Goal: Contribute content: Contribute content

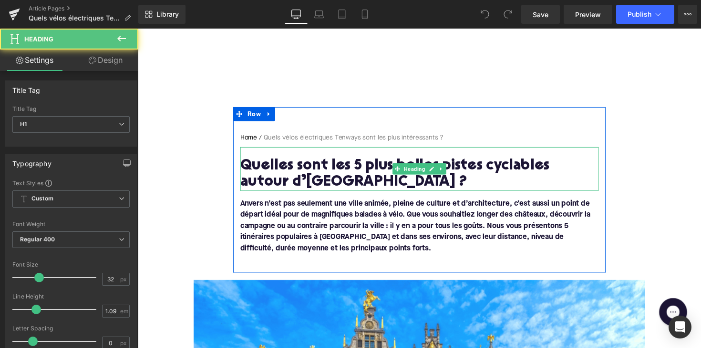
click at [369, 170] on h1 "Quelles sont les 5 plus belles pistes cyclables autour d’Anvers ?" at bounding box center [426, 178] width 367 height 33
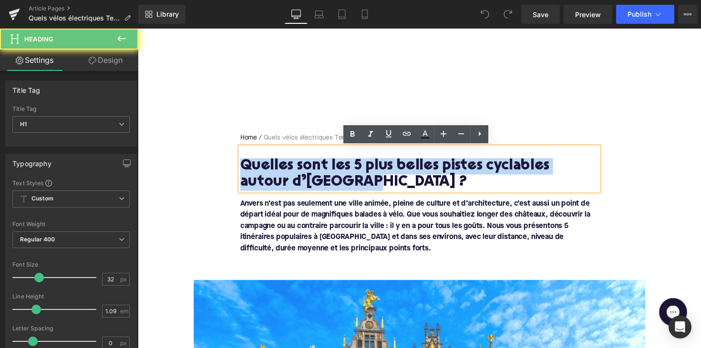
click at [369, 170] on h1 "Quelles sont les 5 plus belles pistes cyclables autour d’Anvers ?" at bounding box center [426, 178] width 367 height 33
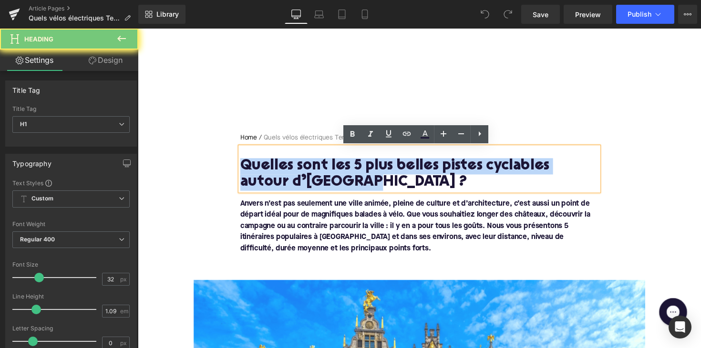
paste div
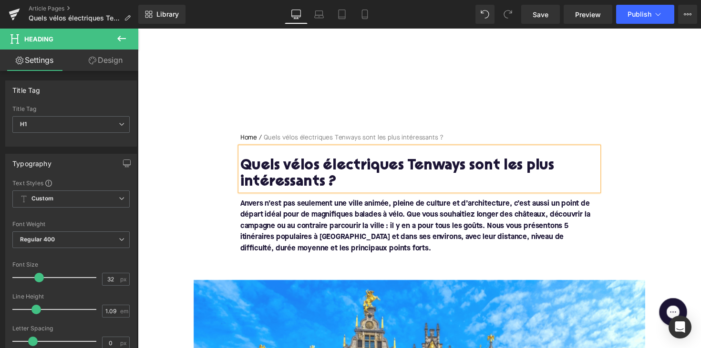
click at [339, 241] on strong "Anvers n’est pas seulement une ville animée, pleine de culture et d’architectur…" at bounding box center [422, 231] width 358 height 53
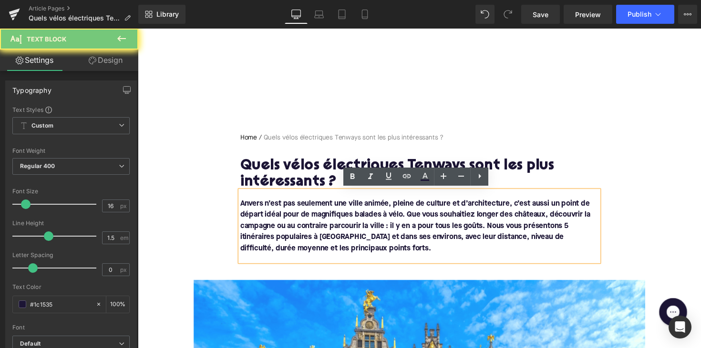
click at [399, 267] on div "Anvers n’est pas seulement une ville animée, pleine de culture et d’architectur…" at bounding box center [426, 231] width 367 height 72
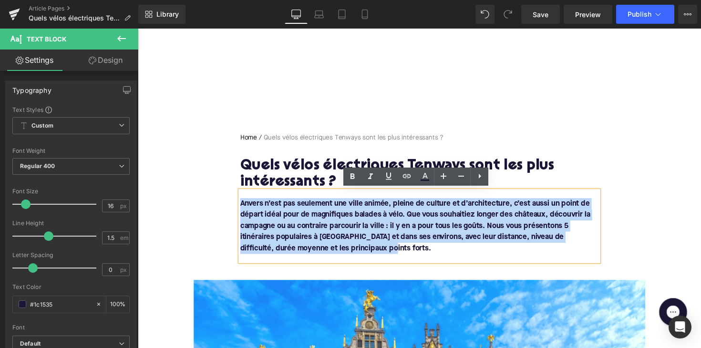
drag, startPoint x: 399, startPoint y: 257, endPoint x: 237, endPoint y: 190, distance: 175.3
click at [237, 190] on div "Home / Quels vélos électriques Tenways sont les plus intéressants ? Breadcrumbs…" at bounding box center [426, 202] width 381 height 132
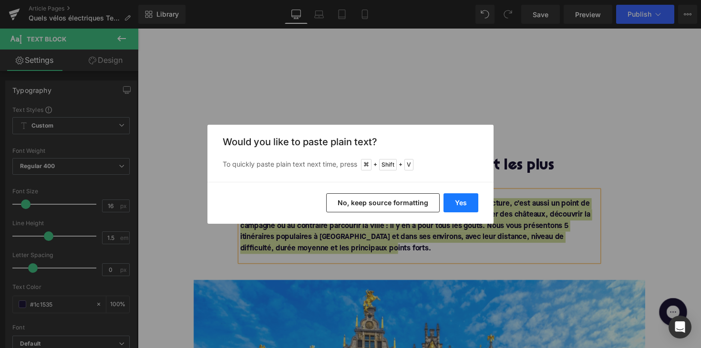
click at [455, 204] on button "Yes" at bounding box center [460, 203] width 35 height 19
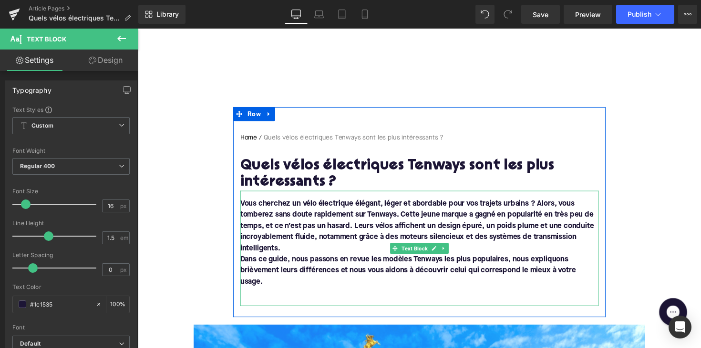
click at [245, 264] on font "Dans ce guide, nous passons en revue les modèles Tenways les plus populaires, n…" at bounding box center [415, 277] width 344 height 31
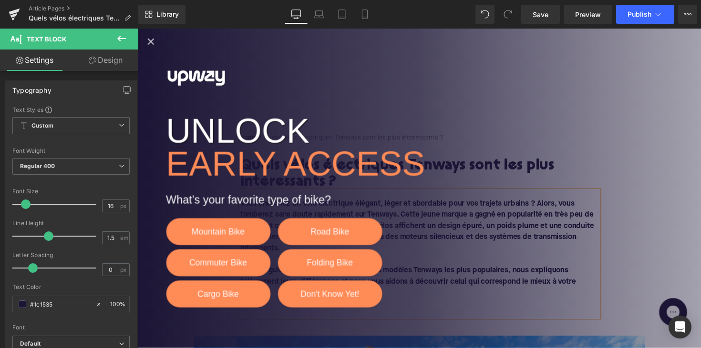
click at [151, 41] on icon "Close popup" at bounding box center [151, 42] width 7 height 7
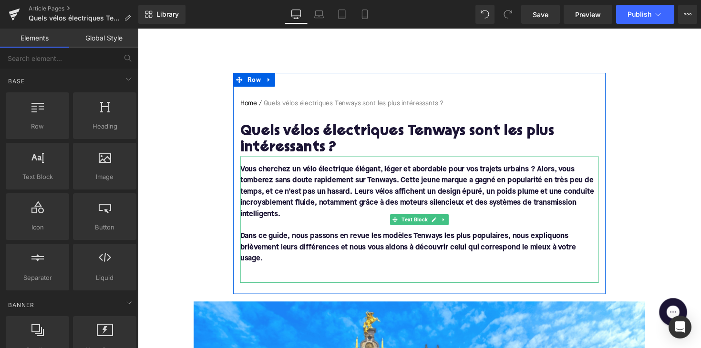
scroll to position [55, 0]
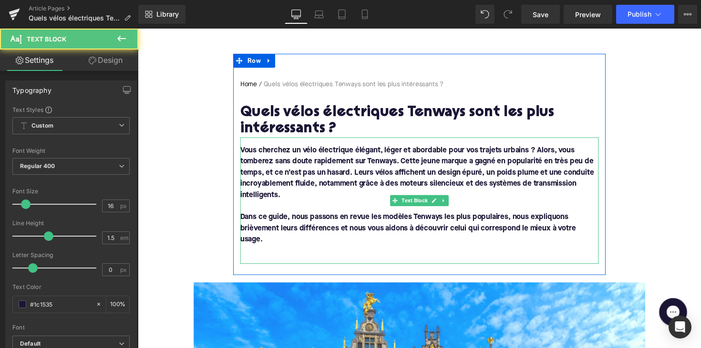
click at [265, 255] on p at bounding box center [426, 256] width 367 height 11
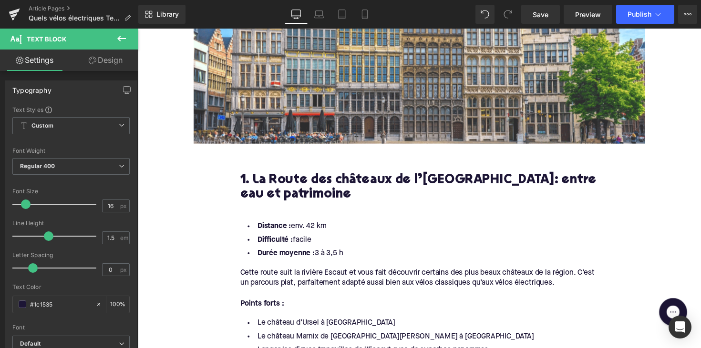
scroll to position [485, 0]
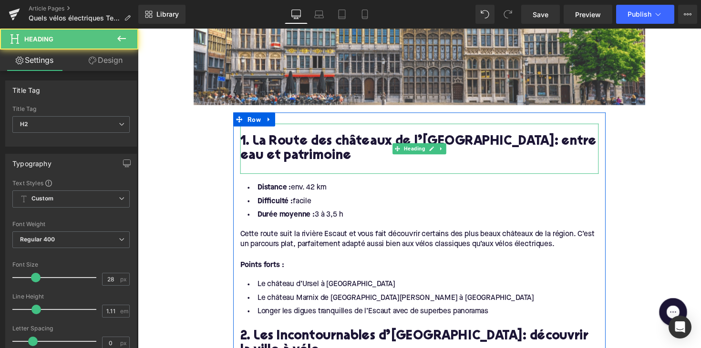
click at [324, 149] on h2 "1. La Route des châteaux de l’Escaut: entre eau et patrimoine" at bounding box center [426, 153] width 367 height 30
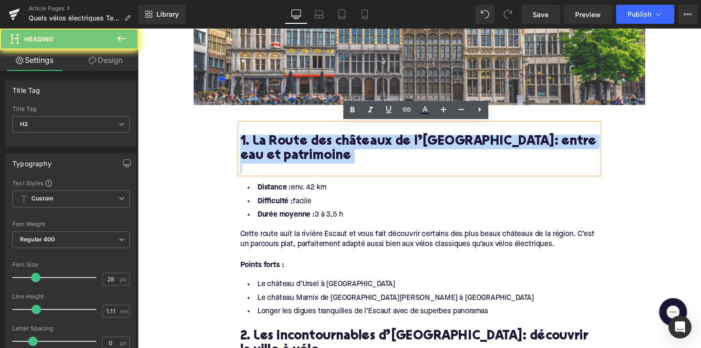
click at [324, 149] on h2 "1. La Route des châteaux de l’Escaut: entre eau et patrimoine" at bounding box center [426, 153] width 367 height 30
paste div
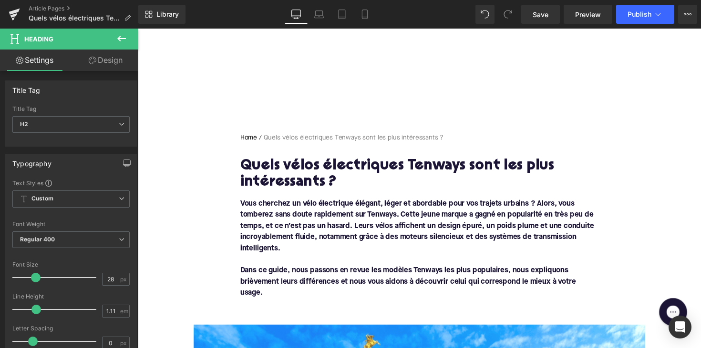
scroll to position [-1, 0]
click at [316, 171] on h1 "Quels vélos électriques Tenways sont les plus intéressants ?" at bounding box center [426, 178] width 367 height 33
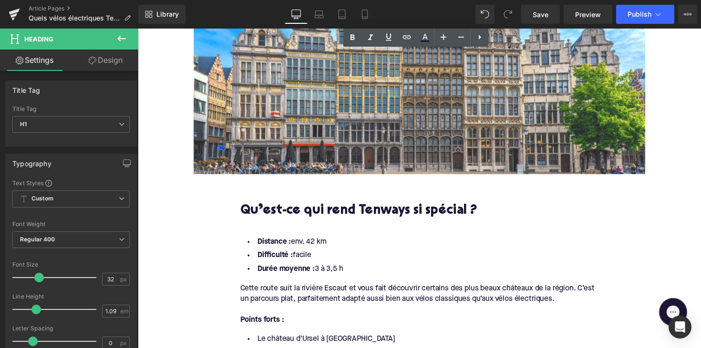
scroll to position [509, 0]
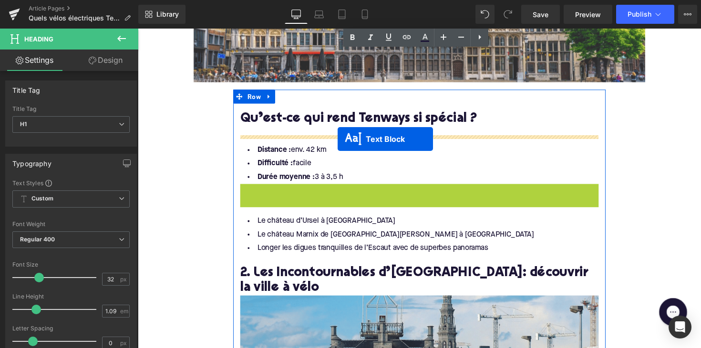
drag, startPoint x: 400, startPoint y: 214, endPoint x: 342, endPoint y: 142, distance: 92.5
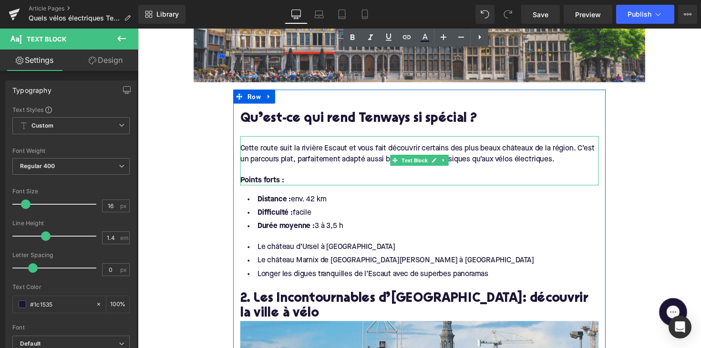
click at [276, 157] on div "Cette route suit la rivière Escaut et vous fait découvrir certains des plus bea…" at bounding box center [426, 164] width 367 height 51
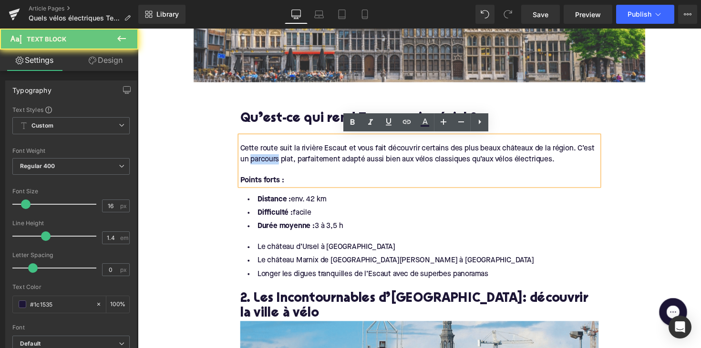
click at [276, 157] on div "Cette route suit la rivière Escaut et vous fait découvrir certains des plus bea…" at bounding box center [426, 164] width 367 height 51
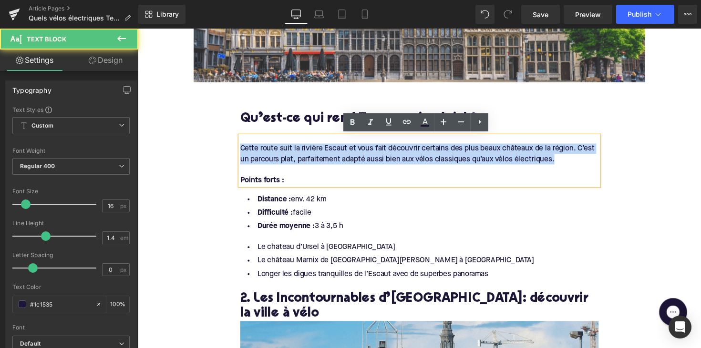
drag, startPoint x: 573, startPoint y: 161, endPoint x: 221, endPoint y: 153, distance: 351.9
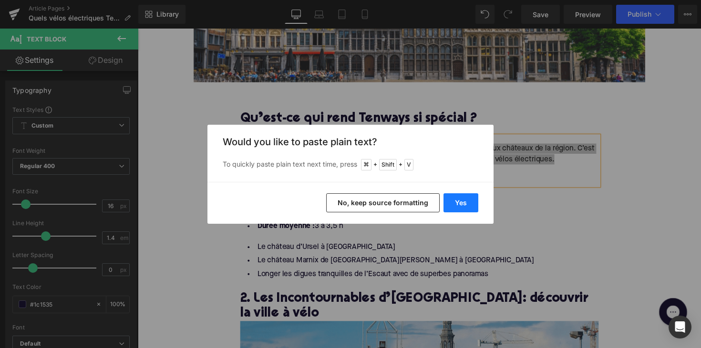
click at [451, 199] on button "Yes" at bounding box center [460, 203] width 35 height 19
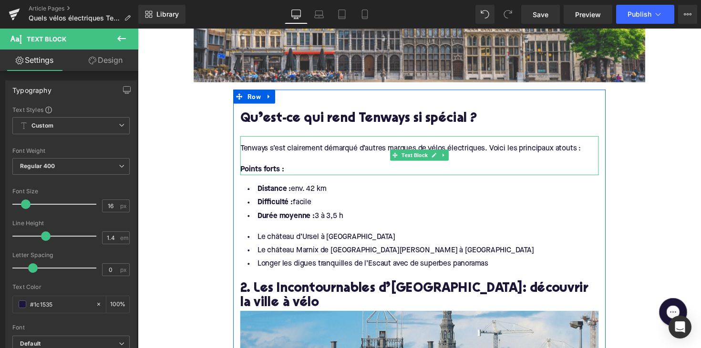
click at [300, 173] on div "Points forts :" at bounding box center [426, 173] width 367 height 10
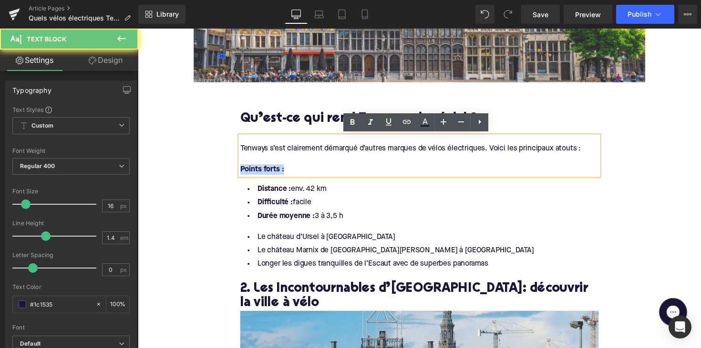
drag, startPoint x: 311, startPoint y: 170, endPoint x: 215, endPoint y: 170, distance: 96.3
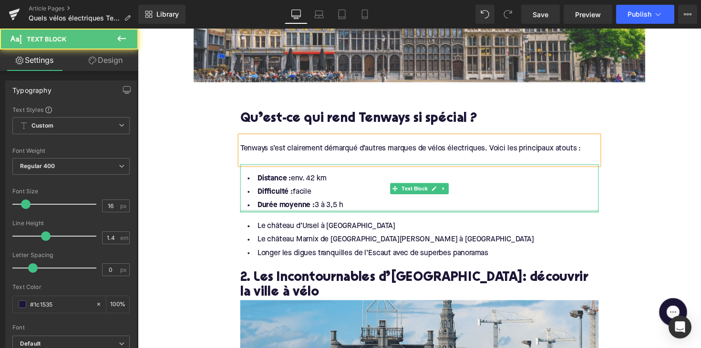
click at [356, 215] on div at bounding box center [426, 216] width 367 height 2
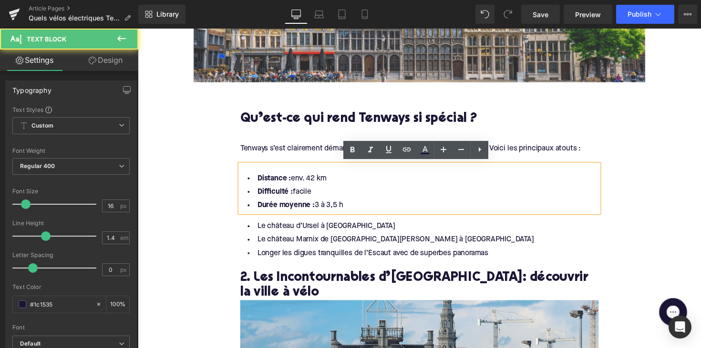
click at [355, 209] on li "Durée moyenne : 3 à 3,5 h" at bounding box center [426, 210] width 367 height 14
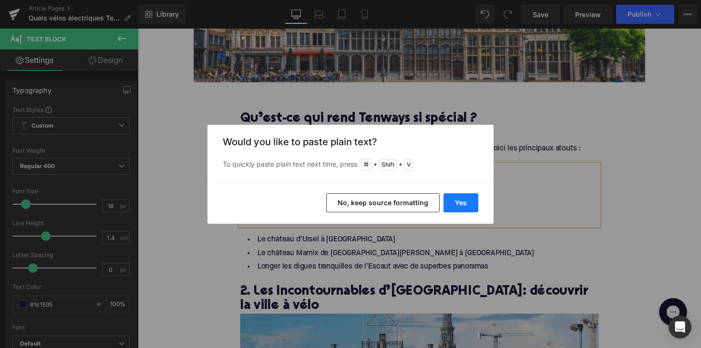
click at [453, 206] on button "Yes" at bounding box center [460, 203] width 35 height 19
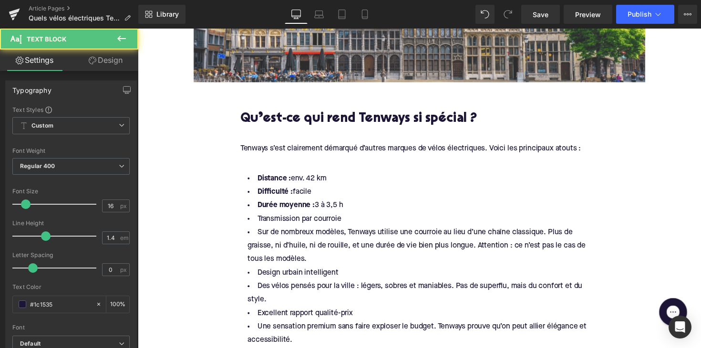
drag, startPoint x: 353, startPoint y: 209, endPoint x: 213, endPoint y: 177, distance: 143.8
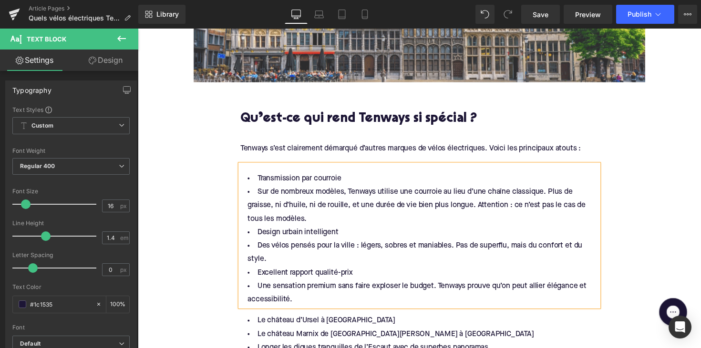
click at [254, 198] on li "Sur de nombreux modèles, Tenways utilise une courroie au lieu d’une chaîne clas…" at bounding box center [426, 209] width 367 height 41
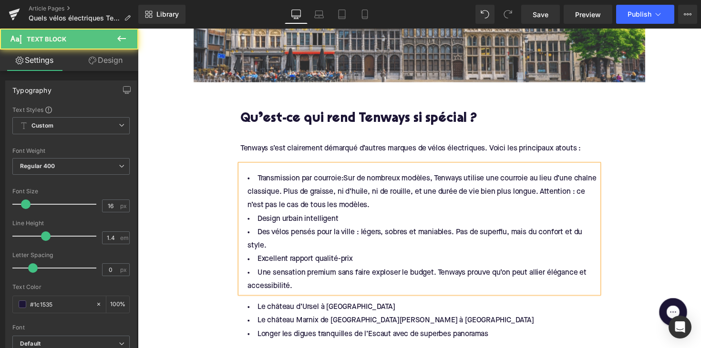
drag, startPoint x: 347, startPoint y: 183, endPoint x: 214, endPoint y: 181, distance: 133.5
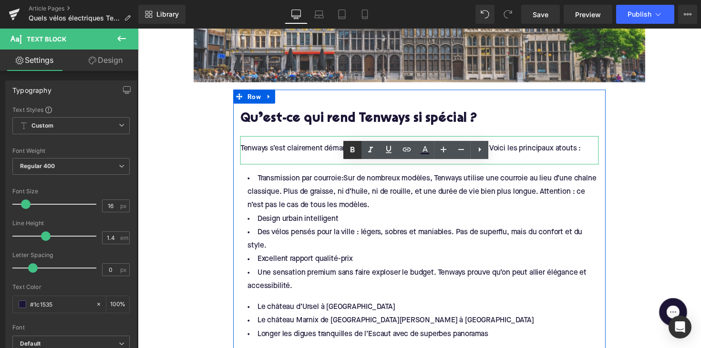
click at [348, 149] on icon at bounding box center [352, 149] width 11 height 11
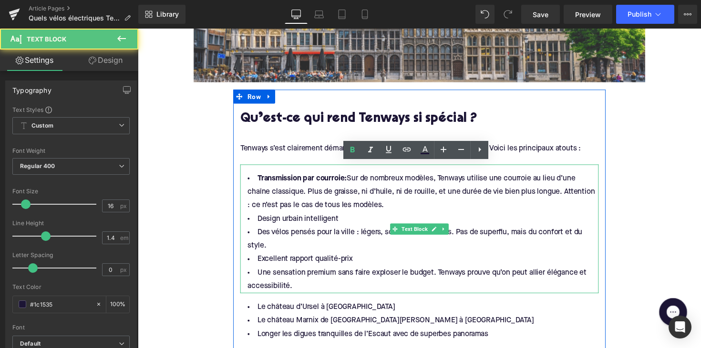
click at [573, 195] on span "Sur de nombreux modèles, Tenways utilise une courroie au lieu d’une chaîne clas…" at bounding box center [428, 195] width 356 height 35
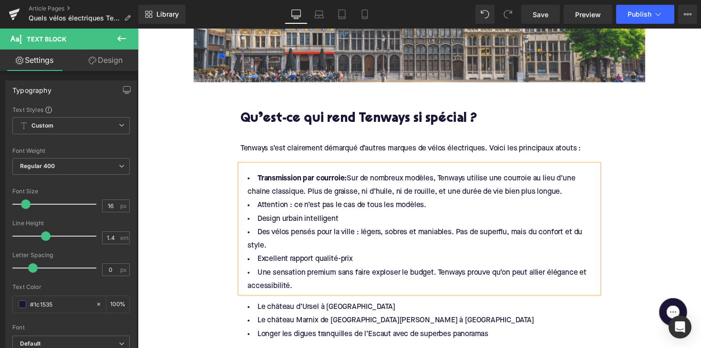
click at [256, 237] on li "Des vélos pensés pour la ville : légers, sobres et maniables. Pas de superflu, …" at bounding box center [426, 245] width 367 height 28
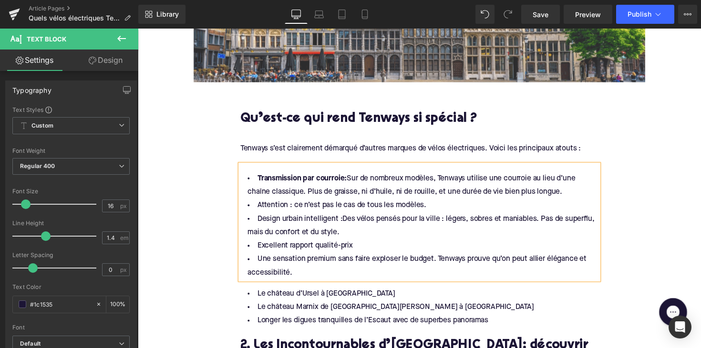
click at [344, 182] on strong "Transmission par courroie:" at bounding box center [306, 182] width 92 height 8
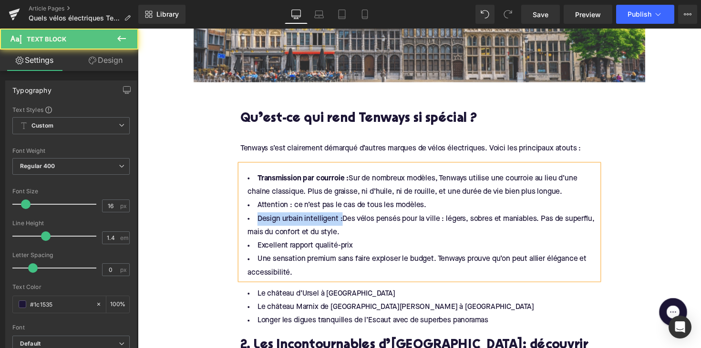
drag, startPoint x: 342, startPoint y: 224, endPoint x: 237, endPoint y: 224, distance: 105.4
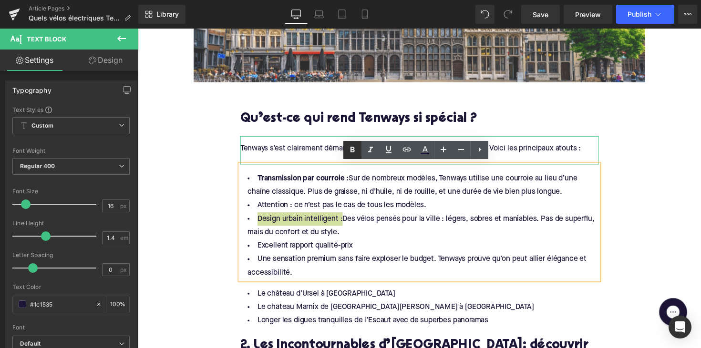
drag, startPoint x: 352, startPoint y: 148, endPoint x: 202, endPoint y: 142, distance: 150.3
click at [352, 148] on icon at bounding box center [352, 149] width 11 height 11
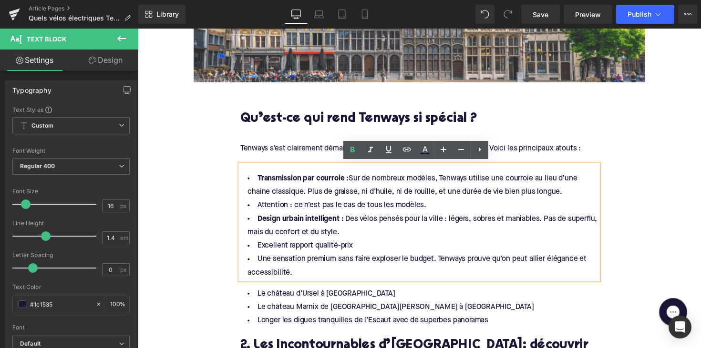
click at [257, 266] on li "Une sensation premium sans faire exploser le budget. Tenways prouve qu’on peut …" at bounding box center [426, 272] width 367 height 28
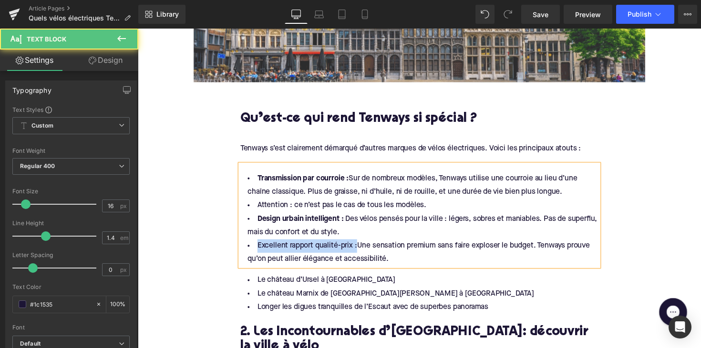
drag, startPoint x: 358, startPoint y: 248, endPoint x: 216, endPoint y: 247, distance: 141.6
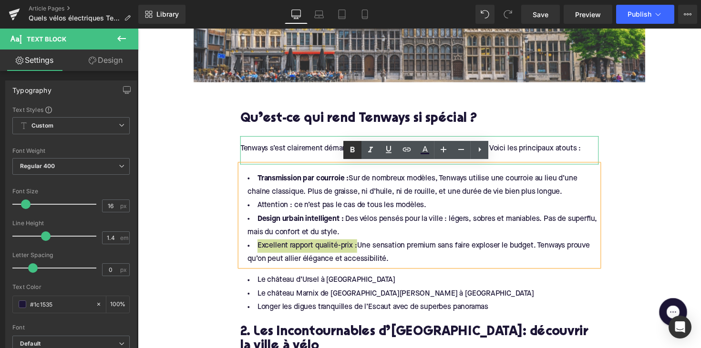
click at [349, 152] on icon at bounding box center [352, 149] width 11 height 11
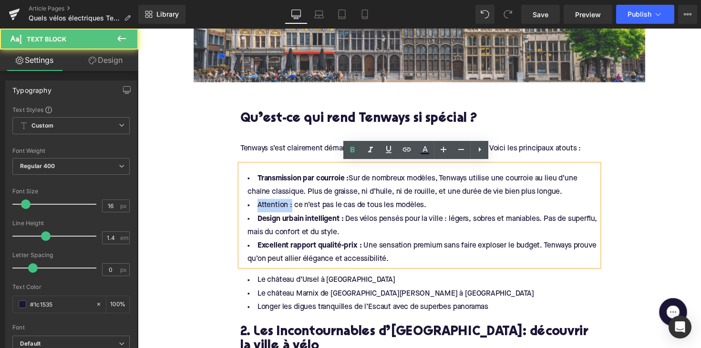
drag, startPoint x: 291, startPoint y: 209, endPoint x: 218, endPoint y: 213, distance: 72.6
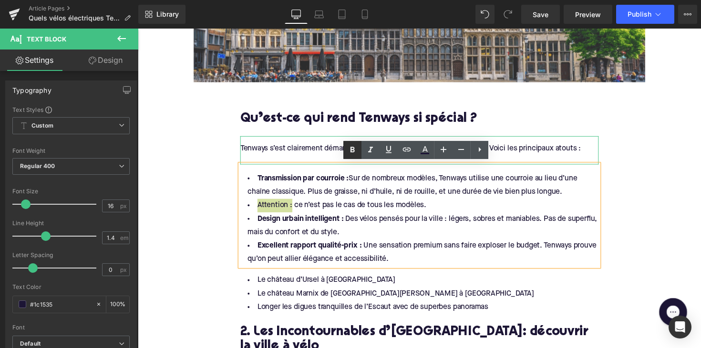
drag, startPoint x: 353, startPoint y: 152, endPoint x: 216, endPoint y: 137, distance: 137.1
click at [353, 152] on icon at bounding box center [352, 149] width 11 height 11
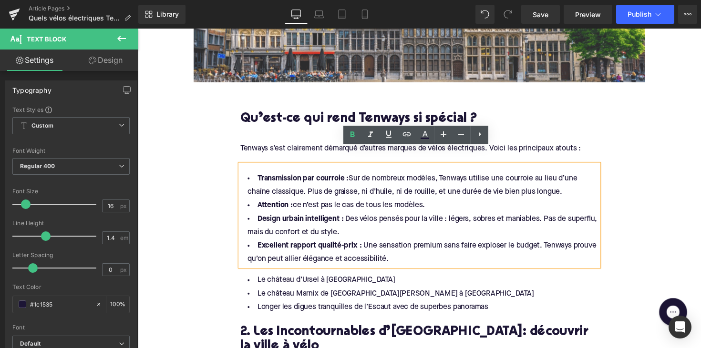
scroll to position [542, 0]
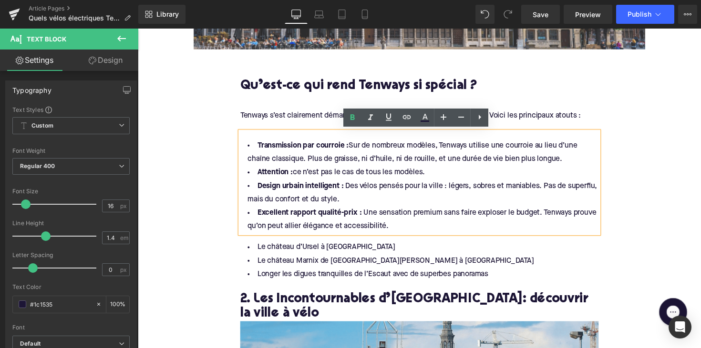
click at [416, 260] on span "Text Block" at bounding box center [421, 263] width 30 height 11
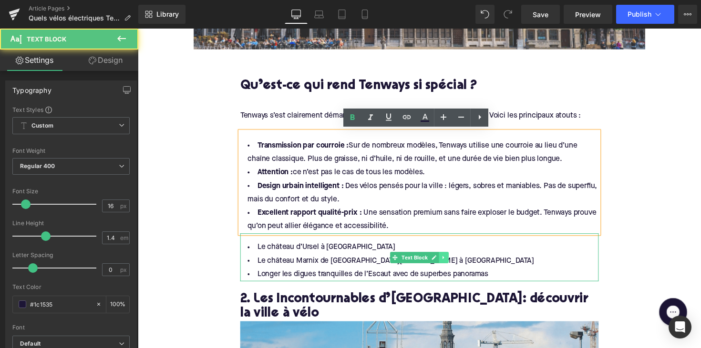
click at [450, 263] on icon at bounding box center [450, 263] width 1 height 3
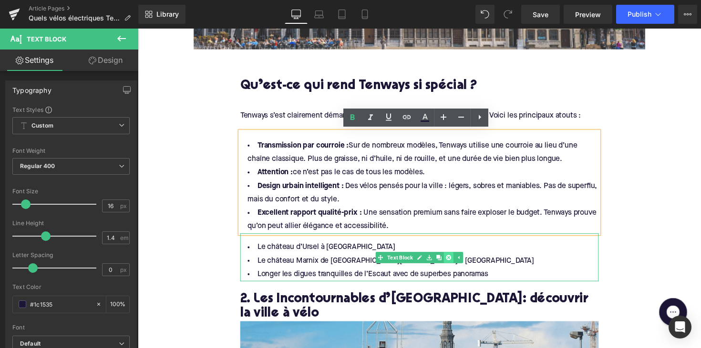
click at [456, 263] on icon at bounding box center [455, 263] width 5 height 5
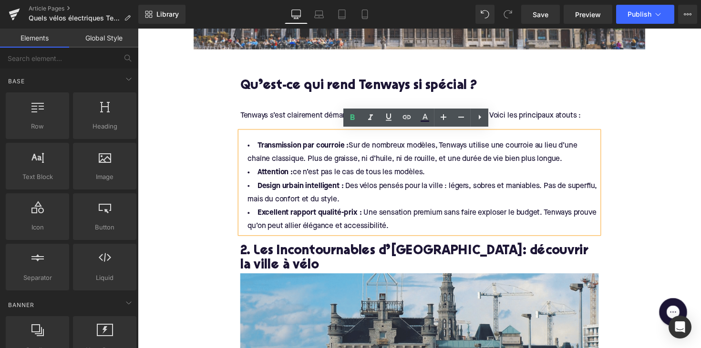
click at [406, 255] on span at bounding box center [404, 259] width 10 height 11
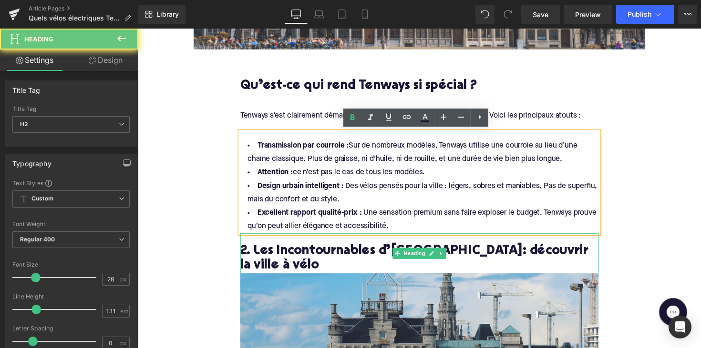
click at [406, 255] on span at bounding box center [404, 259] width 10 height 11
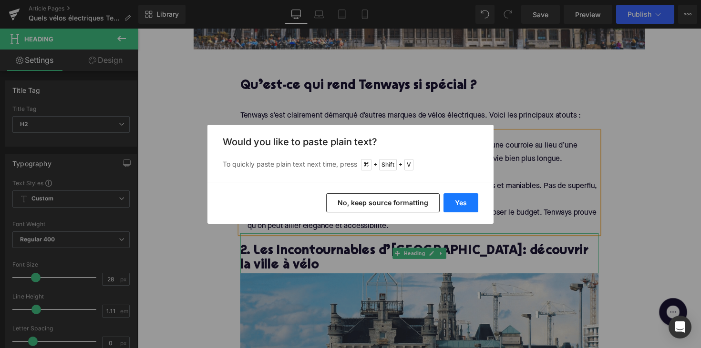
click at [447, 207] on button "Yes" at bounding box center [460, 203] width 35 height 19
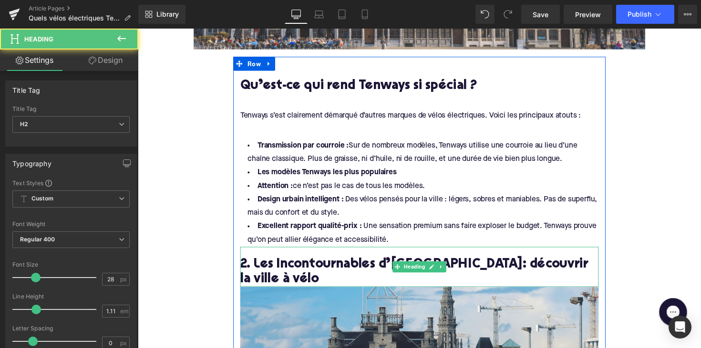
click at [352, 264] on h2 "2. Les Incontournables d’Anvers: découvrir la ville à vélo" at bounding box center [426, 279] width 367 height 30
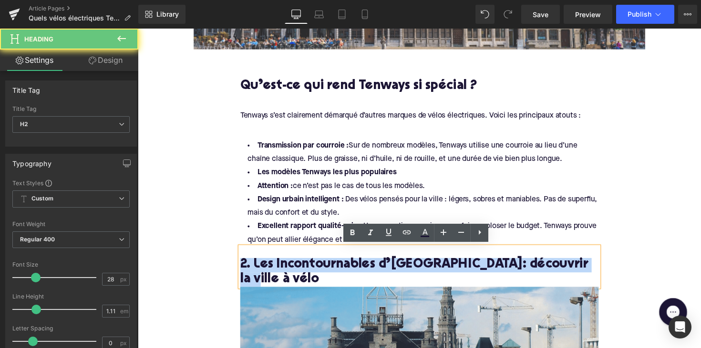
click at [352, 264] on h2 "2. Les Incontournables d’Anvers: découvrir la ville à vélo" at bounding box center [426, 279] width 367 height 30
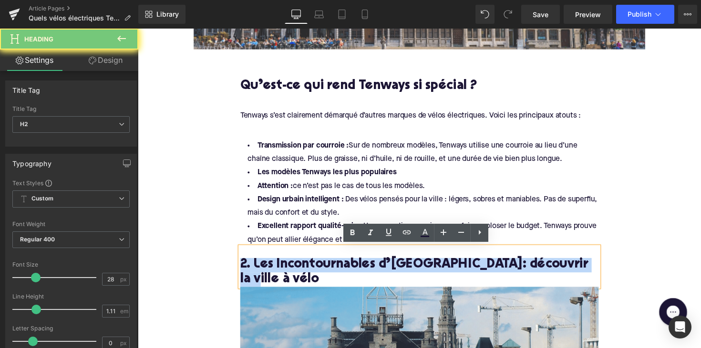
paste div
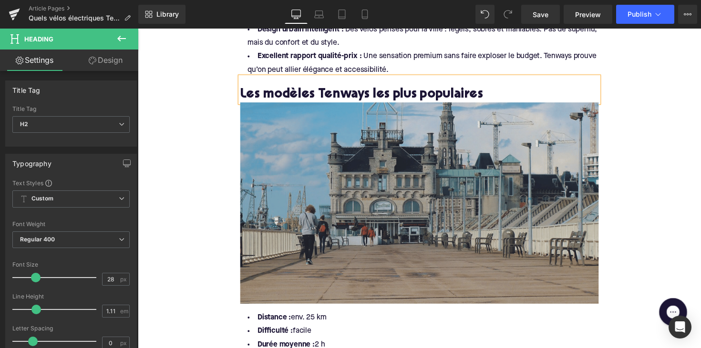
scroll to position [716, 0]
click at [410, 195] on img at bounding box center [426, 208] width 367 height 206
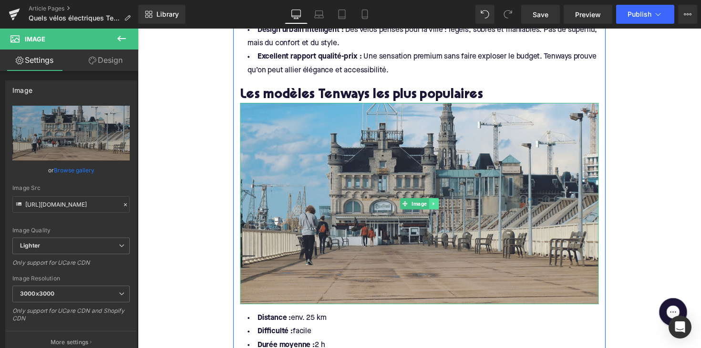
click at [436, 206] on link at bounding box center [441, 208] width 10 height 11
click at [445, 208] on icon at bounding box center [445, 208] width 5 height 6
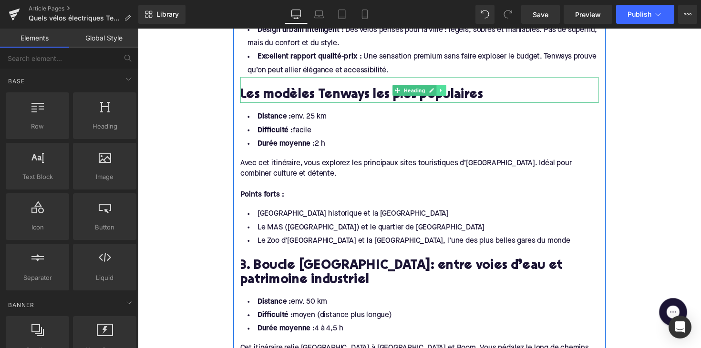
click at [448, 90] on icon at bounding box center [448, 92] width 5 height 6
click at [443, 92] on icon at bounding box center [443, 92] width 5 height 6
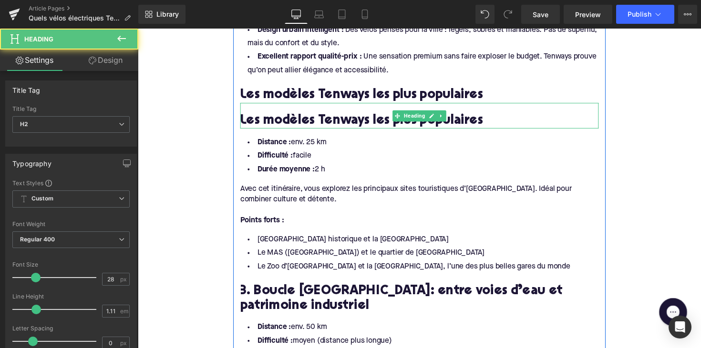
click at [349, 123] on h2 "Les modèles Tenways les plus populaires" at bounding box center [426, 123] width 367 height 15
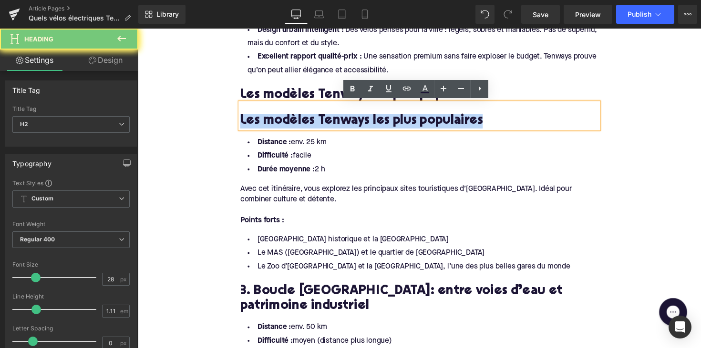
click at [349, 123] on h2 "Les modèles Tenways les plus populaires" at bounding box center [426, 123] width 367 height 15
paste div
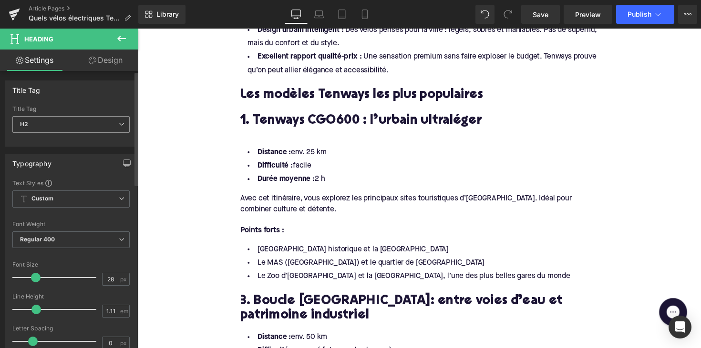
click at [69, 124] on span "H2" at bounding box center [70, 124] width 117 height 17
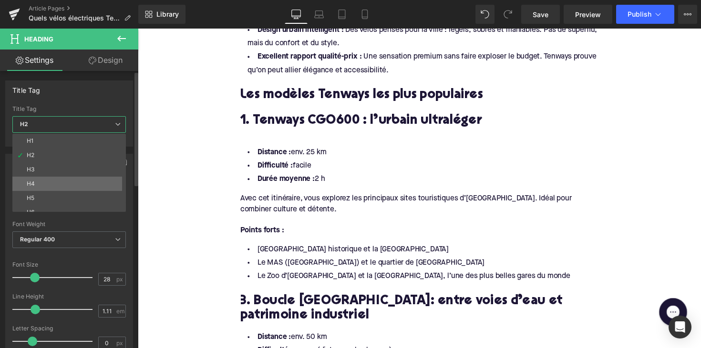
click at [57, 177] on li "H4" at bounding box center [71, 184] width 118 height 14
type input "22"
type input "1.32"
type input "100"
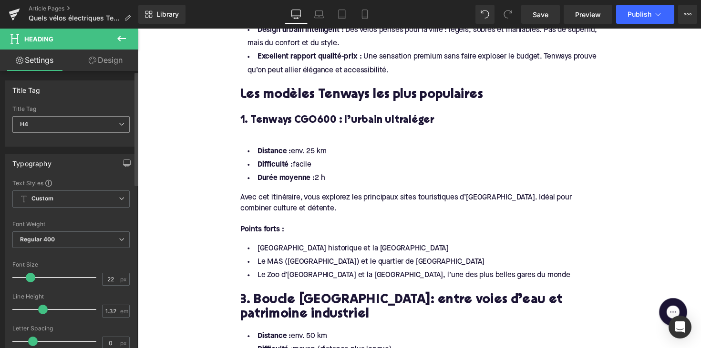
click at [85, 119] on span "H4" at bounding box center [70, 124] width 117 height 17
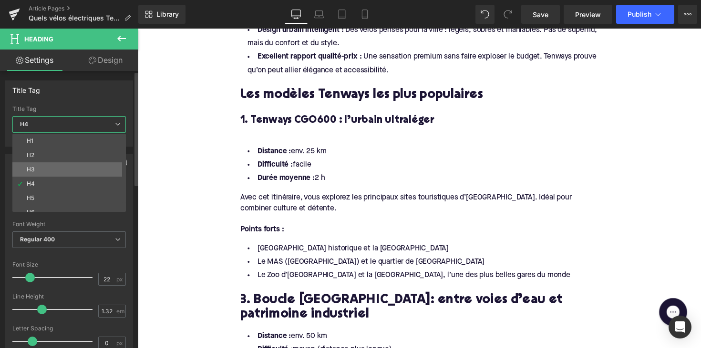
click at [64, 173] on li "H3" at bounding box center [71, 170] width 118 height 14
type input "24"
type input "1.29"
type input "100"
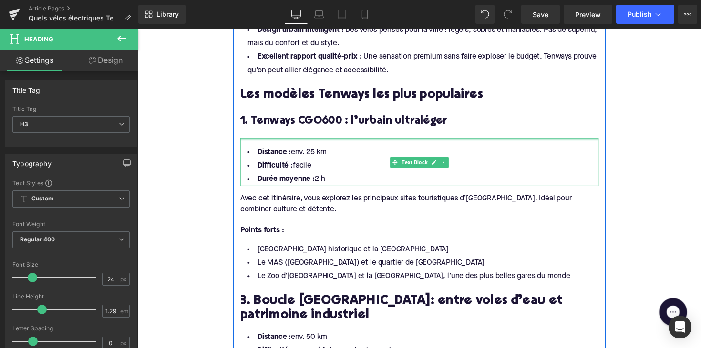
click at [280, 127] on h3 "1. Tenways CGO600 : l’urbain ultraléger" at bounding box center [426, 123] width 367 height 15
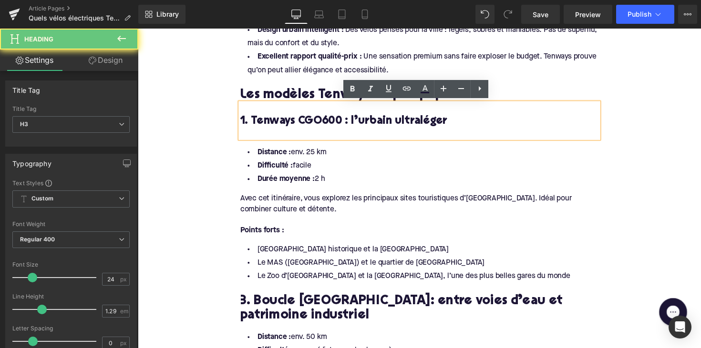
click at [276, 132] on div at bounding box center [426, 136] width 367 height 10
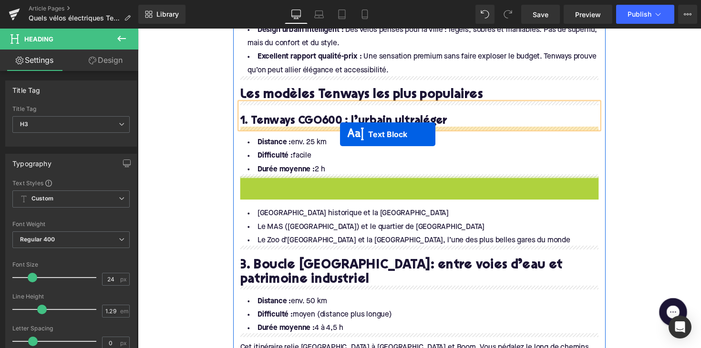
drag, startPoint x: 397, startPoint y: 202, endPoint x: 345, endPoint y: 137, distance: 83.5
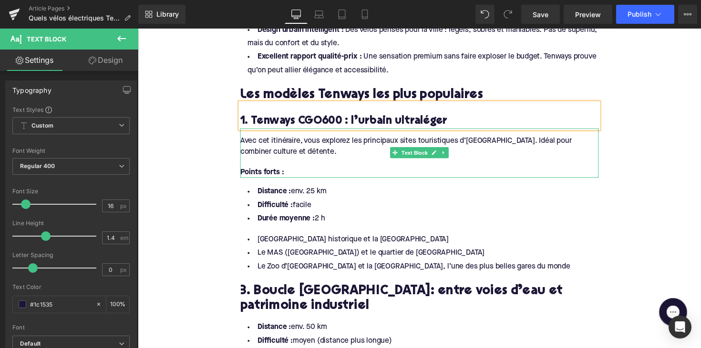
click at [276, 151] on div "Avec cet itinéraire, vous explorez les principaux sites touristiques d’Anvers. …" at bounding box center [426, 149] width 367 height 21
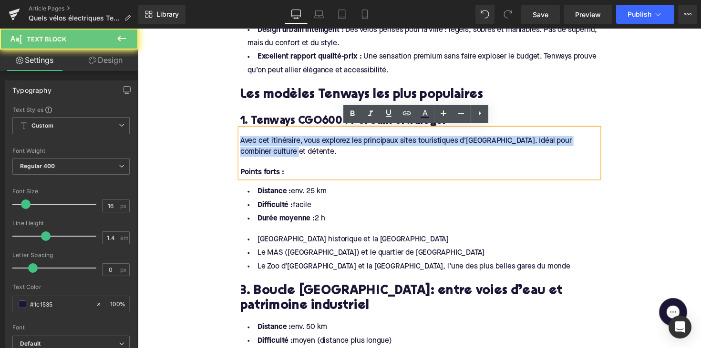
drag, startPoint x: 276, startPoint y: 152, endPoint x: 226, endPoint y: 141, distance: 50.8
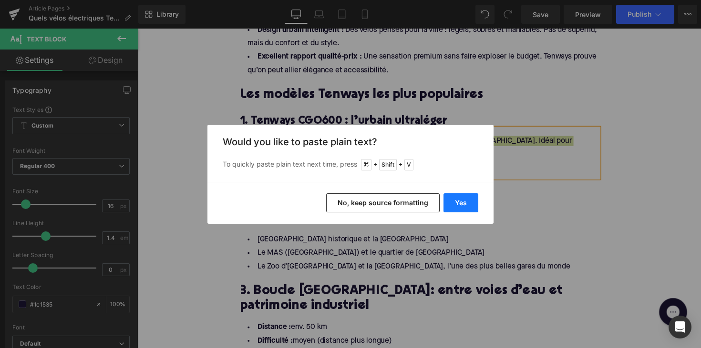
click at [453, 197] on button "Yes" at bounding box center [460, 203] width 35 height 19
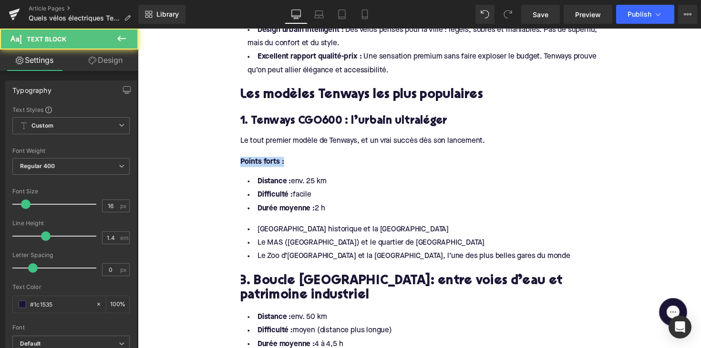
drag, startPoint x: 305, startPoint y: 161, endPoint x: 205, endPoint y: 161, distance: 99.6
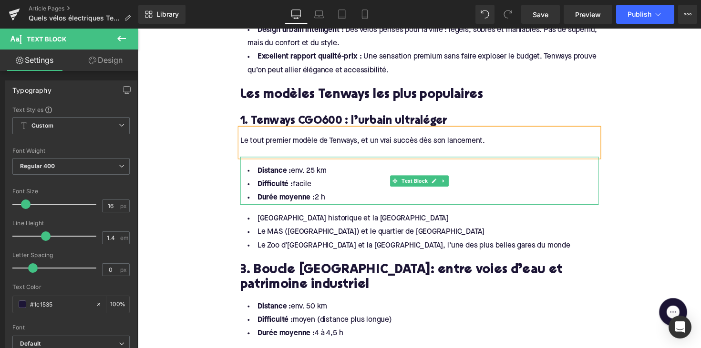
click at [332, 201] on li "Durée moyenne : 2 h" at bounding box center [426, 202] width 367 height 14
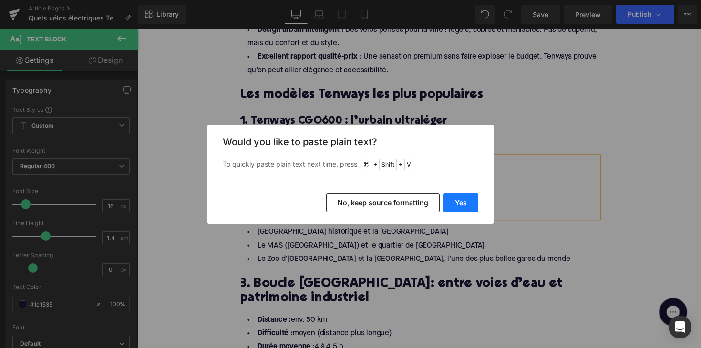
click at [472, 197] on button "Yes" at bounding box center [460, 203] width 35 height 19
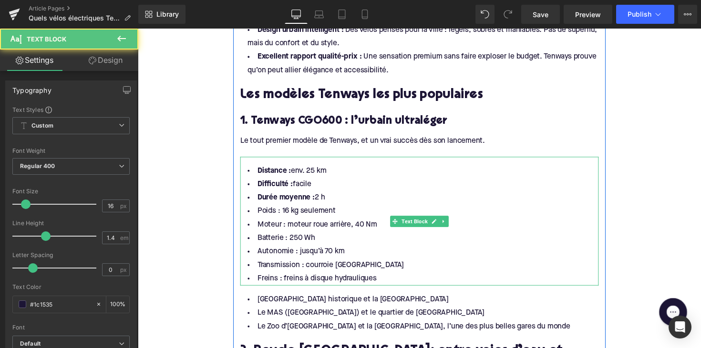
drag, startPoint x: 330, startPoint y: 206, endPoint x: 252, endPoint y: 176, distance: 83.6
click at [252, 176] on ul "Distance : env. 25 km Difficulté : facile Durée moyenne : 2 h Poids : 16 kg seu…" at bounding box center [426, 230] width 367 height 124
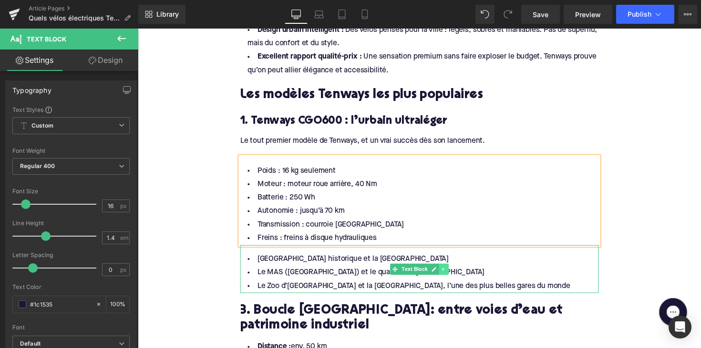
click at [450, 275] on icon at bounding box center [450, 275] width 1 height 3
click at [454, 275] on icon at bounding box center [455, 275] width 5 height 5
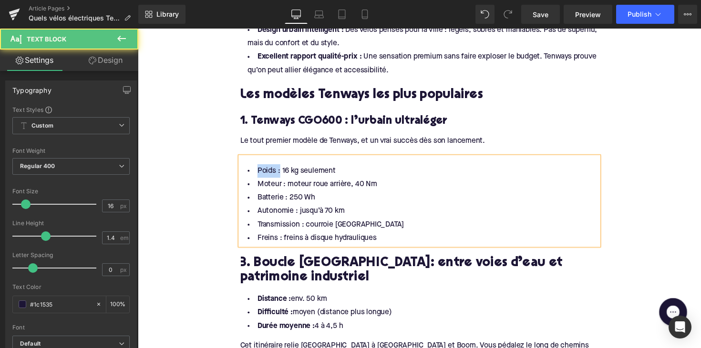
drag, startPoint x: 280, startPoint y: 172, endPoint x: 247, endPoint y: 172, distance: 32.4
click at [247, 172] on li "Poids : 16 kg seulement" at bounding box center [426, 175] width 367 height 14
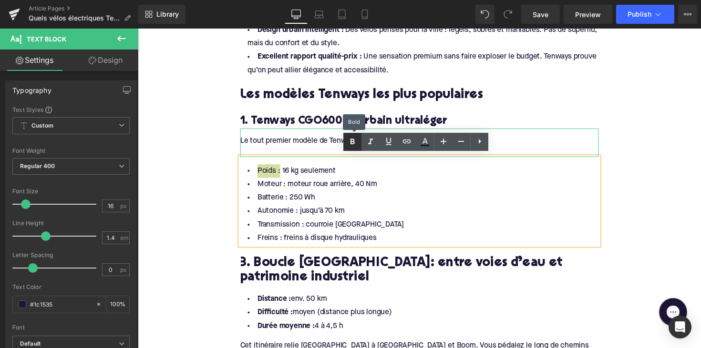
drag, startPoint x: 355, startPoint y: 139, endPoint x: 129, endPoint y: 153, distance: 226.4
click at [355, 139] on icon at bounding box center [352, 141] width 11 height 11
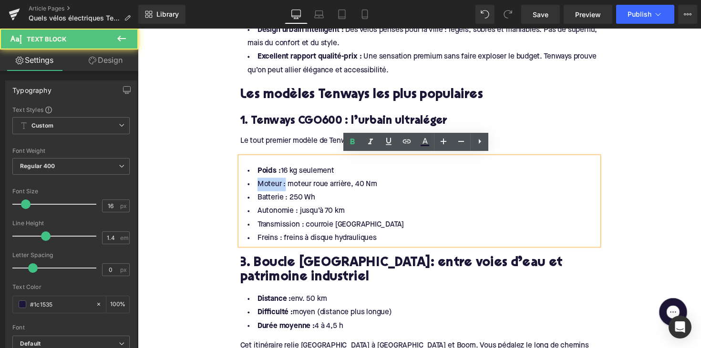
drag, startPoint x: 284, startPoint y: 188, endPoint x: 229, endPoint y: 188, distance: 54.8
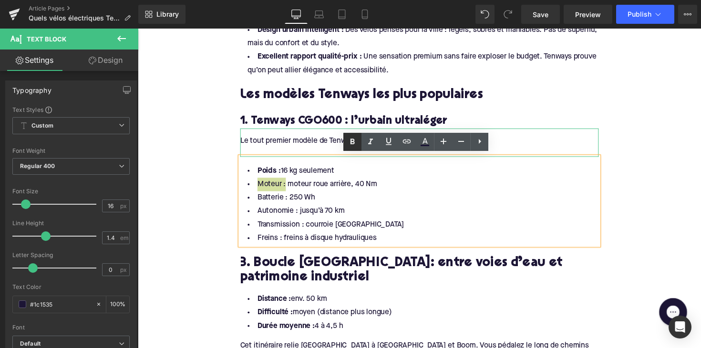
click at [349, 140] on link at bounding box center [352, 142] width 18 height 18
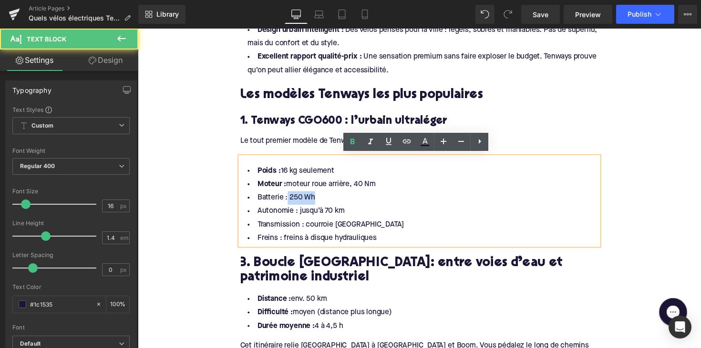
drag, startPoint x: 286, startPoint y: 201, endPoint x: 236, endPoint y: 206, distance: 50.3
click at [284, 201] on li "Batterie : 250 Wh" at bounding box center [426, 202] width 367 height 14
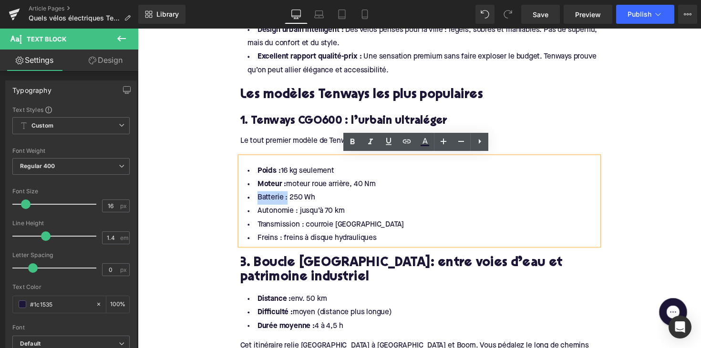
drag, startPoint x: 287, startPoint y: 202, endPoint x: 243, endPoint y: 197, distance: 45.1
click at [243, 197] on li "Batterie : 250 Wh" at bounding box center [426, 202] width 367 height 14
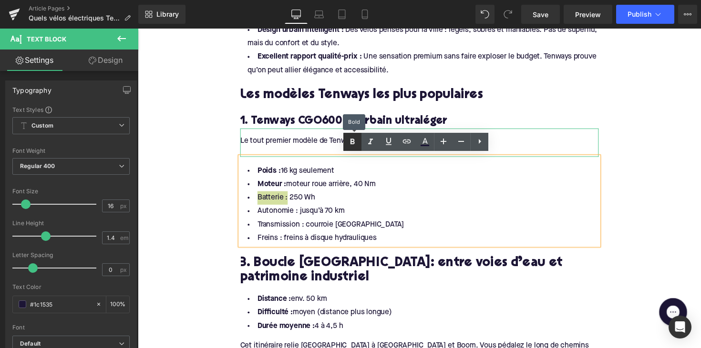
drag, startPoint x: 360, startPoint y: 139, endPoint x: 170, endPoint y: 173, distance: 192.8
click at [360, 139] on link at bounding box center [352, 142] width 18 height 18
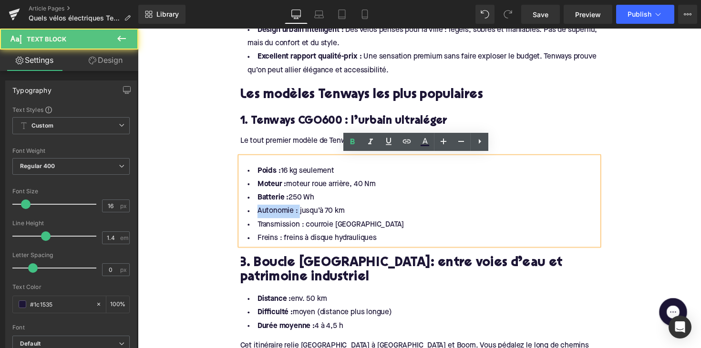
drag, startPoint x: 298, startPoint y: 216, endPoint x: 295, endPoint y: 192, distance: 24.1
click at [253, 216] on li "Autonomie : jusqu’à 70 km" at bounding box center [426, 216] width 367 height 14
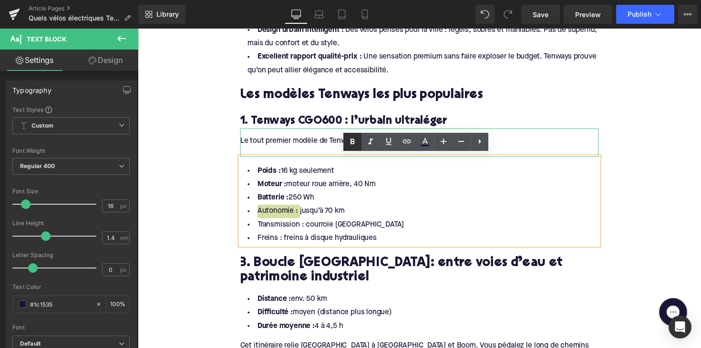
click at [350, 147] on icon at bounding box center [352, 141] width 11 height 11
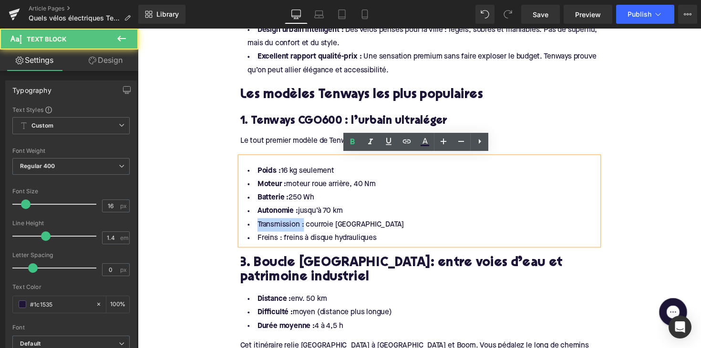
drag, startPoint x: 305, startPoint y: 230, endPoint x: 245, endPoint y: 230, distance: 59.6
click at [245, 230] on li "Transmission : courroie Gates Carbon Drive" at bounding box center [426, 230] width 367 height 14
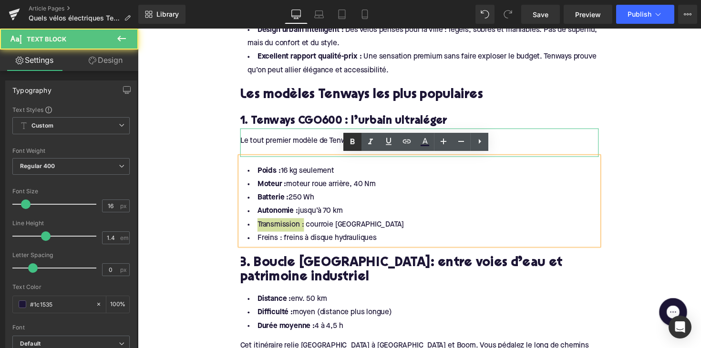
click at [354, 141] on icon at bounding box center [352, 142] width 4 height 6
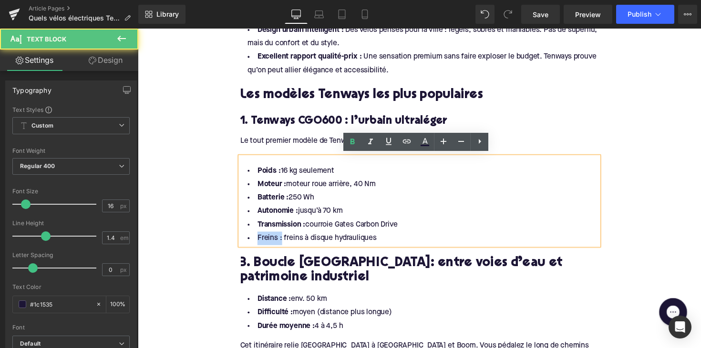
drag, startPoint x: 281, startPoint y: 244, endPoint x: 236, endPoint y: 244, distance: 45.3
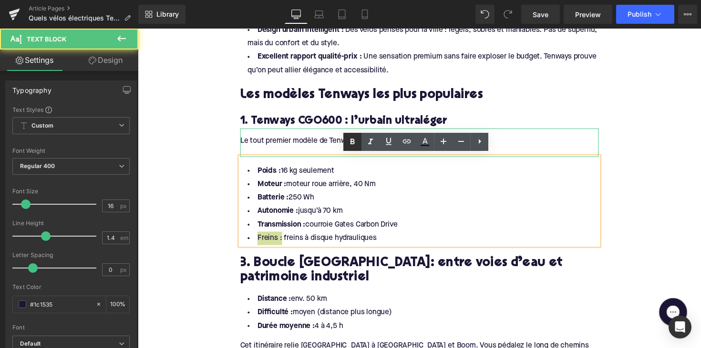
drag, startPoint x: 347, startPoint y: 143, endPoint x: 193, endPoint y: 116, distance: 156.0
click at [347, 143] on link at bounding box center [352, 142] width 18 height 18
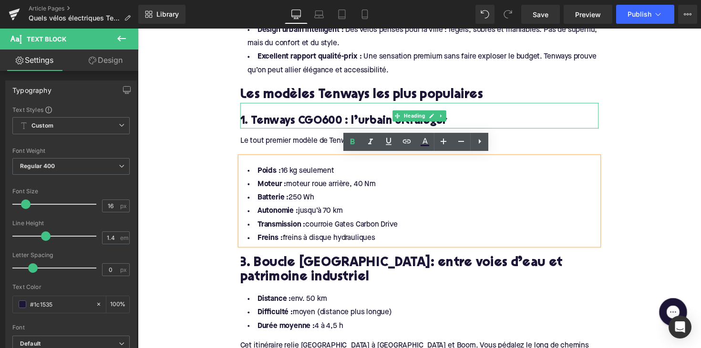
click at [345, 117] on h3 "1. Tenways CGO600 : l’urbain ultraléger" at bounding box center [426, 123] width 367 height 15
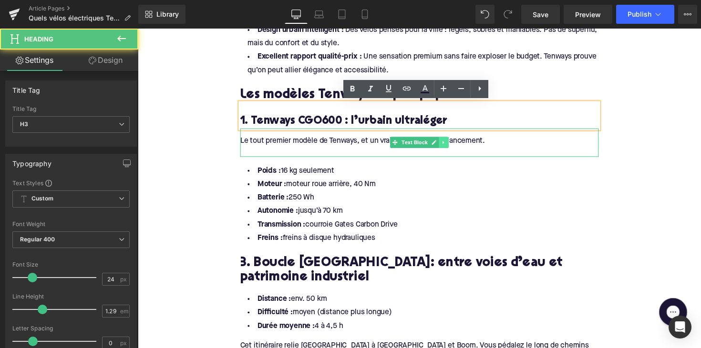
click at [451, 145] on icon at bounding box center [451, 146] width 5 height 6
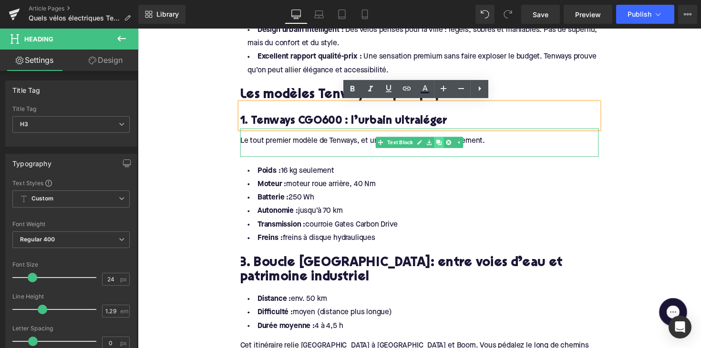
click at [444, 144] on icon at bounding box center [445, 145] width 5 height 5
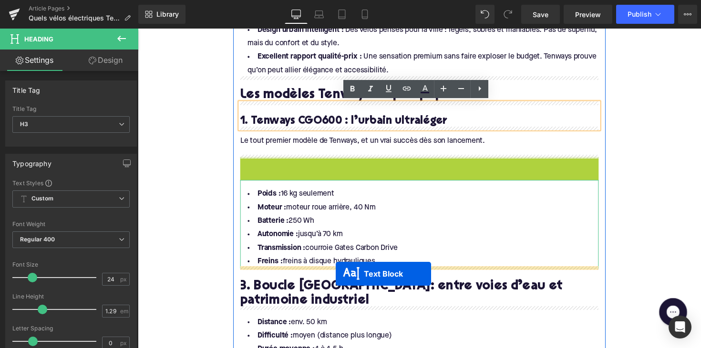
drag, startPoint x: 399, startPoint y: 172, endPoint x: 342, endPoint y: 275, distance: 117.8
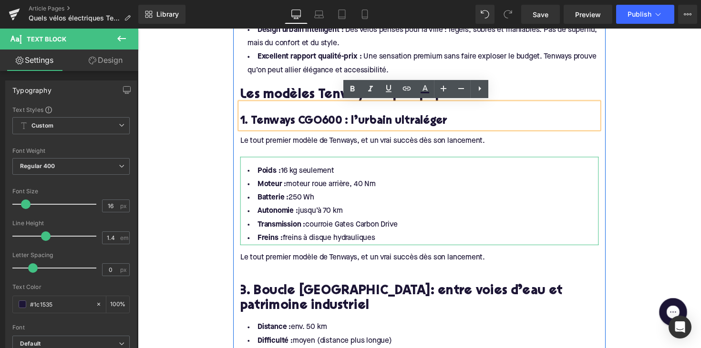
click at [279, 260] on div "Le tout premier modèle de Tenways, et un vrai succès dès son lancement." at bounding box center [426, 263] width 367 height 10
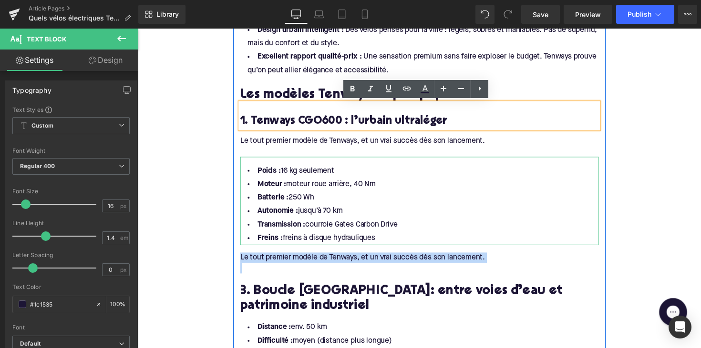
click at [279, 260] on div "Le tout premier modèle de Tenways, et un vrai succès dès son lancement." at bounding box center [426, 263] width 367 height 10
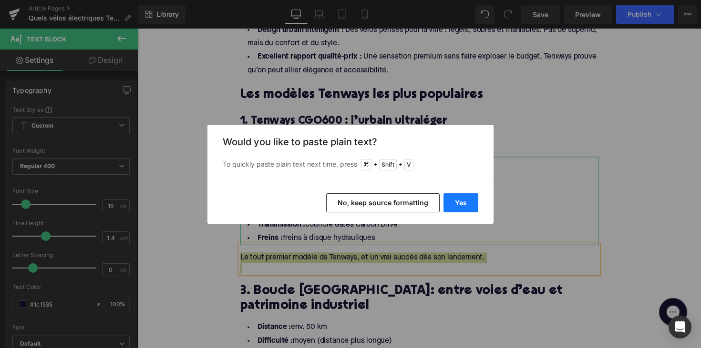
click at [466, 204] on button "Yes" at bounding box center [460, 203] width 35 height 19
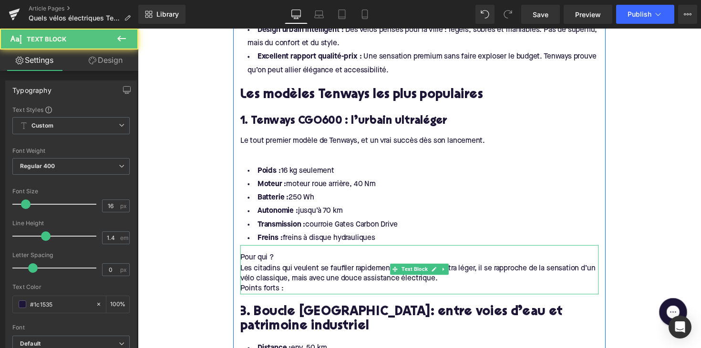
click at [243, 271] on div "Les citadins qui veulent se faufiler rapidement dans le trafic. Ultra léger, il…" at bounding box center [426, 279] width 367 height 21
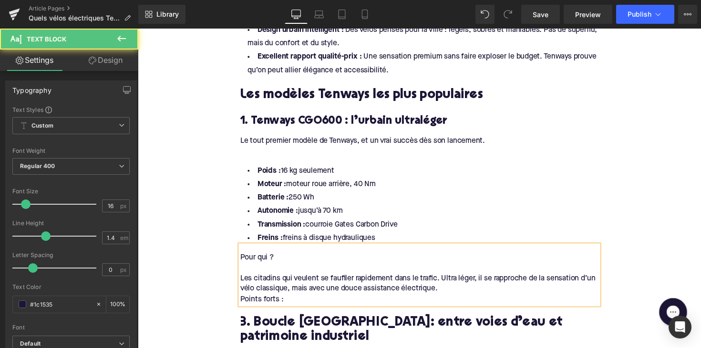
click at [243, 301] on div "Points forts :" at bounding box center [426, 306] width 367 height 10
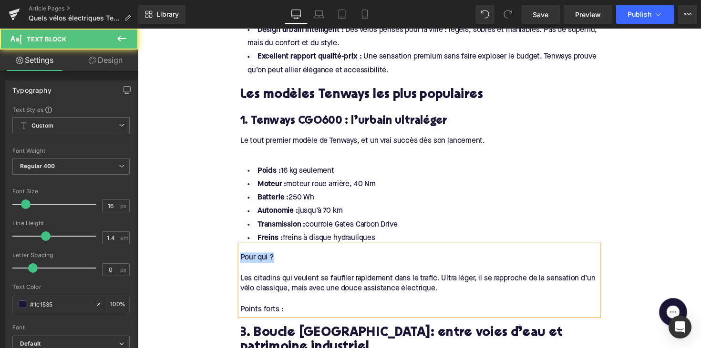
drag, startPoint x: 283, startPoint y: 262, endPoint x: 230, endPoint y: 262, distance: 53.4
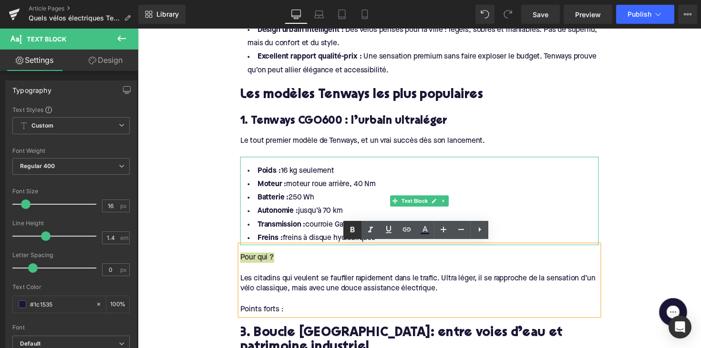
drag, startPoint x: 351, startPoint y: 228, endPoint x: 158, endPoint y: 260, distance: 195.7
click at [351, 228] on icon at bounding box center [352, 230] width 4 height 6
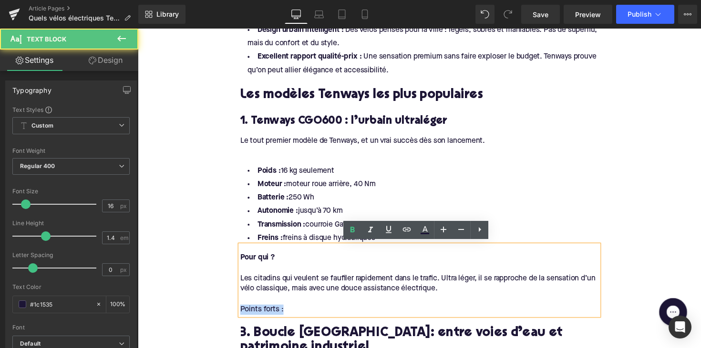
drag, startPoint x: 283, startPoint y: 316, endPoint x: 223, endPoint y: 316, distance: 59.6
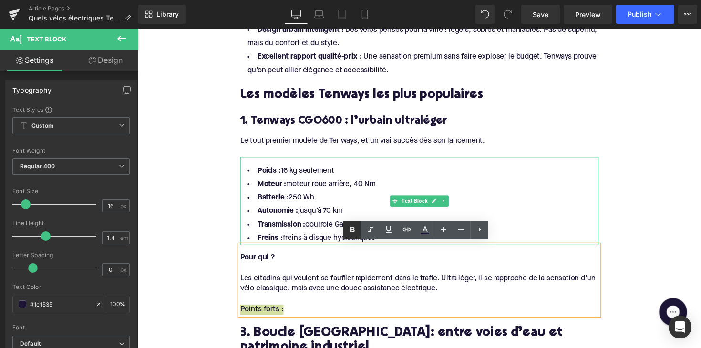
click at [348, 230] on icon at bounding box center [352, 230] width 11 height 11
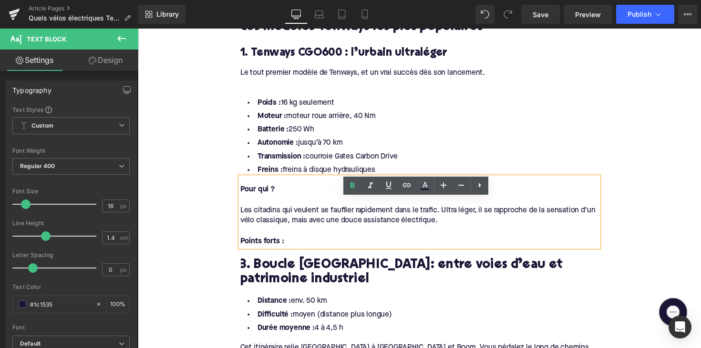
scroll to position [806, 0]
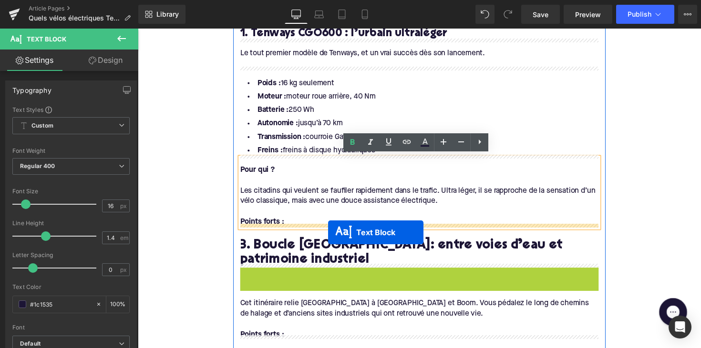
drag, startPoint x: 399, startPoint y: 296, endPoint x: 333, endPoint y: 238, distance: 88.5
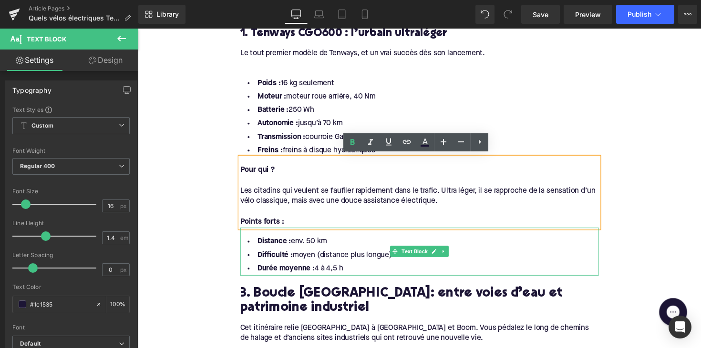
click at [348, 268] on li "Durée moyenne : 4 à 4,5 h" at bounding box center [426, 275] width 367 height 14
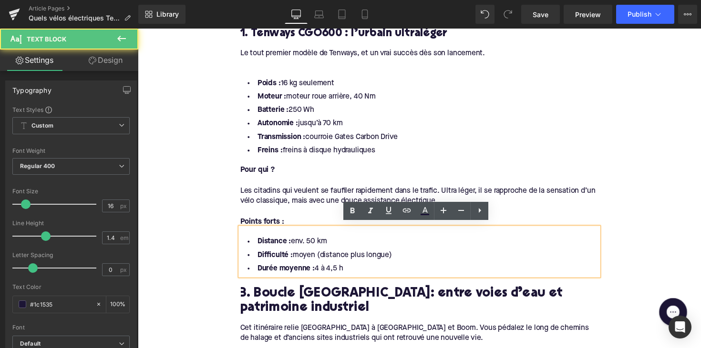
click at [348, 273] on li "Durée moyenne : 4 à 4,5 h" at bounding box center [426, 275] width 367 height 14
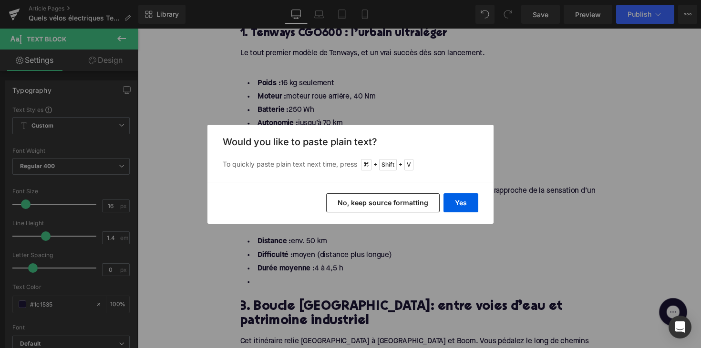
click at [443, 205] on div "Yes No, keep source formatting" at bounding box center [350, 203] width 286 height 42
click at [458, 207] on button "Yes" at bounding box center [460, 203] width 35 height 19
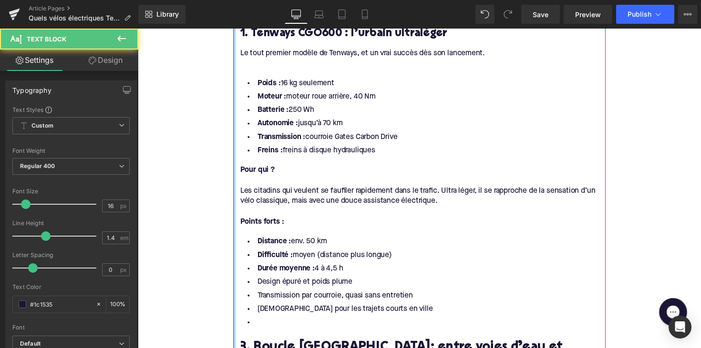
drag, startPoint x: 352, startPoint y: 269, endPoint x: 236, endPoint y: 236, distance: 120.9
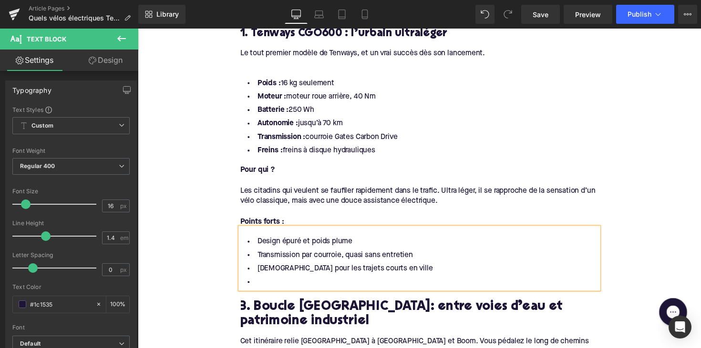
click at [260, 285] on li at bounding box center [426, 289] width 367 height 14
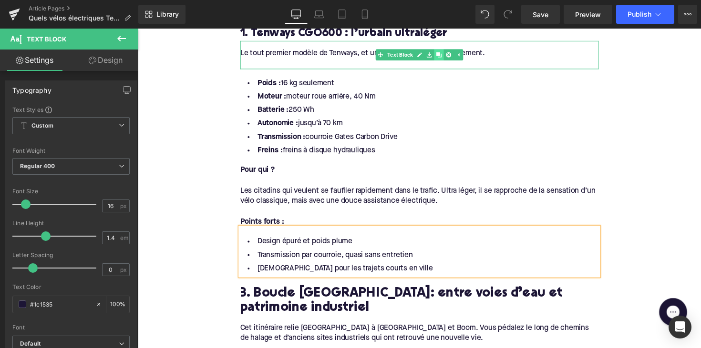
click at [443, 53] on icon at bounding box center [445, 55] width 5 height 5
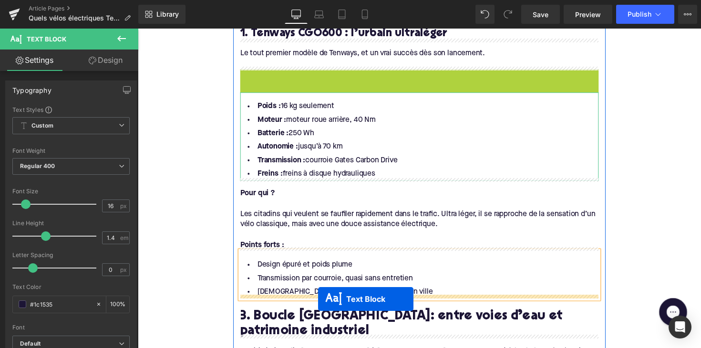
drag, startPoint x: 400, startPoint y: 83, endPoint x: 322, endPoint y: 306, distance: 236.4
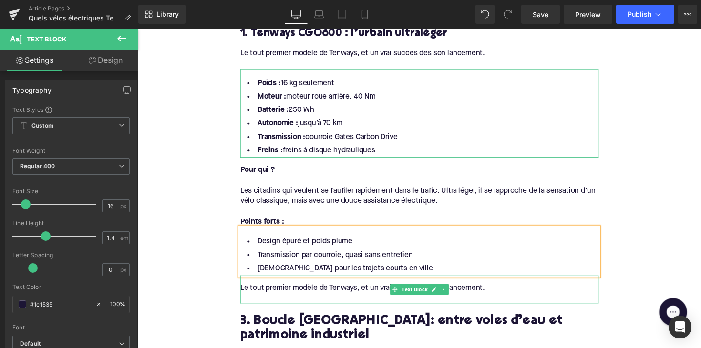
click at [290, 291] on div "Le tout premier modèle de Tenways, et un vrai succès dès son lancement." at bounding box center [426, 294] width 367 height 10
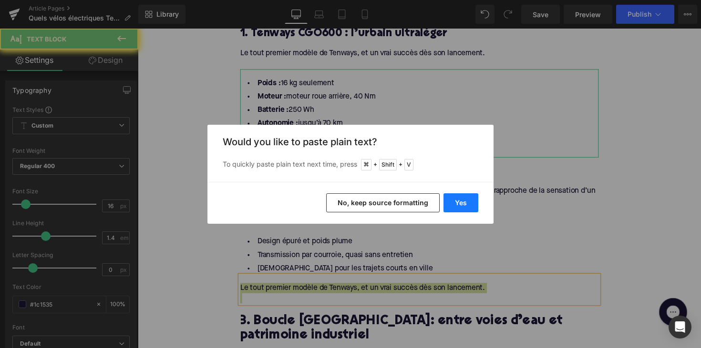
click at [451, 194] on button "Yes" at bounding box center [460, 203] width 35 height 19
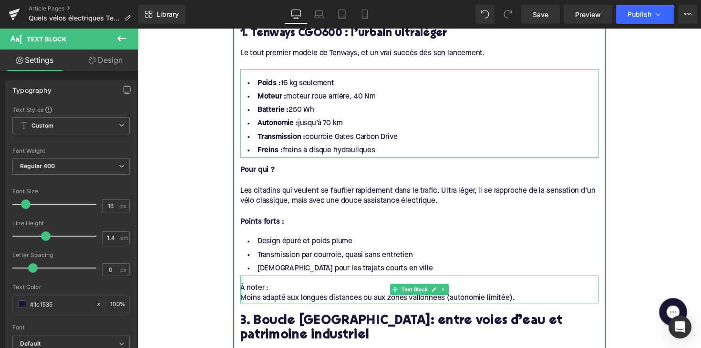
click at [243, 302] on div at bounding box center [244, 296] width 2 height 29
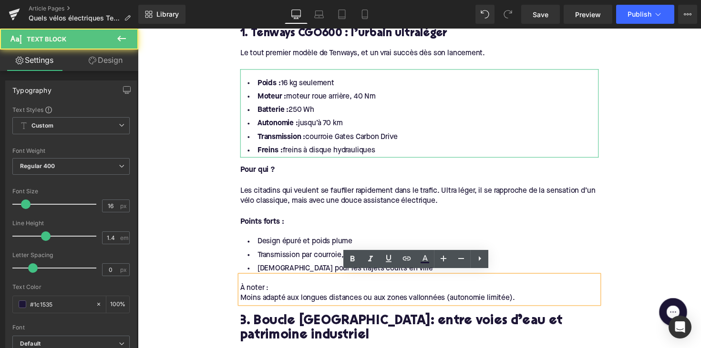
click at [243, 302] on div "Moins adapté aux longues distances ou aux zones vallonnées (autonomie limitée)." at bounding box center [426, 305] width 367 height 10
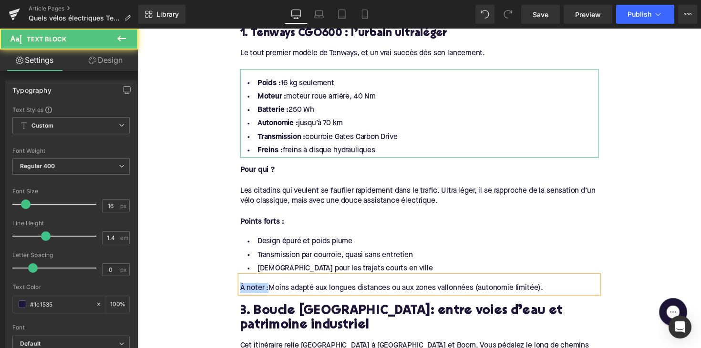
drag, startPoint x: 270, startPoint y: 290, endPoint x: 234, endPoint y: 288, distance: 36.3
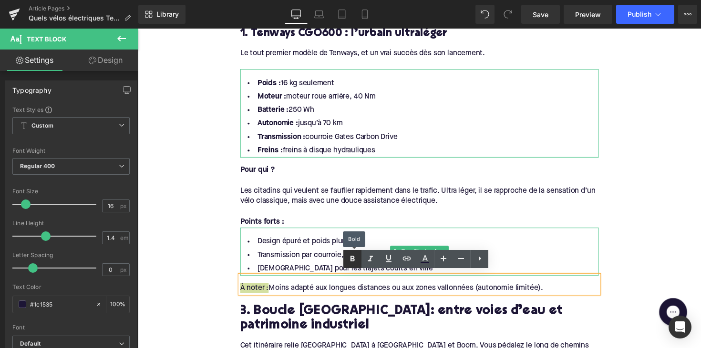
click at [355, 260] on icon at bounding box center [352, 259] width 11 height 11
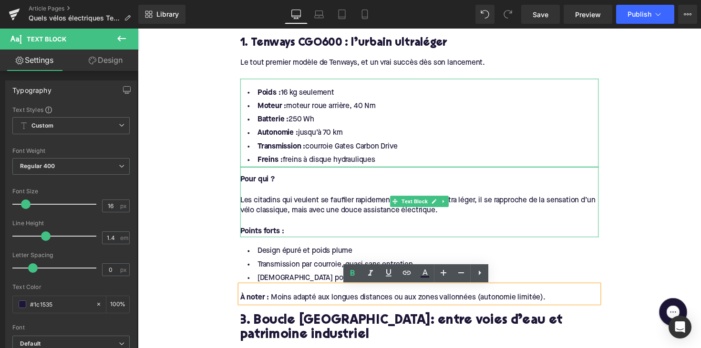
scroll to position [789, 0]
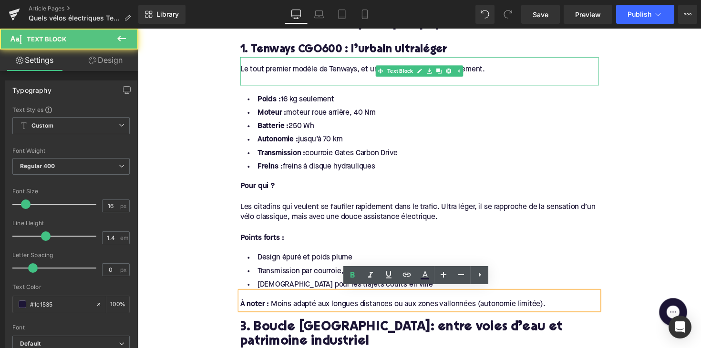
click at [265, 79] on div at bounding box center [426, 81] width 367 height 10
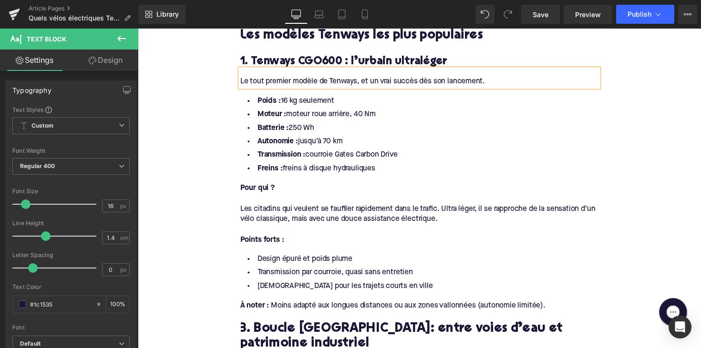
scroll to position [858, 0]
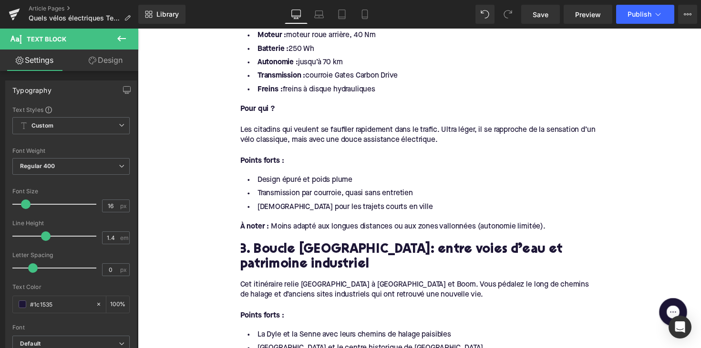
click at [290, 255] on h2 "3. Boucle Malines-Boom: entre voies d’eau et patrimoine industriel" at bounding box center [426, 264] width 367 height 30
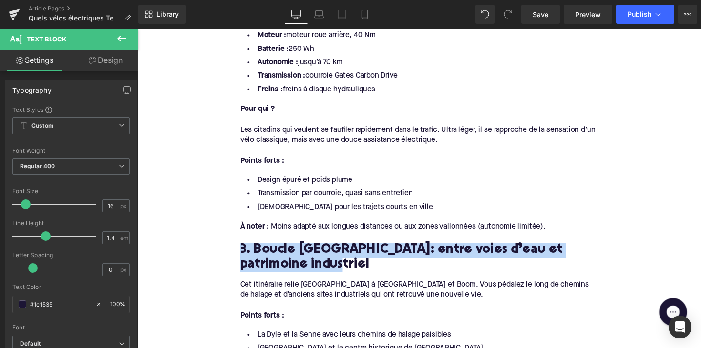
click at [290, 255] on h2 "3. Boucle Malines-Boom: entre voies d’eau et patrimoine industriel" at bounding box center [426, 264] width 367 height 30
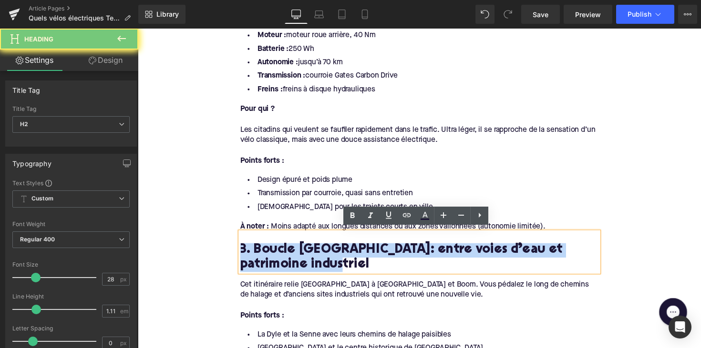
click at [290, 255] on h2 "3. Boucle Malines-Boom: entre voies d’eau et patrimoine industriel" at bounding box center [426, 264] width 367 height 30
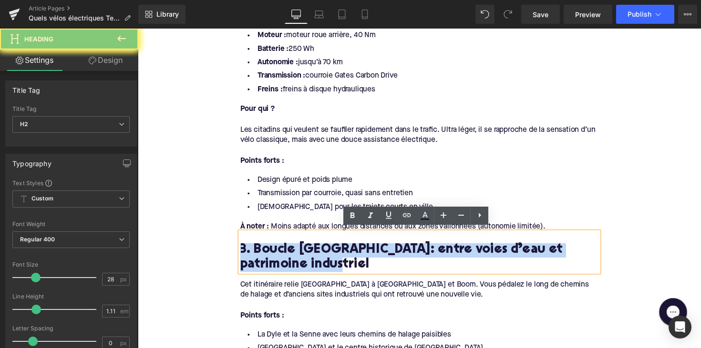
paste div
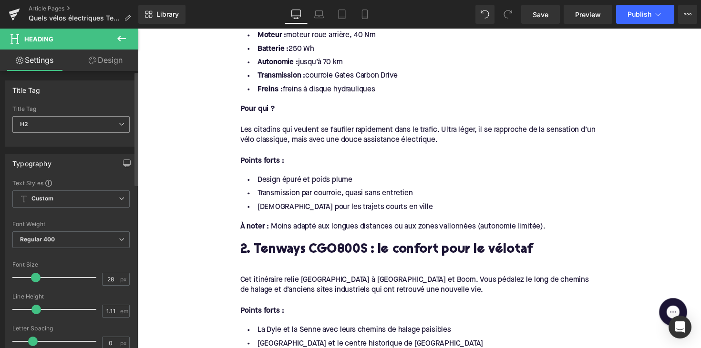
click at [68, 123] on span "H2" at bounding box center [70, 124] width 117 height 17
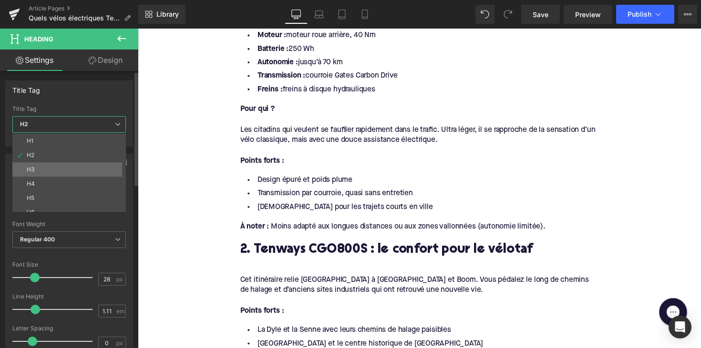
click at [65, 173] on li "H3" at bounding box center [71, 170] width 118 height 14
type input "24"
type input "1.29"
type input "100"
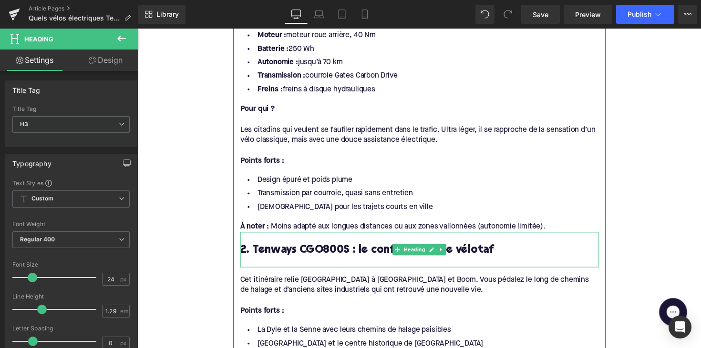
click at [273, 264] on div at bounding box center [426, 269] width 367 height 10
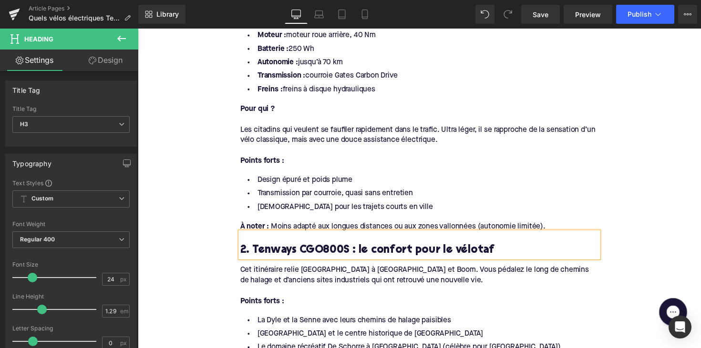
click at [308, 275] on div "Cet itinéraire relie Anvers à Malines et Boom. Vous pédalez le long de chemins …" at bounding box center [426, 289] width 367 height 51
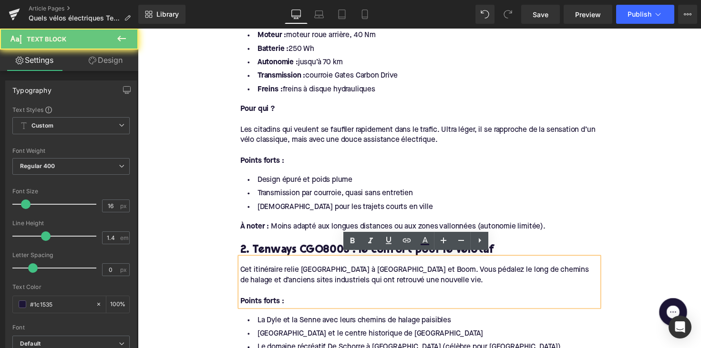
click at [308, 275] on div "Cet itinéraire relie Anvers à Malines et Boom. Vous pédalez le long de chemins …" at bounding box center [426, 289] width 367 height 51
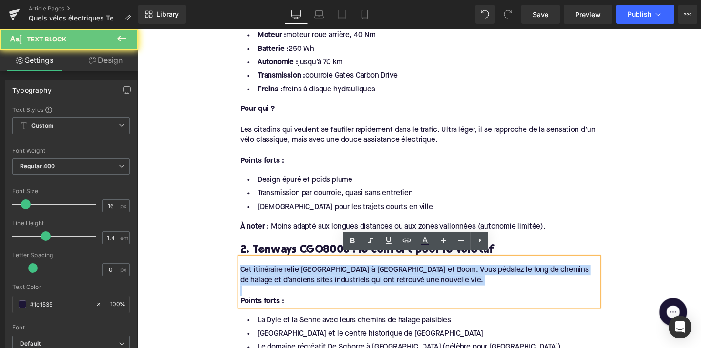
click at [308, 275] on div "Cet itinéraire relie Anvers à Malines et Boom. Vous pédalez le long de chemins …" at bounding box center [426, 289] width 367 height 51
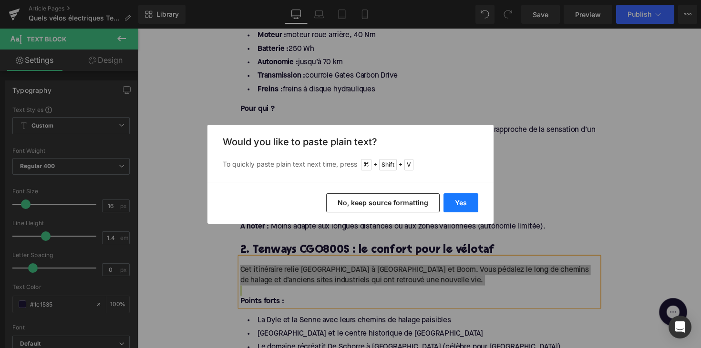
click at [464, 199] on button "Yes" at bounding box center [460, 203] width 35 height 19
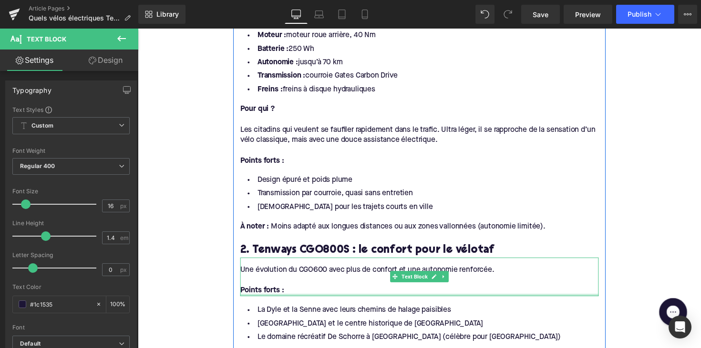
click at [285, 301] on div at bounding box center [426, 302] width 367 height 2
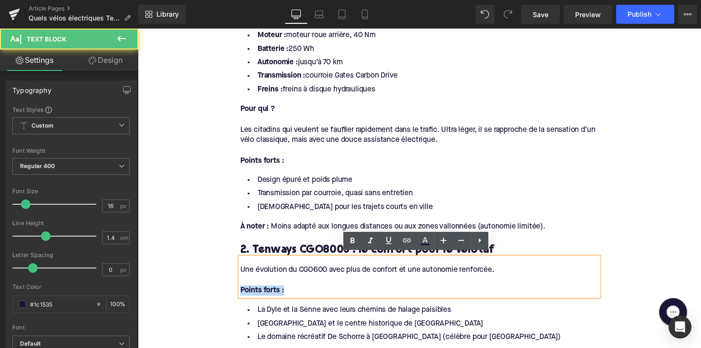
drag, startPoint x: 292, startPoint y: 293, endPoint x: 221, endPoint y: 293, distance: 71.0
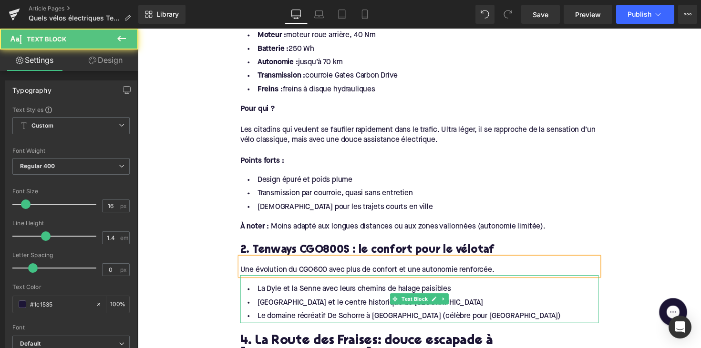
click at [432, 317] on li "Le domaine récréatif De Schorre à Boom (célèbre pour Tomorrowland)" at bounding box center [426, 324] width 367 height 14
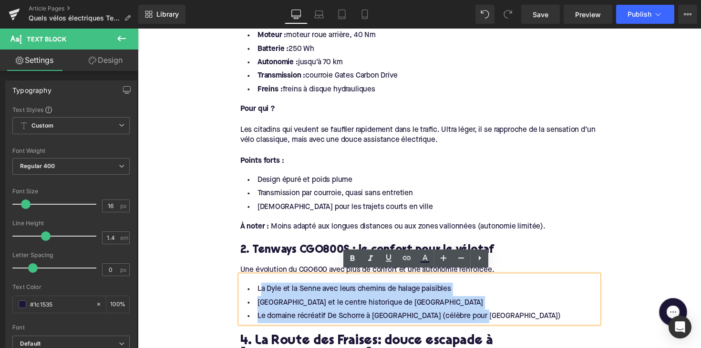
drag, startPoint x: 496, startPoint y: 318, endPoint x: 258, endPoint y: 294, distance: 239.1
click at [258, 294] on ul "La Dyle et la Senne avec leurs chemins de halage paisibles Technopolis et le ce…" at bounding box center [426, 309] width 367 height 41
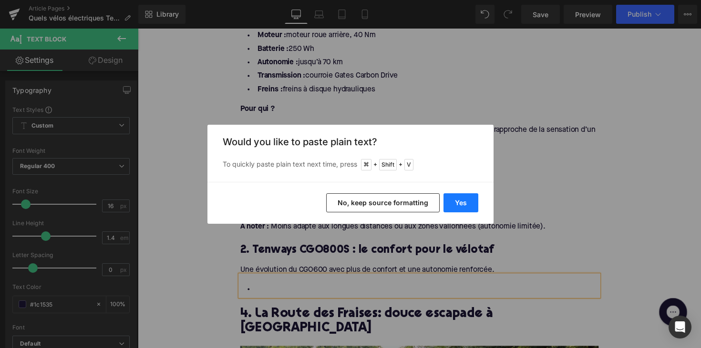
click at [458, 201] on button "Yes" at bounding box center [460, 203] width 35 height 19
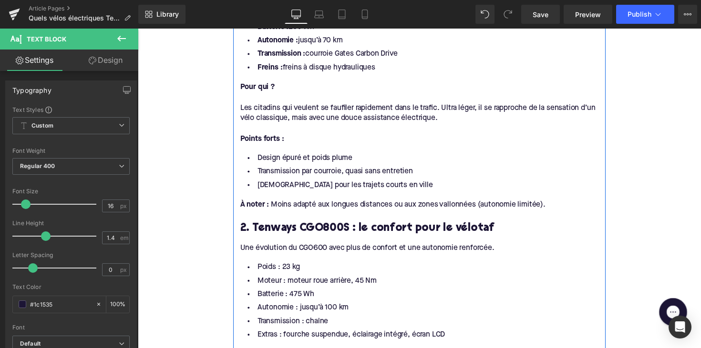
scroll to position [935, 0]
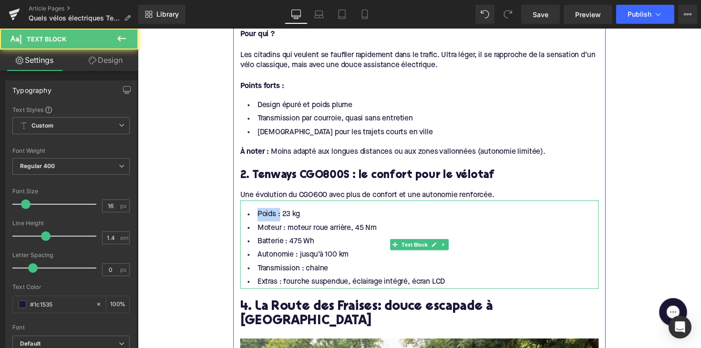
drag, startPoint x: 279, startPoint y: 216, endPoint x: 241, endPoint y: 214, distance: 37.7
click at [243, 214] on div "Poids : 23 kg Moteur : moteur roue arrière, 45 Nm Batterie : 475 Wh Autonomie :…" at bounding box center [426, 250] width 367 height 91
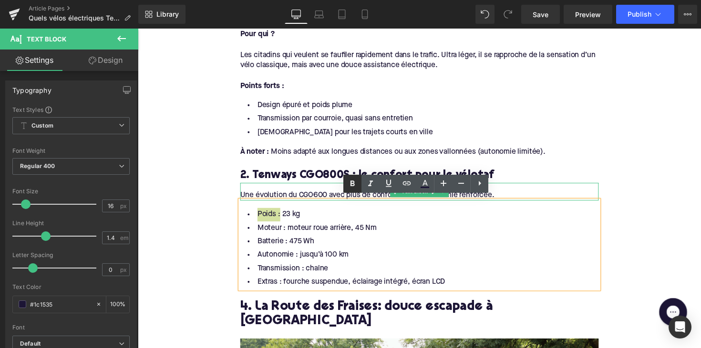
click at [354, 185] on icon at bounding box center [352, 184] width 4 height 6
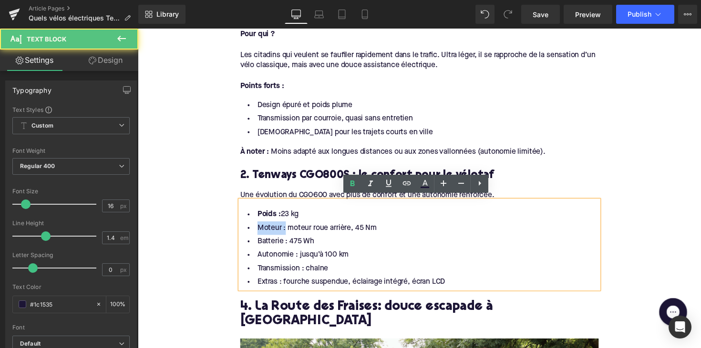
drag, startPoint x: 284, startPoint y: 231, endPoint x: 245, endPoint y: 231, distance: 39.6
click at [245, 231] on li "Moteur : moteur roue arrière, 45 Nm" at bounding box center [426, 233] width 367 height 14
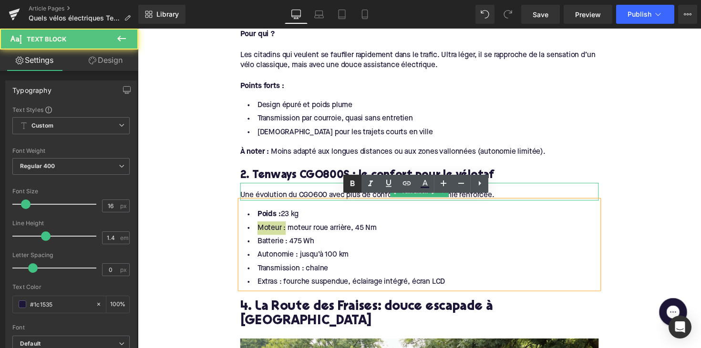
click at [351, 188] on icon at bounding box center [352, 183] width 11 height 11
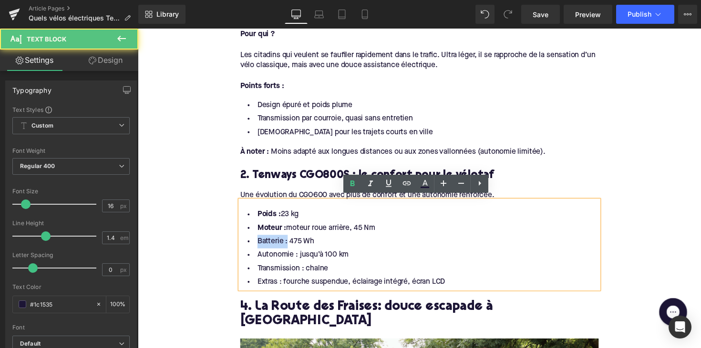
drag, startPoint x: 287, startPoint y: 244, endPoint x: 222, endPoint y: 244, distance: 64.8
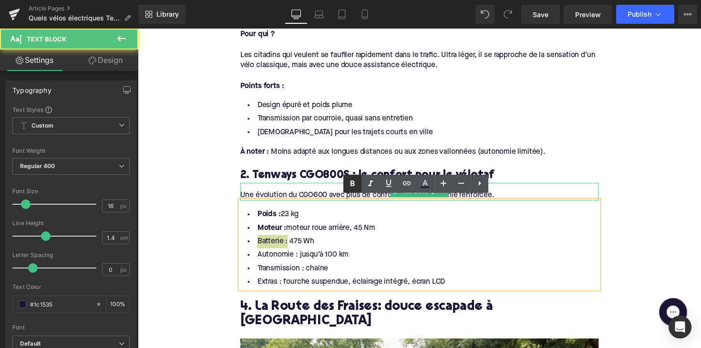
click at [349, 187] on icon at bounding box center [352, 183] width 11 height 11
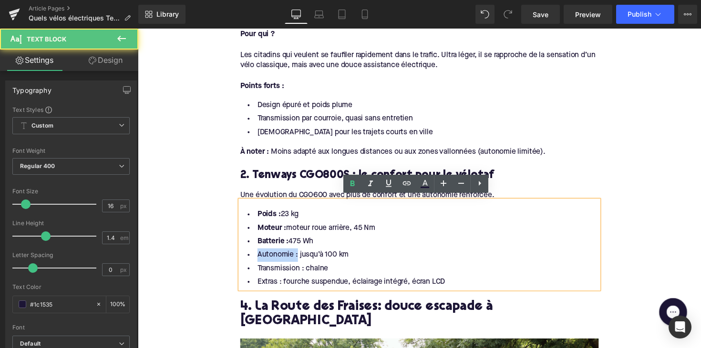
drag, startPoint x: 297, startPoint y: 259, endPoint x: 242, endPoint y: 258, distance: 55.8
click at [243, 258] on li "Autonomie : jusqu’à 100 km" at bounding box center [426, 261] width 367 height 14
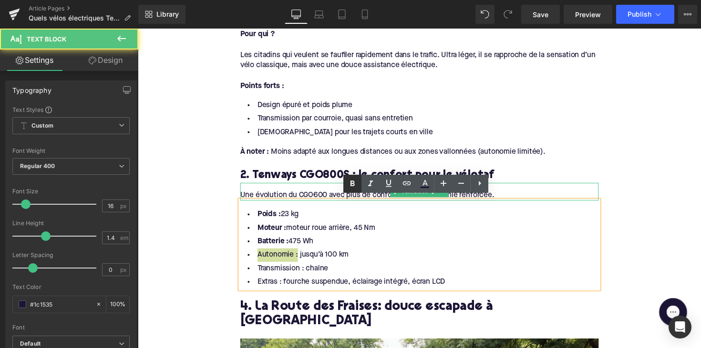
click at [345, 186] on link at bounding box center [352, 184] width 18 height 18
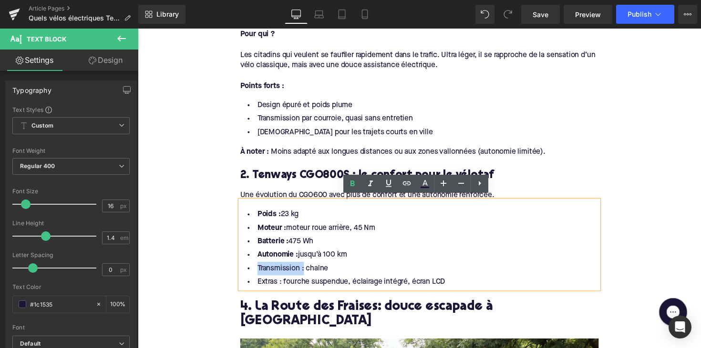
drag, startPoint x: 304, startPoint y: 272, endPoint x: 256, endPoint y: 269, distance: 48.2
click at [256, 269] on li "Transmission : chaîne" at bounding box center [426, 275] width 367 height 14
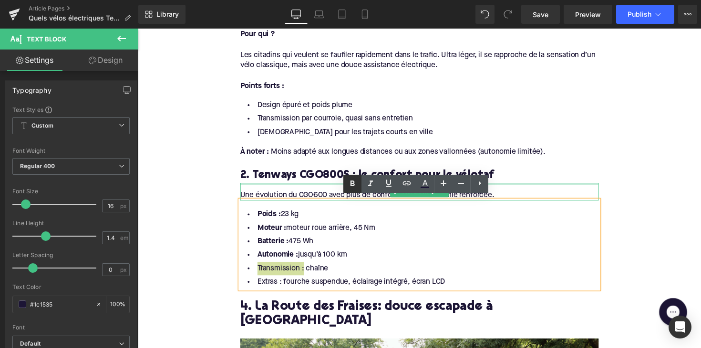
drag, startPoint x: 352, startPoint y: 179, endPoint x: 200, endPoint y: 173, distance: 151.7
click at [352, 179] on icon at bounding box center [352, 183] width 11 height 11
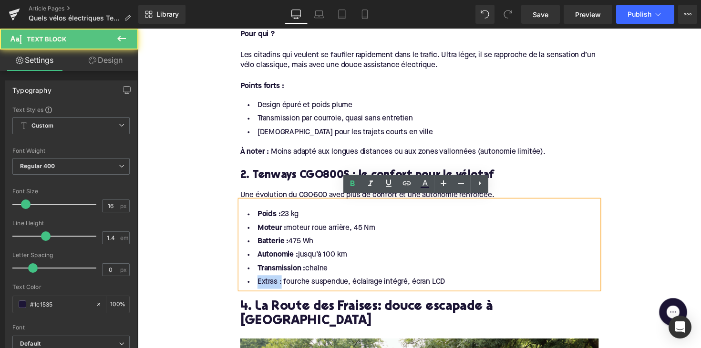
drag, startPoint x: 281, startPoint y: 286, endPoint x: 240, endPoint y: 286, distance: 40.5
click at [243, 286] on div "Poids : 23 kg Moteur : moteur roue arrière, 45 Nm Batterie : 475 Wh Autonomie :…" at bounding box center [426, 250] width 367 height 91
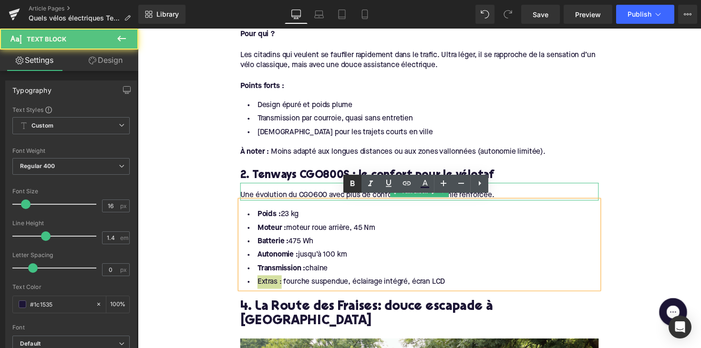
click at [354, 183] on icon at bounding box center [352, 184] width 4 height 6
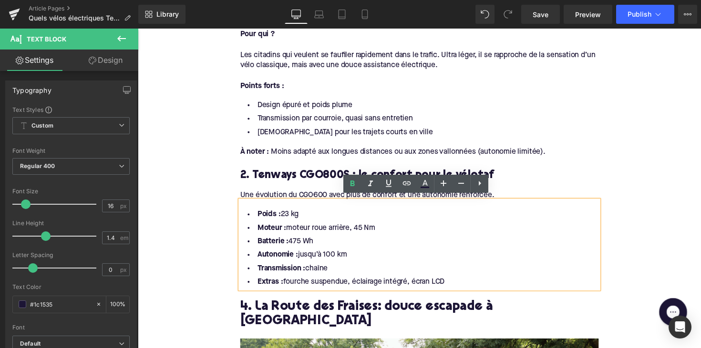
click at [322, 144] on div "À noter : Moins adapté aux longues distances ou aux zones vallonnées (autonomie…" at bounding box center [426, 151] width 367 height 18
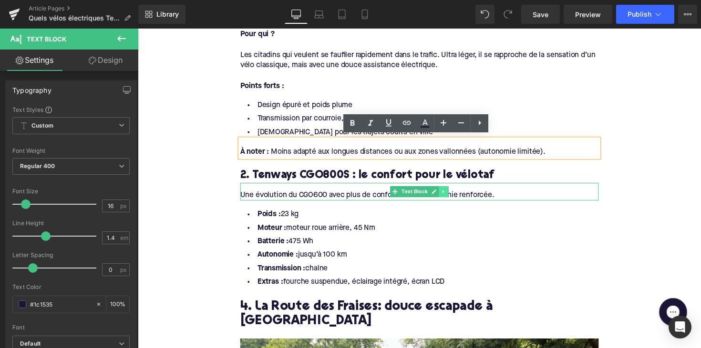
click at [450, 194] on icon at bounding box center [450, 195] width 1 height 3
click at [444, 193] on icon at bounding box center [445, 195] width 5 height 5
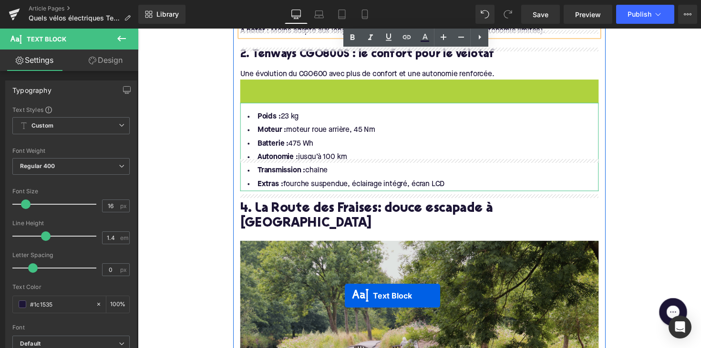
scroll to position [1087, 0]
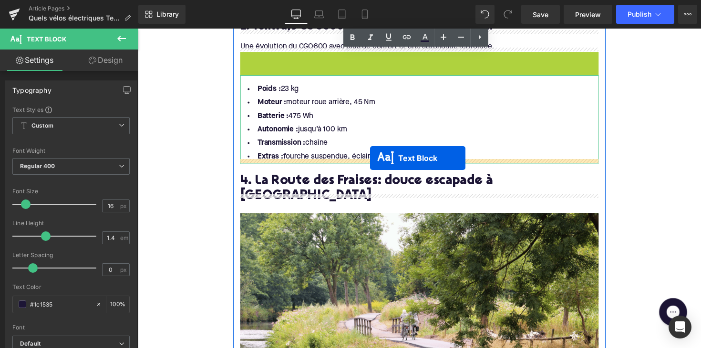
drag, startPoint x: 401, startPoint y: 213, endPoint x: 374, endPoint y: 164, distance: 55.3
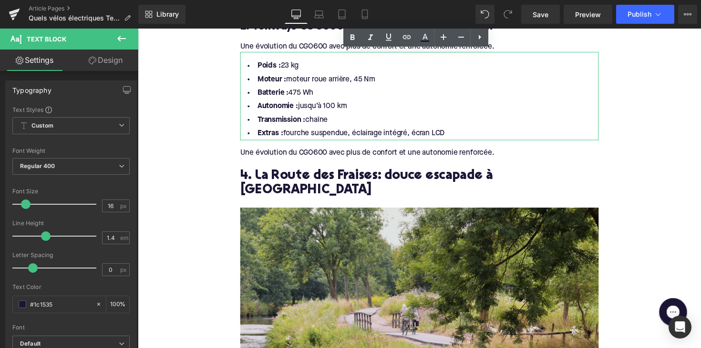
click at [328, 155] on div "Une évolution du CGO600 avec plus de confort et une autonomie renforcée. Text B…" at bounding box center [426, 152] width 367 height 18
click at [328, 155] on div "Une évolution du CGO600 avec plus de confort et une autonomie renforcée." at bounding box center [426, 156] width 367 height 10
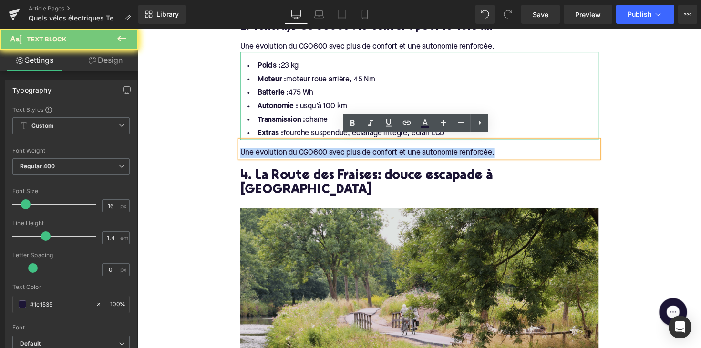
click at [328, 155] on div "Une évolution du CGO600 avec plus de confort et une autonomie renforcée." at bounding box center [426, 156] width 367 height 10
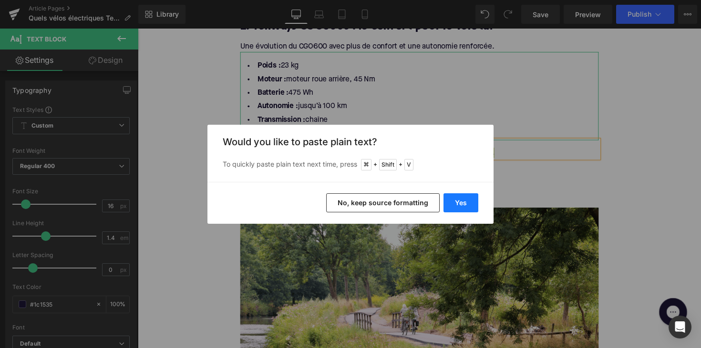
click at [476, 201] on button "Yes" at bounding box center [460, 203] width 35 height 19
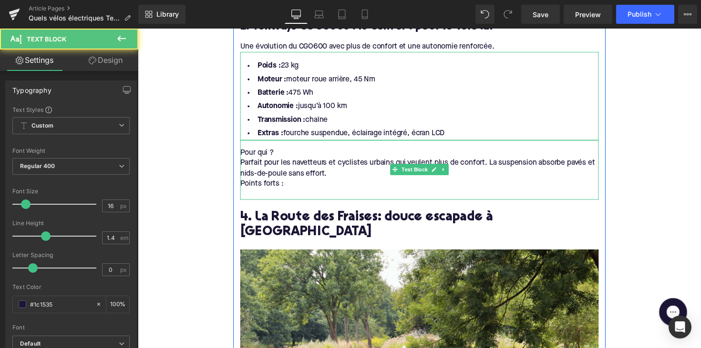
click at [245, 162] on div "Parfait pour les navetteurs et cyclistes urbains qui veulent plus de confort. L…" at bounding box center [426, 171] width 367 height 21
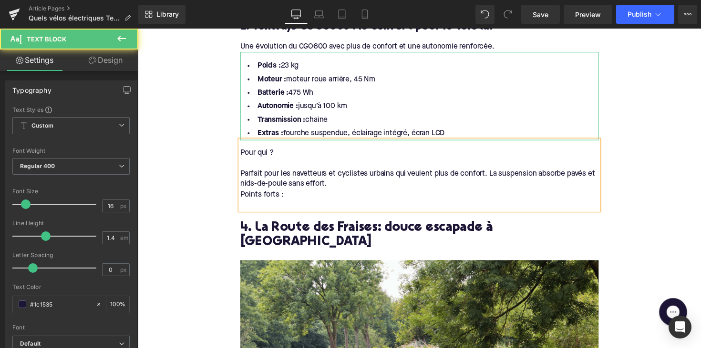
click at [243, 195] on div "Points forts :" at bounding box center [426, 199] width 367 height 10
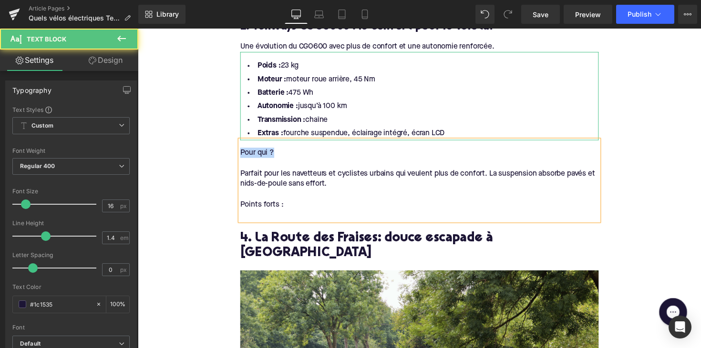
drag, startPoint x: 288, startPoint y: 151, endPoint x: 224, endPoint y: 151, distance: 64.4
click at [224, 151] on div "Home / Quels vélos électriques Tenways sont les plus intéressants ? Breadcrumbs…" at bounding box center [426, 248] width 577 height 2452
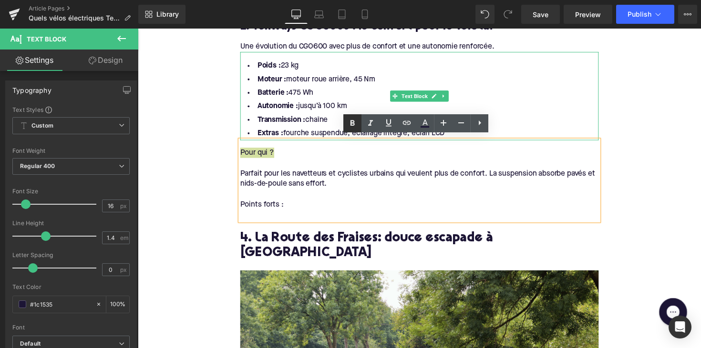
click at [352, 123] on icon at bounding box center [352, 123] width 4 height 6
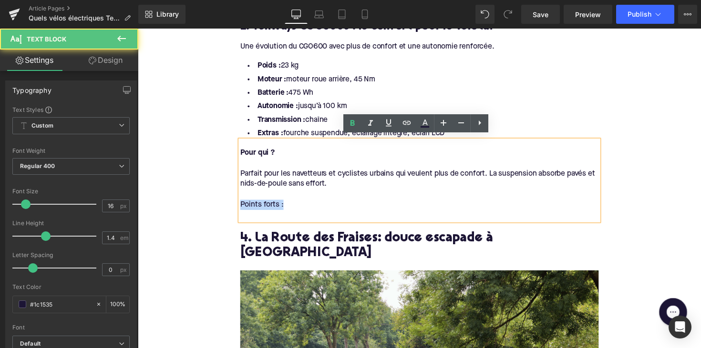
drag, startPoint x: 286, startPoint y: 206, endPoint x: 261, endPoint y: 191, distance: 28.9
click at [238, 206] on div "Qu’est-ce qui rend Tenways si spécial ? Heading Tenways s’est clairement démarq…" at bounding box center [426, 237] width 381 height 1426
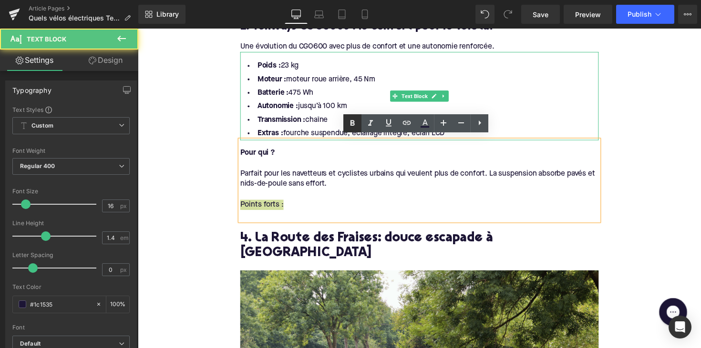
click at [351, 123] on icon at bounding box center [352, 123] width 4 height 6
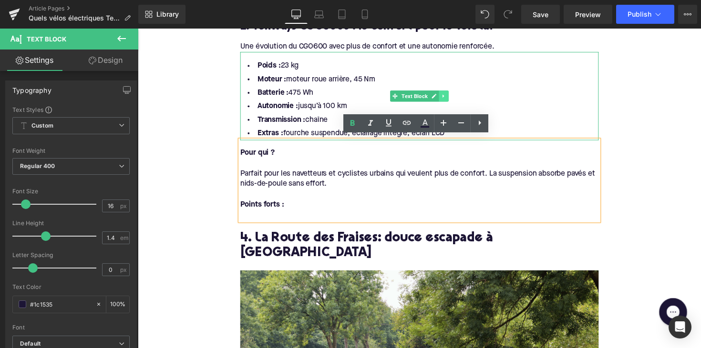
click at [453, 95] on link at bounding box center [451, 97] width 10 height 11
click at [447, 95] on link at bounding box center [446, 97] width 10 height 11
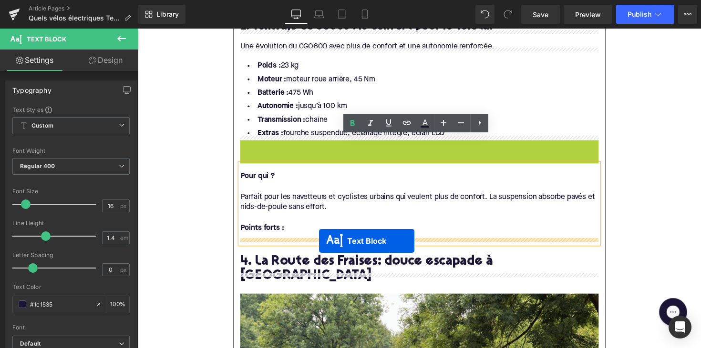
drag, startPoint x: 399, startPoint y: 183, endPoint x: 323, endPoint y: 246, distance: 99.1
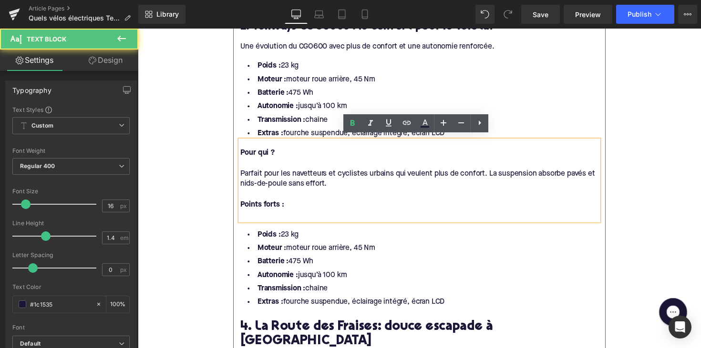
click at [261, 215] on div at bounding box center [426, 220] width 367 height 10
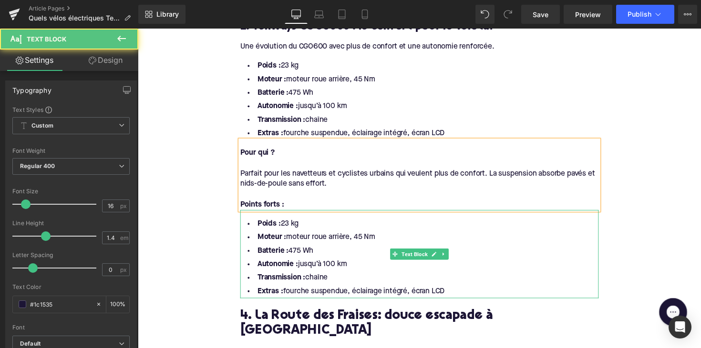
click at [458, 291] on li "Extras : fourche suspendue, éclairage intégré, écran LCD" at bounding box center [426, 298] width 367 height 14
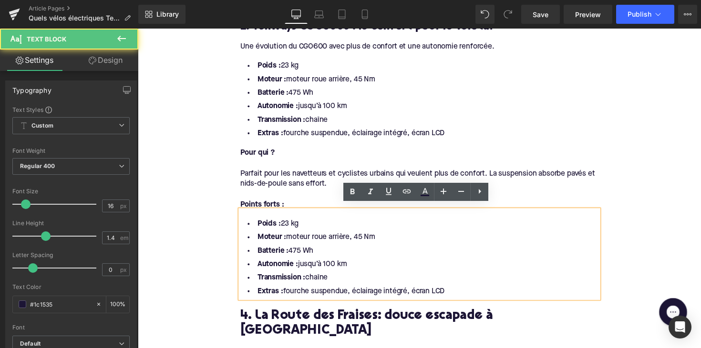
click at [453, 292] on li "Extras : fourche suspendue, éclairage intégré, écran LCD" at bounding box center [426, 298] width 367 height 14
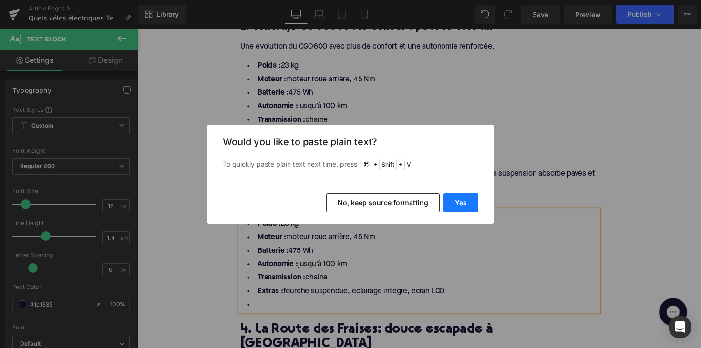
click at [462, 198] on button "Yes" at bounding box center [460, 203] width 35 height 19
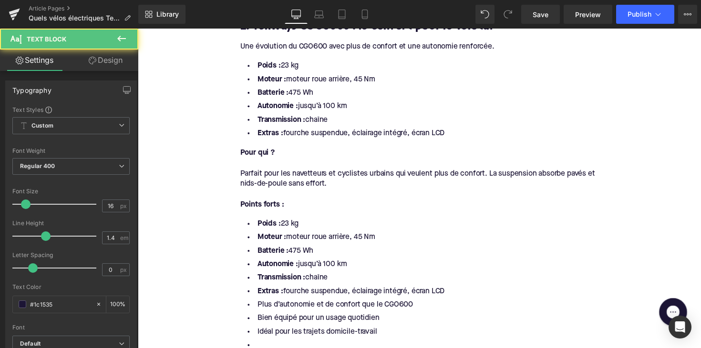
drag, startPoint x: 457, startPoint y: 290, endPoint x: 225, endPoint y: 216, distance: 244.2
click at [225, 216] on div "Home / Quels vélos électriques Tenways sont les plus intéressants ? Breadcrumbs…" at bounding box center [426, 315] width 577 height 2587
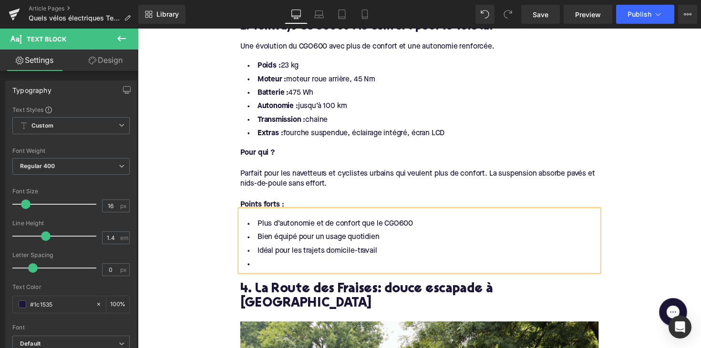
click at [265, 264] on li at bounding box center [426, 271] width 367 height 14
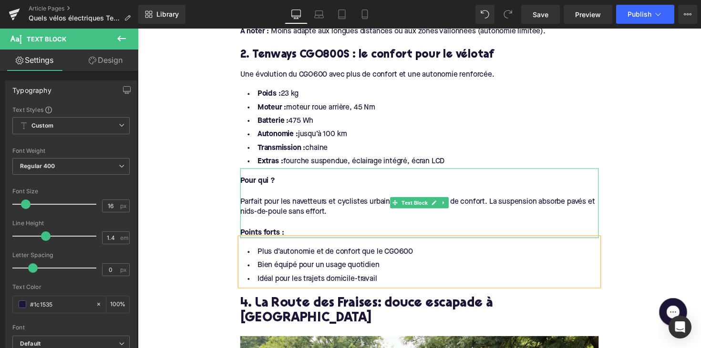
scroll to position [1057, 0]
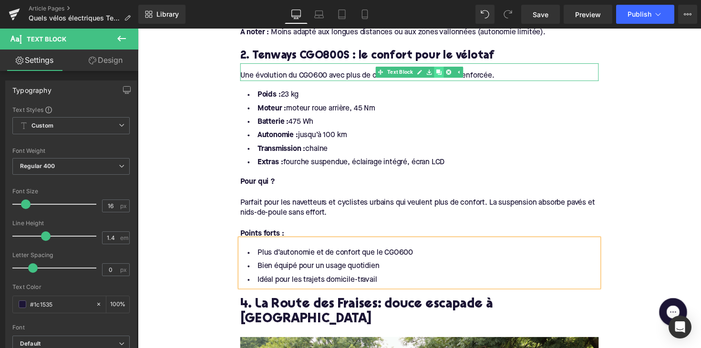
click at [443, 71] on icon at bounding box center [445, 73] width 5 height 5
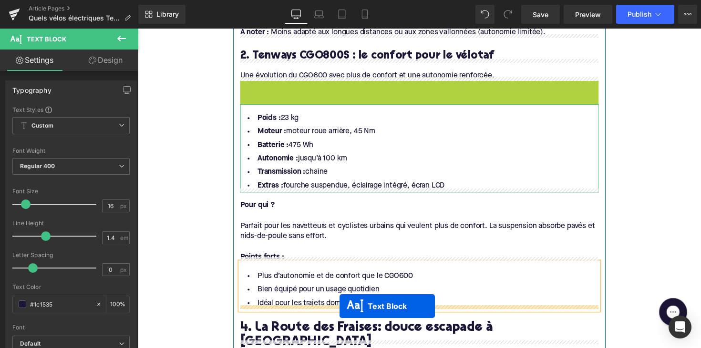
drag, startPoint x: 399, startPoint y: 89, endPoint x: 344, endPoint y: 313, distance: 230.8
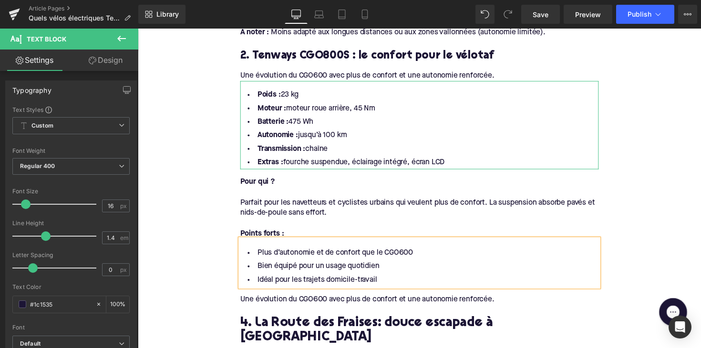
click at [138, 29] on div at bounding box center [138, 29] width 0 height 0
click at [257, 305] on div "Une évolution du CGO600 avec plus de confort et une autonomie renforcée." at bounding box center [426, 306] width 367 height 10
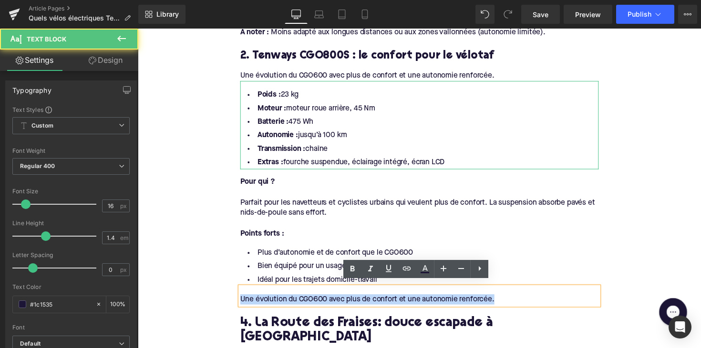
click at [257, 305] on div "Une évolution du CGO600 avec plus de confort et une autonomie renforcée." at bounding box center [426, 306] width 367 height 10
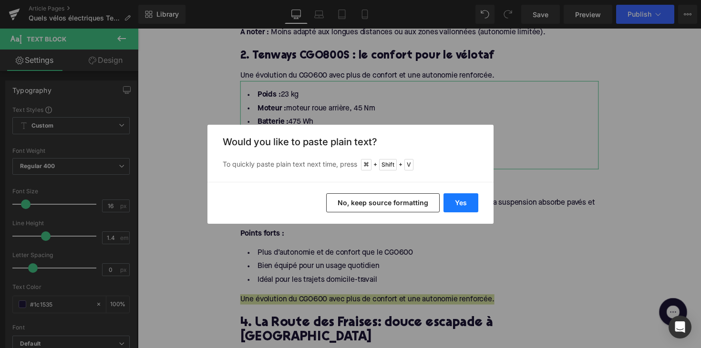
drag, startPoint x: 455, startPoint y: 197, endPoint x: 126, endPoint y: 258, distance: 334.9
click at [455, 197] on button "Yes" at bounding box center [460, 203] width 35 height 19
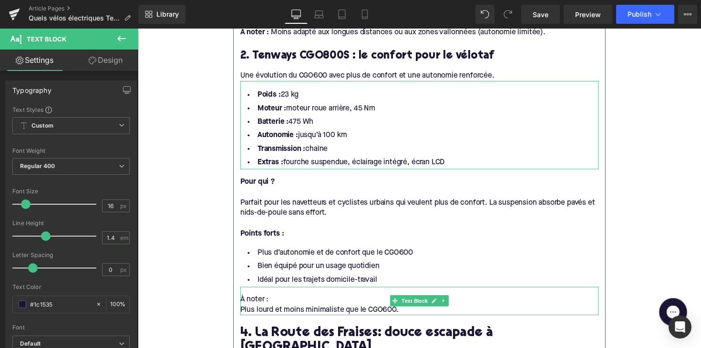
click at [243, 312] on div "Plus lourd et moins minimaliste que le CGO600." at bounding box center [426, 317] width 367 height 10
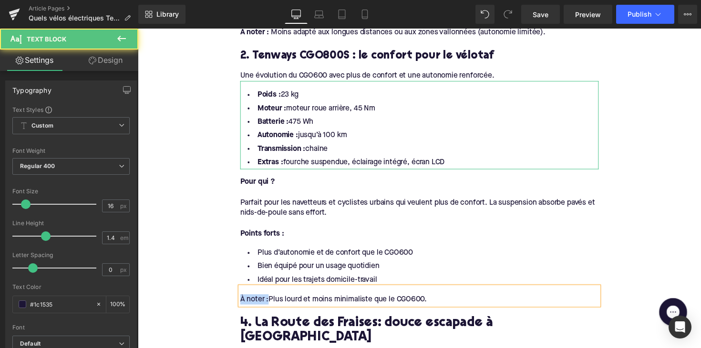
drag, startPoint x: 269, startPoint y: 302, endPoint x: 222, endPoint y: 296, distance: 48.1
click at [222, 296] on div "Home / Quels vélos électriques Tenways sont les plus intéressants ? Breadcrumbs…" at bounding box center [426, 306] width 577 height 2509
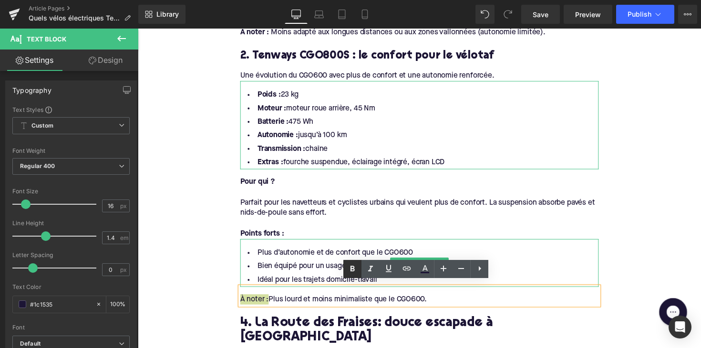
click at [351, 272] on icon at bounding box center [352, 269] width 4 height 6
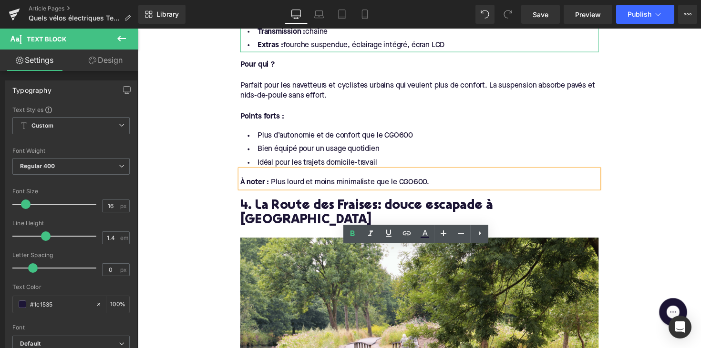
scroll to position [1224, 0]
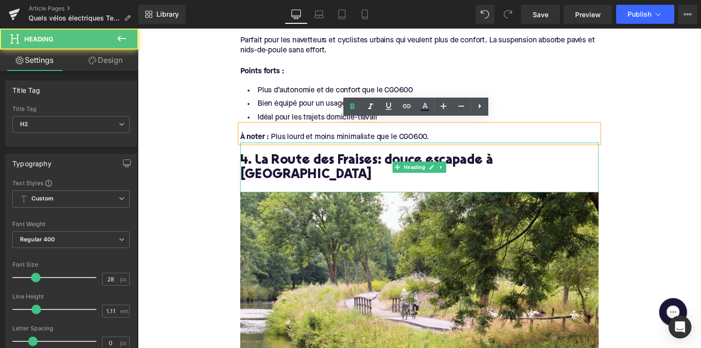
click at [327, 162] on h2 "4. La Route des Fraises: douce escapade à Hoogstraten" at bounding box center [426, 172] width 367 height 30
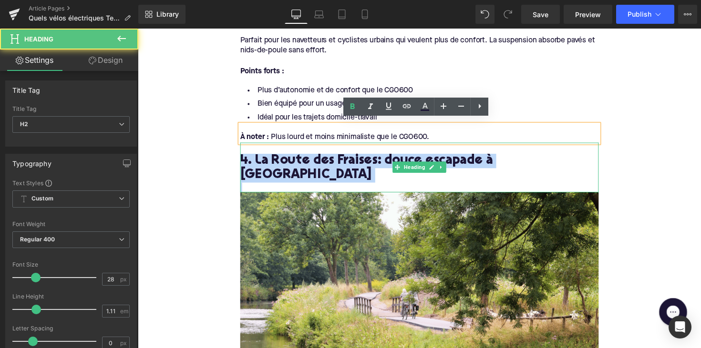
click at [327, 162] on h2 "4. La Route des Fraises: douce escapade à Hoogstraten" at bounding box center [426, 172] width 367 height 30
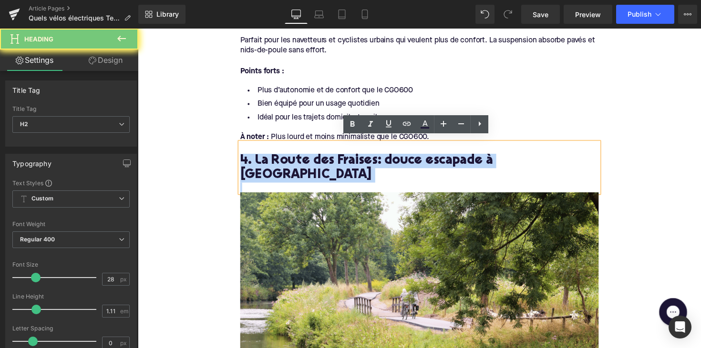
paste div
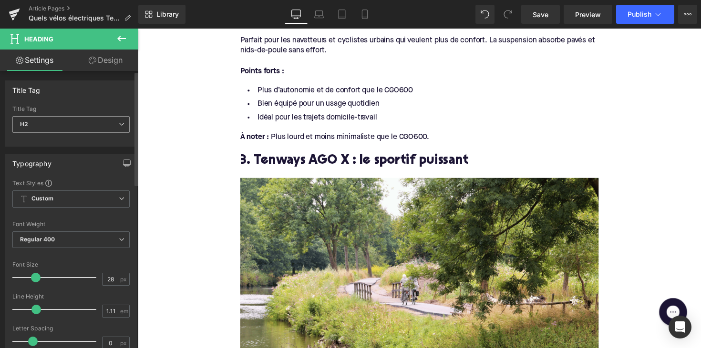
click at [107, 124] on span "H2" at bounding box center [70, 124] width 117 height 17
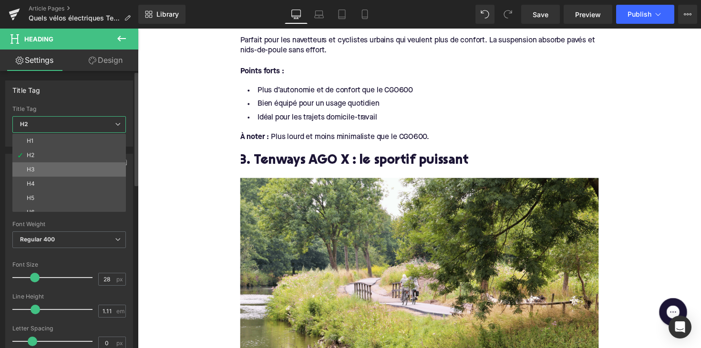
click at [99, 165] on li "H3" at bounding box center [71, 170] width 118 height 14
type input "24"
type input "1.29"
type input "100"
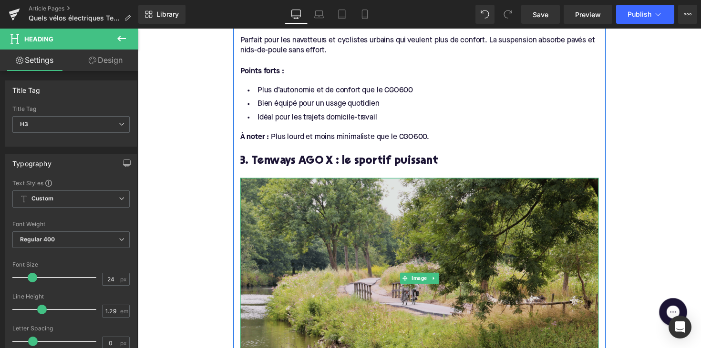
scroll to position [1298, 0]
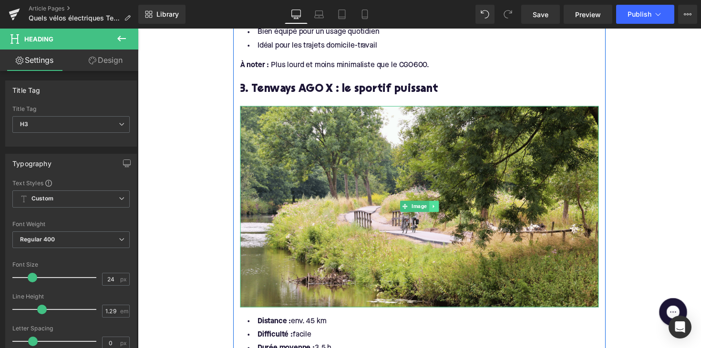
click at [440, 205] on link at bounding box center [441, 210] width 10 height 11
click at [441, 205] on link at bounding box center [446, 210] width 10 height 11
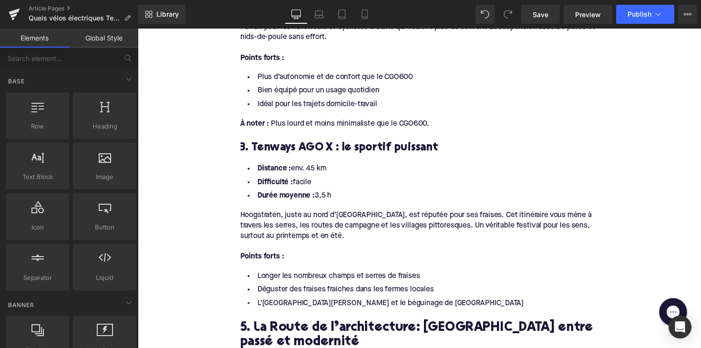
scroll to position [1214, 0]
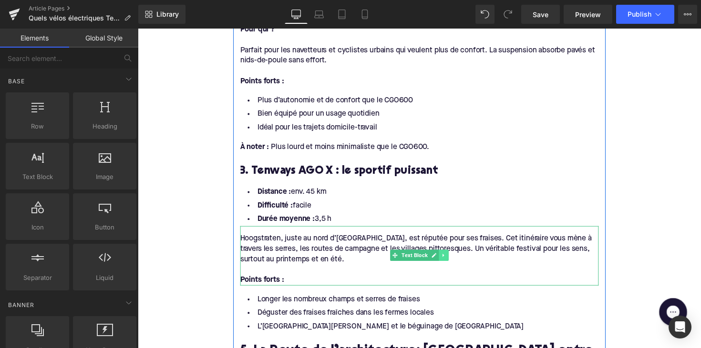
click at [451, 258] on icon at bounding box center [451, 261] width 5 height 6
click at [443, 258] on icon at bounding box center [445, 260] width 5 height 5
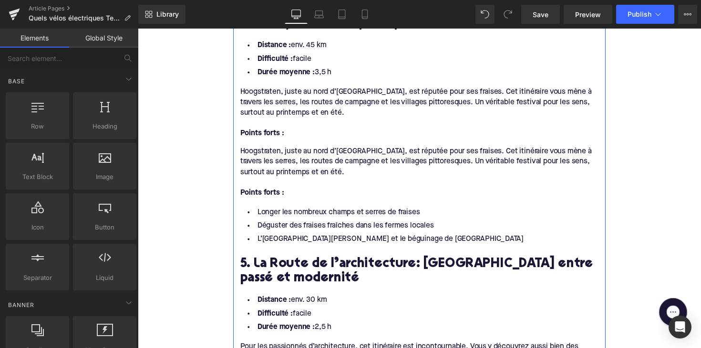
scroll to position [1264, 0]
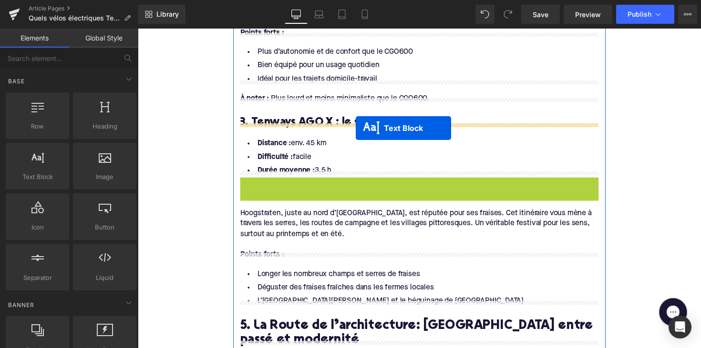
drag, startPoint x: 387, startPoint y: 203, endPoint x: 361, endPoint y: 131, distance: 77.1
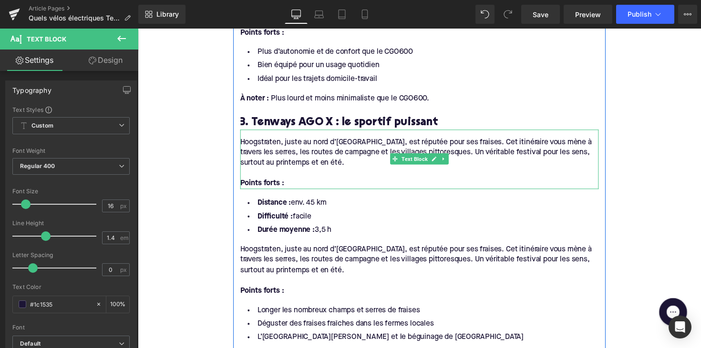
click at [315, 163] on div "Hoogstraten, juste au nord d’Anvers, est réputée pour ses fraises. Cet itinérai…" at bounding box center [426, 156] width 367 height 32
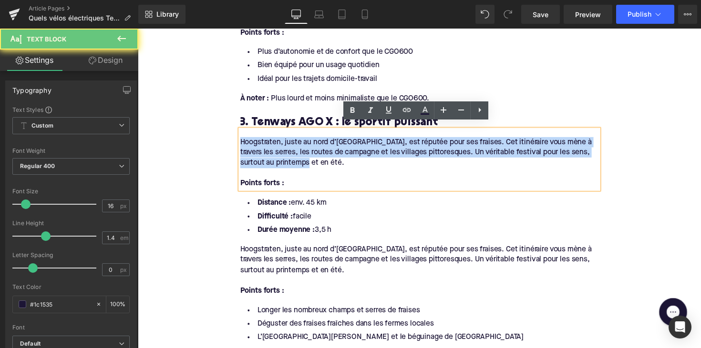
drag, startPoint x: 324, startPoint y: 156, endPoint x: 242, endPoint y: 136, distance: 84.5
click at [243, 140] on div "Hoogstraten, juste au nord d’Anvers, est réputée pour ses fraises. Cet itinérai…" at bounding box center [426, 156] width 367 height 32
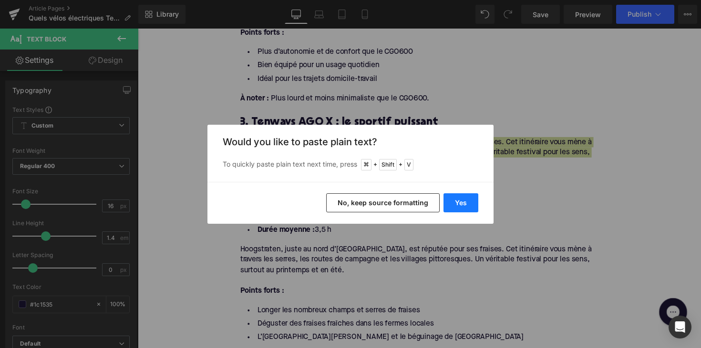
click at [464, 195] on button "Yes" at bounding box center [460, 203] width 35 height 19
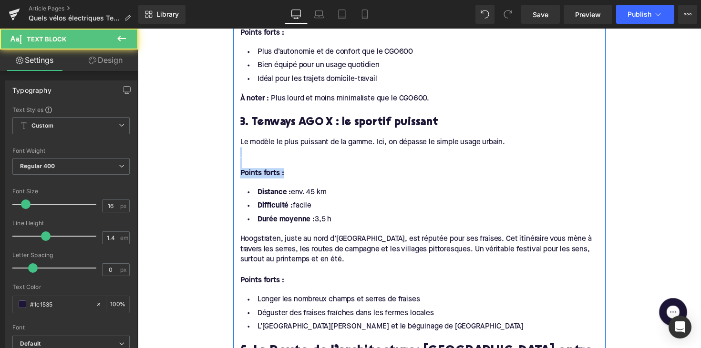
drag, startPoint x: 298, startPoint y: 168, endPoint x: 239, endPoint y: 152, distance: 61.3
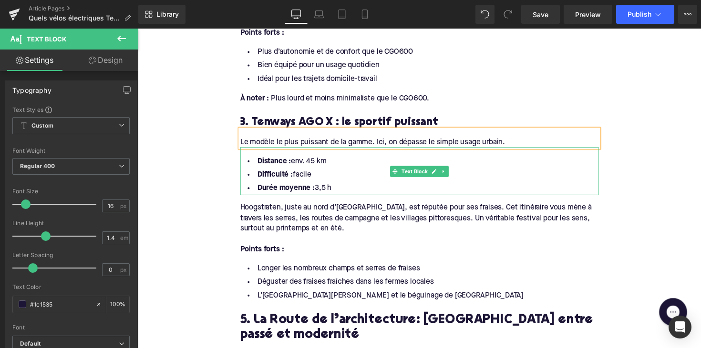
click at [347, 188] on li "Durée moyenne : 3,5 h" at bounding box center [426, 192] width 367 height 14
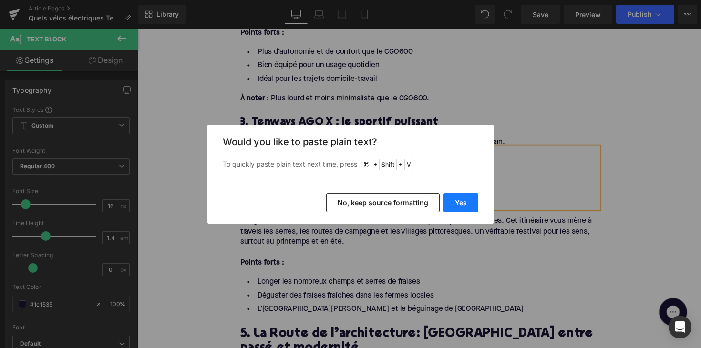
click at [466, 199] on button "Yes" at bounding box center [460, 203] width 35 height 19
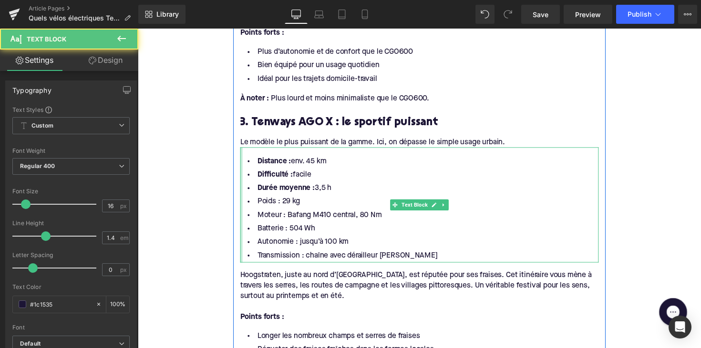
drag, startPoint x: 338, startPoint y: 186, endPoint x: 242, endPoint y: 149, distance: 103.2
click at [243, 150] on div "Distance : env. 45 km Difficulté : facile Durée moyenne : 3,5 h Poids : 29 kg M…" at bounding box center [426, 209] width 367 height 118
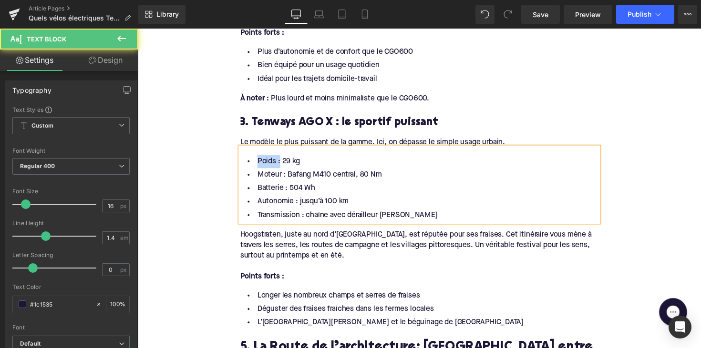
drag, startPoint x: 279, startPoint y: 159, endPoint x: 249, endPoint y: 159, distance: 30.0
click at [249, 159] on li "Poids : 29 kg" at bounding box center [426, 165] width 367 height 14
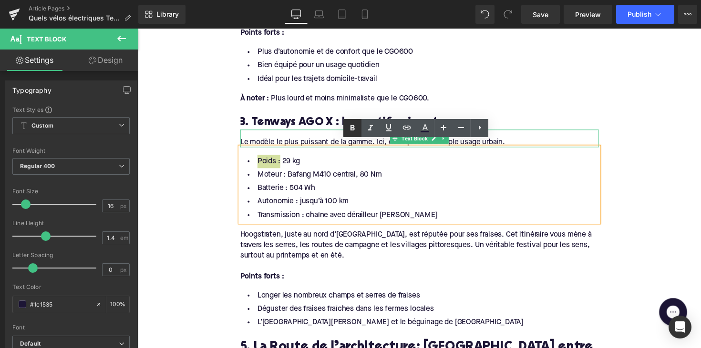
drag, startPoint x: 346, startPoint y: 128, endPoint x: 208, endPoint y: 104, distance: 139.8
click at [346, 128] on link at bounding box center [352, 128] width 18 height 18
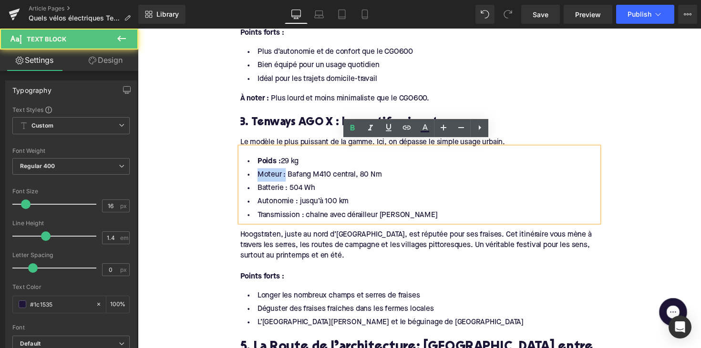
drag, startPoint x: 277, startPoint y: 173, endPoint x: 245, endPoint y: 173, distance: 32.9
click at [245, 173] on li "Moteur : Bafang M410 central, 80 Nm" at bounding box center [426, 179] width 367 height 14
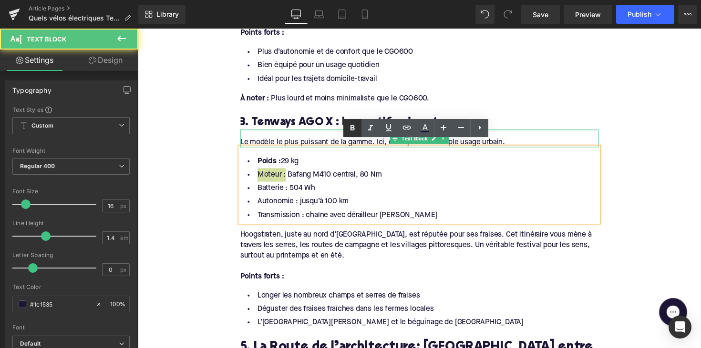
drag, startPoint x: 349, startPoint y: 126, endPoint x: 192, endPoint y: 119, distance: 157.5
click at [349, 126] on icon at bounding box center [352, 128] width 11 height 11
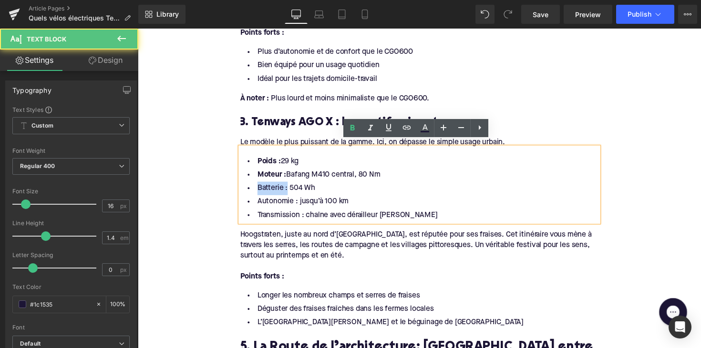
drag, startPoint x: 287, startPoint y: 186, endPoint x: 255, endPoint y: 184, distance: 32.5
click at [253, 185] on li "Batterie : 504 Wh" at bounding box center [426, 192] width 367 height 14
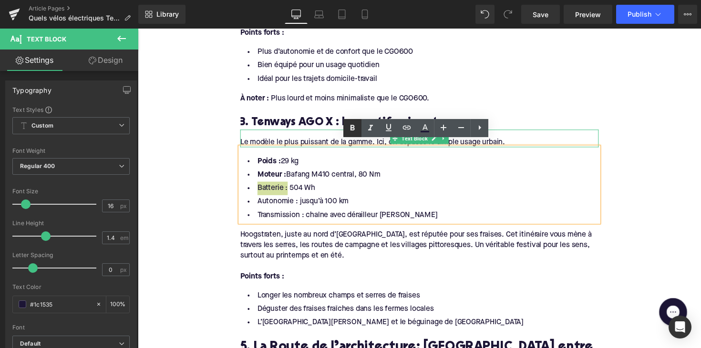
click at [348, 130] on icon at bounding box center [352, 128] width 11 height 11
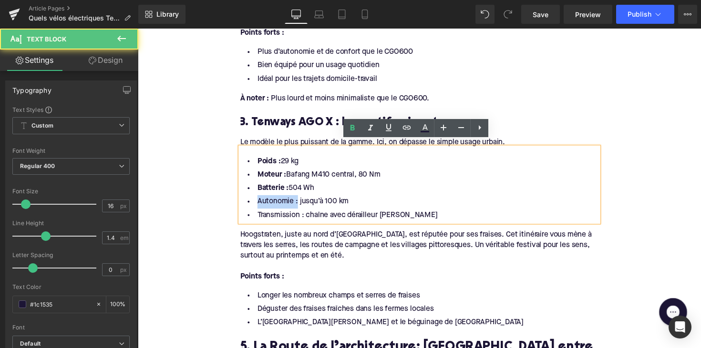
drag, startPoint x: 297, startPoint y: 203, endPoint x: 243, endPoint y: 200, distance: 54.9
click at [243, 200] on li "Autonomie : jusqu’à 100 km" at bounding box center [426, 206] width 367 height 14
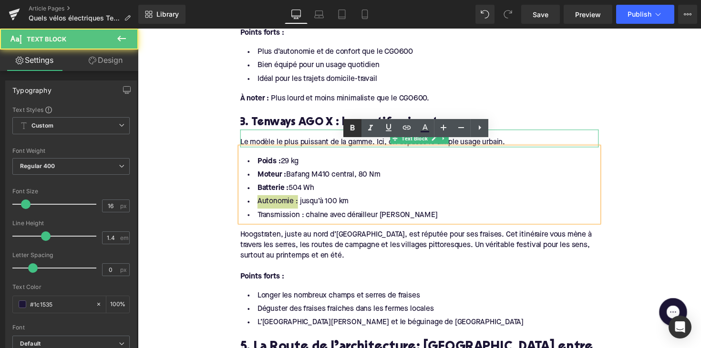
click at [354, 127] on icon at bounding box center [352, 128] width 4 height 6
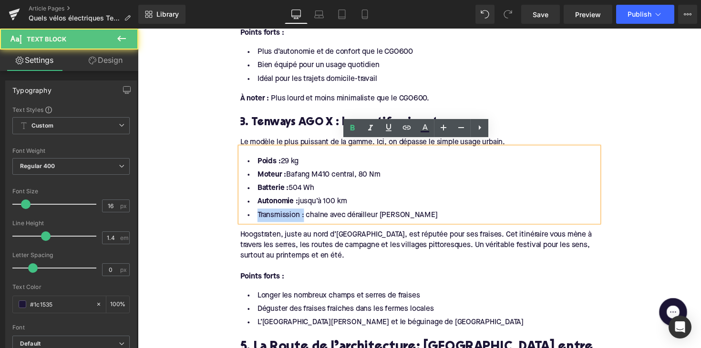
drag, startPoint x: 303, startPoint y: 215, endPoint x: 229, endPoint y: 215, distance: 74.4
click at [229, 215] on div "Home / Quels vélos électriques Tenways sont les plus intéressants ? Breadcrumbs…" at bounding box center [426, 6] width 577 height 2323
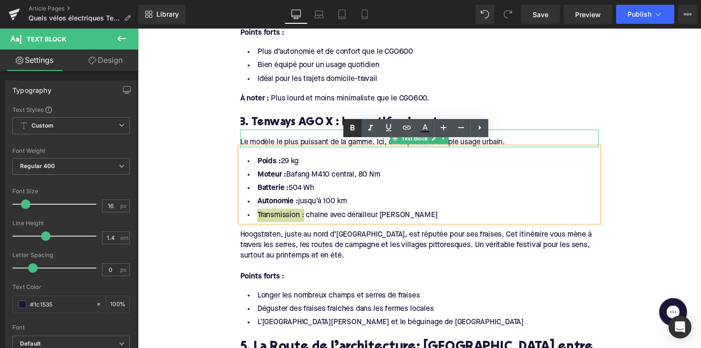
click at [359, 125] on link at bounding box center [352, 128] width 18 height 18
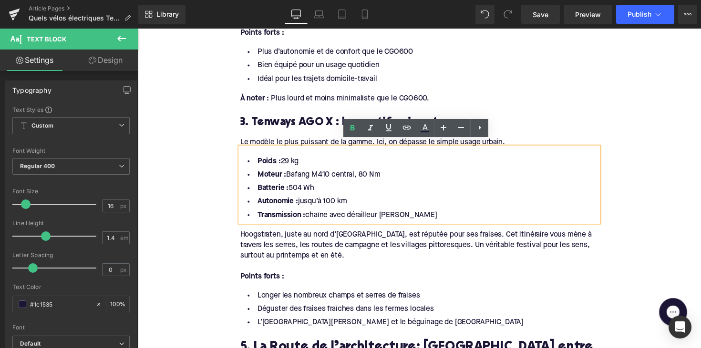
click at [299, 277] on div "Points forts :" at bounding box center [426, 282] width 367 height 10
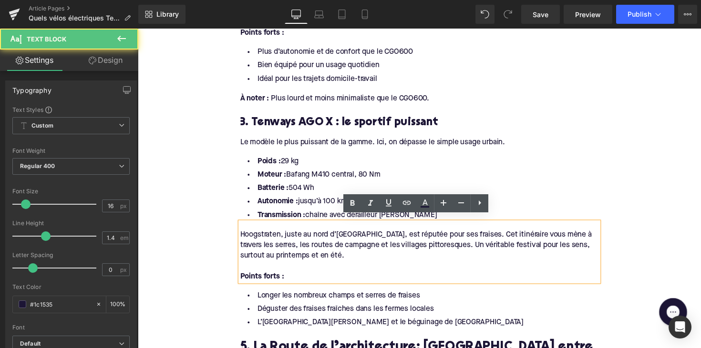
click at [305, 266] on div at bounding box center [426, 271] width 367 height 10
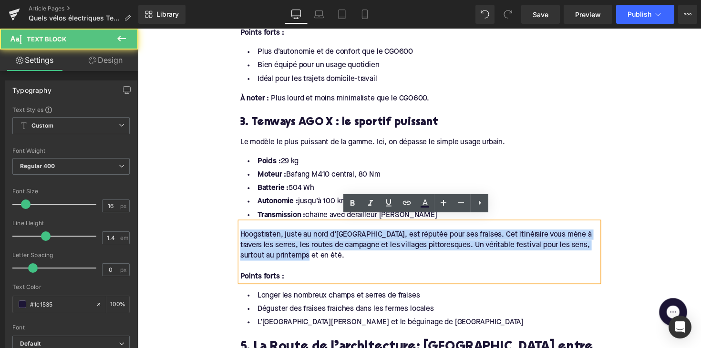
drag, startPoint x: 315, startPoint y: 254, endPoint x: 214, endPoint y: 235, distance: 102.4
click at [214, 235] on div "Home / Quels vélos électriques Tenways sont les plus intéressants ? Breadcrumbs…" at bounding box center [426, 6] width 577 height 2323
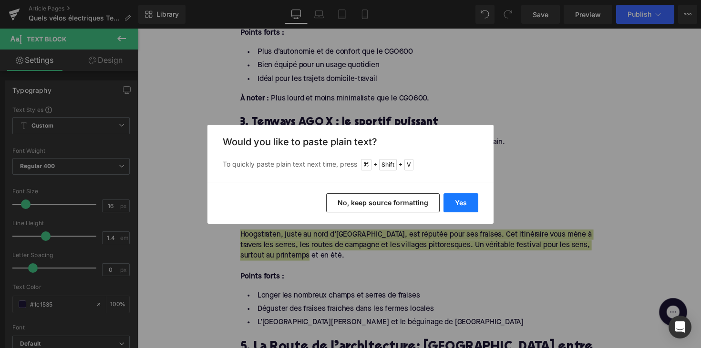
drag, startPoint x: 464, startPoint y: 207, endPoint x: 221, endPoint y: 188, distance: 243.4
click at [464, 207] on button "Yes" at bounding box center [460, 203] width 35 height 19
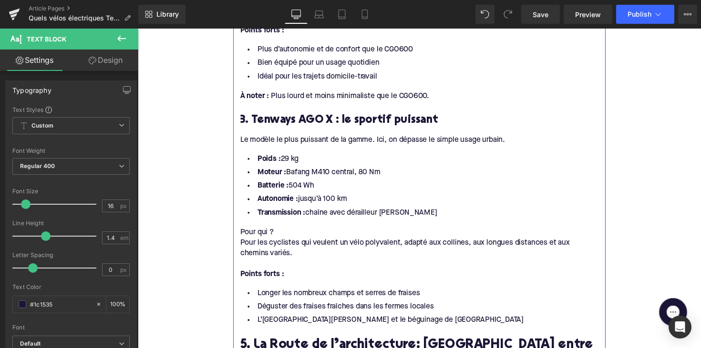
scroll to position [1293, 0]
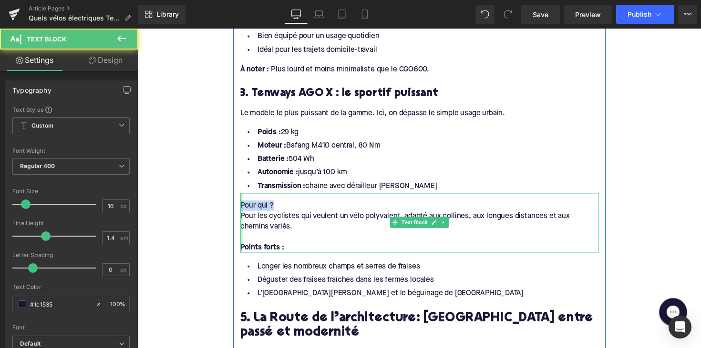
drag, startPoint x: 277, startPoint y: 207, endPoint x: 236, endPoint y: 206, distance: 41.0
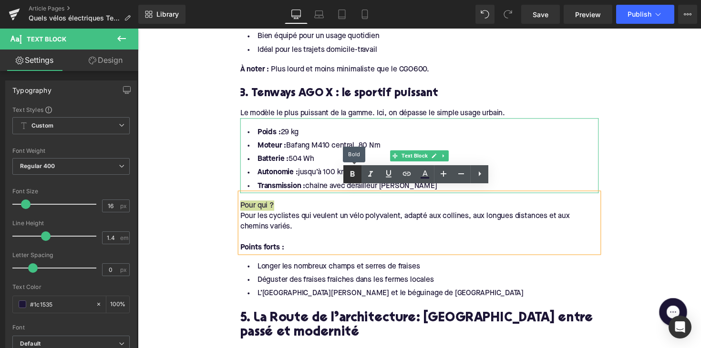
click at [345, 177] on link at bounding box center [352, 174] width 18 height 18
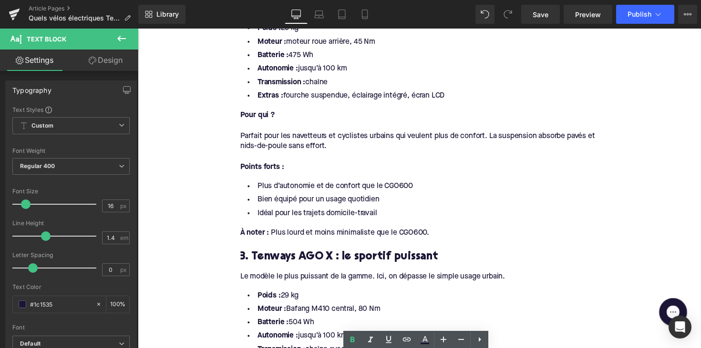
scroll to position [1116, 0]
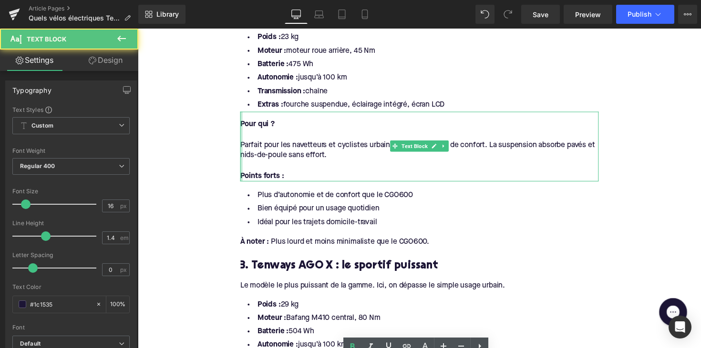
click at [243, 144] on div at bounding box center [244, 150] width 2 height 72
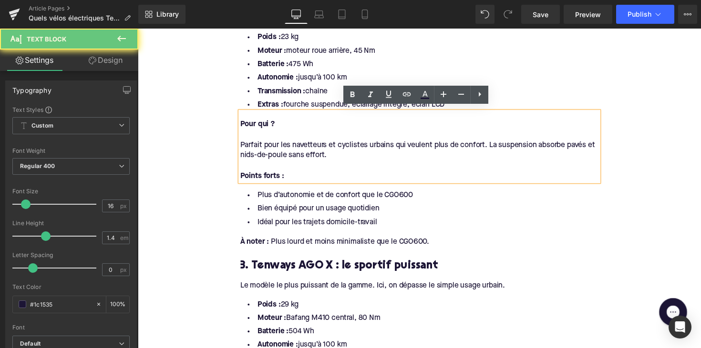
click at [243, 144] on span "Parfait pour les navetteurs et cyclistes urbains qui veulent plus de confort. L…" at bounding box center [424, 153] width 363 height 18
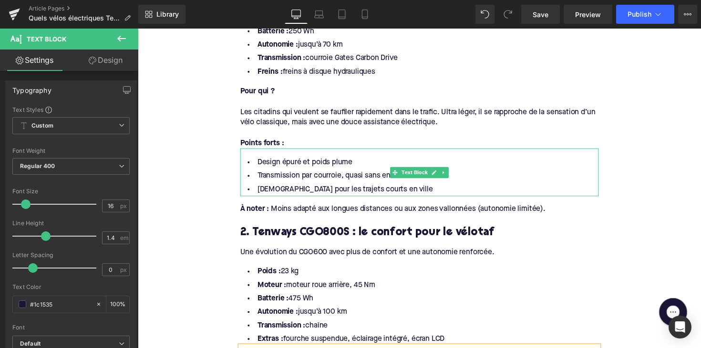
scroll to position [872, 0]
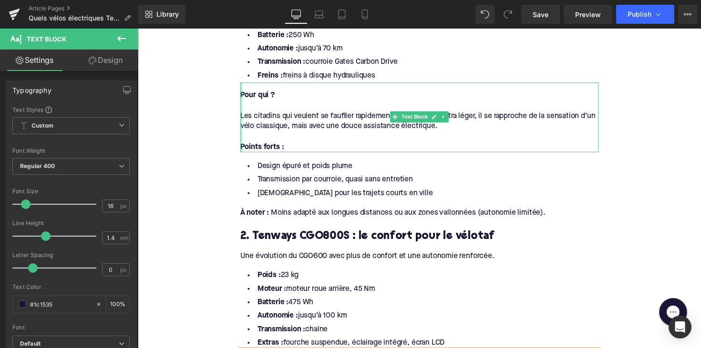
click at [243, 118] on div at bounding box center [244, 120] width 2 height 72
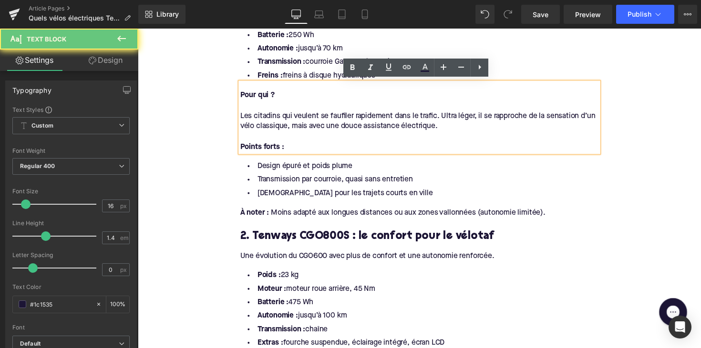
click at [243, 116] on div "Les citadins qui veulent se faufiler rapidement dans le trafic. Ultra léger, il…" at bounding box center [426, 123] width 367 height 21
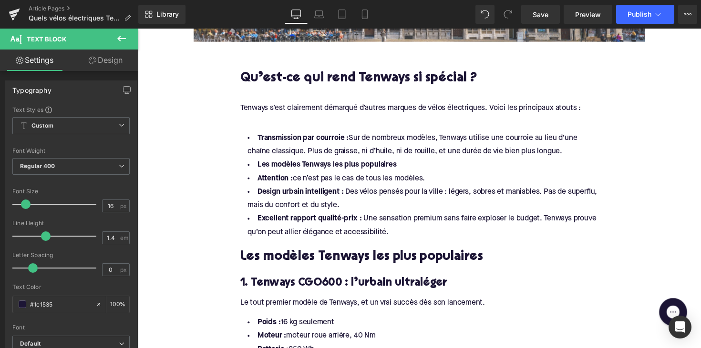
scroll to position [551, 0]
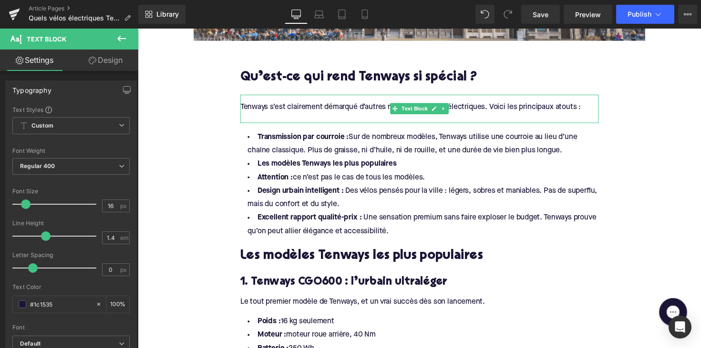
click at [269, 112] on div "Tenways s’est clairement démarqué d’autres marques de vélos électriques. Voici …" at bounding box center [426, 110] width 367 height 29
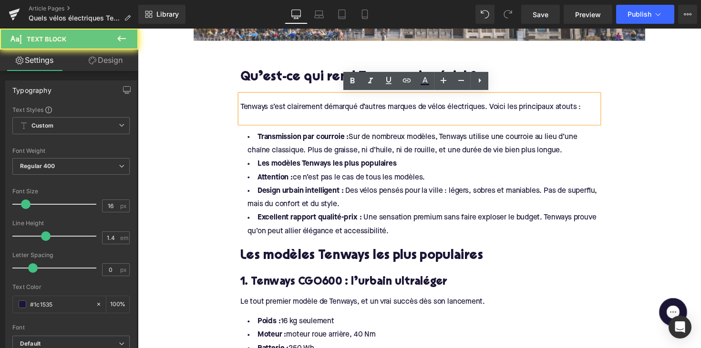
click at [259, 116] on div at bounding box center [426, 120] width 367 height 10
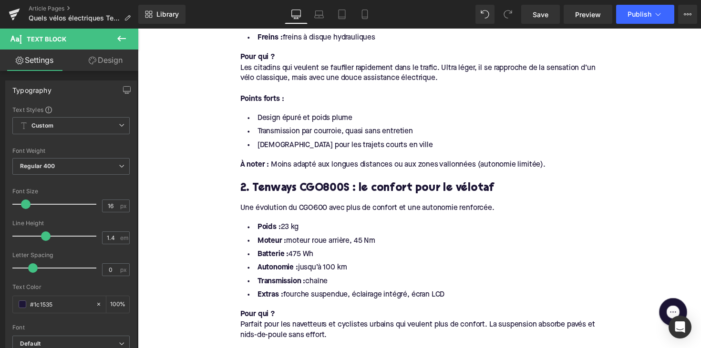
scroll to position [925, 0]
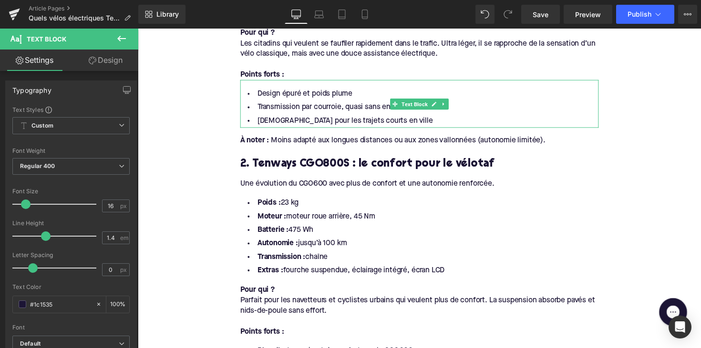
click at [251, 84] on div "Design épuré et poids plume Transmission par courroie, quasi sans entretien Idé…" at bounding box center [426, 105] width 367 height 49
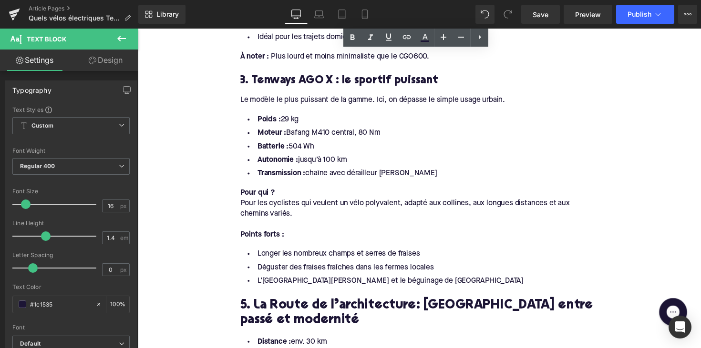
scroll to position [1275, 0]
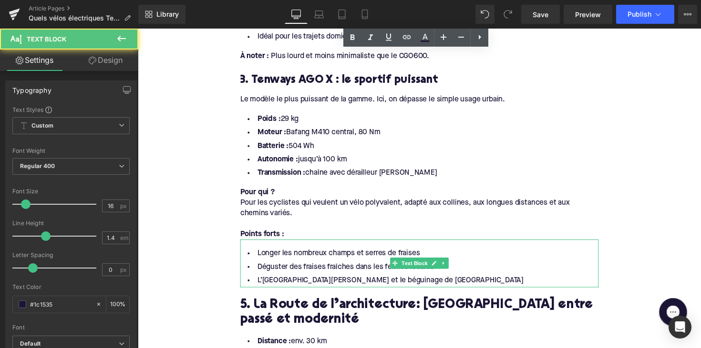
click at [384, 266] on li "Déguster des fraises fraîches dans les fermes locales" at bounding box center [426, 273] width 367 height 14
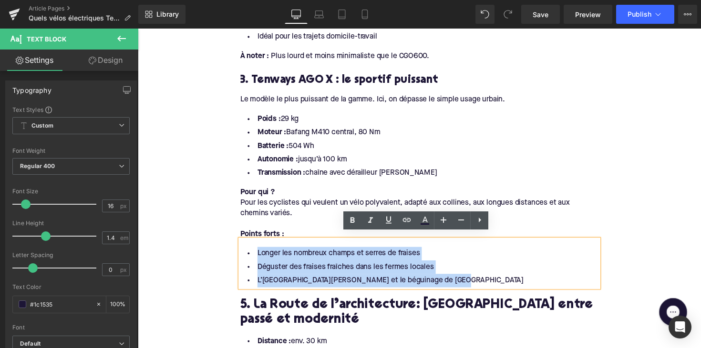
drag, startPoint x: 454, startPoint y: 280, endPoint x: 261, endPoint y: 237, distance: 197.4
click at [261, 245] on div "Longer les nombreux champs et serres de fraises Déguster des fraises fraîches d…" at bounding box center [426, 269] width 367 height 49
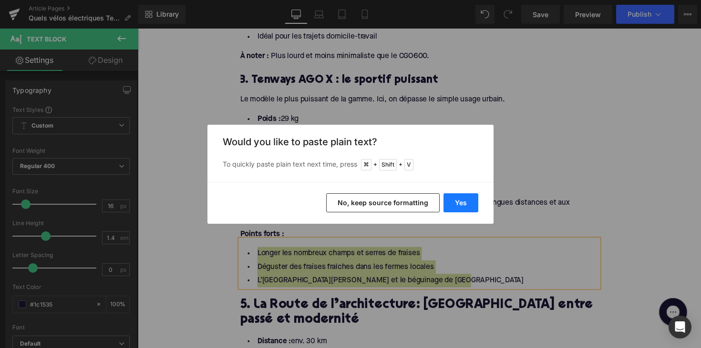
click at [456, 203] on button "Yes" at bounding box center [460, 203] width 35 height 19
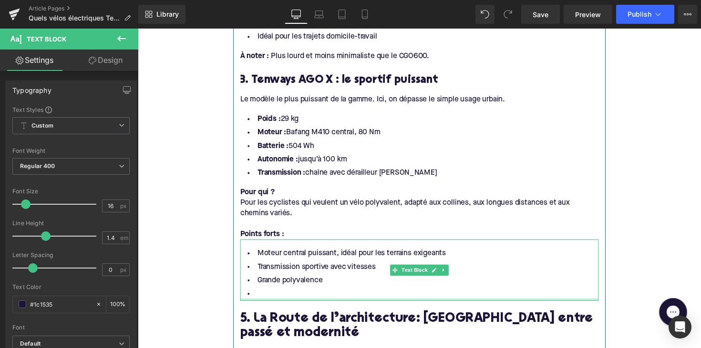
click at [264, 295] on li at bounding box center [426, 301] width 367 height 14
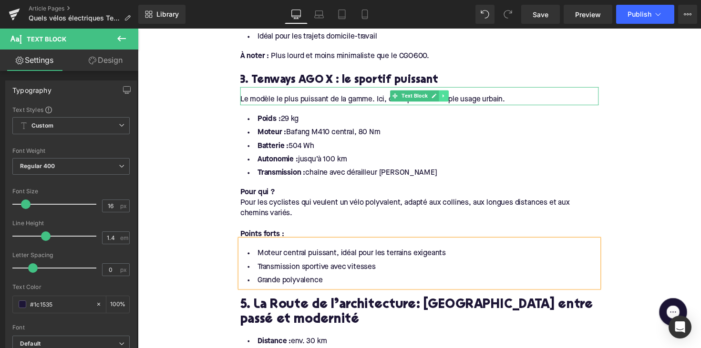
click at [450, 95] on icon at bounding box center [451, 98] width 5 height 6
click at [447, 95] on icon at bounding box center [445, 97] width 5 height 5
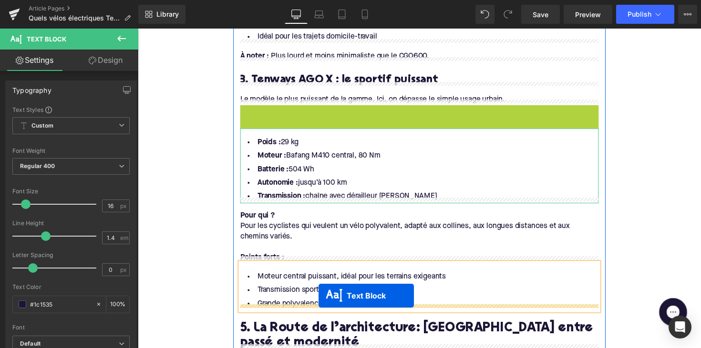
drag, startPoint x: 398, startPoint y: 114, endPoint x: 323, endPoint y: 303, distance: 202.6
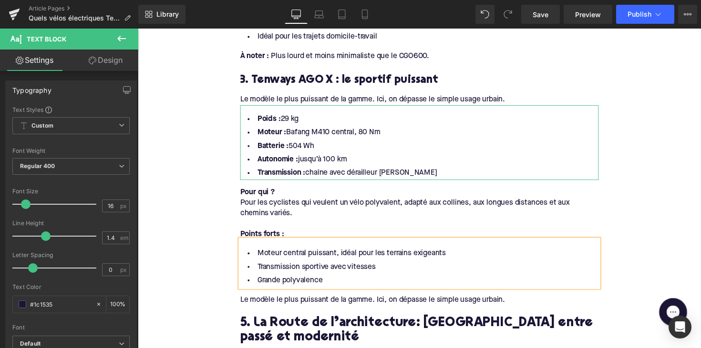
click at [295, 302] on div "Le modèle le plus puissant de la gamme. Ici, on dépasse le simple usage urbain." at bounding box center [426, 307] width 367 height 10
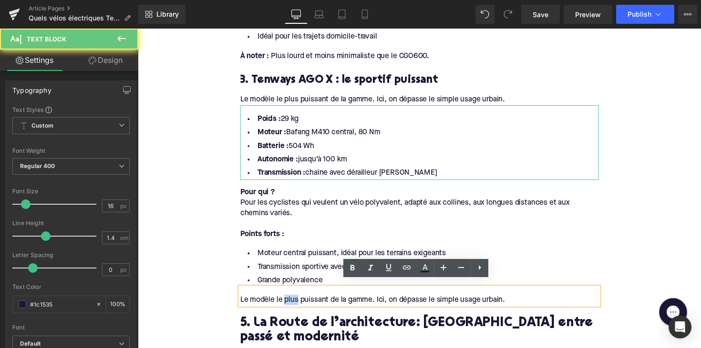
click at [295, 302] on div "Le modèle le plus puissant de la gamme. Ici, on dépasse le simple usage urbain." at bounding box center [426, 307] width 367 height 10
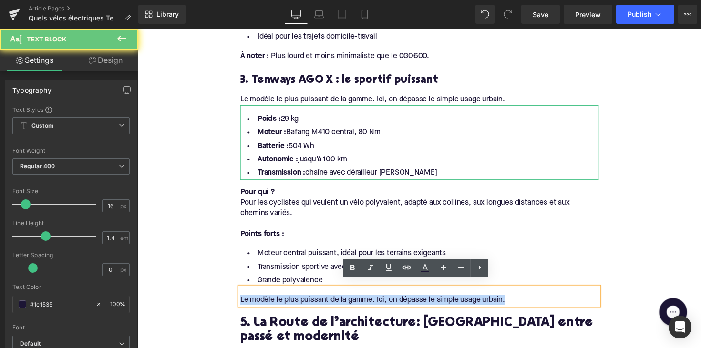
click at [295, 302] on div "Le modèle le plus puissant de la gamme. Ici, on dépasse le simple usage urbain." at bounding box center [426, 307] width 367 height 10
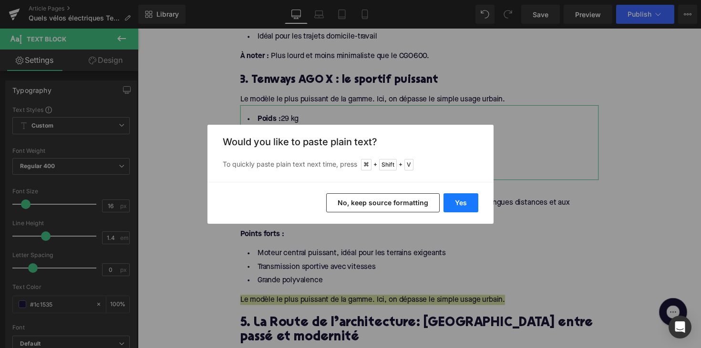
click at [453, 207] on button "Yes" at bounding box center [460, 203] width 35 height 19
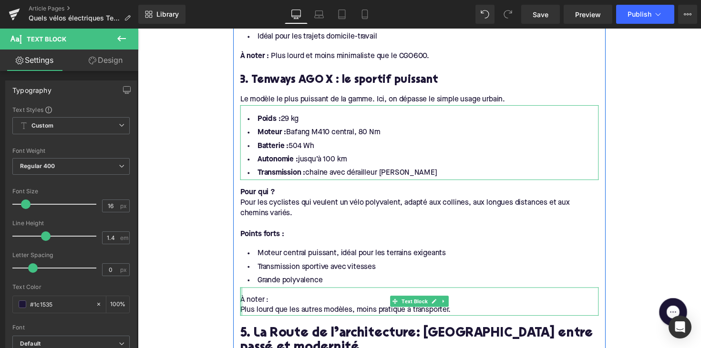
click at [243, 311] on div at bounding box center [244, 308] width 2 height 29
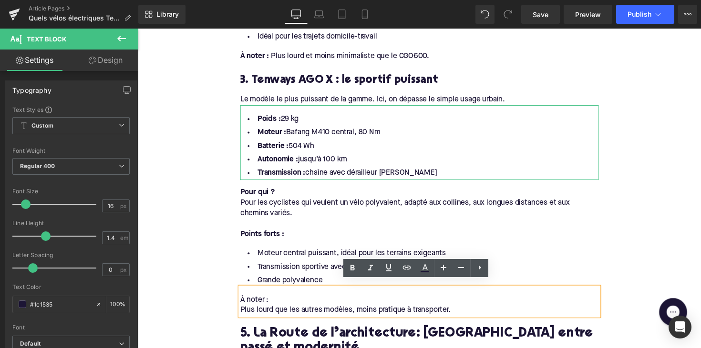
click at [244, 312] on div "Plus lourd que les autres modèles, moins pratique à transporter." at bounding box center [426, 317] width 367 height 10
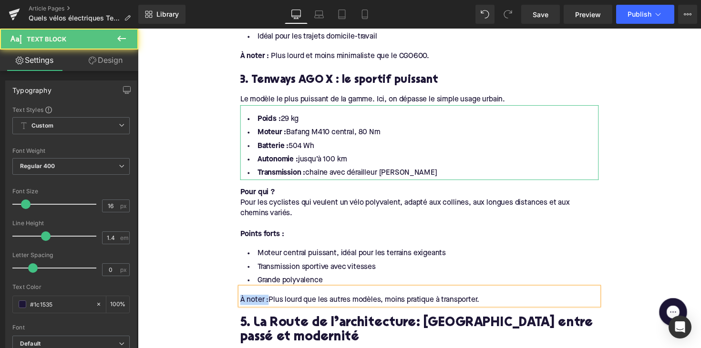
drag, startPoint x: 270, startPoint y: 301, endPoint x: 216, endPoint y: 301, distance: 53.9
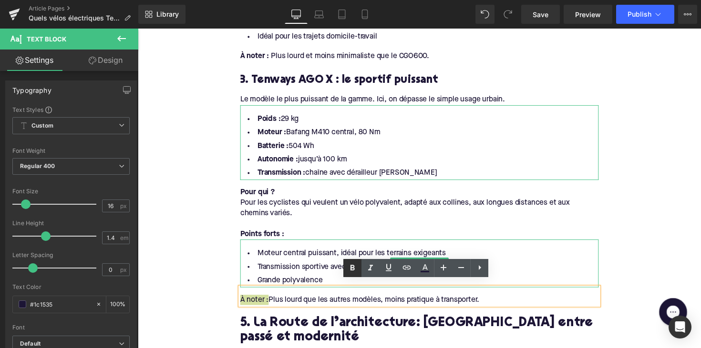
drag, startPoint x: 349, startPoint y: 269, endPoint x: 172, endPoint y: 318, distance: 184.5
click at [349, 269] on icon at bounding box center [352, 268] width 11 height 11
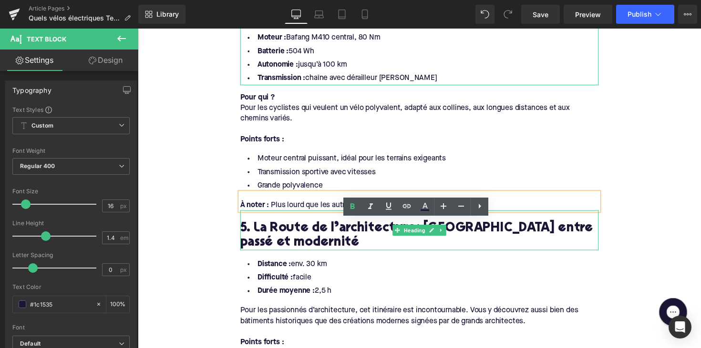
scroll to position [1410, 0]
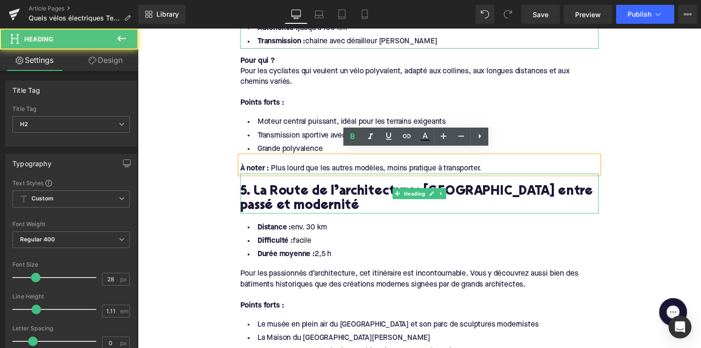
click at [290, 199] on h2 "5. La Route de l’architecture: Anvers entre passé et modernité" at bounding box center [426, 204] width 367 height 30
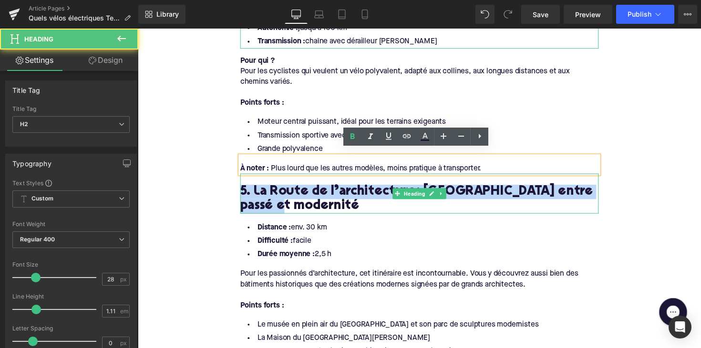
click at [290, 199] on h2 "5. La Route de l’architecture: Anvers entre passé et modernité" at bounding box center [426, 204] width 367 height 30
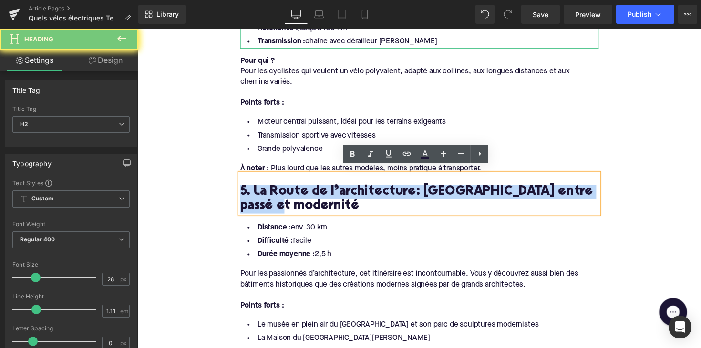
paste div
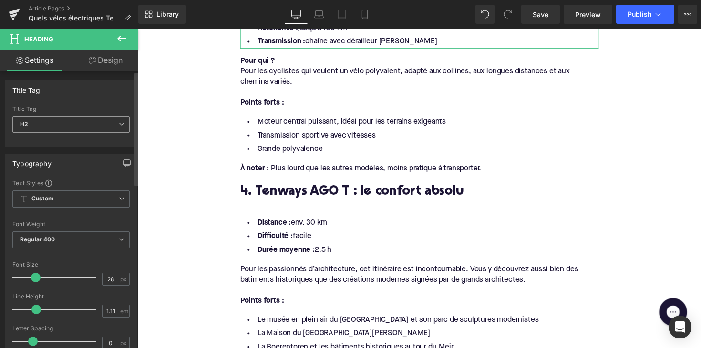
click at [78, 122] on span "H2" at bounding box center [70, 124] width 117 height 17
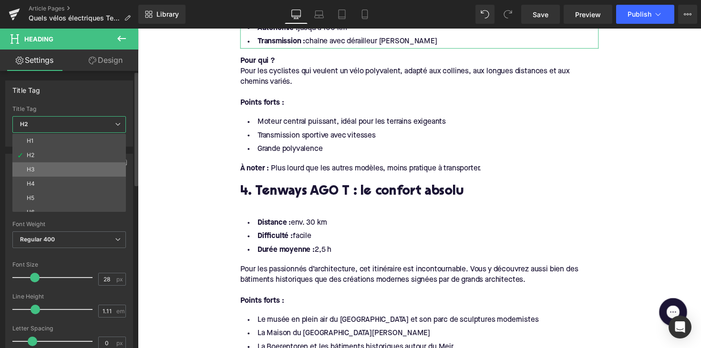
click at [61, 169] on li "H3" at bounding box center [71, 170] width 118 height 14
type input "24"
type input "1.29"
type input "100"
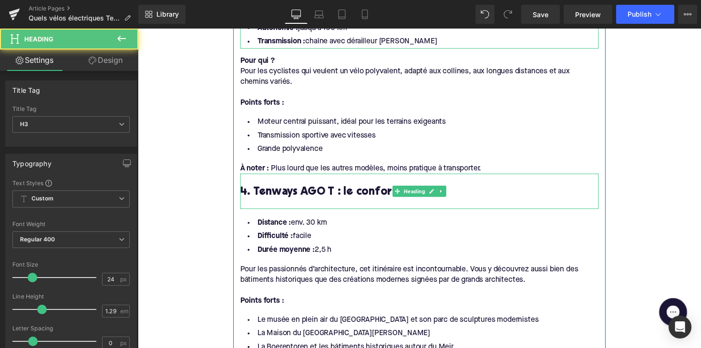
click at [250, 204] on div at bounding box center [426, 209] width 367 height 10
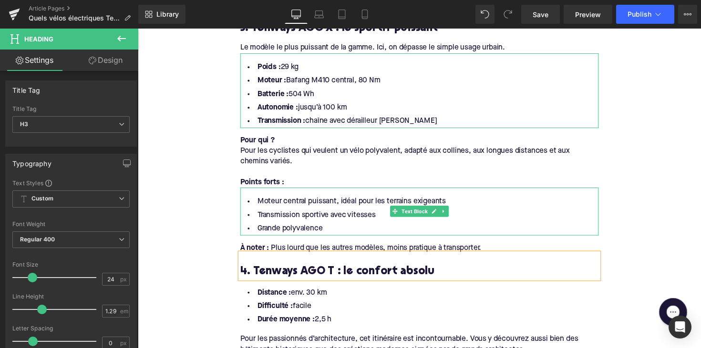
scroll to position [1246, 0]
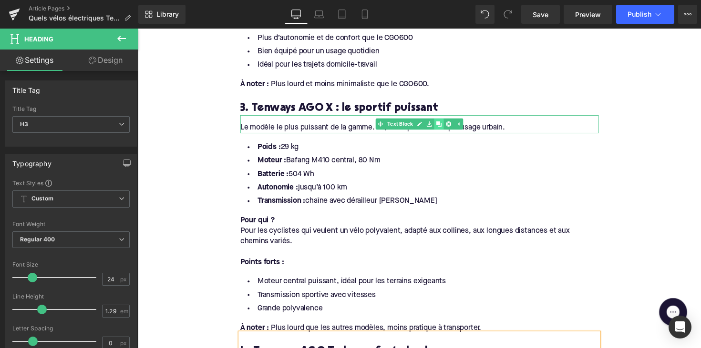
click at [445, 124] on icon at bounding box center [445, 126] width 5 height 5
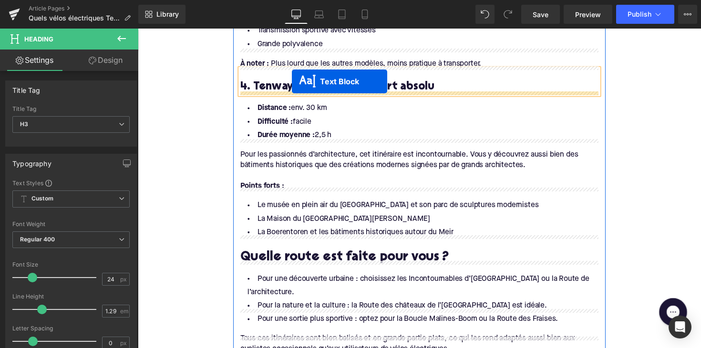
scroll to position [1545, 0]
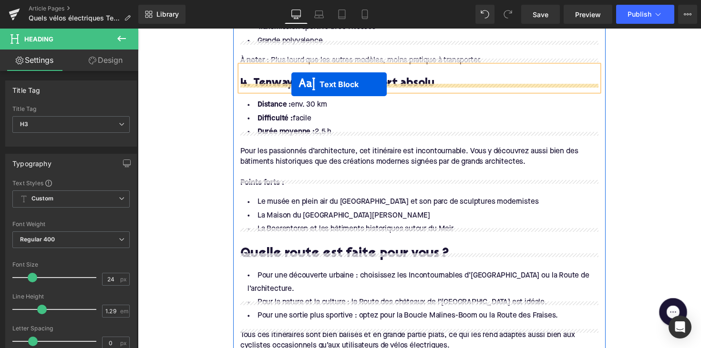
drag, startPoint x: 399, startPoint y: 142, endPoint x: 296, endPoint y: 88, distance: 116.2
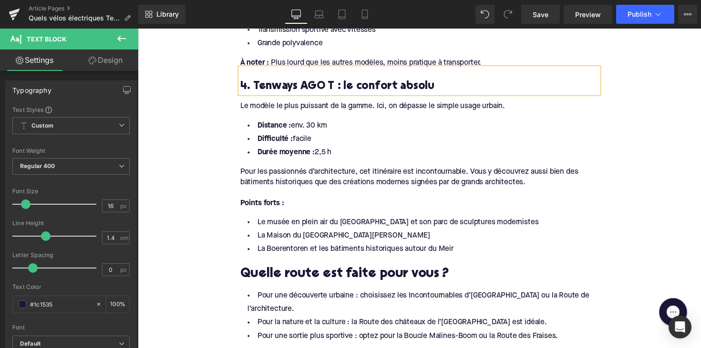
scroll to position [1501, 0]
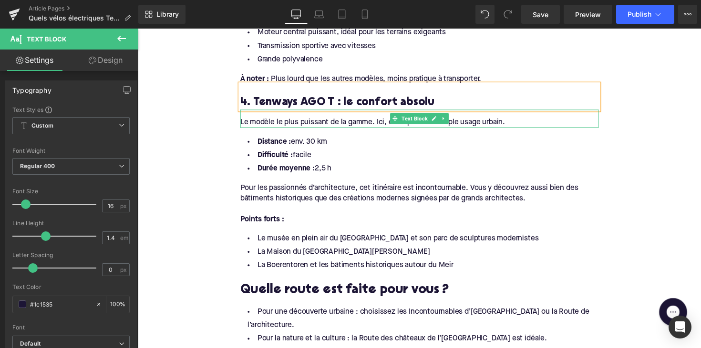
click at [292, 120] on div "Le modèle le plus puissant de la gamme. Ici, on dépasse le simple usage urbain." at bounding box center [426, 125] width 367 height 10
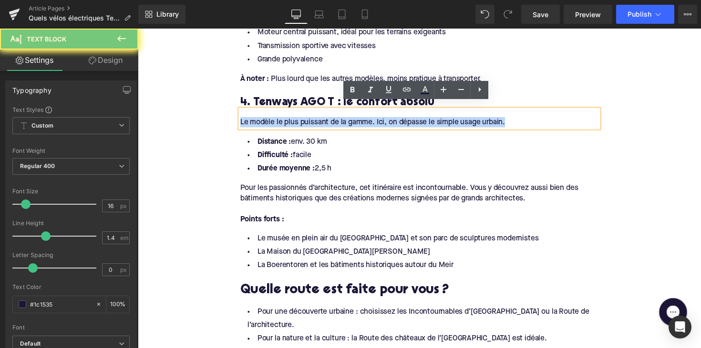
click at [292, 120] on div "Le modèle le plus puissant de la gamme. Ici, on dépasse le simple usage urbain." at bounding box center [426, 125] width 367 height 10
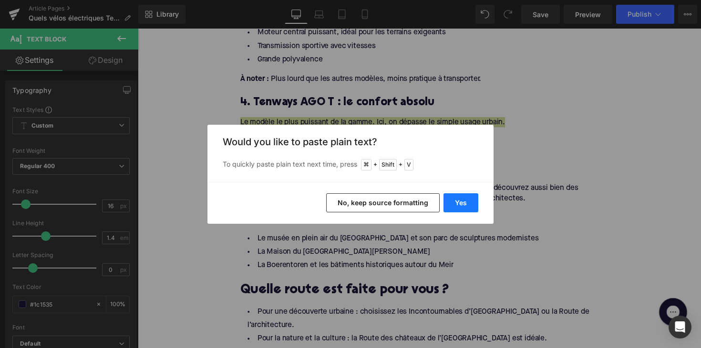
click at [453, 200] on button "Yes" at bounding box center [460, 203] width 35 height 19
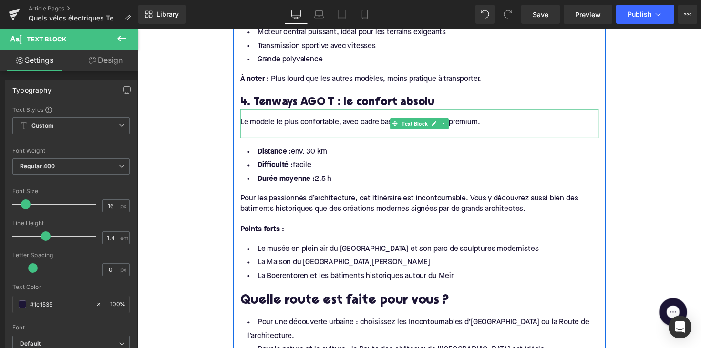
click at [290, 123] on div "Le modèle le plus confortable, avec cadre bas et équipements premium." at bounding box center [426, 125] width 367 height 10
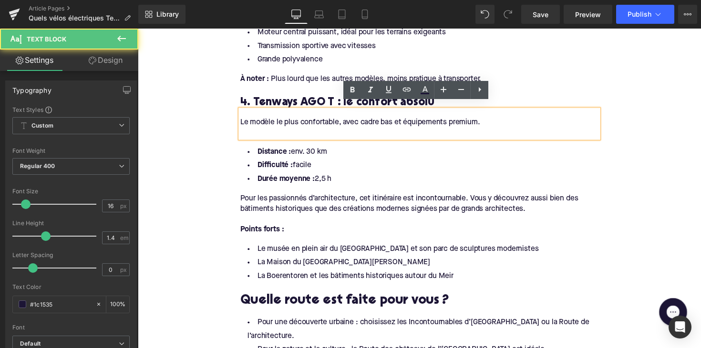
click at [283, 131] on div at bounding box center [426, 136] width 367 height 10
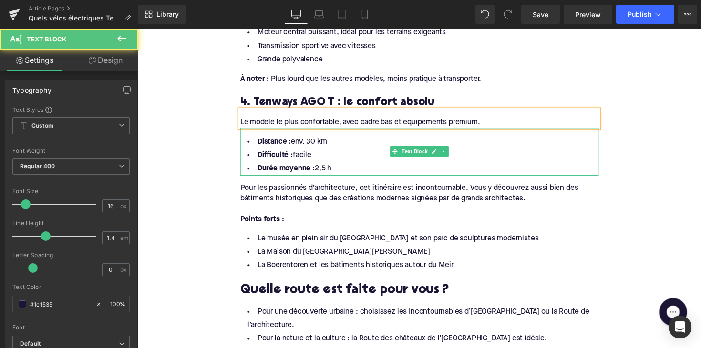
click at [342, 166] on li "Durée moyenne : 2,5 h" at bounding box center [426, 173] width 367 height 14
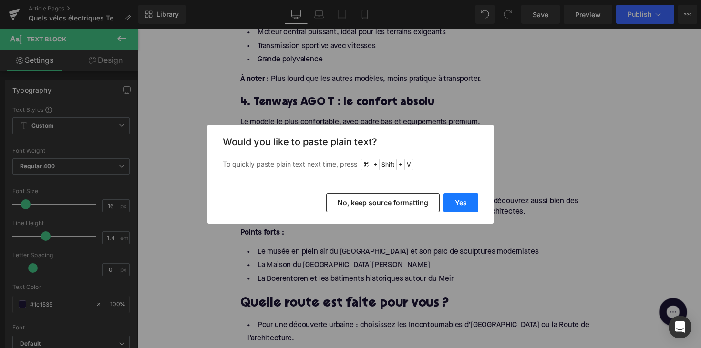
drag, startPoint x: 447, startPoint y: 201, endPoint x: 208, endPoint y: 140, distance: 245.9
click at [447, 201] on button "Yes" at bounding box center [460, 203] width 35 height 19
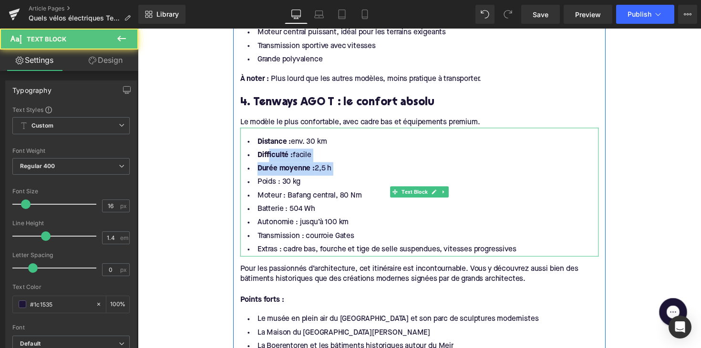
drag, startPoint x: 346, startPoint y: 172, endPoint x: 267, endPoint y: 151, distance: 80.9
click at [267, 151] on ul "Distance : env. 30 km Difficulté : facile Durée moyenne : 2,5 h Poids : 30 kg M…" at bounding box center [426, 200] width 367 height 124
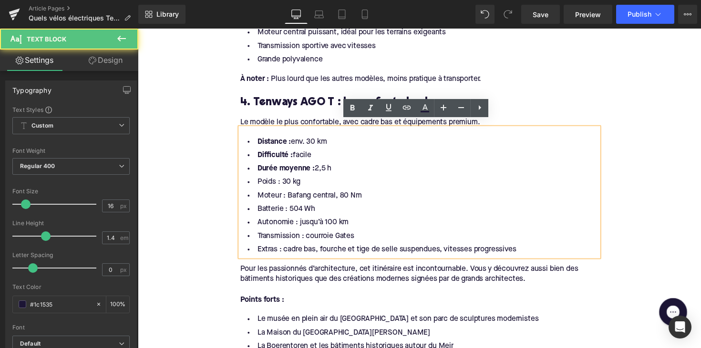
click at [314, 180] on li "Poids : 30 kg" at bounding box center [426, 187] width 367 height 14
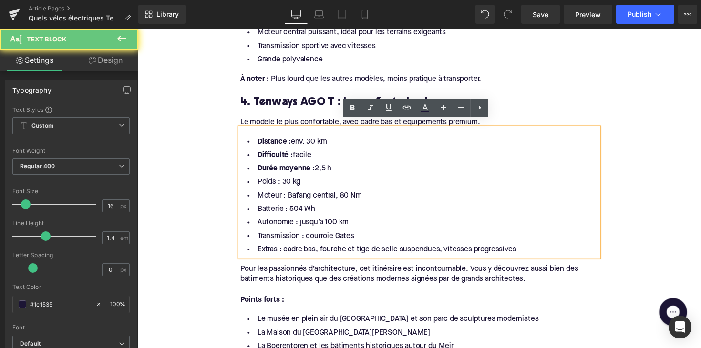
drag, startPoint x: 338, startPoint y: 166, endPoint x: 250, endPoint y: 139, distance: 92.3
click at [250, 139] on ul "Distance : env. 30 km Difficulté : facile Durée moyenne : 2,5 h Poids : 30 kg M…" at bounding box center [426, 200] width 367 height 124
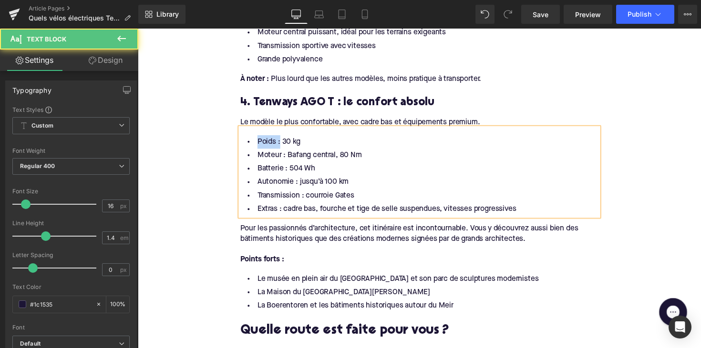
drag, startPoint x: 279, startPoint y: 139, endPoint x: 240, endPoint y: 140, distance: 39.6
click at [243, 140] on div "Poids : 30 kg Moteur : Bafang central, 80 Nm Batterie : 504 Wh Autonomie : jusq…" at bounding box center [426, 176] width 367 height 91
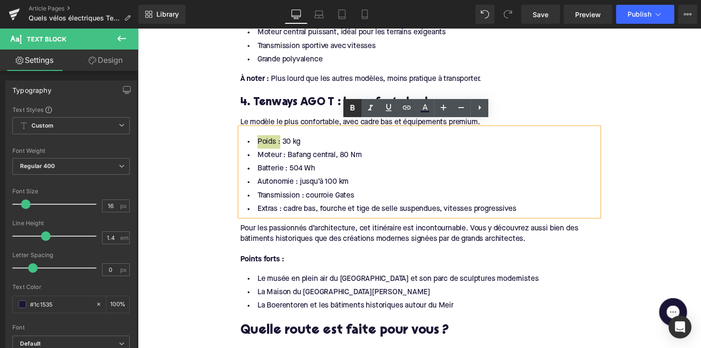
click at [345, 107] on link at bounding box center [352, 108] width 18 height 18
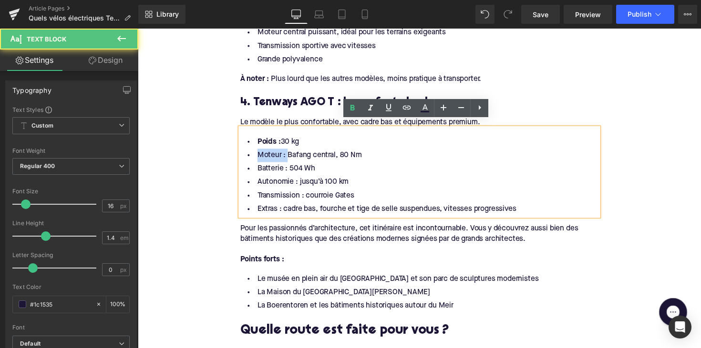
drag, startPoint x: 287, startPoint y: 154, endPoint x: 237, endPoint y: 151, distance: 49.7
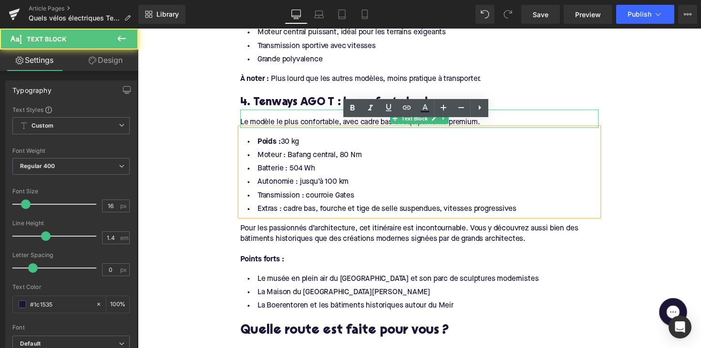
click at [348, 120] on div "Le modèle le plus confortable, avec cadre bas et équipements premium." at bounding box center [426, 125] width 367 height 10
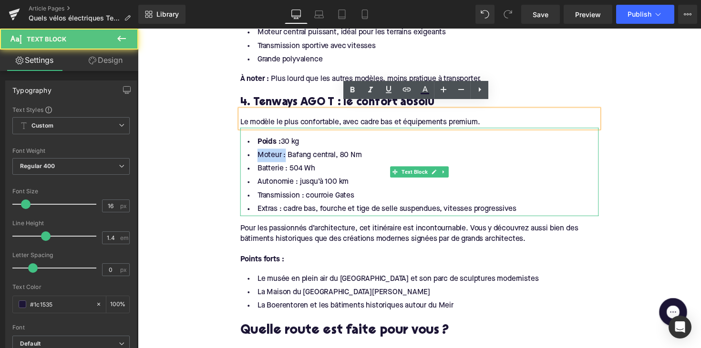
drag, startPoint x: 285, startPoint y: 152, endPoint x: 246, endPoint y: 152, distance: 39.1
click at [246, 152] on li "Moteur : Bafang central, 80 Nm" at bounding box center [426, 159] width 367 height 14
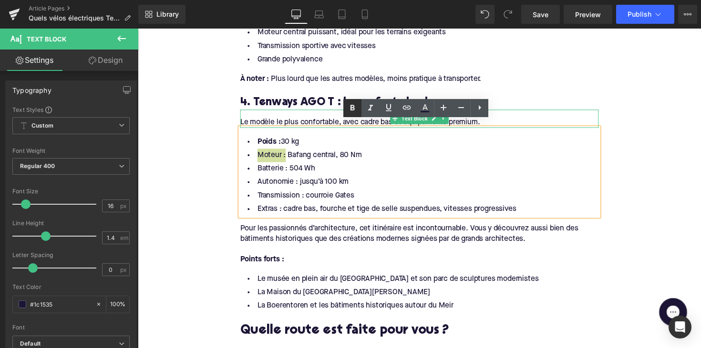
drag, startPoint x: 346, startPoint y: 106, endPoint x: 205, endPoint y: 80, distance: 142.6
click at [346, 106] on link at bounding box center [352, 108] width 18 height 18
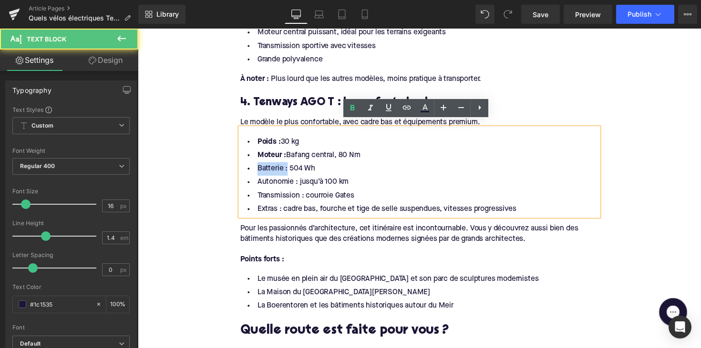
drag, startPoint x: 286, startPoint y: 163, endPoint x: 243, endPoint y: 163, distance: 42.9
click at [243, 166] on li "Batterie : 504 Wh" at bounding box center [426, 173] width 367 height 14
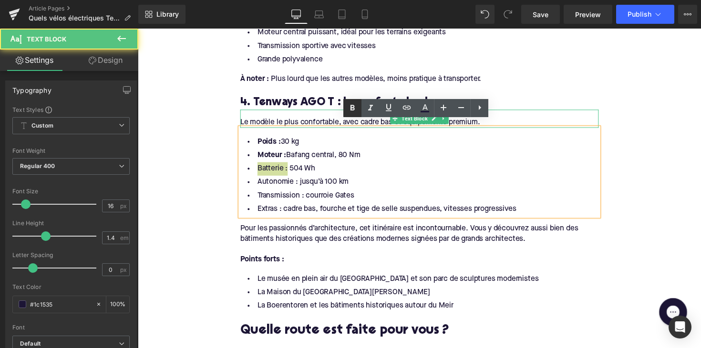
click at [350, 112] on icon at bounding box center [352, 107] width 11 height 11
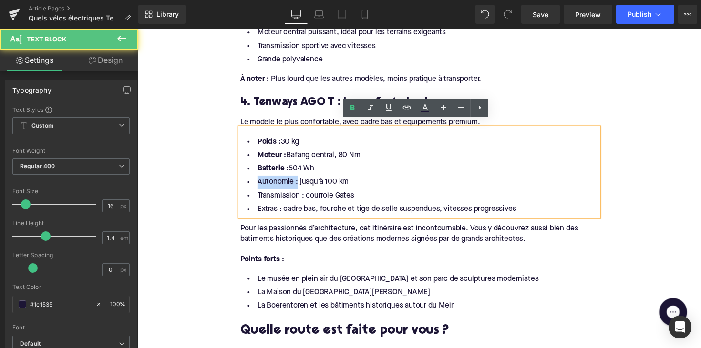
drag, startPoint x: 298, startPoint y: 181, endPoint x: 235, endPoint y: 181, distance: 63.4
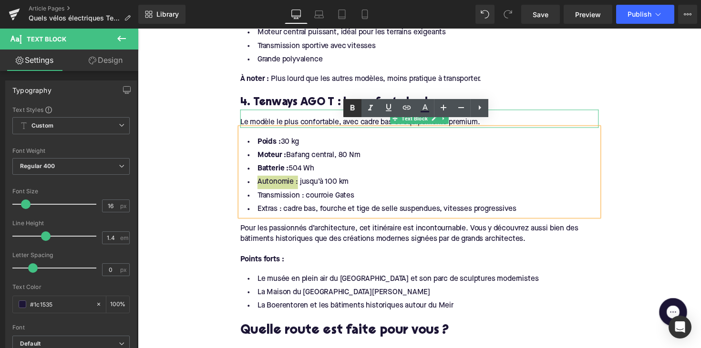
drag, startPoint x: 350, startPoint y: 109, endPoint x: 170, endPoint y: 139, distance: 182.7
click at [350, 109] on icon at bounding box center [352, 107] width 11 height 11
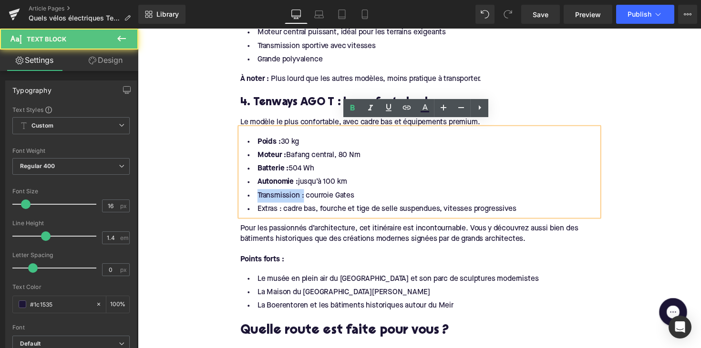
drag, startPoint x: 305, startPoint y: 195, endPoint x: 206, endPoint y: 195, distance: 98.2
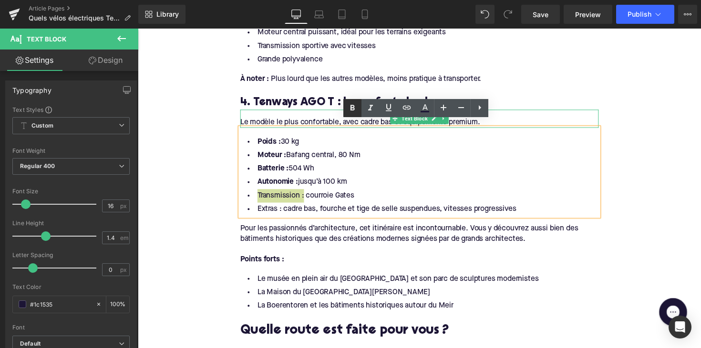
drag, startPoint x: 352, startPoint y: 110, endPoint x: 161, endPoint y: 156, distance: 196.7
click at [352, 110] on icon at bounding box center [352, 108] width 4 height 6
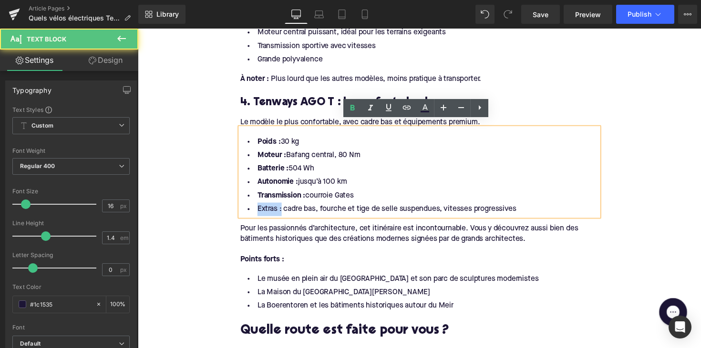
drag, startPoint x: 282, startPoint y: 207, endPoint x: 243, endPoint y: 206, distance: 39.1
click at [243, 207] on li "Extras : cadre bas, fourche et tige de selle suspendues, vitesses progressives" at bounding box center [426, 214] width 367 height 14
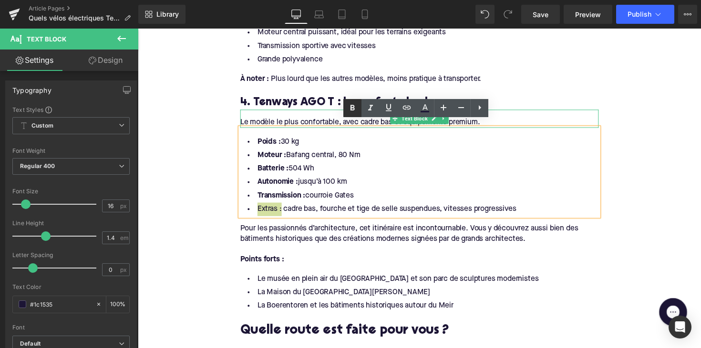
click at [355, 111] on icon at bounding box center [352, 107] width 11 height 11
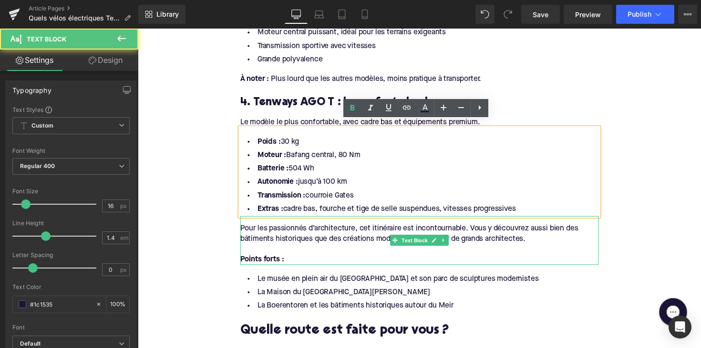
click at [298, 261] on div "Points forts :" at bounding box center [426, 266] width 367 height 10
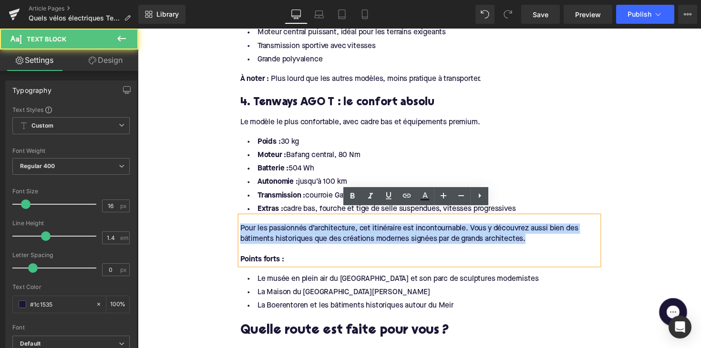
drag, startPoint x: 555, startPoint y: 236, endPoint x: 225, endPoint y: 215, distance: 331.6
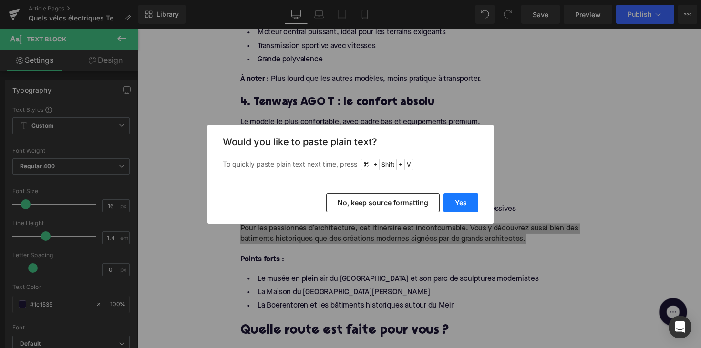
click at [451, 199] on button "Yes" at bounding box center [460, 203] width 35 height 19
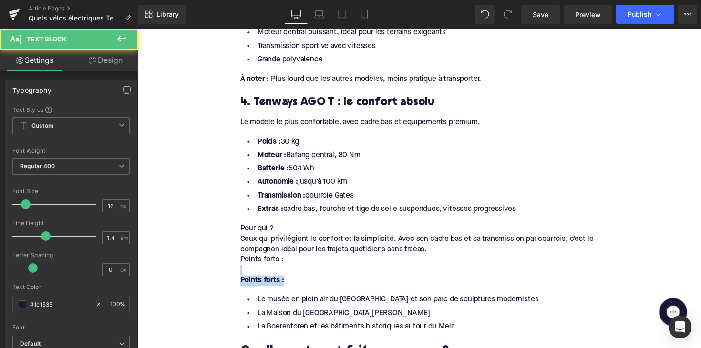
drag, startPoint x: 275, startPoint y: 278, endPoint x: 208, endPoint y: 270, distance: 67.2
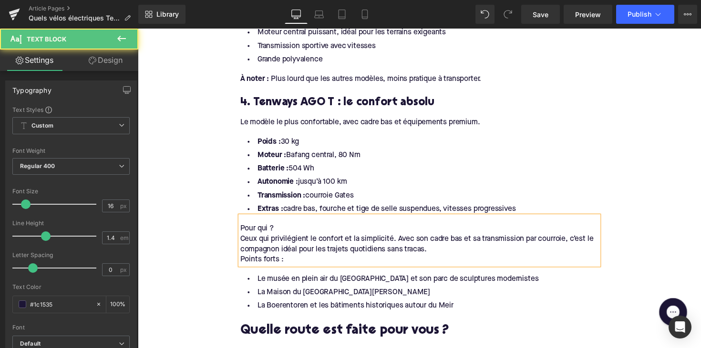
click at [243, 261] on div "Points forts :" at bounding box center [426, 266] width 367 height 10
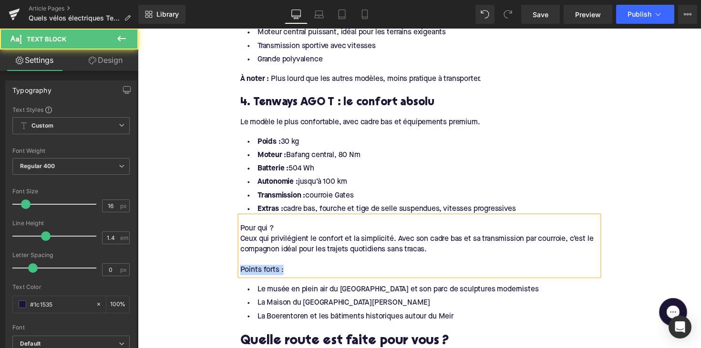
drag, startPoint x: 290, startPoint y: 267, endPoint x: 233, endPoint y: 267, distance: 57.2
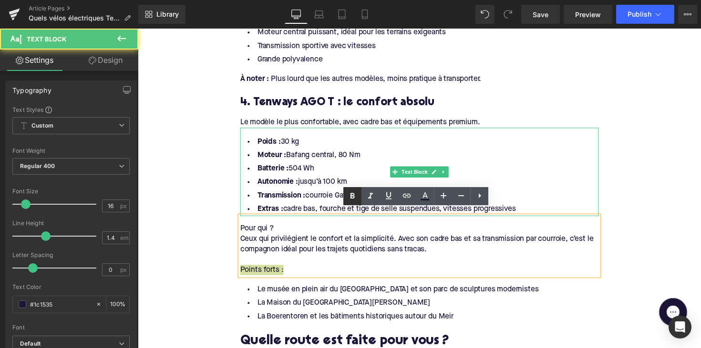
click at [356, 198] on icon at bounding box center [352, 196] width 11 height 11
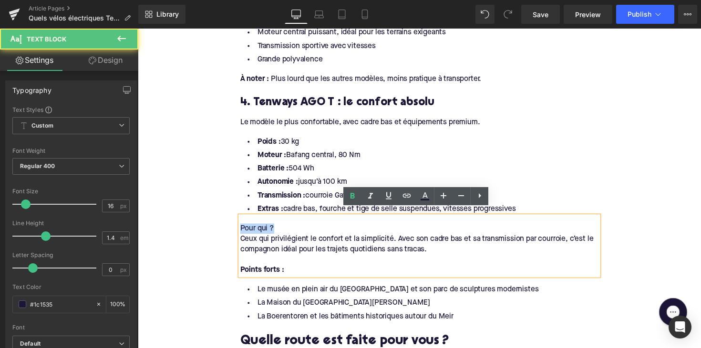
drag, startPoint x: 277, startPoint y: 228, endPoint x: 225, endPoint y: 228, distance: 52.9
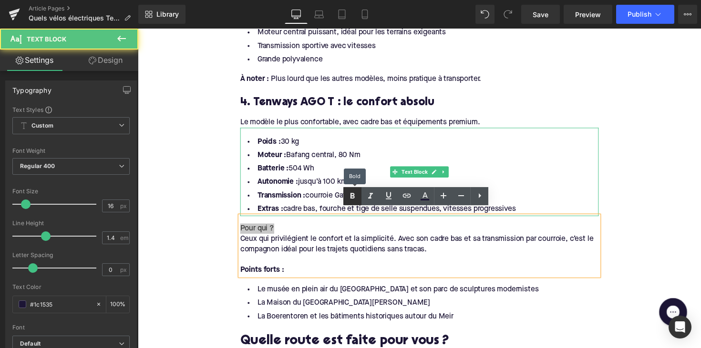
drag, startPoint x: 349, startPoint y: 195, endPoint x: 164, endPoint y: 310, distance: 217.5
click at [349, 195] on icon at bounding box center [352, 196] width 11 height 11
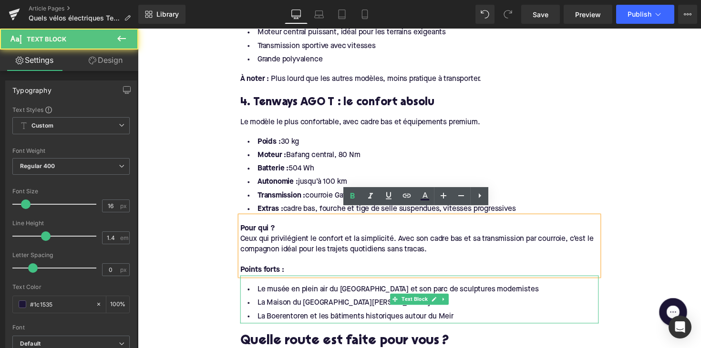
click at [315, 290] on li "Le musée en plein air du Middelheim et son parc de sculptures modernistes" at bounding box center [426, 297] width 367 height 14
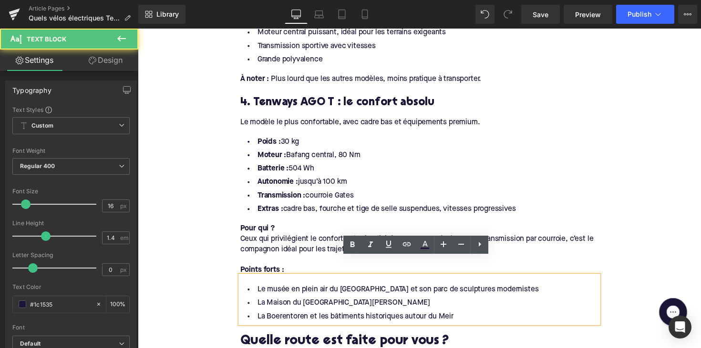
scroll to position [1546, 0]
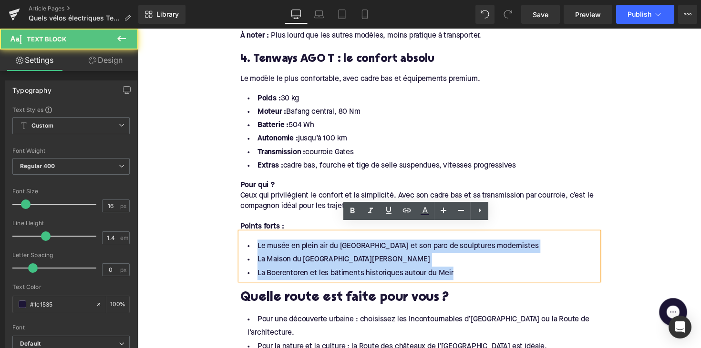
drag, startPoint x: 461, startPoint y: 268, endPoint x: 248, endPoint y: 243, distance: 214.2
click at [248, 245] on ul "Le musée en plein air du Middelheim et son parc de sculptures modernistes La Ma…" at bounding box center [426, 265] width 367 height 41
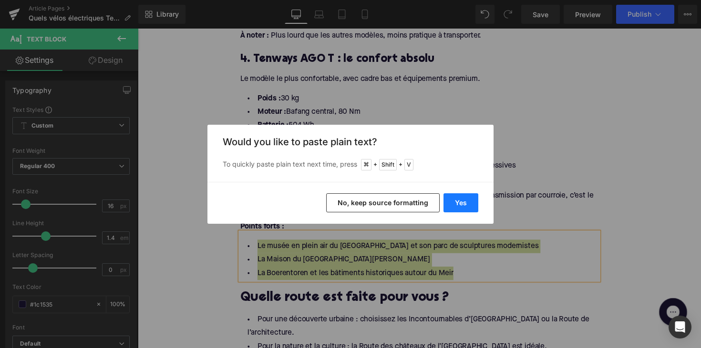
click at [460, 207] on button "Yes" at bounding box center [460, 203] width 35 height 19
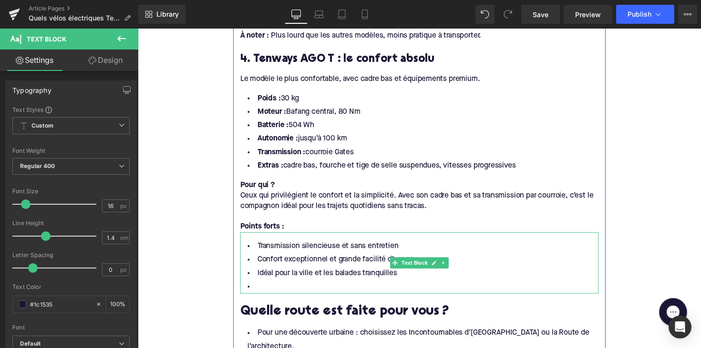
click at [304, 287] on li at bounding box center [426, 294] width 367 height 14
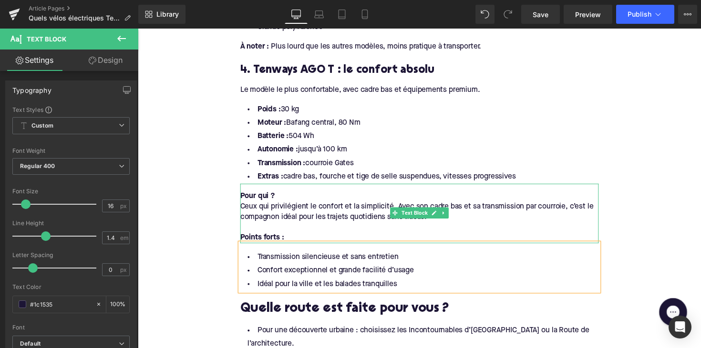
scroll to position [1533, 0]
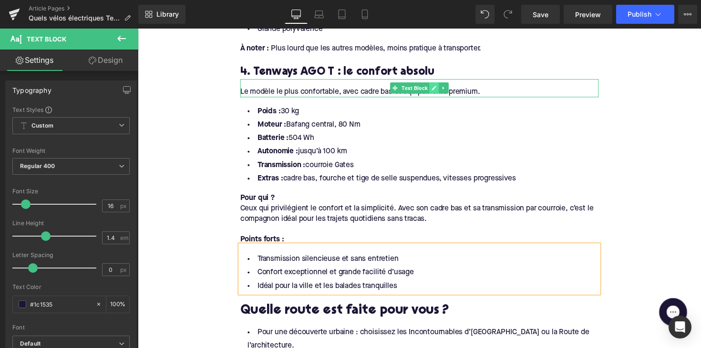
click at [443, 84] on link at bounding box center [441, 89] width 10 height 11
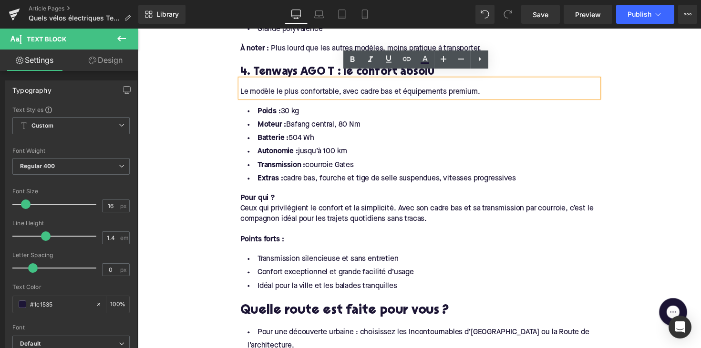
click at [436, 149] on li "Autonomie : jusqu’à 100 km" at bounding box center [426, 155] width 367 height 14
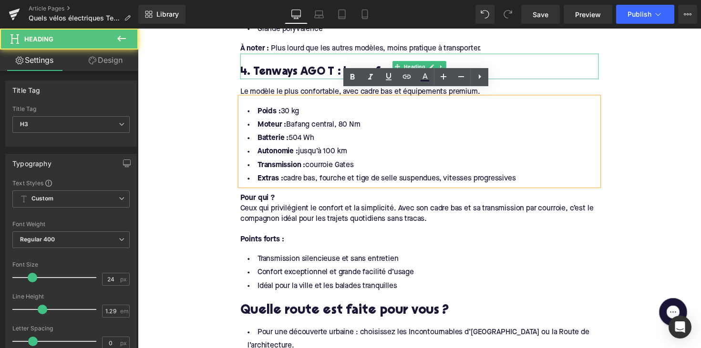
click at [294, 66] on h3 "4. Tenways AGO T : le confort absolu" at bounding box center [426, 73] width 367 height 15
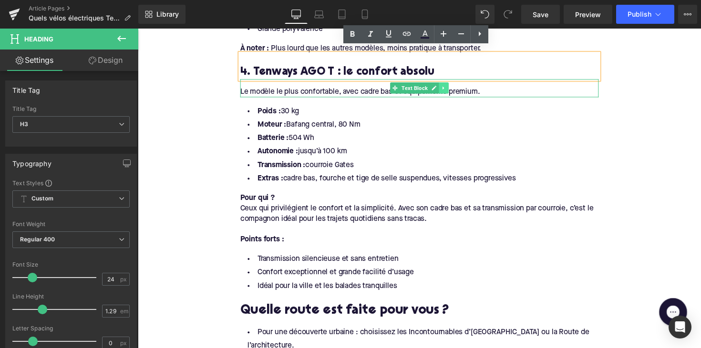
click at [451, 87] on icon at bounding box center [451, 90] width 5 height 6
click at [444, 87] on icon at bounding box center [445, 89] width 5 height 5
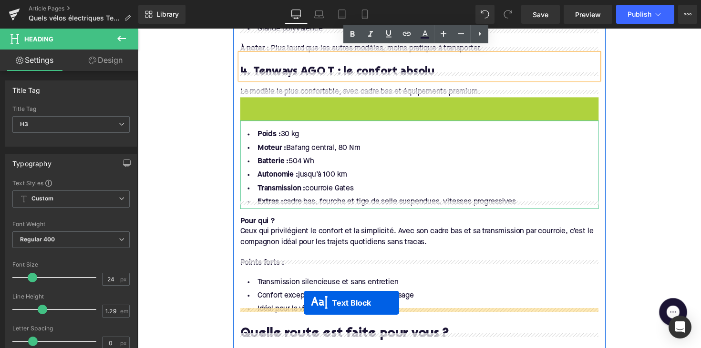
drag, startPoint x: 399, startPoint y: 101, endPoint x: 308, endPoint y: 310, distance: 228.0
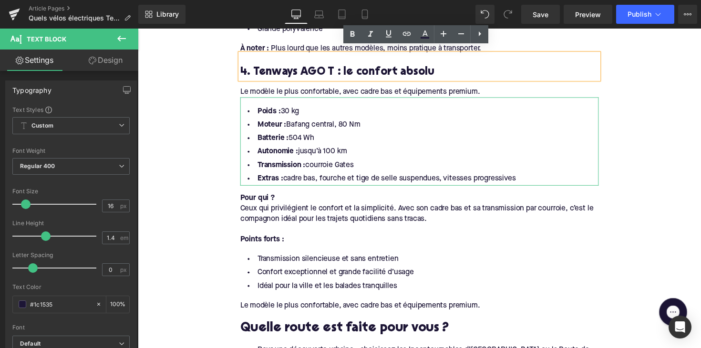
click at [286, 307] on div "Le modèle le plus confortable, avec cadre bas et équipements premium." at bounding box center [426, 312] width 367 height 10
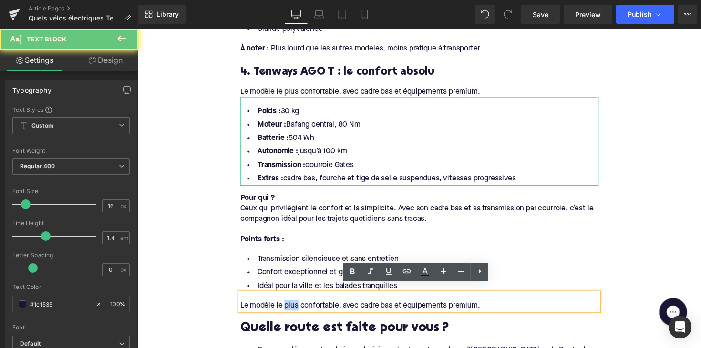
click at [286, 307] on div "Le modèle le plus confortable, avec cadre bas et équipements premium." at bounding box center [426, 312] width 367 height 10
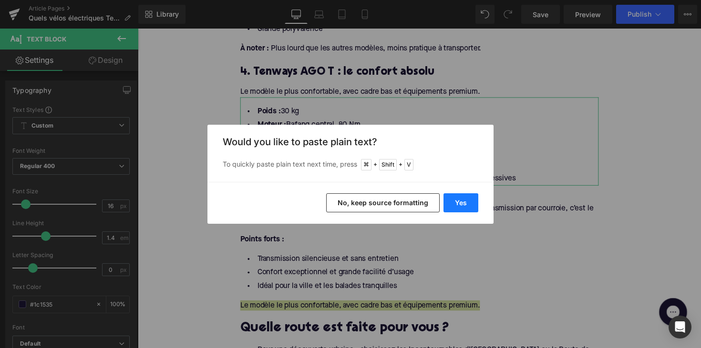
drag, startPoint x: 463, startPoint y: 197, endPoint x: 197, endPoint y: 263, distance: 273.4
click at [463, 197] on button "Yes" at bounding box center [460, 203] width 35 height 19
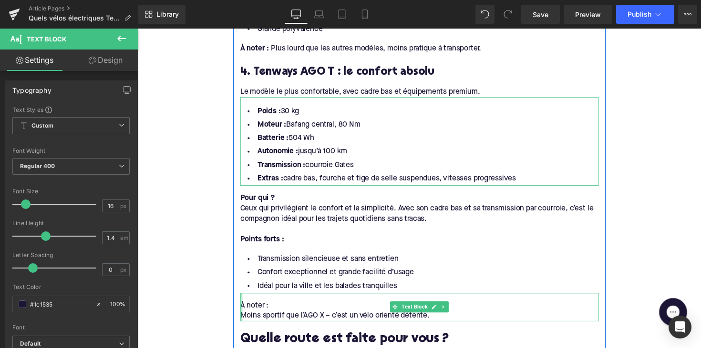
click at [243, 315] on div at bounding box center [244, 314] width 2 height 29
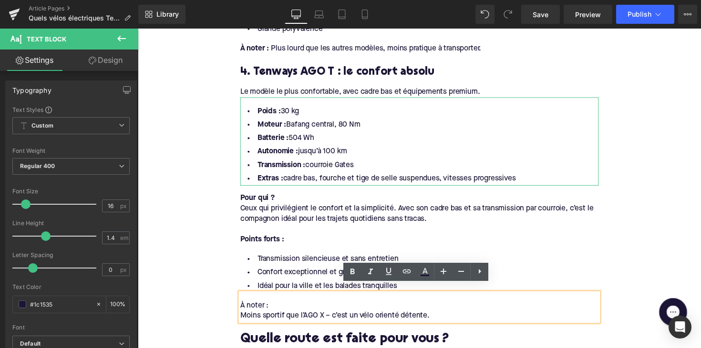
click at [243, 318] on div "Moins sportif que l’AGO X – c’est un vélo orienté détente." at bounding box center [426, 323] width 367 height 10
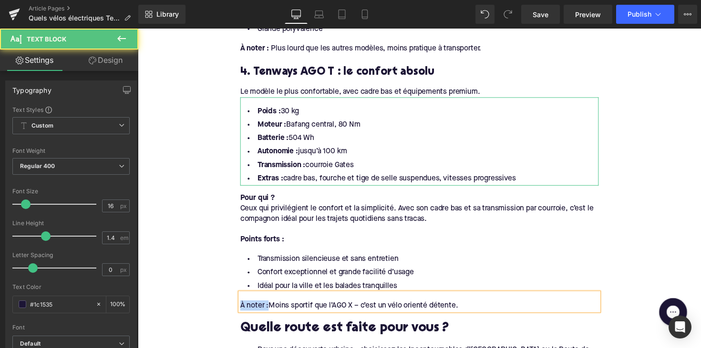
drag, startPoint x: 270, startPoint y: 305, endPoint x: 225, endPoint y: 304, distance: 45.8
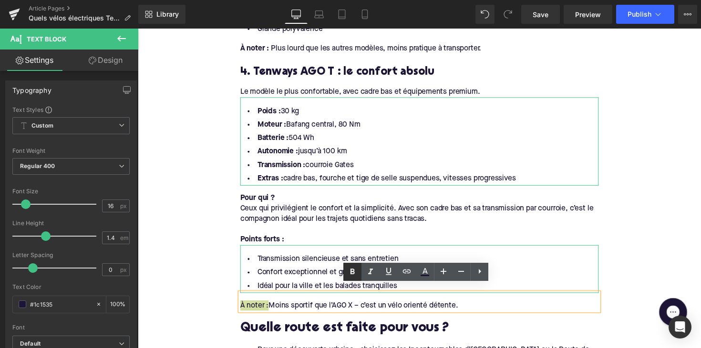
click at [353, 271] on icon at bounding box center [352, 271] width 11 height 11
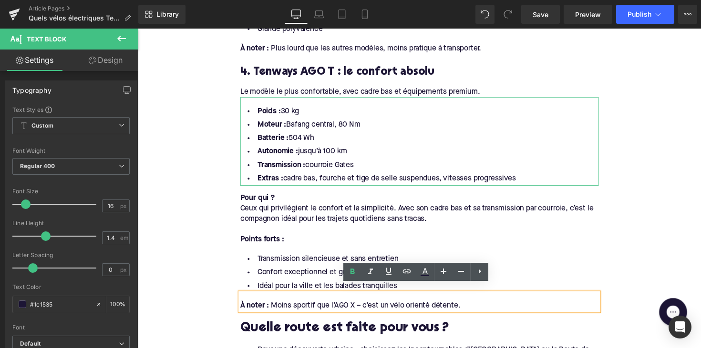
click at [366, 309] on span "Moins sportif que l’AGO X – c’est un vélo orienté détente." at bounding box center [371, 313] width 194 height 8
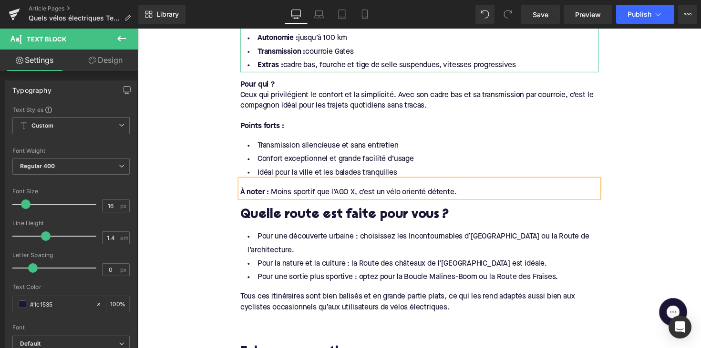
scroll to position [1657, 0]
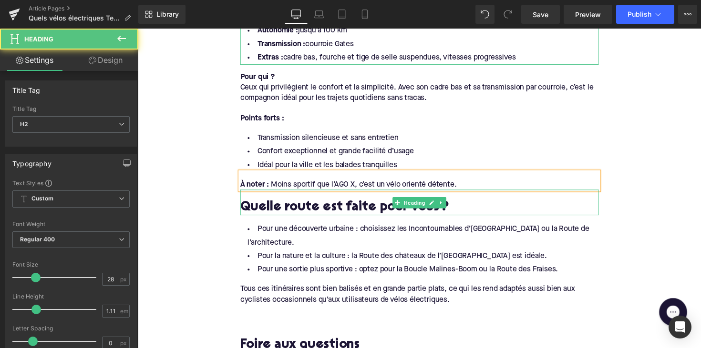
click at [296, 209] on h2 "Quelle route est faite pour vous ?" at bounding box center [426, 212] width 367 height 15
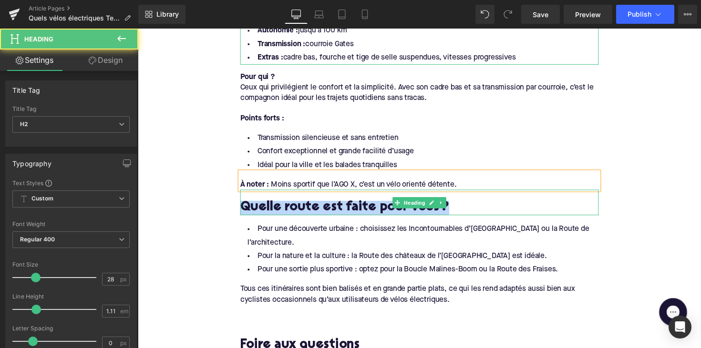
click at [296, 209] on h2 "Quelle route est faite pour vous ?" at bounding box center [426, 212] width 367 height 15
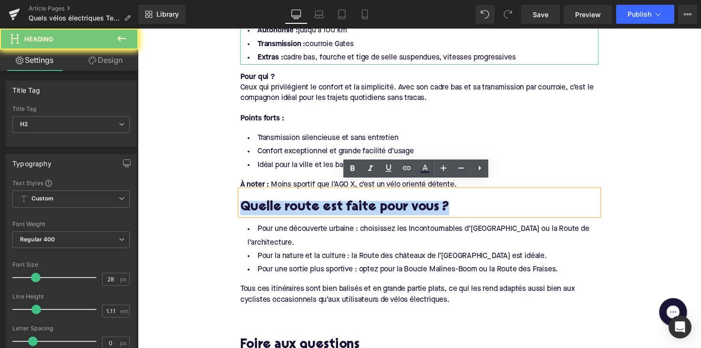
paste div
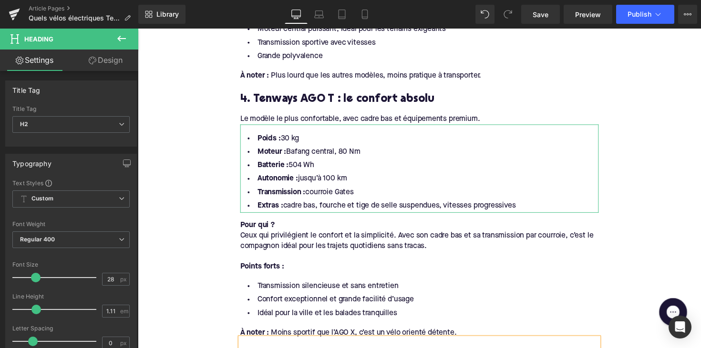
scroll to position [1464, 0]
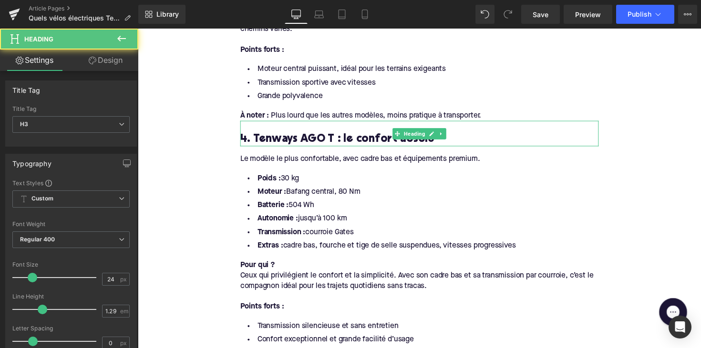
click at [310, 134] on h3 "4. Tenways AGO T : le confort absolu" at bounding box center [426, 141] width 367 height 15
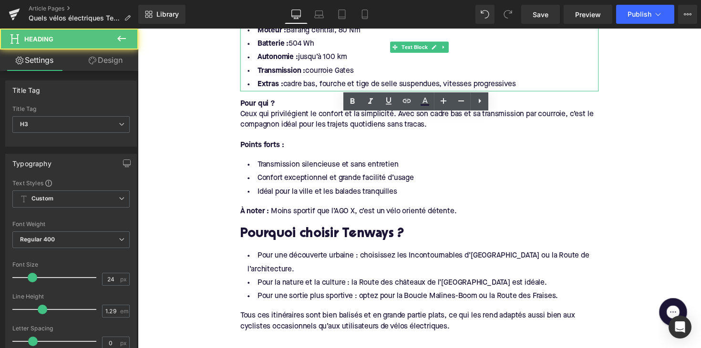
scroll to position [1702, 0]
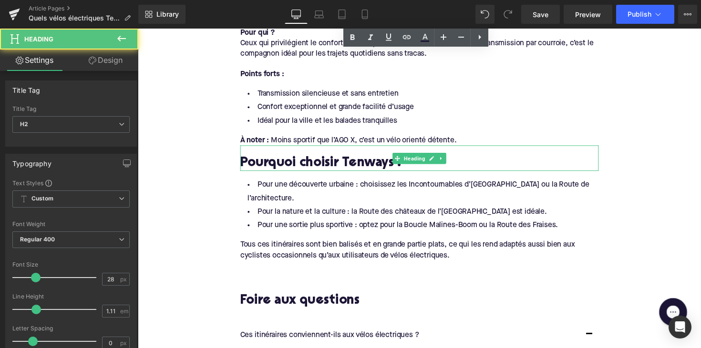
click at [305, 161] on h2 "Pourquoi choisir Tenways ?" at bounding box center [426, 167] width 367 height 15
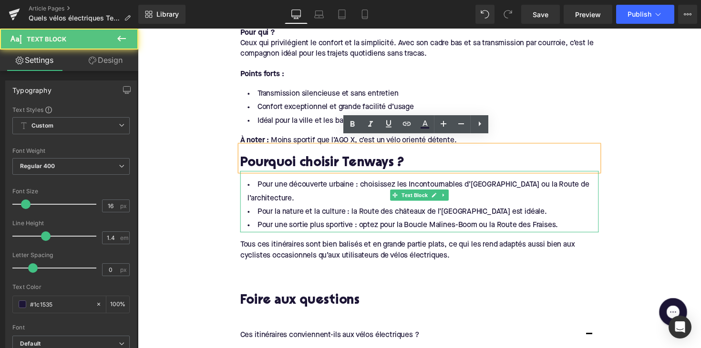
click at [578, 224] on li "Pour une sortie plus sportive : optez pour la Boucle Malines-Boom ou la Route d…" at bounding box center [426, 231] width 367 height 14
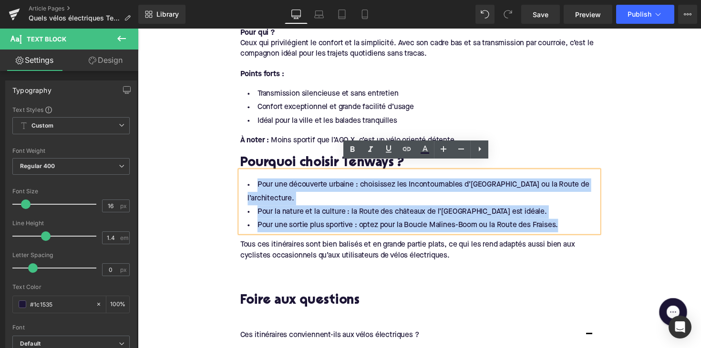
drag, startPoint x: 567, startPoint y: 209, endPoint x: 248, endPoint y: 176, distance: 320.2
click at [248, 182] on ul "Pour une découverte urbaine : choisissez les Incontournables d’Anvers ou la Rou…" at bounding box center [426, 209] width 367 height 55
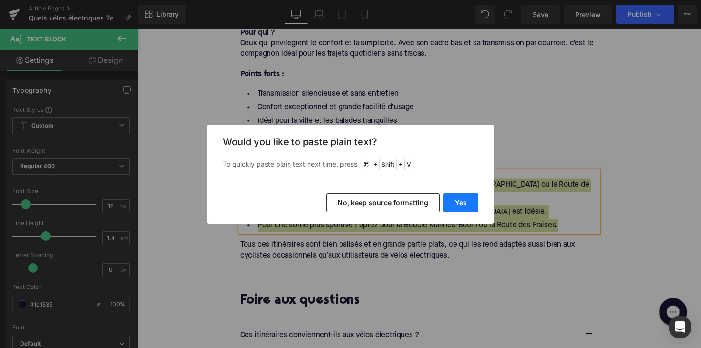
click at [459, 202] on button "Yes" at bounding box center [460, 203] width 35 height 19
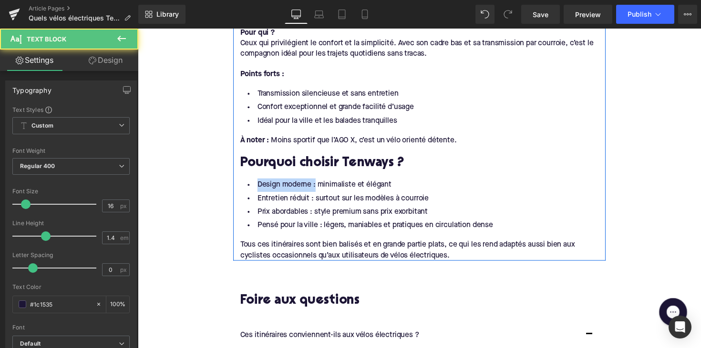
drag, startPoint x: 317, startPoint y: 179, endPoint x: 236, endPoint y: 179, distance: 80.6
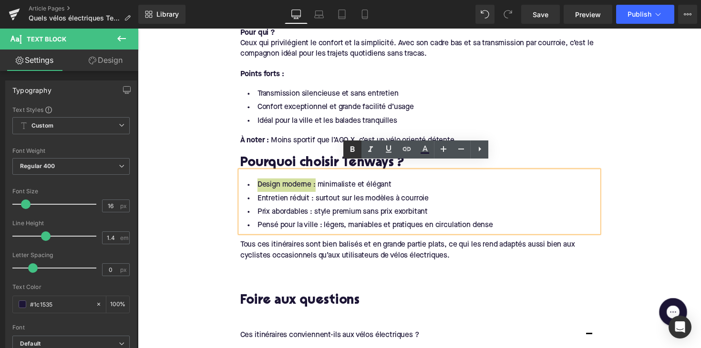
drag, startPoint x: 353, startPoint y: 154, endPoint x: 207, endPoint y: 145, distance: 146.2
click at [353, 154] on icon at bounding box center [352, 149] width 11 height 11
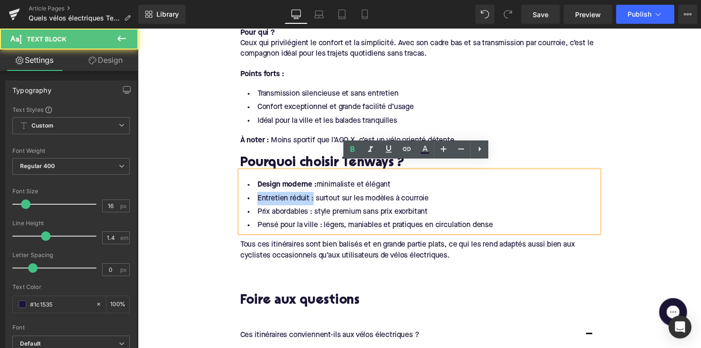
drag, startPoint x: 313, startPoint y: 195, endPoint x: 250, endPoint y: 194, distance: 62.5
click at [250, 196] on li "Entretien réduit : surtout sur les modèles à courroie" at bounding box center [426, 203] width 367 height 14
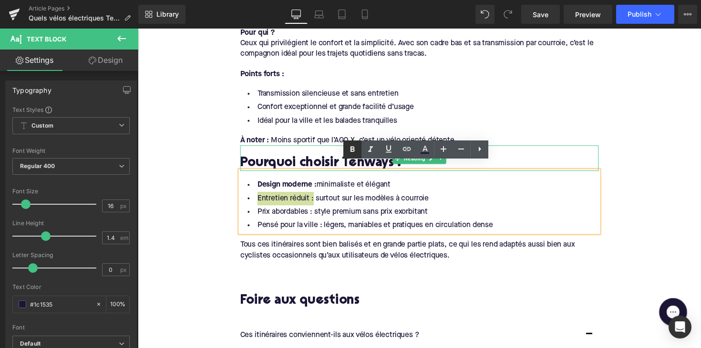
click at [353, 150] on icon at bounding box center [352, 149] width 11 height 11
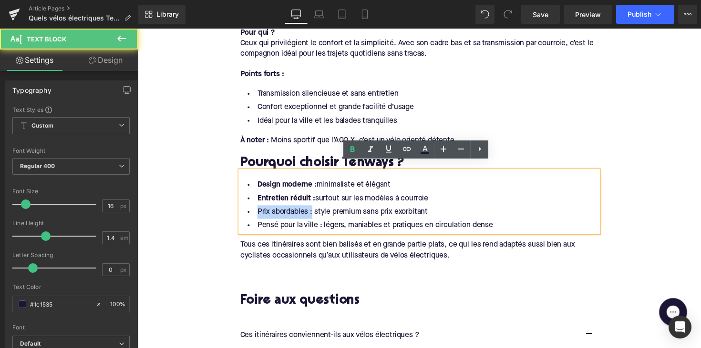
drag, startPoint x: 313, startPoint y: 209, endPoint x: 246, endPoint y: 212, distance: 66.8
click at [246, 212] on li "Prix abordables : style premium sans prix exorbitant" at bounding box center [426, 217] width 367 height 14
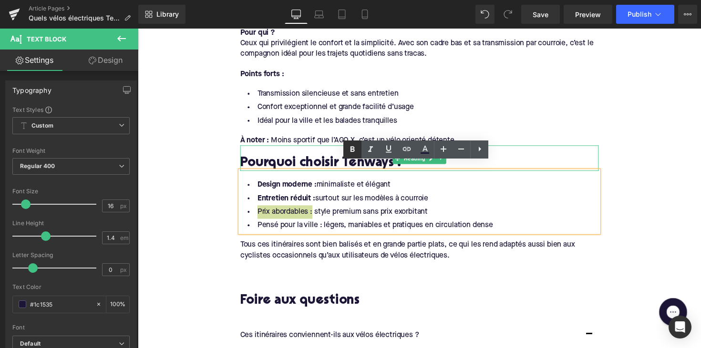
click at [347, 147] on icon at bounding box center [352, 149] width 11 height 11
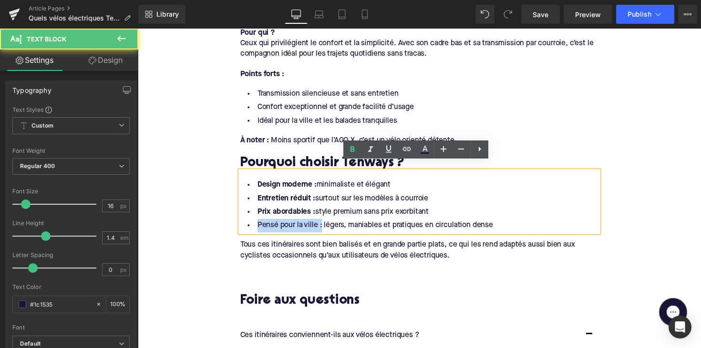
drag, startPoint x: 323, startPoint y: 221, endPoint x: 227, endPoint y: 221, distance: 96.3
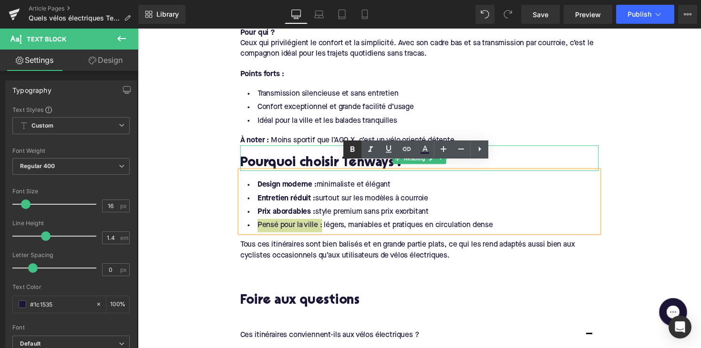
click at [353, 152] on icon at bounding box center [352, 150] width 4 height 6
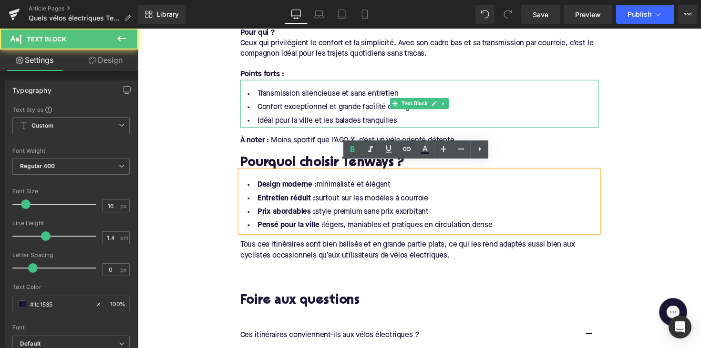
click at [352, 89] on li "Transmission silencieuse et sans entretien" at bounding box center [426, 96] width 367 height 14
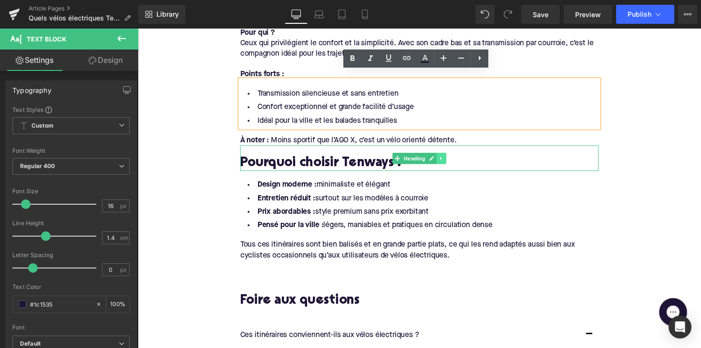
click at [446, 159] on icon at bounding box center [448, 162] width 5 height 6
click at [441, 159] on icon at bounding box center [443, 161] width 5 height 5
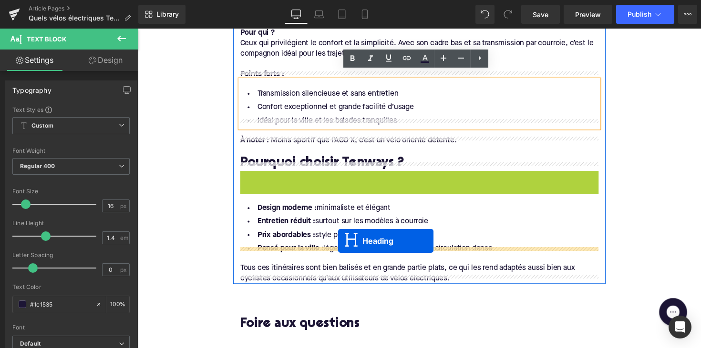
drag, startPoint x: 403, startPoint y: 176, endPoint x: 343, endPoint y: 246, distance: 93.0
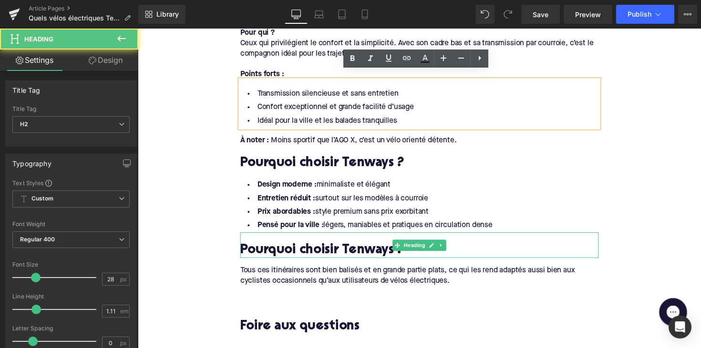
click at [310, 250] on h2 "Pourquoi choisir Tenways ?" at bounding box center [426, 256] width 367 height 15
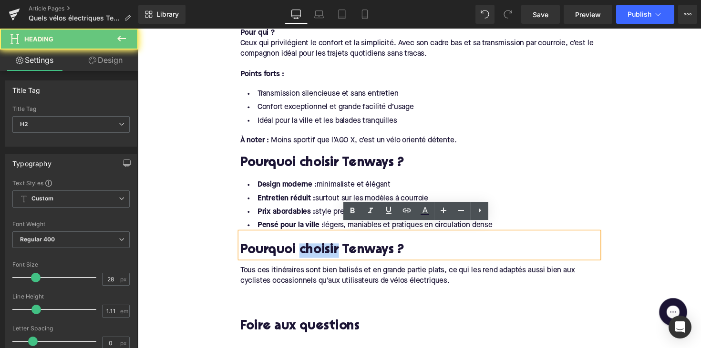
click at [310, 250] on h2 "Pourquoi choisir Tenways ?" at bounding box center [426, 256] width 367 height 15
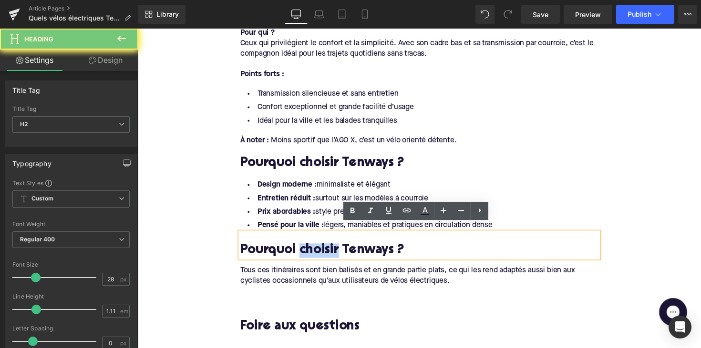
click at [310, 250] on h2 "Pourquoi choisir Tenways ?" at bounding box center [426, 256] width 367 height 15
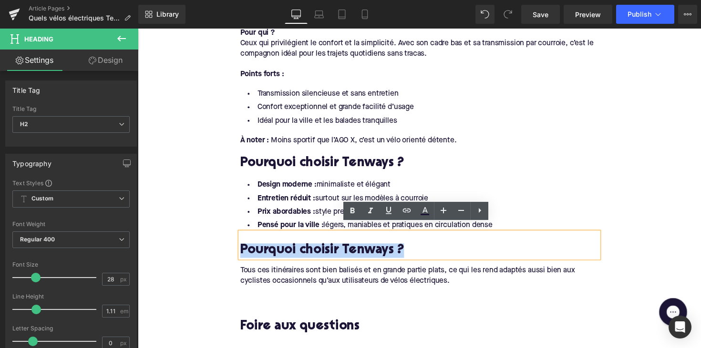
paste div
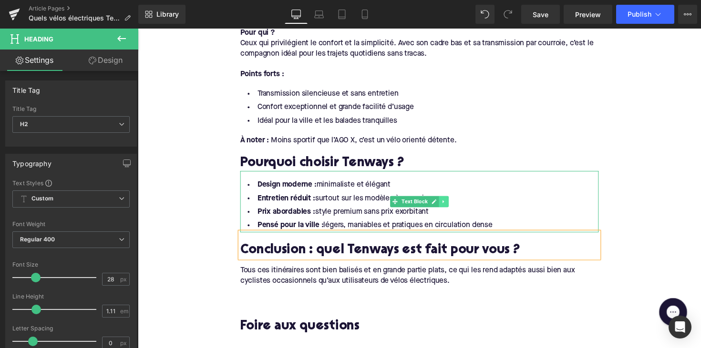
click at [449, 203] on icon at bounding box center [451, 206] width 5 height 6
click at [446, 204] on icon at bounding box center [445, 206] width 5 height 5
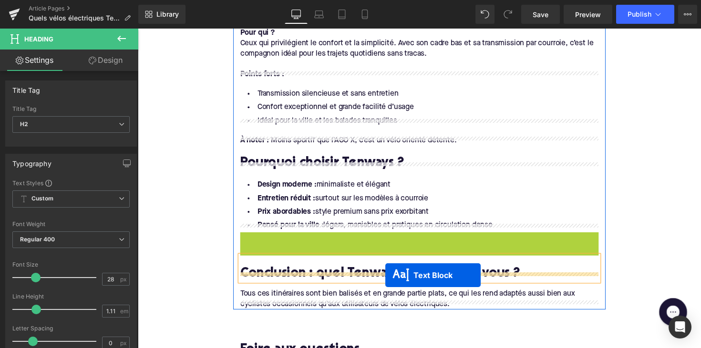
drag, startPoint x: 399, startPoint y: 262, endPoint x: 393, endPoint y: 279, distance: 18.7
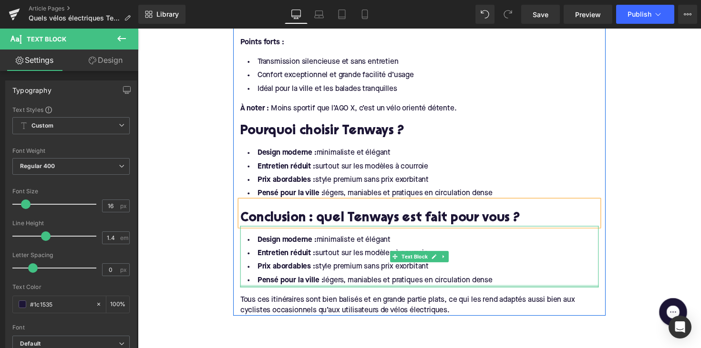
scroll to position [1758, 0]
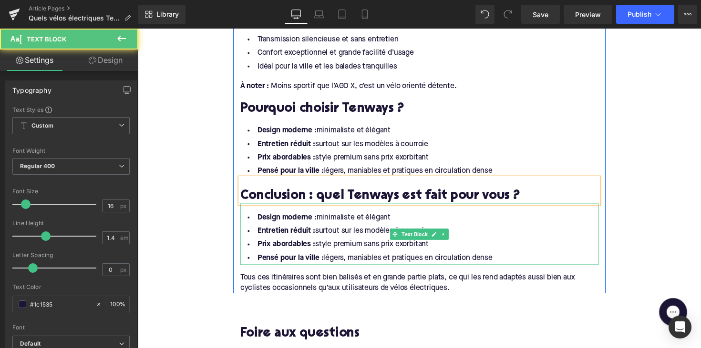
click at [506, 257] on li "Pensé pour la ville : légers, maniables et pratiques en circulation dense" at bounding box center [426, 264] width 367 height 14
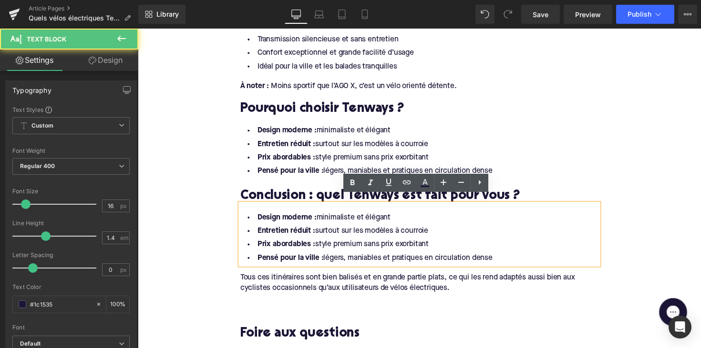
click at [504, 257] on li "Pensé pour la ville : légers, maniables et pratiques en circulation dense" at bounding box center [426, 264] width 367 height 14
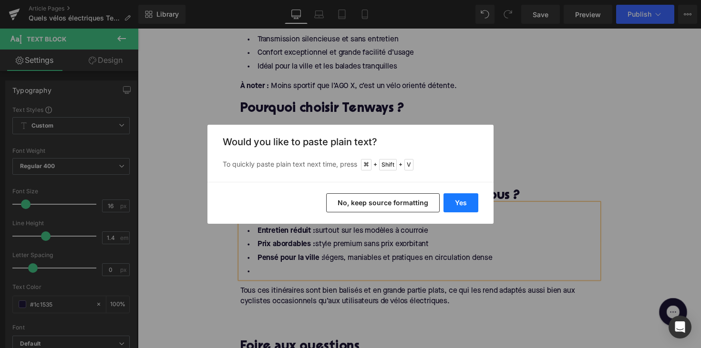
click at [461, 206] on button "Yes" at bounding box center [460, 203] width 35 height 19
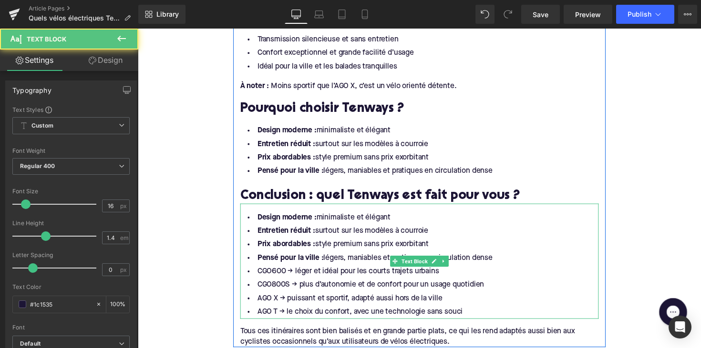
drag, startPoint x: 513, startPoint y: 258, endPoint x: 253, endPoint y: 203, distance: 266.0
click at [253, 208] on div "Design moderne : minimaliste et élégant Entretien réduit : surtout sur les modè…" at bounding box center [426, 267] width 367 height 118
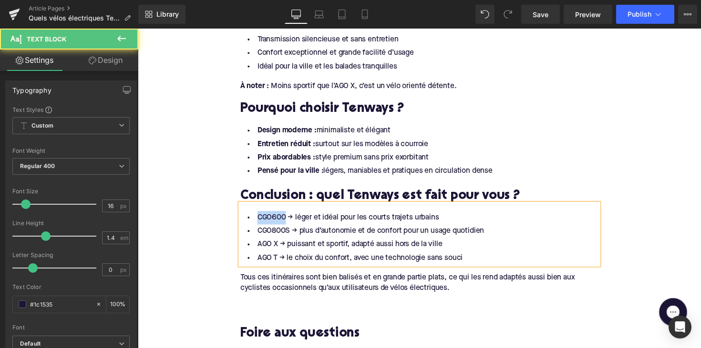
drag, startPoint x: 283, startPoint y: 215, endPoint x: 243, endPoint y: 215, distance: 40.0
click at [243, 216] on li "CGO600 → léger et idéal pour les courts trajets urbains" at bounding box center [426, 223] width 367 height 14
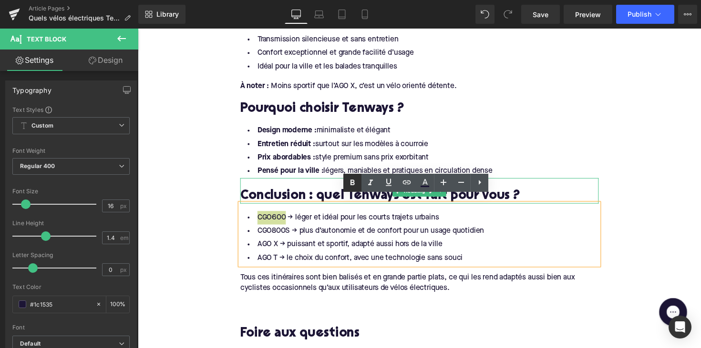
click at [351, 184] on icon at bounding box center [352, 183] width 4 height 6
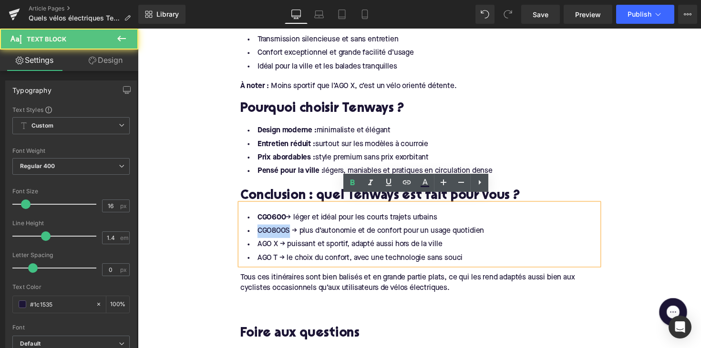
drag, startPoint x: 289, startPoint y: 229, endPoint x: 225, endPoint y: 229, distance: 64.4
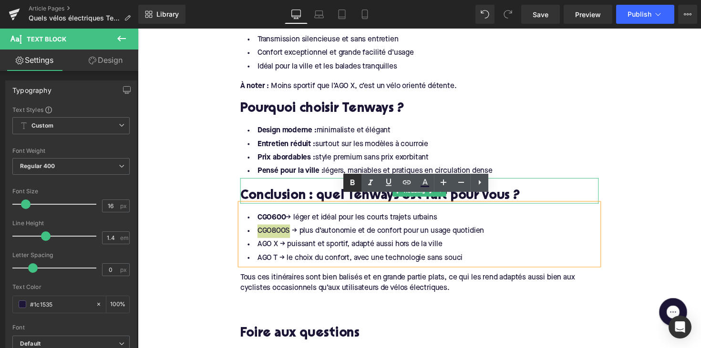
click at [351, 186] on icon at bounding box center [352, 182] width 11 height 11
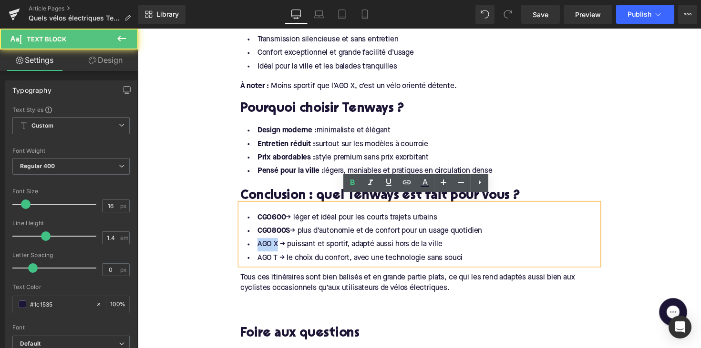
drag, startPoint x: 277, startPoint y: 241, endPoint x: 249, endPoint y: 237, distance: 28.5
click at [249, 244] on li "AGO X → puissant et sportif, adapté aussi hors de la ville" at bounding box center [426, 251] width 367 height 14
drag, startPoint x: 352, startPoint y: 181, endPoint x: 202, endPoint y: 165, distance: 150.9
click at [352, 181] on icon at bounding box center [352, 183] width 4 height 6
drag, startPoint x: 276, startPoint y: 255, endPoint x: 255, endPoint y: 256, distance: 21.0
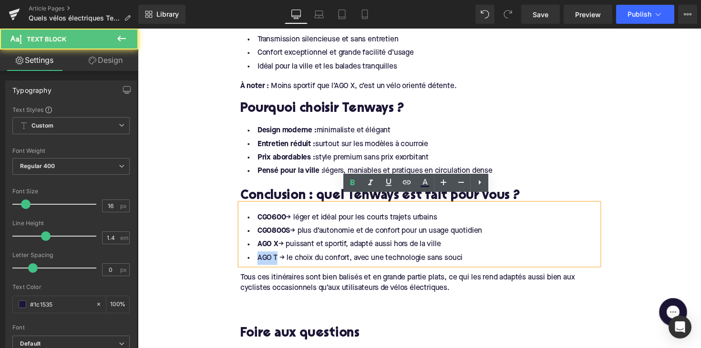
click at [255, 257] on li "AGO T → le choix du confort, avec une technologie sans souci" at bounding box center [426, 264] width 367 height 14
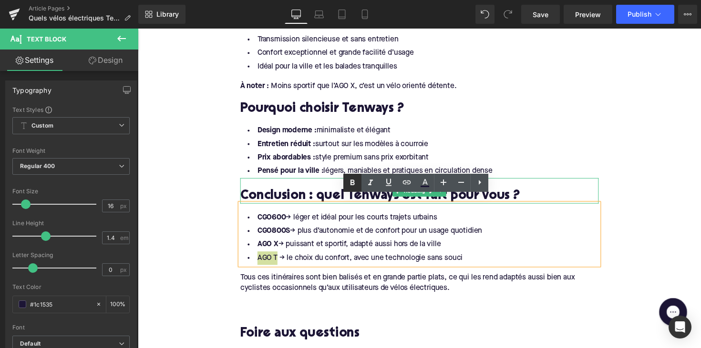
click at [352, 182] on icon at bounding box center [352, 183] width 4 height 6
click at [343, 279] on div "Tous ces itinéraires sont bien balisés et en grande partie plats, ce qui les re…" at bounding box center [426, 289] width 367 height 21
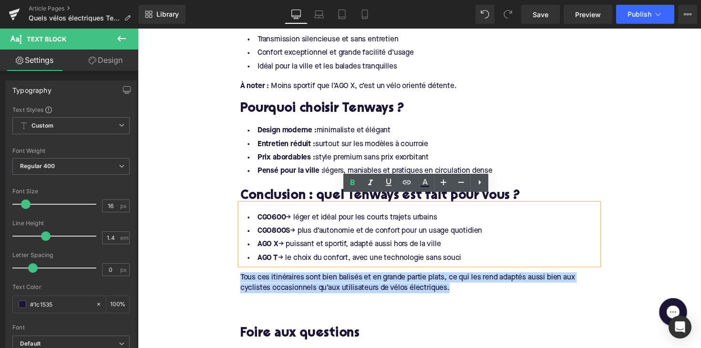
click at [343, 279] on div "Tous ces itinéraires sont bien balisés et en grande partie plats, ce qui les re…" at bounding box center [426, 289] width 367 height 21
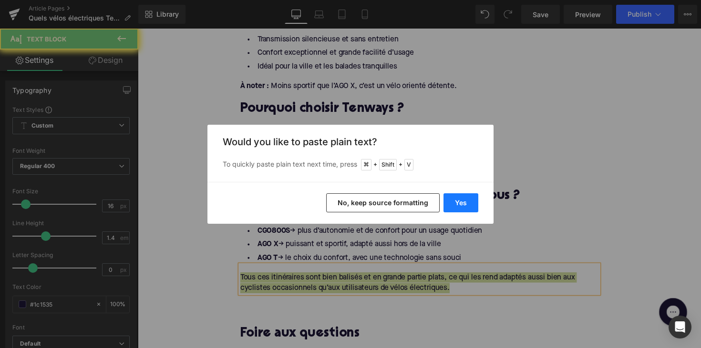
click at [451, 211] on button "Yes" at bounding box center [460, 203] width 35 height 19
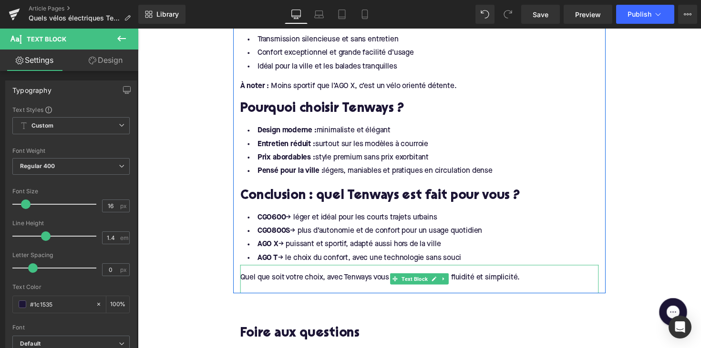
click at [295, 290] on div at bounding box center [426, 295] width 367 height 10
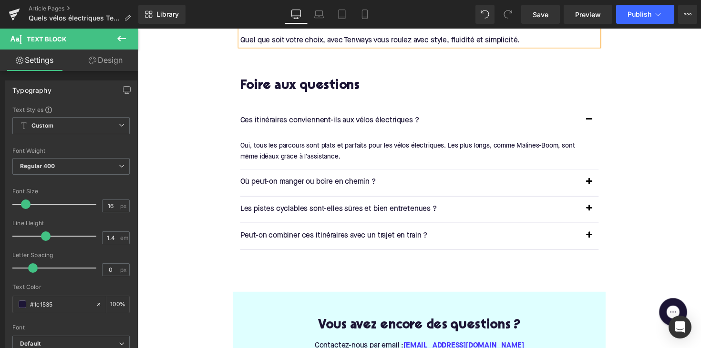
scroll to position [1967, 0]
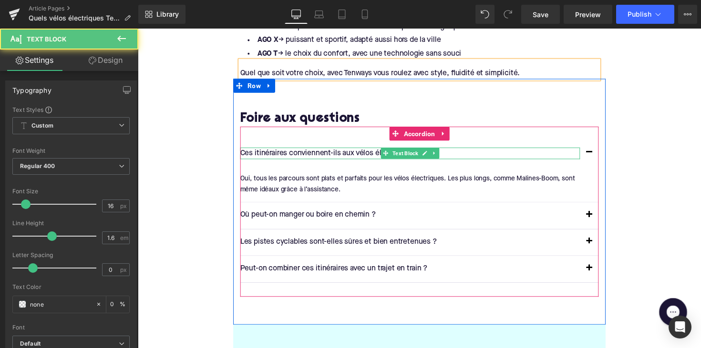
click at [348, 151] on p "Ces itinéraires conviennent-ils aux vélos électriques ?" at bounding box center [417, 157] width 348 height 12
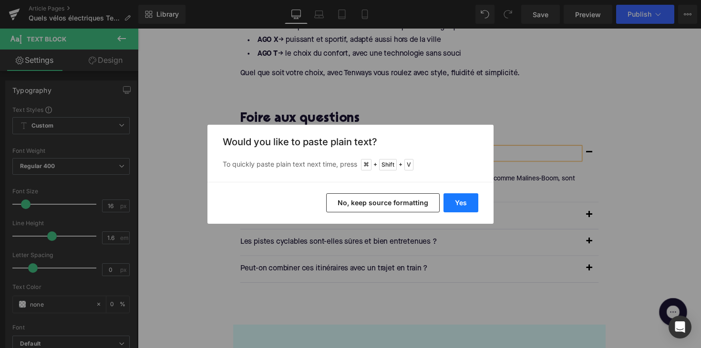
click at [450, 202] on button "Yes" at bounding box center [460, 203] width 35 height 19
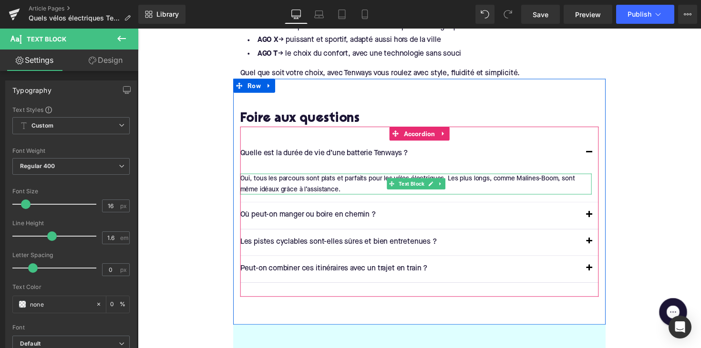
click at [318, 177] on div "Oui, tous les parcours sont plats et parfaits pour les vélos électriques. Les p…" at bounding box center [423, 187] width 360 height 21
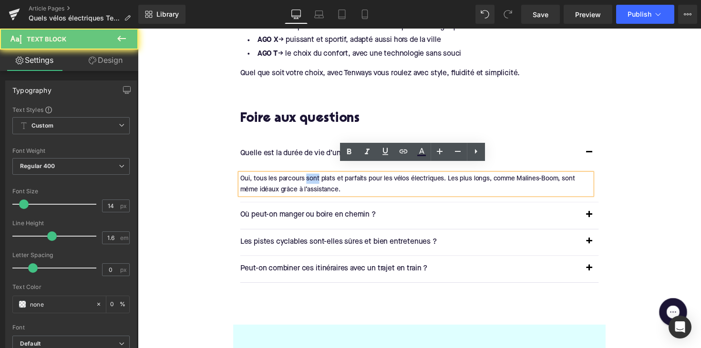
click at [318, 177] on div "Oui, tous les parcours sont plats et parfaits pour les vélos électriques. Les p…" at bounding box center [423, 187] width 360 height 21
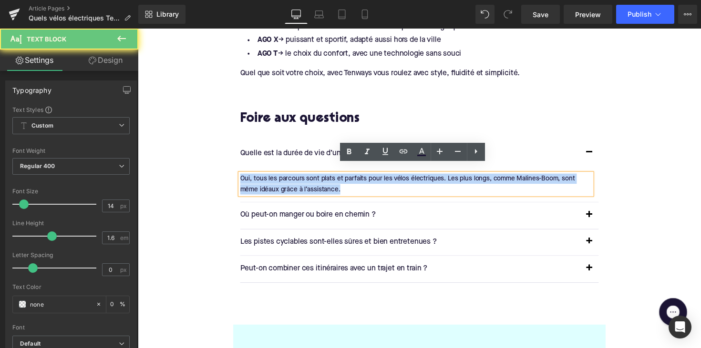
click at [318, 177] on div "Oui, tous les parcours sont plats et parfaits pour les vélos électriques. Les p…" at bounding box center [423, 187] width 360 height 21
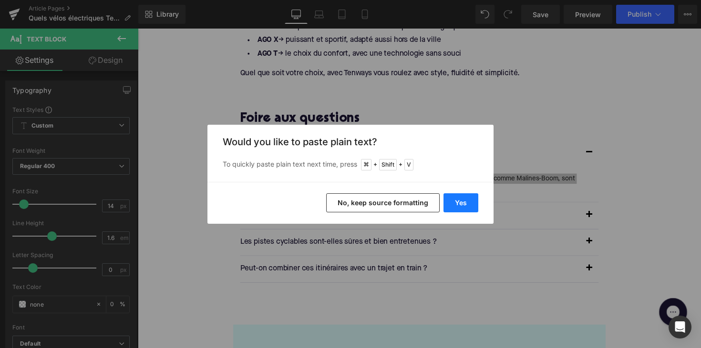
click at [458, 199] on button "Yes" at bounding box center [460, 203] width 35 height 19
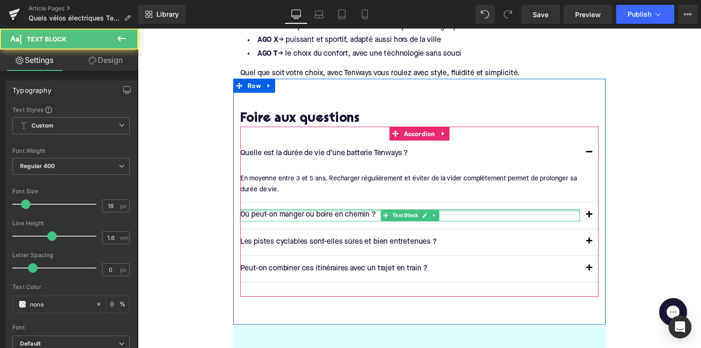
click at [337, 214] on div "Où peut-on manger ou boire en chemin ? Text Block" at bounding box center [417, 220] width 348 height 12
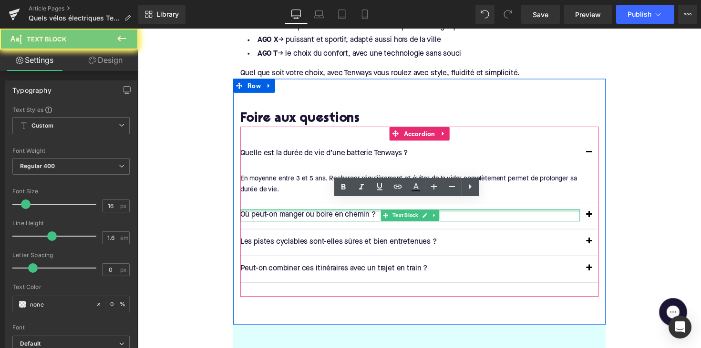
click at [337, 214] on p "Où peut-on manger ou boire en chemin ?" at bounding box center [417, 220] width 348 height 12
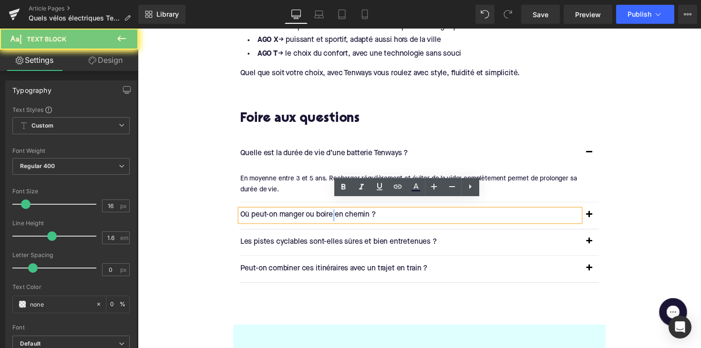
click at [337, 214] on p "Où peut-on manger ou boire en chemin ?" at bounding box center [417, 220] width 348 height 12
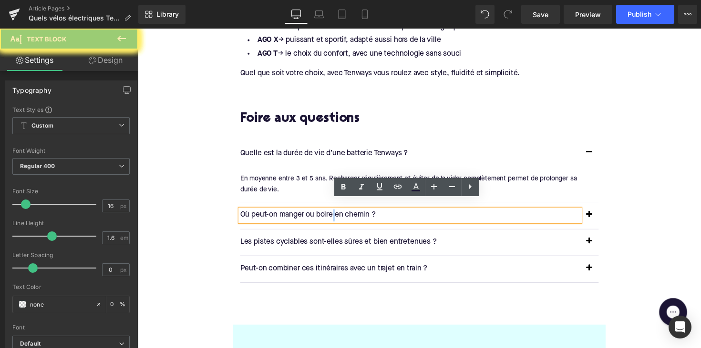
click at [337, 214] on p "Où peut-on manger ou boire en chemin ?" at bounding box center [417, 220] width 348 height 12
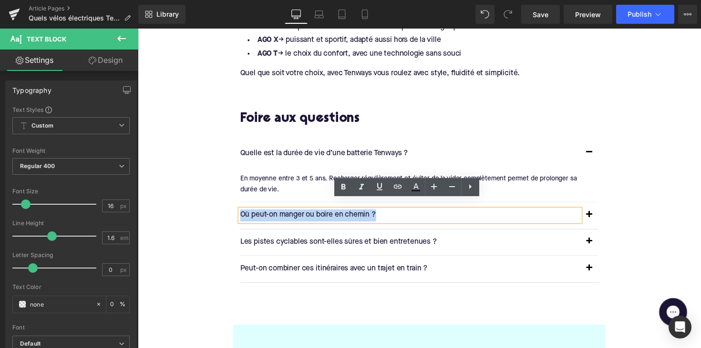
click at [337, 214] on p "Où peut-on manger ou boire en chemin ?" at bounding box center [417, 220] width 348 height 12
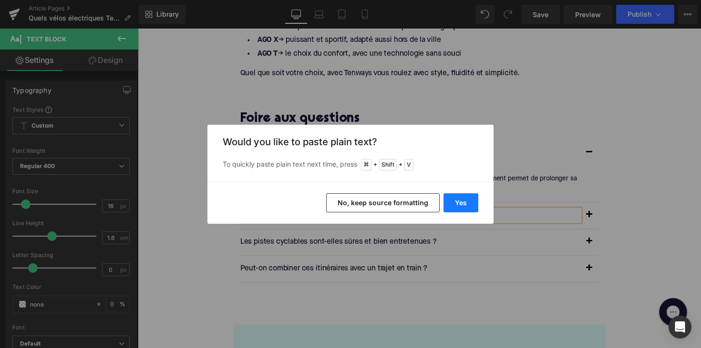
click at [451, 196] on button "Yes" at bounding box center [460, 203] width 35 height 19
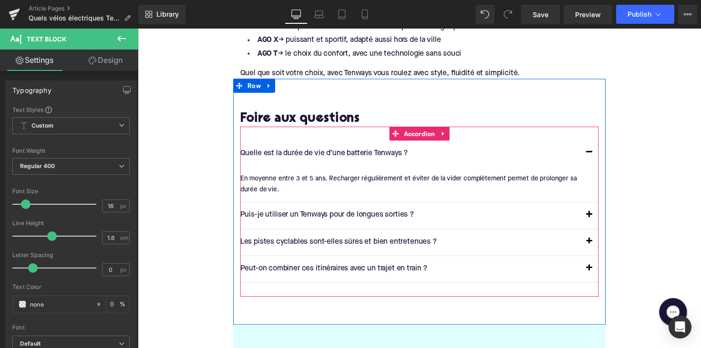
click at [597, 209] on button "button" at bounding box center [600, 220] width 19 height 27
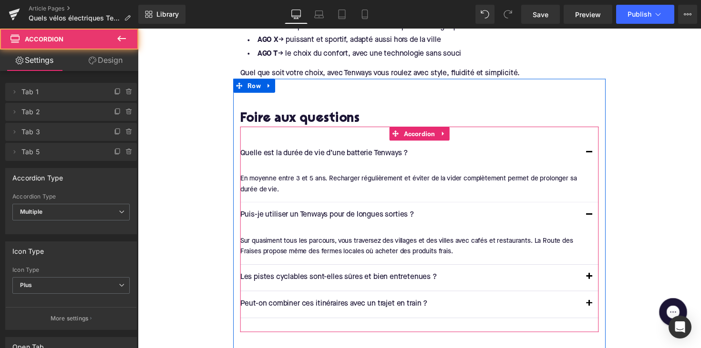
click at [138, 29] on div at bounding box center [138, 29] width 0 height 0
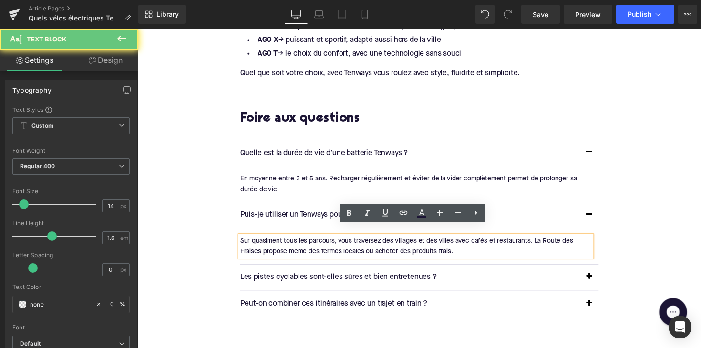
click at [332, 241] on div "Sur quasiment tous les parcours, vous traversez des villages et des villes avec…" at bounding box center [423, 251] width 360 height 21
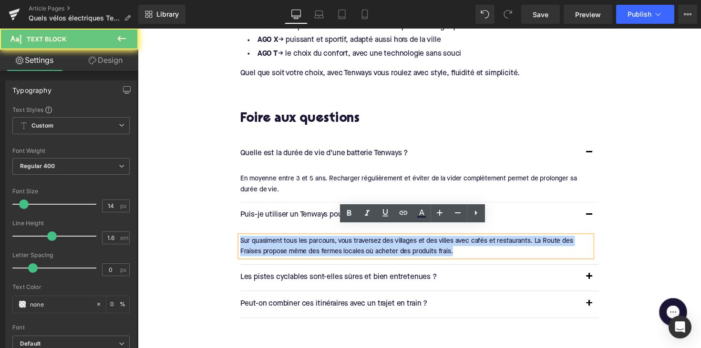
click at [332, 241] on div "Sur quasiment tous les parcours, vous traversez des villages et des villes avec…" at bounding box center [423, 251] width 360 height 21
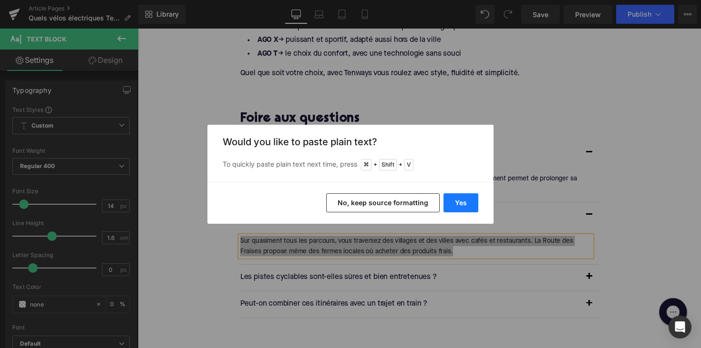
click at [454, 197] on button "Yes" at bounding box center [460, 203] width 35 height 19
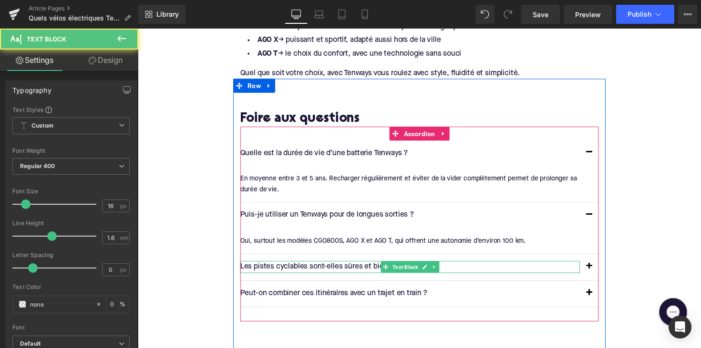
click at [345, 267] on p "Les pistes cyclables sont-elles sûres et bien entretenues ?" at bounding box center [417, 273] width 348 height 12
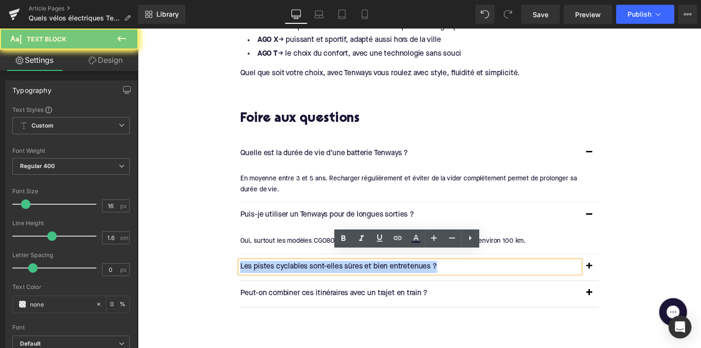
click at [345, 267] on p "Les pistes cyclables sont-elles sûres et bien entretenues ?" at bounding box center [417, 273] width 348 height 12
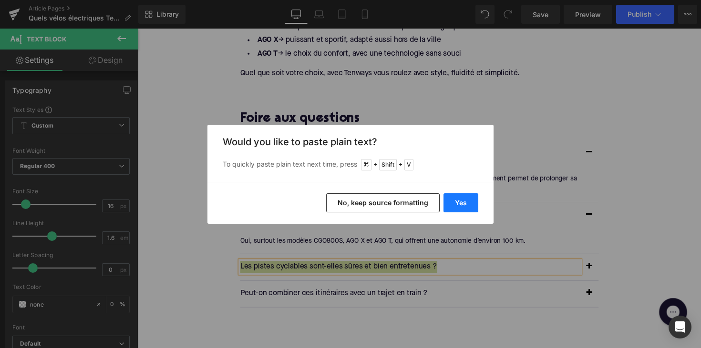
click at [459, 200] on button "Yes" at bounding box center [460, 203] width 35 height 19
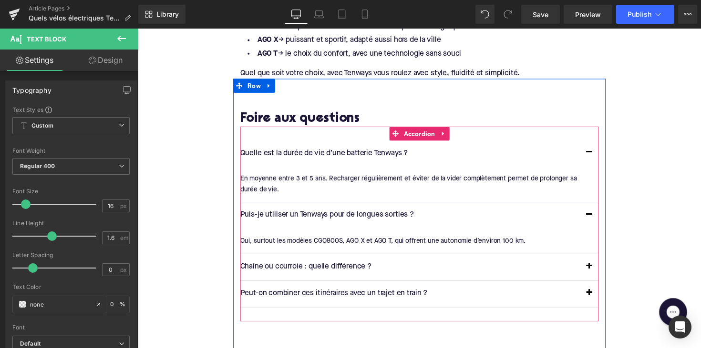
click at [596, 264] on button "button" at bounding box center [600, 273] width 19 height 27
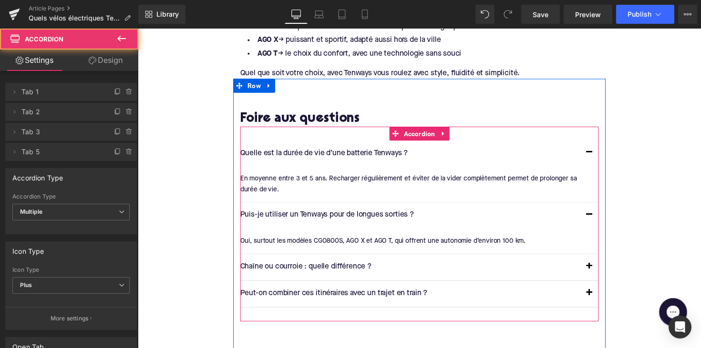
click at [601, 266] on button "button" at bounding box center [600, 273] width 19 height 27
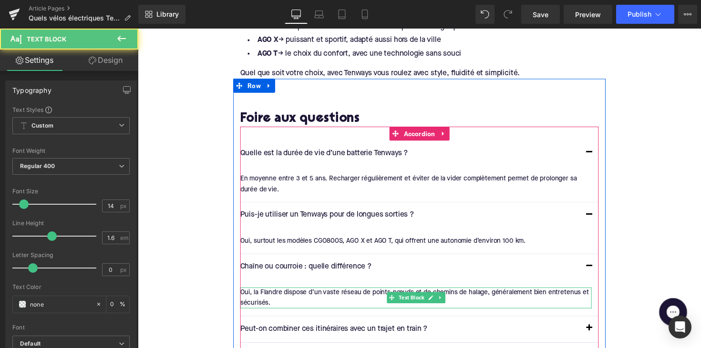
click at [311, 294] on div "Oui, la Flandre dispose d’un vaste réseau de points-nœuds et de chemins de hala…" at bounding box center [423, 304] width 360 height 21
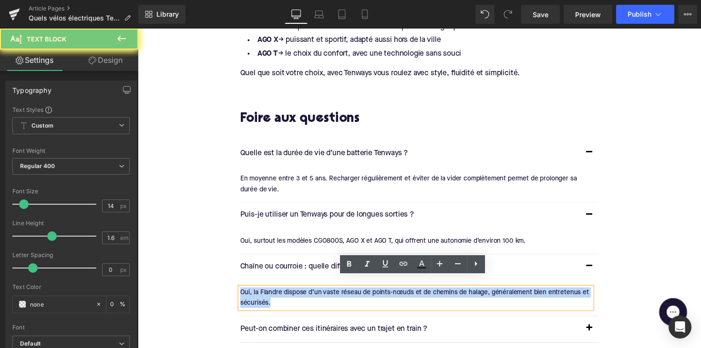
click at [311, 294] on div "Oui, la Flandre dispose d’un vaste réseau de points-nœuds et de chemins de hala…" at bounding box center [423, 304] width 360 height 21
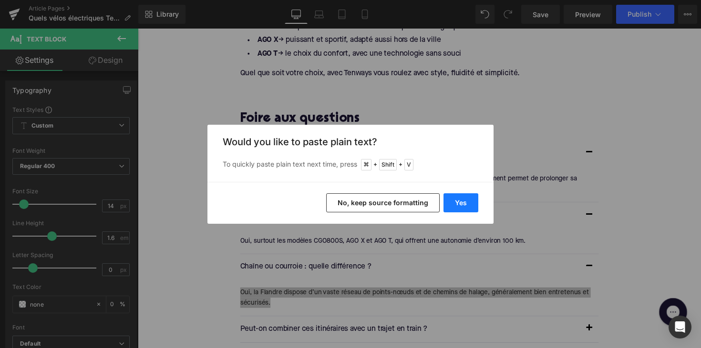
drag, startPoint x: 463, startPoint y: 205, endPoint x: 331, endPoint y: 185, distance: 133.6
click at [463, 205] on button "Yes" at bounding box center [460, 203] width 35 height 19
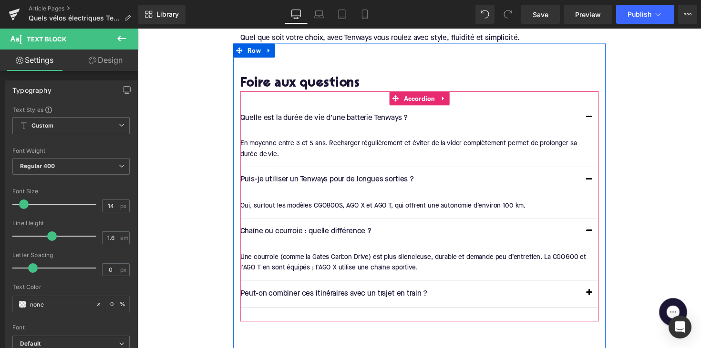
scroll to position [2045, 0]
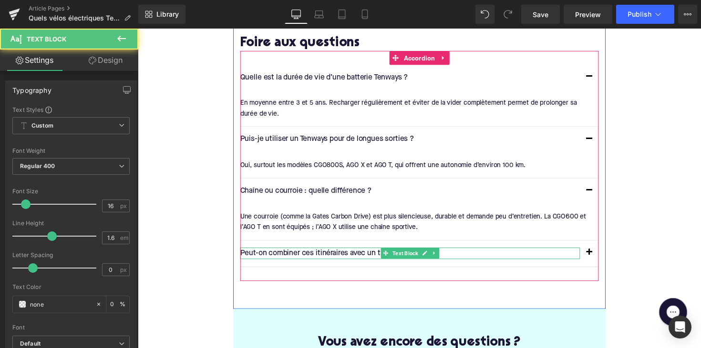
click at [355, 253] on p "Peut-on combiner ces itinéraires avec un trajet en train ?" at bounding box center [417, 259] width 348 height 12
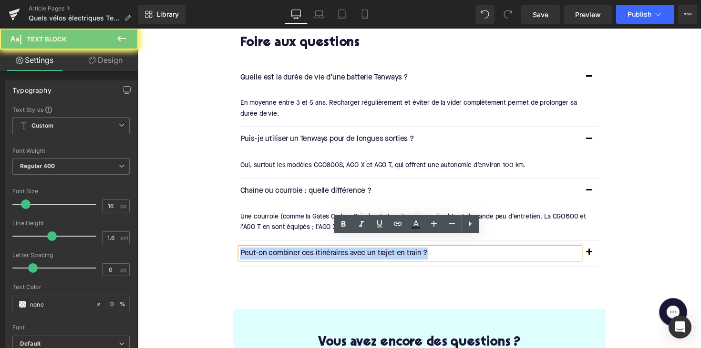
click at [355, 253] on p "Peut-on combiner ces itinéraires avec un trajet en train ?" at bounding box center [417, 259] width 348 height 12
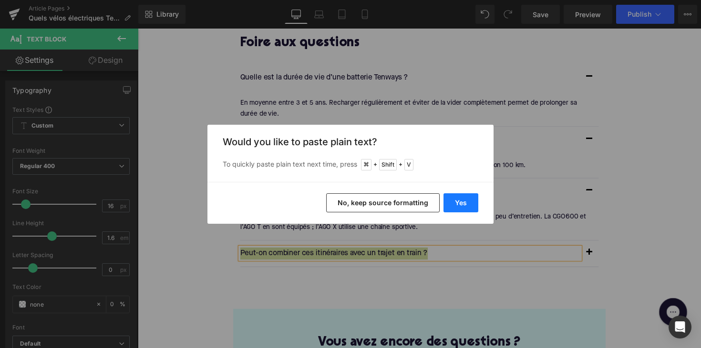
click at [464, 204] on button "Yes" at bounding box center [460, 203] width 35 height 19
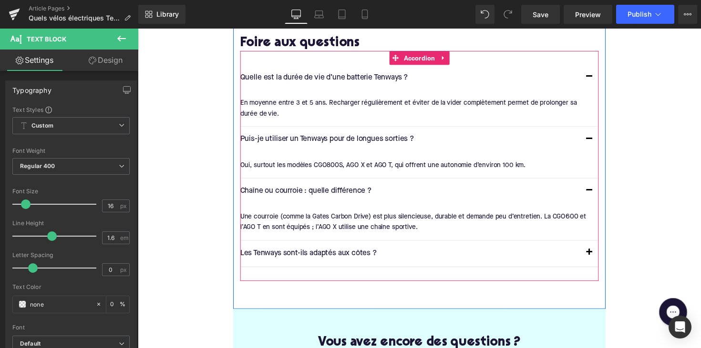
click at [600, 261] on span "button" at bounding box center [600, 261] width 0 height 0
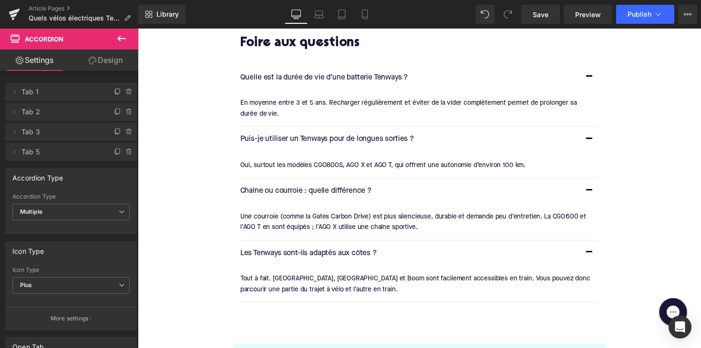
click at [330, 280] on div "Tout à fait. Anvers, Malines et Boom sont facilement accessibles en train. Vous…" at bounding box center [423, 290] width 360 height 21
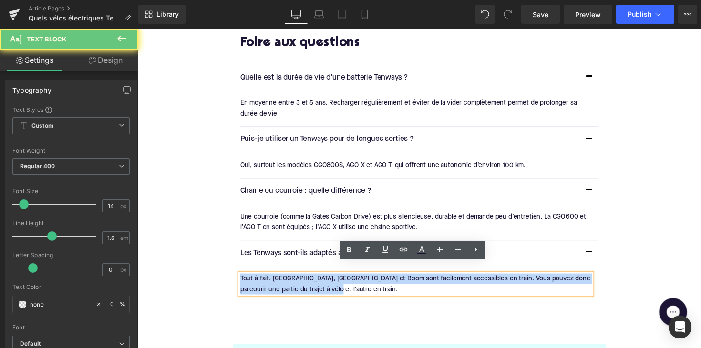
click at [330, 280] on div "Tout à fait. Anvers, Malines et Boom sont facilement accessibles en train. Vous…" at bounding box center [423, 290] width 360 height 21
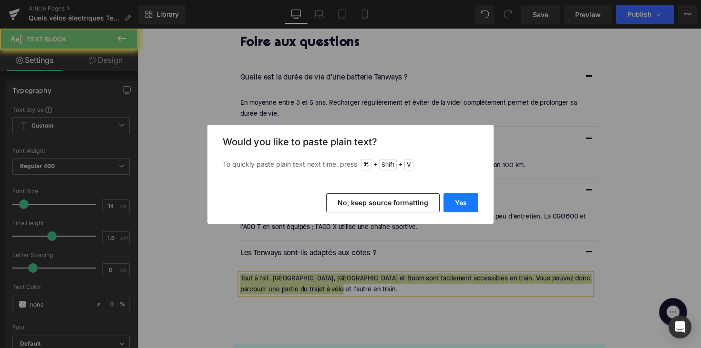
click at [470, 203] on button "Yes" at bounding box center [460, 203] width 35 height 19
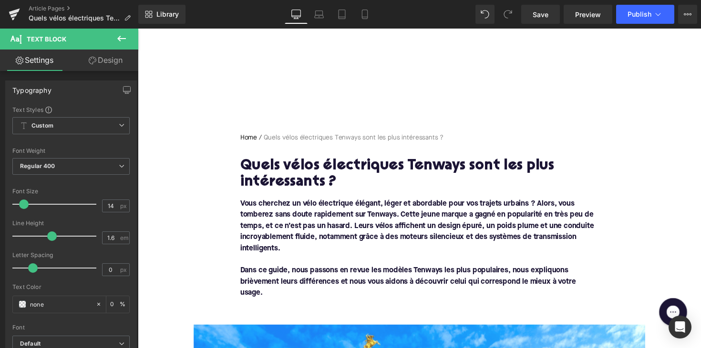
scroll to position [0, 0]
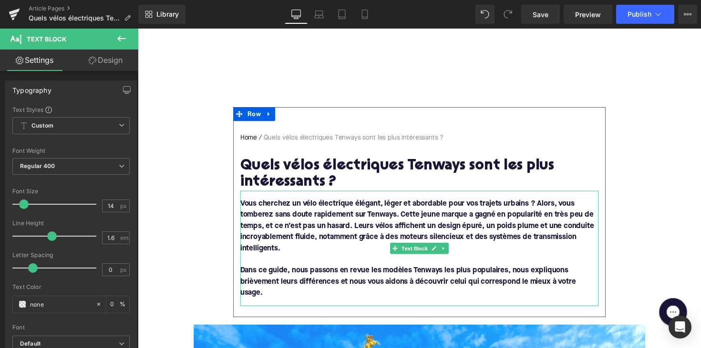
click at [392, 218] on font "Vous cherchez un vélo électrique élégant, léger et abordable pour vos trajets u…" at bounding box center [424, 231] width 362 height 53
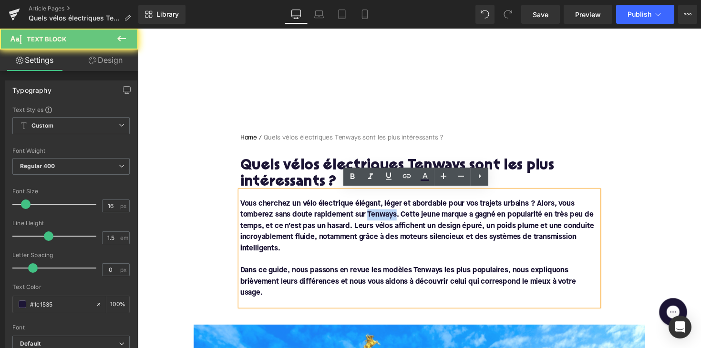
click at [392, 218] on font "Vous cherchez un vélo électrique élégant, léger et abordable pour vos trajets u…" at bounding box center [424, 231] width 362 height 53
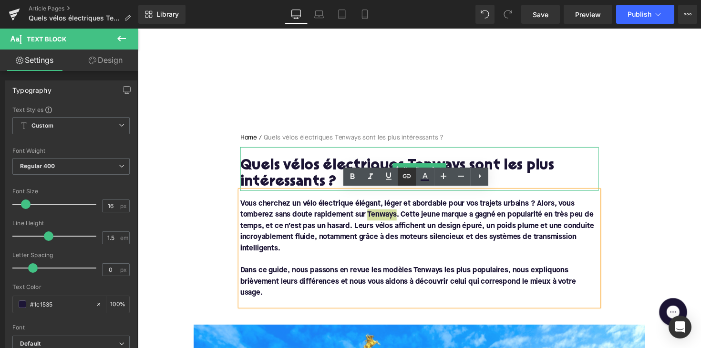
click at [408, 176] on icon at bounding box center [406, 176] width 11 height 11
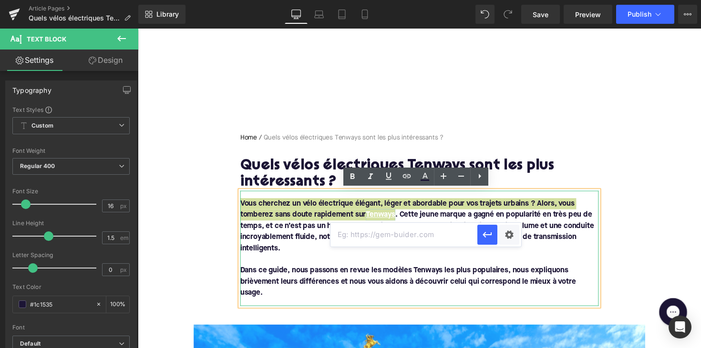
click at [379, 234] on input "text" at bounding box center [403, 235] width 147 height 24
paste input "https://upway.be/collections/velo-electrique-tenways"
click at [488, 242] on button "button" at bounding box center [487, 235] width 20 height 20
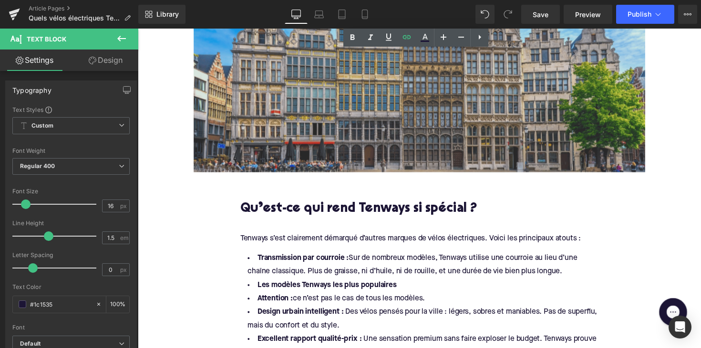
scroll to position [589, 0]
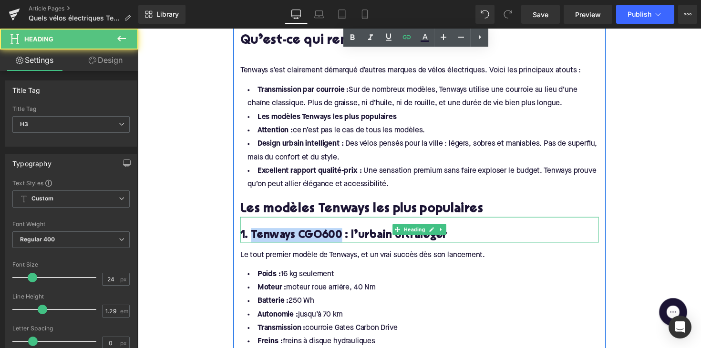
drag, startPoint x: 341, startPoint y: 240, endPoint x: 251, endPoint y: 243, distance: 89.7
click at [251, 243] on h3 "1. Tenways CGO600 : l’urbain ultraléger" at bounding box center [426, 240] width 367 height 15
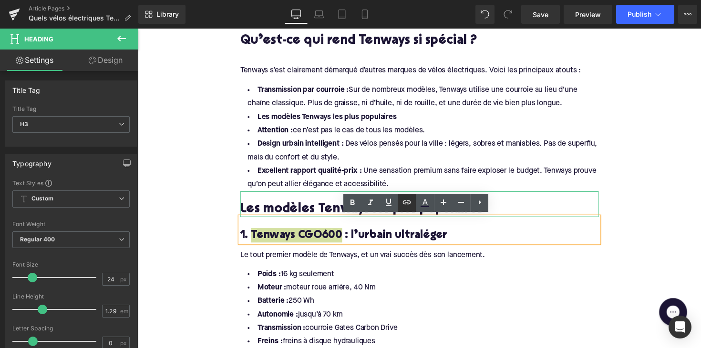
click at [403, 203] on icon at bounding box center [406, 202] width 11 height 11
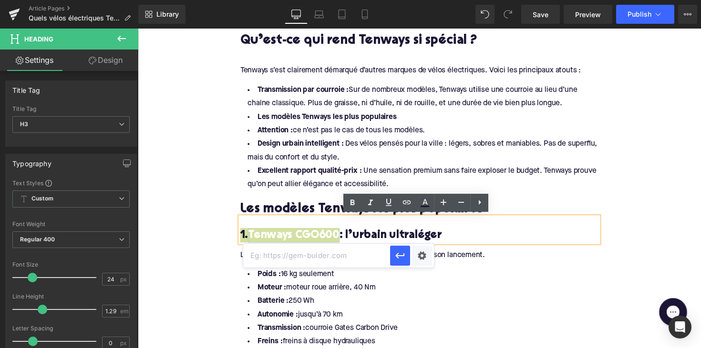
click at [358, 262] on input "text" at bounding box center [316, 256] width 147 height 24
paste input "https://upway.be/search?q=Tenways%20CGO600"
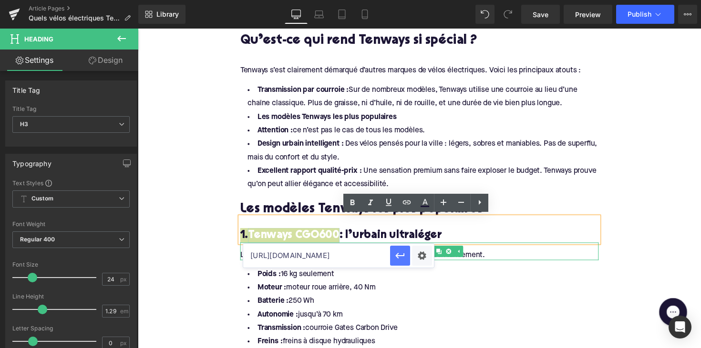
type input "https://upway.be/search?q=Tenways%20CGO600"
click at [406, 257] on button "button" at bounding box center [400, 256] width 20 height 20
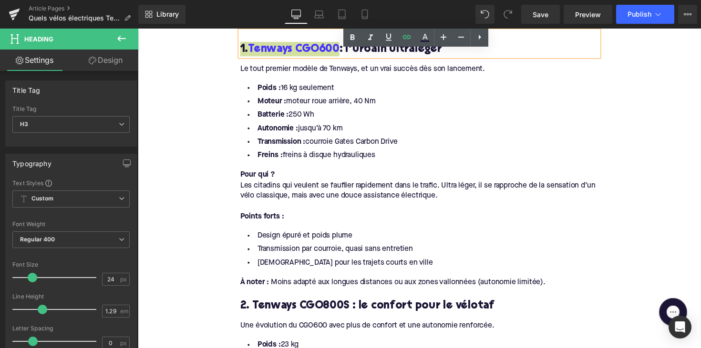
scroll to position [823, 0]
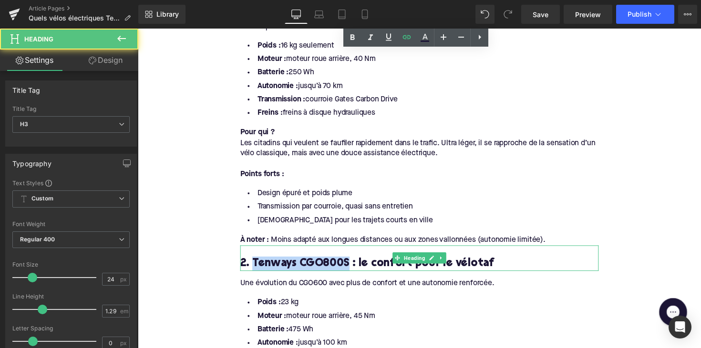
drag, startPoint x: 348, startPoint y: 268, endPoint x: 254, endPoint y: 266, distance: 94.9
click at [254, 266] on h3 "2. Tenways CGO800S : le confort pour le vélotaf" at bounding box center [426, 270] width 367 height 15
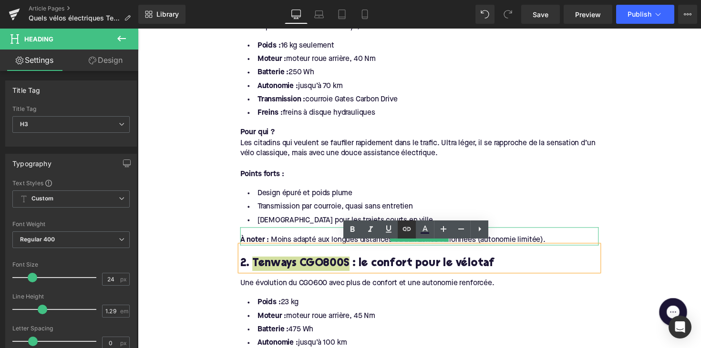
click at [405, 228] on icon at bounding box center [406, 229] width 11 height 11
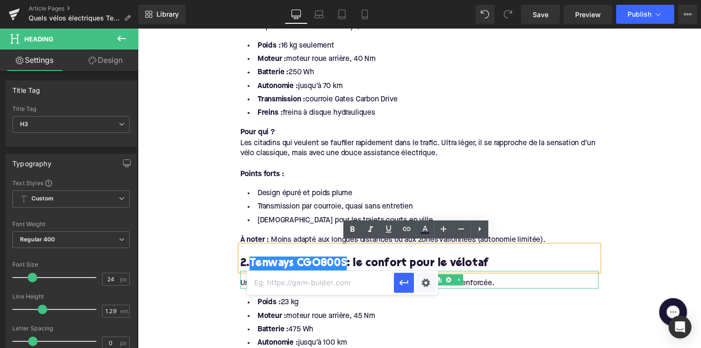
click at [352, 281] on input "text" at bounding box center [320, 283] width 147 height 24
paste input "https://upway.be/search?q=Tenways%20CGO800S"
click at [394, 287] on button "button" at bounding box center [404, 283] width 20 height 20
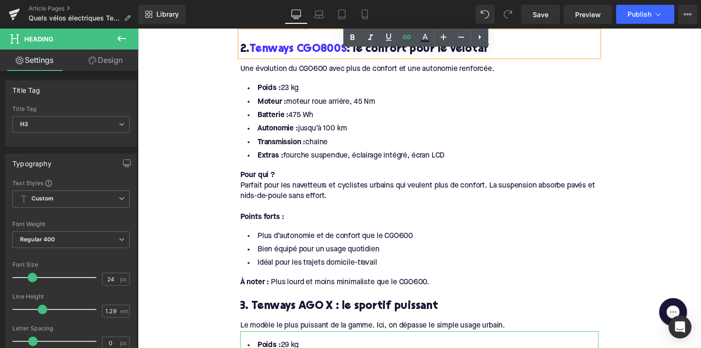
scroll to position [1038, 0]
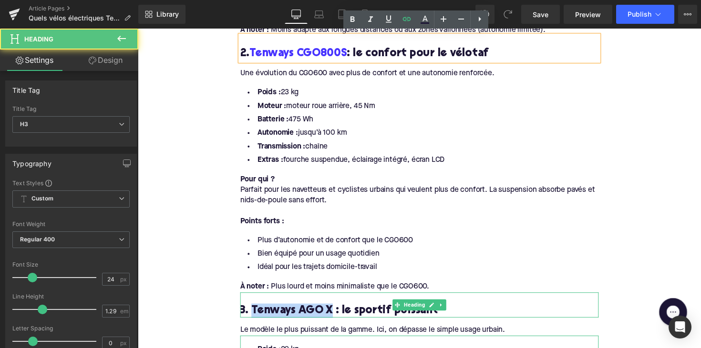
drag, startPoint x: 331, startPoint y: 311, endPoint x: 251, endPoint y: 311, distance: 80.6
click at [251, 311] on h3 "3. Tenways AGO X : le sportif puissant" at bounding box center [426, 318] width 367 height 15
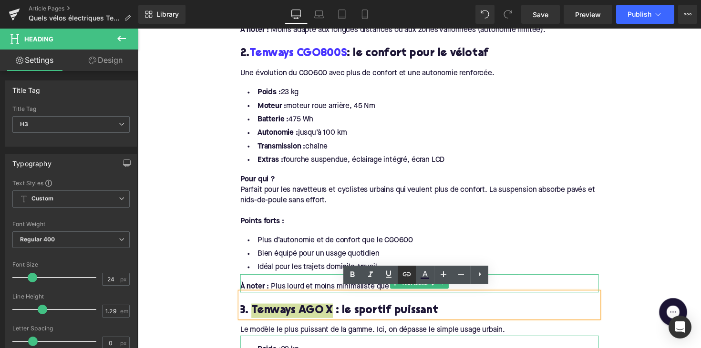
click at [410, 274] on icon at bounding box center [406, 274] width 11 height 11
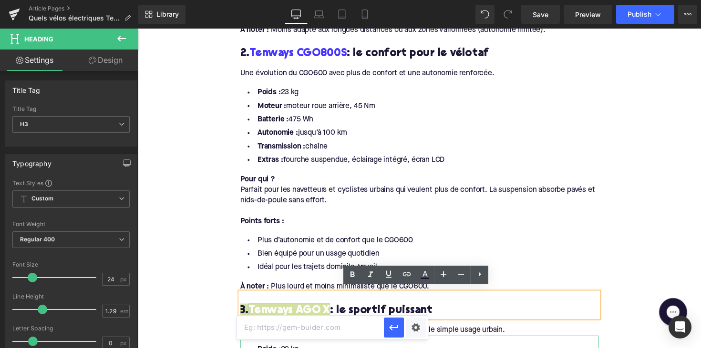
click at [328, 332] on input "text" at bounding box center [310, 328] width 147 height 24
paste input "https://upway.be/search?q=Tenways%20AGO%20X"
click at [390, 324] on icon "button" at bounding box center [393, 327] width 11 height 11
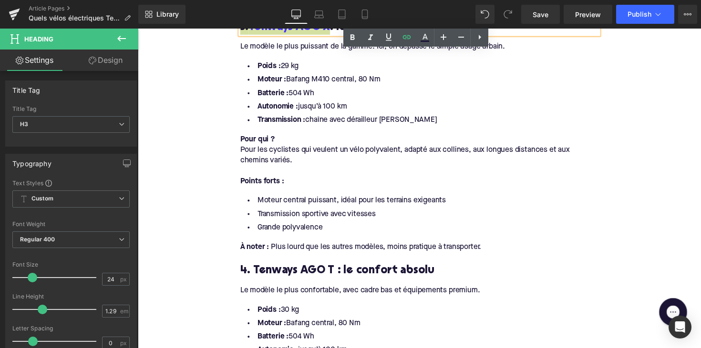
scroll to position [1334, 0]
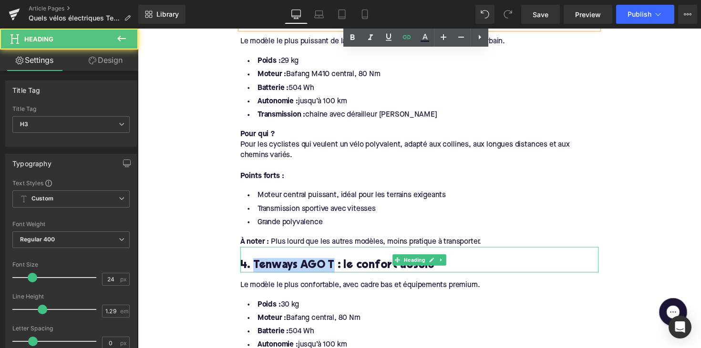
drag, startPoint x: 334, startPoint y: 265, endPoint x: 254, endPoint y: 264, distance: 80.1
click at [254, 264] on h3 "4. Tenways AGO T : le confort absolu" at bounding box center [426, 271] width 367 height 15
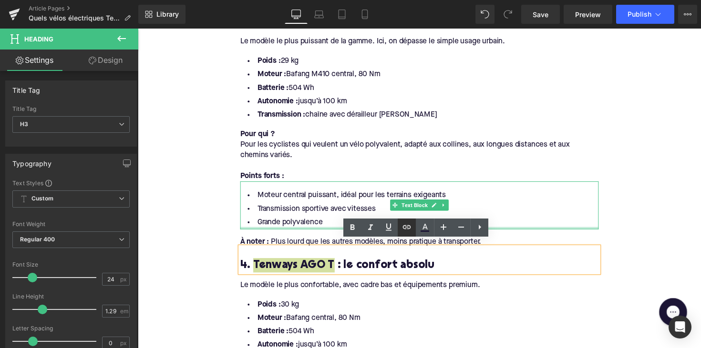
click at [404, 226] on icon at bounding box center [407, 227] width 8 height 4
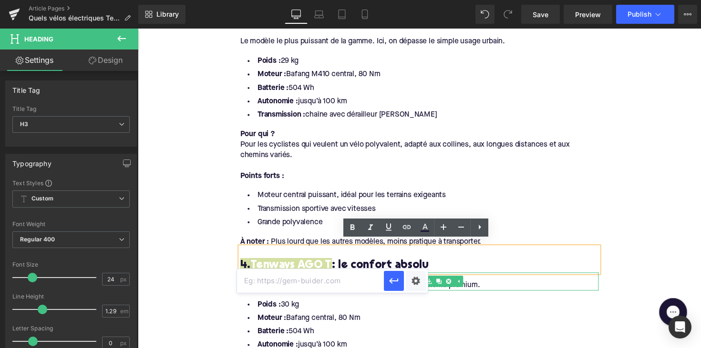
click at [341, 276] on input "text" at bounding box center [310, 281] width 147 height 24
paste input "https://upway.be/search?q=Tenways%20AGO%20T"
type input "https://upway.be/search?q=Tenways%20AGO%20T"
click at [393, 280] on icon "button" at bounding box center [393, 281] width 11 height 11
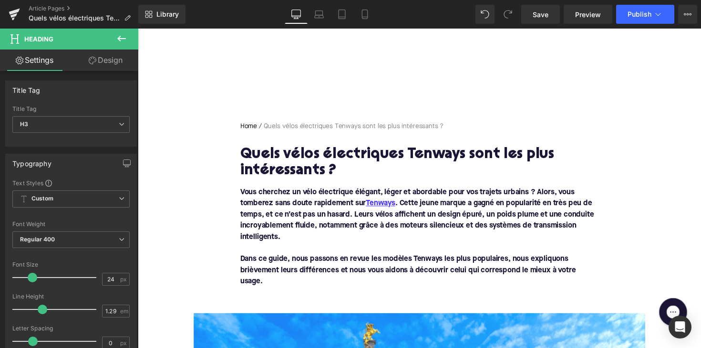
scroll to position [164, 0]
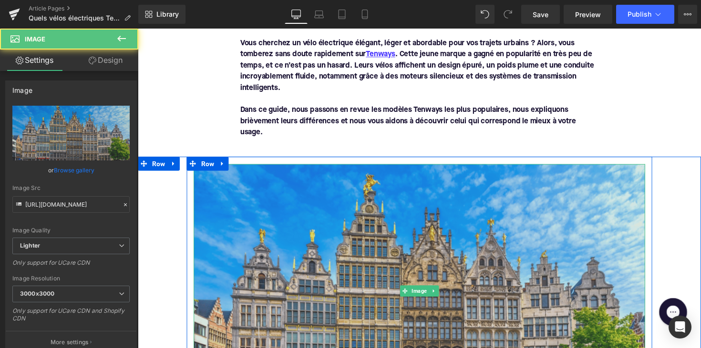
click at [384, 252] on img at bounding box center [426, 298] width 462 height 260
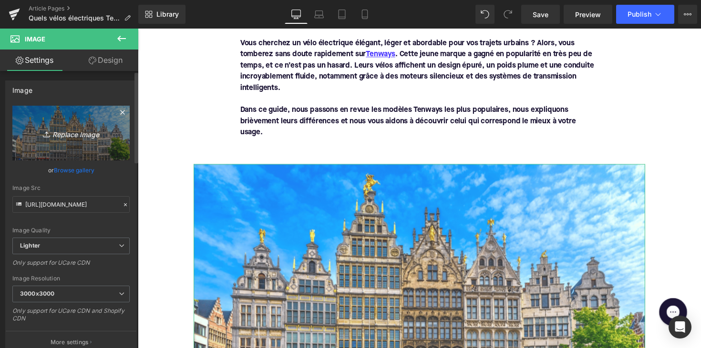
click at [91, 135] on icon "Replace Image" at bounding box center [71, 133] width 76 height 12
type input "C:\fakepath\tenways-541_3c61c25e8296b2f3eaf077eb159b4b13.jpg"
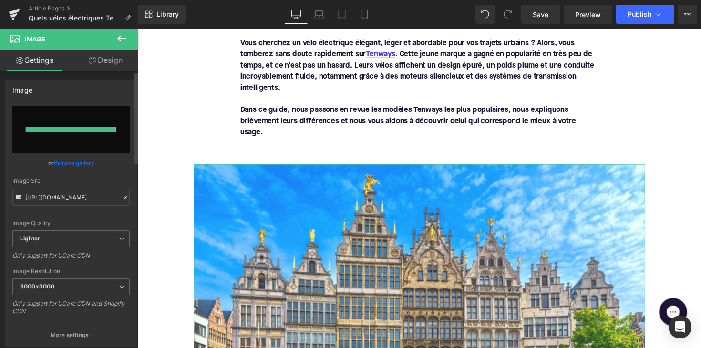
type input "https://ucarecdn.com/c6b4e50b-bf48-4b7b-8743-e6bbe307de1d/-/format/auto/-/previ…"
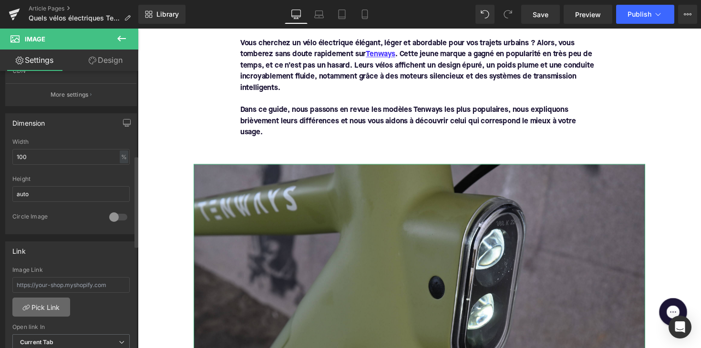
scroll to position [328, 0]
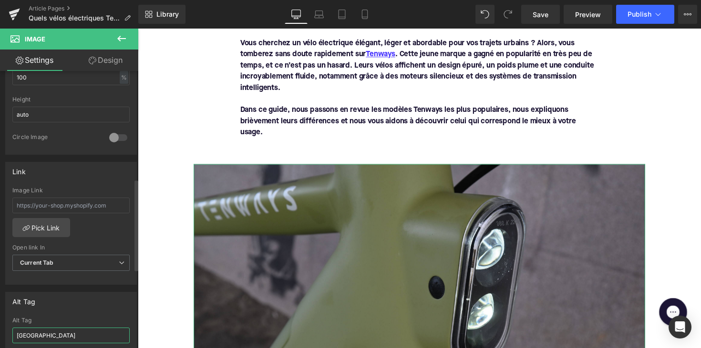
click at [38, 334] on input "Anvers" at bounding box center [70, 336] width 117 height 16
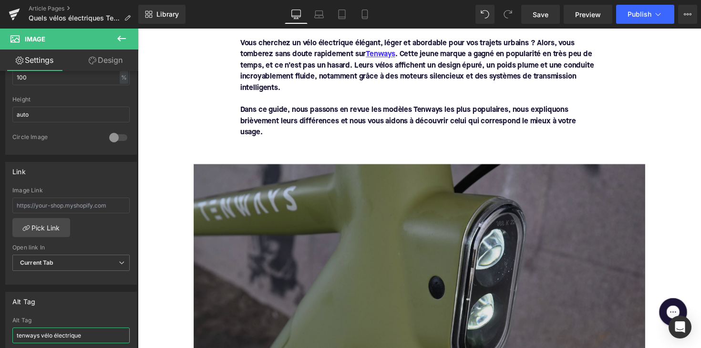
type input "tenways vélo électrique"
click at [259, 228] on img at bounding box center [426, 322] width 462 height 308
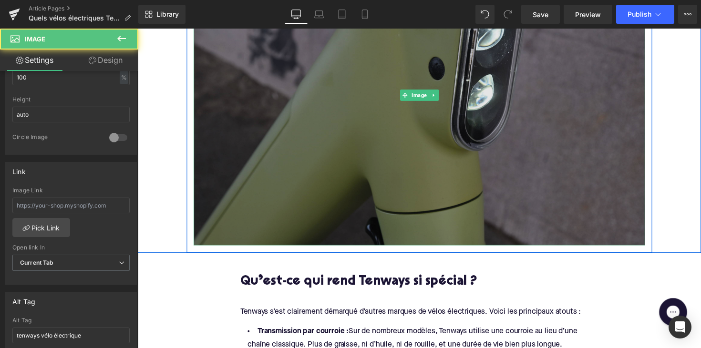
scroll to position [470, 0]
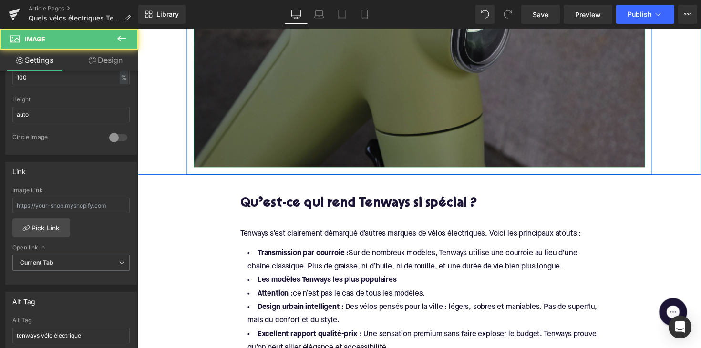
click at [308, 117] on img at bounding box center [426, 17] width 462 height 308
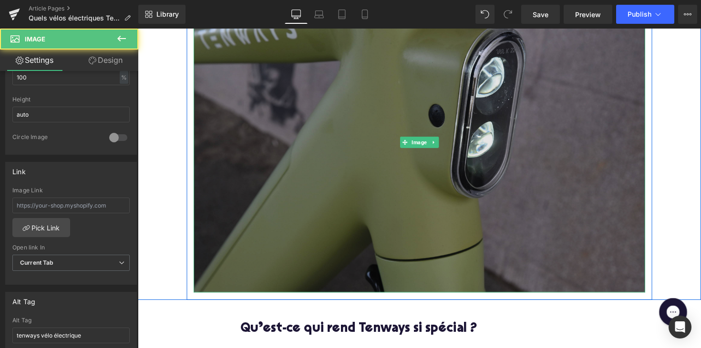
scroll to position [326, 0]
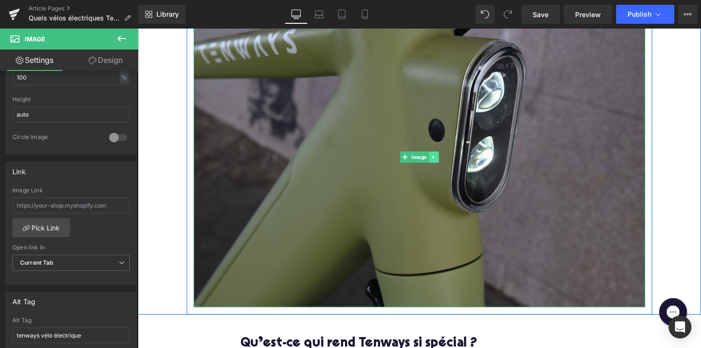
click at [436, 159] on link at bounding box center [441, 160] width 10 height 11
click at [435, 159] on icon at bounding box center [435, 160] width 5 height 5
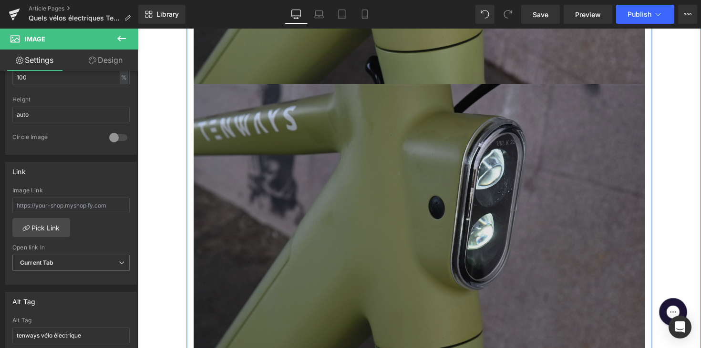
scroll to position [573, 0]
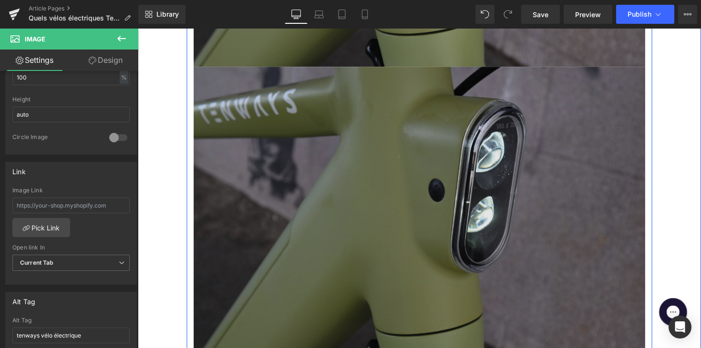
click at [400, 236] on img at bounding box center [426, 222] width 462 height 308
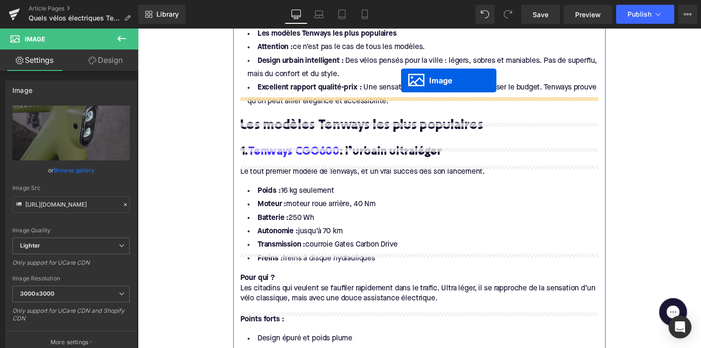
scroll to position [756, 0]
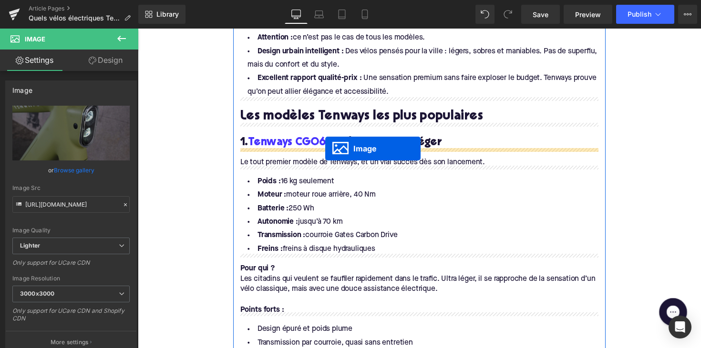
drag, startPoint x: 412, startPoint y: 222, endPoint x: 330, endPoint y: 152, distance: 107.9
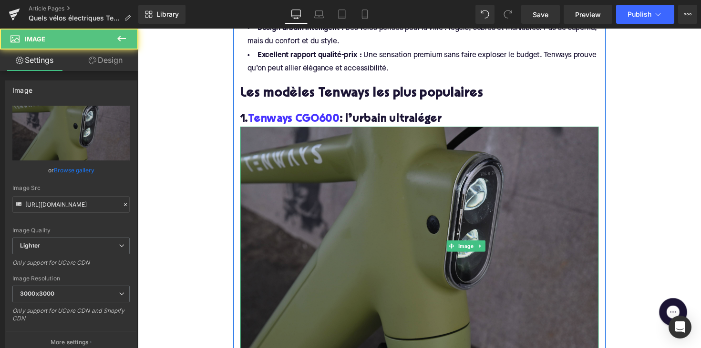
click at [318, 184] on img at bounding box center [426, 251] width 367 height 245
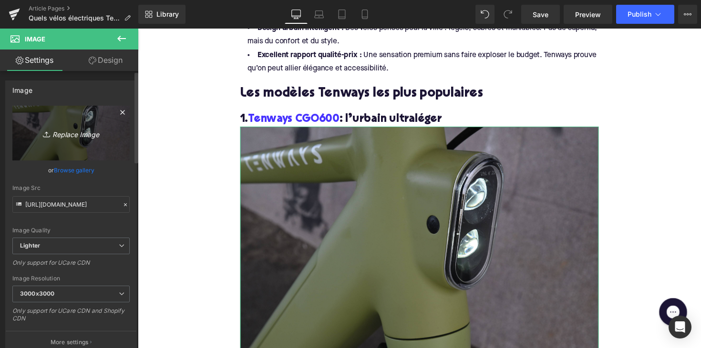
click at [63, 127] on icon "Replace Image" at bounding box center [71, 133] width 76 height 12
type input "C:\fakepath\tenwaysCGO600.jpg"
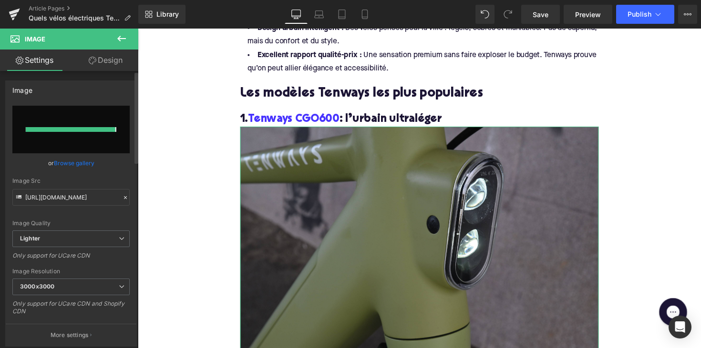
type input "https://ucarecdn.com/b6e3dfd2-f962-4a8d-98bd-dc7d13469dda/-/format/auto/-/previ…"
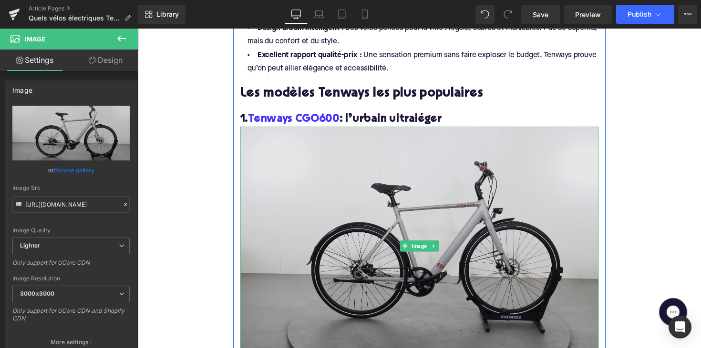
click at [469, 236] on img at bounding box center [426, 251] width 367 height 245
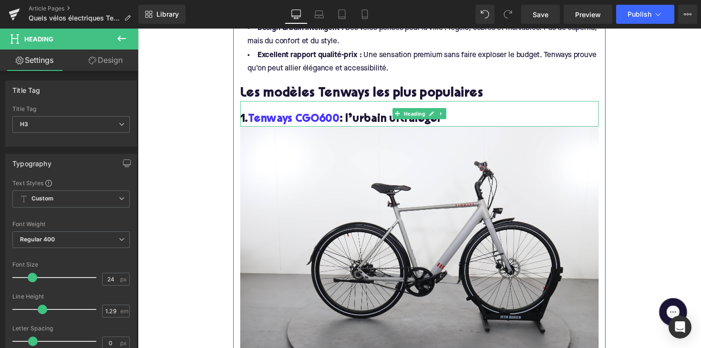
drag, startPoint x: 342, startPoint y: 122, endPoint x: 251, endPoint y: 114, distance: 91.8
click at [251, 114] on h3 "1. Tenways CGO600 : l’urbain ultraléger" at bounding box center [426, 121] width 367 height 15
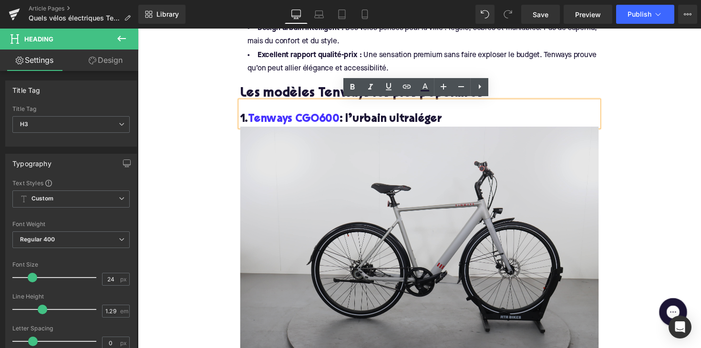
copy h3 "Tenways CGO600"
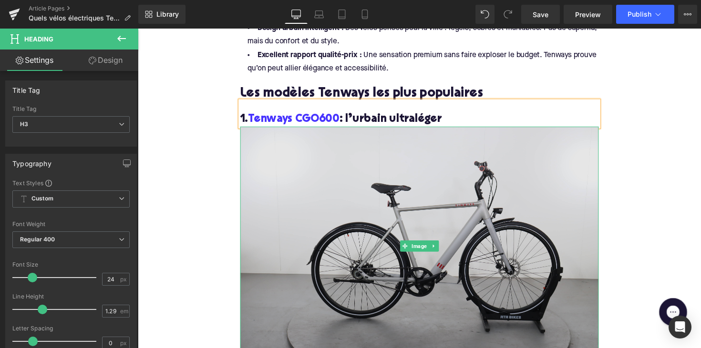
click at [348, 194] on img at bounding box center [426, 251] width 367 height 245
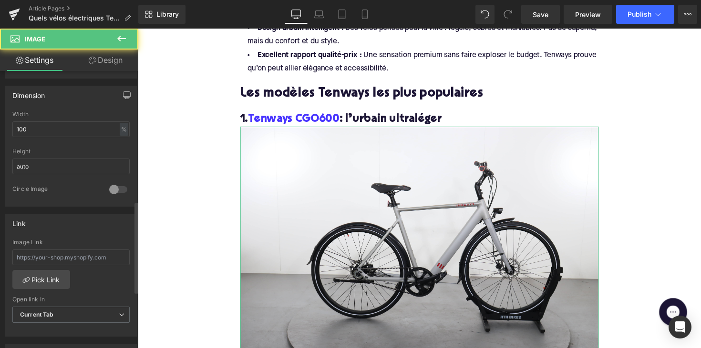
scroll to position [396, 0]
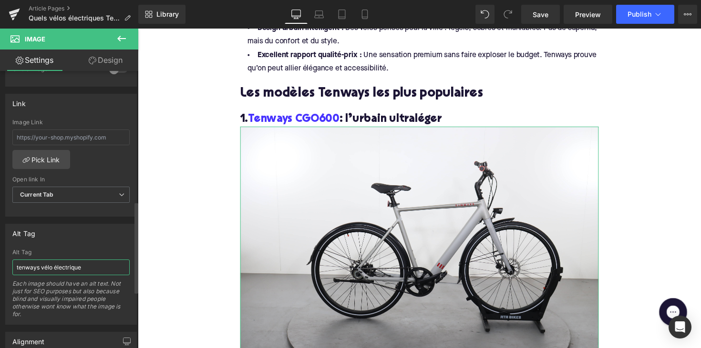
click at [58, 263] on input "tenways vélo électrique" at bounding box center [70, 268] width 117 height 16
paste input "Tenways CGO600"
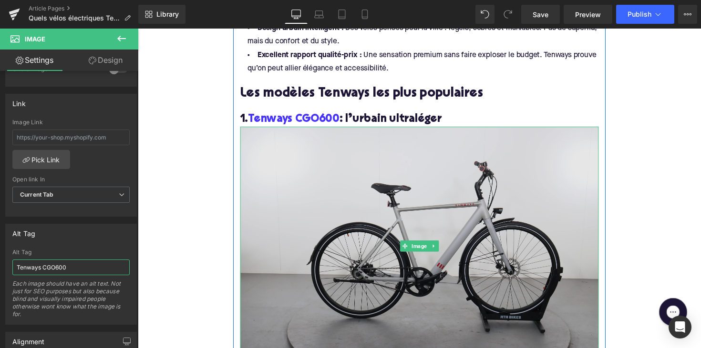
type input "Tenways CGO600"
click at [291, 208] on img at bounding box center [426, 251] width 367 height 245
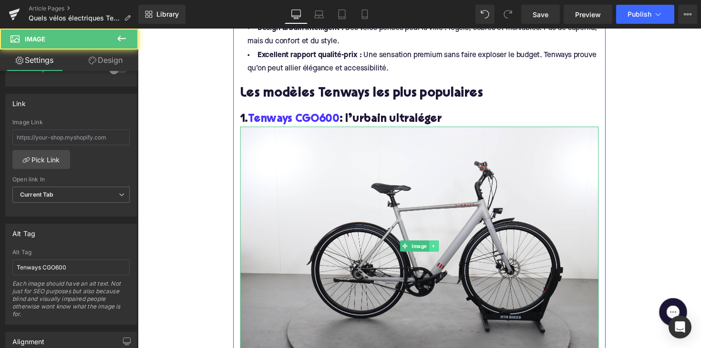
click at [440, 249] on icon at bounding box center [440, 252] width 5 height 6
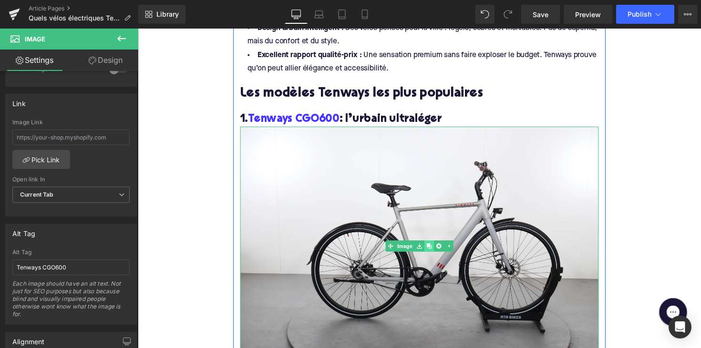
click at [434, 252] on icon at bounding box center [435, 251] width 5 height 5
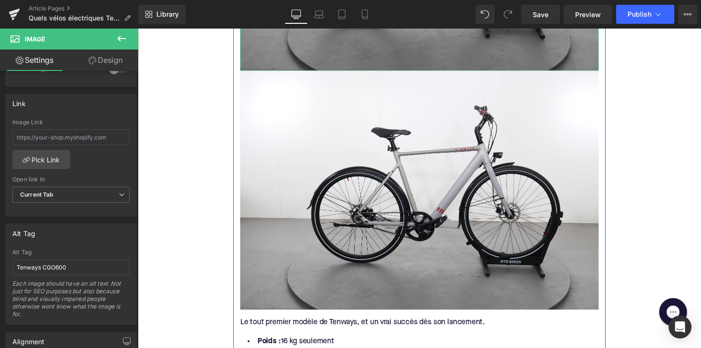
scroll to position [1061, 0]
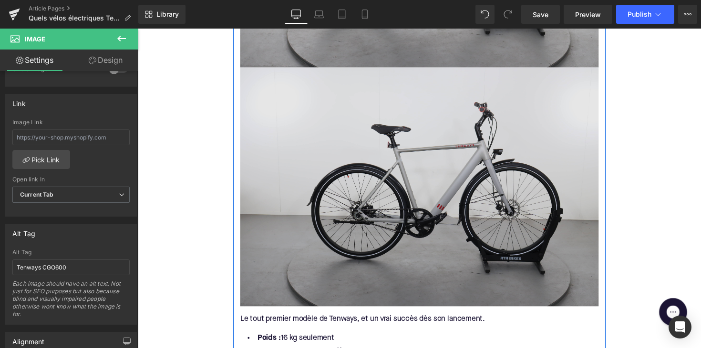
click at [402, 184] on img at bounding box center [426, 191] width 367 height 245
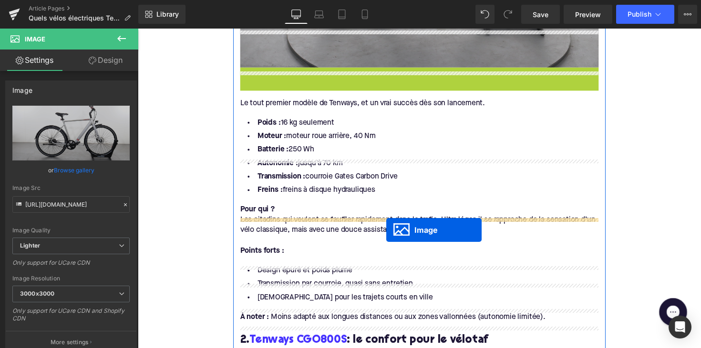
scroll to position [1153, 0]
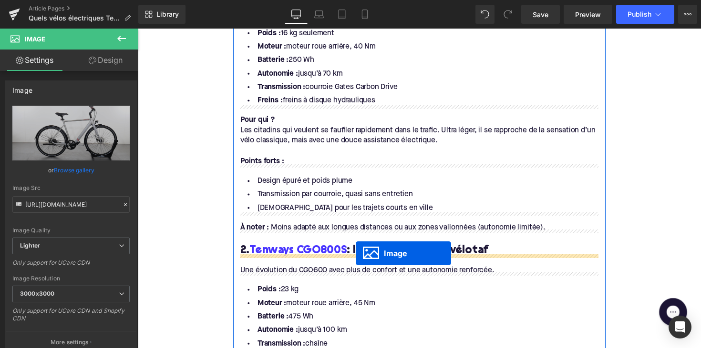
drag, startPoint x: 409, startPoint y: 191, endPoint x: 361, endPoint y: 259, distance: 83.2
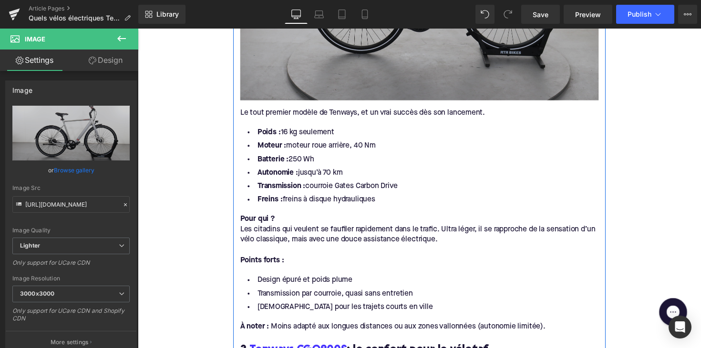
scroll to position [1109, 0]
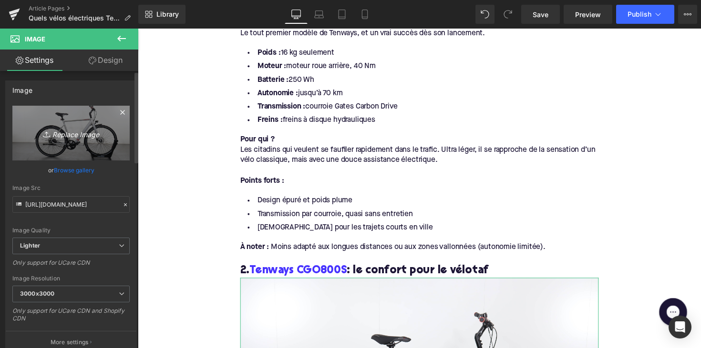
click at [84, 137] on icon "Replace Image" at bounding box center [71, 133] width 76 height 12
type input "C:\fakepath\tenwaysCGO800S.jpg"
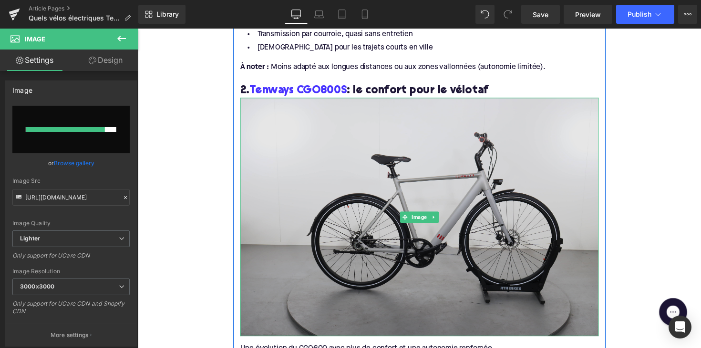
scroll to position [1300, 0]
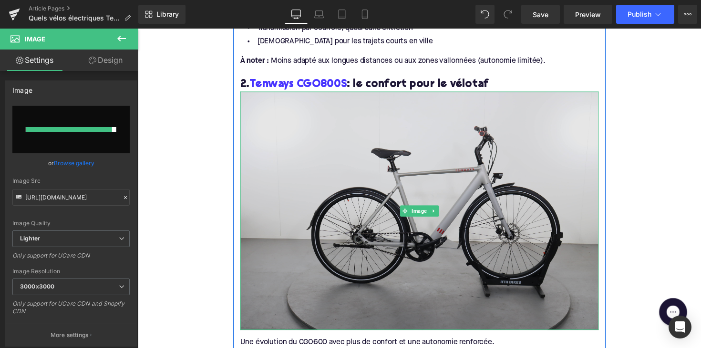
click at [374, 187] on img at bounding box center [426, 215] width 367 height 245
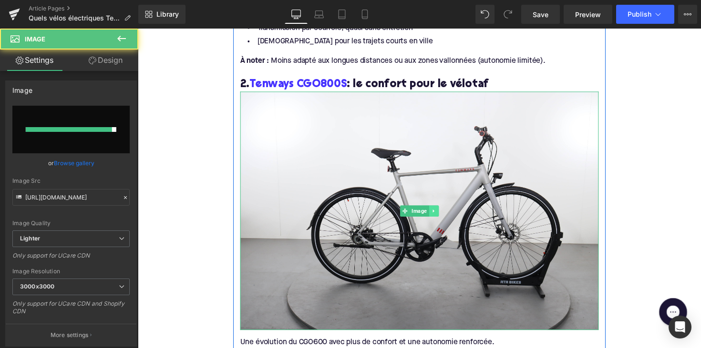
click at [438, 213] on icon at bounding box center [440, 216] width 5 height 6
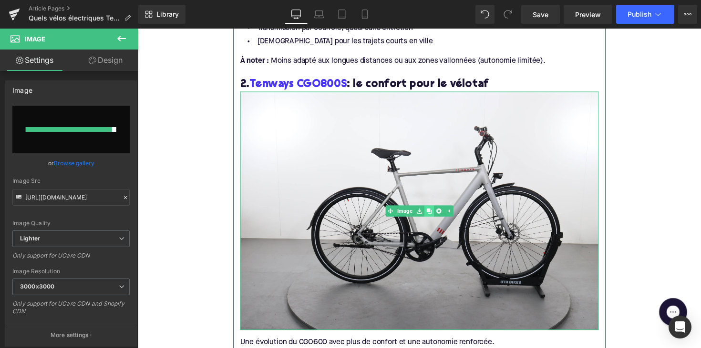
click at [436, 215] on icon at bounding box center [435, 215] width 5 height 5
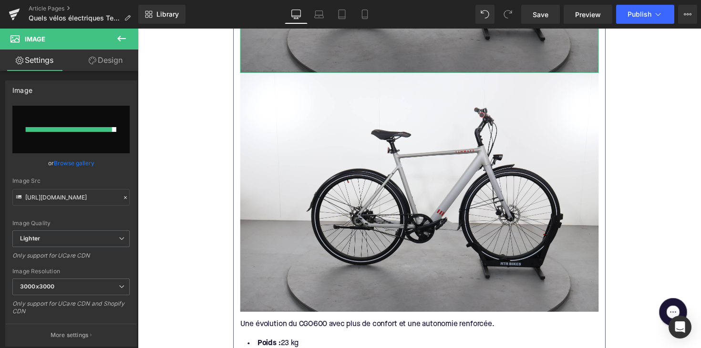
scroll to position [1567, 0]
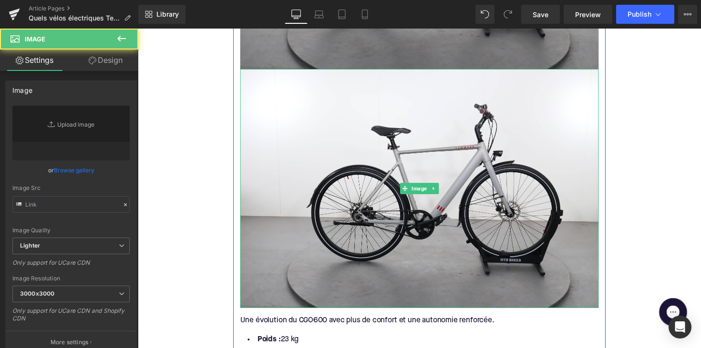
type input "https://ucarecdn.com/b6e3dfd2-f962-4a8d-98bd-dc7d13469dda/-/format/auto/-/previ…"
click at [401, 207] on img at bounding box center [426, 192] width 367 height 245
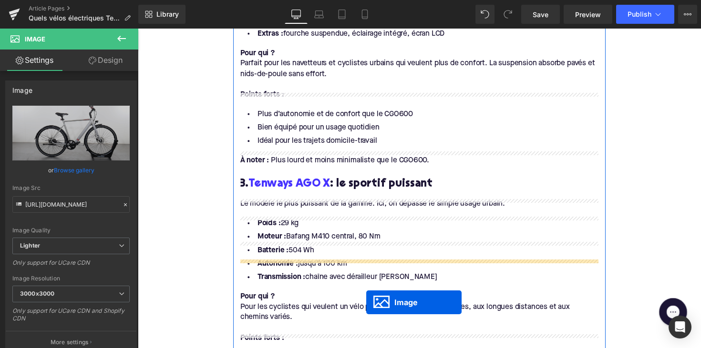
scroll to position [1749, 0]
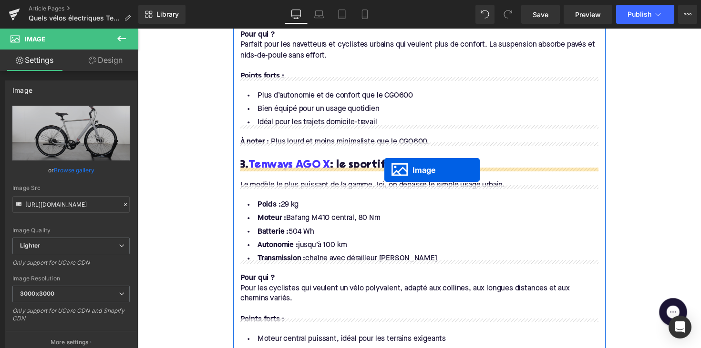
drag, startPoint x: 408, startPoint y: 189, endPoint x: 390, endPoint y: 174, distance: 23.0
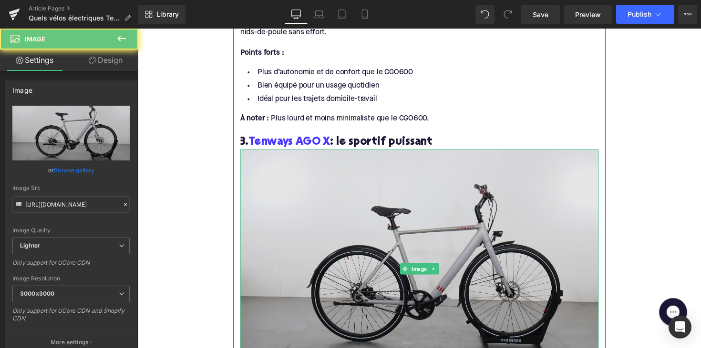
click at [342, 204] on img at bounding box center [426, 275] width 367 height 245
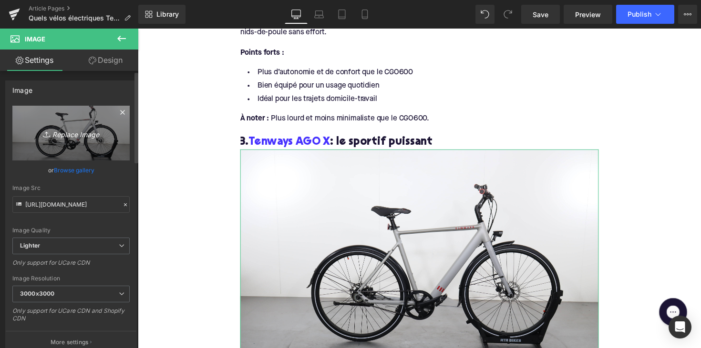
click at [83, 134] on icon "Replace Image" at bounding box center [71, 133] width 76 height 12
type input "C:\fakepath\tenwaysagoX.jpg"
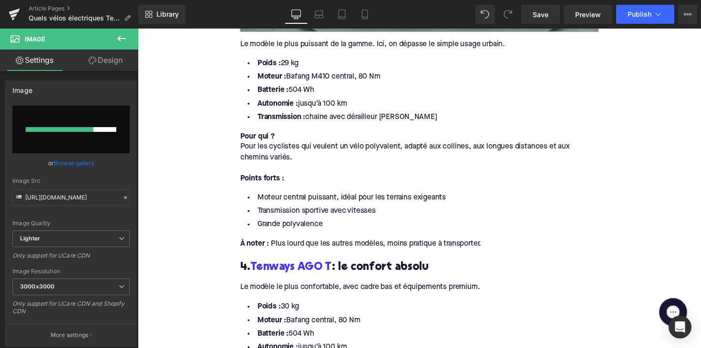
scroll to position [2170, 0]
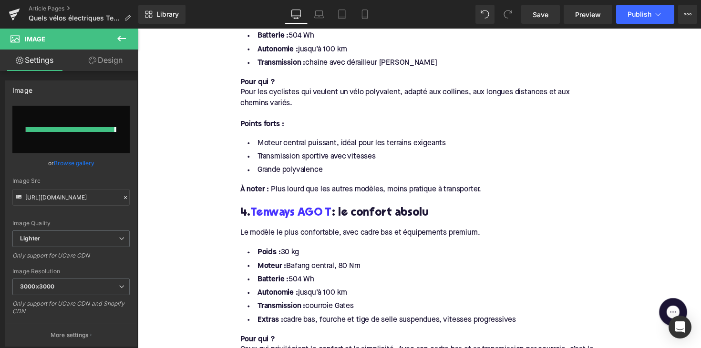
type input "https://ucarecdn.com/6d88124b-a7bc-4d88-b88e-39acddddb3fd/-/format/auto/-/previ…"
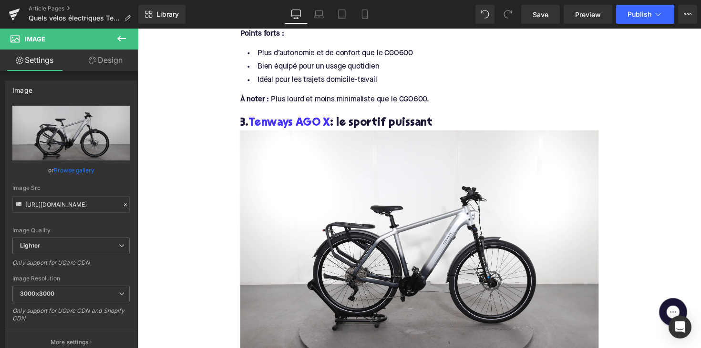
scroll to position [1774, 0]
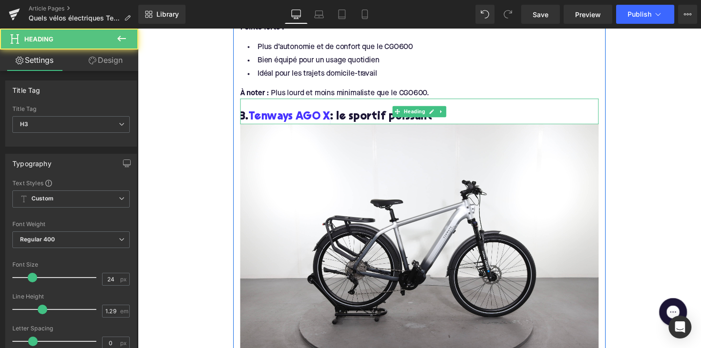
drag, startPoint x: 334, startPoint y: 116, endPoint x: 253, endPoint y: 114, distance: 80.6
click at [253, 114] on h3 "3. Tenways AGO X : le sportif puissant" at bounding box center [426, 119] width 367 height 15
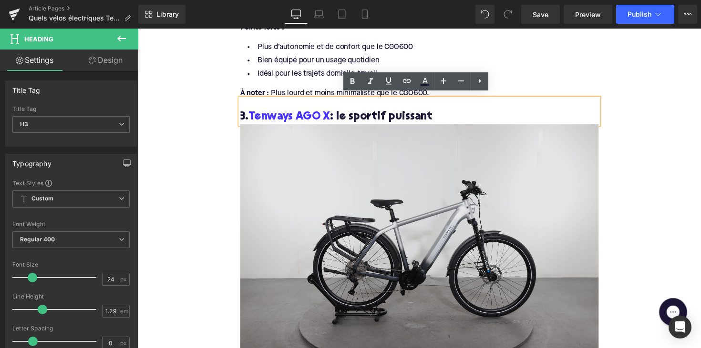
copy h3 "Tenways AGO X"
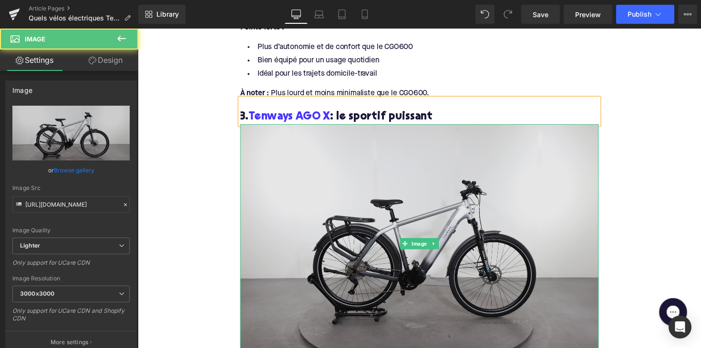
click at [356, 211] on img at bounding box center [426, 249] width 367 height 245
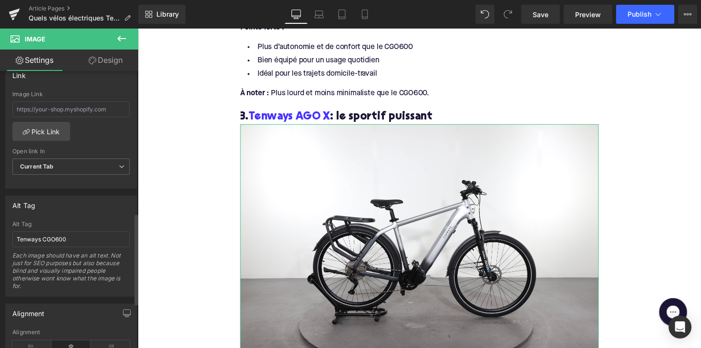
scroll to position [431, 0]
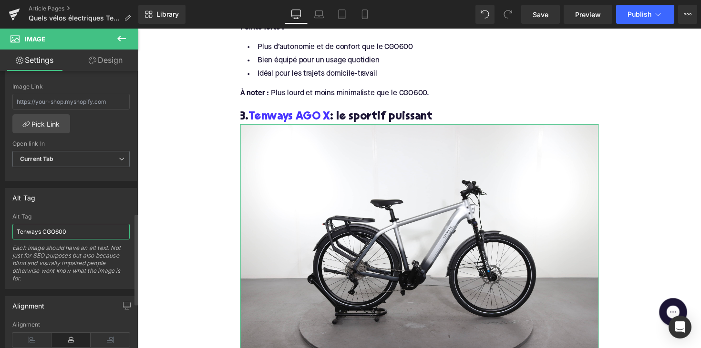
click at [62, 234] on input "Tenways CGO600" at bounding box center [70, 232] width 117 height 16
paste input "AGO X"
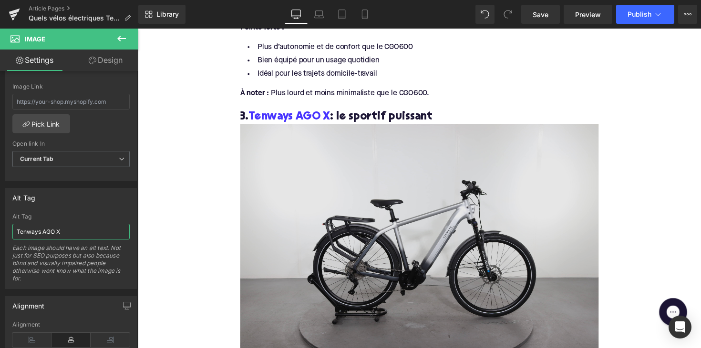
type input "Tenways AGO X"
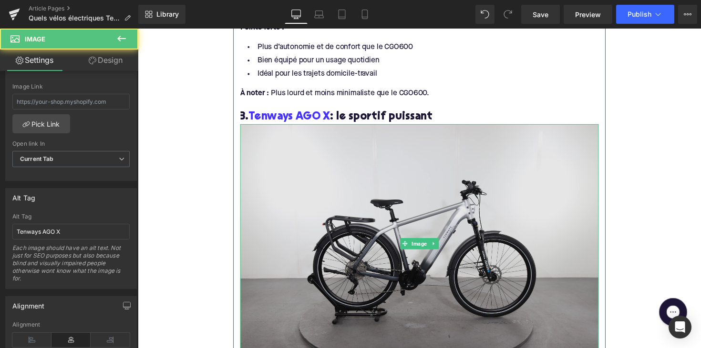
click at [276, 205] on img at bounding box center [426, 249] width 367 height 245
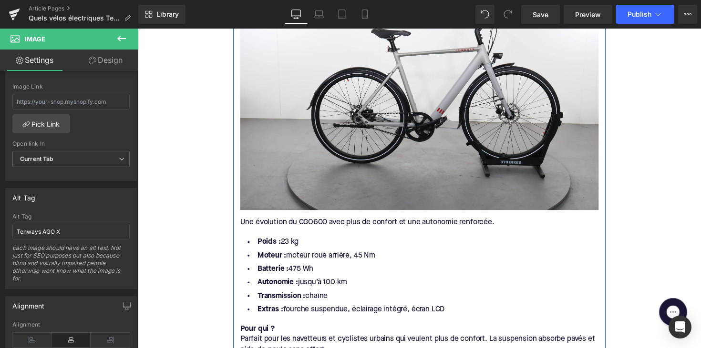
scroll to position [1342, 0]
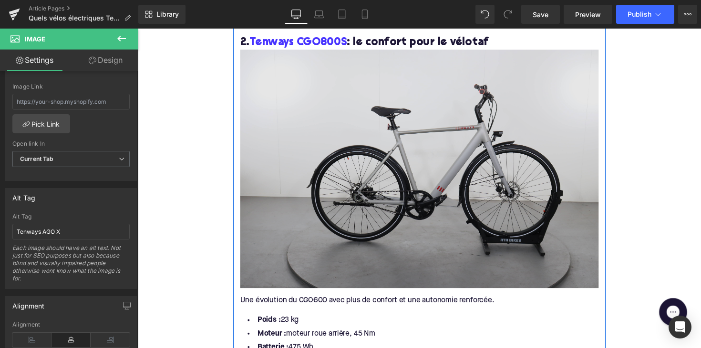
click at [311, 174] on img at bounding box center [426, 173] width 367 height 245
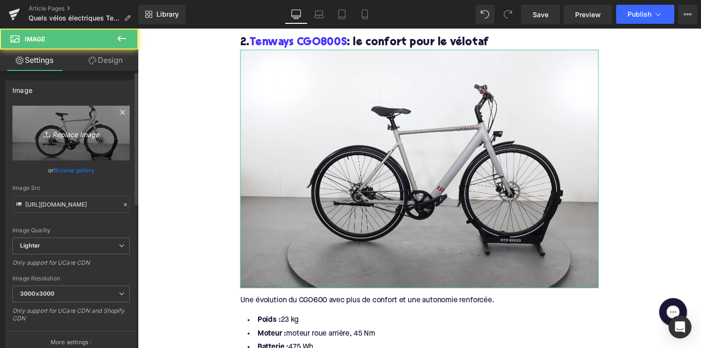
click at [61, 145] on link "Replace Image" at bounding box center [70, 133] width 117 height 55
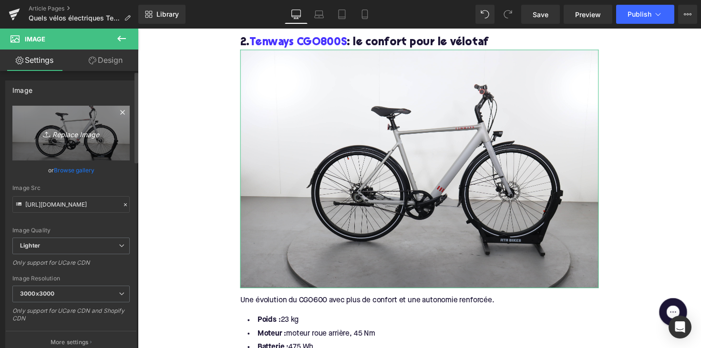
type input "C:\fakepath\tenwaysCGO800S.jpg"
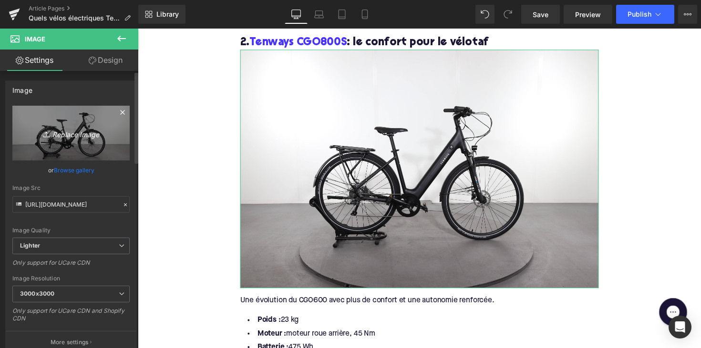
type input "https://ucarecdn.com/698adeb7-aeee-44d5-be77-3f9e39e3dcbf/-/format/auto/-/previ…"
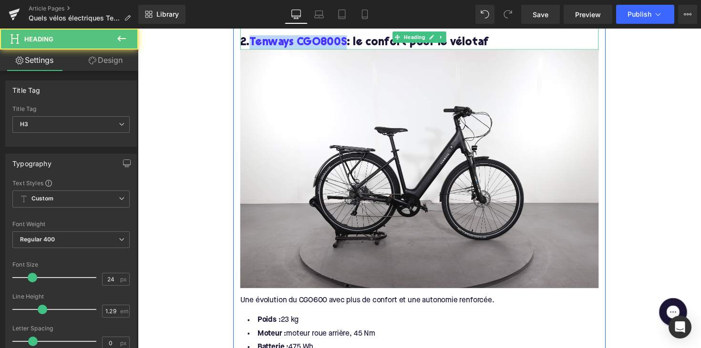
drag, startPoint x: 349, startPoint y: 41, endPoint x: 250, endPoint y: 36, distance: 99.7
click at [250, 36] on h3 "2. Tenways CGO800S : le confort pour le vélotaf" at bounding box center [426, 43] width 367 height 15
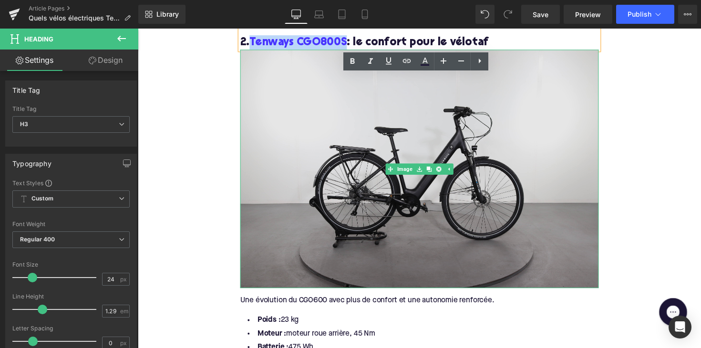
copy h3 "Tenways CGO800S"
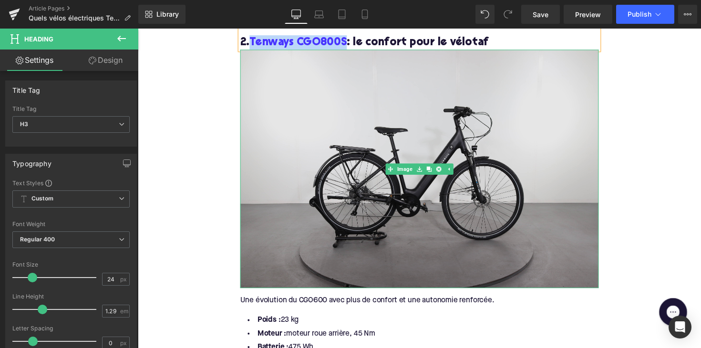
click at [353, 108] on img at bounding box center [426, 173] width 367 height 245
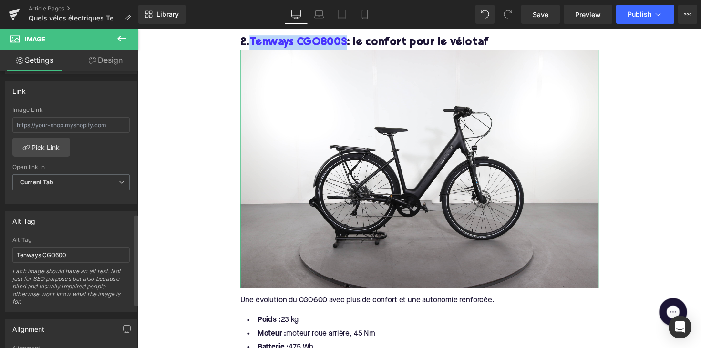
scroll to position [433, 0]
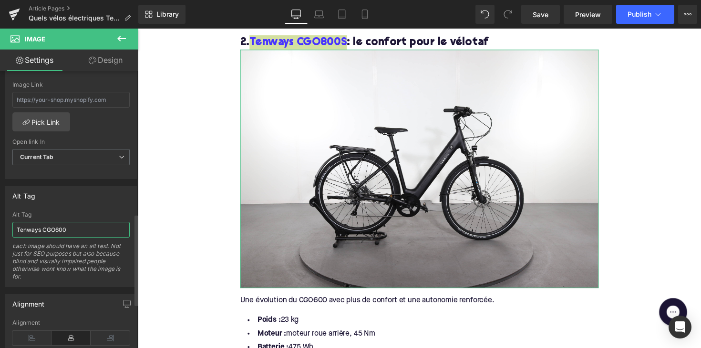
click at [41, 228] on input "Tenways CGO600" at bounding box center [70, 230] width 117 height 16
paste input "Tenways CGO800S"
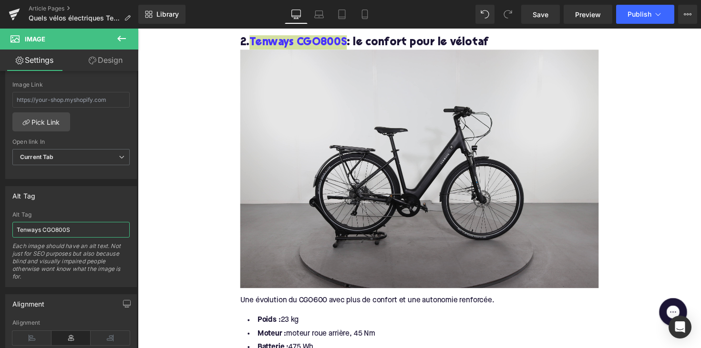
type input "Tenways CGO800S"
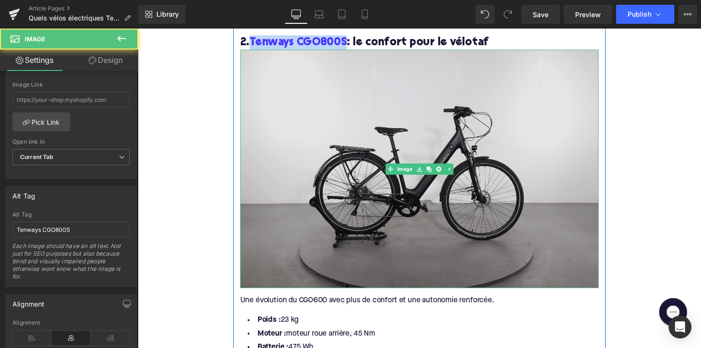
click at [245, 211] on img at bounding box center [426, 173] width 367 height 245
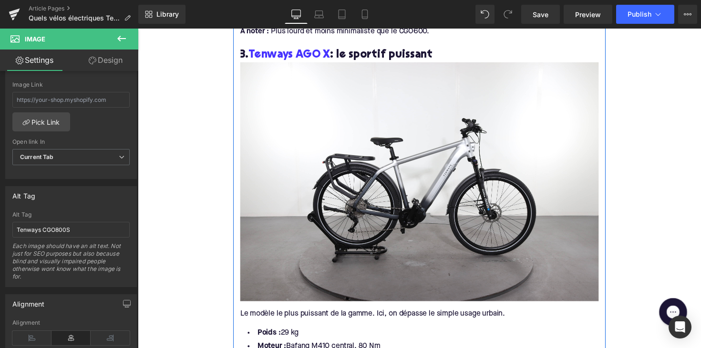
scroll to position [1774, 0]
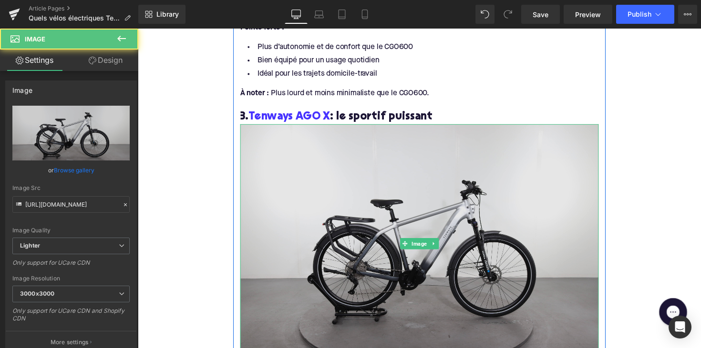
click at [341, 231] on img at bounding box center [426, 249] width 367 height 245
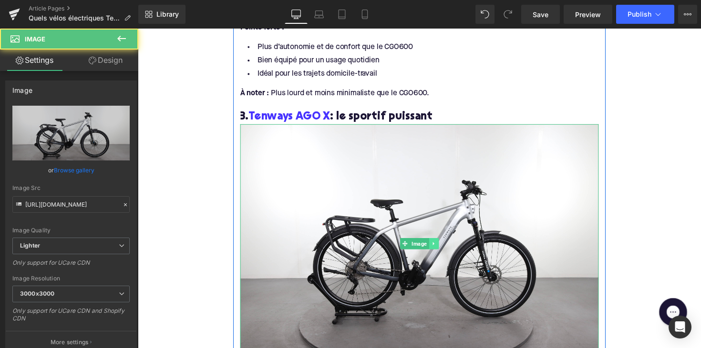
click at [439, 246] on icon at bounding box center [440, 249] width 5 height 6
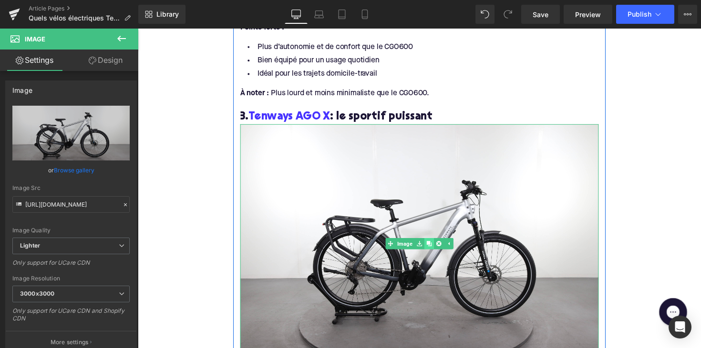
click at [435, 246] on icon at bounding box center [435, 248] width 5 height 5
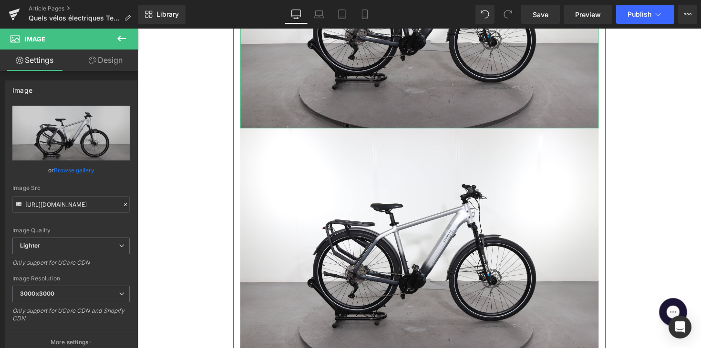
scroll to position [2074, 0]
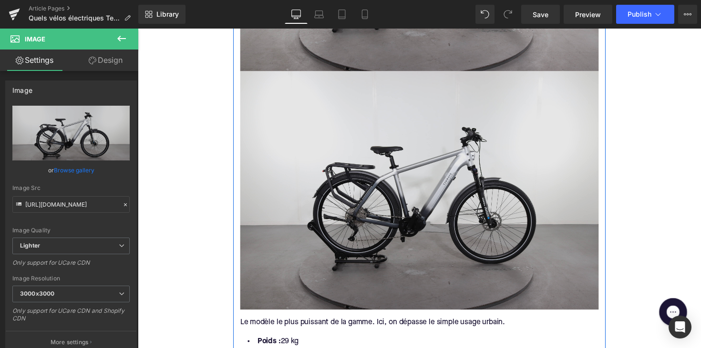
click at [399, 202] on img at bounding box center [426, 194] width 367 height 245
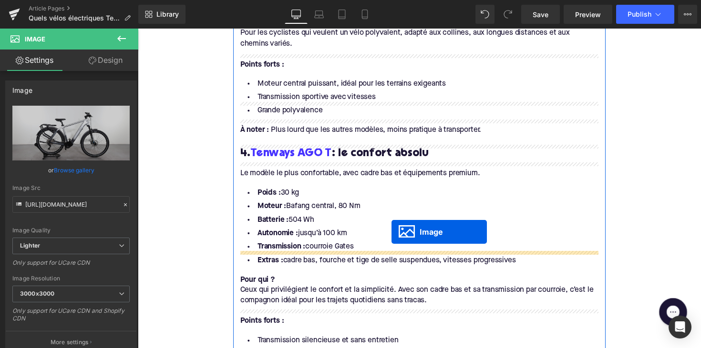
scroll to position [2264, 0]
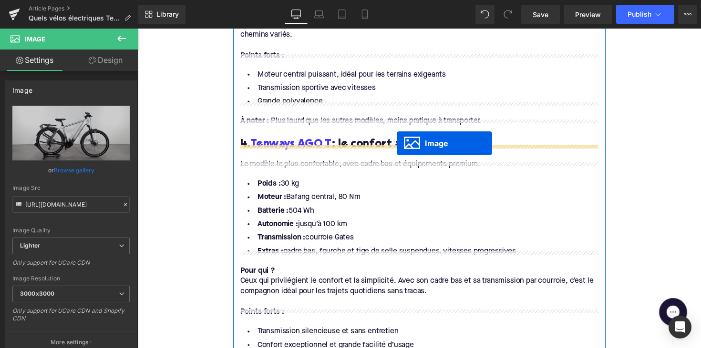
drag, startPoint x: 409, startPoint y: 198, endPoint x: 403, endPoint y: 146, distance: 51.9
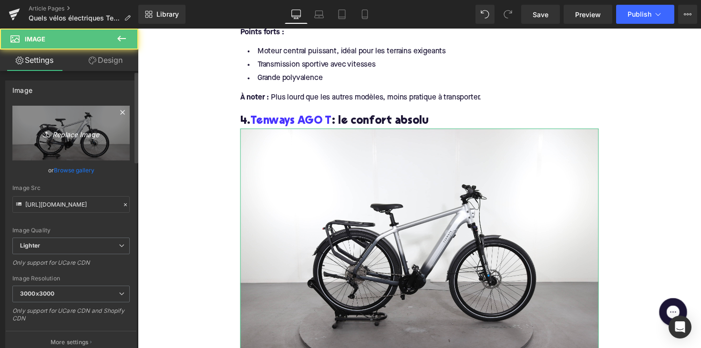
click at [96, 136] on icon "Replace Image" at bounding box center [71, 133] width 76 height 12
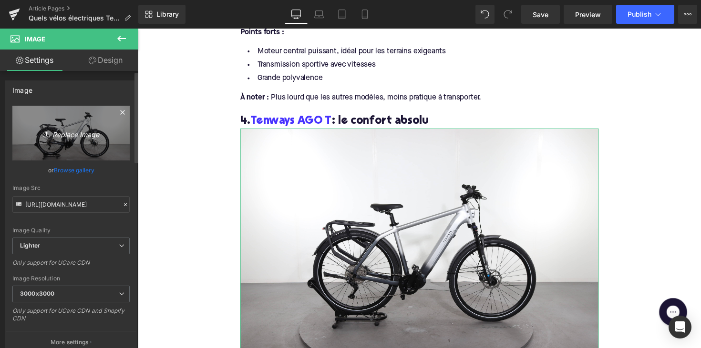
type input "C:\fakepath\tenwaysagot.jpg"
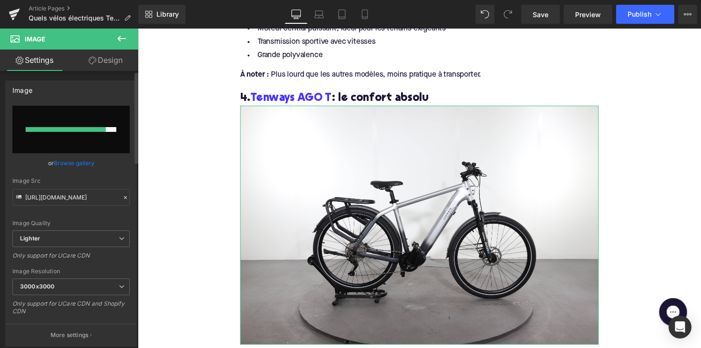
scroll to position [2289, 0]
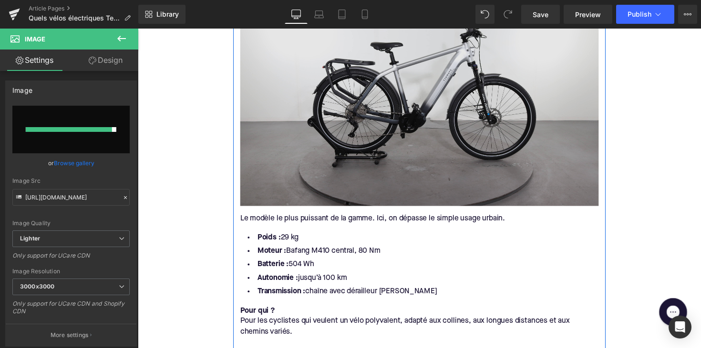
click at [315, 106] on img at bounding box center [426, 88] width 367 height 245
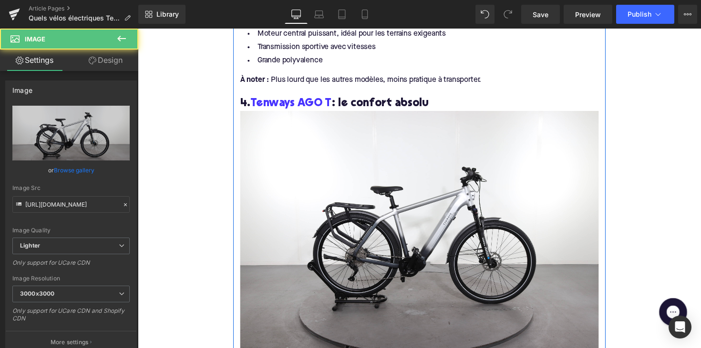
scroll to position [2325, 0]
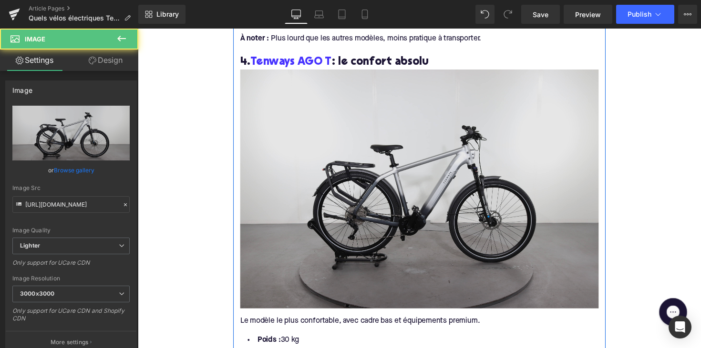
click at [304, 174] on img at bounding box center [426, 193] width 367 height 245
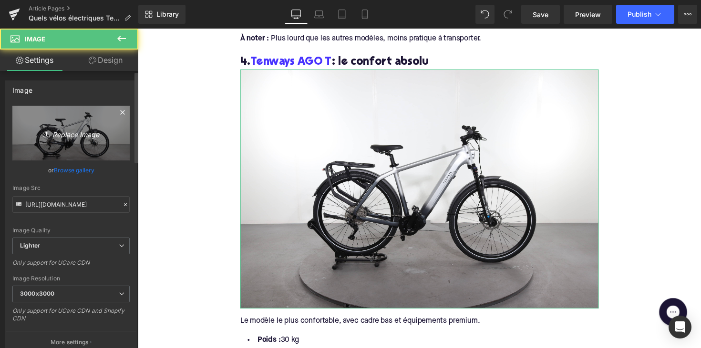
click at [91, 143] on link "Replace Image" at bounding box center [70, 133] width 117 height 55
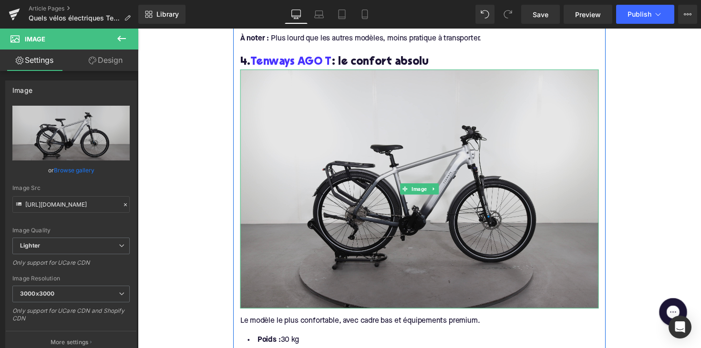
click at [378, 195] on img at bounding box center [426, 193] width 367 height 245
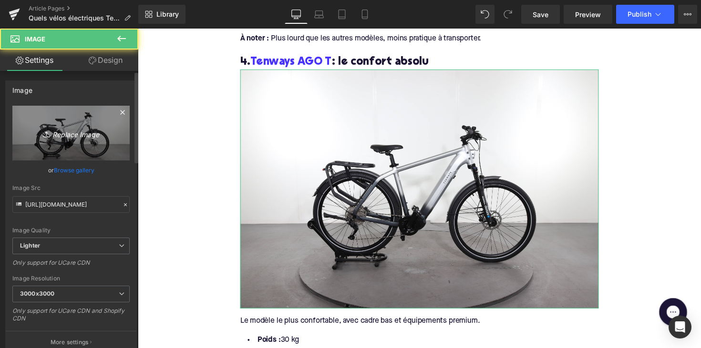
click at [95, 120] on link "Replace Image" at bounding box center [70, 133] width 117 height 55
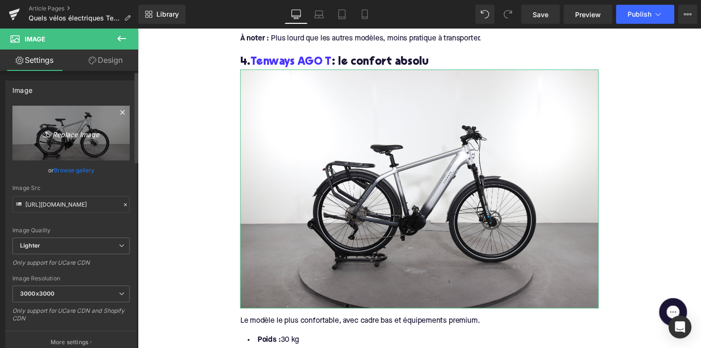
type input "C:\fakepath\tenwaysagot.jpg"
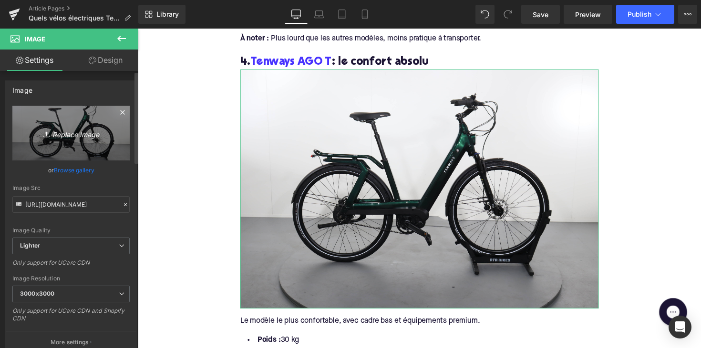
type input "https://ucarecdn.com/2806bc83-685b-4793-b2af-abb2786ebe42/-/format/auto/-/previ…"
click at [90, 140] on link "Replace Image" at bounding box center [70, 133] width 117 height 55
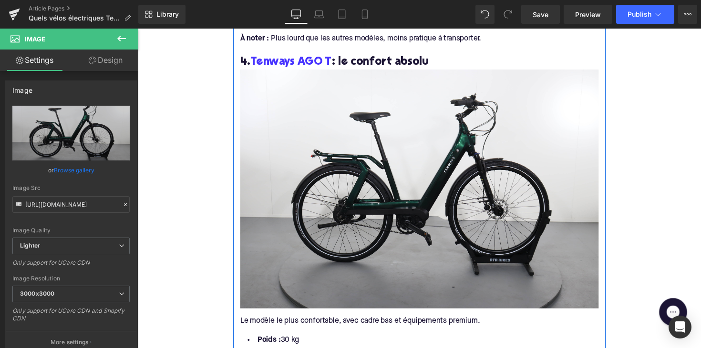
click at [326, 47] on div "4. Tenways AGO T : le confort absolu" at bounding box center [426, 57] width 367 height 26
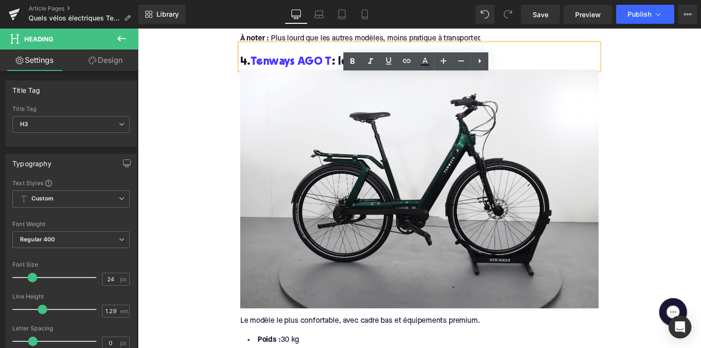
drag, startPoint x: 334, startPoint y: 55, endPoint x: 254, endPoint y: 58, distance: 79.7
click at [254, 58] on h3 "4. Tenways AGO T : le confort absolu" at bounding box center [426, 63] width 367 height 15
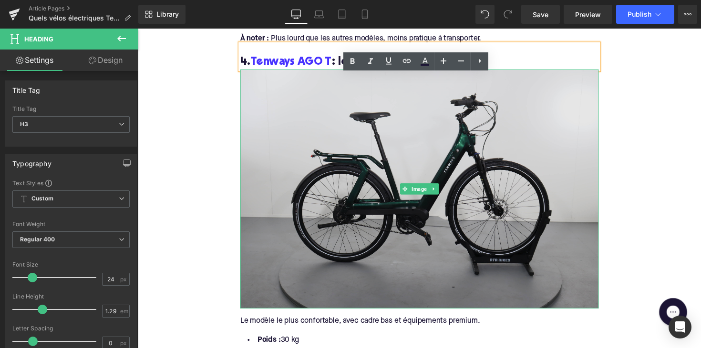
copy h3 "Tenways AGO T"
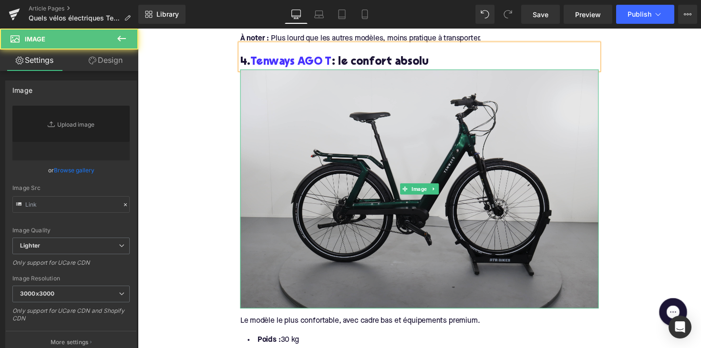
type input "https://ucarecdn.com/2806bc83-685b-4793-b2af-abb2786ebe42/-/format/auto/-/previ…"
click at [347, 140] on img at bounding box center [426, 193] width 367 height 245
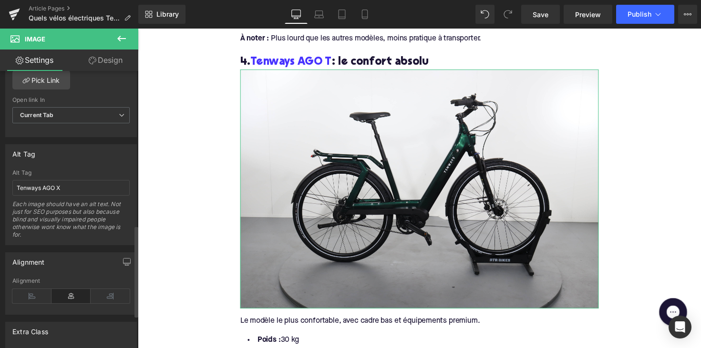
scroll to position [478, 0]
click at [53, 191] on input "Tenways AGO X" at bounding box center [70, 185] width 117 height 16
paste input "T"
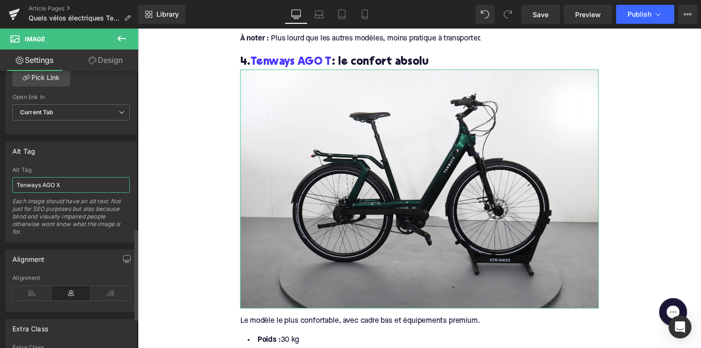
type input "Tenways AGO T"
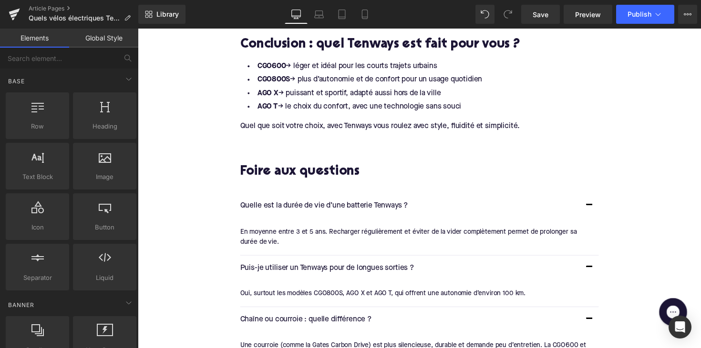
scroll to position [2960, 0]
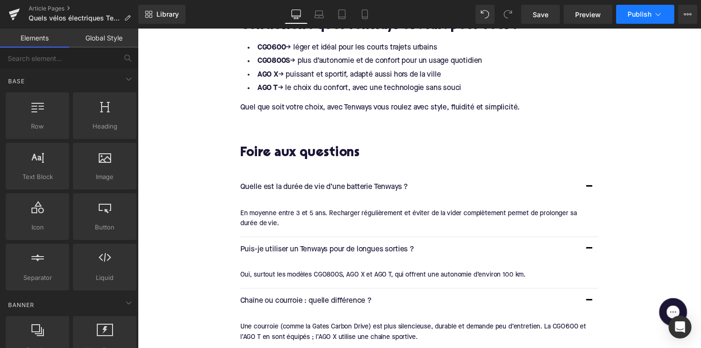
click at [633, 11] on span "Publish" at bounding box center [639, 14] width 24 height 8
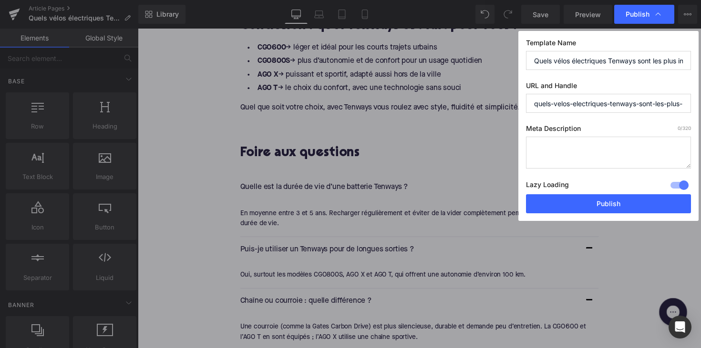
click at [586, 154] on textarea at bounding box center [608, 153] width 165 height 32
paste textarea "Découvrez les vélos électriques Tenways: légers, stylés et abordables. Comparez…"
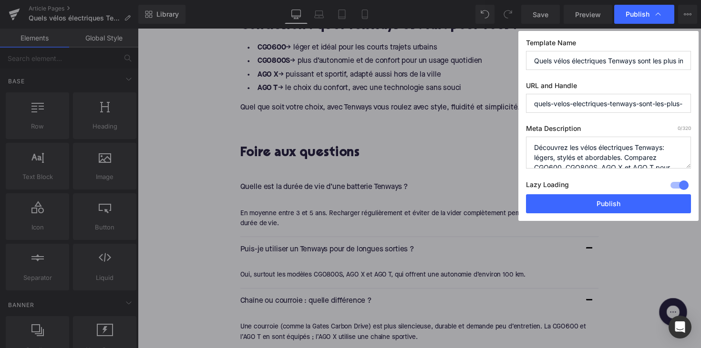
scroll to position [20, 0]
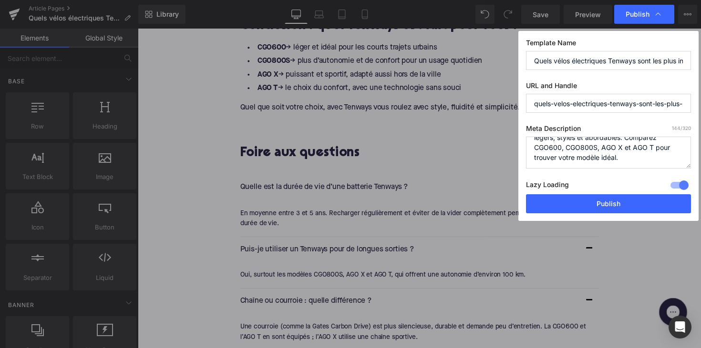
type textarea "Découvrez les vélos électriques Tenways: légers, stylés et abordables. Comparez…"
click at [695, 107] on div "Template Name Quels vélos électriques Tenways sont les plus intéressants ? URL …" at bounding box center [608, 126] width 180 height 190
drag, startPoint x: 668, startPoint y: 105, endPoint x: 729, endPoint y: 107, distance: 61.5
click at [700, 107] on html "Image You are previewing how the will restyle your page. You can not edit Eleme…" at bounding box center [350, 174] width 701 height 348
click at [653, 102] on input "quels-velos-electriques-tenways-sont-les-plus-interessants" at bounding box center [608, 103] width 165 height 19
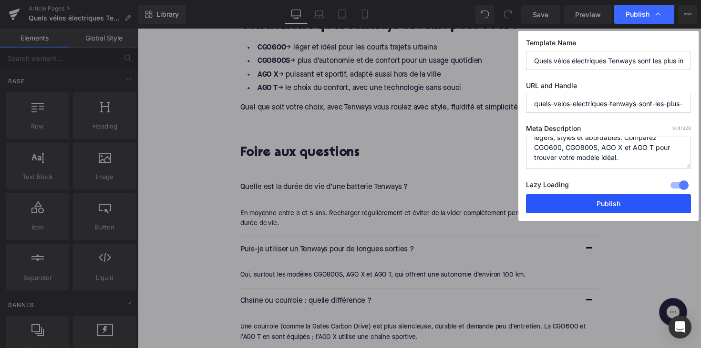
click at [574, 204] on button "Publish" at bounding box center [608, 204] width 165 height 19
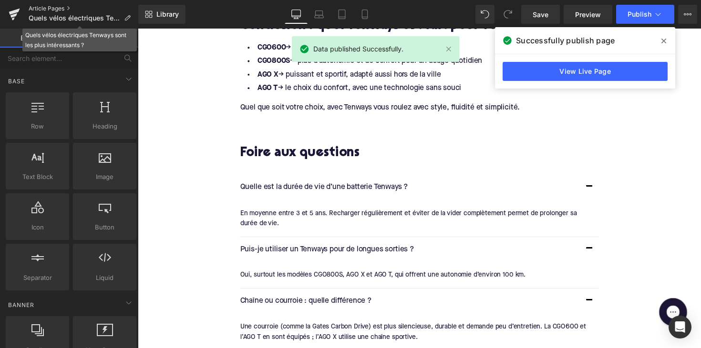
click at [44, 10] on link "Article Pages" at bounding box center [84, 9] width 110 height 8
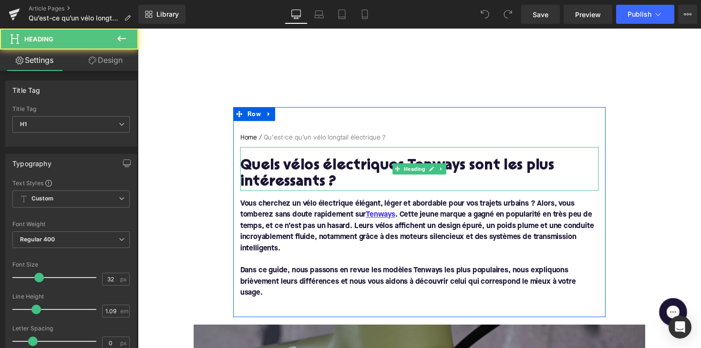
click at [355, 170] on h1 "Quels vélos électriques Tenways sont les plus intéressants ?" at bounding box center [426, 178] width 367 height 33
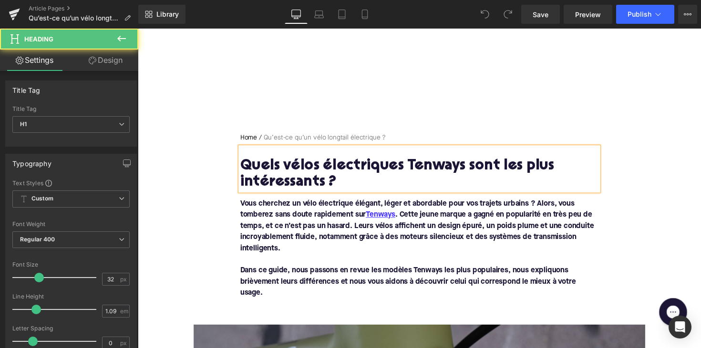
click at [355, 170] on h1 "Quels vélos électriques Tenways sont les plus intéressants ?" at bounding box center [426, 178] width 367 height 33
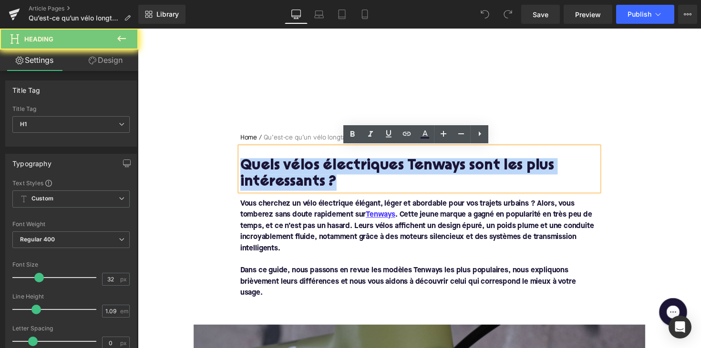
paste div
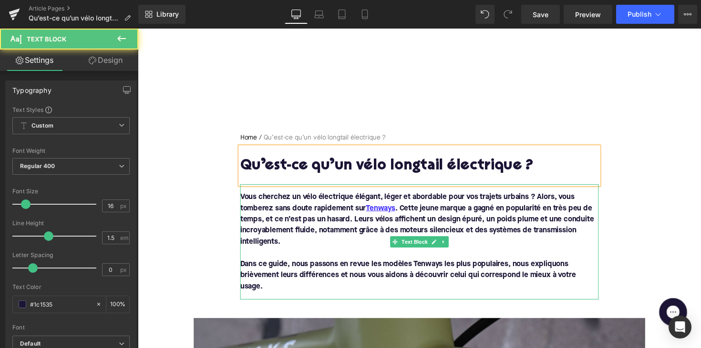
click at [263, 296] on font "Dans ce guide, nous passons en revue les modèles Tenways les plus populaires, n…" at bounding box center [415, 281] width 344 height 31
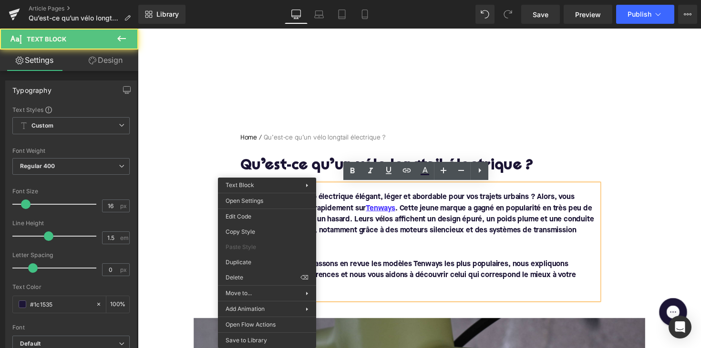
drag, startPoint x: 269, startPoint y: 294, endPoint x: 236, endPoint y: 199, distance: 100.4
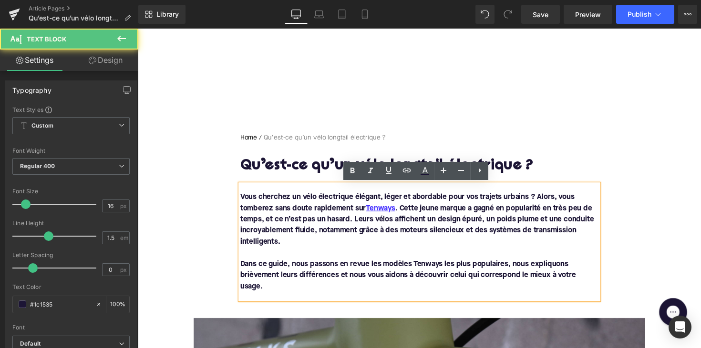
click at [391, 255] on p at bounding box center [426, 258] width 367 height 11
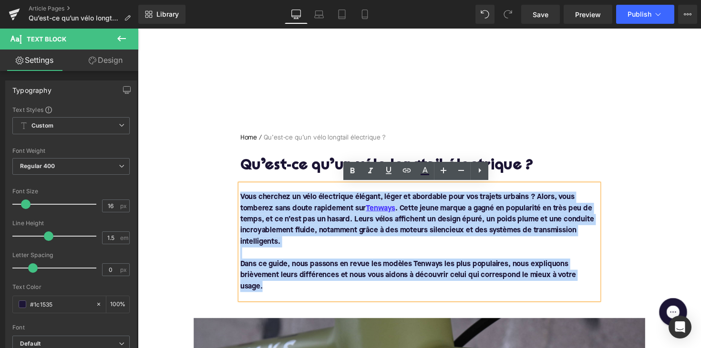
drag, startPoint x: 276, startPoint y: 293, endPoint x: 239, endPoint y: 196, distance: 103.5
click at [243, 196] on div "Vous cherchez un vélo électrique élégant, léger et abordable pour vos trajets u…" at bounding box center [426, 247] width 367 height 118
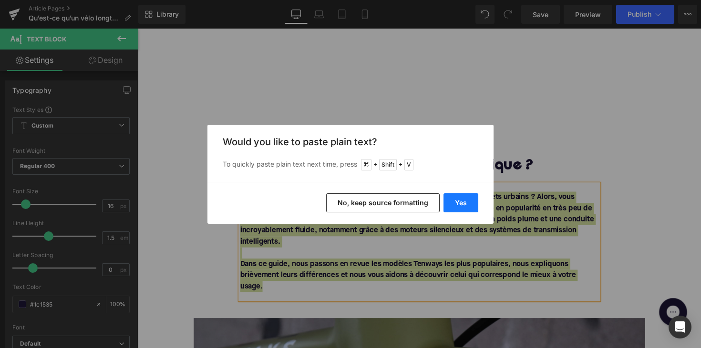
click at [464, 199] on button "Yes" at bounding box center [460, 203] width 35 height 19
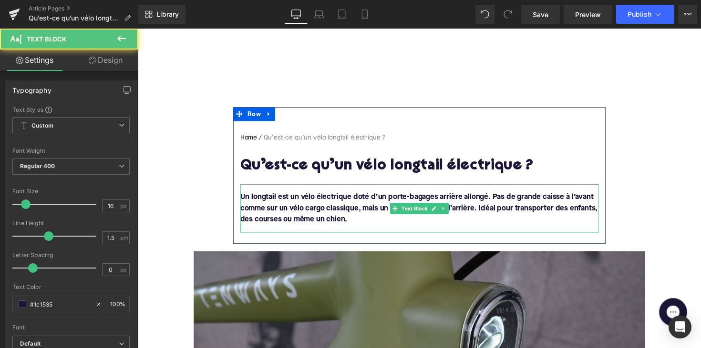
click at [245, 202] on font "Un longtail est un vélo électrique doté d’un porte-bagages arrière allongé. Pas…" at bounding box center [426, 213] width 366 height 31
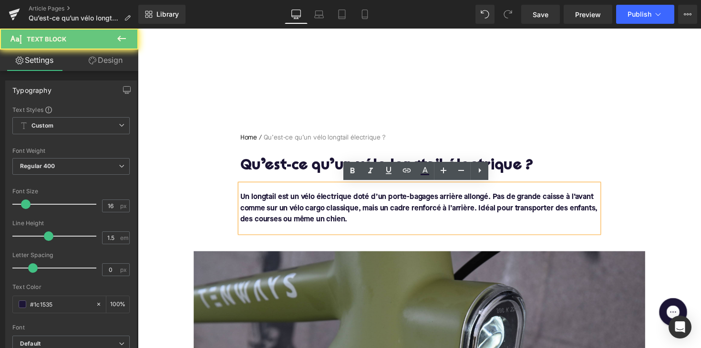
click at [243, 202] on font "Un longtail est un vélo électrique doté d’un porte-bagages arrière allongé. Pas…" at bounding box center [426, 213] width 366 height 31
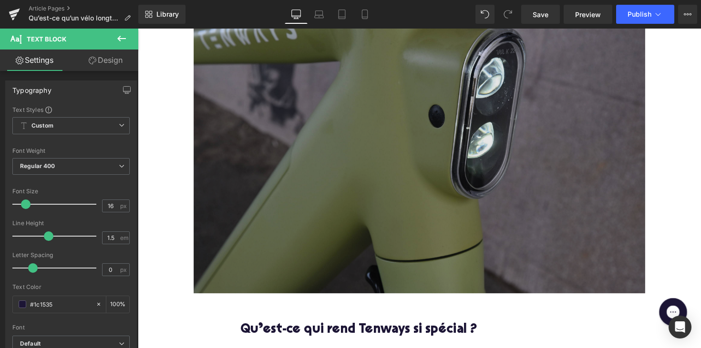
scroll to position [397, 0]
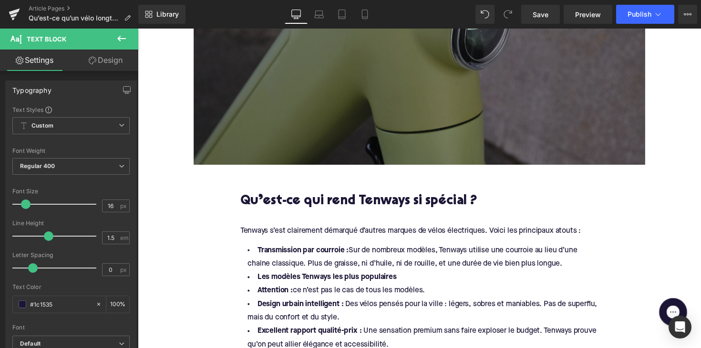
click at [321, 203] on h2 "Qu’est-ce qui rend Tenways si spécial ?" at bounding box center [426, 206] width 367 height 15
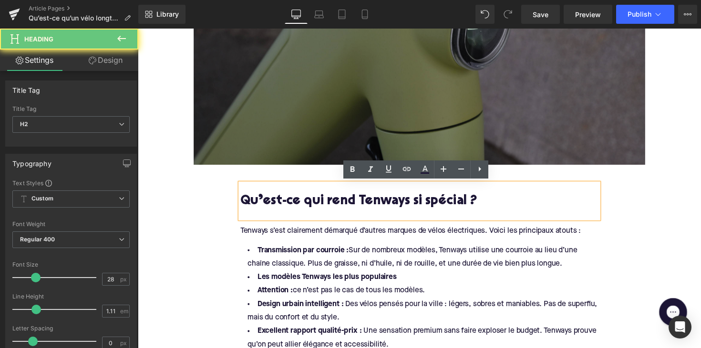
click at [321, 203] on h2 "Qu’est-ce qui rend Tenways si spécial ?" at bounding box center [426, 206] width 367 height 15
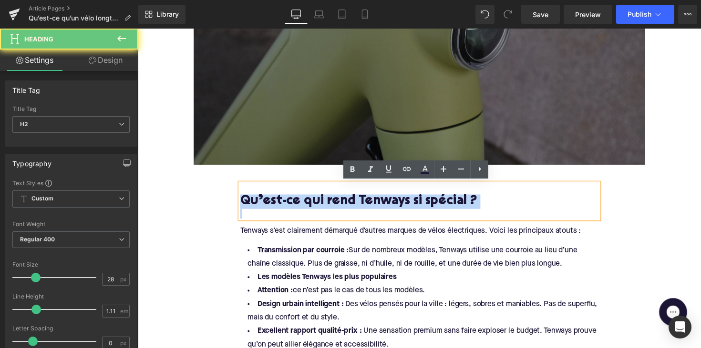
click at [321, 203] on h2 "Qu’est-ce qui rend Tenways si spécial ?" at bounding box center [426, 206] width 367 height 15
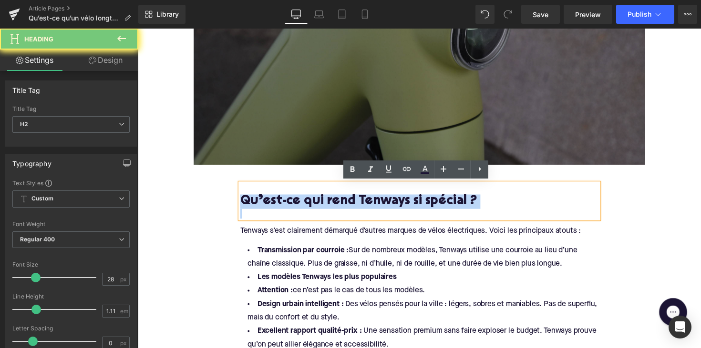
paste div
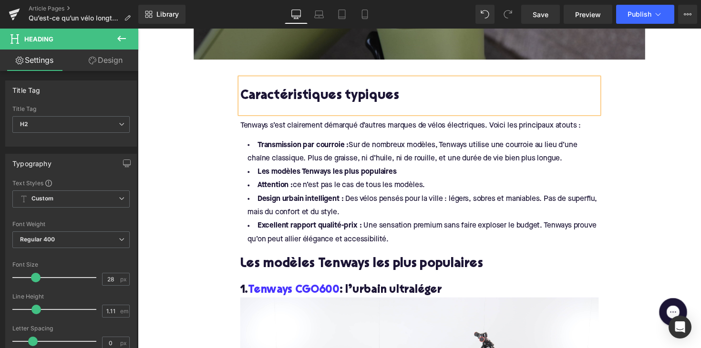
scroll to position [476, 0]
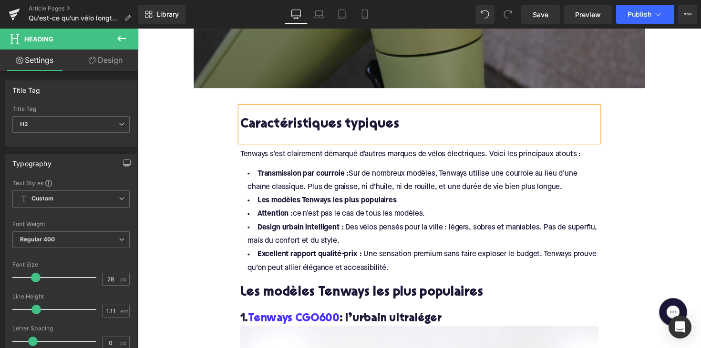
click at [438, 127] on h2 "Caractéristiques typiques" at bounding box center [426, 127] width 367 height 15
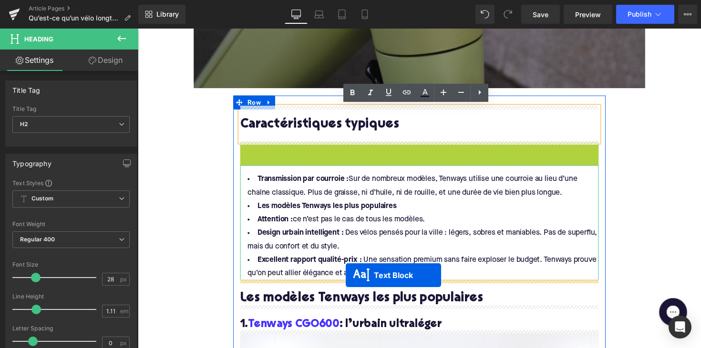
drag, startPoint x: 397, startPoint y: 155, endPoint x: 351, endPoint y: 283, distance: 135.9
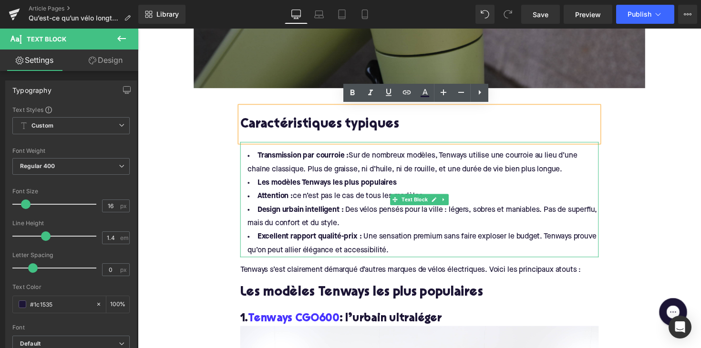
click at [399, 262] on div at bounding box center [426, 262] width 367 height 2
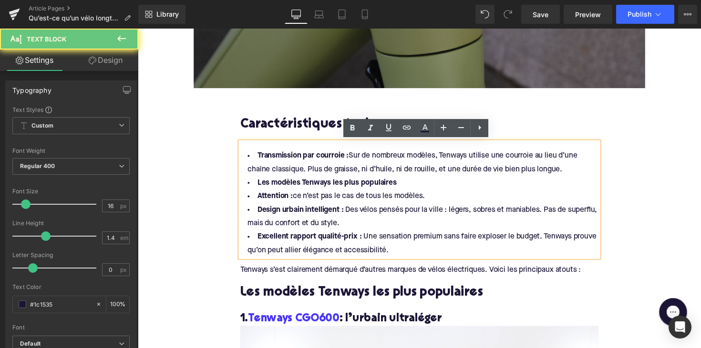
click at [399, 256] on li "Excellent rapport qualité-prix : Une sensation premium sans faire exploser le b…" at bounding box center [426, 250] width 367 height 28
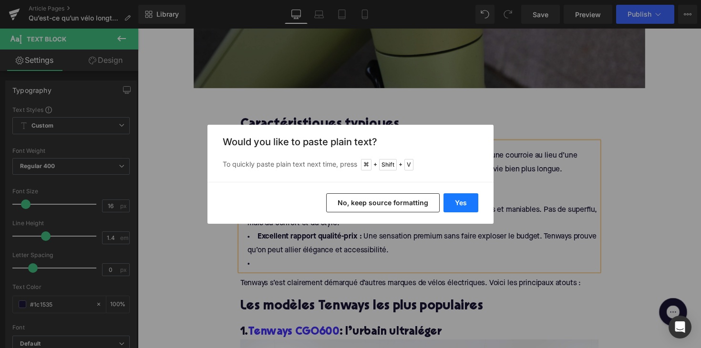
click at [467, 197] on button "Yes" at bounding box center [460, 203] width 35 height 19
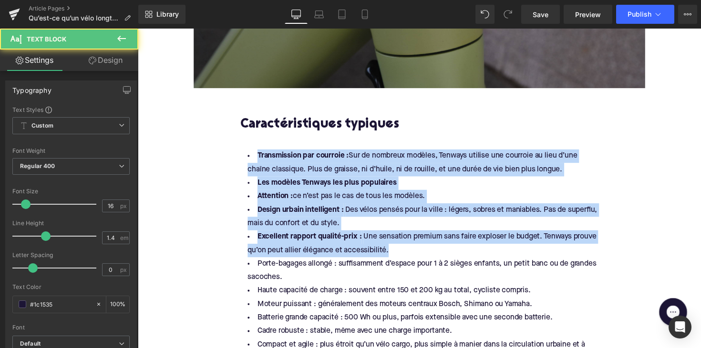
drag, startPoint x: 390, startPoint y: 255, endPoint x: 232, endPoint y: 163, distance: 183.1
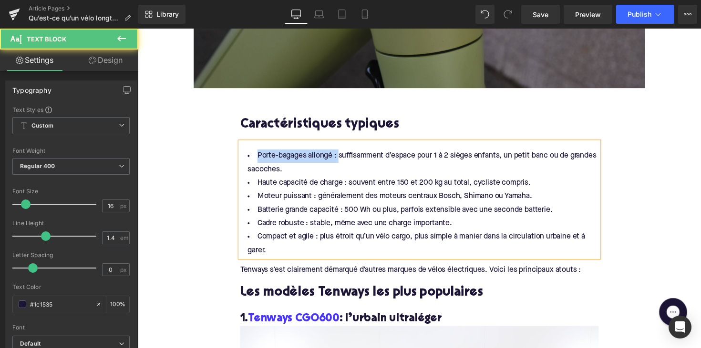
drag, startPoint x: 339, startPoint y: 161, endPoint x: 246, endPoint y: 152, distance: 93.8
click at [246, 153] on li "Porte-bagages allongé : suffisamment d’espace pour 1 à 2 sièges enfants, un pet…" at bounding box center [426, 167] width 367 height 28
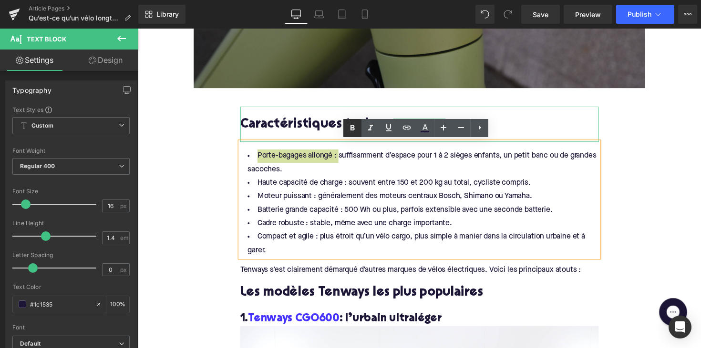
drag, startPoint x: 351, startPoint y: 131, endPoint x: 203, endPoint y: 133, distance: 148.3
click at [351, 131] on icon at bounding box center [352, 128] width 11 height 11
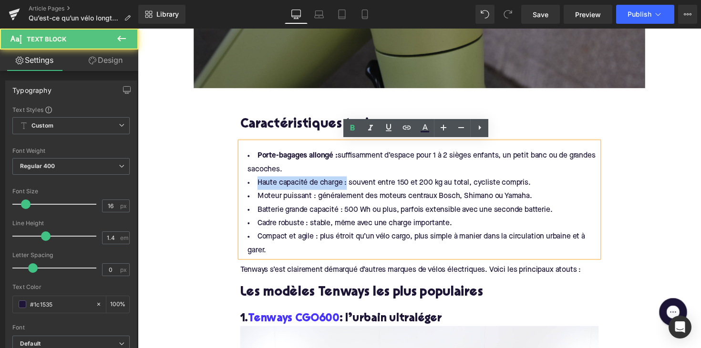
drag, startPoint x: 348, startPoint y: 187, endPoint x: 245, endPoint y: 186, distance: 103.9
click at [245, 186] on li "Haute capacité de charge : souvent entre 150 et 200 kg au total, cycliste compr…" at bounding box center [426, 187] width 367 height 14
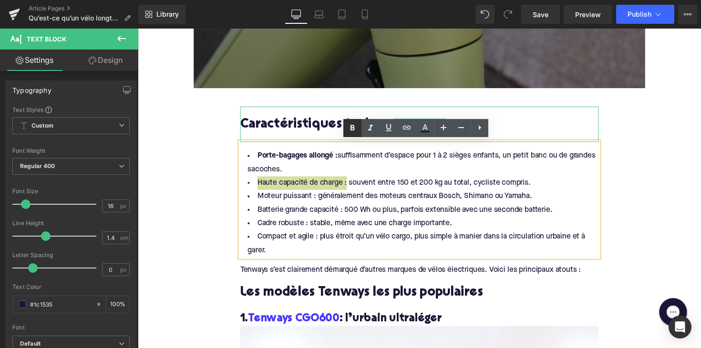
click at [351, 133] on icon at bounding box center [352, 128] width 11 height 11
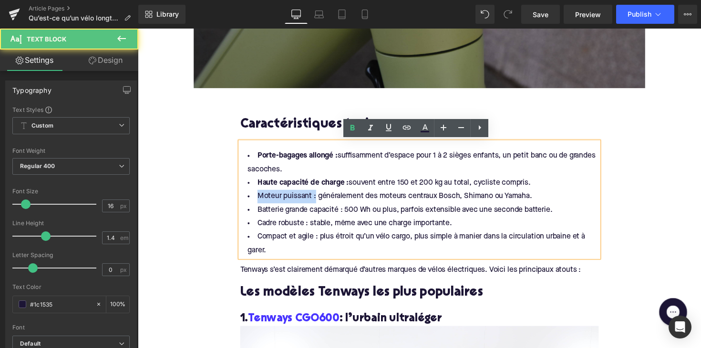
drag, startPoint x: 316, startPoint y: 202, endPoint x: 251, endPoint y: 196, distance: 65.1
click at [251, 196] on li "Moteur puissant : généralement des moteurs centraux Bosch, Shimano ou Yamaha." at bounding box center [426, 201] width 367 height 14
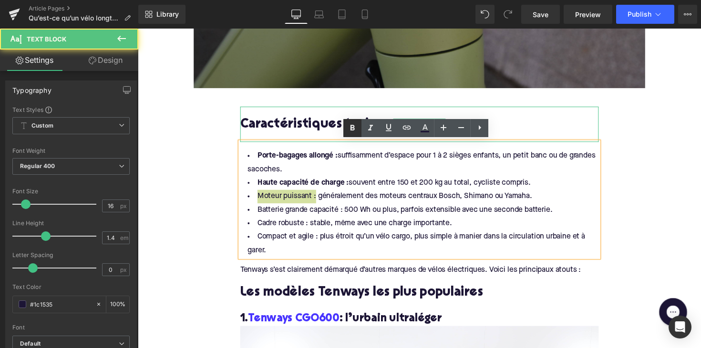
drag, startPoint x: 353, startPoint y: 133, endPoint x: 195, endPoint y: 168, distance: 161.6
click at [353, 133] on icon at bounding box center [352, 128] width 11 height 11
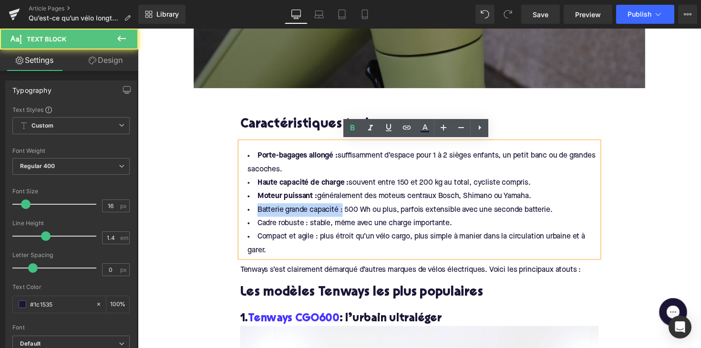
drag, startPoint x: 343, startPoint y: 216, endPoint x: 233, endPoint y: 215, distance: 110.6
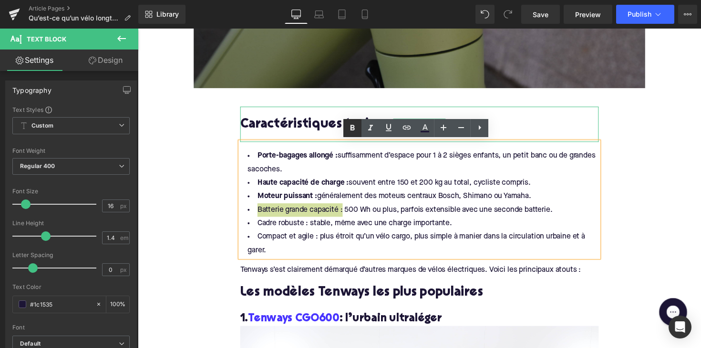
click at [348, 131] on icon at bounding box center [352, 128] width 11 height 11
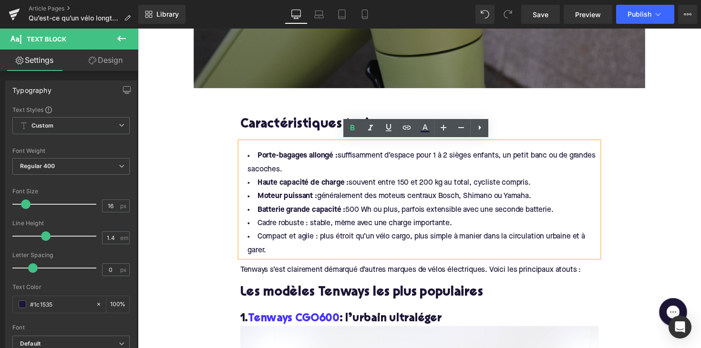
click at [306, 228] on span "Cadre robuste : stable, même avec une charge importante." at bounding box center [359, 229] width 199 height 8
drag, startPoint x: 308, startPoint y: 228, endPoint x: 251, endPoint y: 228, distance: 57.7
click at [251, 228] on li "Cadre robuste : stable, même avec une charge importante." at bounding box center [426, 229] width 367 height 14
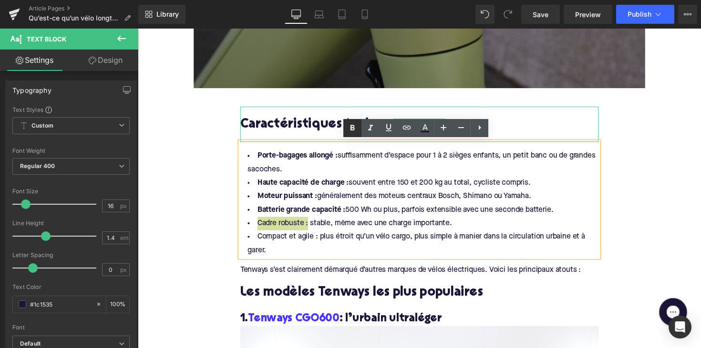
click at [350, 126] on icon at bounding box center [352, 128] width 11 height 11
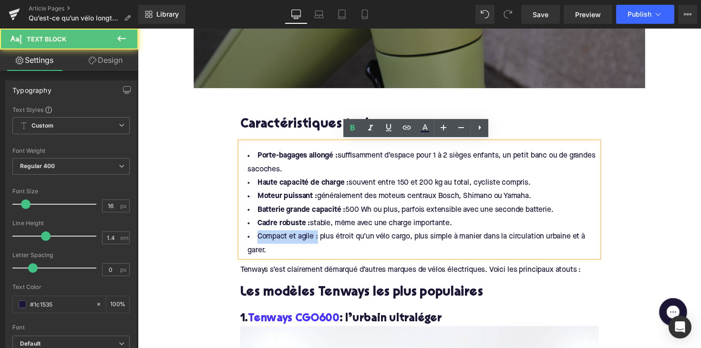
drag, startPoint x: 318, startPoint y: 243, endPoint x: 244, endPoint y: 243, distance: 73.9
click at [244, 243] on li "Compact et agile : plus étroit qu’un vélo cargo, plus simple à manier dans la c…" at bounding box center [426, 250] width 367 height 28
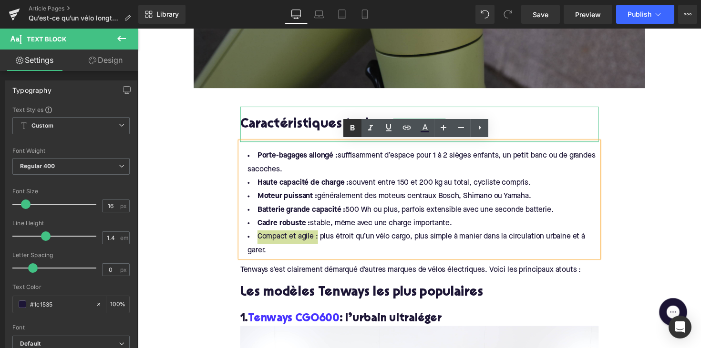
click at [351, 132] on icon at bounding box center [352, 128] width 11 height 11
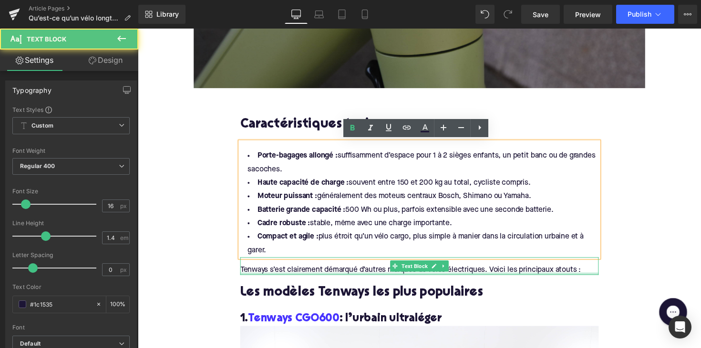
click at [308, 279] on div at bounding box center [426, 280] width 367 height 2
click at [308, 279] on div "Tenways s’est clairement démarqué d’autres marques de vélos électriques. Voici …" at bounding box center [426, 272] width 367 height 18
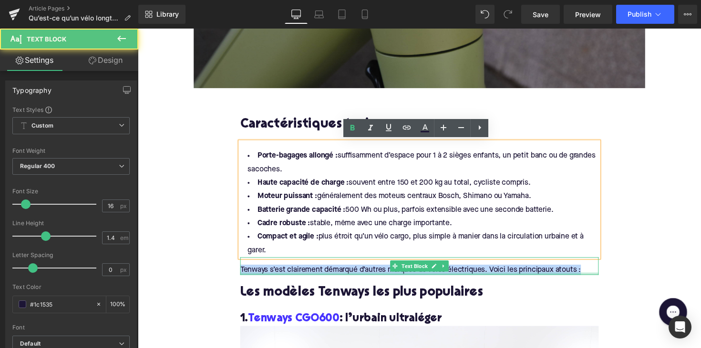
click at [308, 279] on div "Tenways s’est clairement démarqué d’autres marques de vélos électriques. Voici …" at bounding box center [426, 272] width 367 height 18
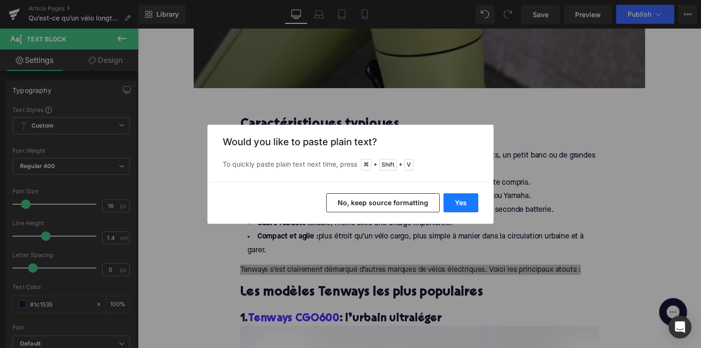
click at [453, 197] on button "Yes" at bounding box center [460, 203] width 35 height 19
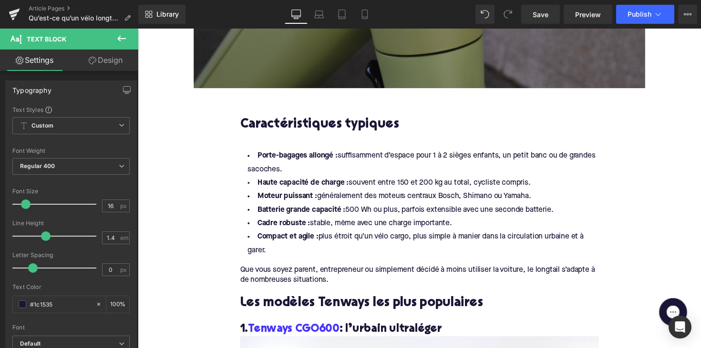
click at [293, 312] on h2 "Les modèles Tenways les plus populaires" at bounding box center [426, 310] width 367 height 15
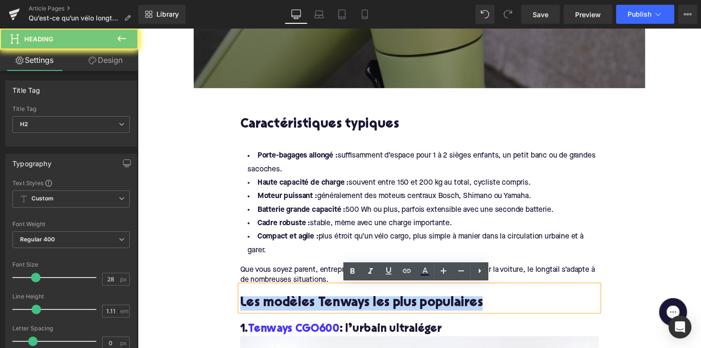
paste div
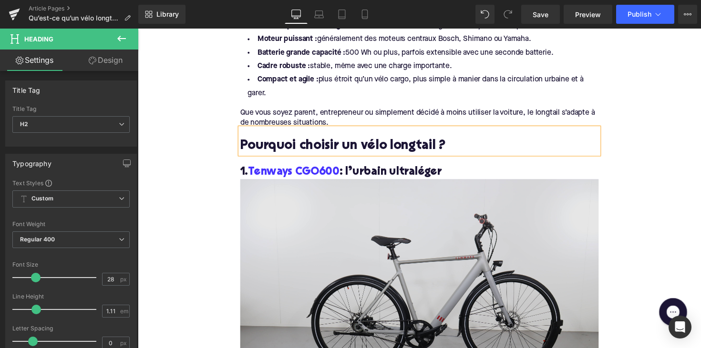
scroll to position [644, 0]
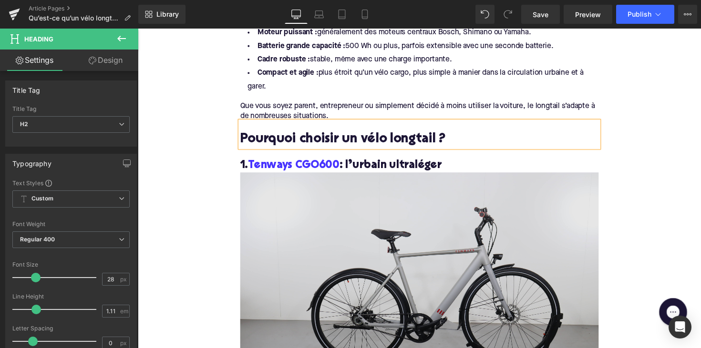
click at [358, 170] on h3 "1. Tenways CGO600 : l’urbain ultraléger" at bounding box center [426, 169] width 367 height 15
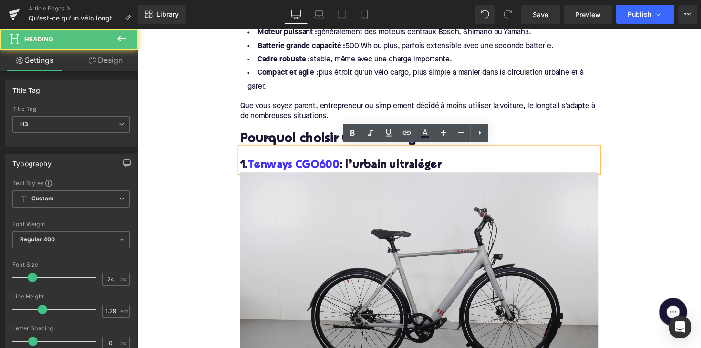
click at [358, 170] on h3 "1. Tenways CGO600 : l’urbain ultraléger" at bounding box center [426, 169] width 367 height 15
paste div
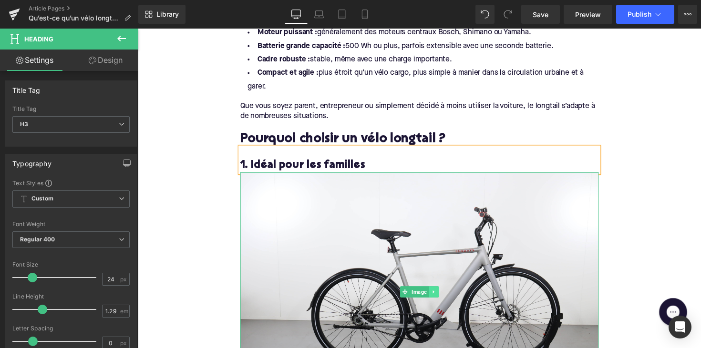
click at [442, 300] on link at bounding box center [441, 298] width 10 height 11
click at [445, 297] on icon at bounding box center [445, 299] width 5 height 5
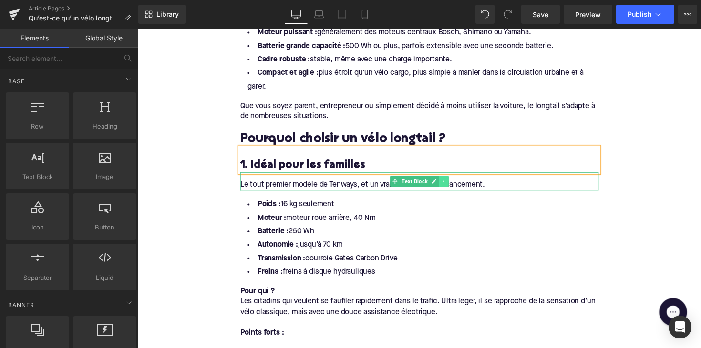
click at [451, 183] on icon at bounding box center [451, 186] width 5 height 6
click at [451, 185] on link at bounding box center [456, 185] width 10 height 11
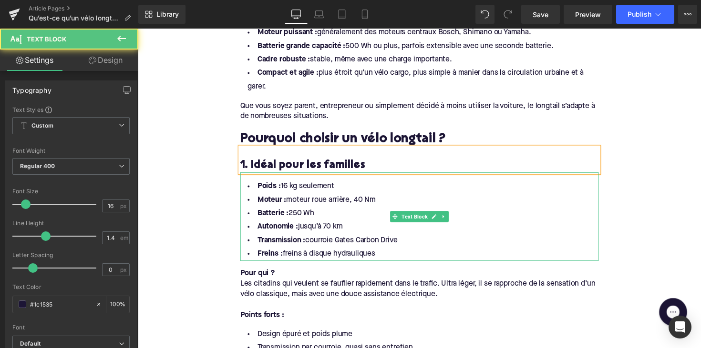
click at [378, 260] on li "Freins : freins à disque hydrauliques" at bounding box center [426, 260] width 367 height 14
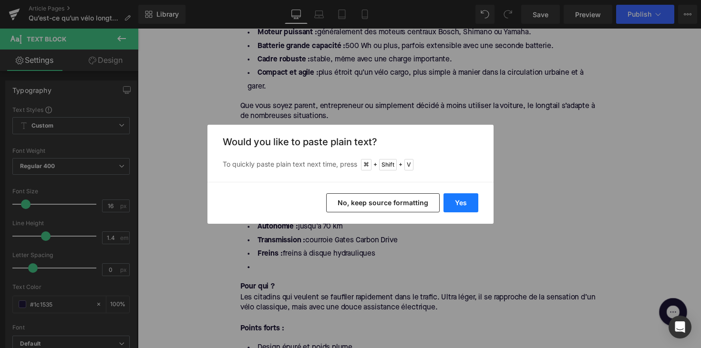
click at [455, 198] on button "Yes" at bounding box center [460, 203] width 35 height 19
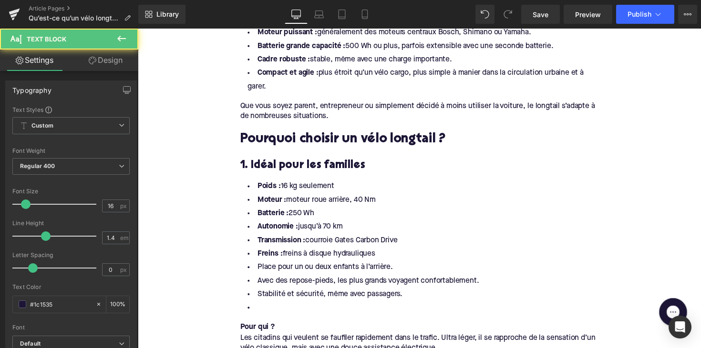
drag, startPoint x: 383, startPoint y: 259, endPoint x: 219, endPoint y: 173, distance: 184.9
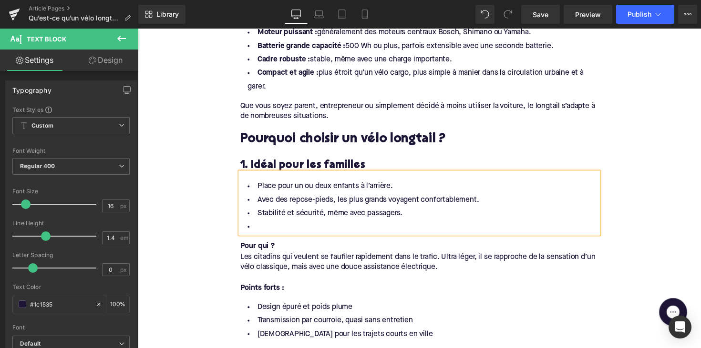
click at [261, 231] on li at bounding box center [426, 232] width 367 height 14
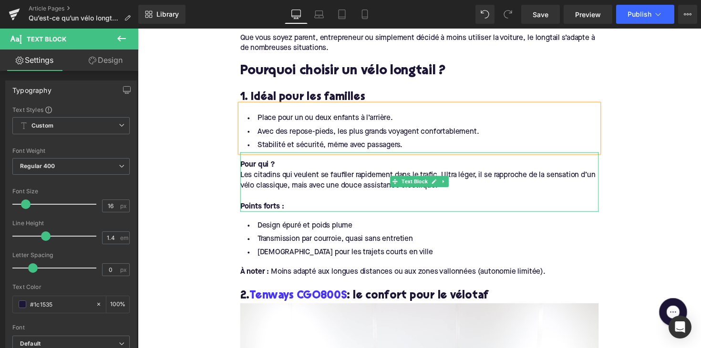
scroll to position [720, 0]
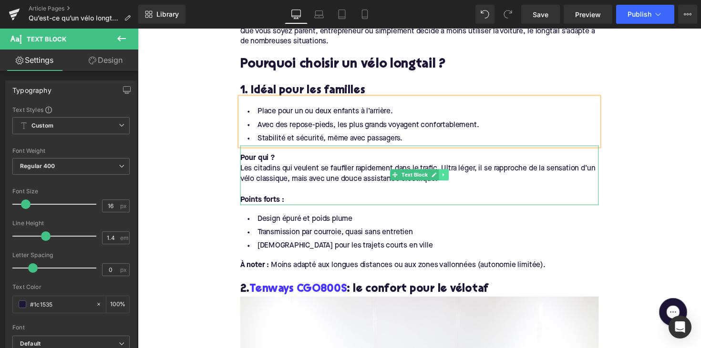
click at [449, 179] on icon at bounding box center [451, 179] width 5 height 6
click at [454, 178] on icon at bounding box center [455, 178] width 5 height 5
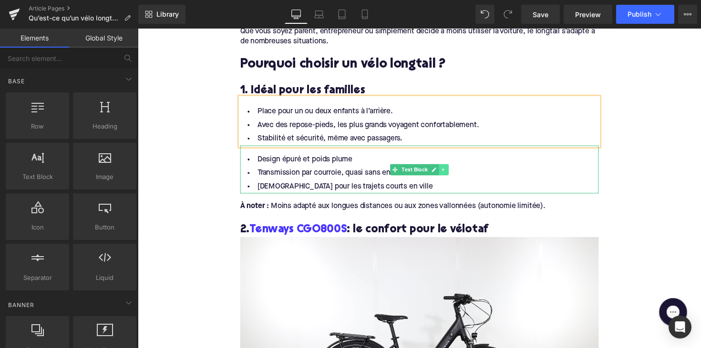
click at [450, 173] on icon at bounding box center [451, 174] width 5 height 6
click at [453, 172] on icon at bounding box center [455, 173] width 5 height 5
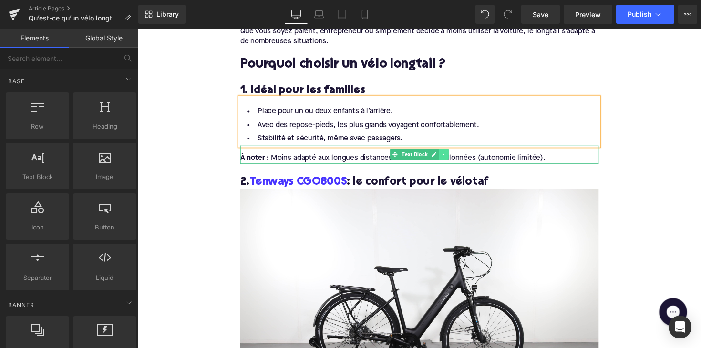
click at [450, 156] on icon at bounding box center [450, 157] width 1 height 3
click at [451, 156] on link at bounding box center [456, 157] width 10 height 11
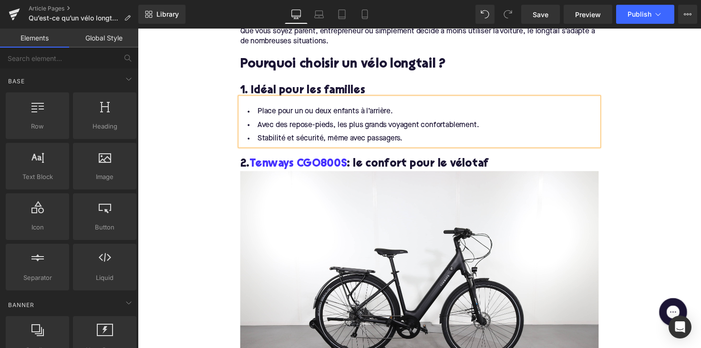
click at [368, 166] on h3 "2. Tenways CGO800S : le confort pour le vélotaf" at bounding box center [426, 167] width 367 height 15
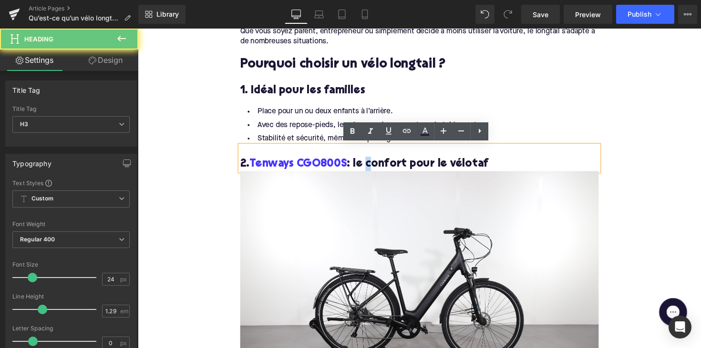
click at [368, 166] on h3 "2. Tenways CGO800S : le confort pour le vélotaf" at bounding box center [426, 167] width 367 height 15
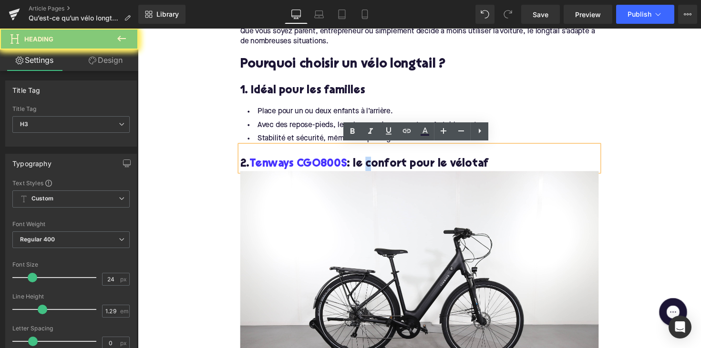
paste div
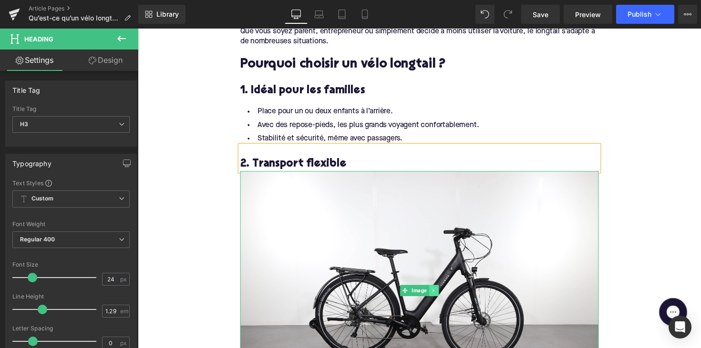
click at [438, 297] on icon at bounding box center [440, 298] width 5 height 6
click at [444, 296] on icon at bounding box center [445, 297] width 5 height 5
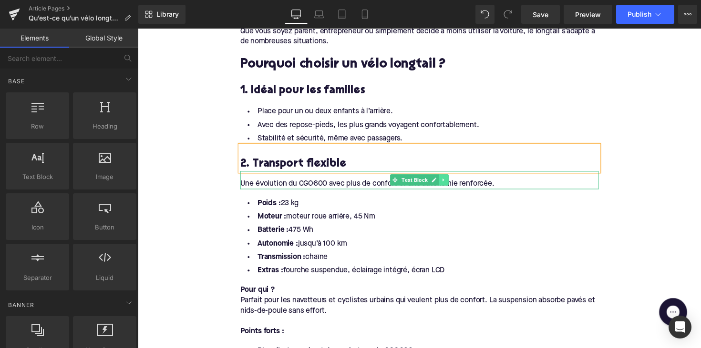
click at [451, 185] on icon at bounding box center [451, 184] width 5 height 6
click at [451, 184] on link at bounding box center [456, 183] width 10 height 11
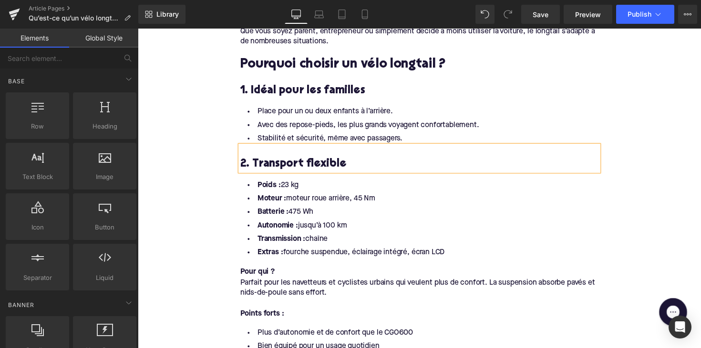
click at [412, 215] on link "Text Block" at bounding box center [416, 220] width 40 height 11
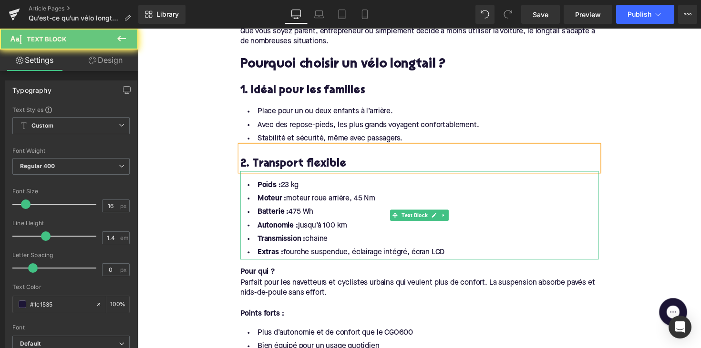
click at [456, 256] on li "Extras : fourche suspendue, éclairage intégré, écran LCD" at bounding box center [426, 259] width 367 height 14
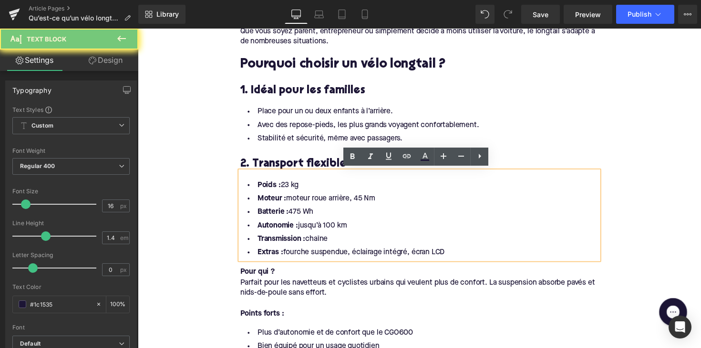
click at [456, 256] on li "Extras : fourche suspendue, éclairage intégré, écran LCD" at bounding box center [426, 259] width 367 height 14
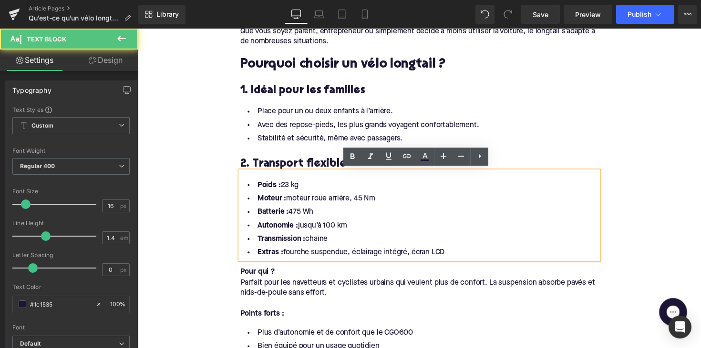
click at [451, 256] on li "Extras : fourche suspendue, éclairage intégré, écran LCD" at bounding box center [426, 259] width 367 height 14
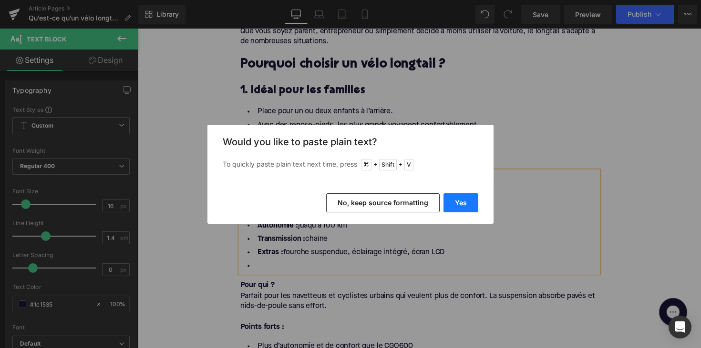
click at [453, 201] on button "Yes" at bounding box center [460, 203] width 35 height 19
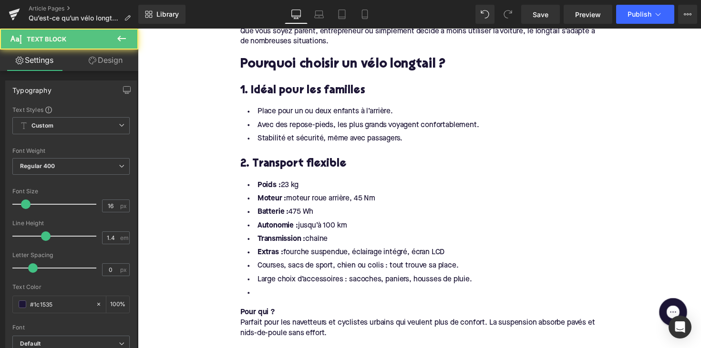
drag, startPoint x: 455, startPoint y: 258, endPoint x: 205, endPoint y: 167, distance: 266.9
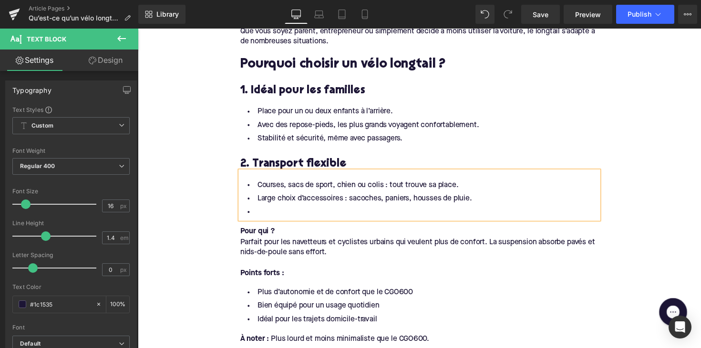
click at [273, 214] on li at bounding box center [426, 217] width 367 height 14
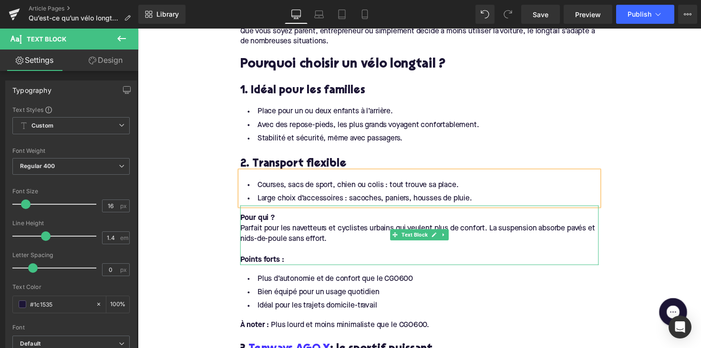
click at [330, 233] on span "Parfait pour les navetteurs et cyclistes urbains qui veulent plus de confort. L…" at bounding box center [424, 239] width 363 height 18
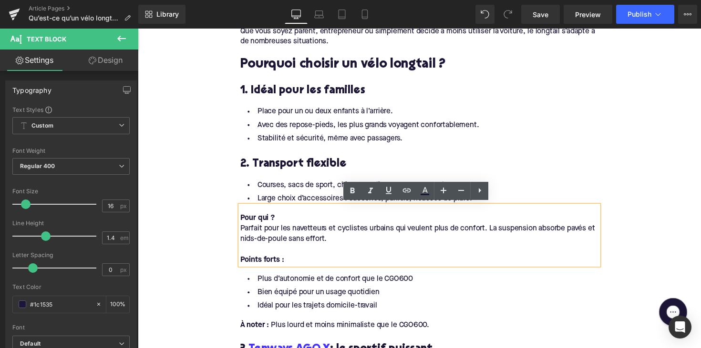
click at [138, 29] on div at bounding box center [138, 29] width 0 height 0
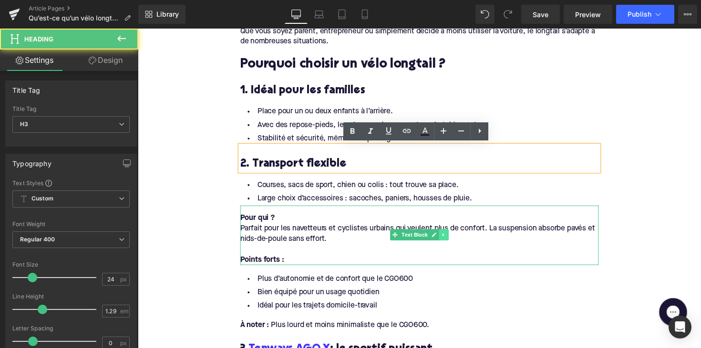
click at [450, 236] on link at bounding box center [451, 240] width 10 height 11
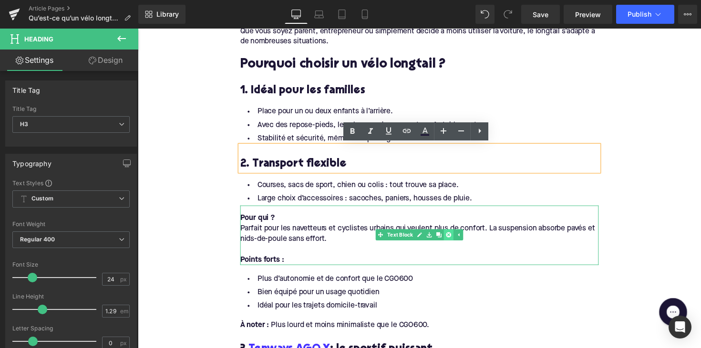
click at [451, 240] on link at bounding box center [456, 240] width 10 height 11
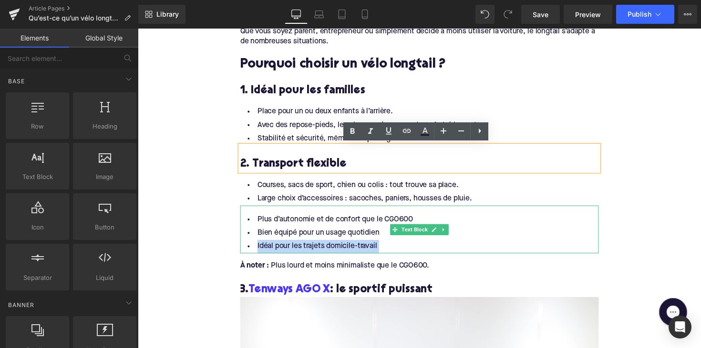
click at [450, 239] on div "Plus d’autonomie et de confort que le CGO600 Bien équipé pour un usage quotidie…" at bounding box center [426, 234] width 367 height 49
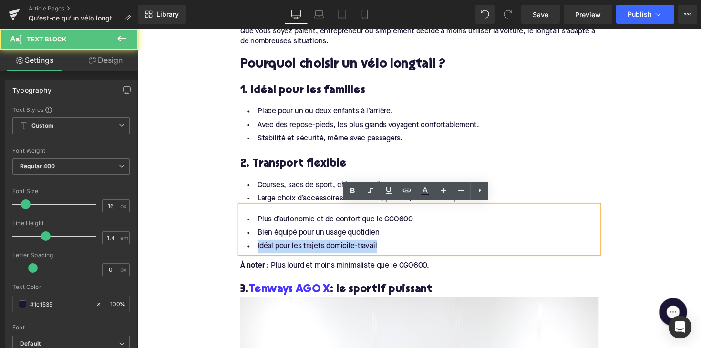
click at [429, 149] on div "2. Transport flexible Heading" at bounding box center [426, 162] width 367 height 26
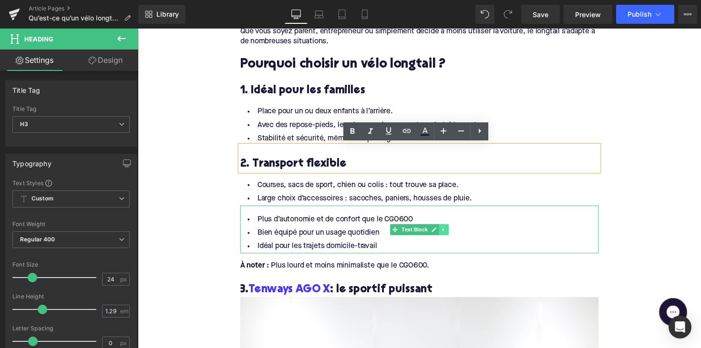
click at [451, 233] on icon at bounding box center [451, 235] width 5 height 6
click at [454, 233] on icon at bounding box center [455, 235] width 5 height 6
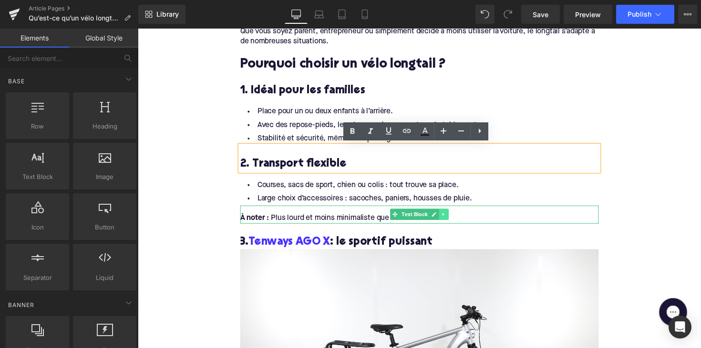
click at [452, 216] on link at bounding box center [451, 219] width 10 height 11
click at [453, 220] on icon at bounding box center [455, 219] width 5 height 5
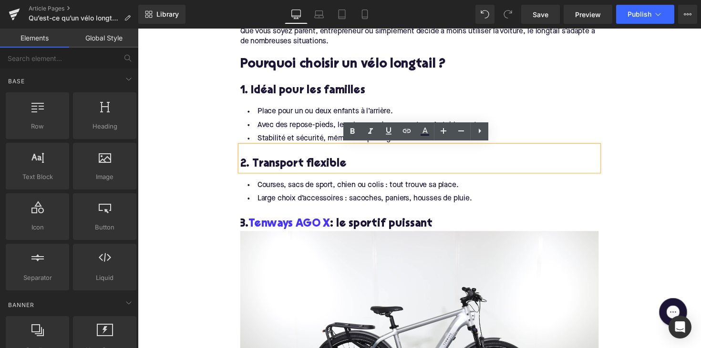
click at [389, 228] on h3 "3. Tenways AGO X : le sportif puissant" at bounding box center [426, 229] width 367 height 15
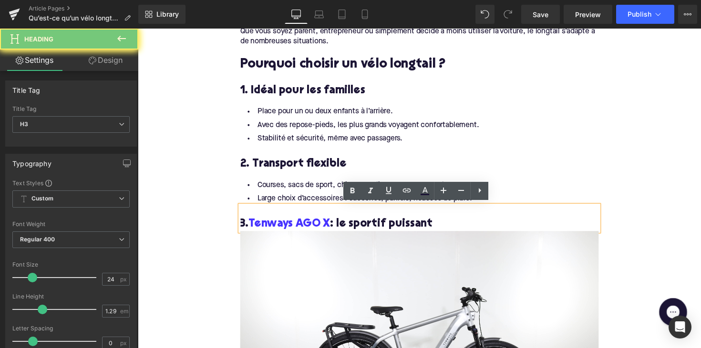
click at [389, 228] on h3 "3. Tenways AGO X : le sportif puissant" at bounding box center [426, 229] width 367 height 15
paste div
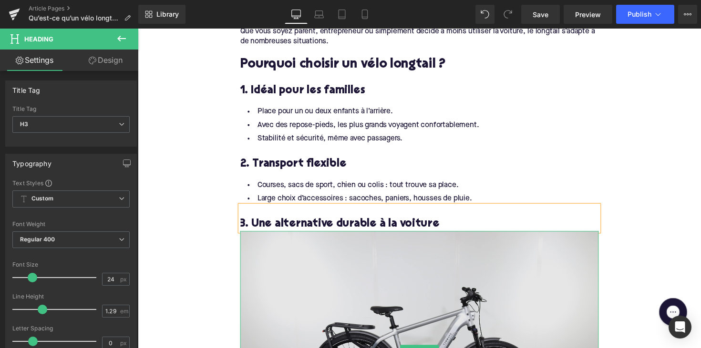
scroll to position [830, 0]
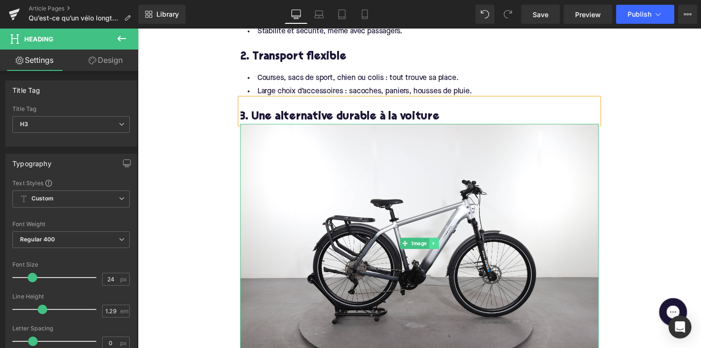
click at [443, 250] on link at bounding box center [441, 248] width 10 height 11
click at [443, 248] on icon at bounding box center [445, 248] width 5 height 5
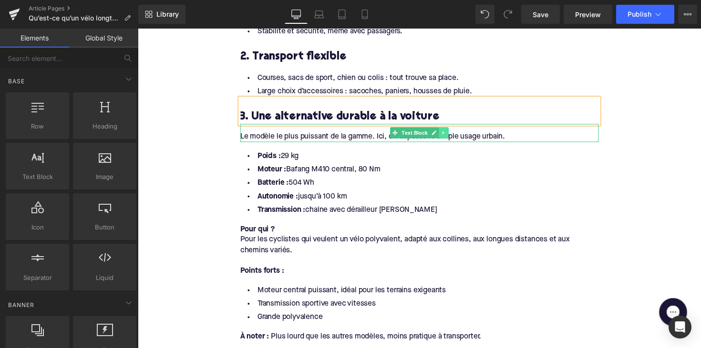
click at [450, 134] on icon at bounding box center [450, 135] width 1 height 3
click at [453, 130] on link at bounding box center [456, 135] width 10 height 11
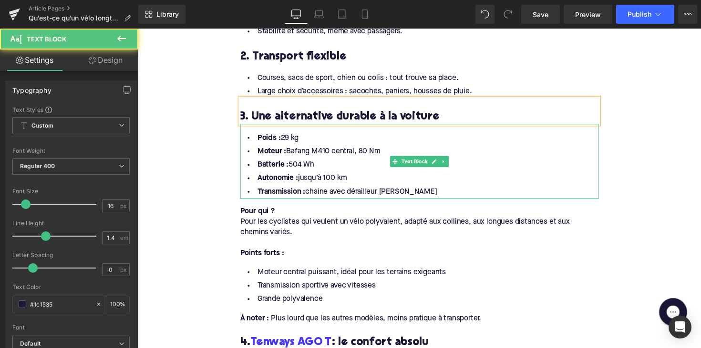
click at [443, 203] on div at bounding box center [426, 203] width 367 height 0
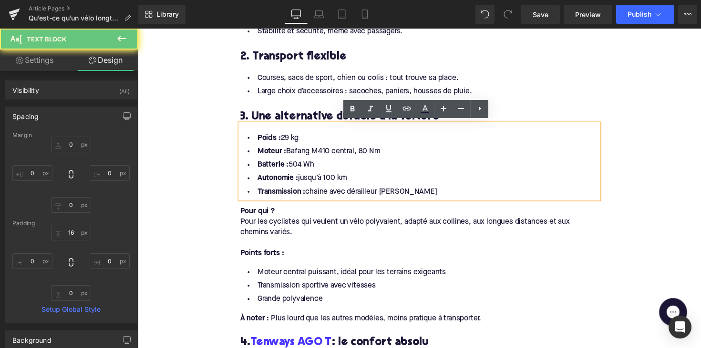
click at [441, 195] on li "Transmission : chaîne avec dérailleur Shimano Deore" at bounding box center [426, 196] width 367 height 14
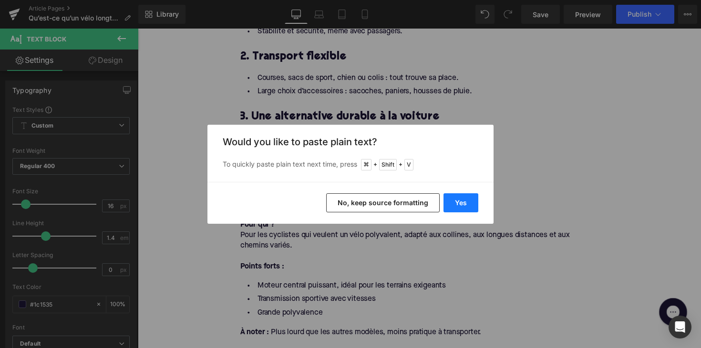
click at [468, 200] on button "Yes" at bounding box center [460, 203] width 35 height 19
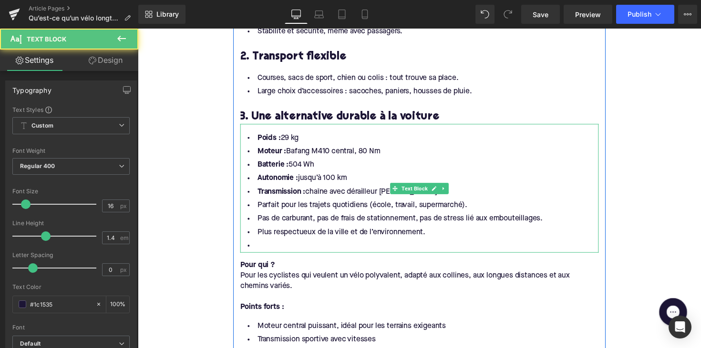
click at [472, 192] on li "Transmission : chaîne avec dérailleur Shimano Deore" at bounding box center [426, 196] width 367 height 14
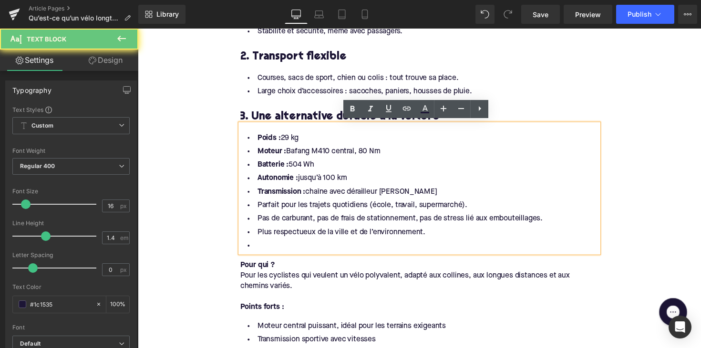
drag, startPoint x: 452, startPoint y: 192, endPoint x: 206, endPoint y: 135, distance: 252.9
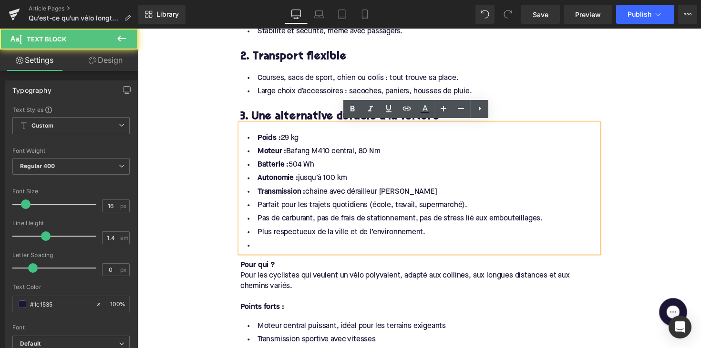
drag, startPoint x: 255, startPoint y: 139, endPoint x: 457, endPoint y: 196, distance: 209.6
click at [457, 196] on ul "Poids : 29 kg Moteur : Bafang M410 central, 80 Nm Batterie : 504 Wh Autonomie :…" at bounding box center [426, 196] width 367 height 124
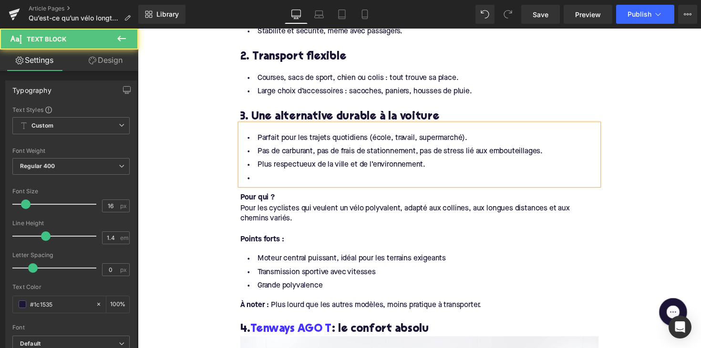
click at [271, 180] on li at bounding box center [426, 182] width 367 height 14
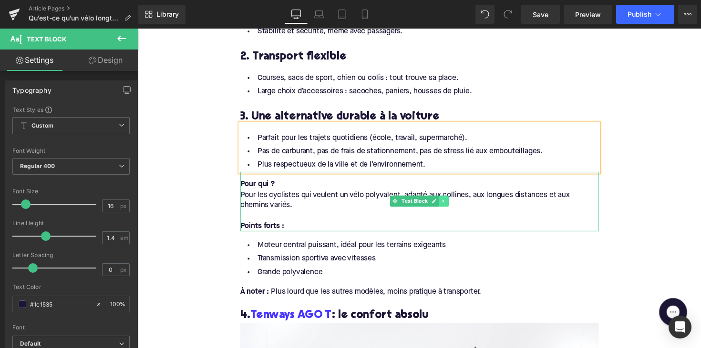
click at [449, 206] on icon at bounding box center [451, 206] width 5 height 6
click at [453, 206] on icon at bounding box center [455, 206] width 5 height 6
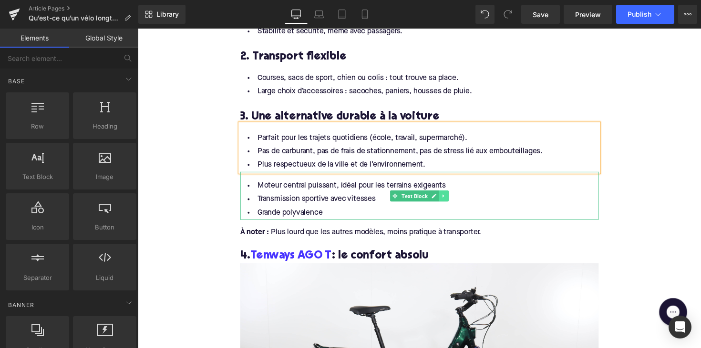
click at [453, 195] on link at bounding box center [451, 200] width 10 height 11
click at [453, 199] on icon at bounding box center [455, 199] width 5 height 5
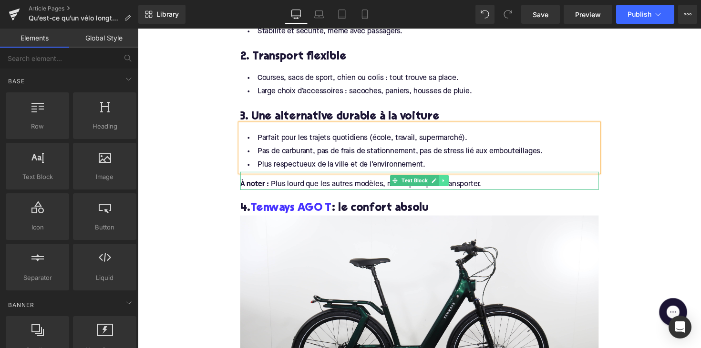
click at [451, 184] on icon at bounding box center [451, 185] width 5 height 6
click at [451, 184] on link at bounding box center [456, 184] width 10 height 11
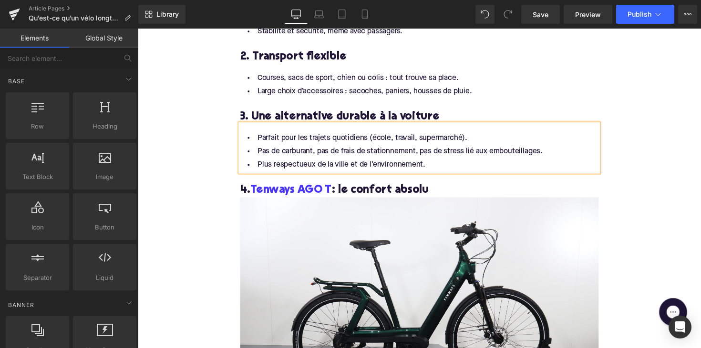
click at [383, 191] on h3 "4. Tenways AGO T : le confort absolu" at bounding box center [426, 194] width 367 height 15
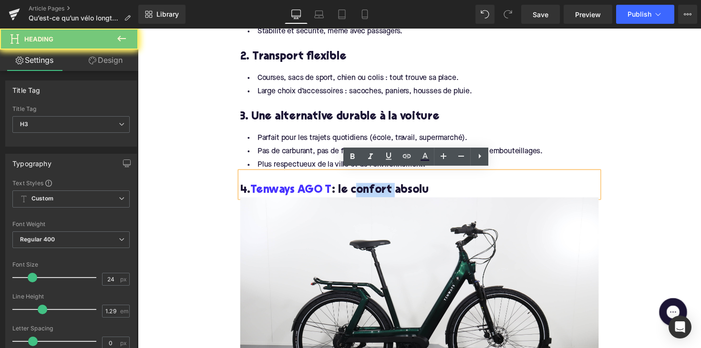
click at [383, 191] on h3 "4. Tenways AGO T : le confort absolu" at bounding box center [426, 194] width 367 height 15
paste div
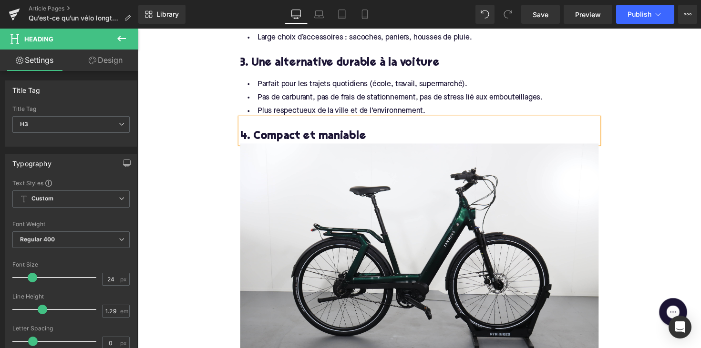
scroll to position [946, 0]
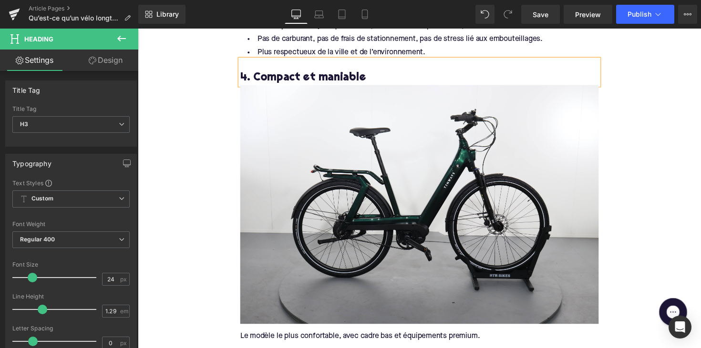
click at [428, 207] on div "Image" at bounding box center [426, 208] width 367 height 245
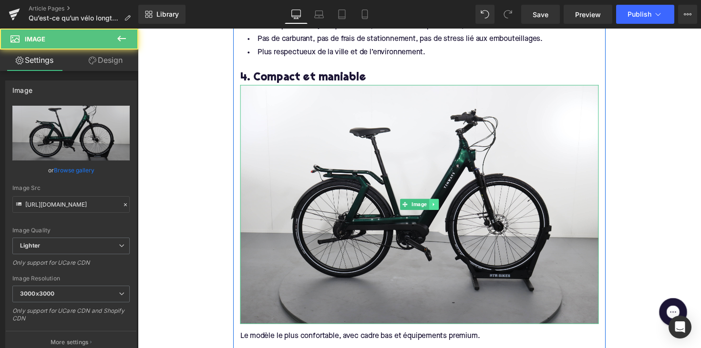
click at [440, 206] on icon at bounding box center [440, 209] width 5 height 6
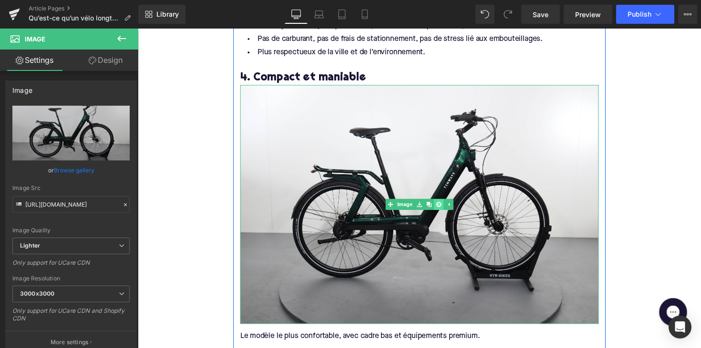
click at [443, 207] on icon at bounding box center [445, 208] width 5 height 5
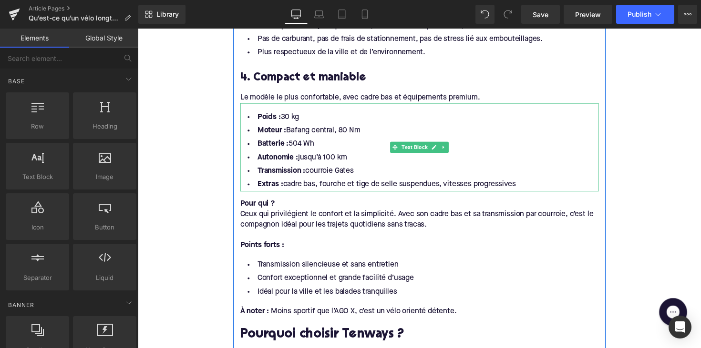
click at [519, 184] on li "Extras : cadre bas, fourche et tige de selle suspendues, vitesses progressives" at bounding box center [426, 189] width 367 height 14
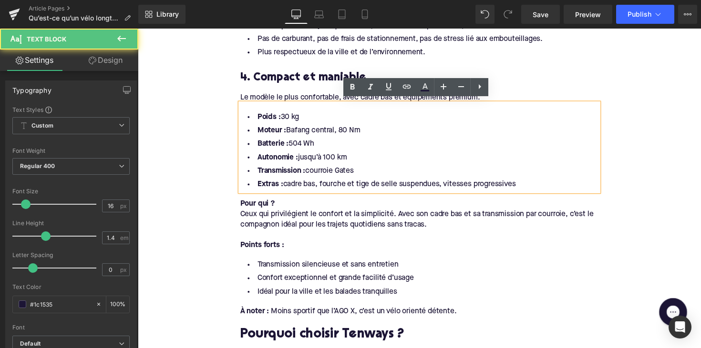
click at [525, 185] on li "Extras : cadre bas, fourche et tige de selle suspendues, vitesses progressives" at bounding box center [426, 189] width 367 height 14
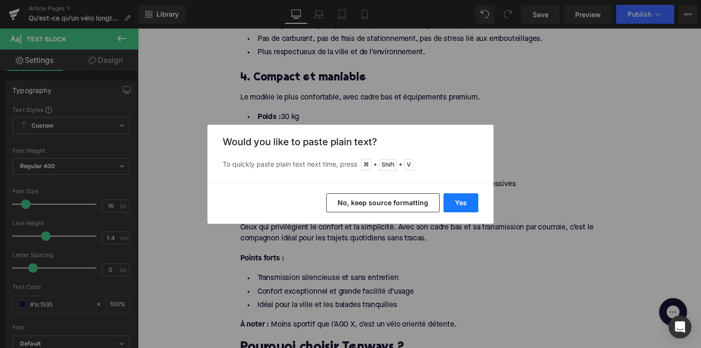
click at [471, 199] on button "Yes" at bounding box center [460, 203] width 35 height 19
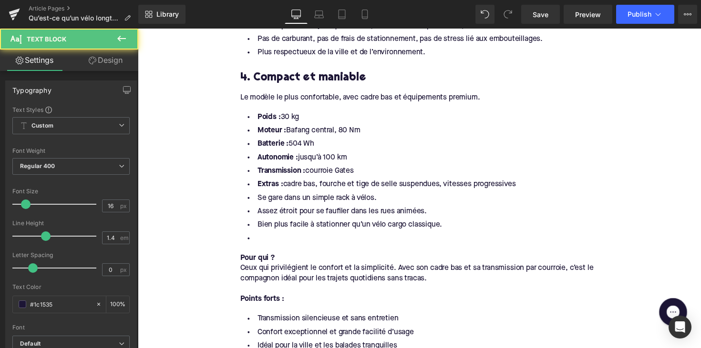
drag, startPoint x: 531, startPoint y: 185, endPoint x: 232, endPoint y: 100, distance: 310.5
click at [232, 100] on div "Home / Qu’est-ce qu’un vélo longtail électrique ? Breadcrumbs Qu’est-ce qu’un v…" at bounding box center [426, 131] width 577 height 1936
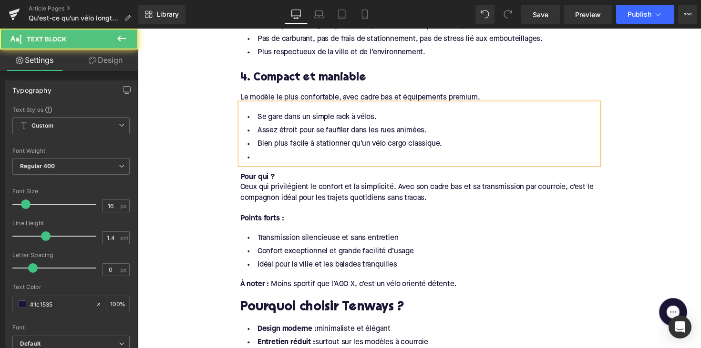
click at [264, 157] on li at bounding box center [426, 161] width 367 height 14
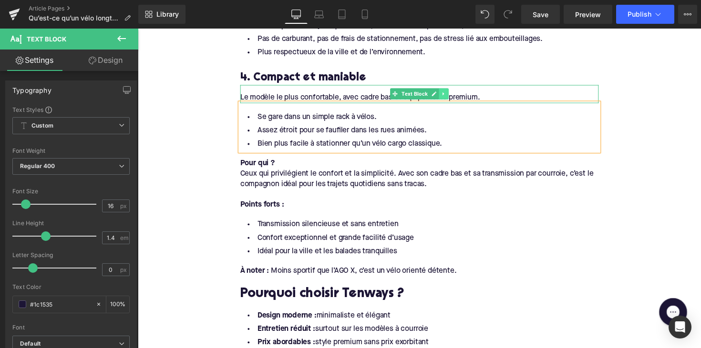
click at [450, 94] on icon at bounding box center [451, 95] width 5 height 6
click at [455, 93] on icon at bounding box center [455, 95] width 5 height 5
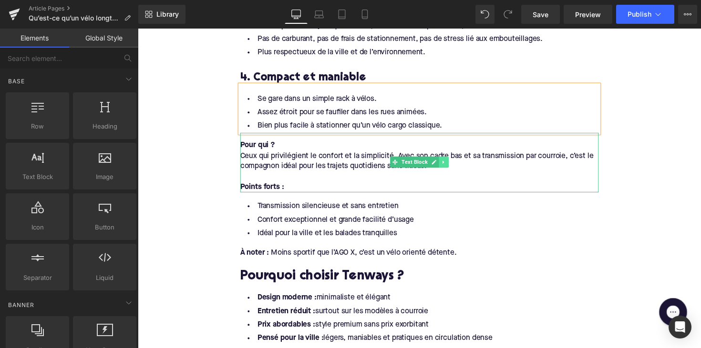
click at [449, 163] on icon at bounding box center [451, 166] width 5 height 6
click at [453, 163] on icon at bounding box center [455, 165] width 5 height 5
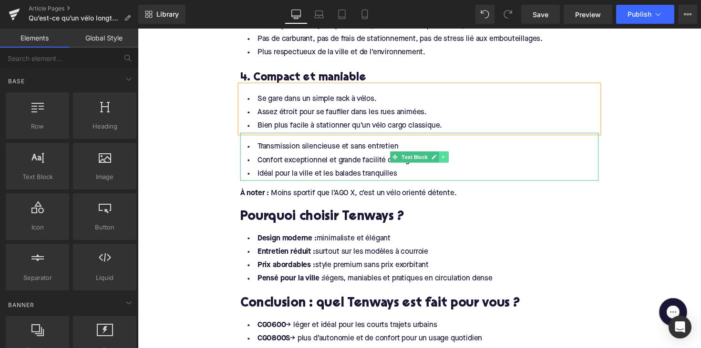
click at [453, 158] on link at bounding box center [451, 159] width 10 height 11
click at [453, 157] on icon at bounding box center [455, 159] width 5 height 5
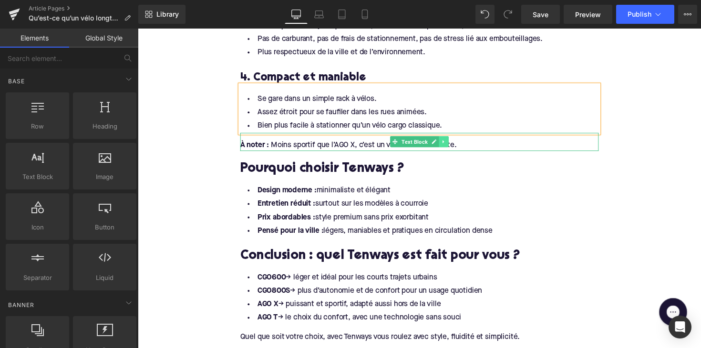
click at [452, 145] on link at bounding box center [451, 144] width 10 height 11
click at [453, 145] on link at bounding box center [456, 144] width 10 height 11
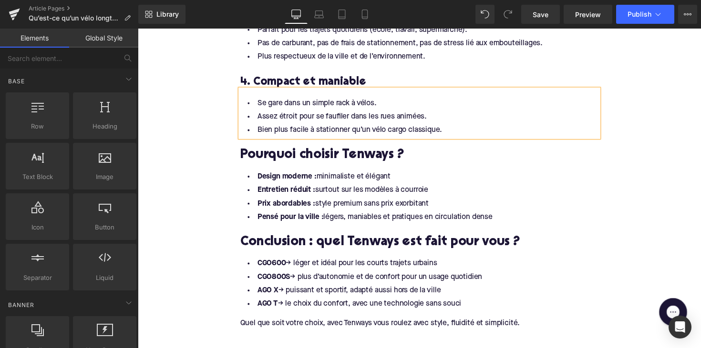
scroll to position [940, 0]
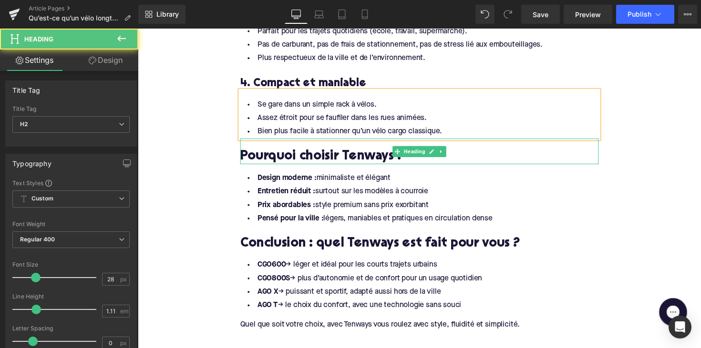
click at [333, 153] on h2 "Pourquoi choisir Tenways ?" at bounding box center [426, 160] width 367 height 15
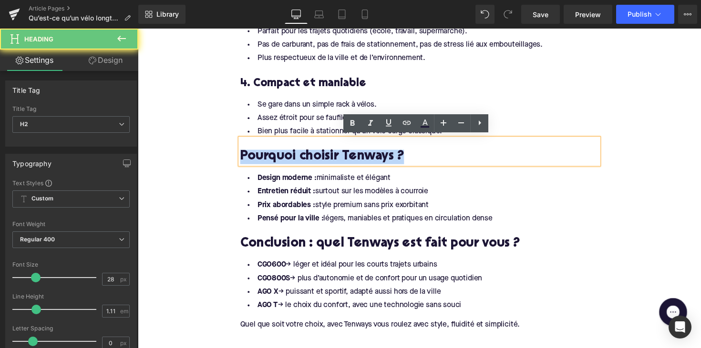
click at [333, 153] on h2 "Pourquoi choisir Tenways ?" at bounding box center [426, 160] width 367 height 15
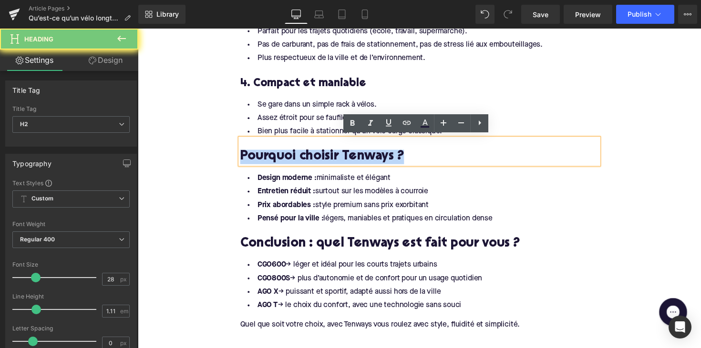
paste div
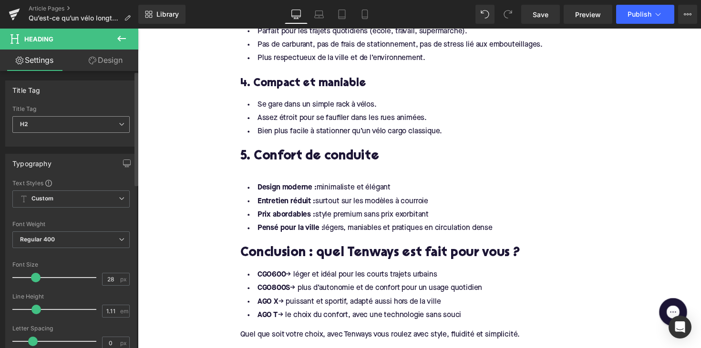
click at [89, 123] on span "H2" at bounding box center [70, 124] width 117 height 17
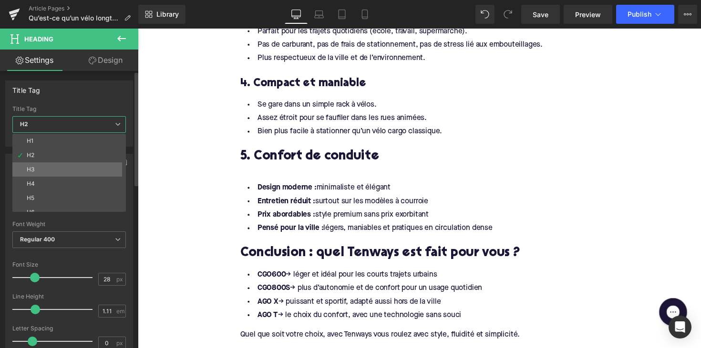
click at [82, 164] on li "H3" at bounding box center [71, 170] width 118 height 14
type input "24"
type input "1.29"
type input "100"
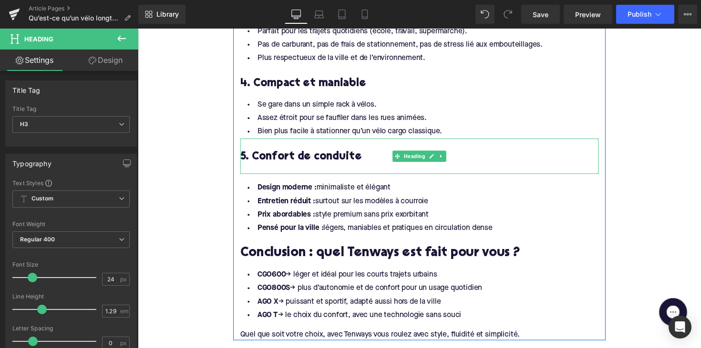
click at [268, 168] on div at bounding box center [426, 173] width 367 height 10
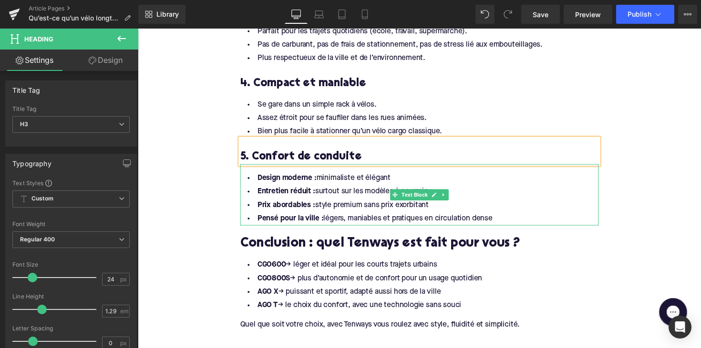
click at [389, 204] on li "Prix abordables : style premium sans prix exorbitant" at bounding box center [426, 210] width 367 height 14
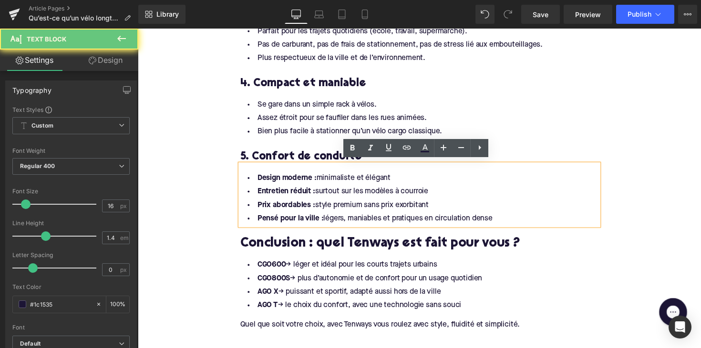
click at [501, 220] on li "Pensé pour la ville : légers, maniables et pratiques en circulation dense" at bounding box center [426, 224] width 367 height 14
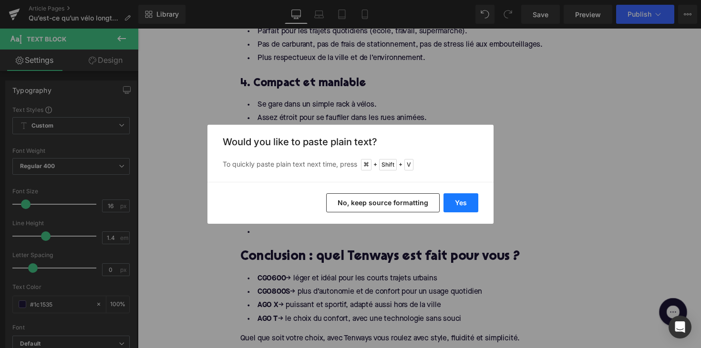
click at [457, 197] on button "Yes" at bounding box center [460, 203] width 35 height 19
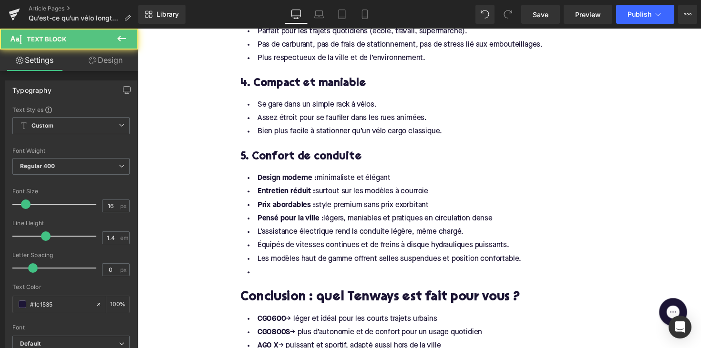
drag, startPoint x: 514, startPoint y: 224, endPoint x: 186, endPoint y: 184, distance: 330.4
click at [186, 184] on div "Home / Qu’est-ce qu’un vélo longtail électrique ? Breadcrumbs Qu’est-ce qu’un v…" at bounding box center [426, 44] width 577 height 1748
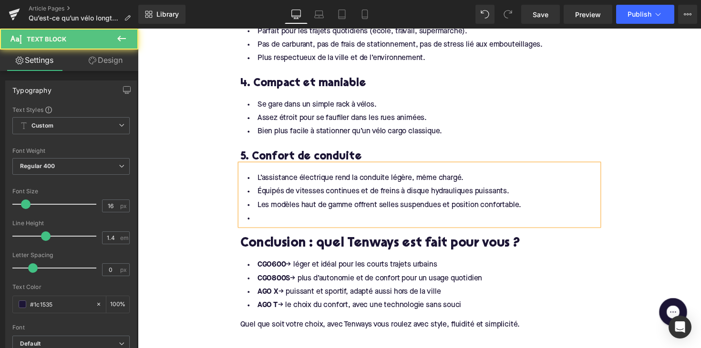
click at [257, 221] on li at bounding box center [426, 224] width 367 height 14
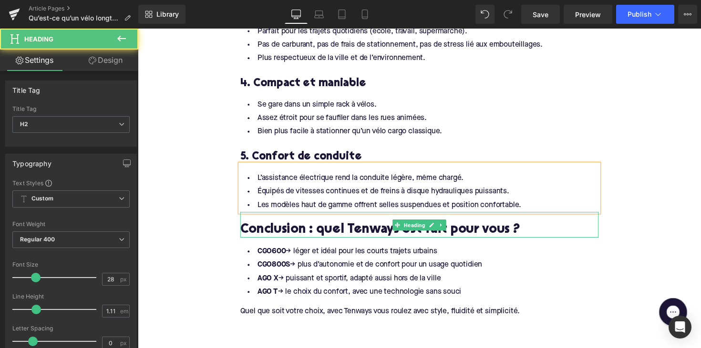
click at [342, 232] on h2 "Conclusion : quel Tenways est fait pour vous ?" at bounding box center [426, 235] width 367 height 15
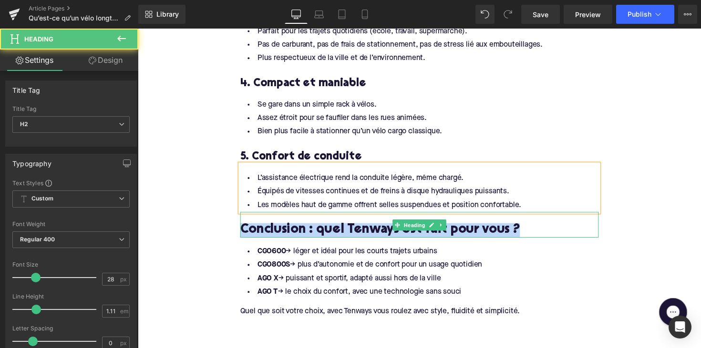
paste div
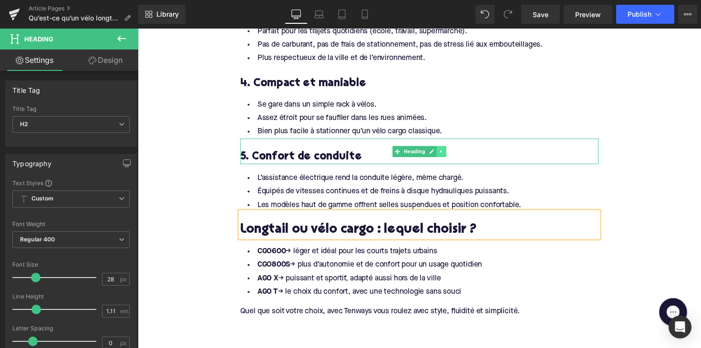
click at [446, 152] on icon at bounding box center [448, 155] width 5 height 6
click at [442, 152] on icon at bounding box center [443, 154] width 5 height 5
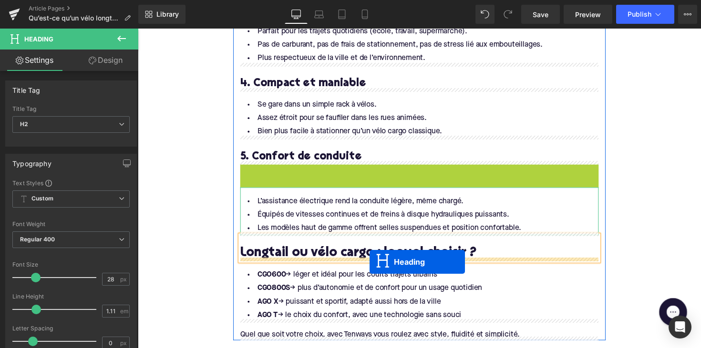
drag, startPoint x: 404, startPoint y: 175, endPoint x: 375, endPoint y: 268, distance: 96.8
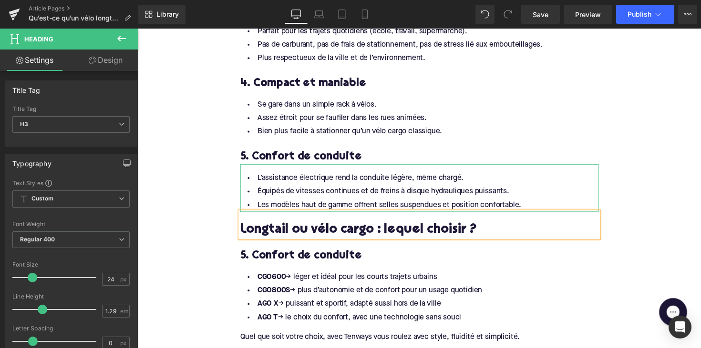
click at [298, 256] on h3 "5. Confort de conduite" at bounding box center [426, 262] width 367 height 15
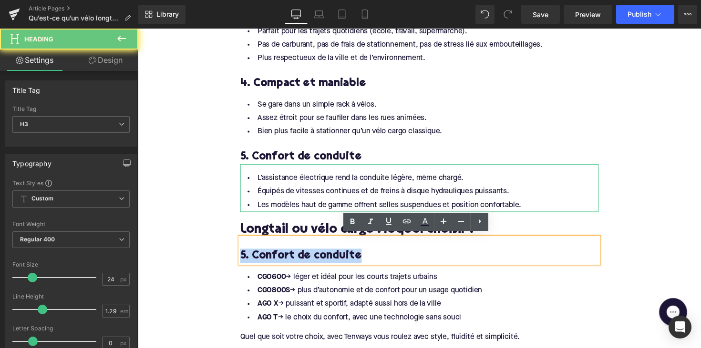
click at [298, 256] on h3 "5. Confort de conduite" at bounding box center [426, 262] width 367 height 15
paste div
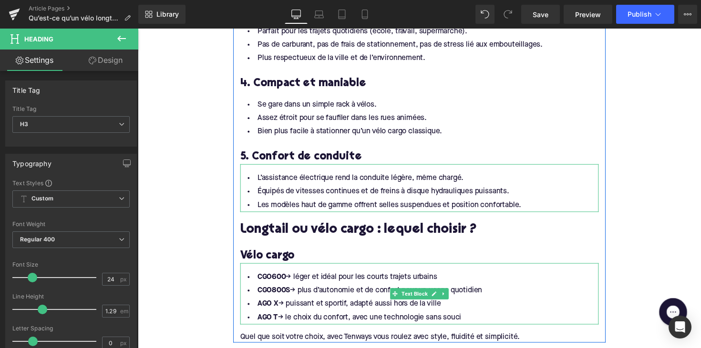
scroll to position [942, 0]
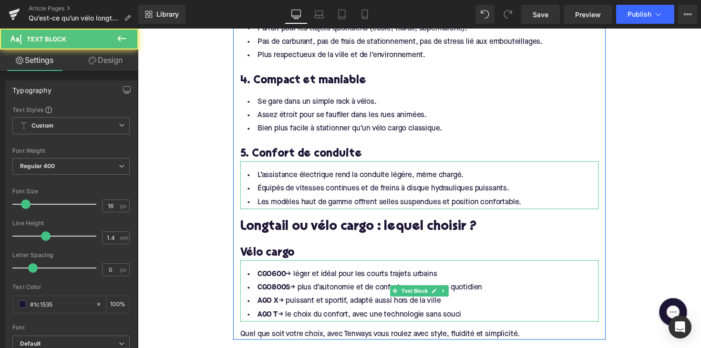
drag, startPoint x: 357, startPoint y: 306, endPoint x: 477, endPoint y: 338, distance: 124.6
click at [357, 306] on li "AGO X → puissant et sportif, adapté aussi hors de la ville" at bounding box center [426, 309] width 367 height 14
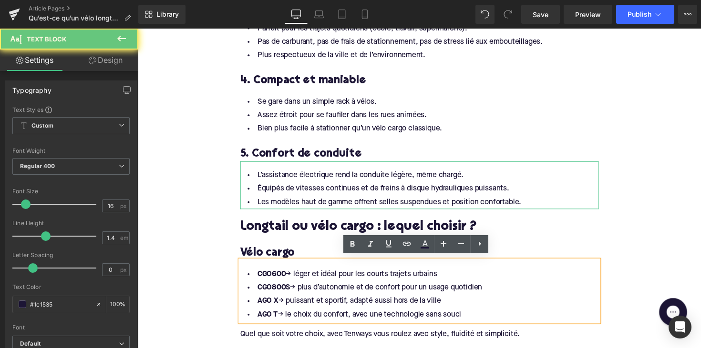
click at [472, 317] on li "AGO T → le choix du confort, avec une technologie sans souci" at bounding box center [426, 323] width 367 height 14
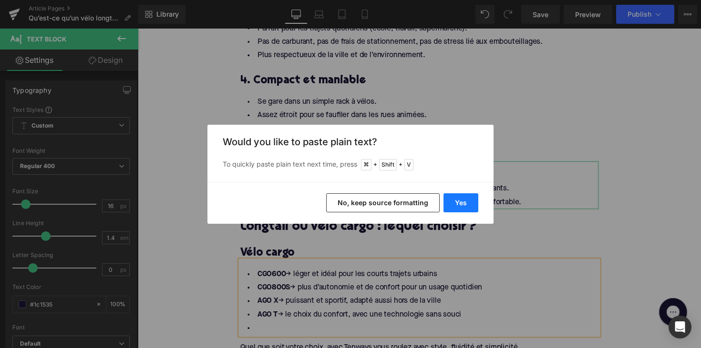
click at [465, 204] on button "Yes" at bounding box center [460, 203] width 35 height 19
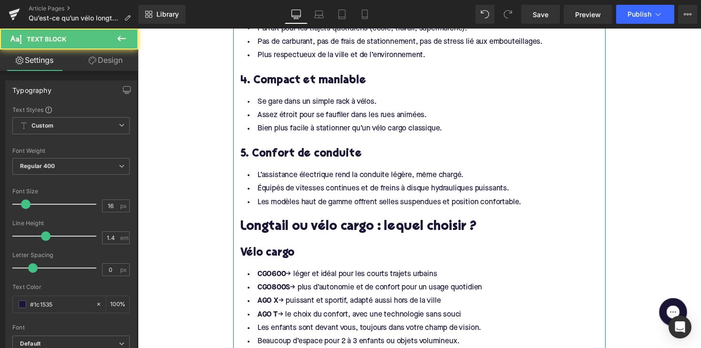
drag, startPoint x: 470, startPoint y: 320, endPoint x: 237, endPoint y: 269, distance: 237.6
click at [237, 269] on div "Caractéristiques typiques Heading Porte-bagages allongé : suffisamment d’espace…" at bounding box center [426, 22] width 381 height 761
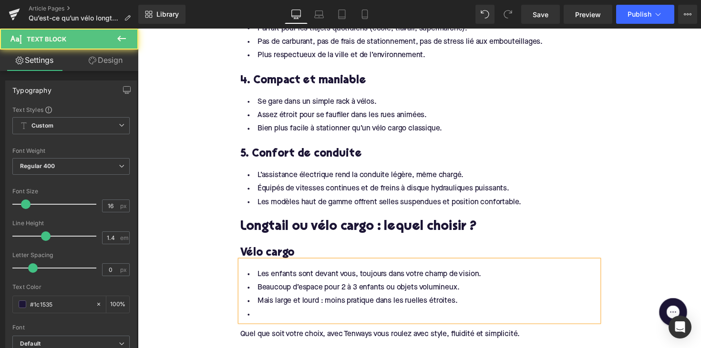
click at [274, 316] on li at bounding box center [426, 323] width 367 height 14
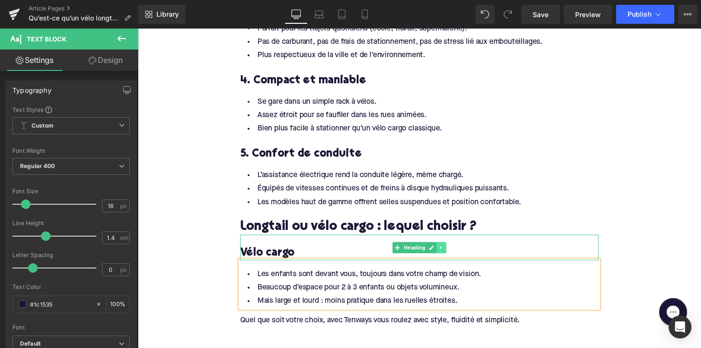
click at [447, 251] on icon at bounding box center [448, 254] width 5 height 6
click at [441, 251] on icon at bounding box center [443, 253] width 5 height 5
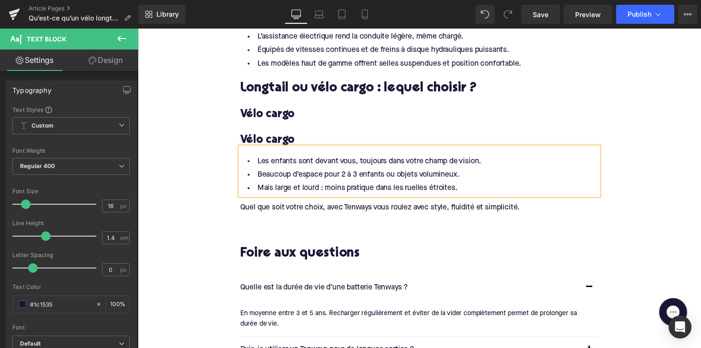
scroll to position [1073, 0]
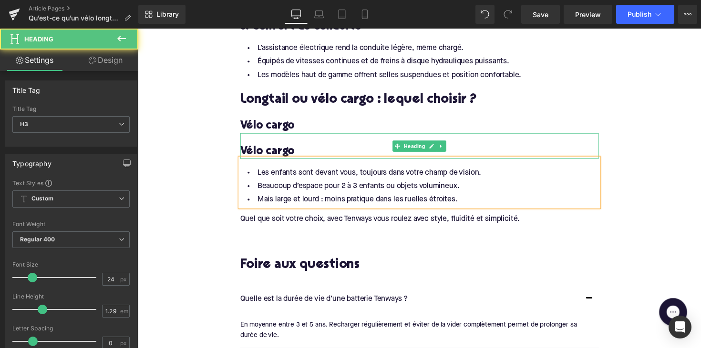
drag, startPoint x: 397, startPoint y: 144, endPoint x: 395, endPoint y: 152, distance: 8.0
click at [395, 152] on h3 "Vélo cargo" at bounding box center [426, 154] width 367 height 15
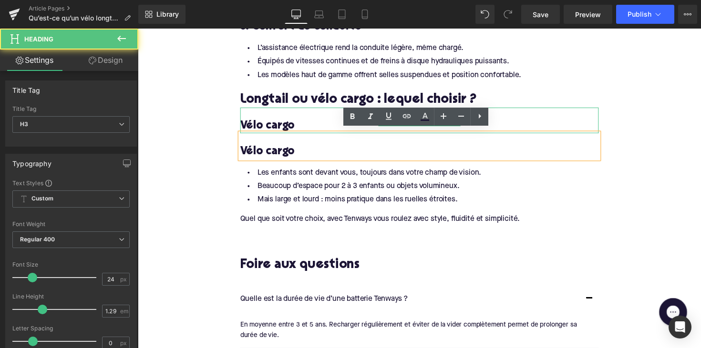
drag, startPoint x: 312, startPoint y: 121, endPoint x: 365, endPoint y: 145, distance: 57.6
click at [312, 121] on h3 "Vélo cargo" at bounding box center [426, 128] width 367 height 15
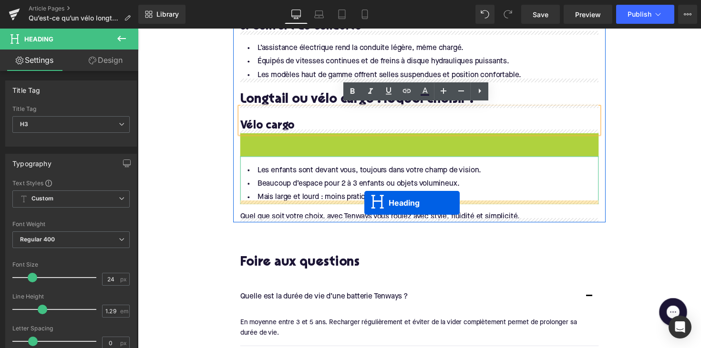
drag, startPoint x: 402, startPoint y: 145, endPoint x: 370, endPoint y: 207, distance: 70.1
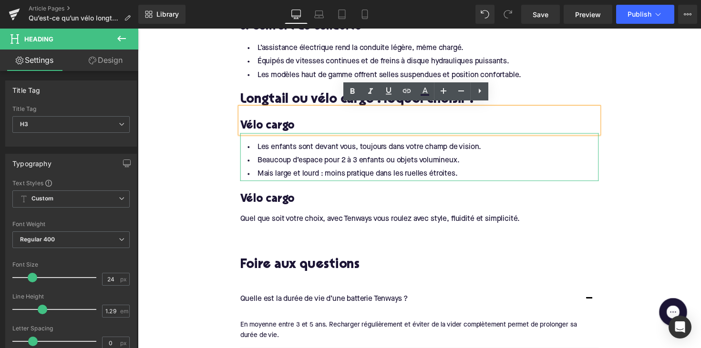
click at [267, 202] on h3 "Vélo cargo" at bounding box center [426, 203] width 367 height 15
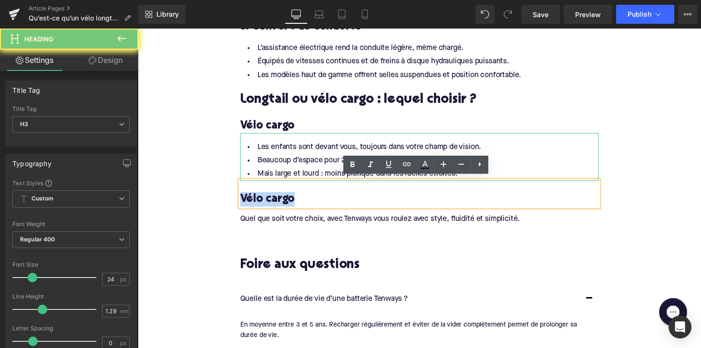
click at [267, 202] on h3 "Vélo cargo" at bounding box center [426, 203] width 367 height 15
paste div
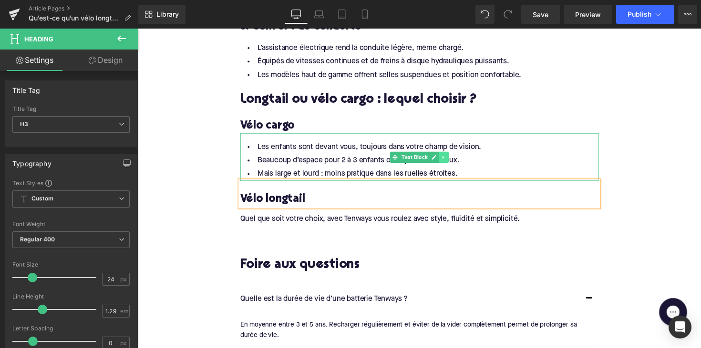
click at [451, 158] on icon at bounding box center [451, 161] width 5 height 6
click at [443, 158] on icon at bounding box center [445, 160] width 5 height 5
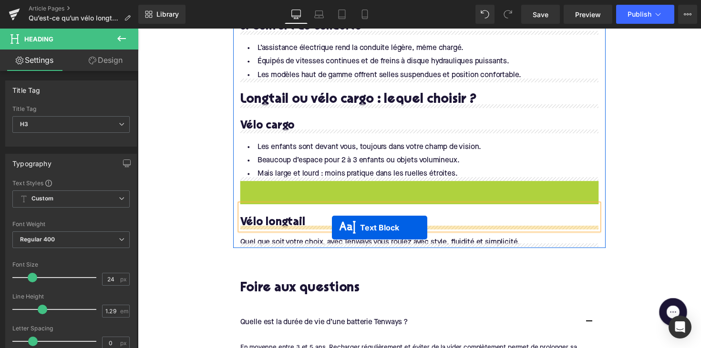
drag, startPoint x: 397, startPoint y: 205, endPoint x: 337, endPoint y: 233, distance: 66.4
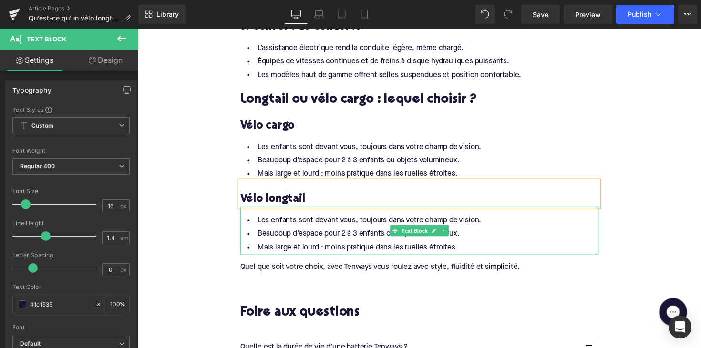
click at [477, 246] on li "Mais large et lourd : moins pratique dans les ruelles étroites." at bounding box center [426, 253] width 367 height 14
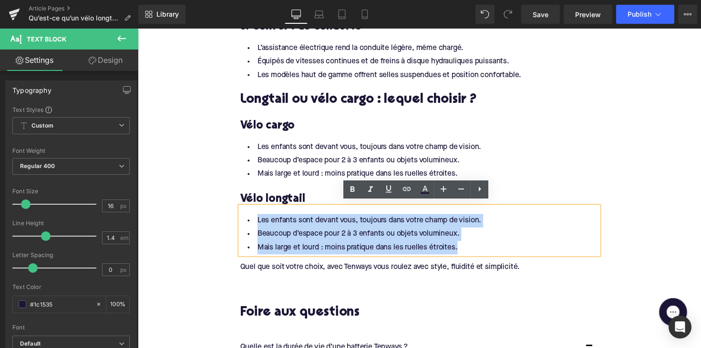
drag, startPoint x: 470, startPoint y: 247, endPoint x: 240, endPoint y: 222, distance: 231.1
click at [243, 222] on div "Les enfants sont devant vous, toujours dans votre champ de vision. Beaucoup d’e…" at bounding box center [426, 235] width 367 height 49
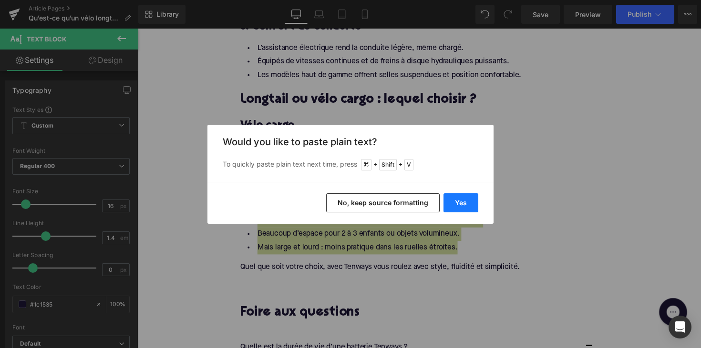
click at [458, 201] on button "Yes" at bounding box center [460, 203] width 35 height 19
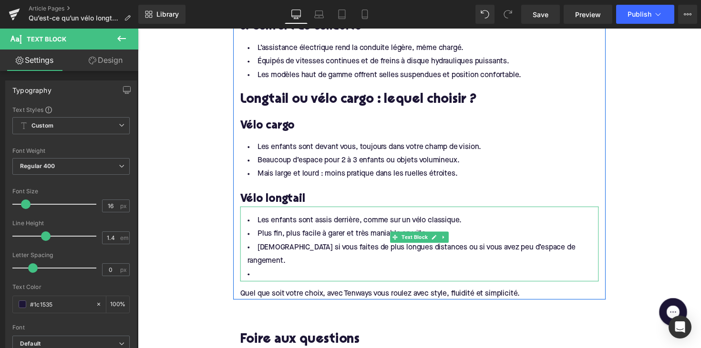
click at [273, 274] on li at bounding box center [426, 281] width 367 height 14
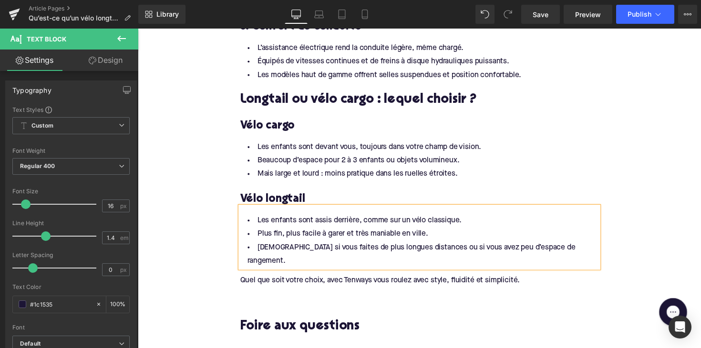
click at [308, 282] on div "Quel que soit votre choix, avec Tenways vous roulez avec style, fluidité et sim…" at bounding box center [426, 287] width 367 height 10
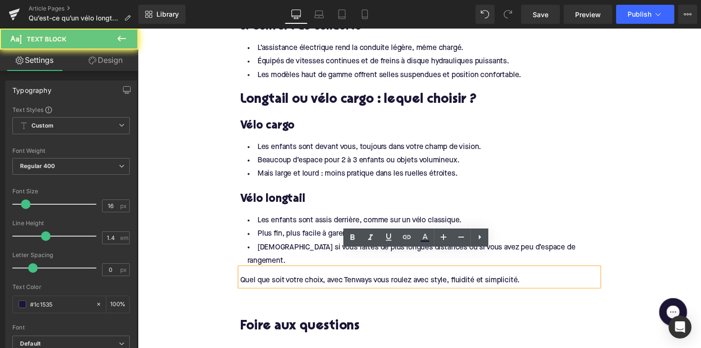
click at [308, 282] on div "Quel que soit votre choix, avec Tenways vous roulez avec style, fluidité et sim…" at bounding box center [426, 287] width 367 height 10
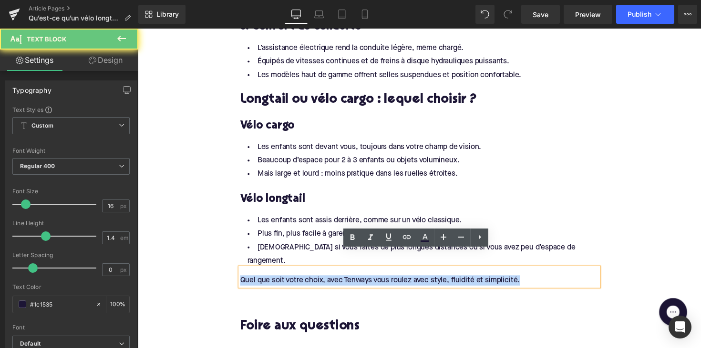
click at [308, 282] on div "Quel que soit votre choix, avec Tenways vous roulez avec style, fluidité et sim…" at bounding box center [426, 287] width 367 height 10
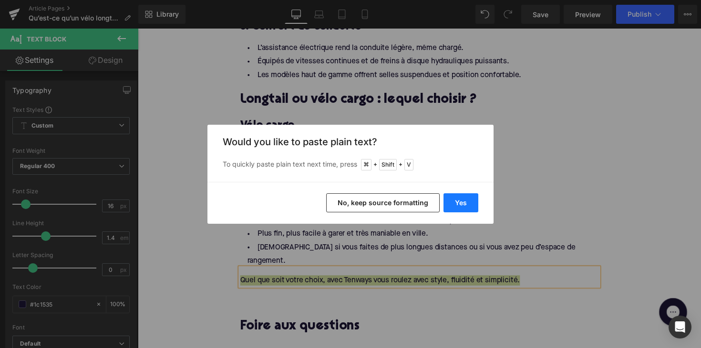
drag, startPoint x: 451, startPoint y: 199, endPoint x: 274, endPoint y: 181, distance: 178.3
click at [451, 199] on button "Yes" at bounding box center [460, 203] width 35 height 19
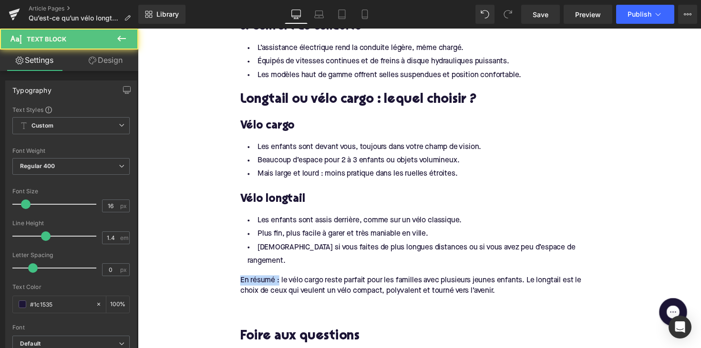
drag, startPoint x: 281, startPoint y: 268, endPoint x: 218, endPoint y: 269, distance: 62.5
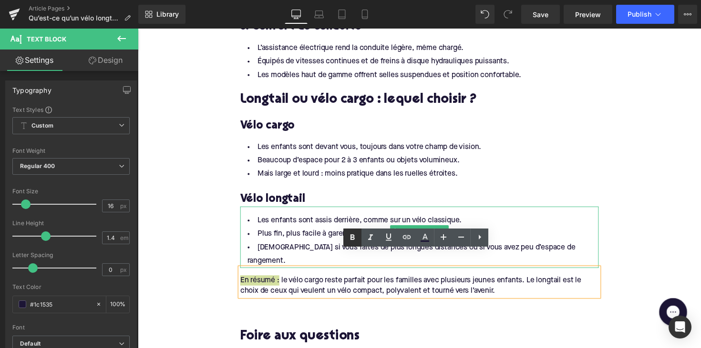
click at [347, 237] on icon at bounding box center [352, 237] width 11 height 11
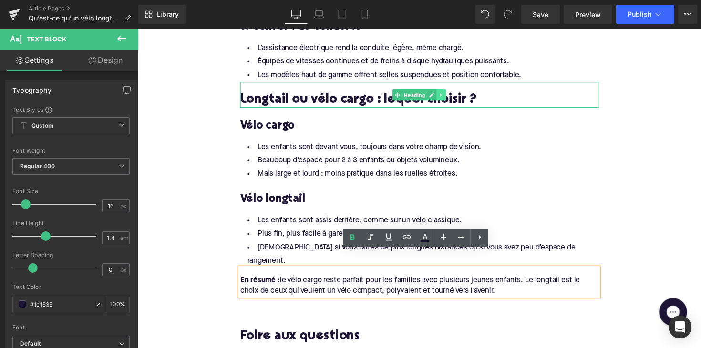
click at [446, 95] on icon at bounding box center [448, 97] width 5 height 6
click at [442, 95] on icon at bounding box center [443, 96] width 5 height 5
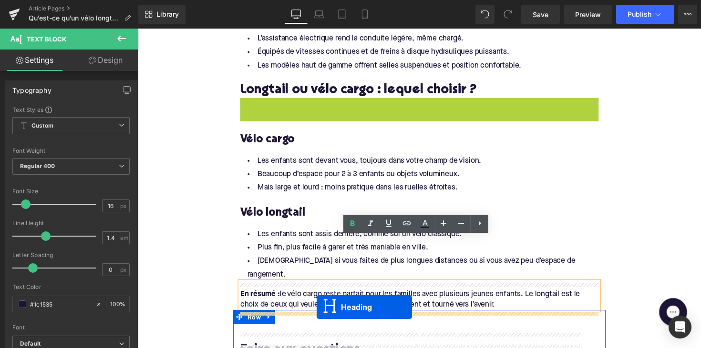
scroll to position [1121, 0]
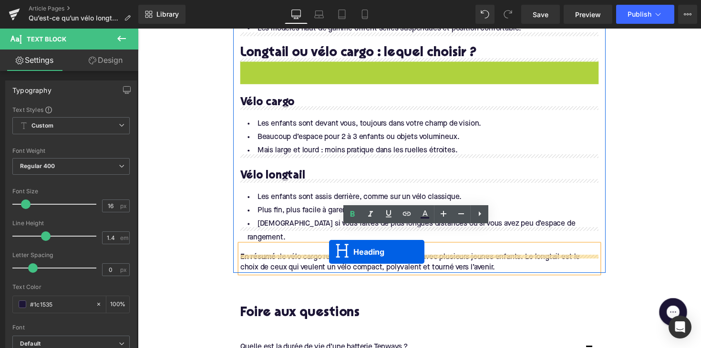
drag, startPoint x: 403, startPoint y: 121, endPoint x: 334, endPoint y: 258, distance: 153.3
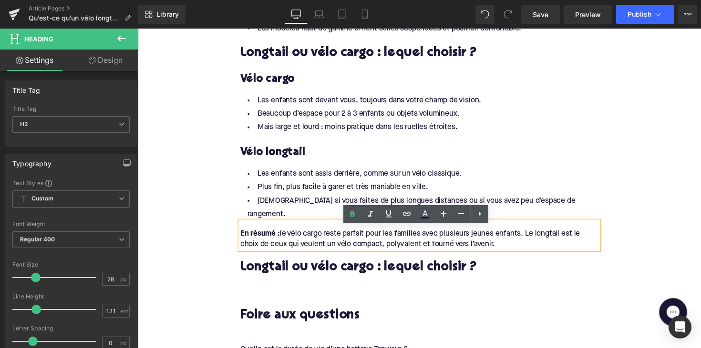
click at [138, 29] on div at bounding box center [138, 29] width 0 height 0
click at [291, 267] on h2 "Longtail ou vélo cargo : lequel choisir ?" at bounding box center [426, 274] width 367 height 15
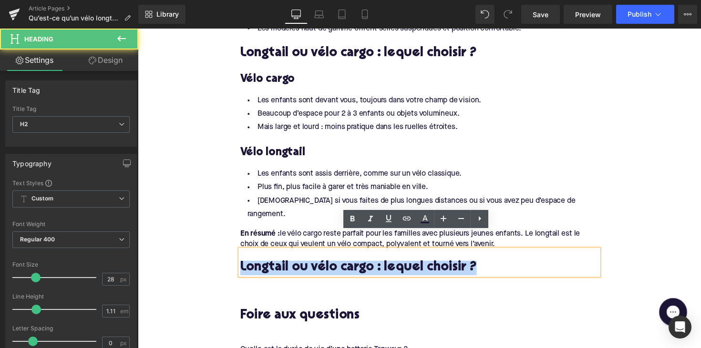
click at [291, 267] on h2 "Longtail ou vélo cargo : lequel choisir ?" at bounding box center [426, 274] width 367 height 15
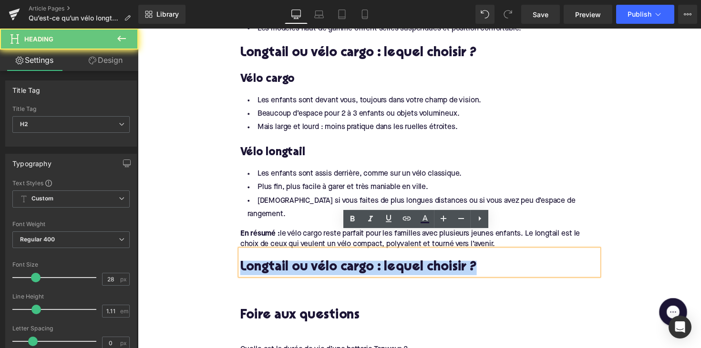
paste div
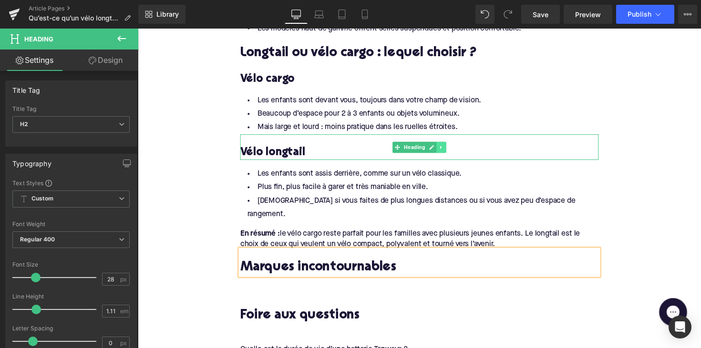
click at [446, 148] on icon at bounding box center [448, 151] width 5 height 6
click at [442, 148] on icon at bounding box center [443, 150] width 5 height 5
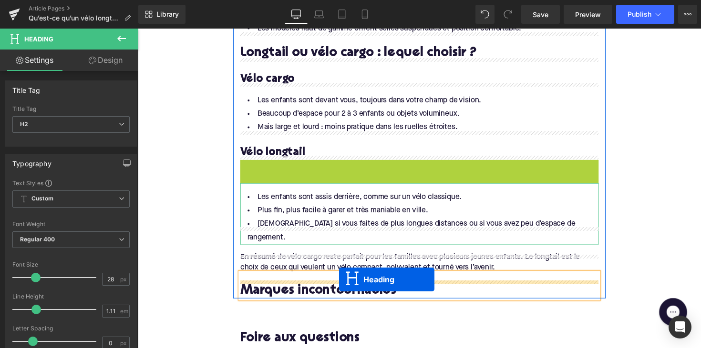
drag, startPoint x: 402, startPoint y: 173, endPoint x: 344, endPoint y: 286, distance: 127.7
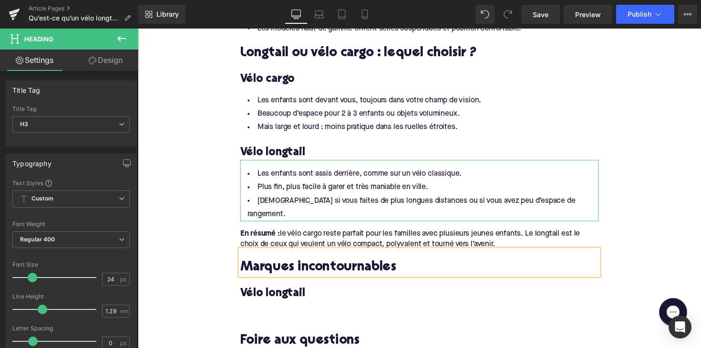
click at [287, 293] on h3 "Vélo longtail" at bounding box center [426, 300] width 367 height 15
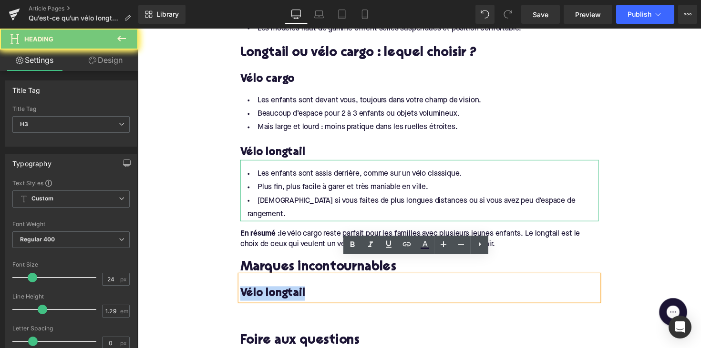
paste div
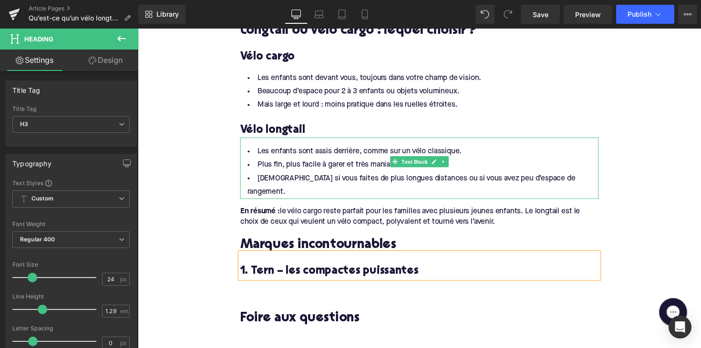
scroll to position [1165, 0]
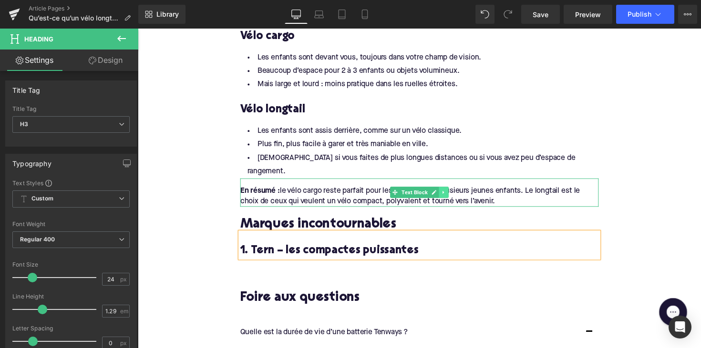
click at [449, 194] on icon at bounding box center [451, 197] width 5 height 6
click at [445, 194] on icon at bounding box center [445, 196] width 5 height 5
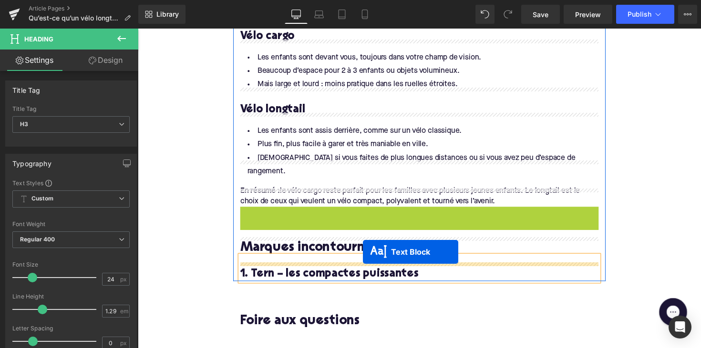
drag, startPoint x: 396, startPoint y: 209, endPoint x: 369, endPoint y: 258, distance: 56.4
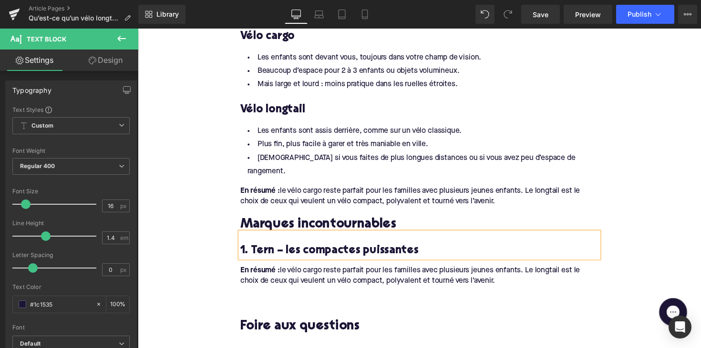
click at [299, 271] on div "En résumé : le vélo cargo reste parfait pour les familles avec plusieurs jeunes…" at bounding box center [426, 281] width 367 height 21
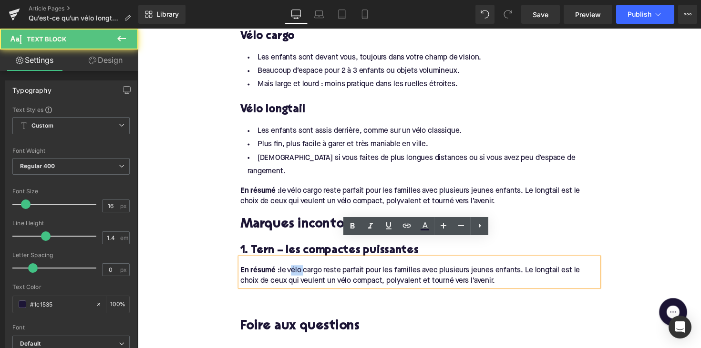
click at [299, 271] on div "En résumé : le vélo cargo reste parfait pour les familles avec plusieurs jeunes…" at bounding box center [426, 281] width 367 height 21
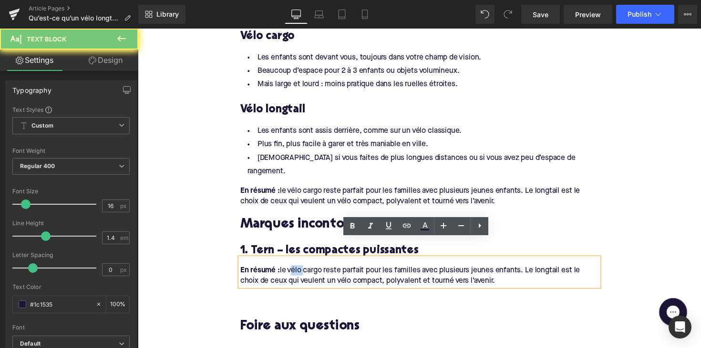
click at [299, 271] on div "En résumé : le vélo cargo reste parfait pour les familles avec plusieurs jeunes…" at bounding box center [426, 281] width 367 height 21
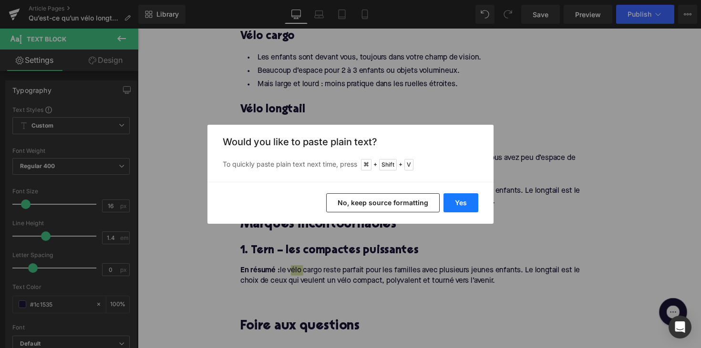
click at [444, 202] on button "Yes" at bounding box center [460, 203] width 35 height 19
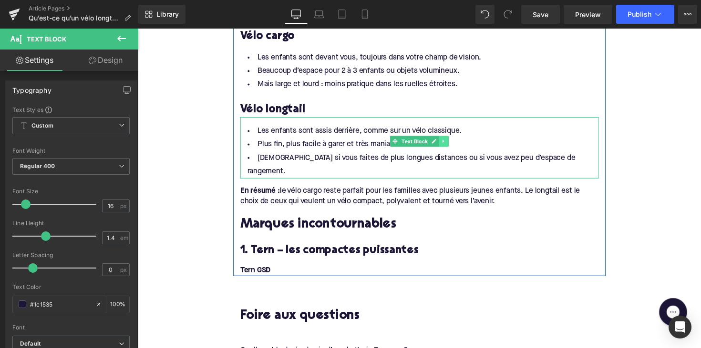
click at [451, 141] on icon at bounding box center [451, 144] width 5 height 6
click at [445, 141] on icon at bounding box center [445, 143] width 5 height 5
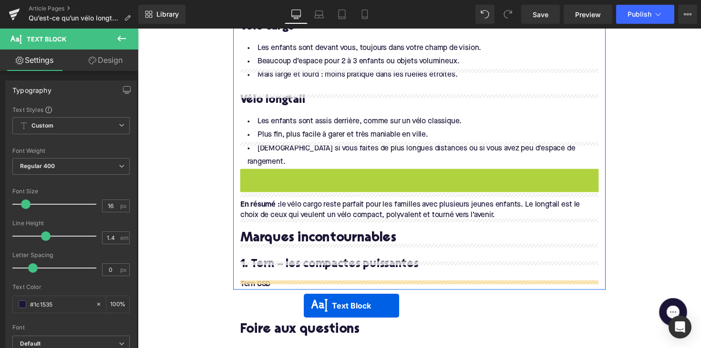
scroll to position [1194, 0]
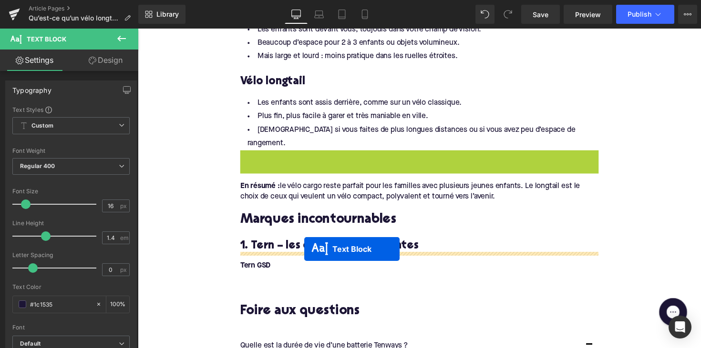
drag, startPoint x: 399, startPoint y: 186, endPoint x: 308, endPoint y: 255, distance: 114.0
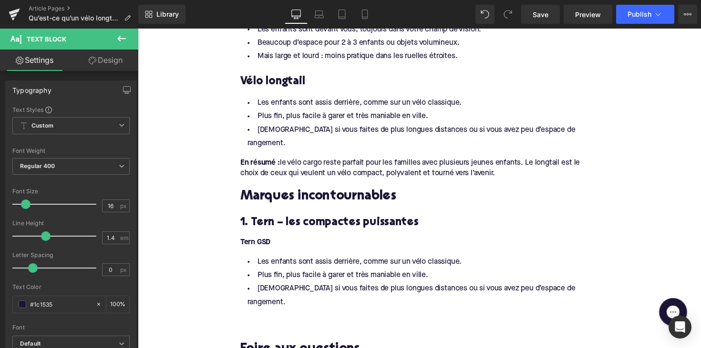
click at [310, 289] on li "Idéal si vous faites de plus longues distances ou si vous avez peu d’espace de …" at bounding box center [426, 303] width 367 height 28
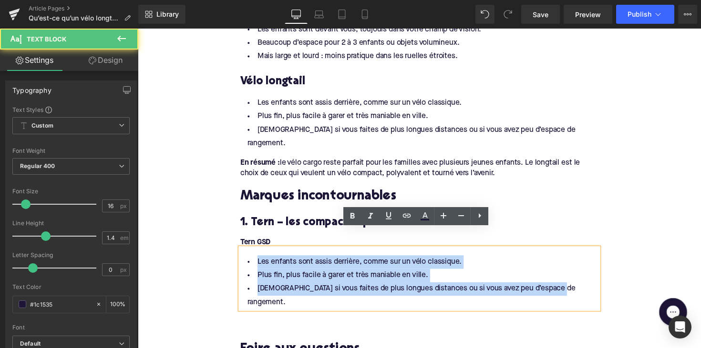
drag, startPoint x: 570, startPoint y: 276, endPoint x: 216, endPoint y: 215, distance: 358.3
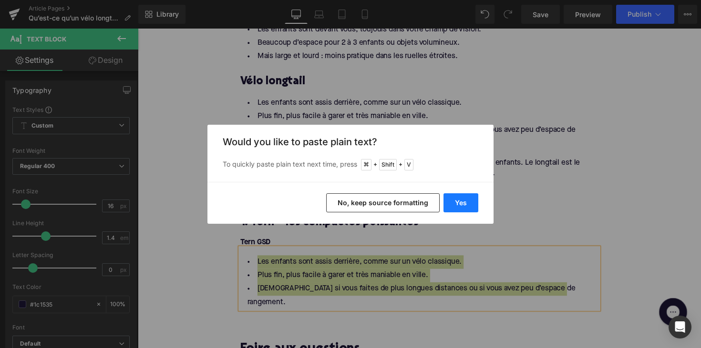
drag, startPoint x: 446, startPoint y: 204, endPoint x: 317, endPoint y: 179, distance: 131.5
click at [446, 204] on button "Yes" at bounding box center [460, 203] width 35 height 19
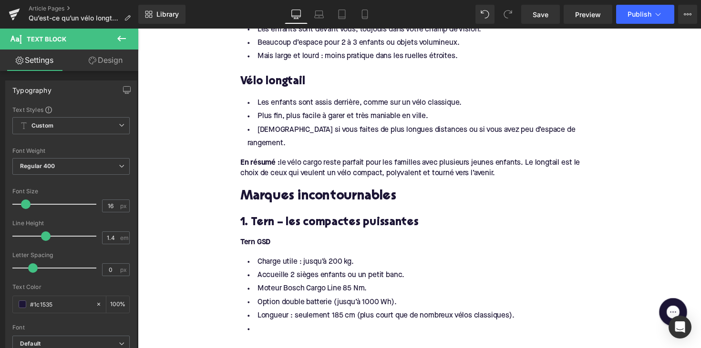
scroll to position [1222, 0]
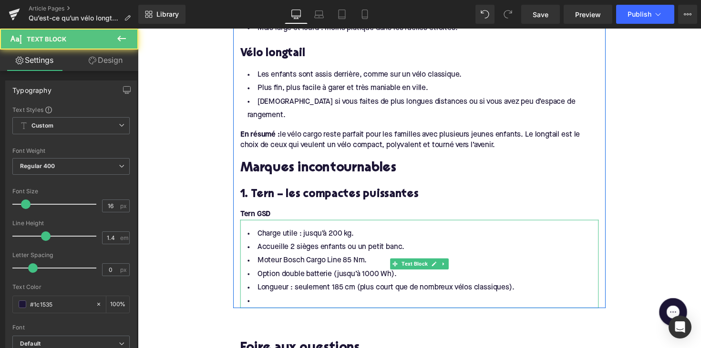
click at [271, 302] on li at bounding box center [426, 309] width 367 height 14
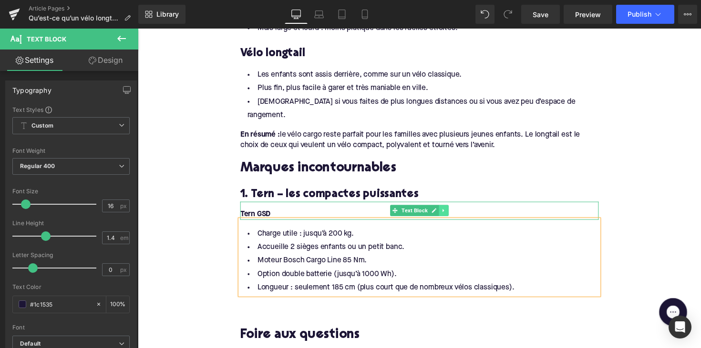
click at [450, 213] on icon at bounding box center [451, 216] width 5 height 6
click at [443, 213] on icon at bounding box center [445, 216] width 5 height 6
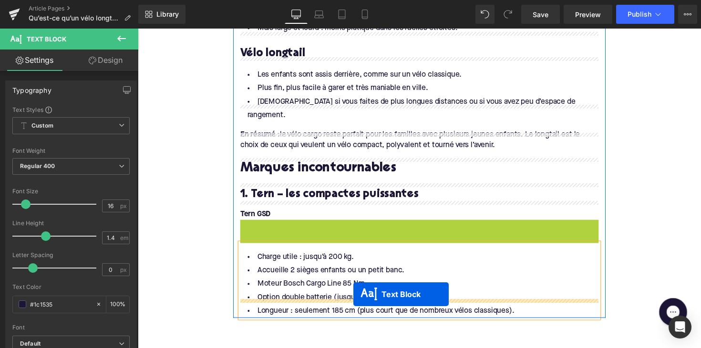
drag, startPoint x: 401, startPoint y: 213, endPoint x: 358, endPoint y: 301, distance: 98.3
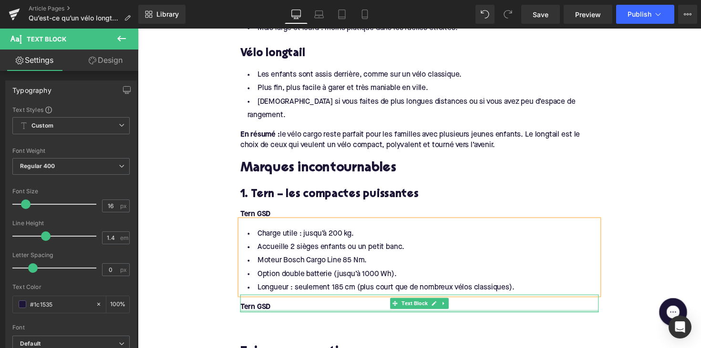
click at [256, 317] on div at bounding box center [426, 318] width 367 height 2
click at [256, 311] on font "Tern GSD" at bounding box center [258, 315] width 31 height 8
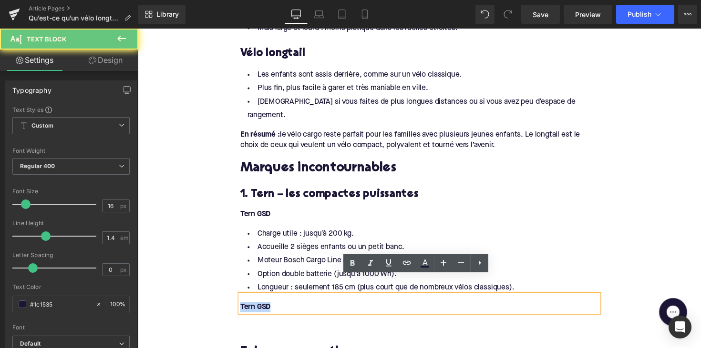
click at [256, 311] on font "Tern GSD" at bounding box center [258, 315] width 31 height 8
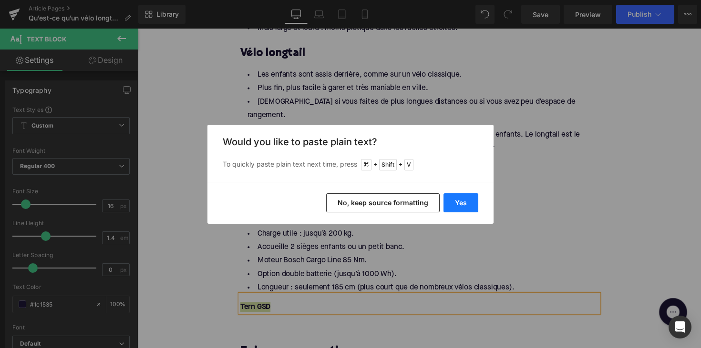
click at [464, 211] on button "Yes" at bounding box center [460, 203] width 35 height 19
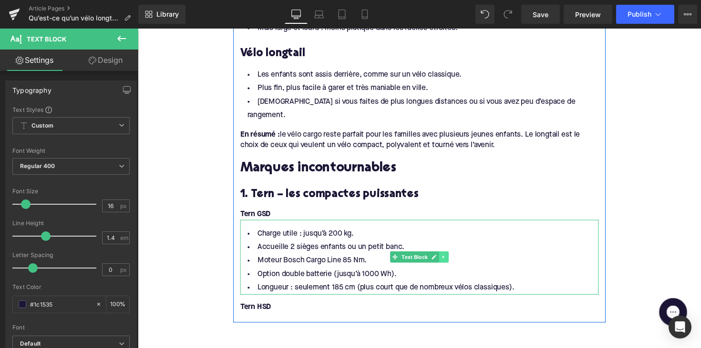
click at [446, 257] on link at bounding box center [451, 262] width 10 height 11
click at [443, 260] on icon at bounding box center [445, 262] width 5 height 5
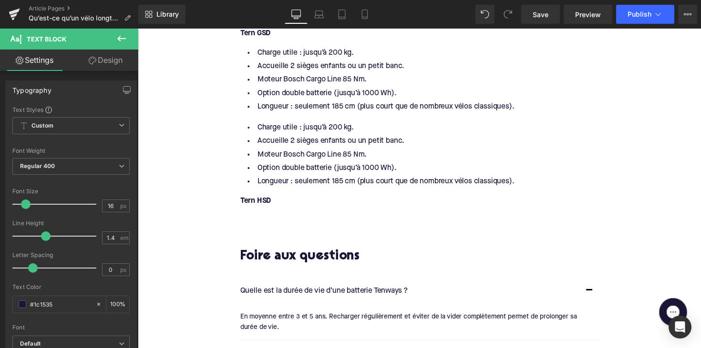
scroll to position [1387, 0]
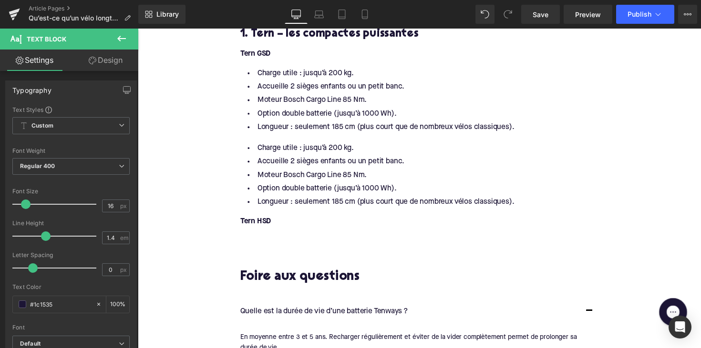
click at [405, 159] on div "Charge utile : jusqu’à 200 kg. Accueille 2 sièges enfants ou un petit banc. Mot…" at bounding box center [426, 175] width 367 height 77
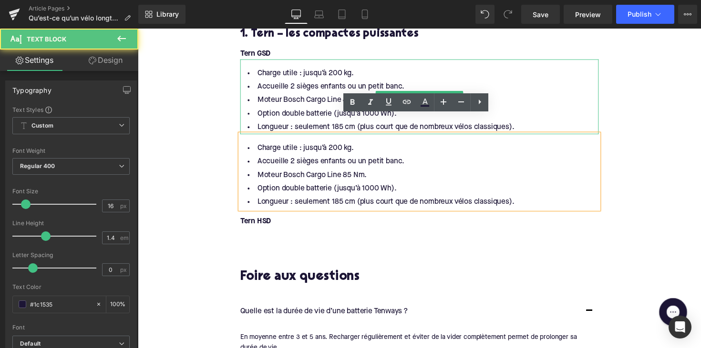
click at [321, 95] on li "Moteur Bosch Cargo Line 85 Nm." at bounding box center [426, 102] width 367 height 14
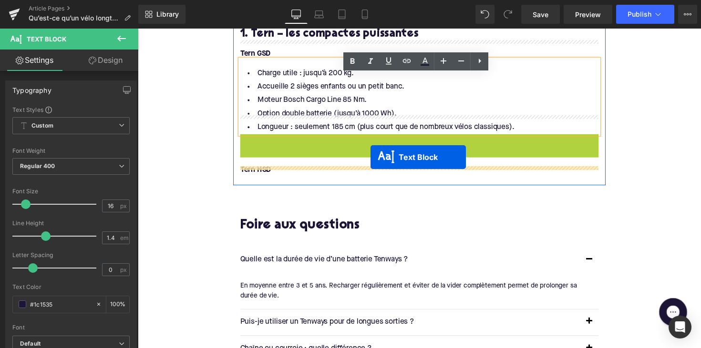
drag, startPoint x: 400, startPoint y: 155, endPoint x: 376, endPoint y: 161, distance: 25.0
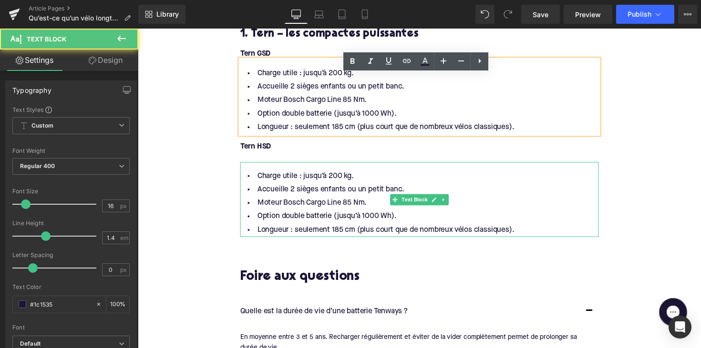
click at [375, 228] on li "Longueur : seulement 185 cm (plus court que de nombreux vélos classiques)." at bounding box center [426, 235] width 367 height 14
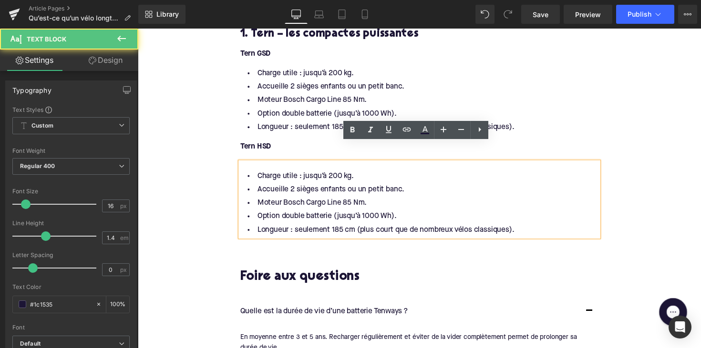
click at [317, 215] on li "Option double batterie (jusqu’à 1000 Wh)." at bounding box center [426, 222] width 367 height 14
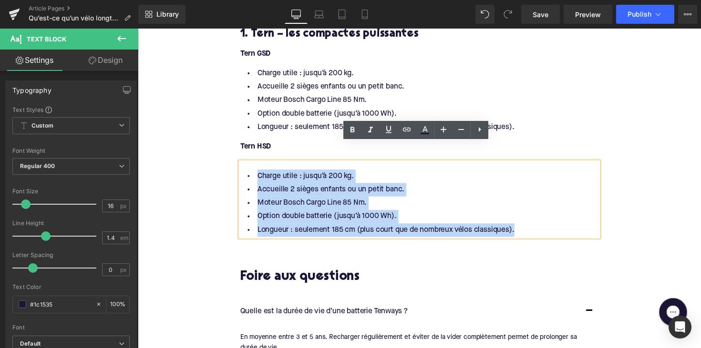
drag, startPoint x: 535, startPoint y: 214, endPoint x: 248, endPoint y: 155, distance: 292.8
click at [248, 173] on ul "Charge utile : jusqu’à 200 kg. Accueille 2 sièges enfants ou un petit banc. Mot…" at bounding box center [426, 207] width 367 height 69
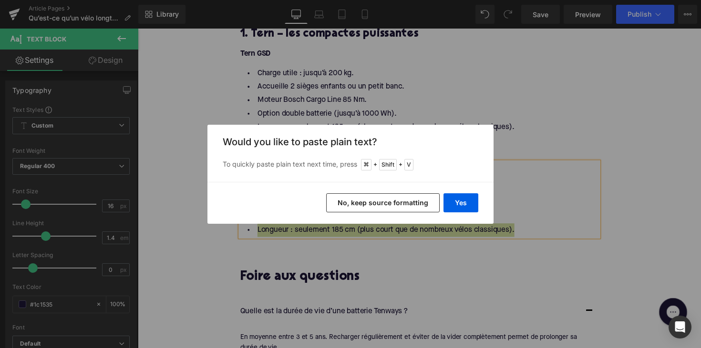
click at [467, 193] on div "Yes No, keep source formatting" at bounding box center [350, 203] width 286 height 42
click at [466, 198] on button "Yes" at bounding box center [460, 203] width 35 height 19
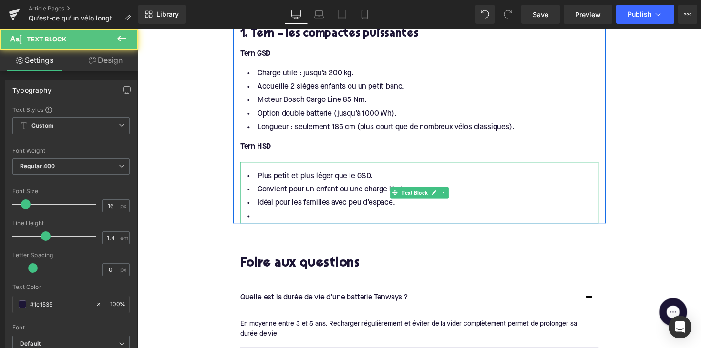
click at [282, 215] on li at bounding box center [426, 222] width 367 height 14
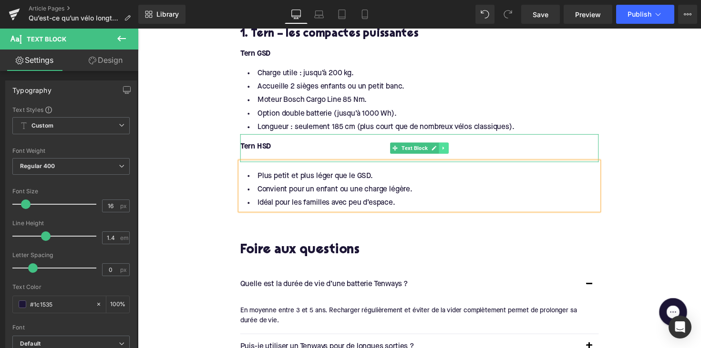
click at [449, 148] on icon at bounding box center [451, 151] width 5 height 6
click at [443, 148] on icon at bounding box center [445, 150] width 5 height 5
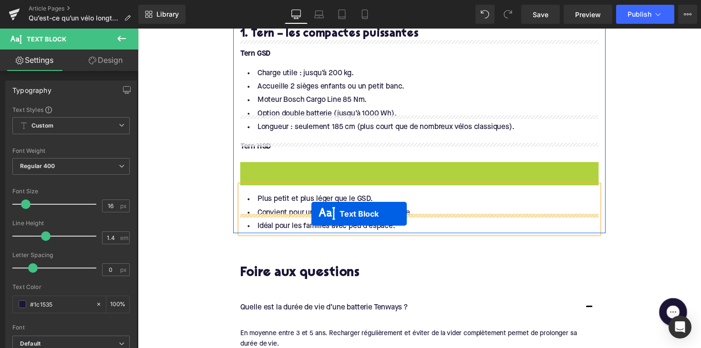
drag, startPoint x: 398, startPoint y: 160, endPoint x: 316, endPoint y: 219, distance: 101.5
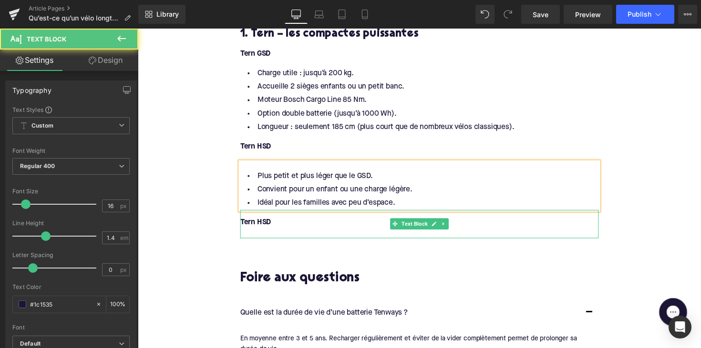
click at [253, 224] on font "Tern HSD" at bounding box center [258, 228] width 31 height 8
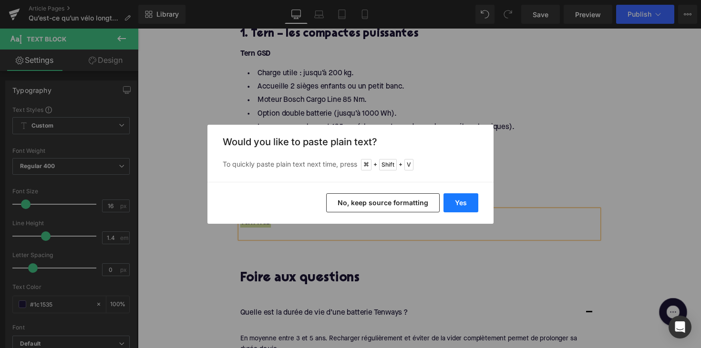
drag, startPoint x: 474, startPoint y: 206, endPoint x: 328, endPoint y: 182, distance: 148.4
click at [474, 206] on button "Yes" at bounding box center [460, 203] width 35 height 19
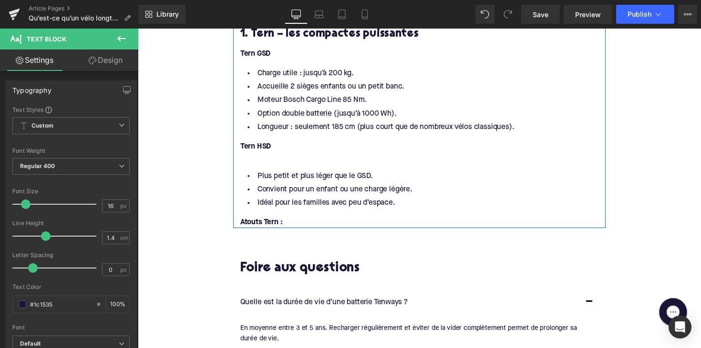
click at [331, 222] on div "Atouts Tern :" at bounding box center [426, 227] width 367 height 10
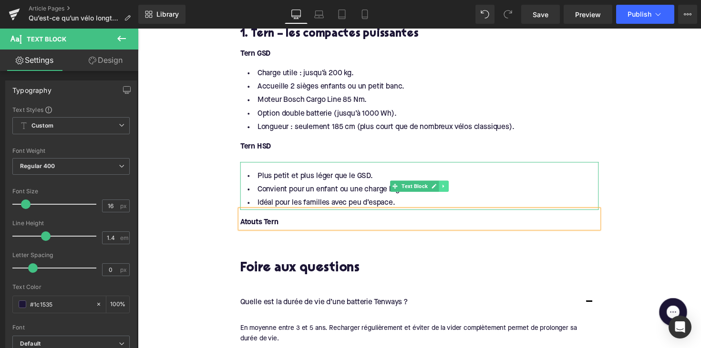
click at [451, 187] on icon at bounding box center [451, 190] width 5 height 6
click at [444, 187] on icon at bounding box center [445, 189] width 5 height 5
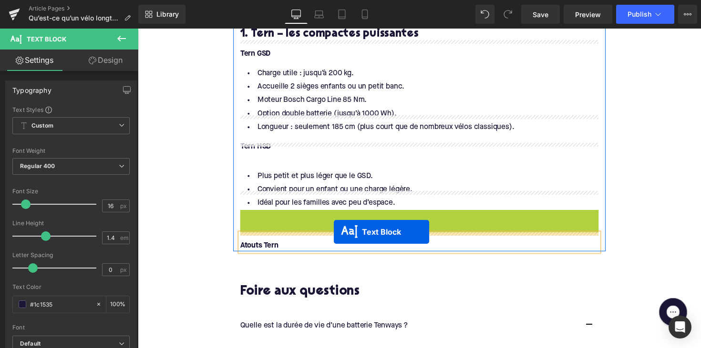
drag, startPoint x: 397, startPoint y: 223, endPoint x: 338, endPoint y: 237, distance: 59.8
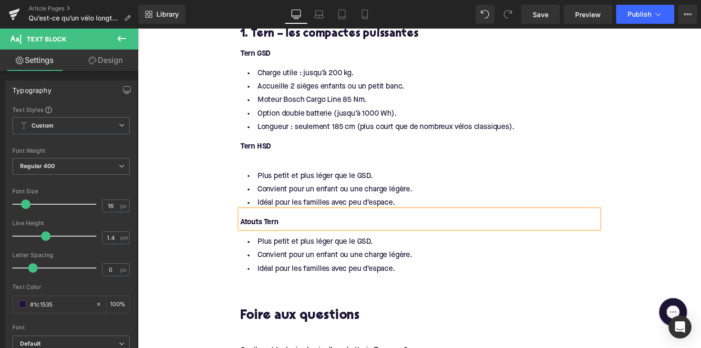
click at [304, 255] on li "Convient pour un enfant ou une charge légère." at bounding box center [426, 262] width 367 height 14
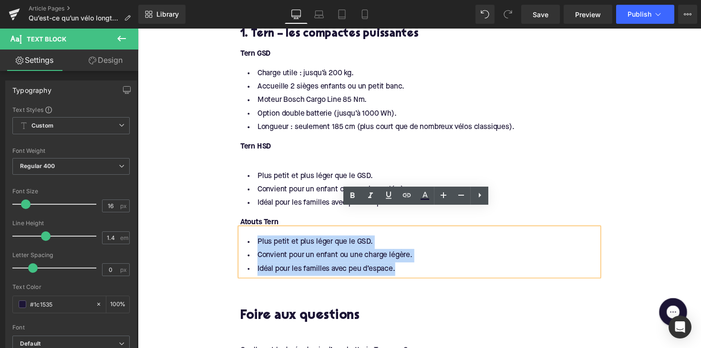
drag, startPoint x: 410, startPoint y: 261, endPoint x: 215, endPoint y: 219, distance: 198.6
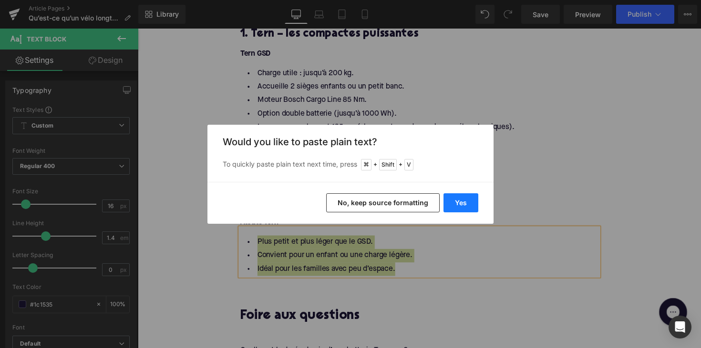
click at [467, 197] on button "Yes" at bounding box center [460, 203] width 35 height 19
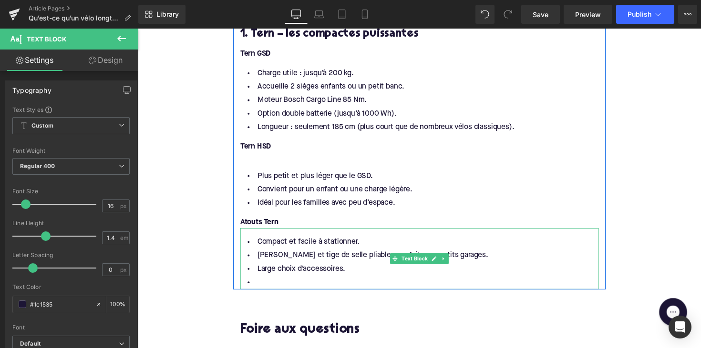
click at [289, 282] on li at bounding box center [426, 289] width 367 height 14
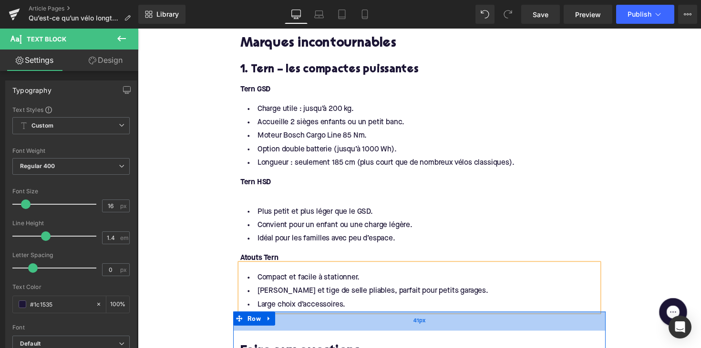
scroll to position [1329, 0]
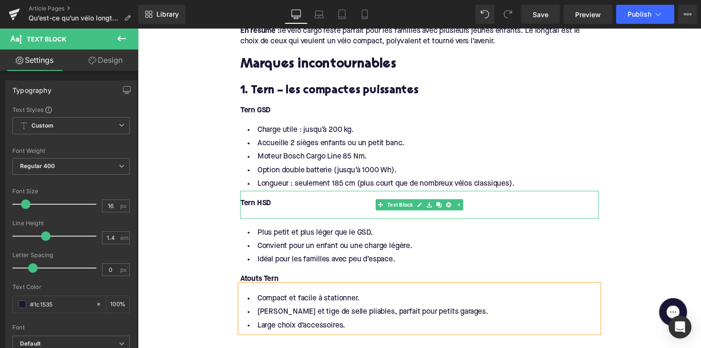
click at [266, 213] on div at bounding box center [426, 218] width 367 height 10
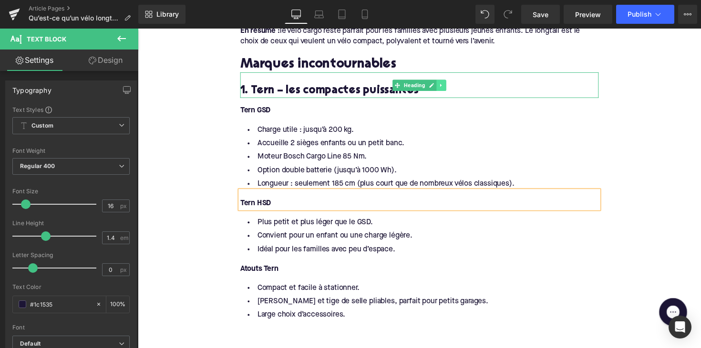
click at [448, 85] on icon at bounding box center [448, 86] width 1 height 3
click at [441, 84] on icon at bounding box center [443, 86] width 5 height 5
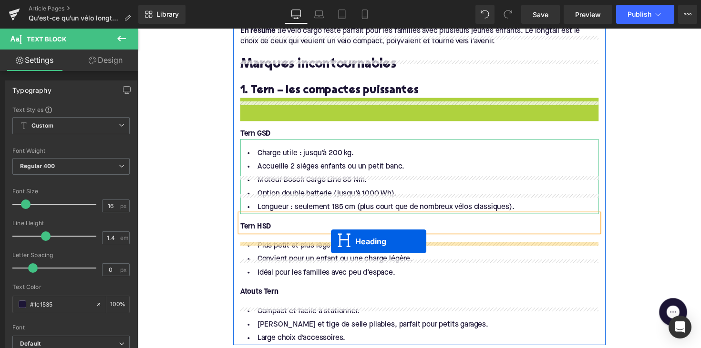
scroll to position [1401, 0]
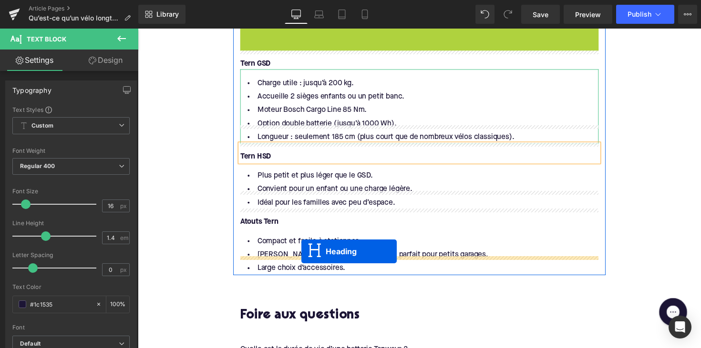
drag, startPoint x: 399, startPoint y: 91, endPoint x: 305, endPoint y: 257, distance: 191.3
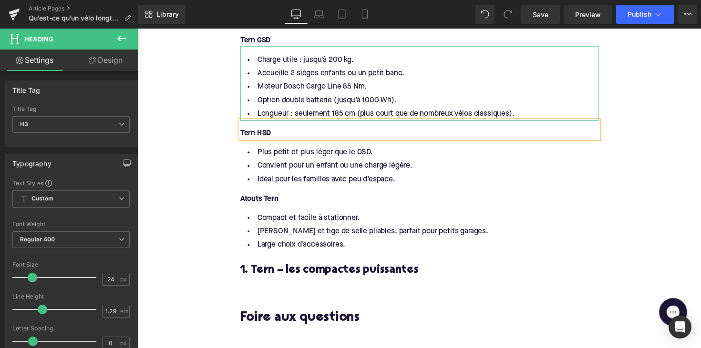
click at [307, 269] on h3 "1. Tern – les compactes puissantes" at bounding box center [426, 276] width 367 height 15
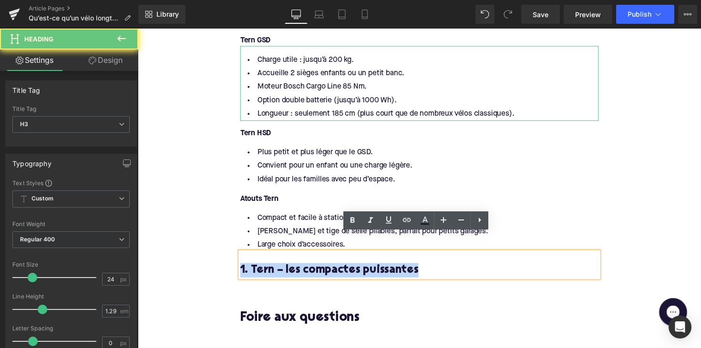
click at [307, 269] on h3 "1. Tern – les compactes puissantes" at bounding box center [426, 276] width 367 height 15
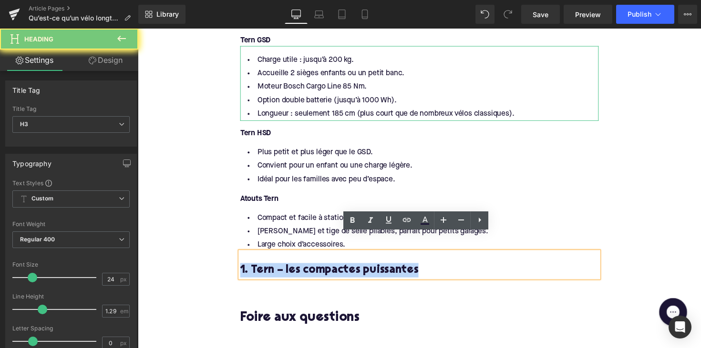
paste div
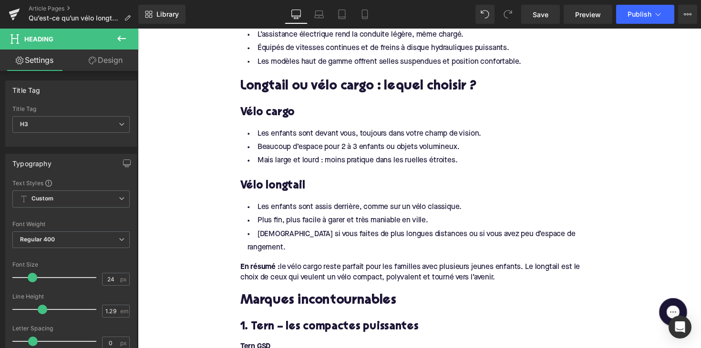
scroll to position [1078, 0]
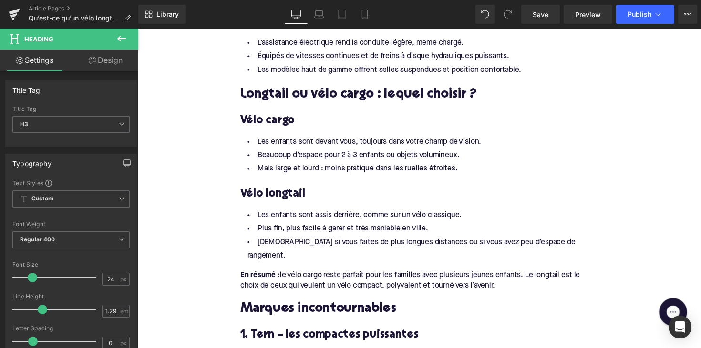
click at [390, 143] on li "Les enfants sont devant vous, toujours dans votre champ de vision." at bounding box center [426, 145] width 367 height 14
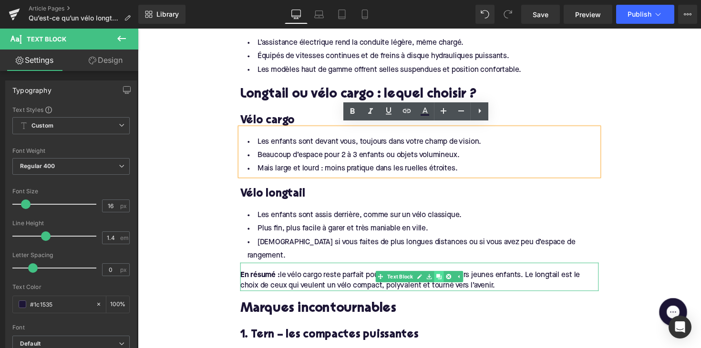
click at [445, 281] on icon at bounding box center [445, 283] width 5 height 5
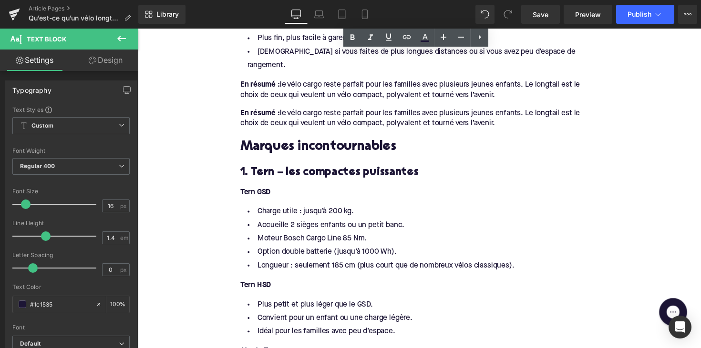
scroll to position [1267, 0]
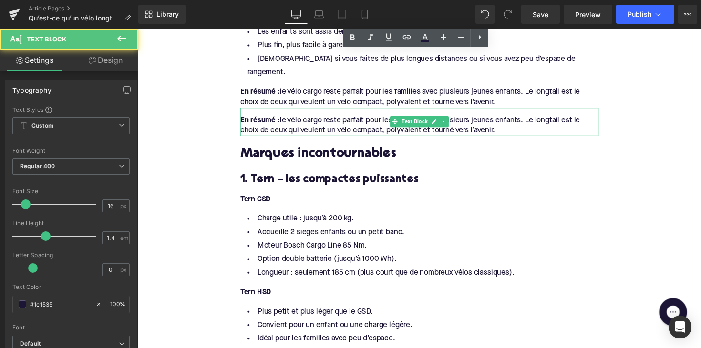
click at [395, 110] on div "En résumé : le vélo cargo reste parfait pour les familles avec plusieurs jeunes…" at bounding box center [426, 124] width 367 height 29
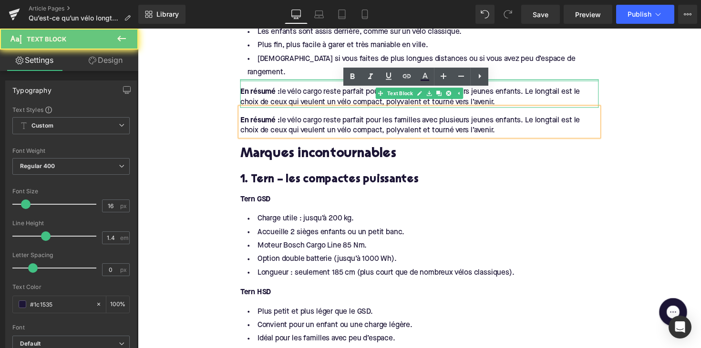
click at [291, 81] on div at bounding box center [426, 82] width 367 height 2
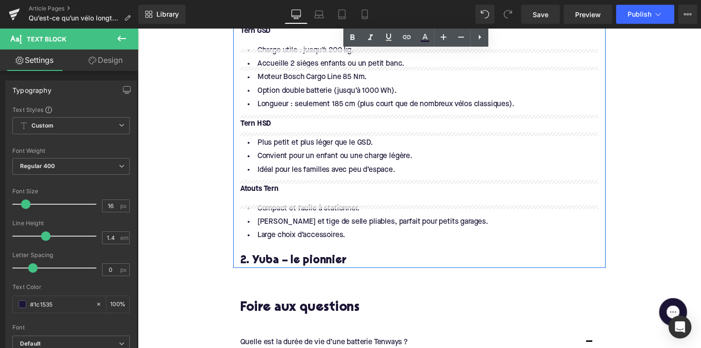
scroll to position [1492, 0]
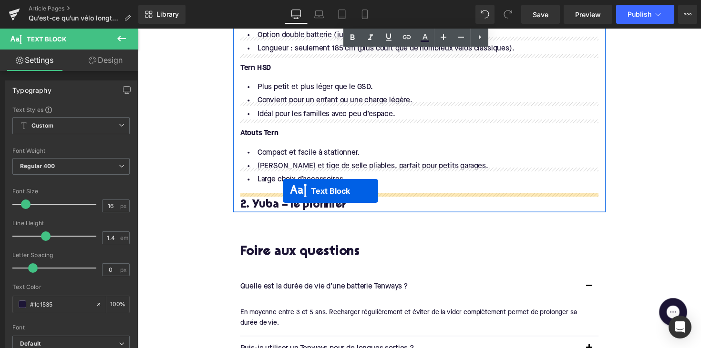
drag, startPoint x: 401, startPoint y: 107, endPoint x: 286, endPoint y: 195, distance: 144.9
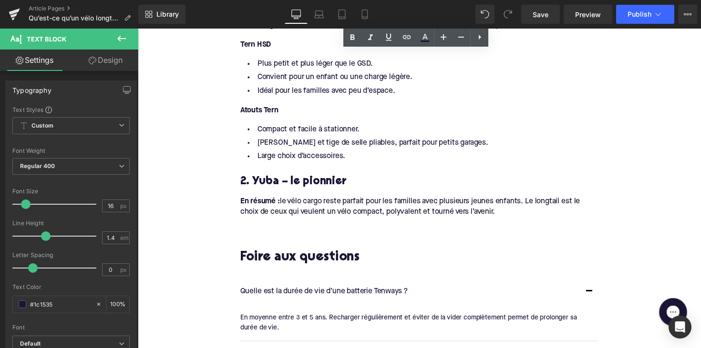
click at [508, 201] on div "En résumé : le vélo cargo reste parfait pour les familles avec plusieurs jeunes…" at bounding box center [426, 211] width 367 height 21
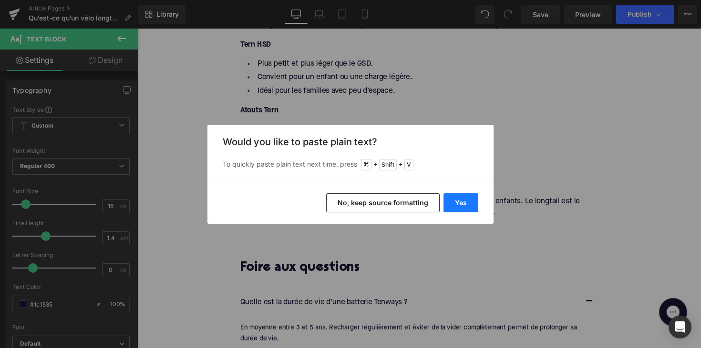
drag, startPoint x: 460, startPoint y: 197, endPoint x: 338, endPoint y: 172, distance: 124.2
click at [460, 197] on button "Yes" at bounding box center [460, 203] width 35 height 19
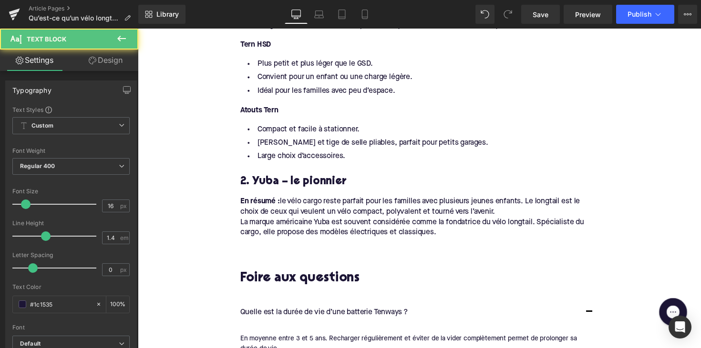
drag, startPoint x: 517, startPoint y: 196, endPoint x: 221, endPoint y: 173, distance: 297.4
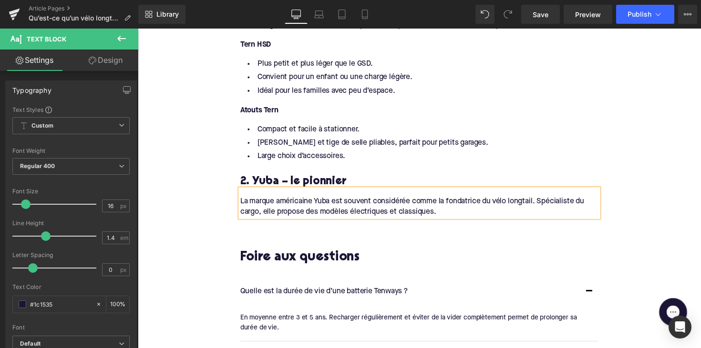
click at [445, 125] on li "Compact et facile à stationner." at bounding box center [426, 132] width 367 height 14
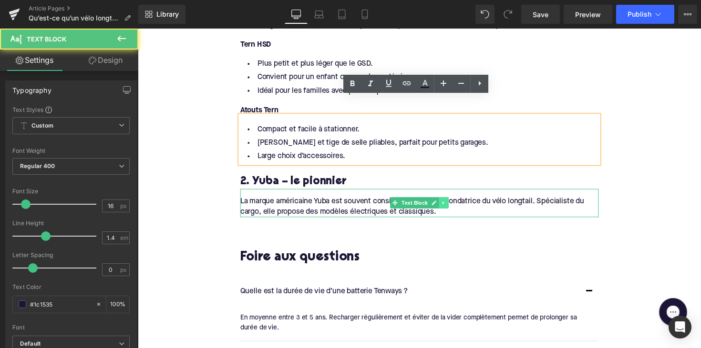
click at [452, 202] on link at bounding box center [451, 207] width 10 height 11
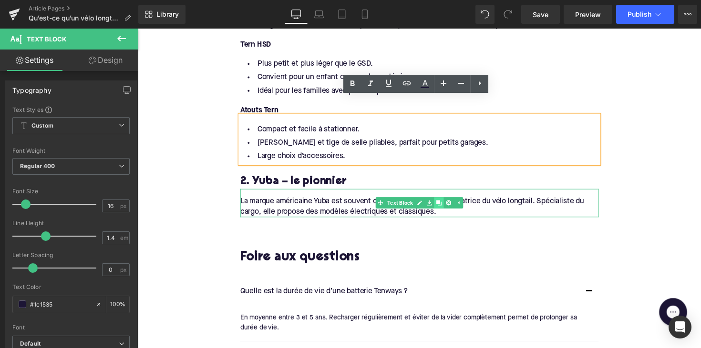
click at [447, 205] on icon at bounding box center [445, 207] width 5 height 5
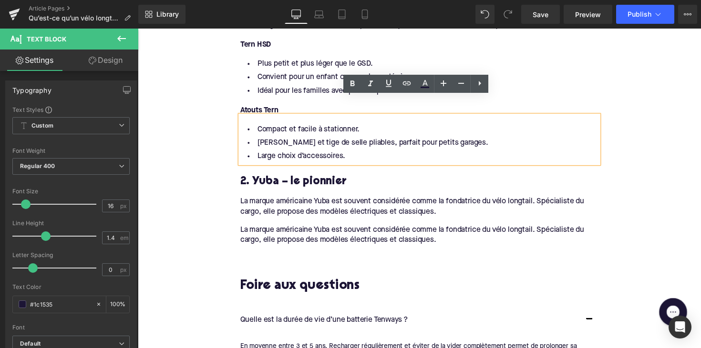
click at [331, 231] on span "La marque américaine Yuba est souvent considérée comme la fondatrice du vélo lo…" at bounding box center [419, 240] width 352 height 18
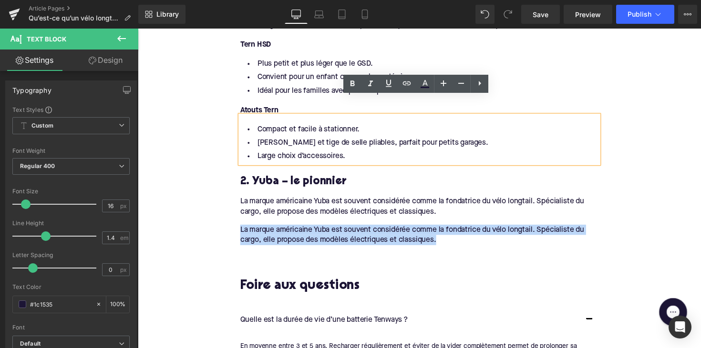
click at [331, 231] on span "La marque américaine Yuba est souvent considérée comme la fondatrice du vélo lo…" at bounding box center [419, 240] width 352 height 18
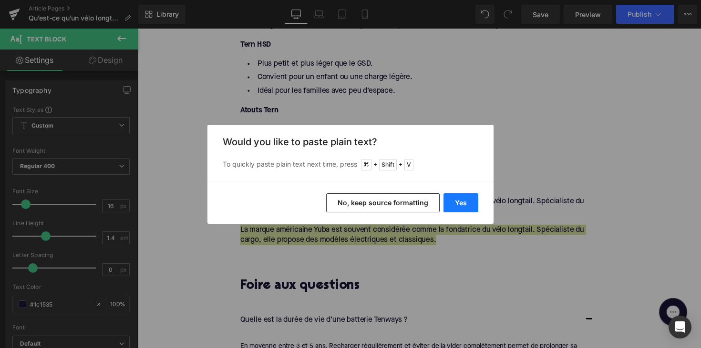
drag, startPoint x: 466, startPoint y: 203, endPoint x: 255, endPoint y: 110, distance: 230.9
click at [466, 203] on button "Yes" at bounding box center [460, 203] width 35 height 19
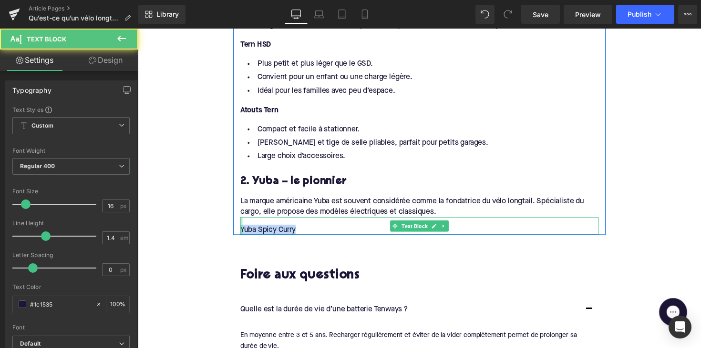
drag, startPoint x: 306, startPoint y: 214, endPoint x: 241, endPoint y: 214, distance: 65.3
click at [243, 222] on div "Yuba Spicy Curry Text Block" at bounding box center [426, 231] width 367 height 18
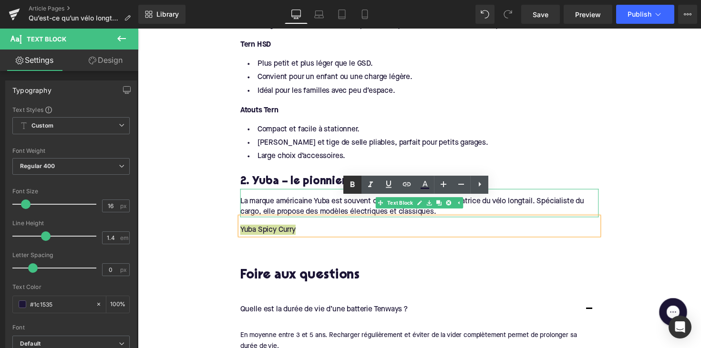
click at [352, 187] on icon at bounding box center [352, 185] width 4 height 6
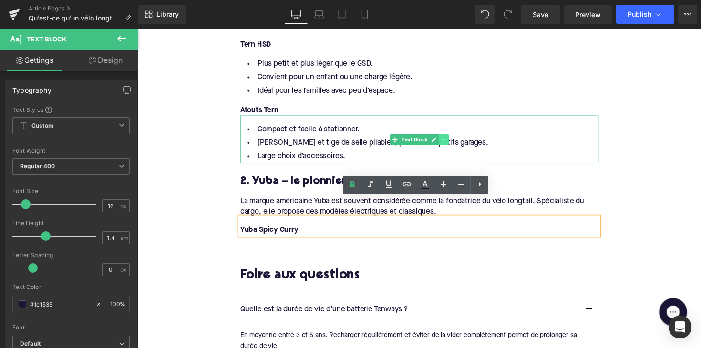
click at [451, 140] on icon at bounding box center [451, 143] width 5 height 6
drag, startPoint x: 445, startPoint y: 124, endPoint x: 400, endPoint y: 89, distance: 57.3
click at [445, 140] on icon at bounding box center [445, 143] width 5 height 6
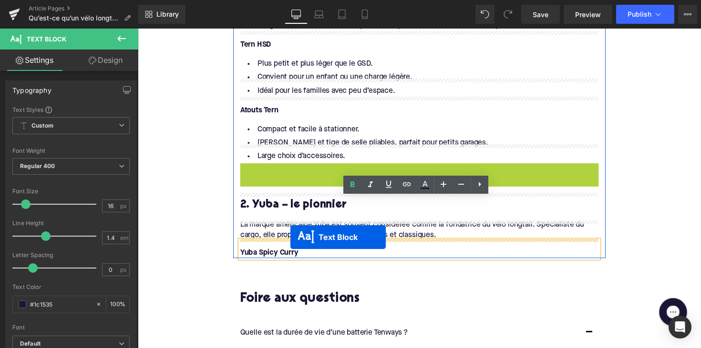
drag, startPoint x: 396, startPoint y: 172, endPoint x: 294, endPoint y: 243, distance: 124.0
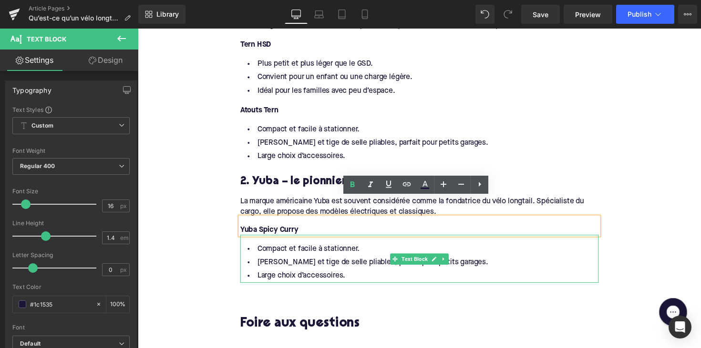
click at [315, 262] on li "Guidon et tige de selle pliables, parfait pour petits garages." at bounding box center [426, 269] width 367 height 14
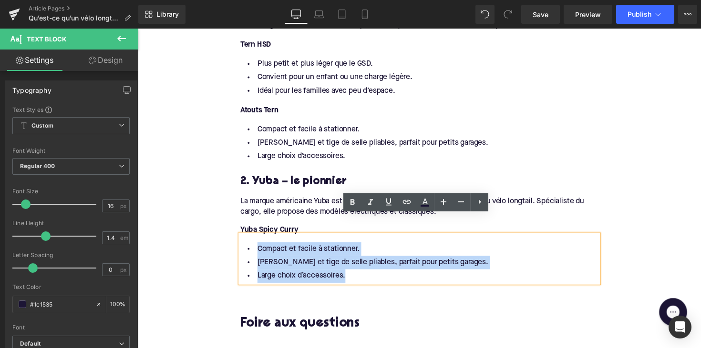
drag, startPoint x: 351, startPoint y: 266, endPoint x: 252, endPoint y: 235, distance: 104.6
click at [252, 248] on ul "Compact et facile à stationner. Guidon et tige de selle pliables, parfait pour …" at bounding box center [426, 268] width 367 height 41
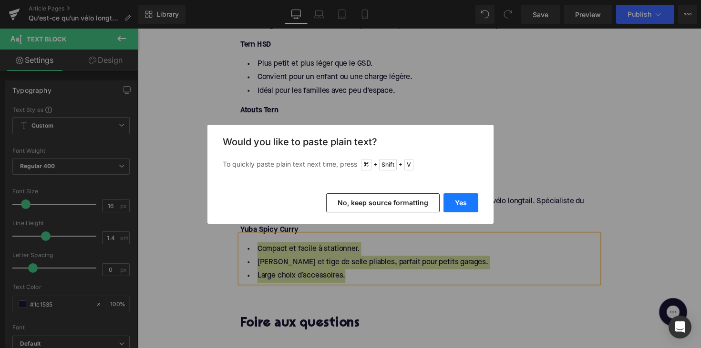
click at [457, 201] on button "Yes" at bounding box center [460, 203] width 35 height 19
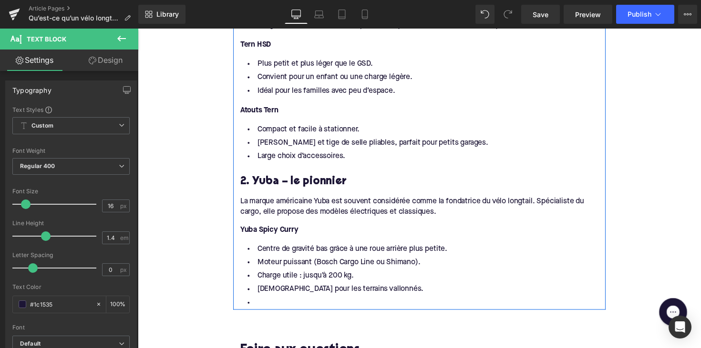
click at [274, 303] on li at bounding box center [426, 310] width 367 height 14
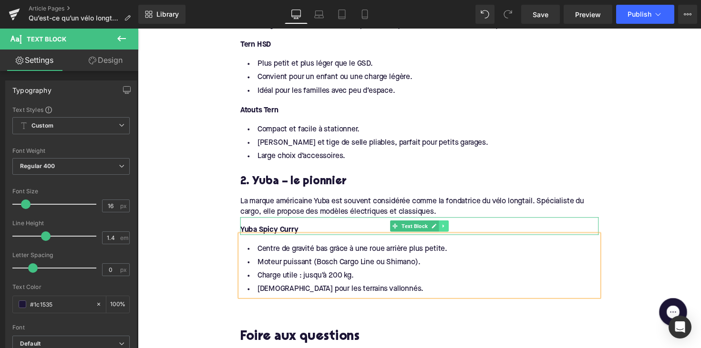
click at [450, 228] on icon at bounding box center [451, 231] width 5 height 6
click at [444, 228] on icon at bounding box center [445, 230] width 5 height 5
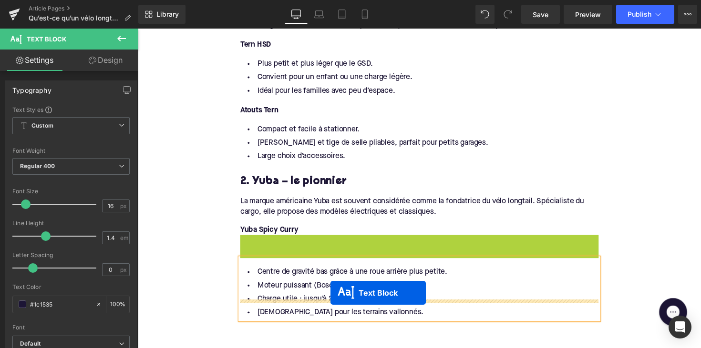
drag, startPoint x: 397, startPoint y: 229, endPoint x: 335, endPoint y: 300, distance: 93.6
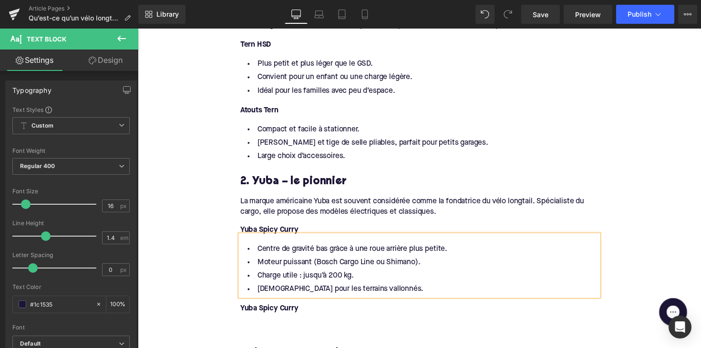
click at [278, 312] on strong "Yuba Spicy Curry" at bounding box center [273, 316] width 60 height 8
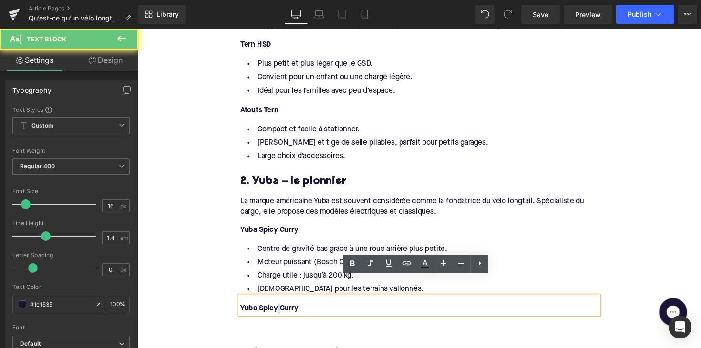
click at [278, 312] on strong "Yuba Spicy Curry" at bounding box center [273, 316] width 60 height 8
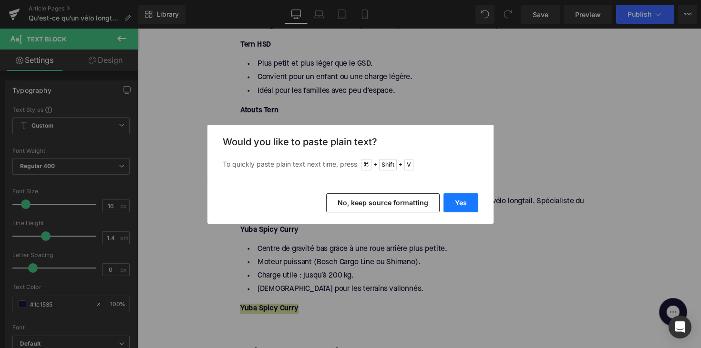
click at [454, 198] on button "Yes" at bounding box center [460, 203] width 35 height 19
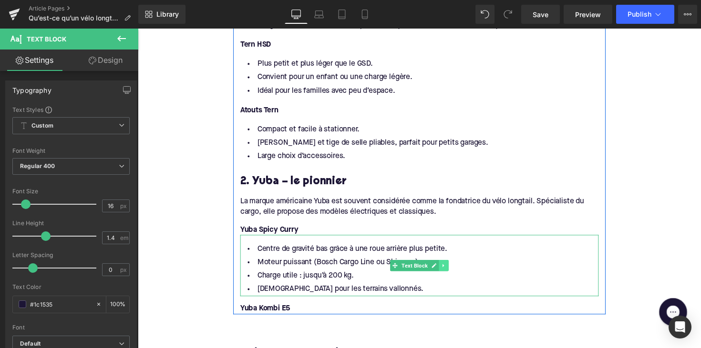
click at [449, 269] on icon at bounding box center [451, 272] width 5 height 6
click at [445, 269] on icon at bounding box center [445, 271] width 5 height 5
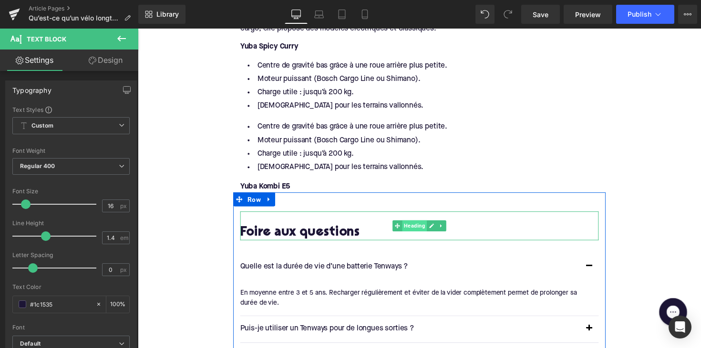
scroll to position [1662, 0]
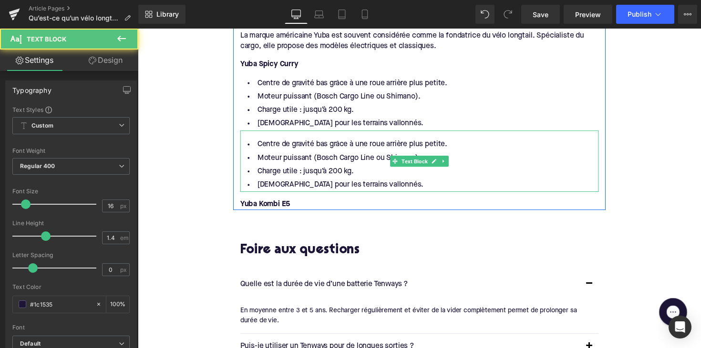
click at [410, 148] on div "Centre de gravité bas grâce à une roue arrière plus petite. Moteur puissant (Bo…" at bounding box center [426, 164] width 367 height 63
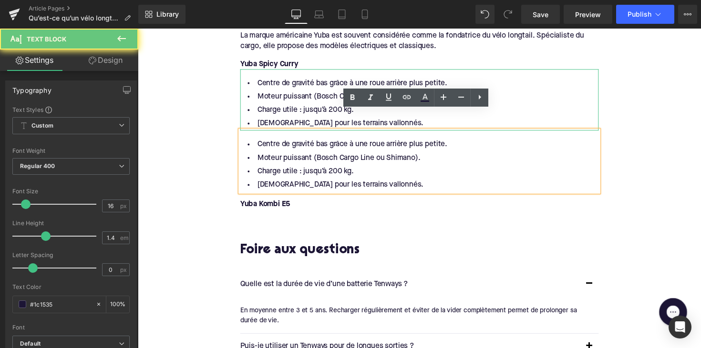
click at [333, 105] on li "Charge utile : jusqu’à 200 kg." at bounding box center [426, 112] width 367 height 14
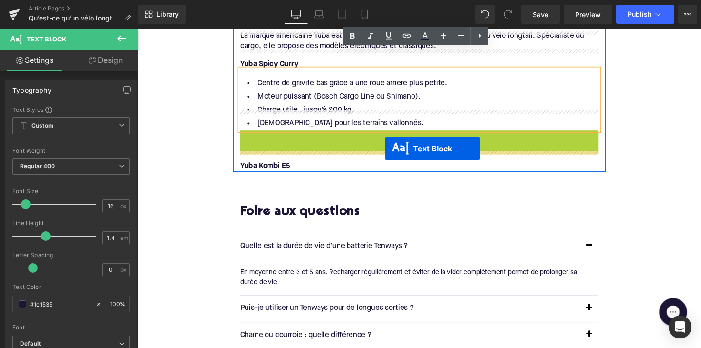
drag, startPoint x: 401, startPoint y: 145, endPoint x: 391, endPoint y: 152, distance: 11.8
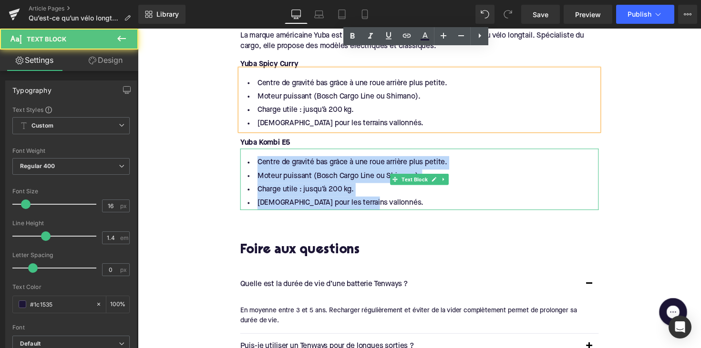
drag, startPoint x: 370, startPoint y: 188, endPoint x: 248, endPoint y: 149, distance: 128.3
click at [248, 159] on ul "Centre de gravité bas grâce à une roue arrière plus petite. Moteur puissant (Bo…" at bounding box center [426, 186] width 367 height 55
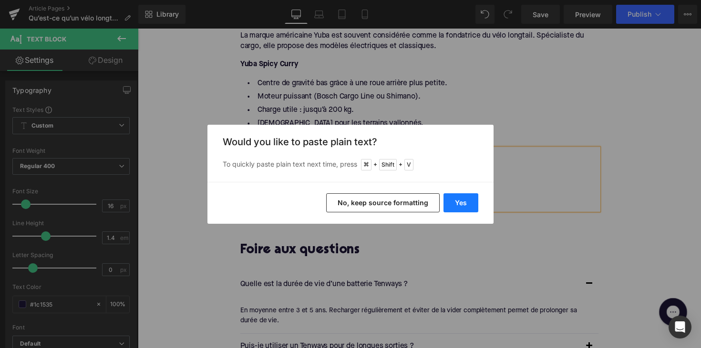
click at [458, 202] on button "Yes" at bounding box center [460, 203] width 35 height 19
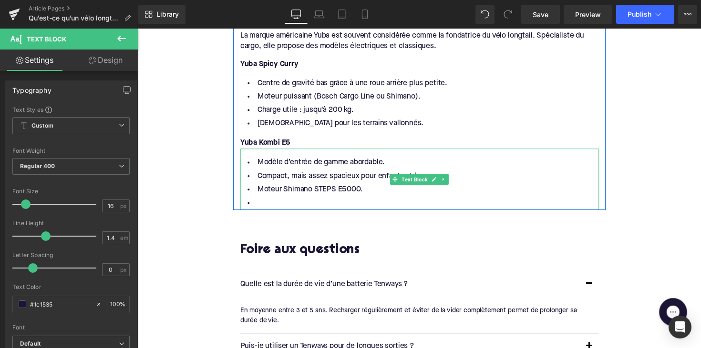
click at [276, 201] on li at bounding box center [426, 208] width 367 height 14
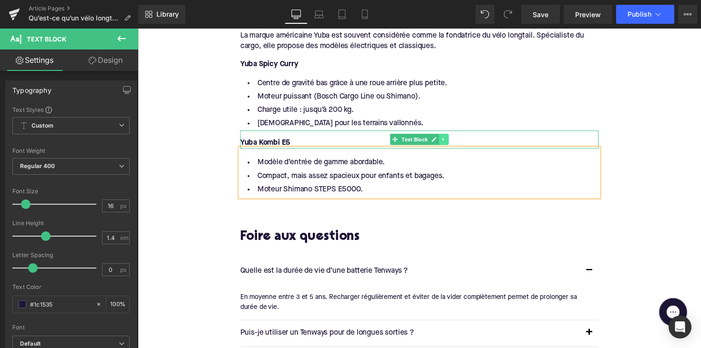
click at [449, 139] on icon at bounding box center [451, 142] width 5 height 6
click at [444, 140] on icon at bounding box center [445, 142] width 5 height 5
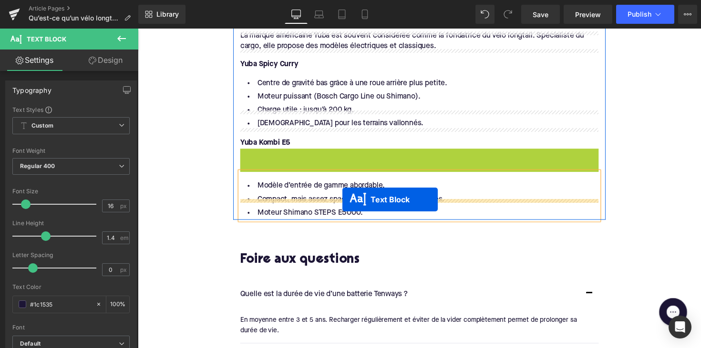
drag, startPoint x: 397, startPoint y: 139, endPoint x: 348, endPoint y: 204, distance: 82.0
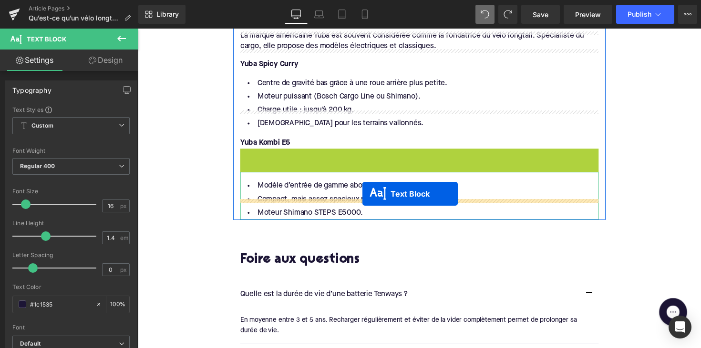
drag, startPoint x: 399, startPoint y: 140, endPoint x: 368, endPoint y: 198, distance: 65.7
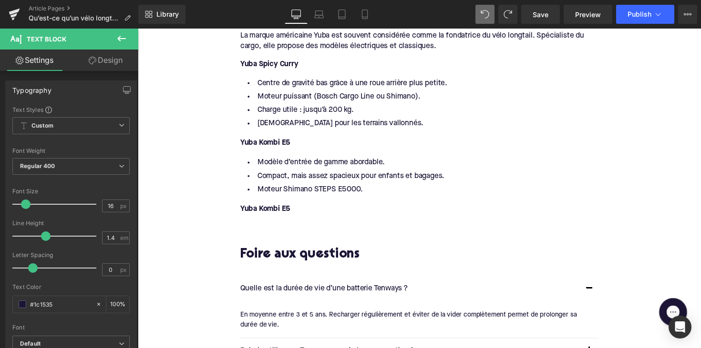
click at [269, 210] on font "Yuba Kombi E5" at bounding box center [268, 214] width 51 height 8
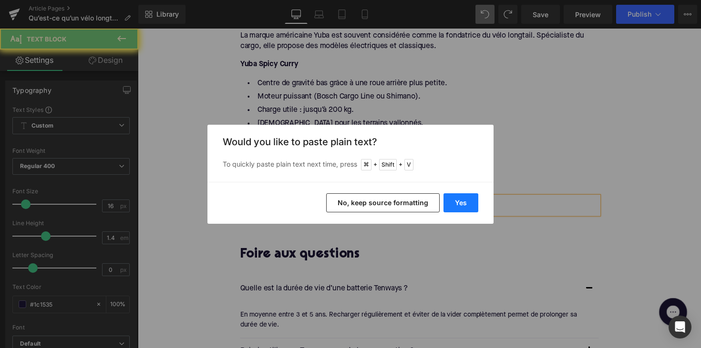
drag, startPoint x: 458, startPoint y: 194, endPoint x: 328, endPoint y: 171, distance: 132.1
click at [458, 194] on button "Yes" at bounding box center [460, 203] width 35 height 19
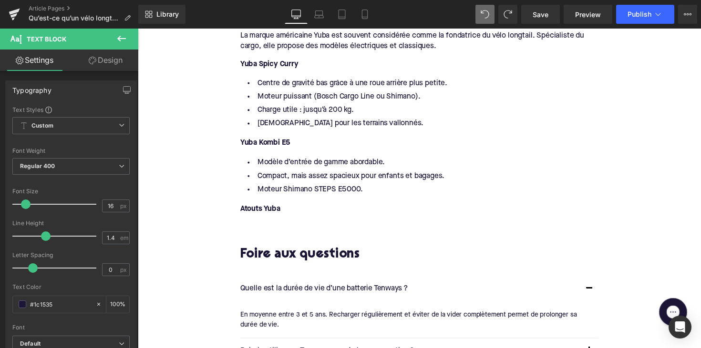
click at [138, 29] on div "41px" at bounding box center [138, 29] width 0 height 0
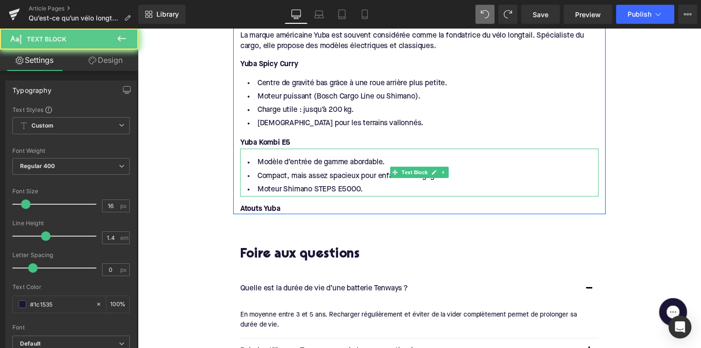
click at [379, 159] on li "Modèle d’entrée de gamme abordable." at bounding box center [426, 166] width 367 height 14
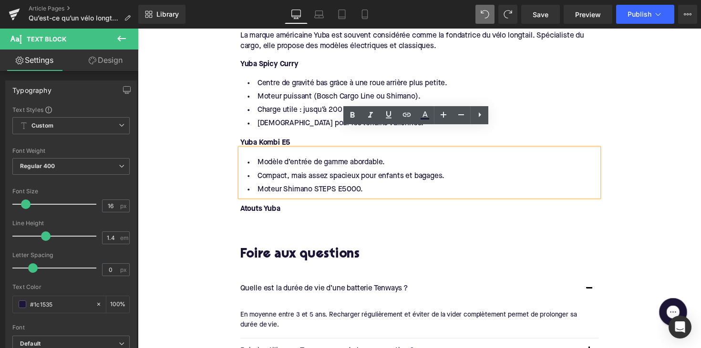
click at [415, 96] on span "Text Block" at bounding box center [406, 101] width 30 height 11
click at [431, 78] on li "Centre de gravité bas grâce à une roue arrière plus petite." at bounding box center [426, 85] width 367 height 14
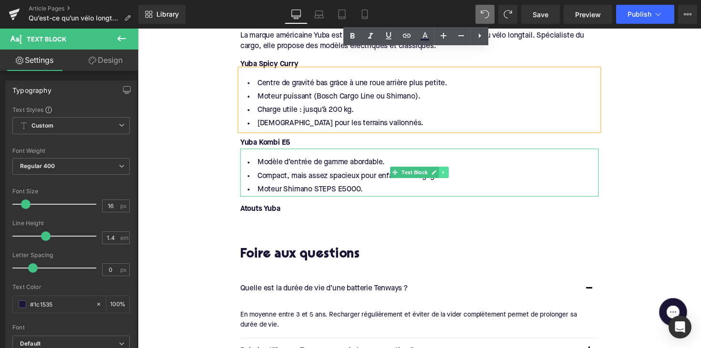
click at [452, 173] on icon at bounding box center [451, 176] width 5 height 6
click at [443, 174] on icon at bounding box center [445, 176] width 5 height 5
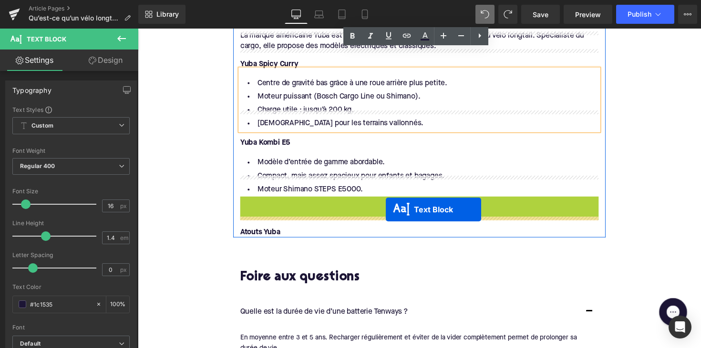
drag, startPoint x: 399, startPoint y: 204, endPoint x: 392, endPoint y: 214, distance: 12.7
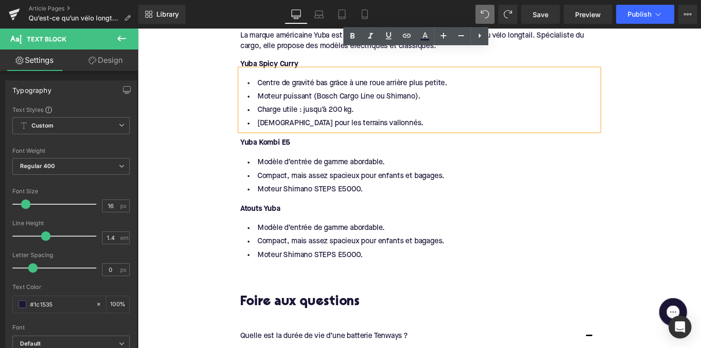
click at [272, 240] on li "Compact, mais assez spacieux pour enfants et bagages." at bounding box center [426, 247] width 367 height 14
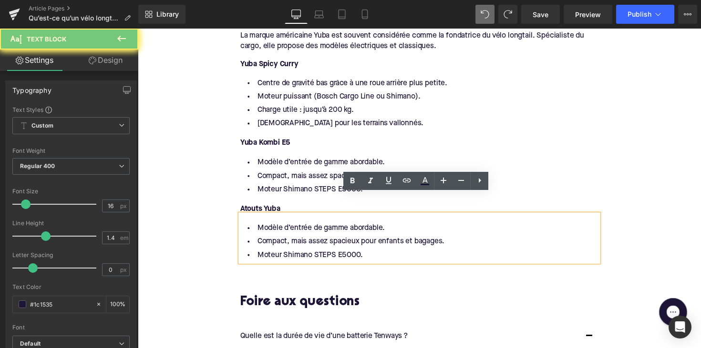
click at [365, 254] on li "Moteur Shimano STEPS E5000." at bounding box center [426, 261] width 367 height 14
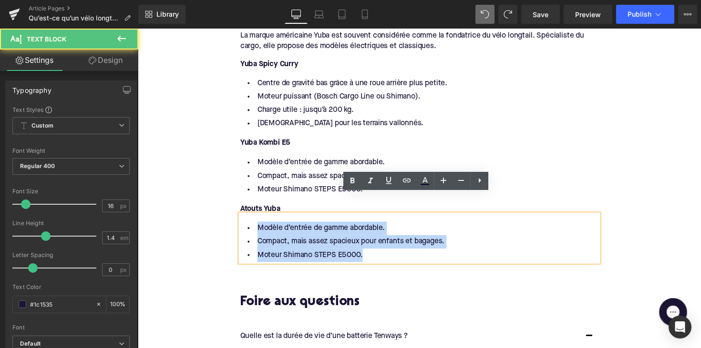
drag, startPoint x: 373, startPoint y: 240, endPoint x: 241, endPoint y: 208, distance: 135.4
click at [243, 226] on ul "Modèle d’entrée de gamme abordable. Compact, mais assez spacieux pour enfants e…" at bounding box center [426, 246] width 367 height 41
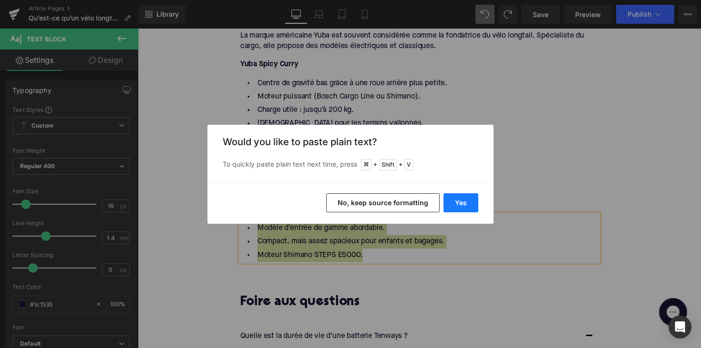
click at [447, 203] on button "Yes" at bounding box center [460, 203] width 35 height 19
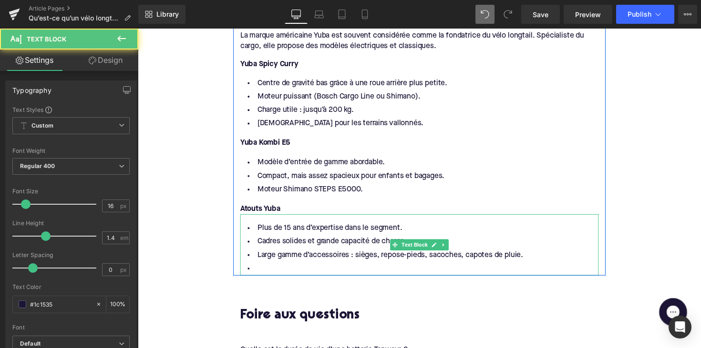
click at [271, 268] on li at bounding box center [426, 275] width 367 height 14
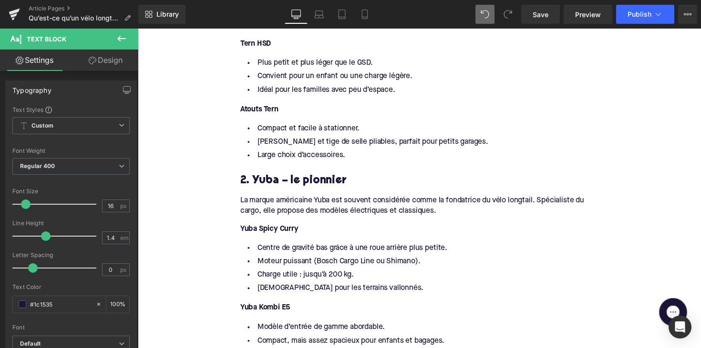
scroll to position [1427, 0]
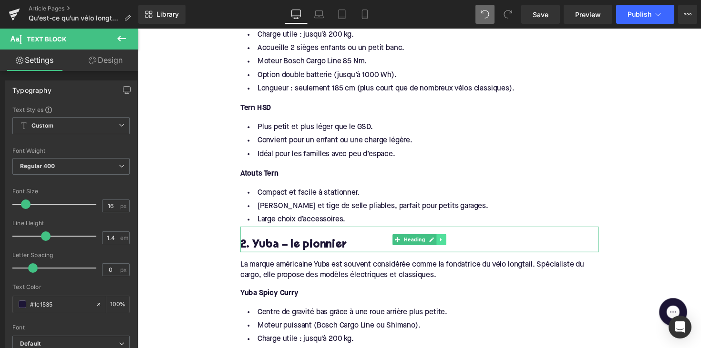
click at [448, 243] on icon at bounding box center [448, 244] width 1 height 3
click at [441, 242] on icon at bounding box center [443, 244] width 5 height 5
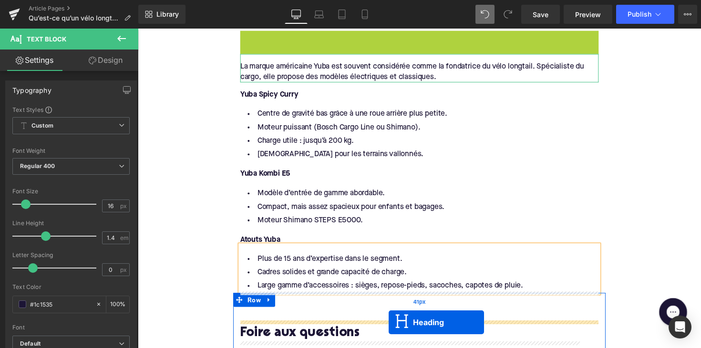
scroll to position [1682, 0]
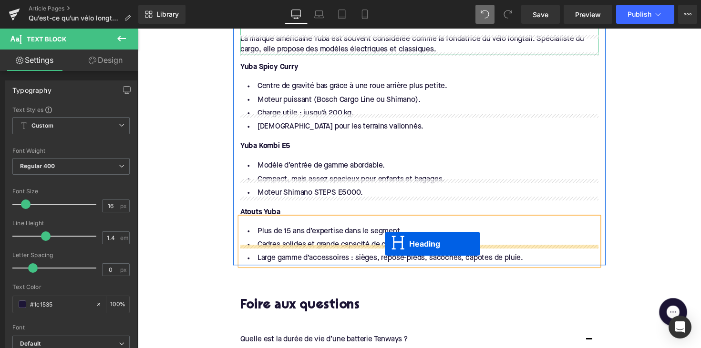
drag, startPoint x: 401, startPoint y: 109, endPoint x: 389, endPoint y: 248, distance: 140.1
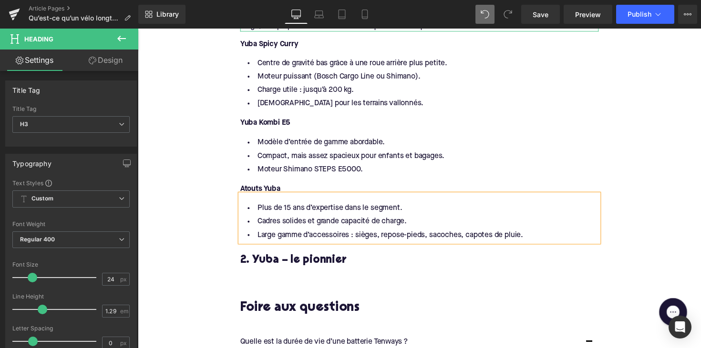
click at [309, 259] on h3 "2. Yuba – le pionnier" at bounding box center [426, 266] width 367 height 15
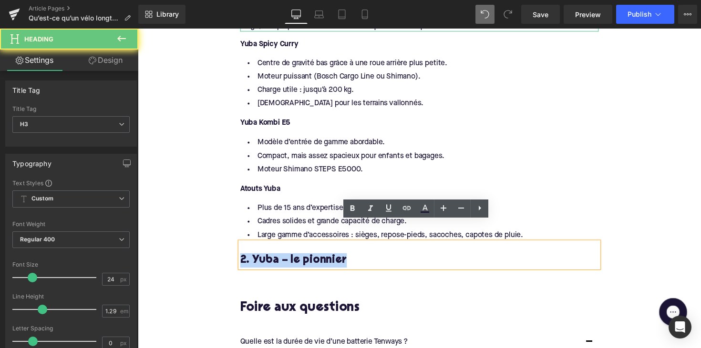
click at [309, 259] on h3 "2. Yuba – le pionnier" at bounding box center [426, 266] width 367 height 15
paste div
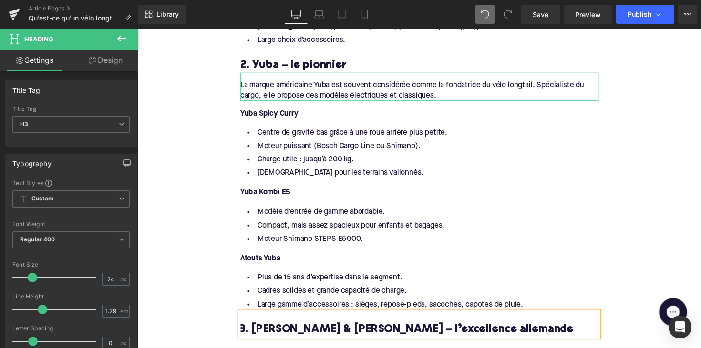
scroll to position [1603, 0]
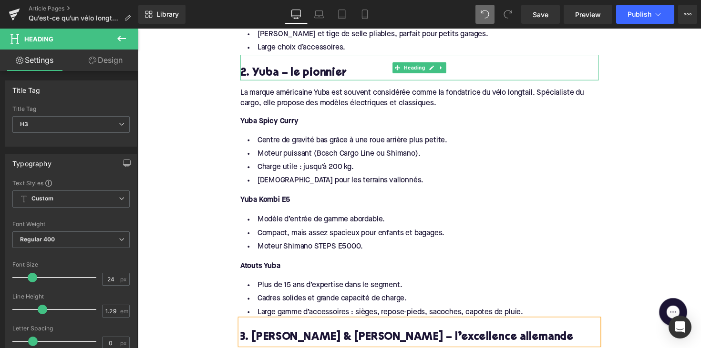
click at [385, 55] on div "2. Yuba – le pionnier Heading" at bounding box center [426, 68] width 367 height 26
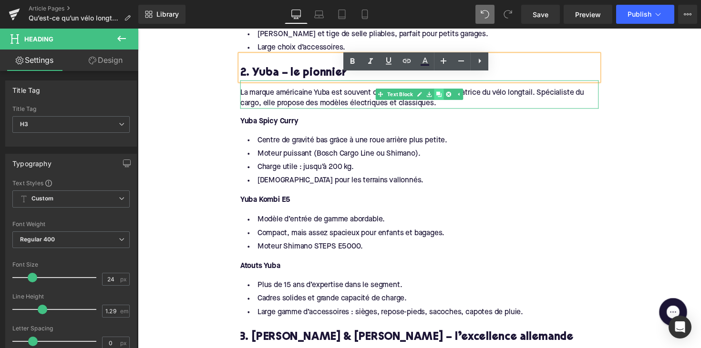
click at [445, 93] on icon at bounding box center [445, 95] width 5 height 5
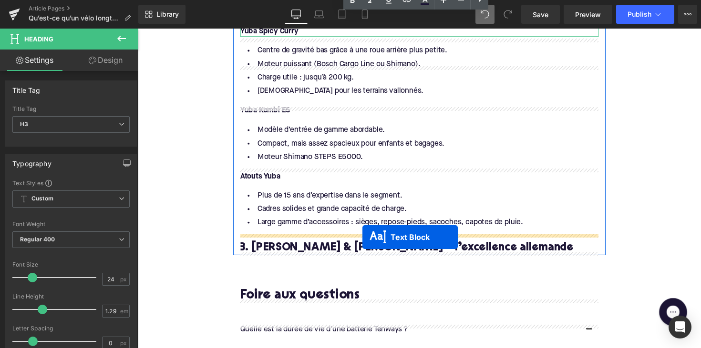
scroll to position [1734, 0]
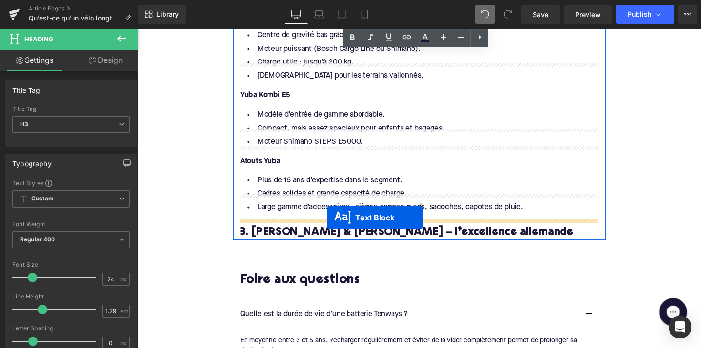
drag, startPoint x: 395, startPoint y: 108, endPoint x: 332, endPoint y: 223, distance: 131.2
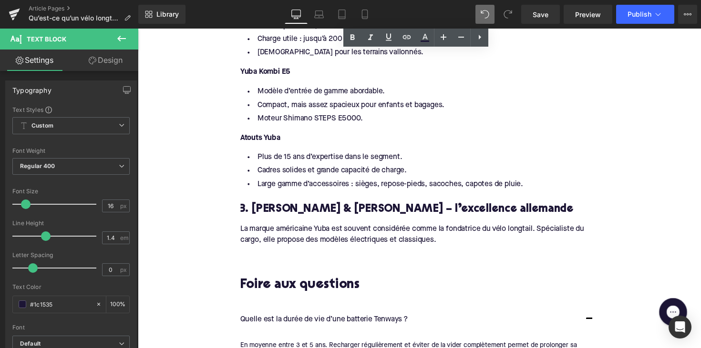
click at [335, 231] on span "La marque américaine Yuba est souvent considérée comme la fondatrice du vélo lo…" at bounding box center [419, 240] width 352 height 18
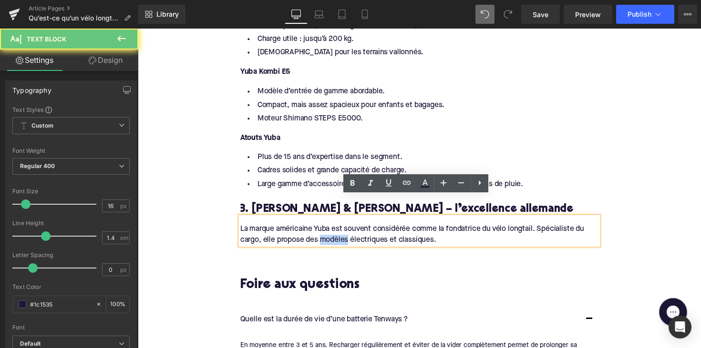
click at [335, 231] on span "La marque américaine Yuba est souvent considérée comme la fondatrice du vélo lo…" at bounding box center [419, 240] width 352 height 18
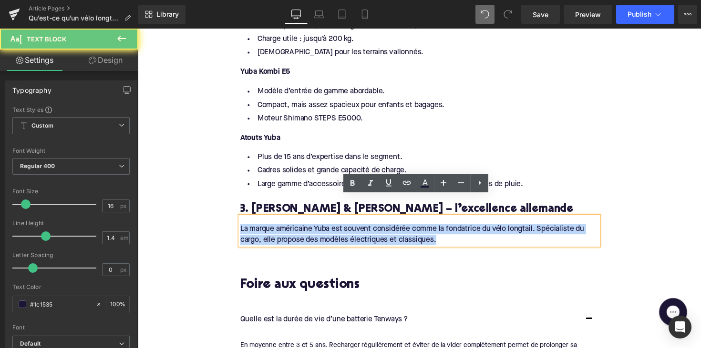
click at [335, 231] on span "La marque américaine Yuba est souvent considérée comme la fondatrice du vélo lo…" at bounding box center [419, 240] width 352 height 18
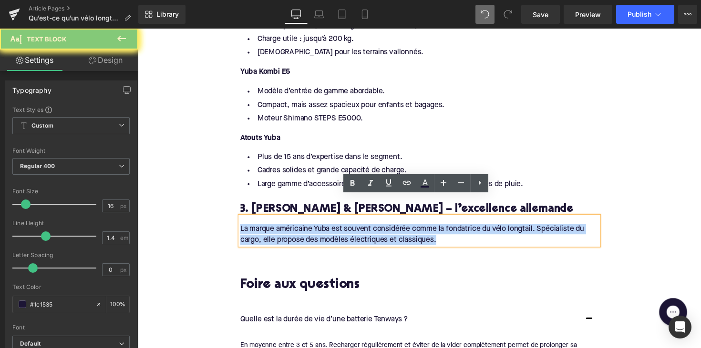
click at [335, 231] on span "La marque américaine Yuba est souvent considérée comme la fondatrice du vélo lo…" at bounding box center [419, 240] width 352 height 18
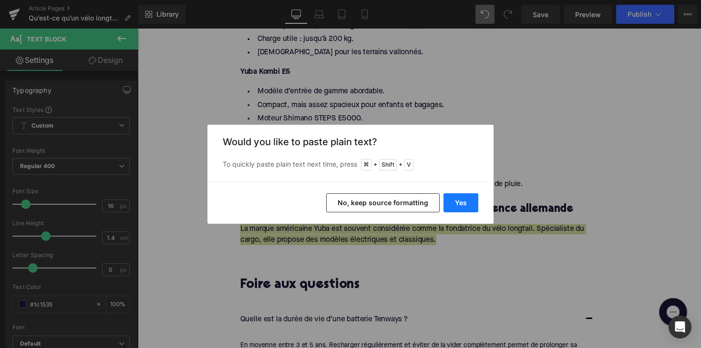
drag, startPoint x: 450, startPoint y: 204, endPoint x: 288, endPoint y: 177, distance: 164.3
click at [450, 204] on button "Yes" at bounding box center [460, 203] width 35 height 19
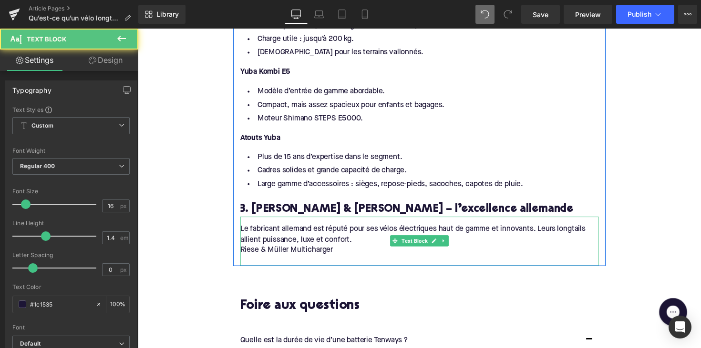
click at [245, 251] on div "Riese & Müller Multicharger" at bounding box center [426, 256] width 367 height 10
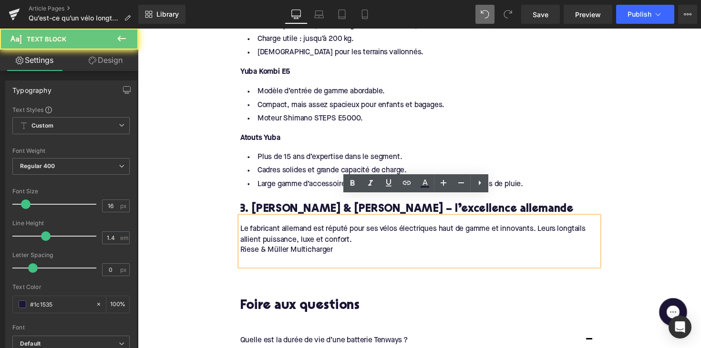
click at [243, 251] on div "Riese & Müller Multicharger" at bounding box center [426, 256] width 367 height 10
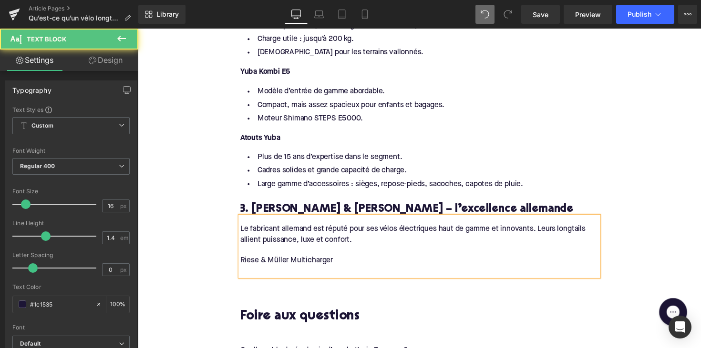
click at [244, 272] on div at bounding box center [426, 277] width 367 height 10
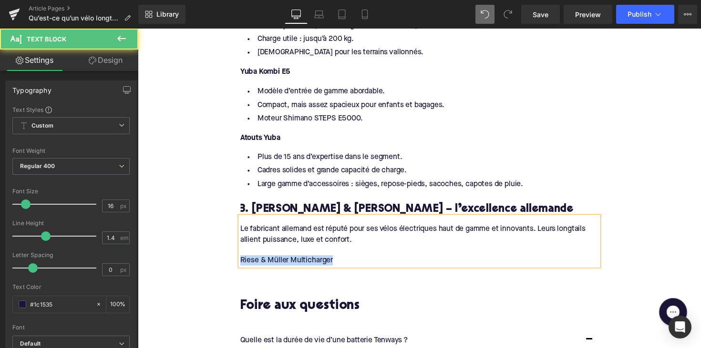
drag, startPoint x: 338, startPoint y: 242, endPoint x: 212, endPoint y: 242, distance: 126.8
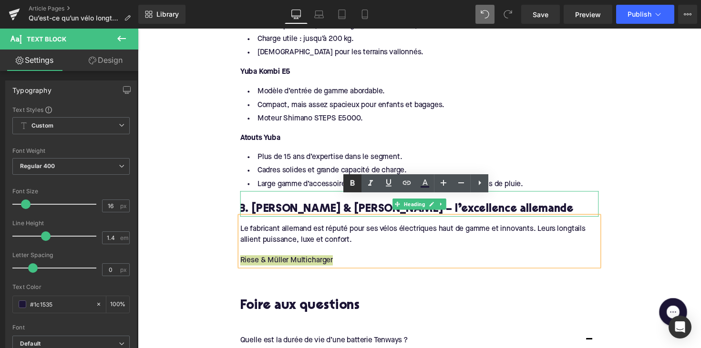
click at [349, 180] on icon at bounding box center [352, 183] width 11 height 11
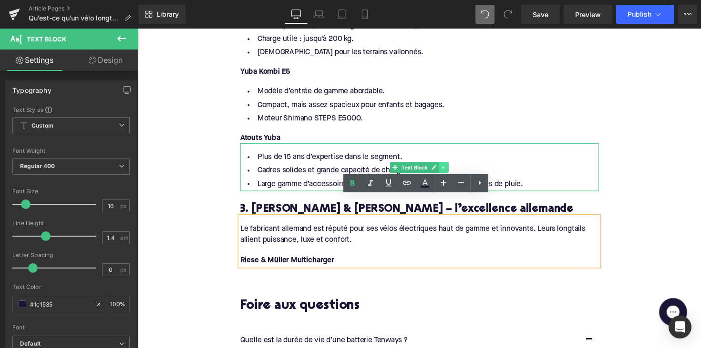
click at [451, 165] on link at bounding box center [451, 170] width 10 height 11
click at [441, 165] on link at bounding box center [446, 170] width 10 height 11
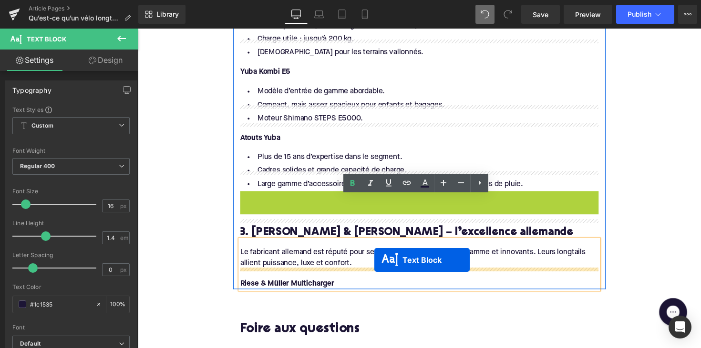
drag, startPoint x: 401, startPoint y: 202, endPoint x: 380, endPoint y: 266, distance: 67.2
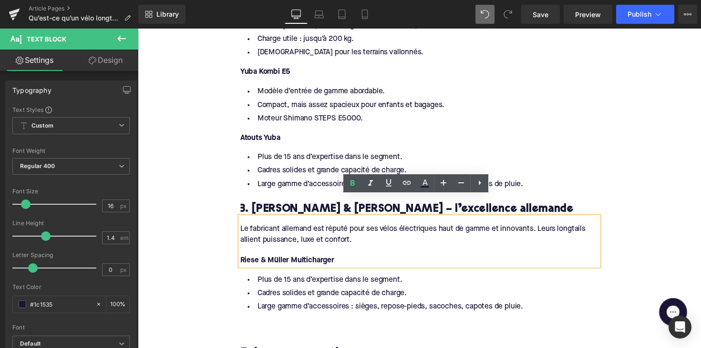
click at [383, 307] on li "Large gamme d’accessoires : sièges, repose-pieds, sacoches, capotes de pluie." at bounding box center [426, 314] width 367 height 14
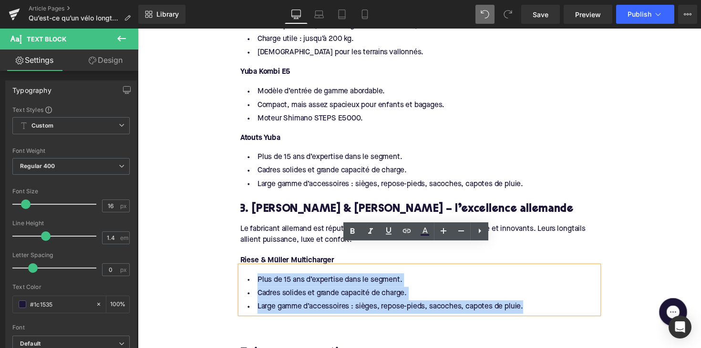
drag, startPoint x: 556, startPoint y: 293, endPoint x: 247, endPoint y: 262, distance: 310.5
click at [247, 280] on ul "Plus de 15 ans d’expertise dans le segment. Cadres solides et grande capacité d…" at bounding box center [426, 300] width 367 height 41
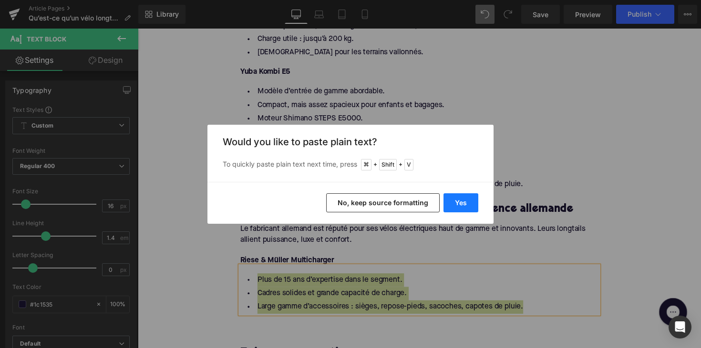
click at [456, 199] on button "Yes" at bounding box center [460, 203] width 35 height 19
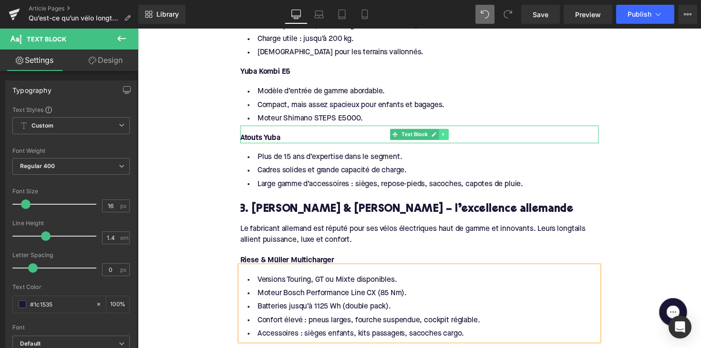
click at [449, 134] on icon at bounding box center [451, 137] width 5 height 6
click at [444, 134] on icon at bounding box center [445, 136] width 5 height 5
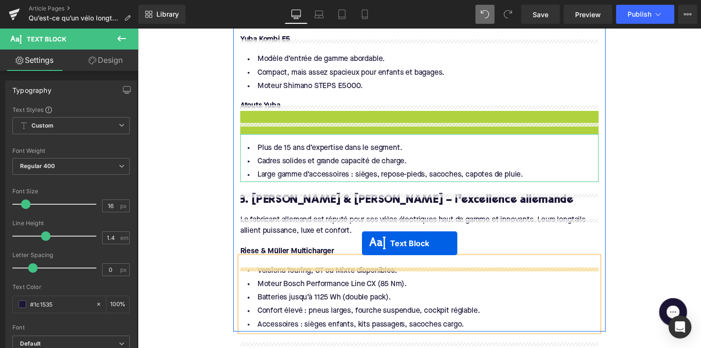
scroll to position [1827, 0]
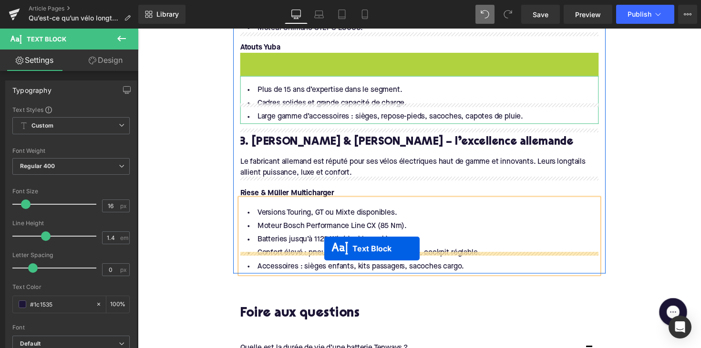
drag, startPoint x: 400, startPoint y: 136, endPoint x: 332, endPoint y: 256, distance: 137.5
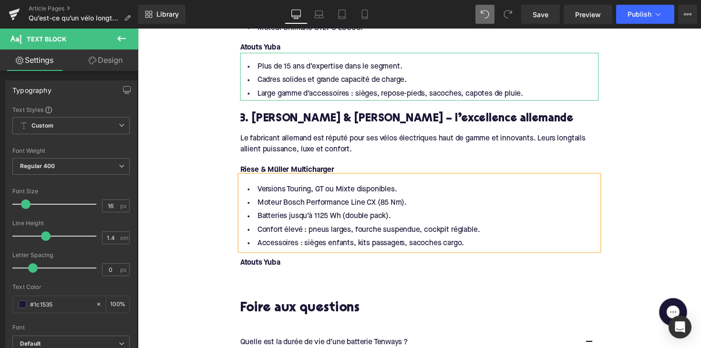
click at [264, 265] on font "Atouts Yuba" at bounding box center [263, 269] width 41 height 8
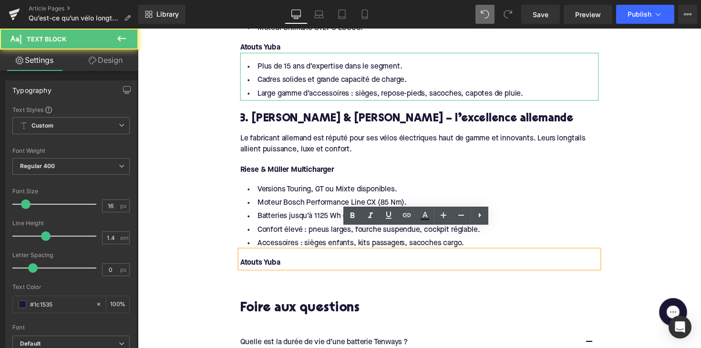
click at [264, 265] on font "Atouts Yuba" at bounding box center [263, 269] width 41 height 8
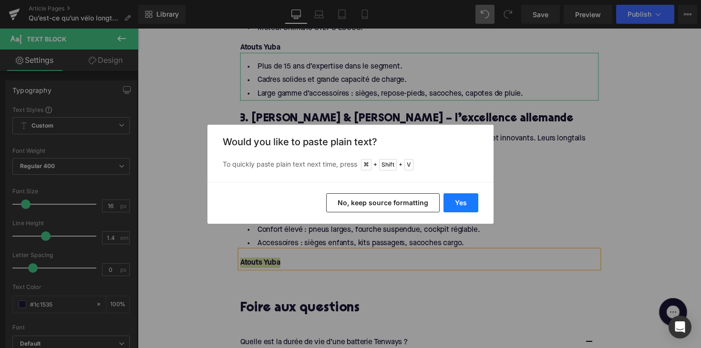
click at [457, 205] on button "Yes" at bounding box center [460, 203] width 35 height 19
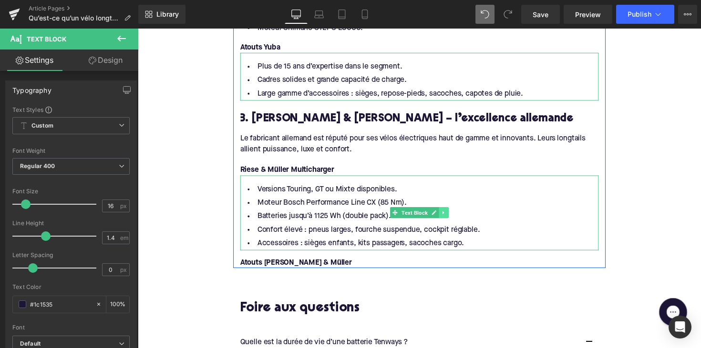
click at [450, 216] on icon at bounding box center [450, 217] width 1 height 3
click at [443, 215] on icon at bounding box center [445, 218] width 5 height 6
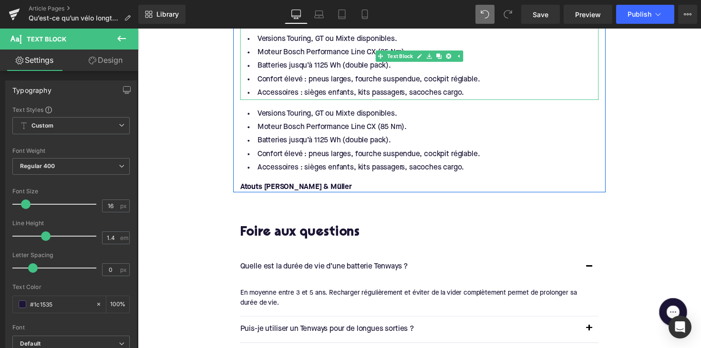
scroll to position [1987, 0]
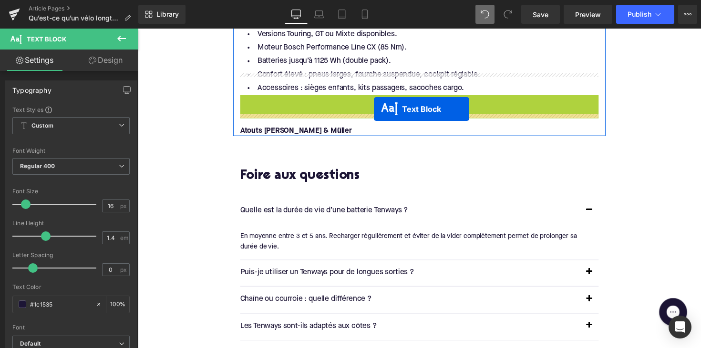
drag, startPoint x: 401, startPoint y: 112, endPoint x: 379, endPoint y: 112, distance: 21.9
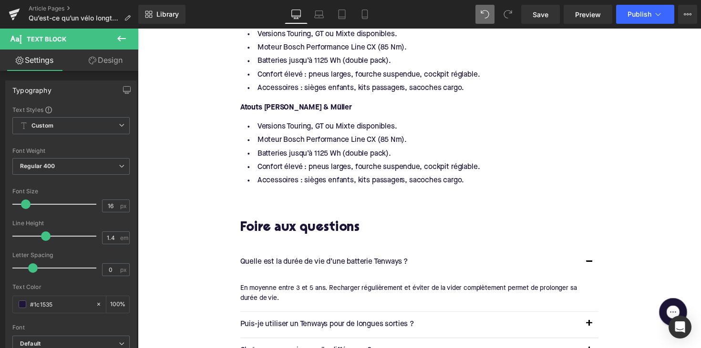
scroll to position [1864, 0]
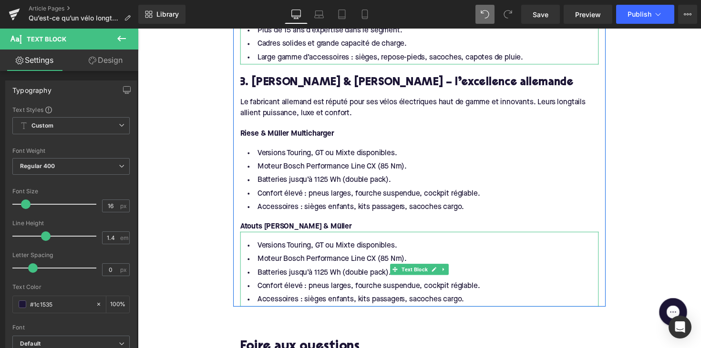
click at [359, 286] on li "Confort élevé : pneus larges, fourche suspendue, cockpit réglable." at bounding box center [426, 293] width 367 height 14
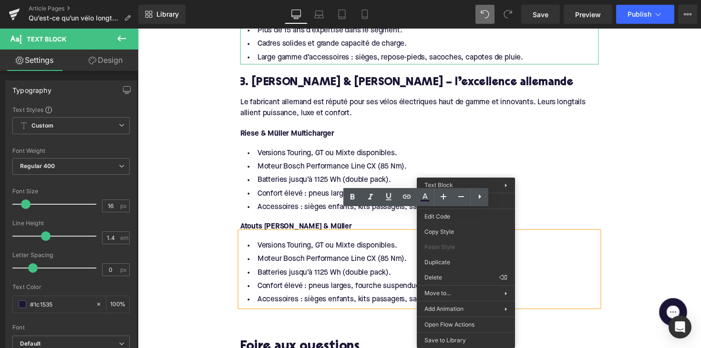
drag, startPoint x: 472, startPoint y: 284, endPoint x: 231, endPoint y: 239, distance: 245.3
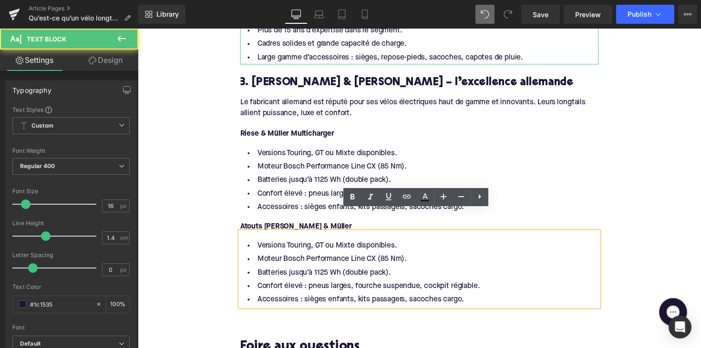
click at [258, 245] on li "Versions Touring, GT ou Mixte disponibles." at bounding box center [426, 252] width 367 height 14
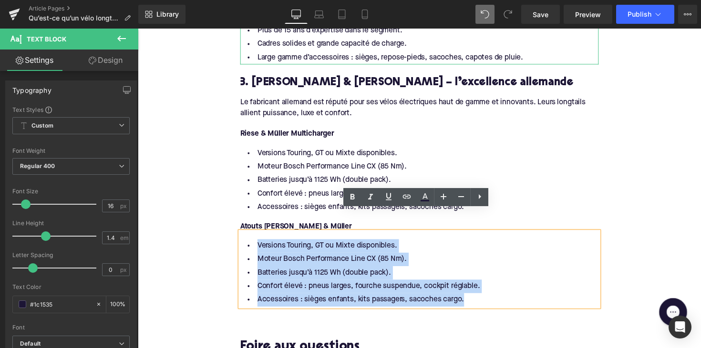
drag, startPoint x: 472, startPoint y: 284, endPoint x: 234, endPoint y: 222, distance: 246.7
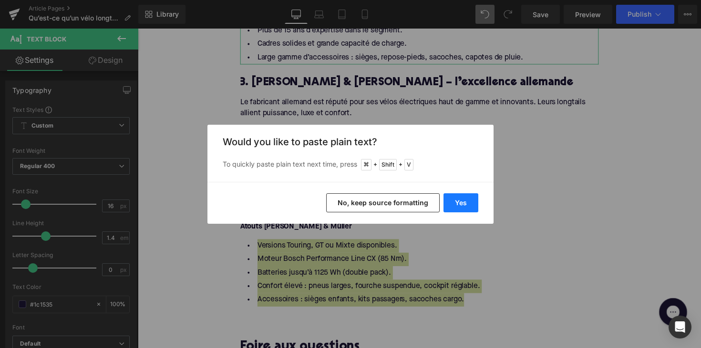
drag, startPoint x: 466, startPoint y: 195, endPoint x: 263, endPoint y: 184, distance: 203.3
click at [466, 195] on button "Yes" at bounding box center [460, 203] width 35 height 19
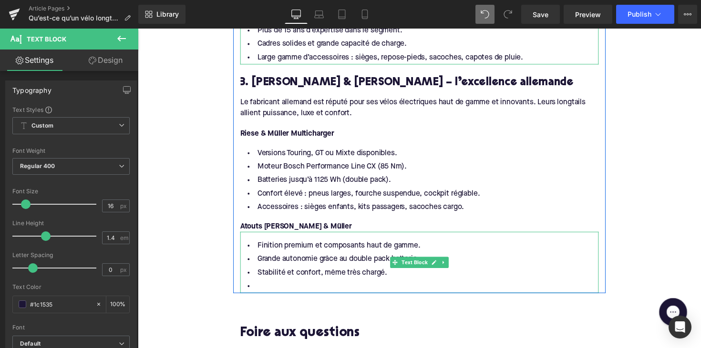
click at [292, 286] on li at bounding box center [426, 293] width 367 height 14
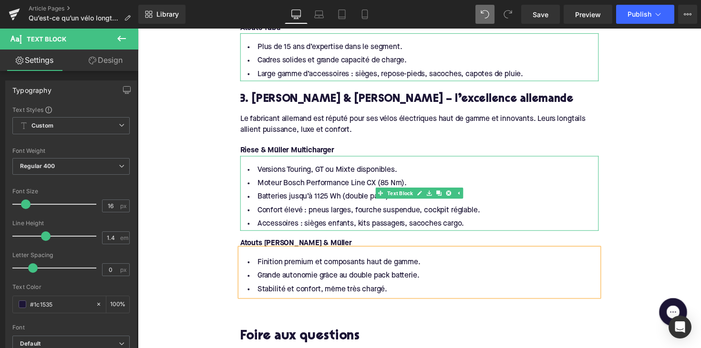
scroll to position [1840, 0]
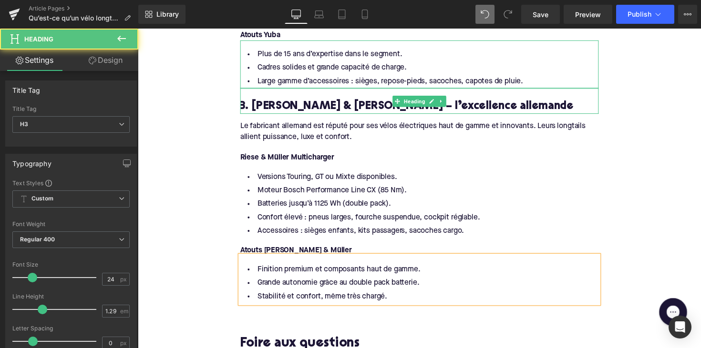
click at [424, 90] on div "3. Riese & Müller – l’excellence allemande Heading" at bounding box center [426, 103] width 367 height 26
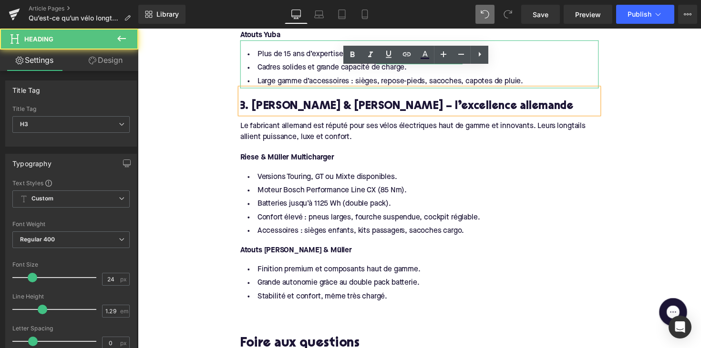
click at [330, 62] on li "Cadres solides et grande capacité de charge." at bounding box center [426, 69] width 367 height 14
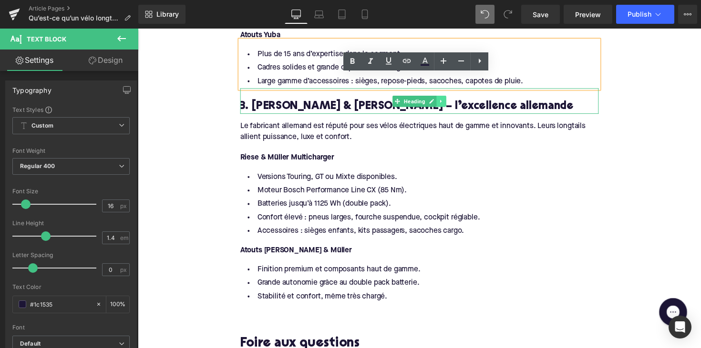
click at [444, 97] on link at bounding box center [449, 102] width 10 height 11
click at [441, 100] on icon at bounding box center [443, 102] width 5 height 5
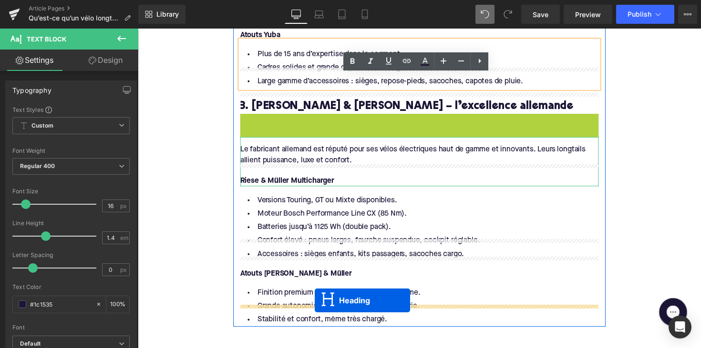
drag, startPoint x: 400, startPoint y: 106, endPoint x: 319, endPoint y: 307, distance: 217.3
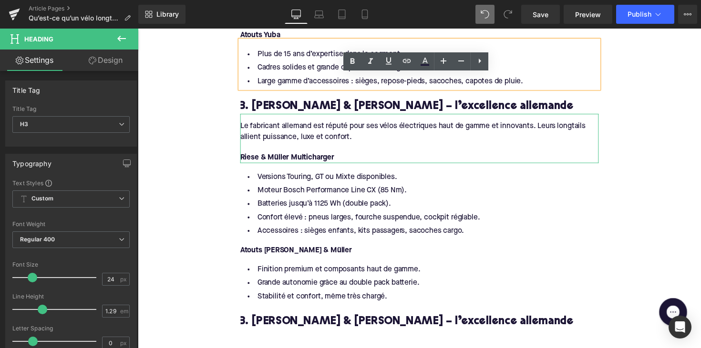
click at [297, 322] on h3 "3. Riese & Müller – l’excellence allemande" at bounding box center [426, 329] width 367 height 15
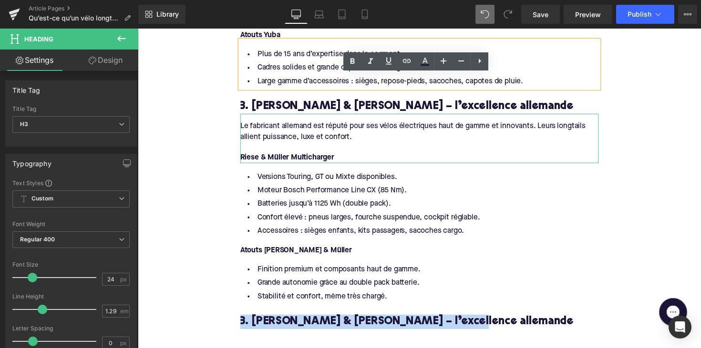
click at [297, 322] on h3 "3. Riese & Müller – l’excellence allemande" at bounding box center [426, 329] width 367 height 15
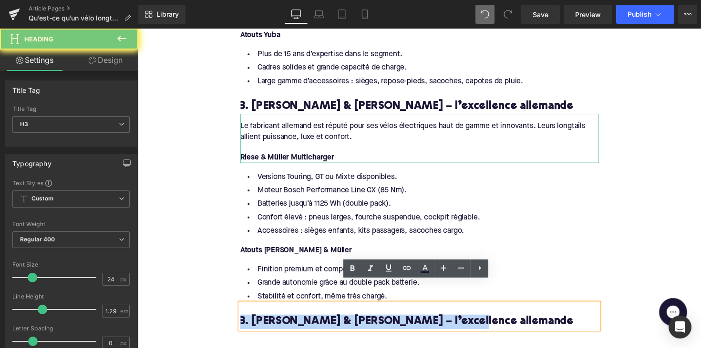
paste div
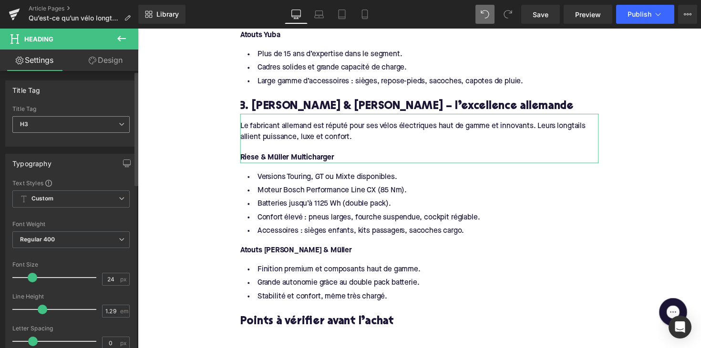
click at [80, 131] on span "H3" at bounding box center [70, 124] width 117 height 17
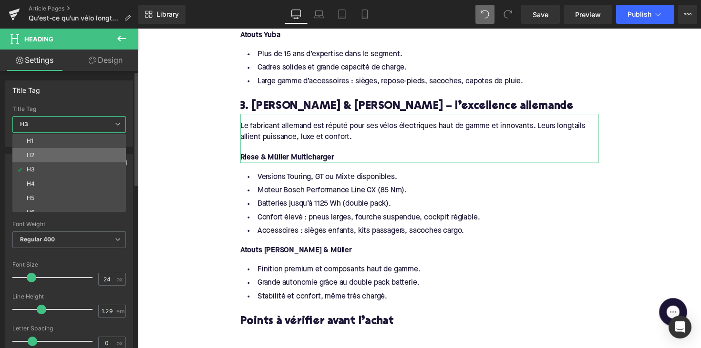
click at [80, 150] on li "H2" at bounding box center [71, 155] width 118 height 14
type input "28"
type input "1.11"
type input "100"
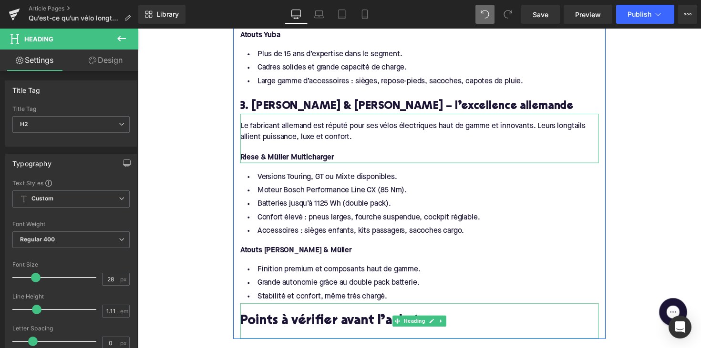
click at [252, 337] on div at bounding box center [426, 342] width 367 height 10
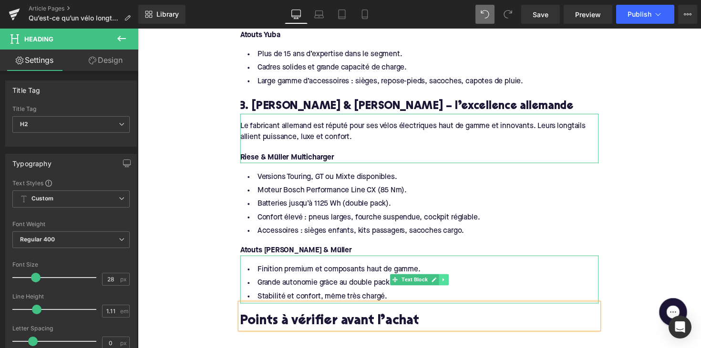
click at [450, 284] on icon at bounding box center [450, 285] width 1 height 3
click at [445, 283] on icon at bounding box center [445, 285] width 5 height 5
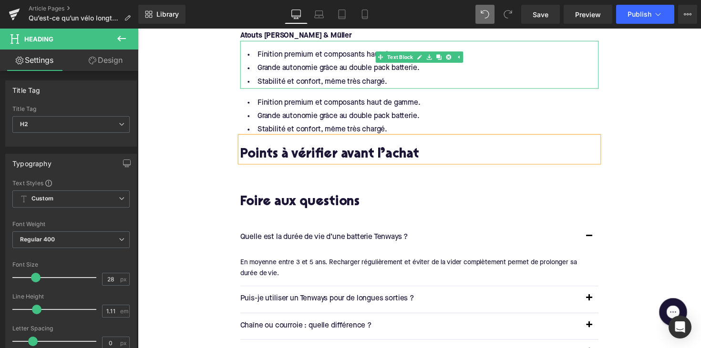
scroll to position [2058, 0]
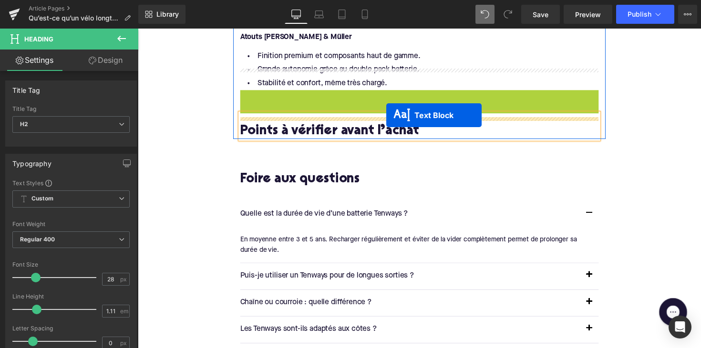
drag, startPoint x: 400, startPoint y: 96, endPoint x: 393, endPoint y: 117, distance: 21.9
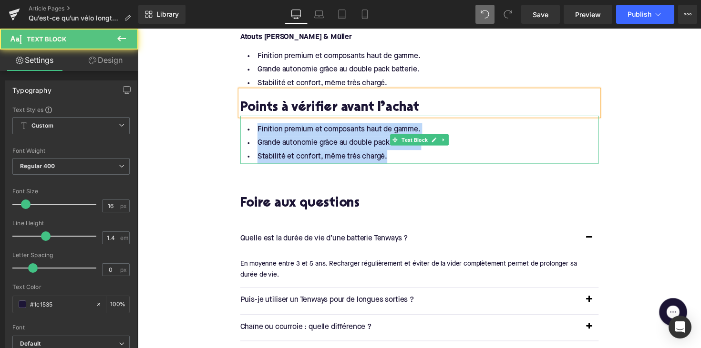
drag, startPoint x: 392, startPoint y: 134, endPoint x: 256, endPoint y: 101, distance: 139.8
click at [256, 118] on div "Finition premium et composants haut de gamme. Grande autonomie grâce au double …" at bounding box center [426, 142] width 367 height 49
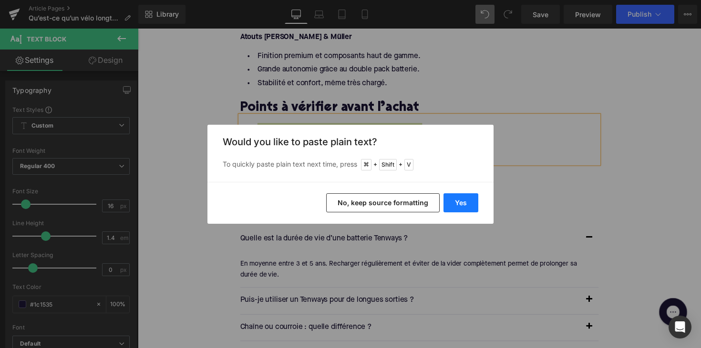
click at [458, 198] on button "Yes" at bounding box center [460, 203] width 35 height 19
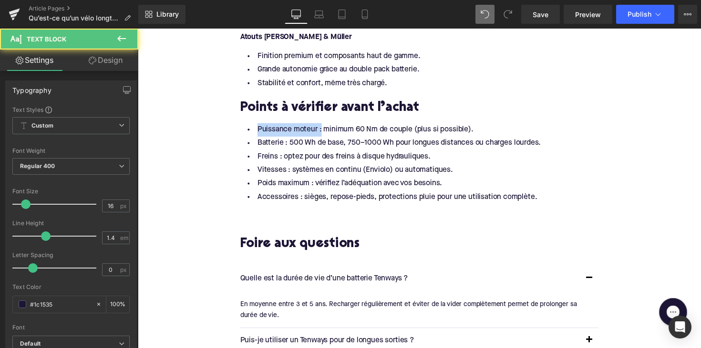
drag, startPoint x: 322, startPoint y: 111, endPoint x: 231, endPoint y: 112, distance: 91.1
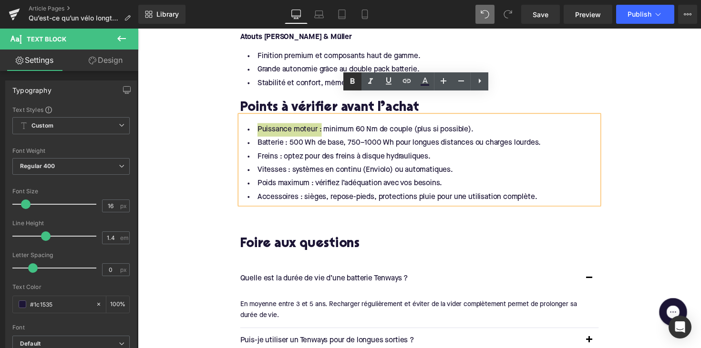
click at [345, 88] on link at bounding box center [352, 81] width 18 height 18
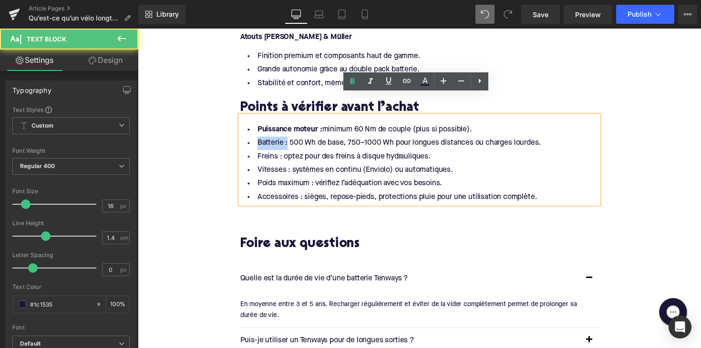
drag, startPoint x: 287, startPoint y: 126, endPoint x: 245, endPoint y: 126, distance: 42.9
click at [245, 140] on li "Batterie : 500 Wh de base, 750–1000 Wh pour longues distances ou charges lourde…" at bounding box center [426, 147] width 367 height 14
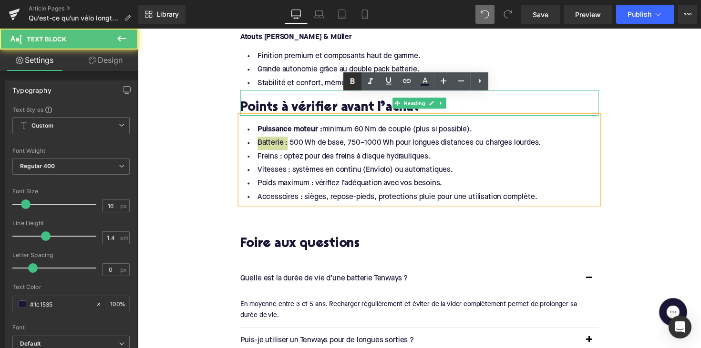
drag, startPoint x: 352, startPoint y: 78, endPoint x: 166, endPoint y: 84, distance: 186.0
click at [352, 78] on icon at bounding box center [352, 81] width 11 height 11
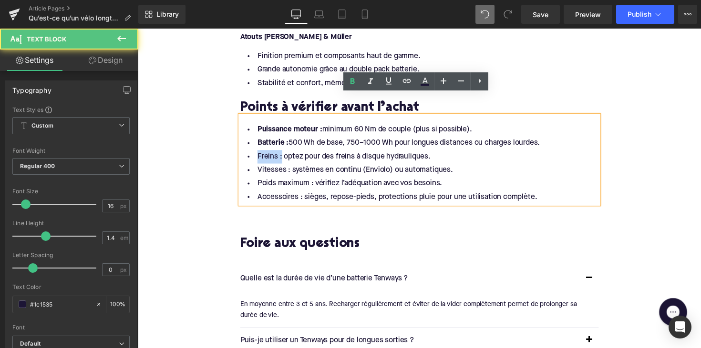
drag, startPoint x: 281, startPoint y: 139, endPoint x: 239, endPoint y: 139, distance: 42.0
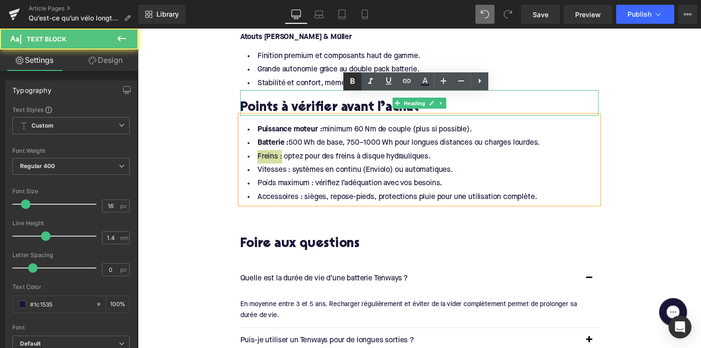
click at [352, 82] on icon at bounding box center [352, 81] width 11 height 11
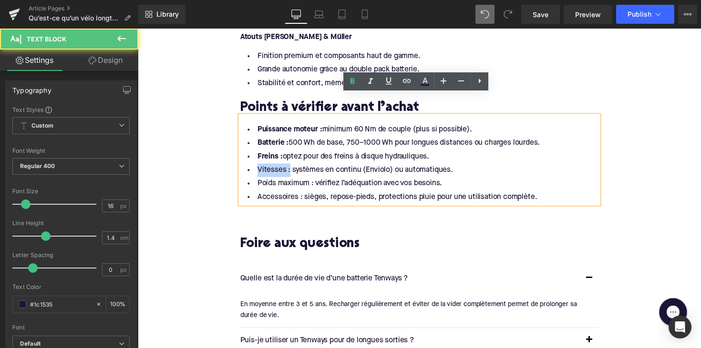
drag, startPoint x: 289, startPoint y: 153, endPoint x: 236, endPoint y: 153, distance: 53.9
click at [350, 84] on icon at bounding box center [352, 81] width 11 height 11
drag, startPoint x: 314, startPoint y: 169, endPoint x: 234, endPoint y: 167, distance: 80.1
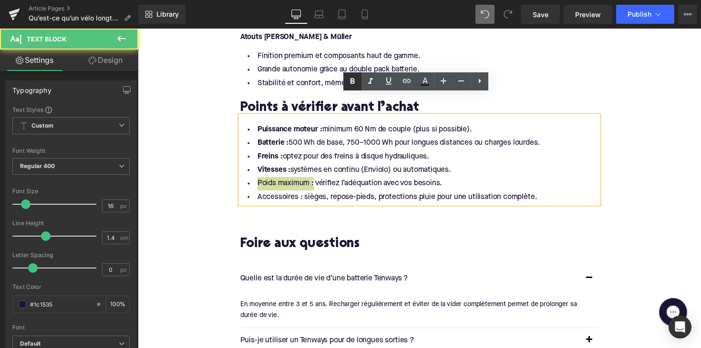
click at [350, 84] on icon at bounding box center [352, 81] width 11 height 11
drag, startPoint x: 299, startPoint y: 182, endPoint x: 246, endPoint y: 182, distance: 53.4
click at [246, 195] on li "Accessoires : sièges, repose-pieds, protections pluie pour une utilisation comp…" at bounding box center [426, 202] width 367 height 14
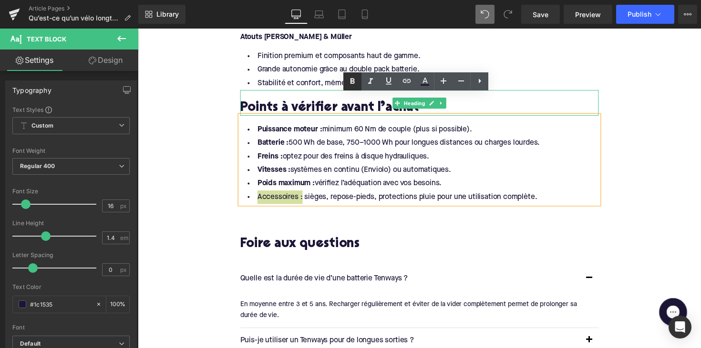
click at [357, 83] on icon at bounding box center [352, 81] width 11 height 11
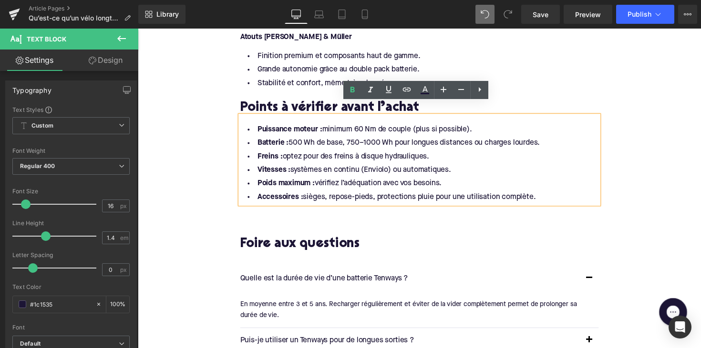
scroll to position [2045, 0]
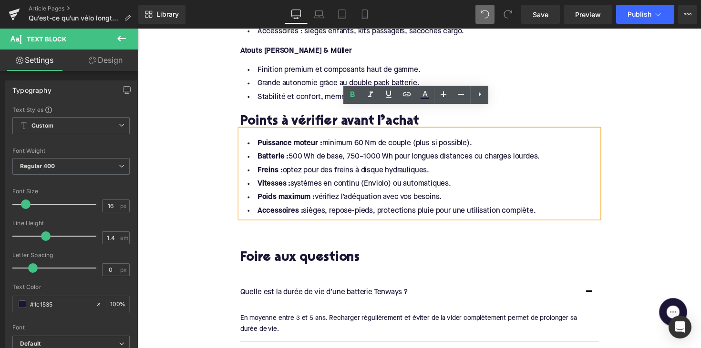
click at [304, 78] on li "Grande autonomie grâce au double pack batterie." at bounding box center [426, 85] width 367 height 14
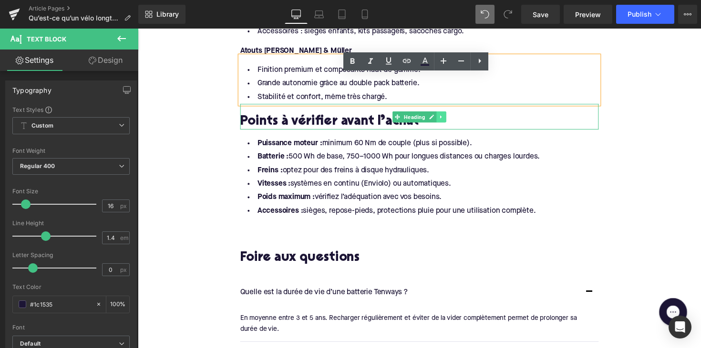
click at [446, 116] on icon at bounding box center [448, 119] width 5 height 6
click at [442, 116] on icon at bounding box center [443, 118] width 5 height 5
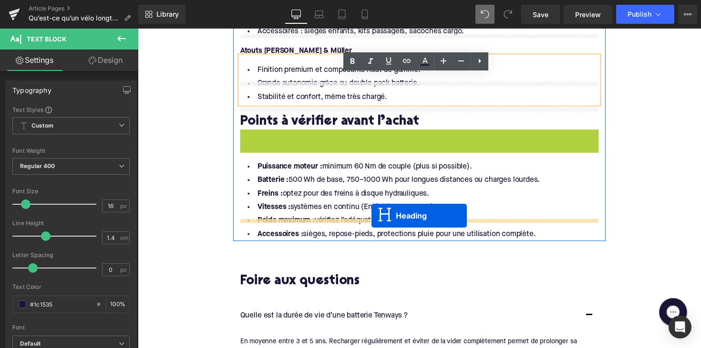
drag, startPoint x: 402, startPoint y: 123, endPoint x: 377, endPoint y: 221, distance: 100.8
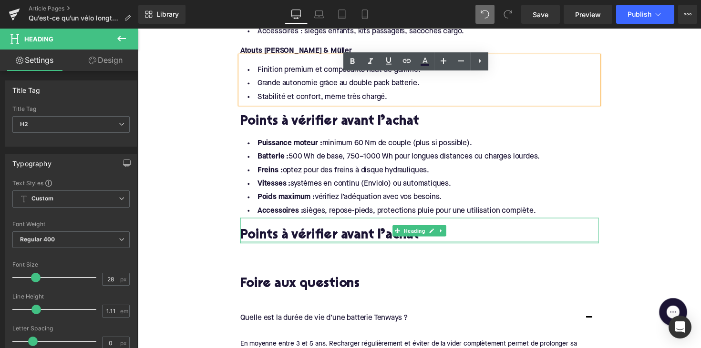
click at [338, 234] on h2 "Points à vérifier avant l’achat" at bounding box center [426, 241] width 367 height 15
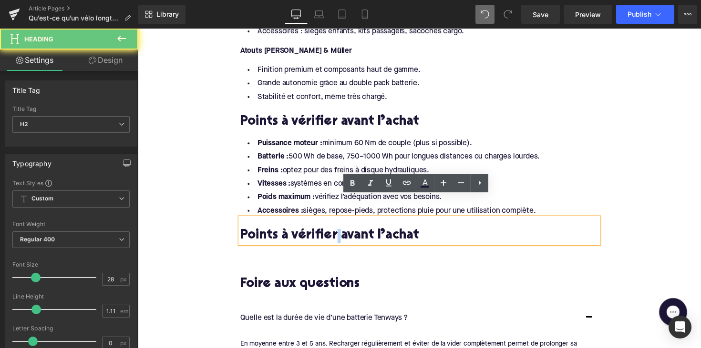
click at [338, 234] on h2 "Points à vérifier avant l’achat" at bounding box center [426, 241] width 367 height 15
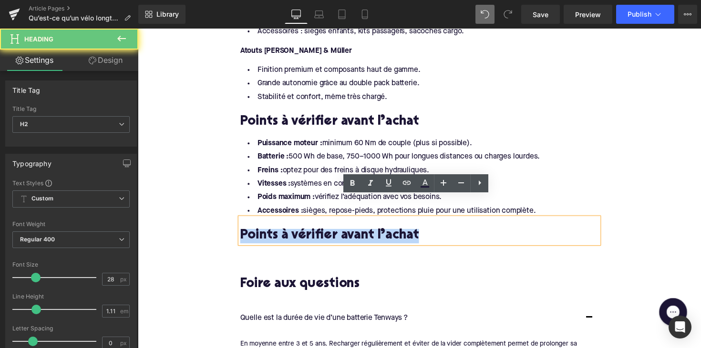
click at [338, 234] on h2 "Points à vérifier avant l’achat" at bounding box center [426, 241] width 367 height 15
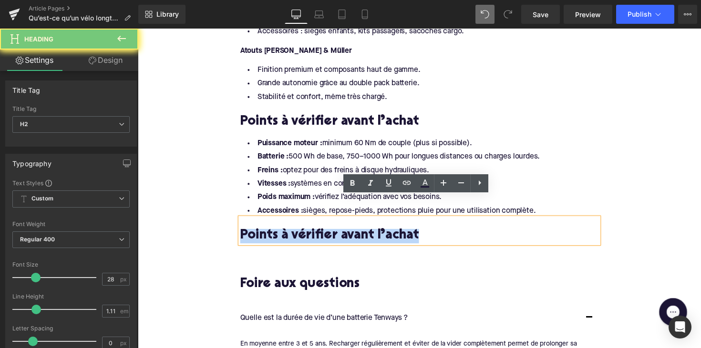
paste div
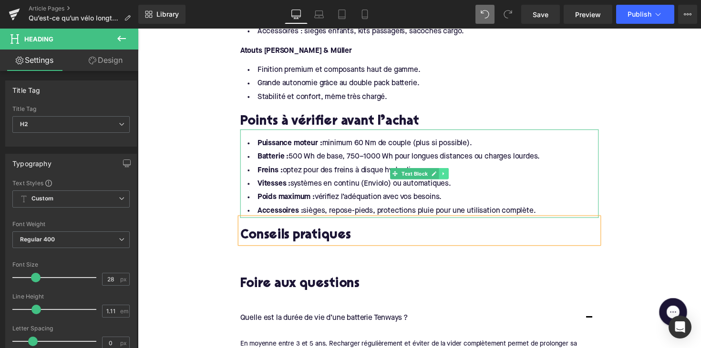
click at [453, 172] on link at bounding box center [451, 177] width 10 height 11
click at [446, 172] on link at bounding box center [446, 177] width 10 height 11
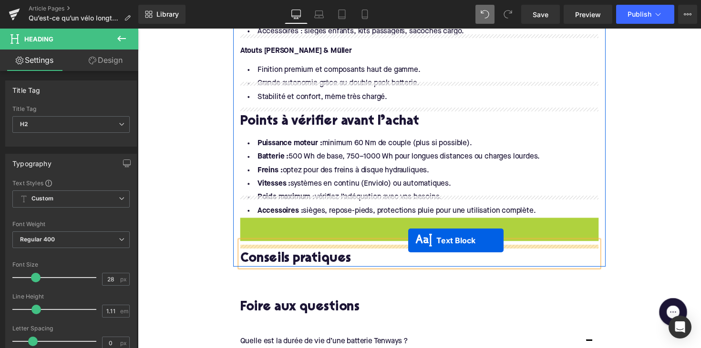
drag, startPoint x: 400, startPoint y: 246, endPoint x: 415, endPoint y: 246, distance: 14.8
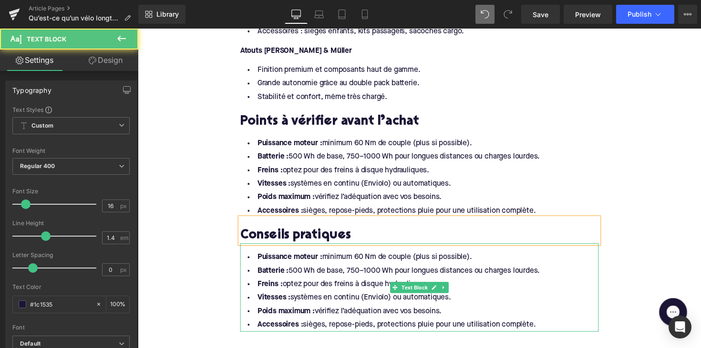
click at [541, 326] on li "Accessoires : sièges, repose-pieds, protections pluie pour une utilisation comp…" at bounding box center [426, 333] width 367 height 14
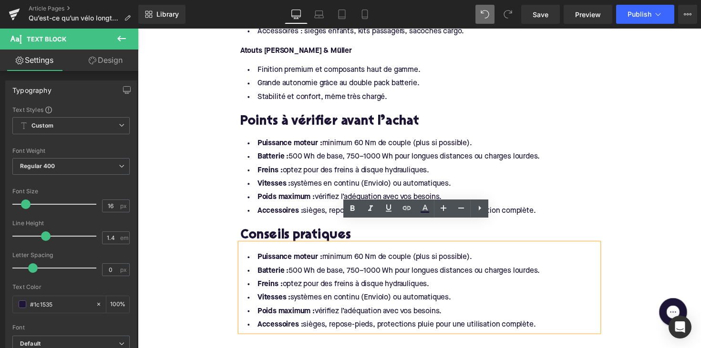
click at [547, 326] on li "Accessoires : sièges, repose-pieds, protections pluie pour une utilisation comp…" at bounding box center [426, 333] width 367 height 14
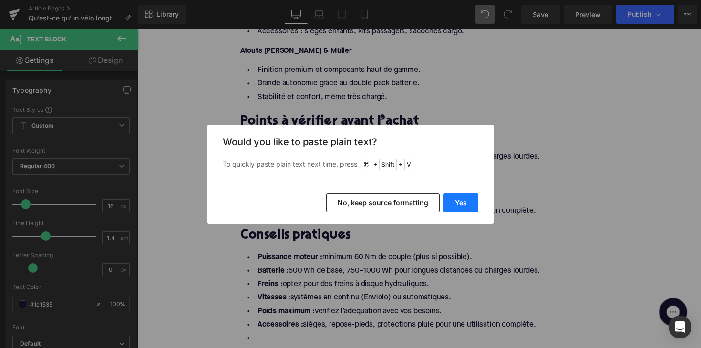
click at [466, 205] on button "Yes" at bounding box center [460, 203] width 35 height 19
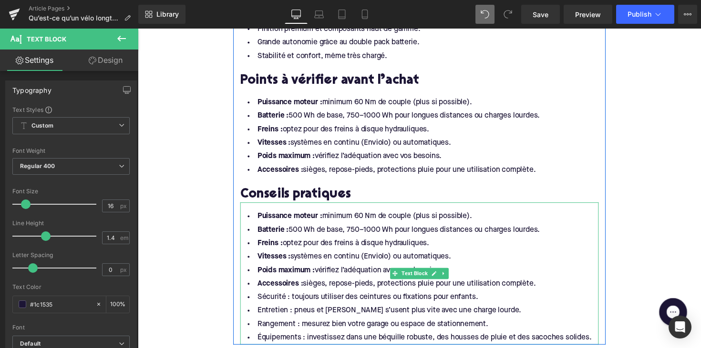
scroll to position [2103, 0]
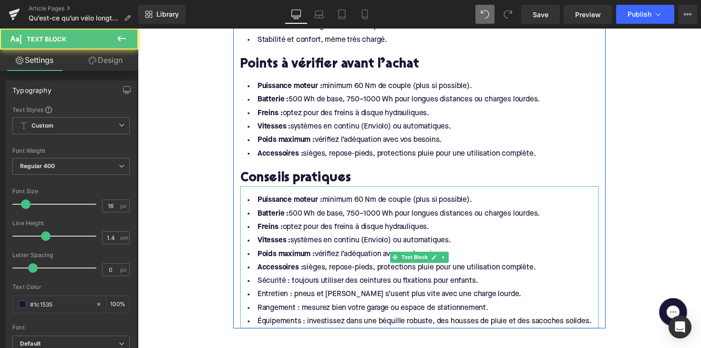
drag, startPoint x: 544, startPoint y: 254, endPoint x: 253, endPoint y: 173, distance: 302.3
click at [253, 190] on div "Puissance moteur : minimum 60 Nm de couple (plus si possible). Batterie : 500 W…" at bounding box center [426, 263] width 367 height 146
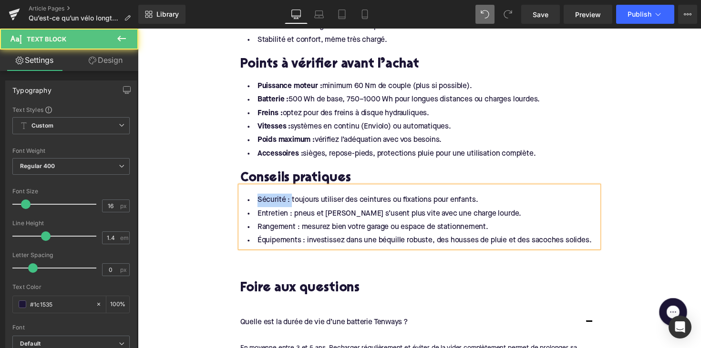
drag, startPoint x: 290, startPoint y: 184, endPoint x: 248, endPoint y: 177, distance: 42.5
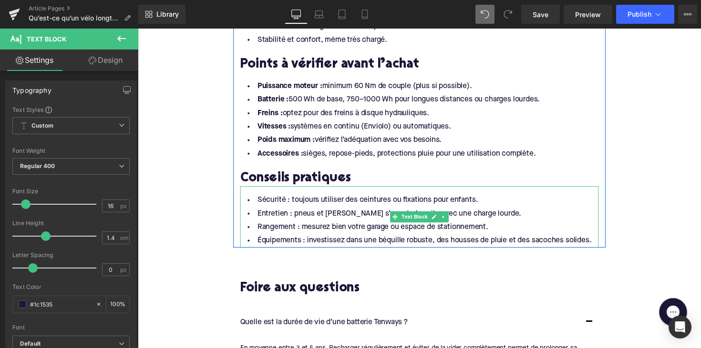
click at [296, 198] on li "Sécurité : toujours utiliser des ceintures ou fixations pour enfants." at bounding box center [426, 205] width 367 height 14
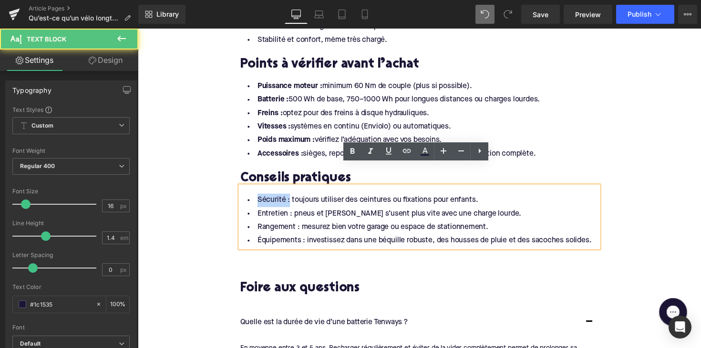
drag, startPoint x: 289, startPoint y: 184, endPoint x: 241, endPoint y: 180, distance: 47.9
click at [243, 198] on li "Sécurité : toujours utiliser des ceintures ou fixations pour enfants." at bounding box center [426, 205] width 367 height 14
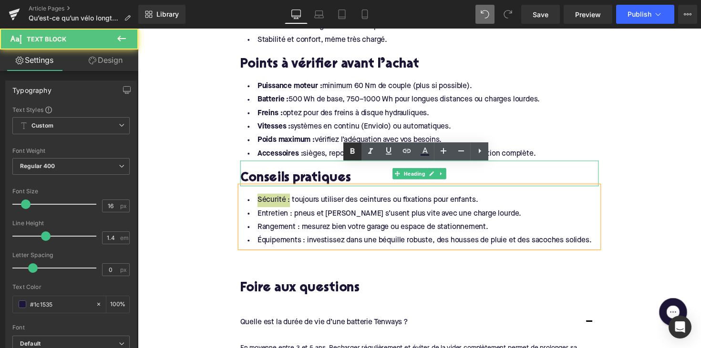
click at [355, 153] on icon at bounding box center [352, 152] width 4 height 6
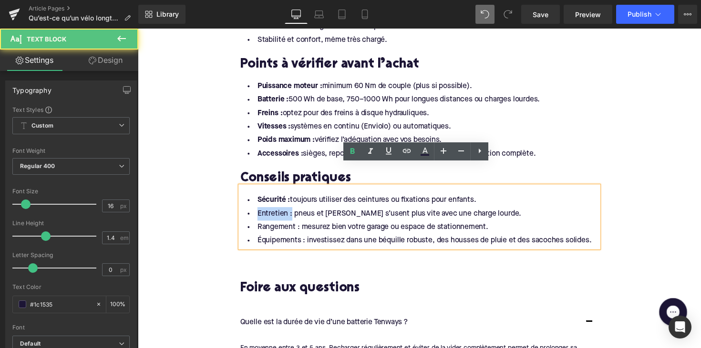
drag, startPoint x: 290, startPoint y: 198, endPoint x: 230, endPoint y: 198, distance: 59.6
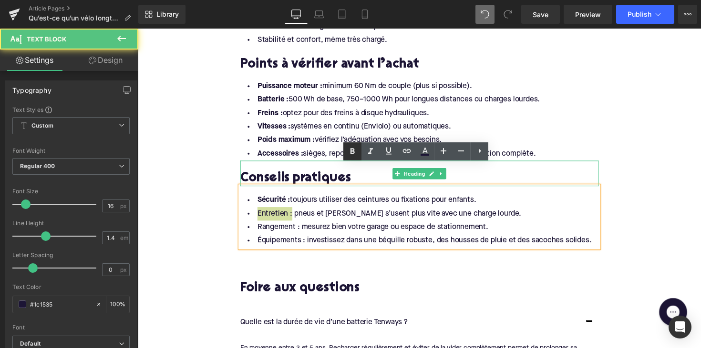
click at [350, 154] on icon at bounding box center [352, 151] width 11 height 11
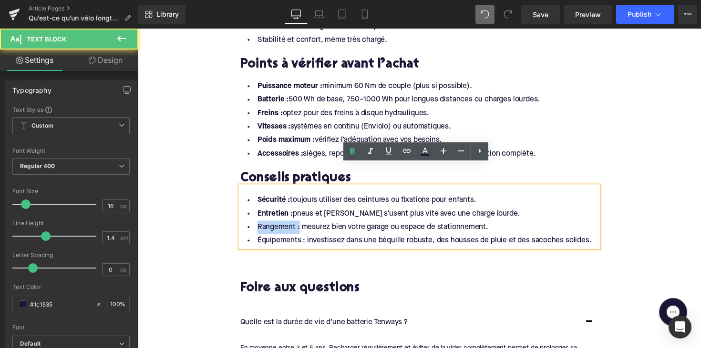
drag, startPoint x: 299, startPoint y: 213, endPoint x: 235, endPoint y: 209, distance: 64.5
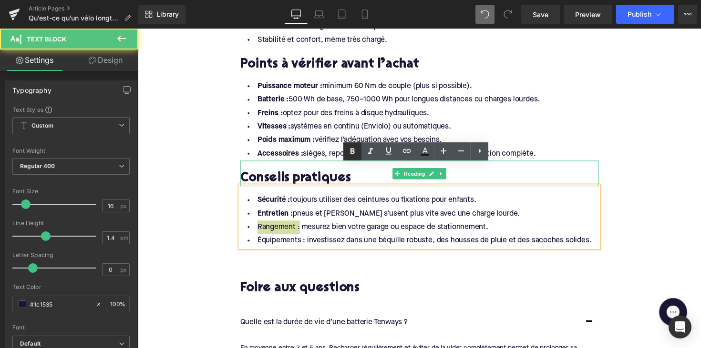
click at [348, 153] on icon at bounding box center [352, 151] width 11 height 11
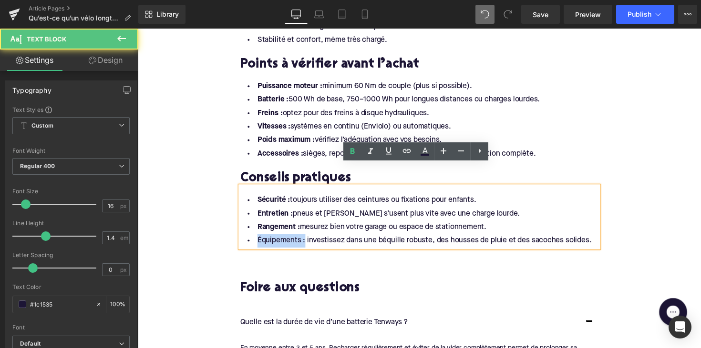
drag, startPoint x: 305, startPoint y: 226, endPoint x: 236, endPoint y: 226, distance: 69.1
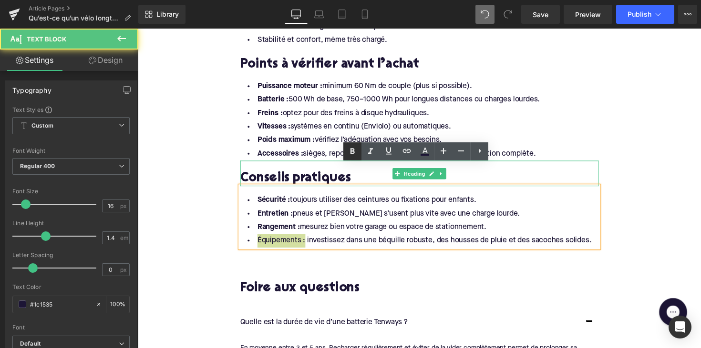
click at [350, 153] on icon at bounding box center [352, 151] width 11 height 11
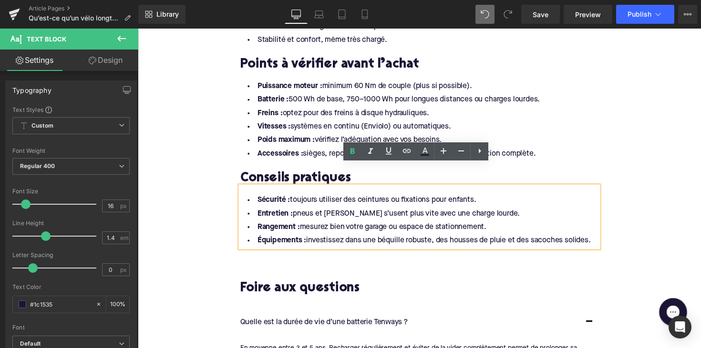
click at [333, 136] on li "Poids maximum : vérifiez l’adéquation avec vos besoins." at bounding box center [426, 143] width 367 height 14
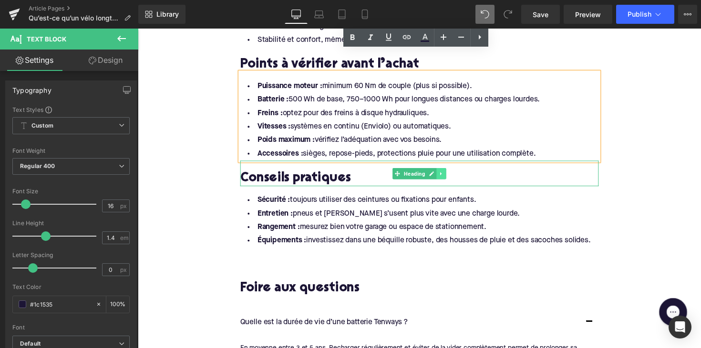
click at [448, 175] on icon at bounding box center [448, 176] width 1 height 3
click at [441, 174] on icon at bounding box center [443, 176] width 5 height 5
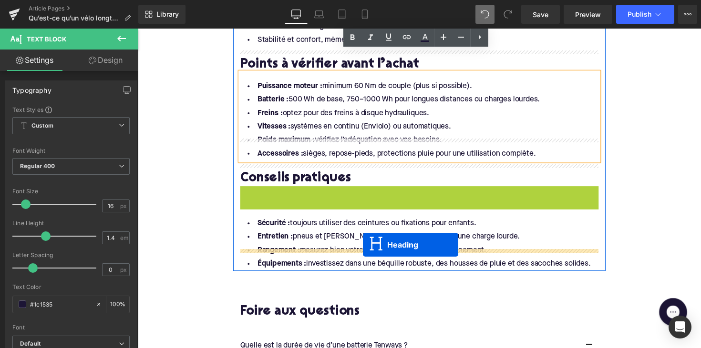
drag, startPoint x: 400, startPoint y: 182, endPoint x: 369, endPoint y: 250, distance: 75.3
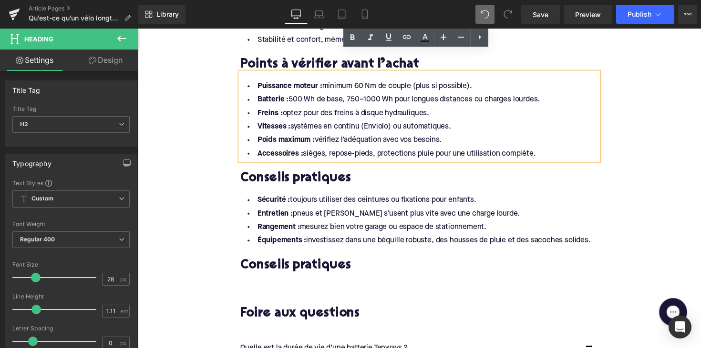
click at [294, 265] on h2 "Conseils pratiques" at bounding box center [426, 272] width 367 height 15
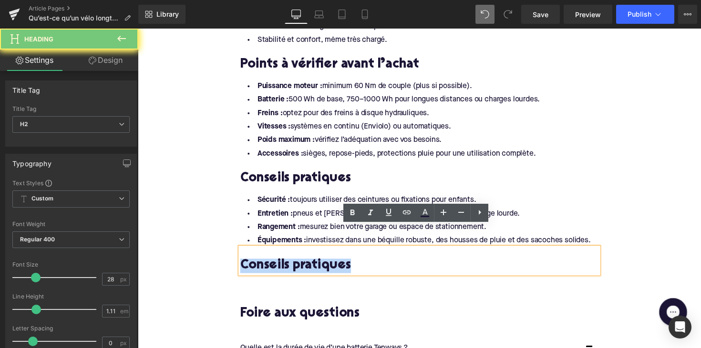
paste div
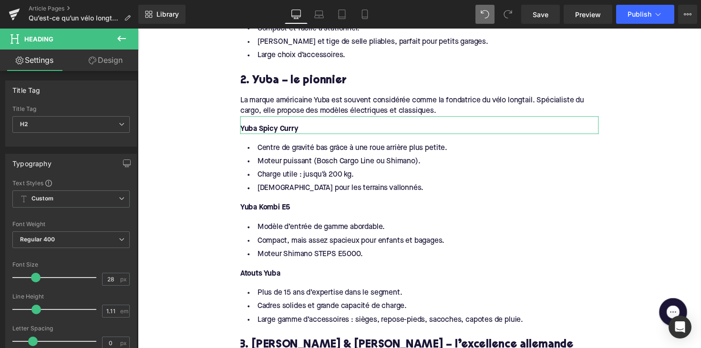
scroll to position [1595, 0]
click at [435, 90] on div "La marque américaine Yuba est souvent considérée comme la fondatrice du vélo lo…" at bounding box center [426, 104] width 367 height 29
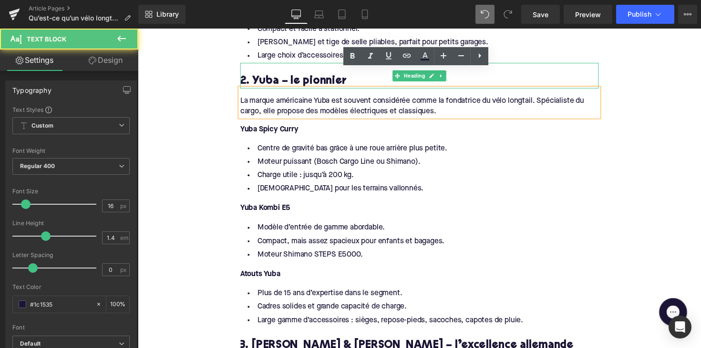
click at [311, 64] on div "2. Yuba – le pionnier" at bounding box center [426, 77] width 367 height 26
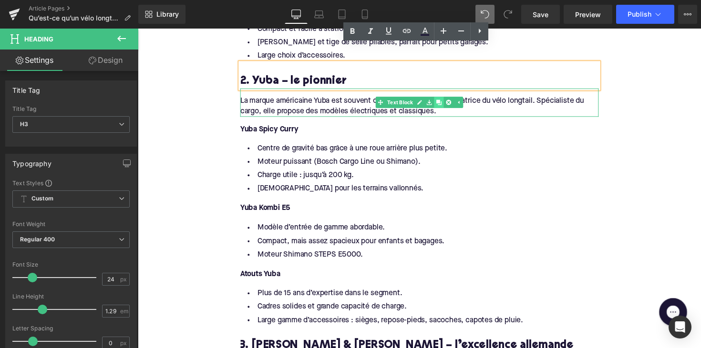
click at [444, 102] on icon at bounding box center [445, 104] width 5 height 5
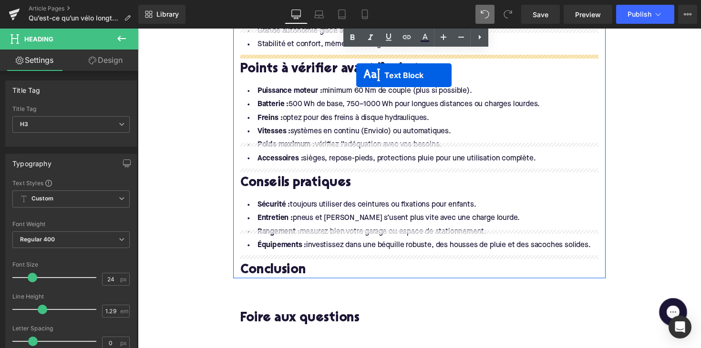
scroll to position [2123, 0]
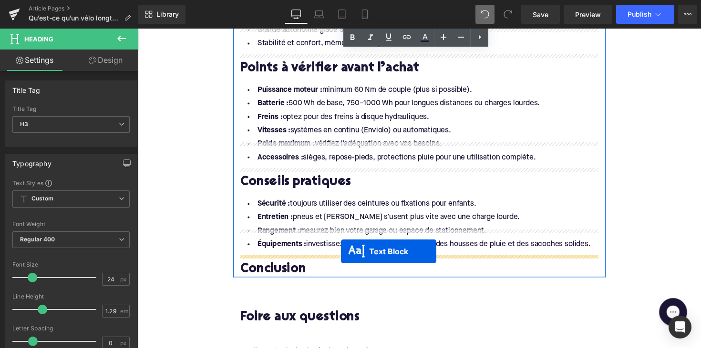
drag, startPoint x: 400, startPoint y: 112, endPoint x: 346, endPoint y: 257, distance: 155.2
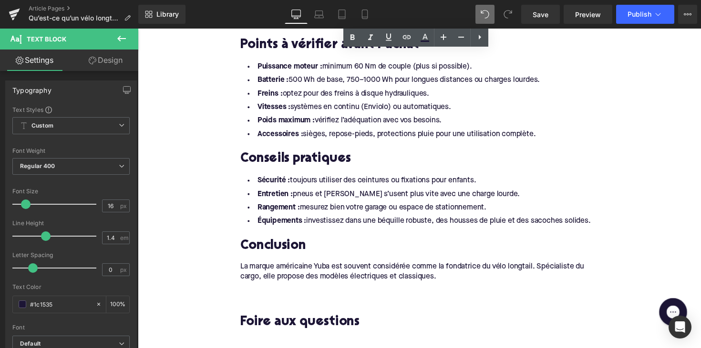
click at [336, 269] on span "La marque américaine Yuba est souvent considérée comme la fondatrice du vélo lo…" at bounding box center [419, 278] width 352 height 18
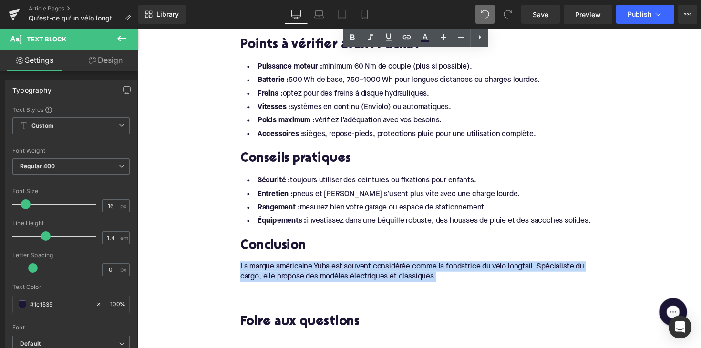
click at [336, 269] on span "La marque américaine Yuba est souvent considérée comme la fondatrice du vélo lo…" at bounding box center [419, 278] width 352 height 18
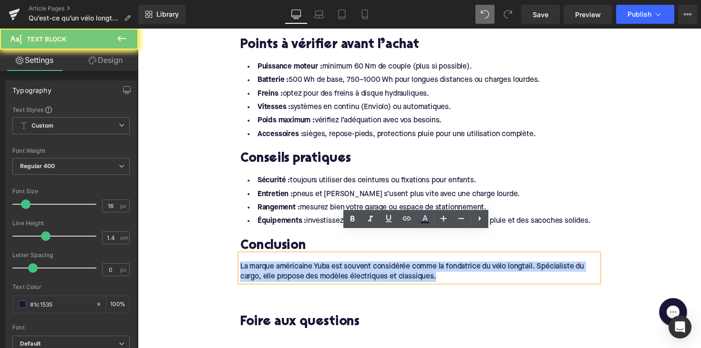
click at [336, 269] on span "La marque américaine Yuba est souvent considérée comme la fondatrice du vélo lo…" at bounding box center [419, 278] width 352 height 18
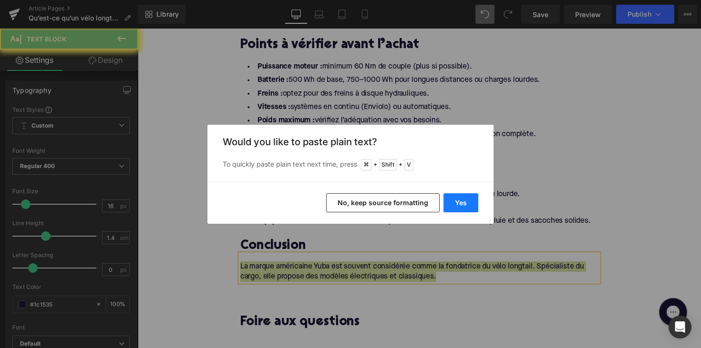
click at [461, 204] on button "Yes" at bounding box center [460, 203] width 35 height 19
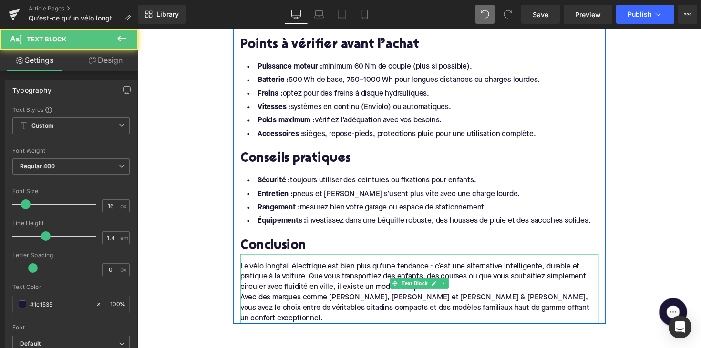
click at [244, 299] on div "Avec des marques comme Tern, Yuba et Riese & Müller, vous avez le choix entre d…" at bounding box center [426, 315] width 367 height 32
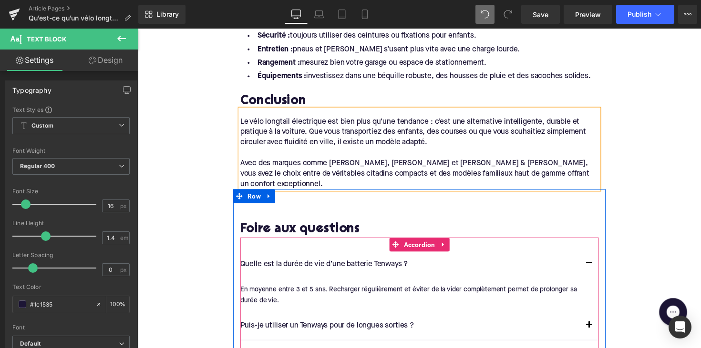
scroll to position [2359, 0]
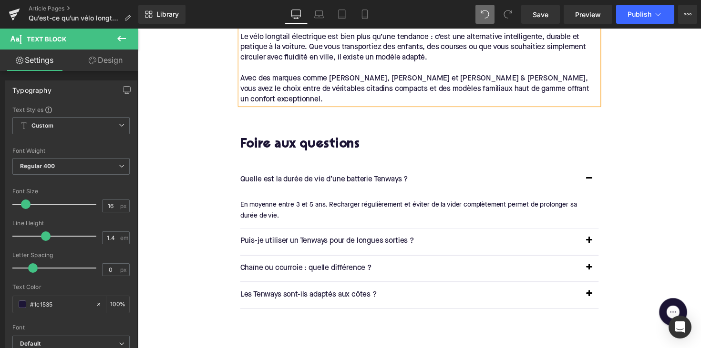
click at [351, 177] on p "Quelle est la durée de vie d’une batterie Tenways ?" at bounding box center [417, 183] width 348 height 12
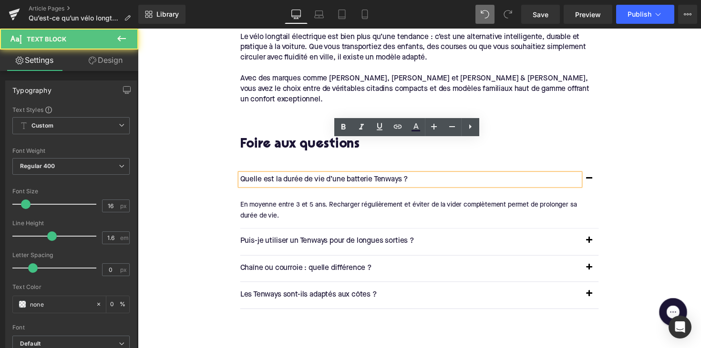
click at [351, 177] on p "Quelle est la durée de vie d’une batterie Tenways ?" at bounding box center [417, 183] width 348 height 12
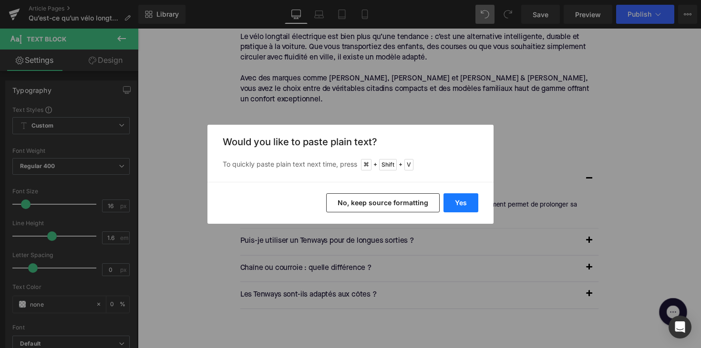
click at [469, 209] on button "Yes" at bounding box center [460, 203] width 35 height 19
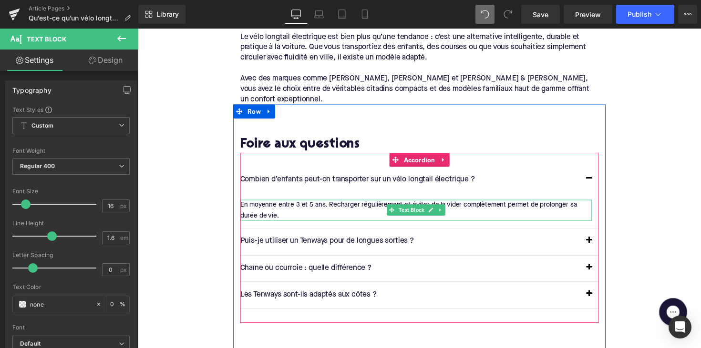
click at [353, 204] on div "En moyenne entre 3 et 5 ans. Recharger régulièrement et éviter de la vider comp…" at bounding box center [423, 214] width 360 height 21
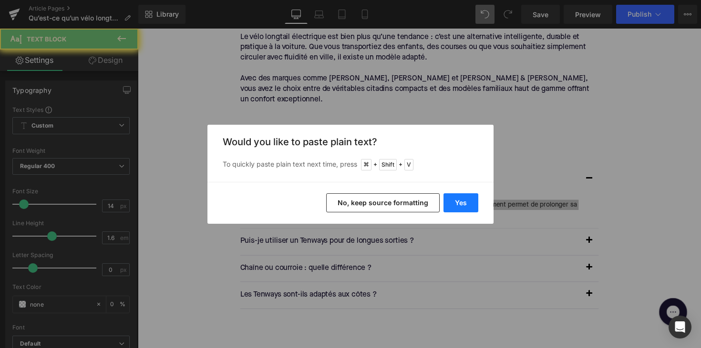
click at [453, 200] on button "Yes" at bounding box center [460, 203] width 35 height 19
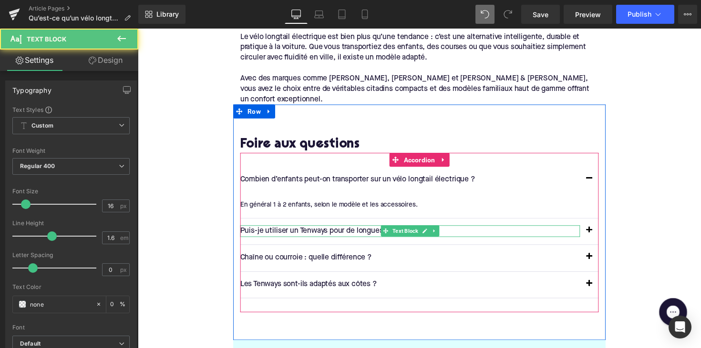
click at [315, 230] on p "Puis-je utiliser un Tenways pour de longues sorties ?" at bounding box center [417, 236] width 348 height 12
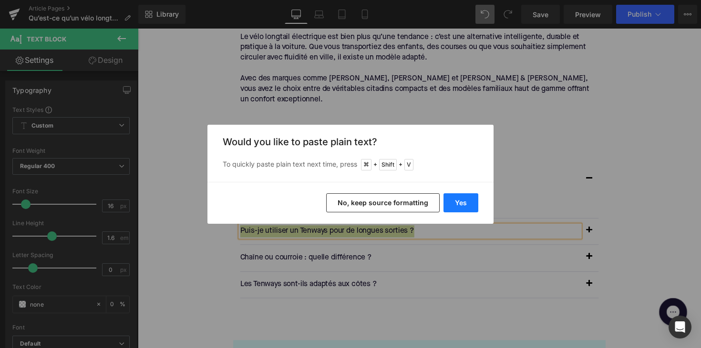
click at [457, 201] on button "Yes" at bounding box center [460, 203] width 35 height 19
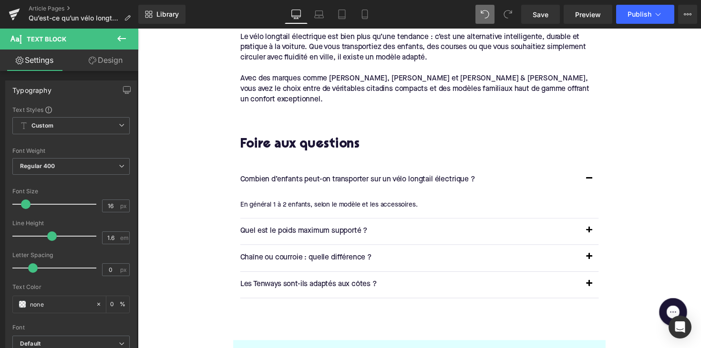
click at [598, 223] on button "button" at bounding box center [600, 236] width 19 height 27
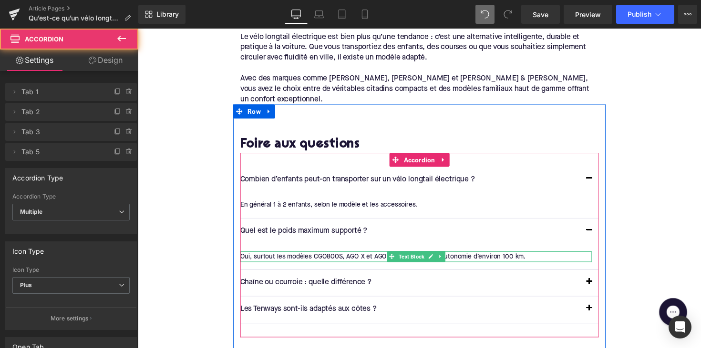
click at [282, 257] on div "Oui, surtout les modèles CGO800S, AGO X et AGO T, qui offrent une autonomie d’e…" at bounding box center [423, 262] width 360 height 10
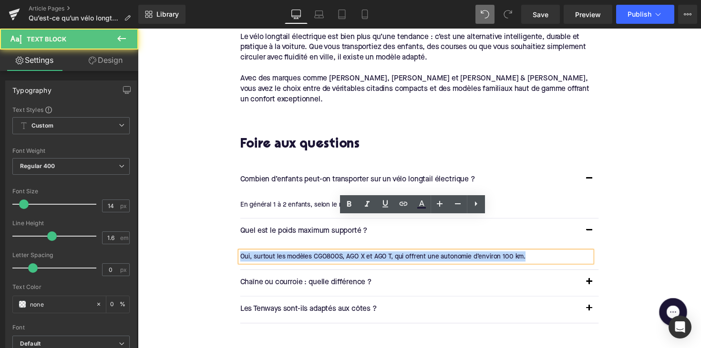
click at [282, 257] on div "Oui, surtout les modèles CGO800S, AGO X et AGO T, qui offrent une autonomie d’e…" at bounding box center [423, 262] width 360 height 10
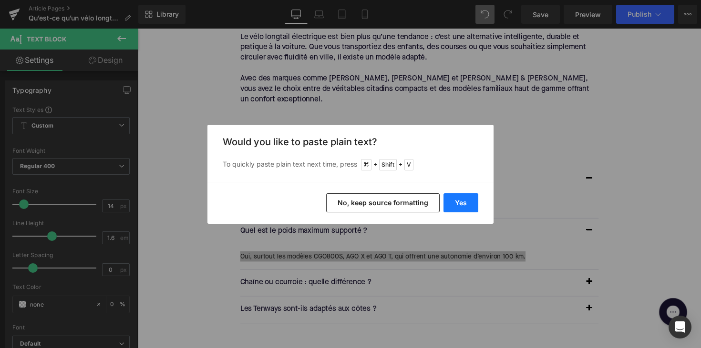
click at [458, 199] on button "Yes" at bounding box center [460, 203] width 35 height 19
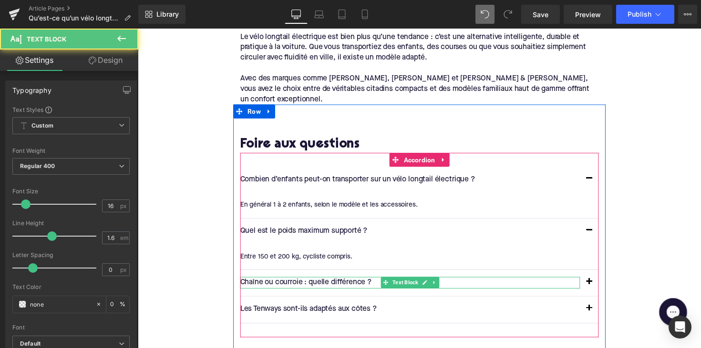
click at [312, 283] on div "Chaîne ou courroie : quelle différence ? Text Block" at bounding box center [417, 289] width 348 height 12
click at [312, 283] on p "Chaîne ou courroie : quelle différence ?" at bounding box center [417, 289] width 348 height 12
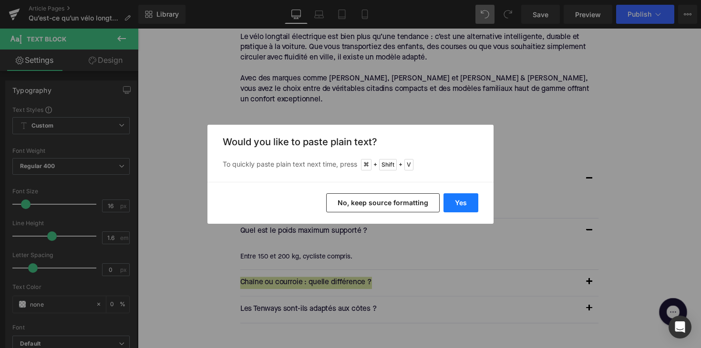
click at [450, 198] on button "Yes" at bounding box center [460, 203] width 35 height 19
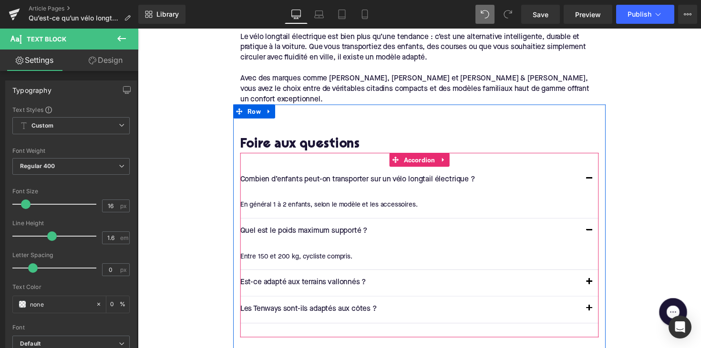
click at [600, 291] on span "button" at bounding box center [600, 291] width 0 height 0
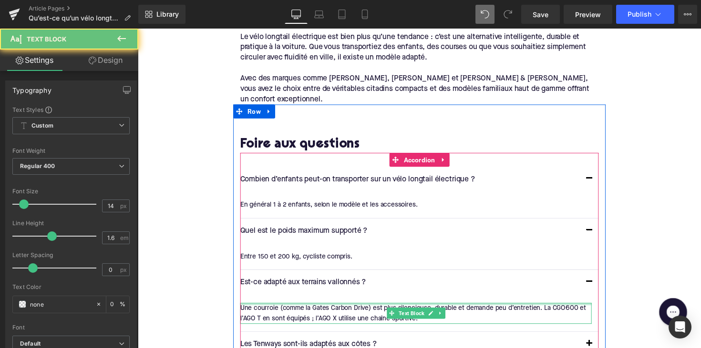
click at [319, 310] on div "Une courroie (comme la Gates Carbon Drive) est plus silencieuse, durable et dem…" at bounding box center [423, 320] width 360 height 21
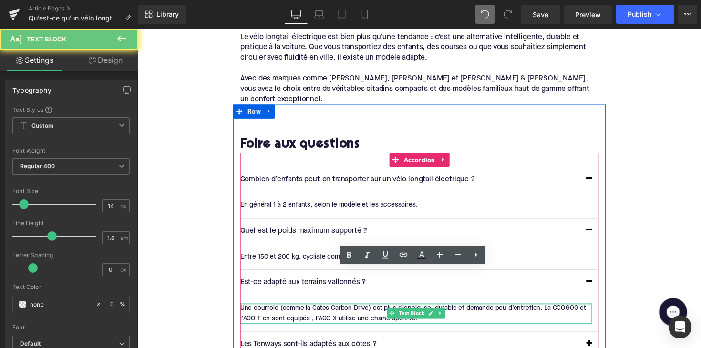
click at [319, 310] on div "Une courroie (comme la Gates Carbon Drive) est plus silencieuse, durable et dem…" at bounding box center [423, 320] width 360 height 21
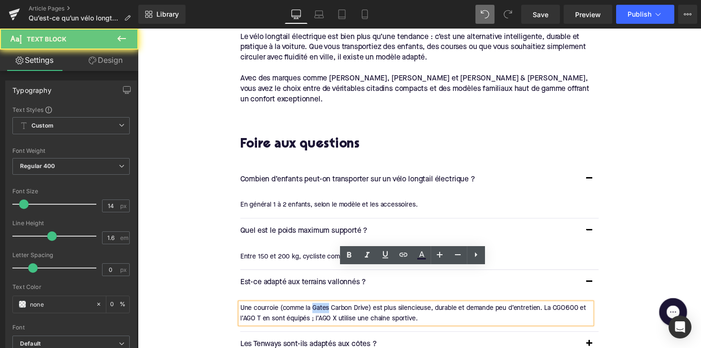
click at [319, 310] on div "Une courroie (comme la Gates Carbon Drive) est plus silencieuse, durable et dem…" at bounding box center [423, 320] width 360 height 21
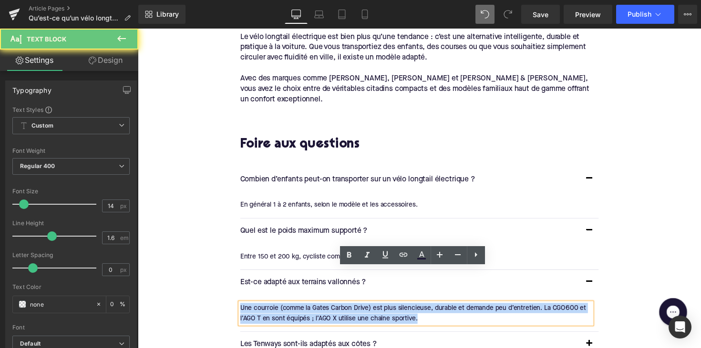
click at [319, 310] on div "Une courroie (comme la Gates Carbon Drive) est plus silencieuse, durable et dem…" at bounding box center [423, 320] width 360 height 21
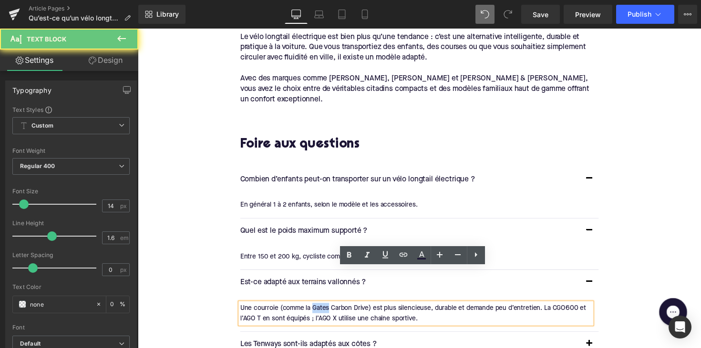
click at [319, 310] on div "Une courroie (comme la Gates Carbon Drive) est plus silencieuse, durable et dem…" at bounding box center [423, 320] width 360 height 21
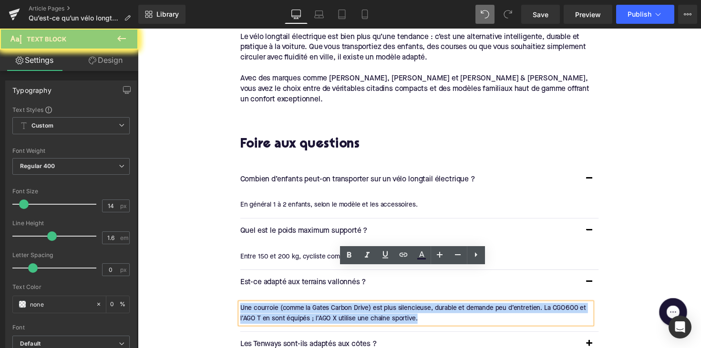
click at [319, 310] on div "Une courroie (comme la Gates Carbon Drive) est plus silencieuse, durable et dem…" at bounding box center [423, 320] width 360 height 21
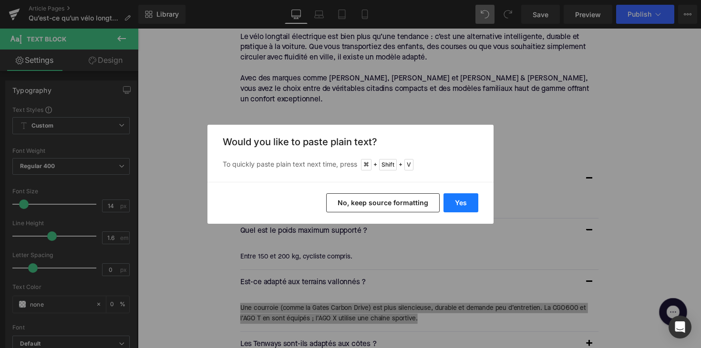
click at [458, 198] on button "Yes" at bounding box center [460, 203] width 35 height 19
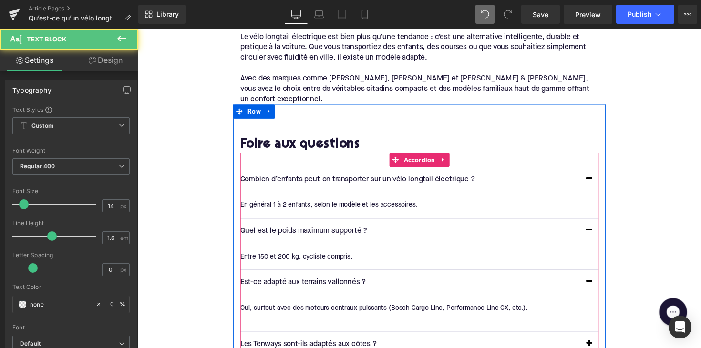
click at [274, 310] on div "Oui, surtout avec des moteurs centraux puissants (Bosch Cargo Line, Performance…" at bounding box center [423, 320] width 360 height 21
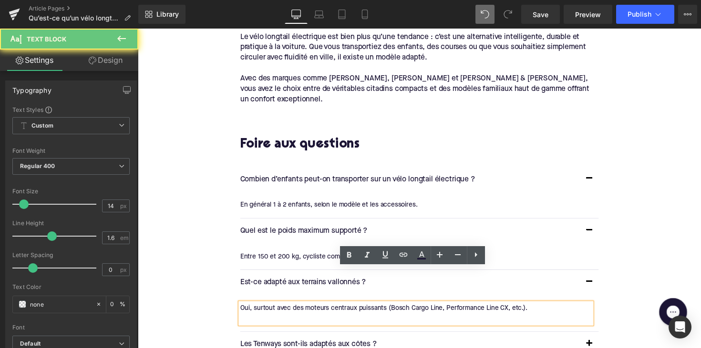
click at [271, 321] on div at bounding box center [423, 326] width 360 height 10
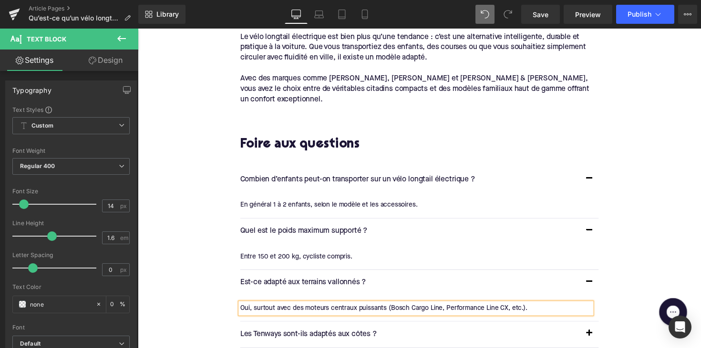
click at [313, 336] on p "Les Tenways sont-ils adaptés aux côtes ?" at bounding box center [417, 342] width 348 height 12
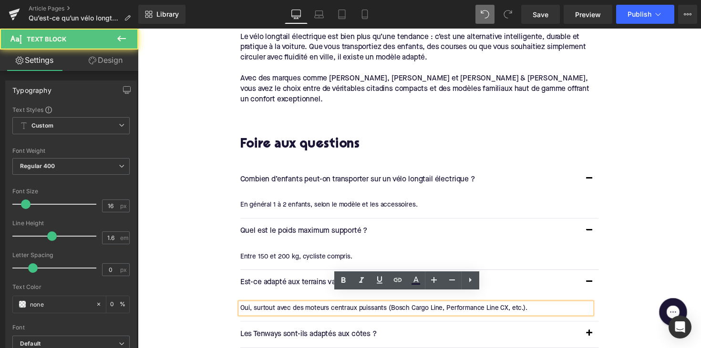
click at [313, 336] on p "Les Tenways sont-ils adaptés aux côtes ?" at bounding box center [417, 342] width 348 height 12
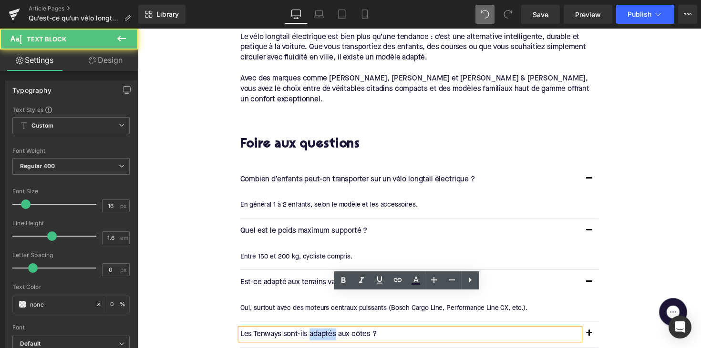
click at [313, 336] on p "Les Tenways sont-ils adaptés aux côtes ?" at bounding box center [417, 342] width 348 height 12
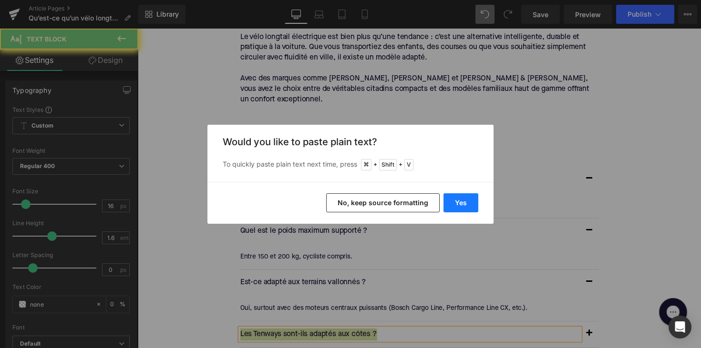
click at [469, 197] on button "Yes" at bounding box center [460, 203] width 35 height 19
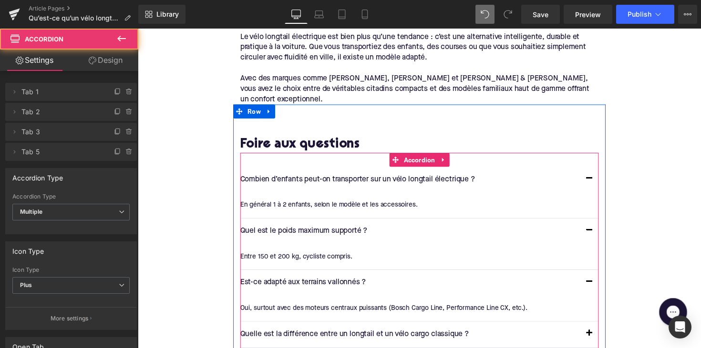
click at [597, 329] on button "button" at bounding box center [600, 342] width 19 height 27
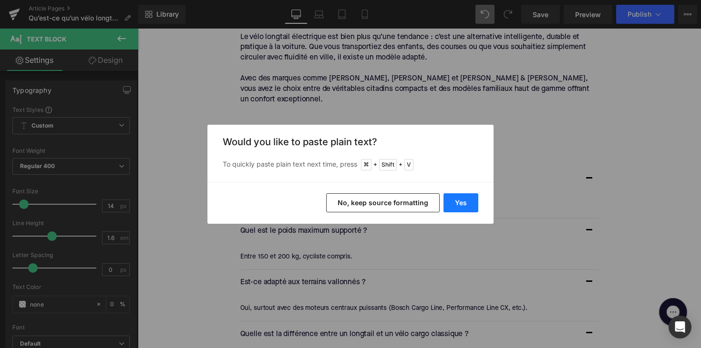
click at [459, 199] on button "Yes" at bounding box center [460, 203] width 35 height 19
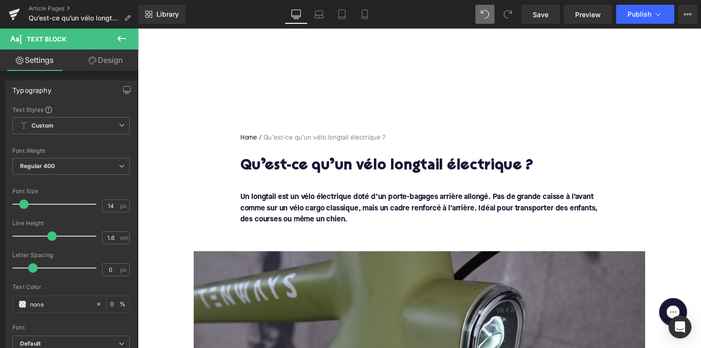
scroll to position [0, 0]
click at [266, 200] on font "Un longtail est un vélo électrique doté d’un porte-bagages arrière allongé. Pas…" at bounding box center [426, 213] width 366 height 31
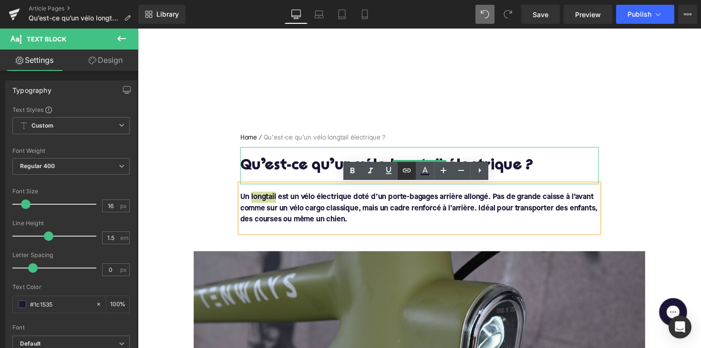
click at [402, 171] on icon at bounding box center [406, 170] width 11 height 11
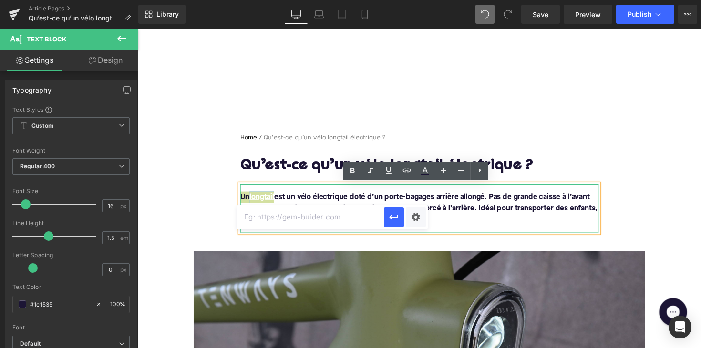
click at [334, 207] on input "text" at bounding box center [310, 217] width 147 height 24
paste input "https://upway.be/collections/long-tail"
type input "https://upway.be/collections/long-tail"
click at [389, 217] on icon "button" at bounding box center [393, 217] width 11 height 11
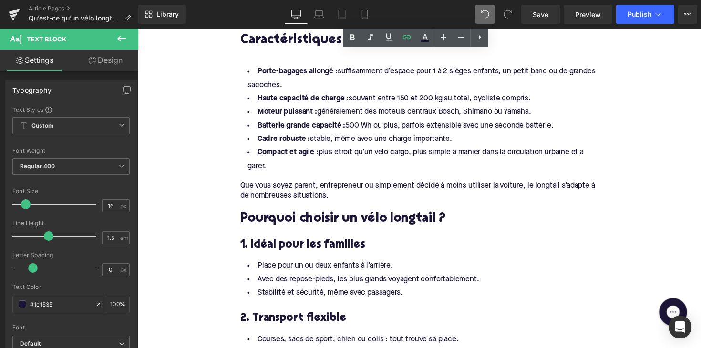
scroll to position [535, 0]
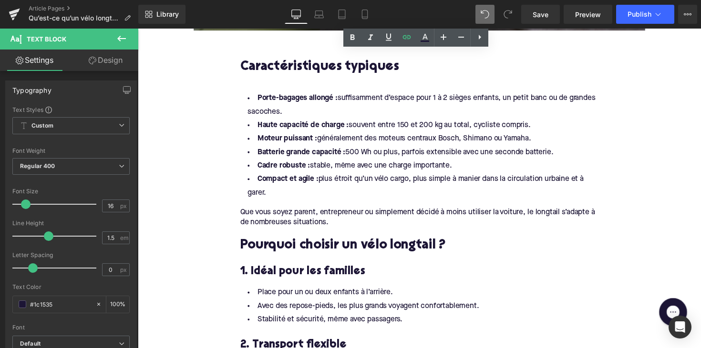
click at [274, 82] on div at bounding box center [426, 81] width 367 height 10
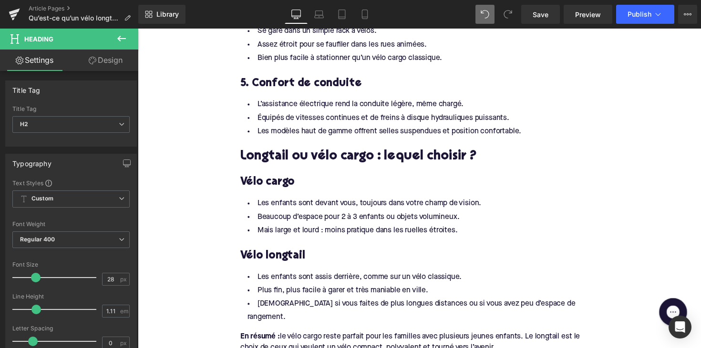
scroll to position [1017, 0]
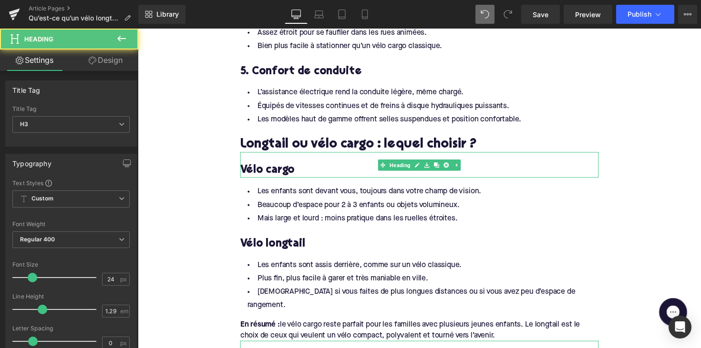
click at [269, 174] on h3 "Vélo cargo" at bounding box center [426, 174] width 367 height 15
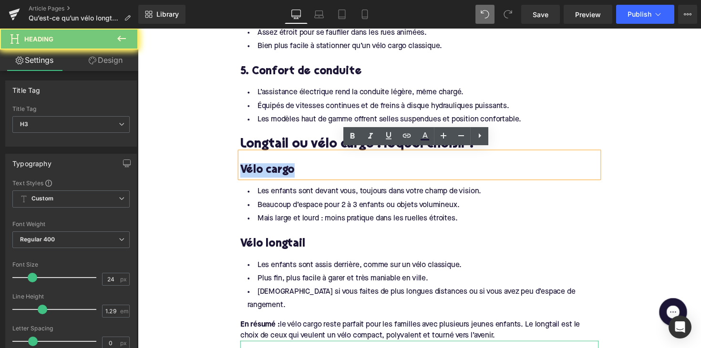
click at [269, 174] on h3 "Vélo cargo" at bounding box center [426, 174] width 367 height 15
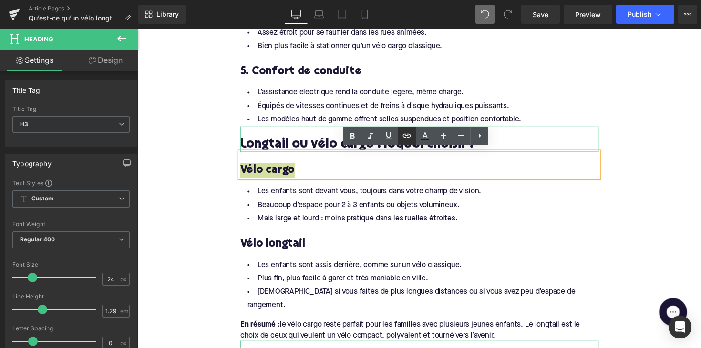
click at [407, 138] on icon at bounding box center [406, 135] width 11 height 11
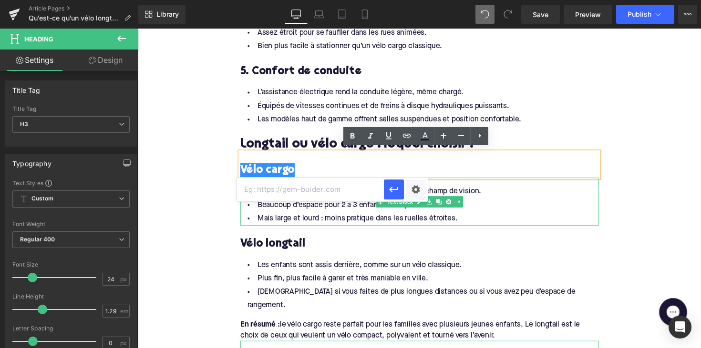
click at [334, 189] on input "text" at bounding box center [310, 190] width 147 height 24
paste input "https://upway.be/collections/velo-cargo-electrique"
click at [388, 194] on button "button" at bounding box center [394, 190] width 20 height 20
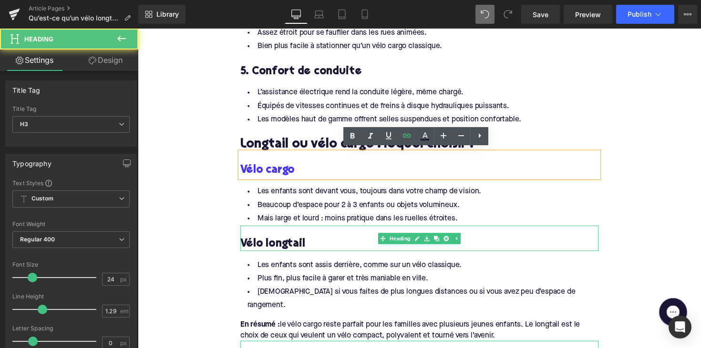
click at [269, 246] on h3 "Vélo longtail" at bounding box center [426, 249] width 367 height 15
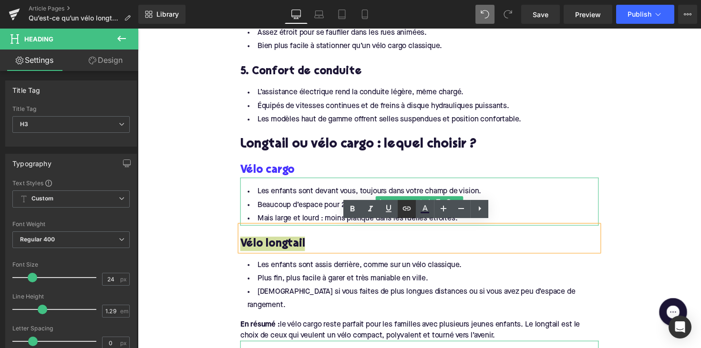
click at [406, 209] on icon at bounding box center [407, 209] width 8 height 4
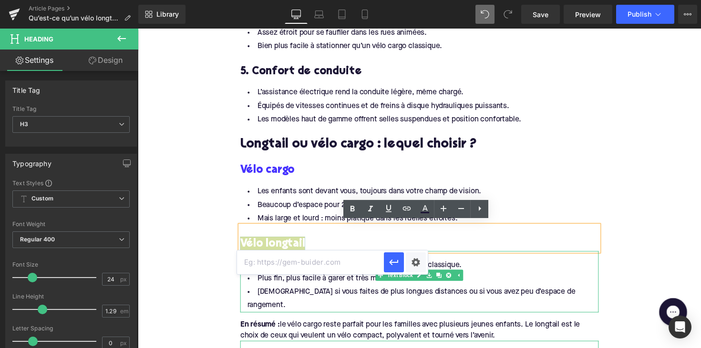
click at [319, 274] on input "text" at bounding box center [310, 263] width 147 height 24
paste input "https://upway.be/collections/long-tail"
type input "https://upway.be/collections/long-tail"
click at [385, 262] on button "button" at bounding box center [394, 263] width 20 height 20
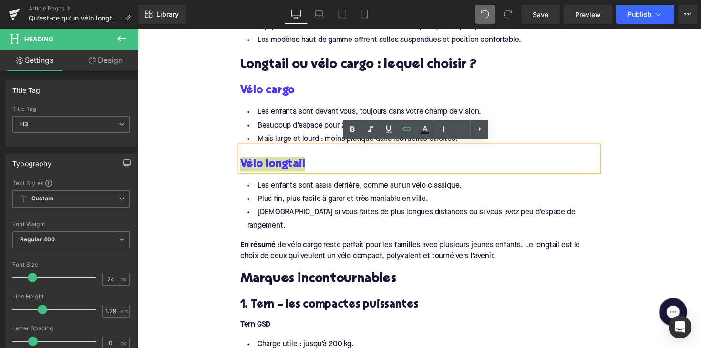
scroll to position [1158, 0]
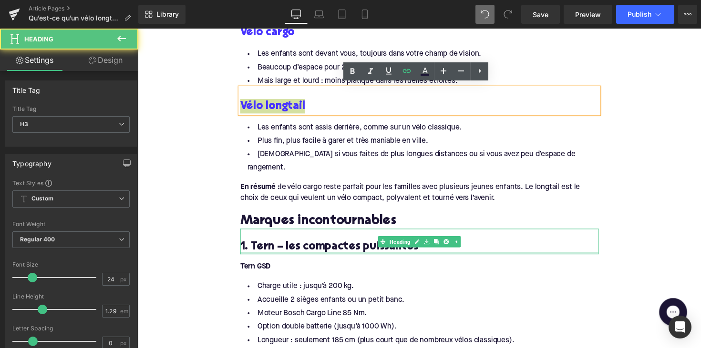
click at [266, 258] on div at bounding box center [426, 259] width 367 height 2
click at [266, 246] on h3 "1. Tern – les compactes puissantes" at bounding box center [426, 253] width 367 height 15
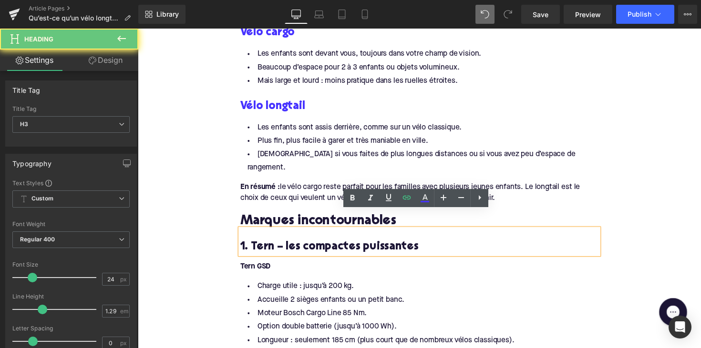
click at [266, 246] on h3 "1. Tern – les compactes puissantes" at bounding box center [426, 253] width 367 height 15
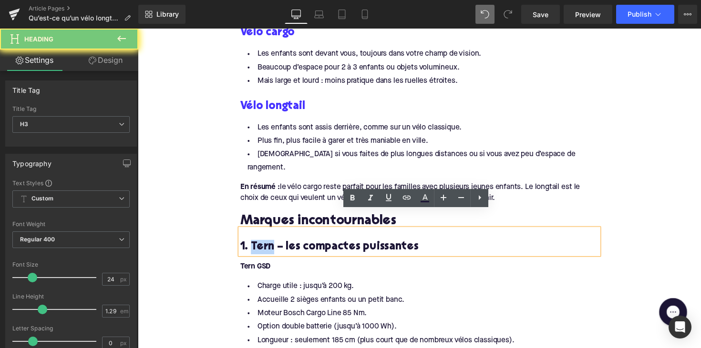
click at [266, 246] on h3 "1. Tern – les compactes puissantes" at bounding box center [426, 253] width 367 height 15
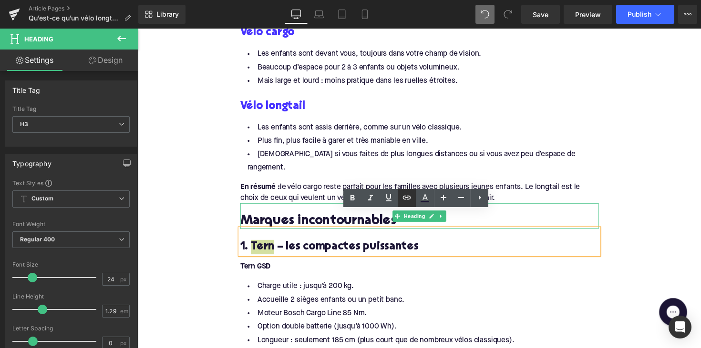
click at [413, 202] on link at bounding box center [407, 198] width 18 height 18
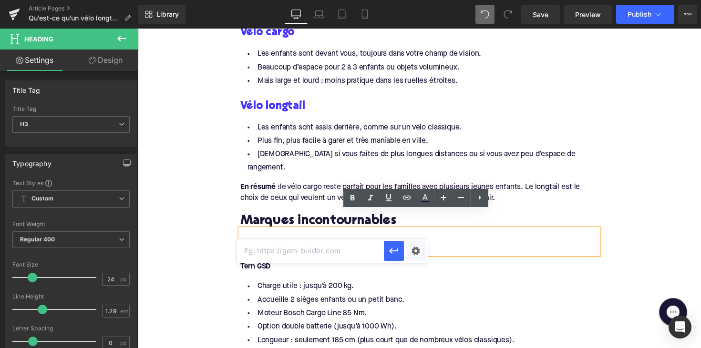
click at [334, 239] on input "text" at bounding box center [310, 251] width 147 height 24
paste input "https://upway.be/collections/velo-electrique-tern"
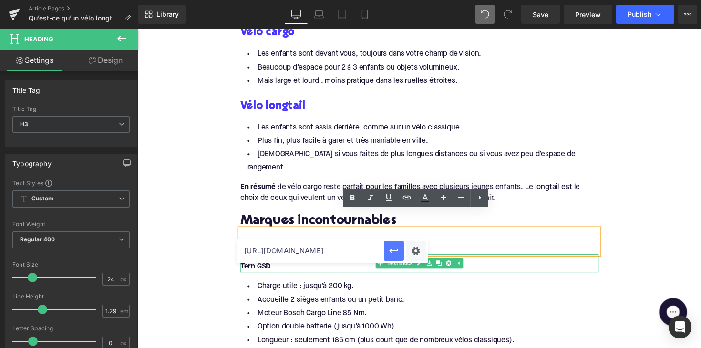
click at [390, 252] on icon "button" at bounding box center [393, 252] width 9 height 6
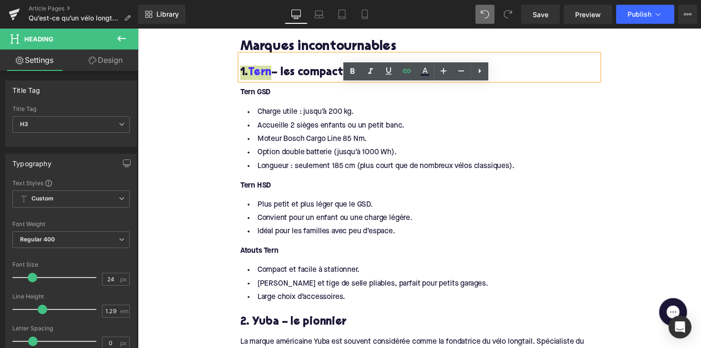
scroll to position [1426, 0]
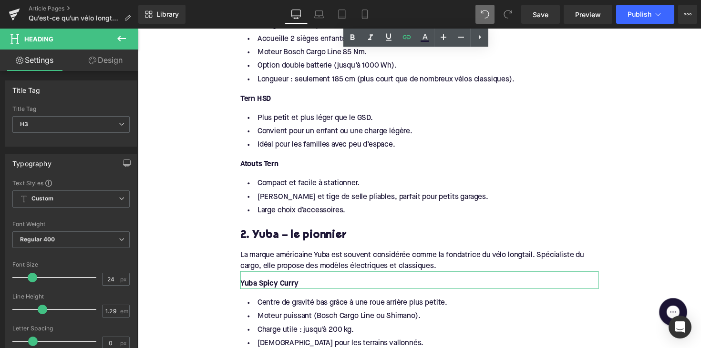
click at [265, 234] on h3 "2. Yuba – le pionnier" at bounding box center [426, 241] width 367 height 15
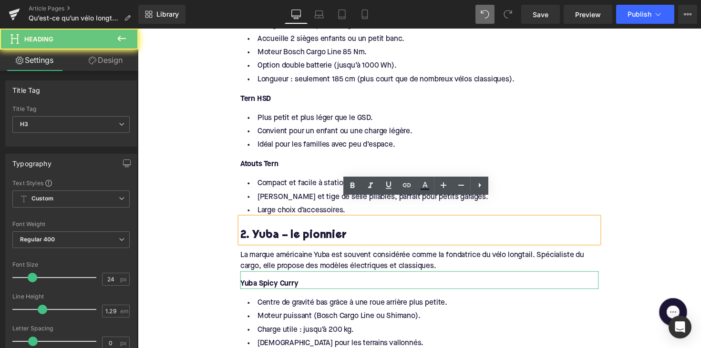
click at [265, 234] on h3 "2. Yuba – le pionnier" at bounding box center [426, 241] width 367 height 15
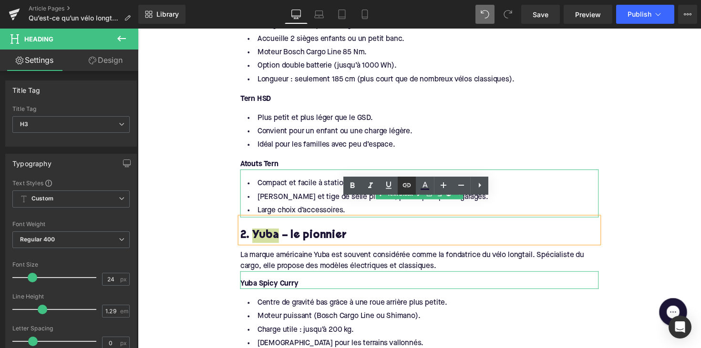
click at [403, 188] on icon at bounding box center [406, 185] width 11 height 11
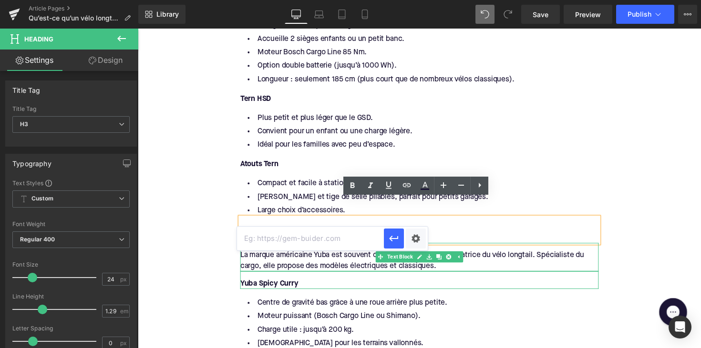
click at [308, 233] on input "text" at bounding box center [310, 239] width 147 height 24
paste input "https://upway.nl/search?q=Yuba"
click at [396, 238] on icon "button" at bounding box center [393, 238] width 11 height 11
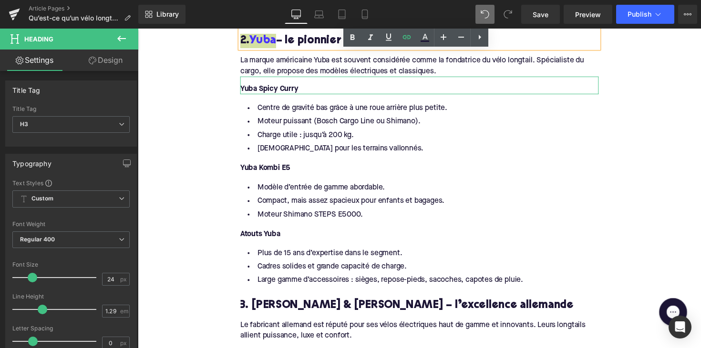
scroll to position [1658, 0]
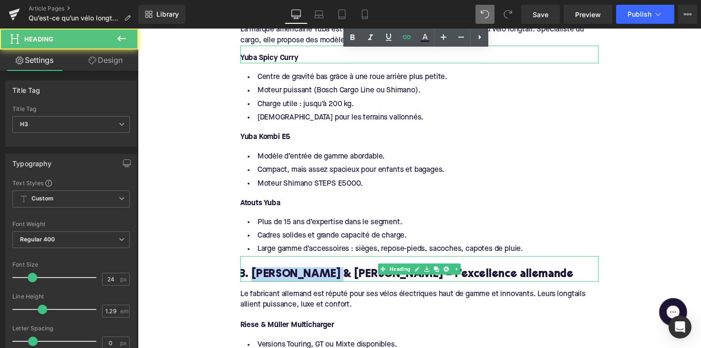
drag, startPoint x: 327, startPoint y: 259, endPoint x: 254, endPoint y: 260, distance: 73.4
click at [254, 274] on h3 "3. Riese & Müller – l’excellence allemande" at bounding box center [426, 281] width 367 height 15
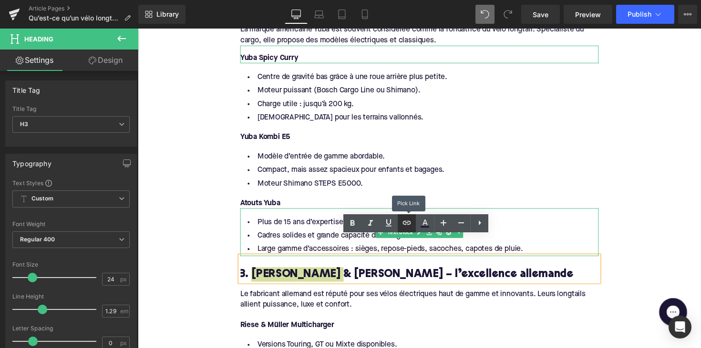
click at [412, 225] on icon at bounding box center [406, 222] width 11 height 11
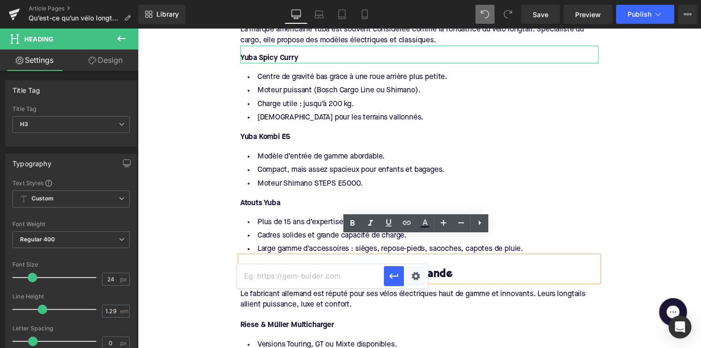
click at [328, 276] on input "text" at bounding box center [310, 277] width 147 height 24
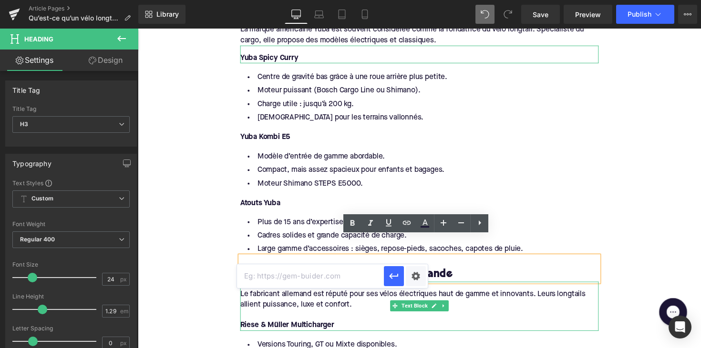
paste input "https://upway.be/collections/velo-electrique-riese-muller"
type input "https://upway.be/collections/velo-electrique-riese-muller"
click at [392, 275] on icon "button" at bounding box center [393, 276] width 11 height 11
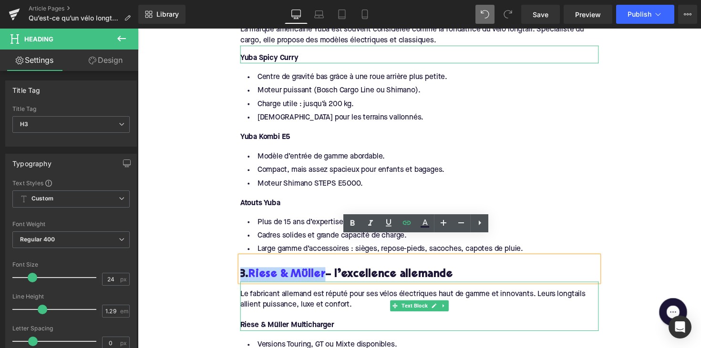
click at [369, 317] on div at bounding box center [426, 322] width 367 height 10
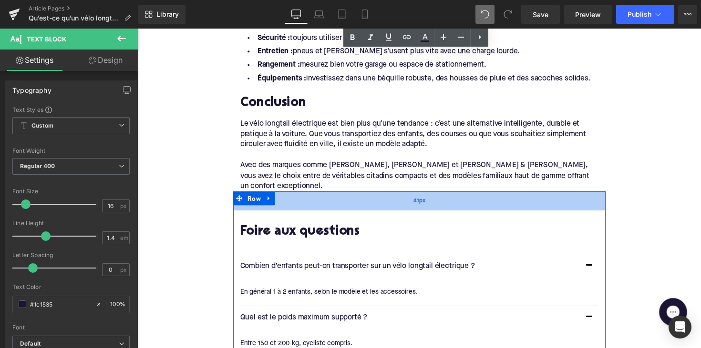
scroll to position [2322, 0]
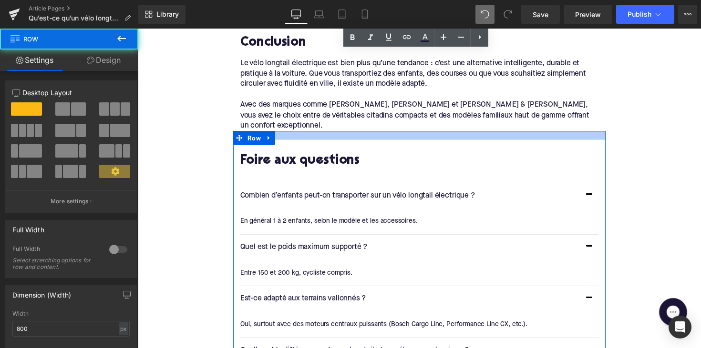
drag, startPoint x: 400, startPoint y: 106, endPoint x: 401, endPoint y: 95, distance: 11.0
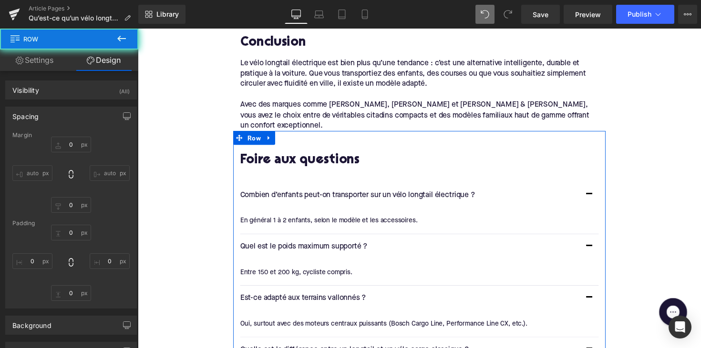
type input "0"
type input "18"
type input "0"
type input "60"
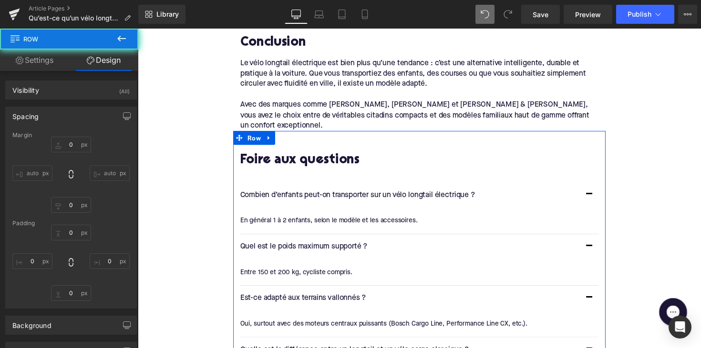
type input "0"
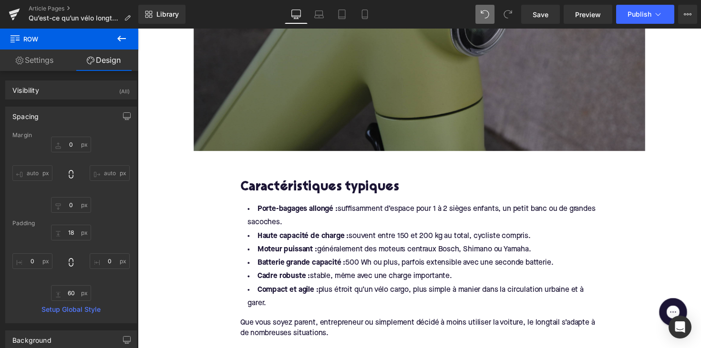
scroll to position [292, 0]
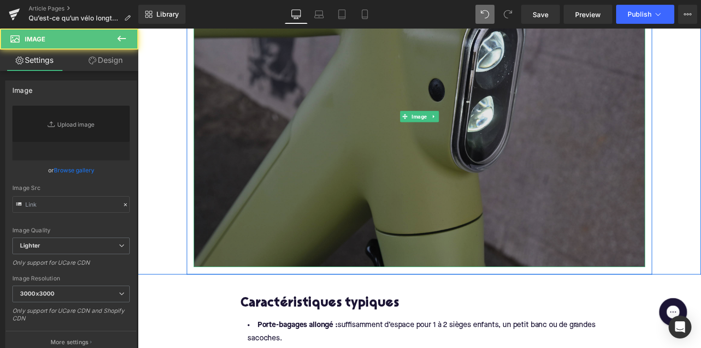
type input "https://ucarecdn.com/c6b4e50b-bf48-4b7b-8743-e6bbe307de1d/-/format/auto/-/previ…"
click at [397, 121] on img at bounding box center [426, 119] width 462 height 308
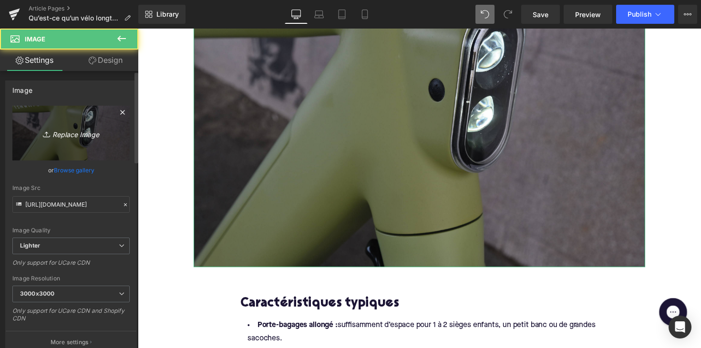
click at [99, 133] on icon "Replace Image" at bounding box center [71, 133] width 76 height 12
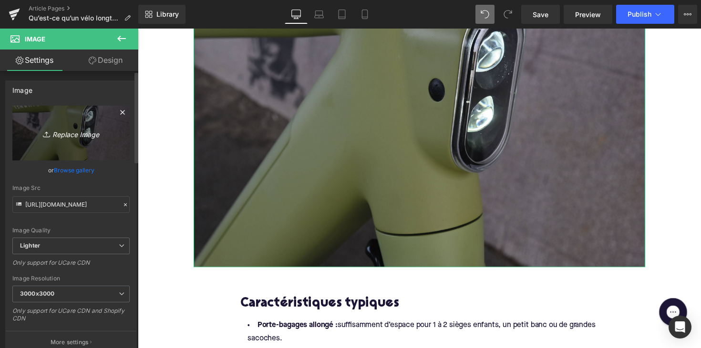
type input "C:\fakepath\longtail.png"
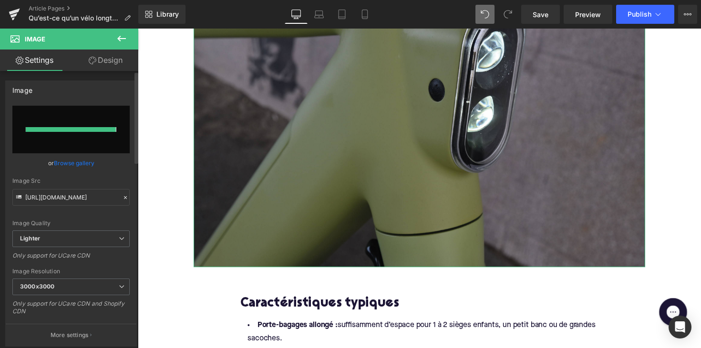
type input "https://ucarecdn.com/99c1d398-6eb0-4d6e-95f0-78a2f0717299/-/format/auto/-/previ…"
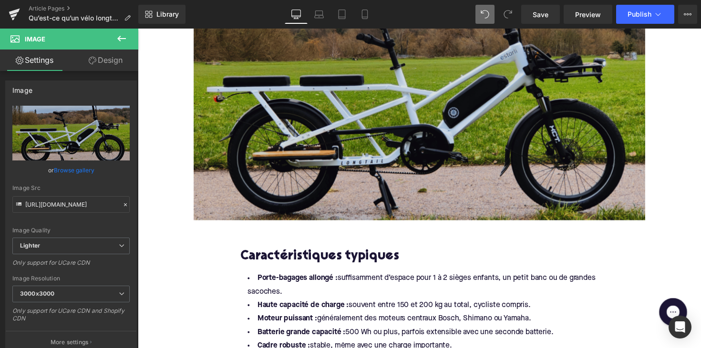
click at [414, 172] on img at bounding box center [426, 95] width 462 height 260
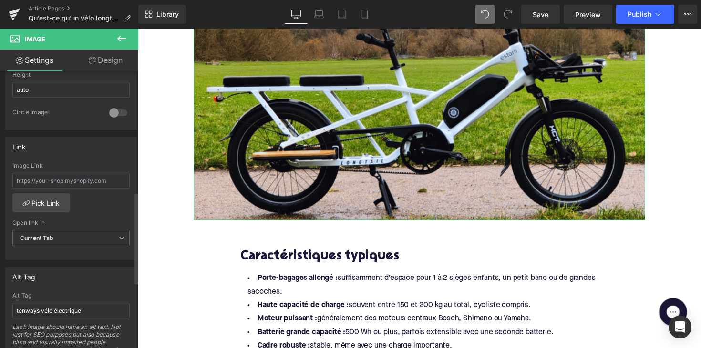
scroll to position [372, 0]
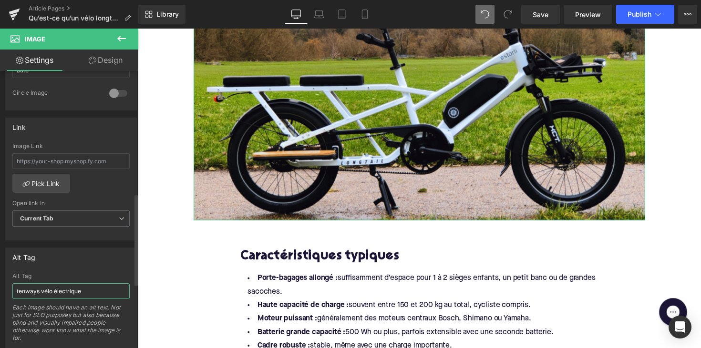
drag, startPoint x: 40, startPoint y: 291, endPoint x: 6, endPoint y: 291, distance: 33.4
click at [6, 291] on div "tenways vélo électrique Alt Tag tenways vélo électrique Each image should have …" at bounding box center [71, 310] width 131 height 75
type input "longtail vélo électrique"
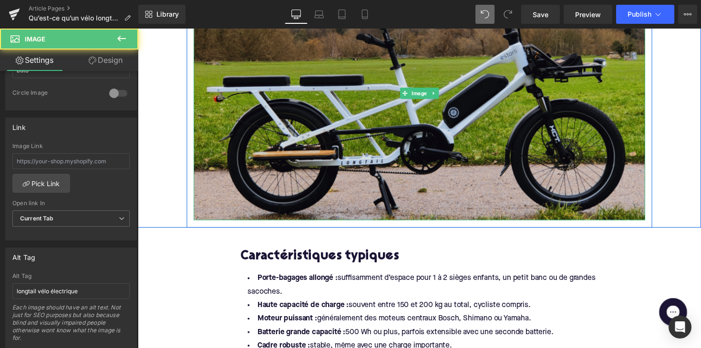
click at [245, 173] on img at bounding box center [426, 95] width 462 height 260
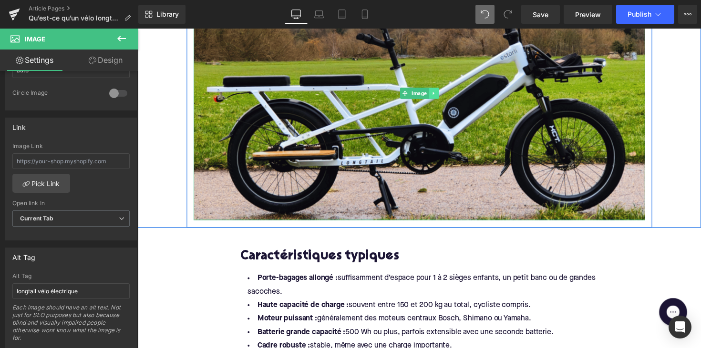
click at [440, 94] on icon at bounding box center [440, 94] width 1 height 3
click at [434, 95] on icon at bounding box center [435, 94] width 5 height 5
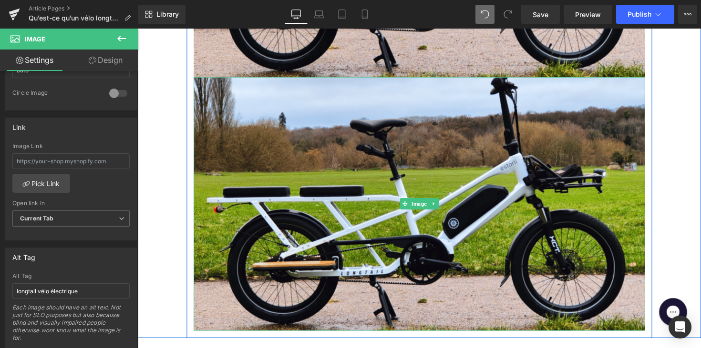
scroll to position [563, 0]
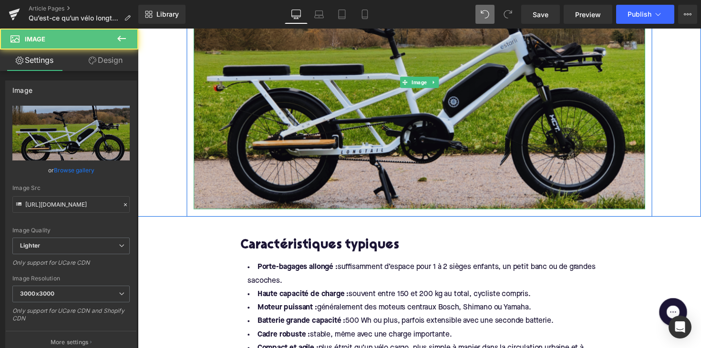
click at [404, 130] on img at bounding box center [426, 84] width 462 height 260
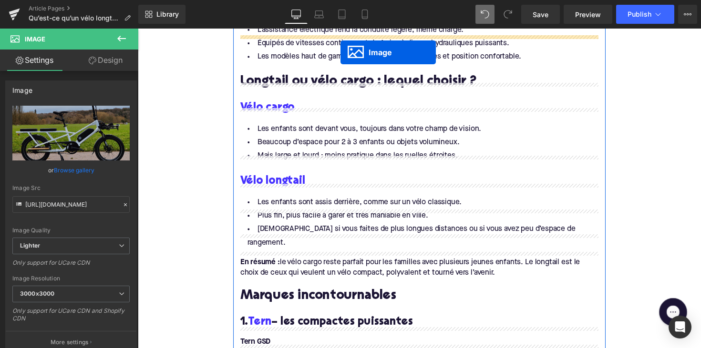
scroll to position [1184, 0]
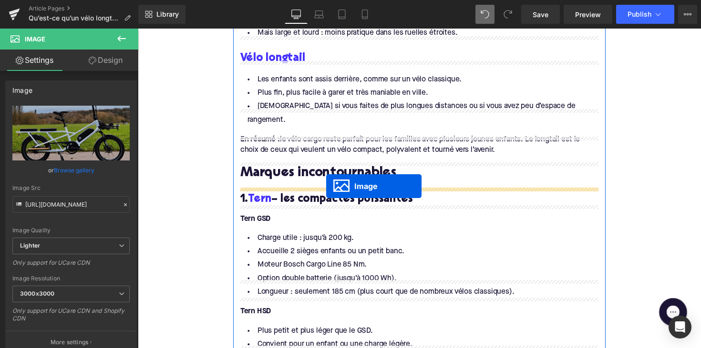
drag, startPoint x: 409, startPoint y: 86, endPoint x: 331, endPoint y: 190, distance: 130.1
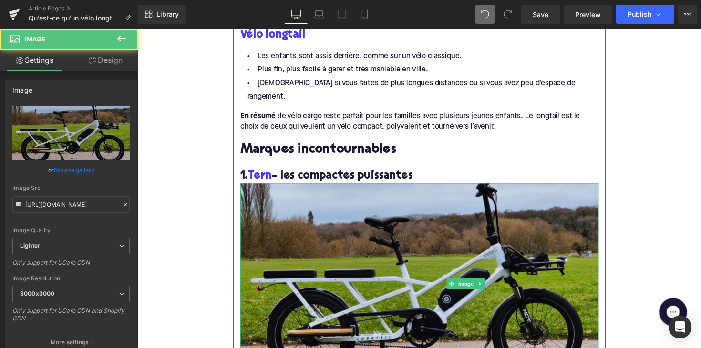
click at [329, 236] on img at bounding box center [426, 290] width 367 height 206
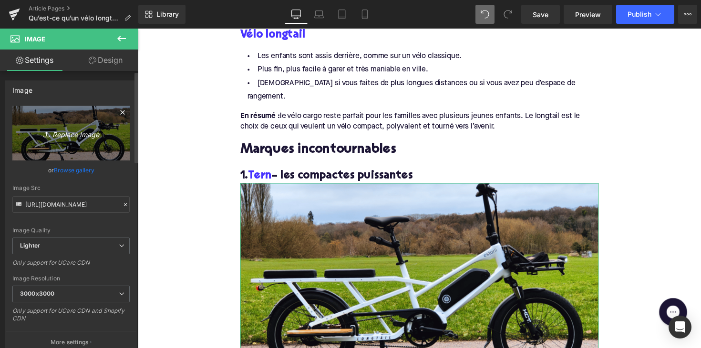
click at [86, 147] on link "Replace Image" at bounding box center [70, 133] width 117 height 55
type input "C:\fakepath\terniGSD.jpg"
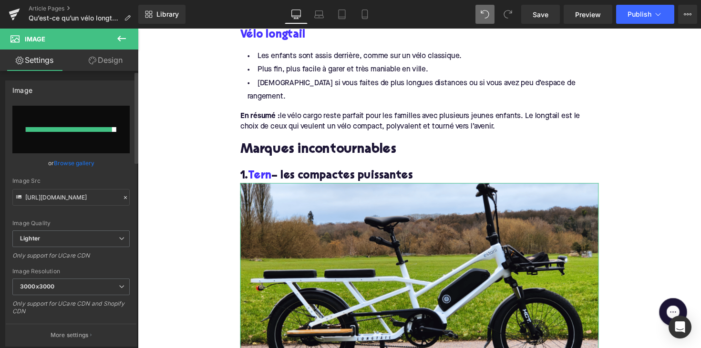
type input "https://ucarecdn.com/255b23c1-8c18-4d4b-b356-f885899b20e7/-/format/auto/-/previ…"
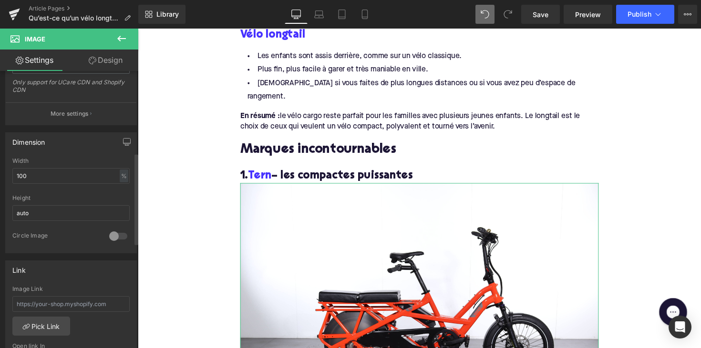
scroll to position [461, 0]
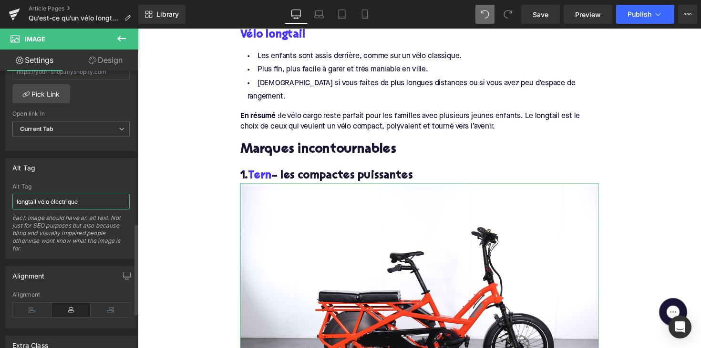
drag, startPoint x: 37, startPoint y: 203, endPoint x: 18, endPoint y: 203, distance: 19.1
click at [18, 203] on input "longtail vélo électrique" at bounding box center [70, 202] width 117 height 16
type input "tern vélo électrique"
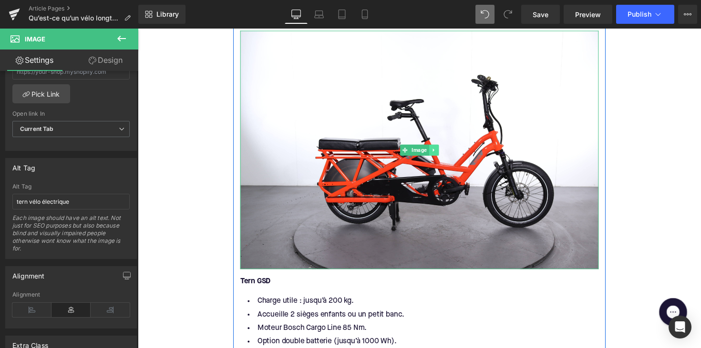
click at [436, 148] on link at bounding box center [441, 153] width 10 height 11
click at [434, 151] on icon at bounding box center [435, 153] width 5 height 5
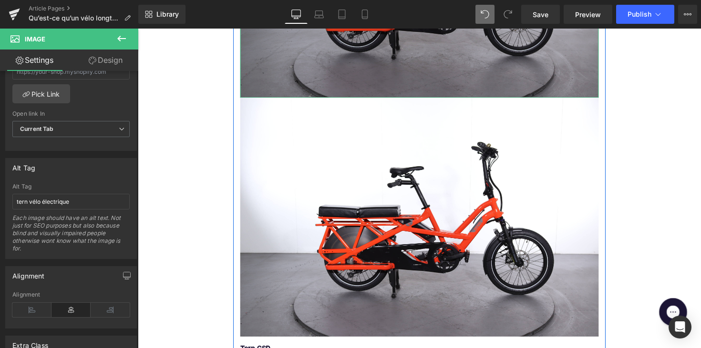
scroll to position [1529, 0]
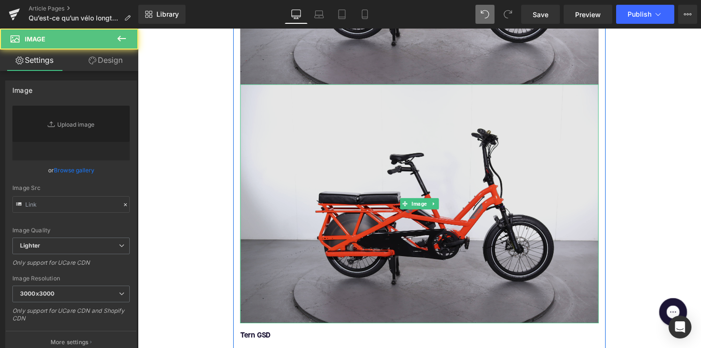
type input "https://ucarecdn.com/255b23c1-8c18-4d4b-b356-f885899b20e7/-/format/auto/-/previ…"
click at [395, 161] on img at bounding box center [426, 208] width 367 height 245
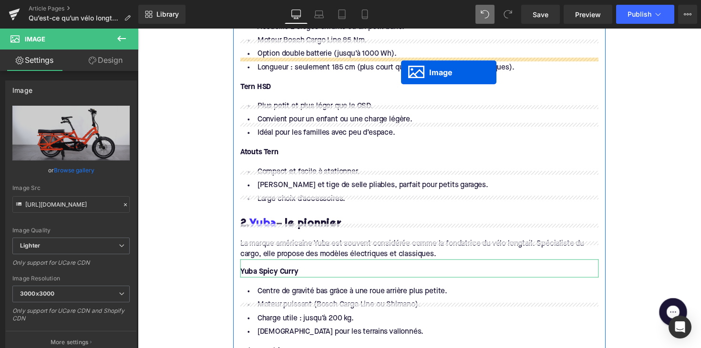
scroll to position [1677, 0]
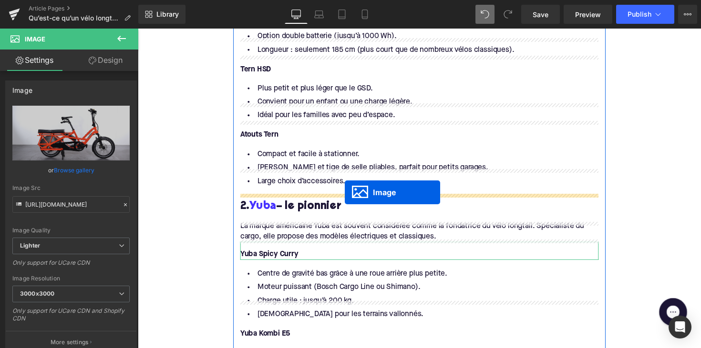
drag, startPoint x: 409, startPoint y: 187, endPoint x: 350, endPoint y: 196, distance: 59.4
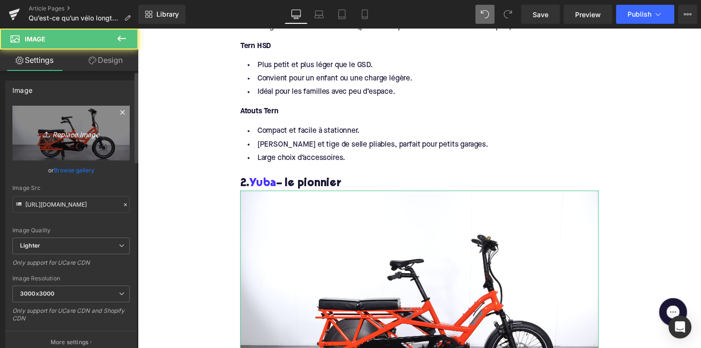
click at [70, 134] on icon "Replace Image" at bounding box center [71, 133] width 76 height 12
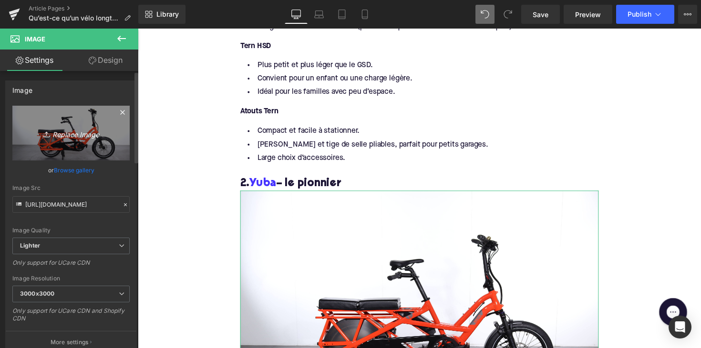
type input "C:\fakepath\yubakombi.jpg"
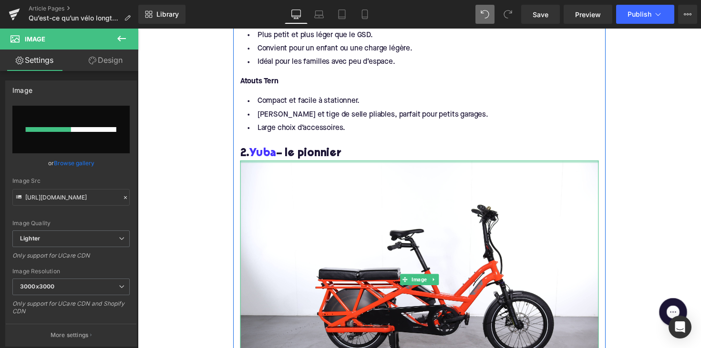
scroll to position [1739, 0]
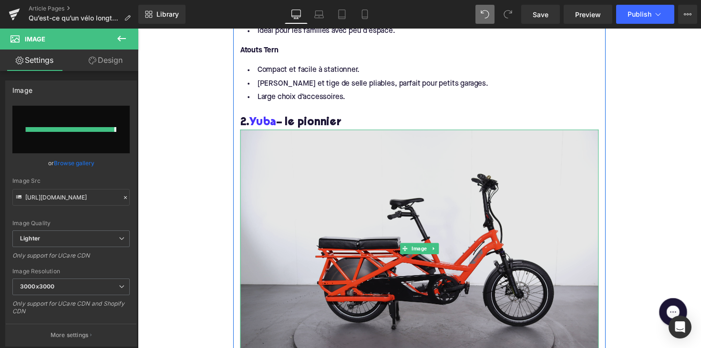
type input "https://ucarecdn.com/309a74c1-18a5-4236-9ba4-b5a732f805e4/-/format/auto/-/previ…"
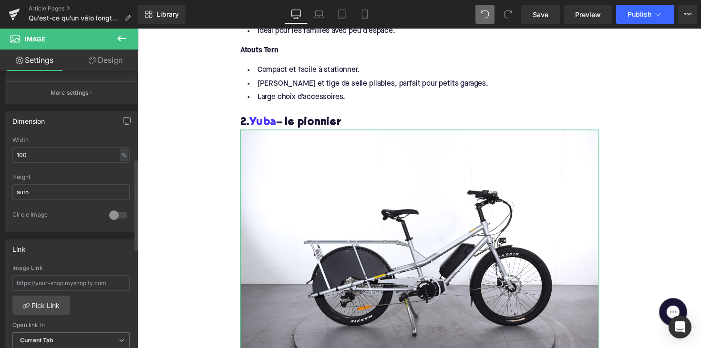
scroll to position [266, 0]
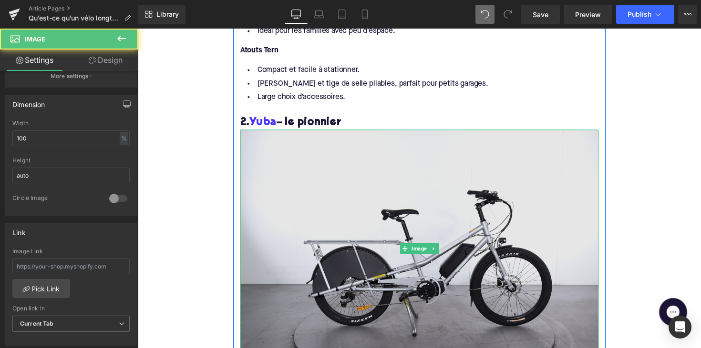
click at [317, 179] on img at bounding box center [426, 255] width 367 height 245
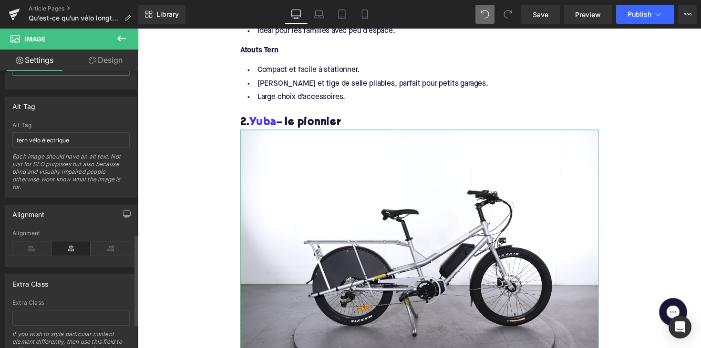
scroll to position [478, 0]
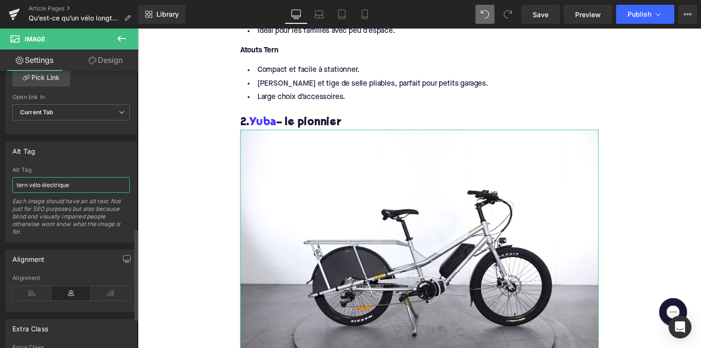
drag, startPoint x: 28, startPoint y: 183, endPoint x: 4, endPoint y: 184, distance: 23.8
click at [3, 184] on div "Alt Tag tern vélo électrique Alt Tag tern vélo électrique Each image should hav…" at bounding box center [71, 188] width 143 height 108
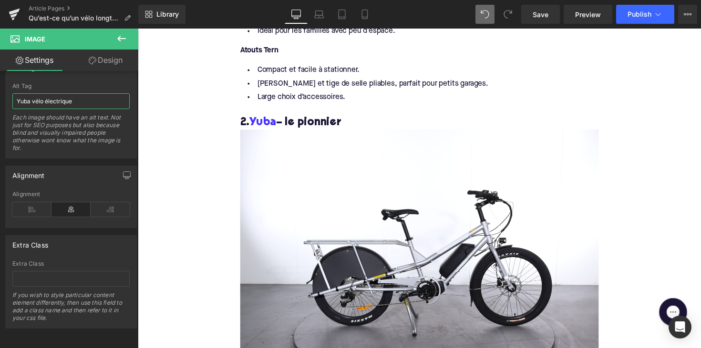
type input "Yuba vélo électrique"
click at [346, 217] on div at bounding box center [426, 193] width 577 height 328
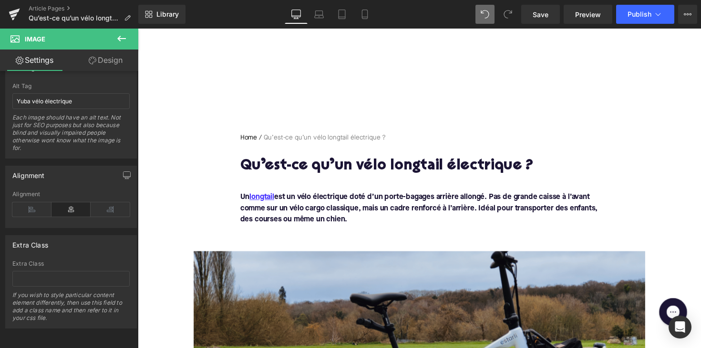
scroll to position [0, 0]
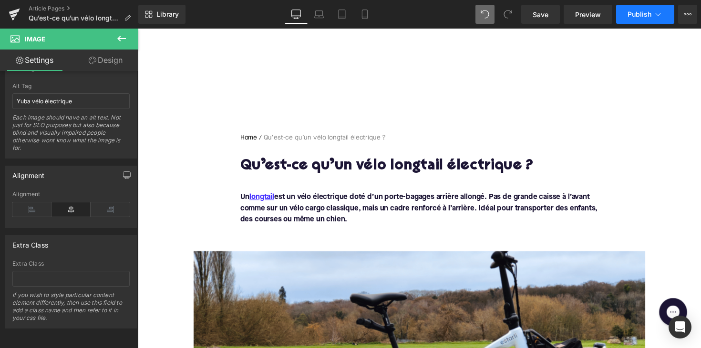
click at [642, 17] on span "Publish" at bounding box center [639, 14] width 24 height 8
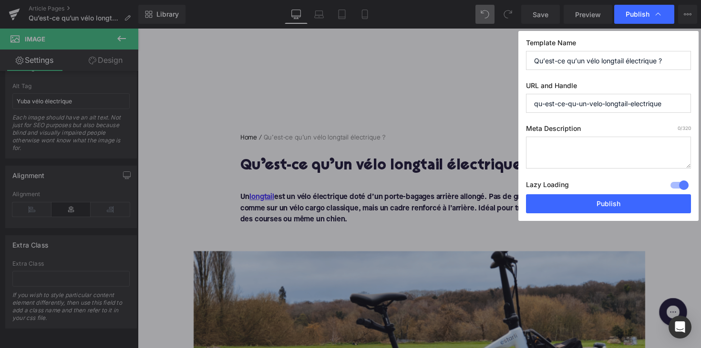
click at [592, 154] on textarea at bounding box center [608, 153] width 165 height 32
paste textarea "Découvrez le vélo cargo longtail : compact, maniable et idéal pour familles. Pr…"
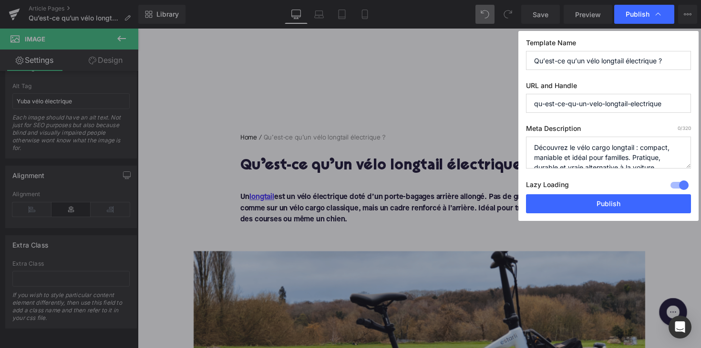
scroll to position [3, 0]
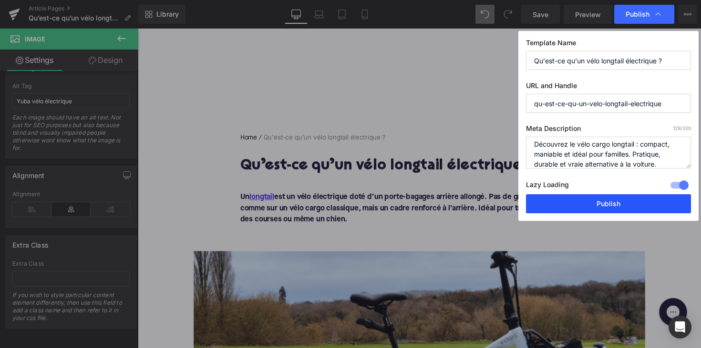
type textarea "Découvrez le vélo cargo longtail : compact, maniable et idéal pour familles. Pr…"
click at [599, 201] on button "Publish" at bounding box center [608, 204] width 165 height 19
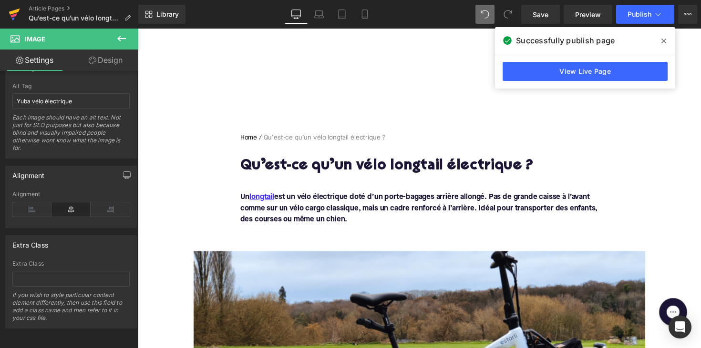
click at [28, 5] on link at bounding box center [14, 14] width 29 height 29
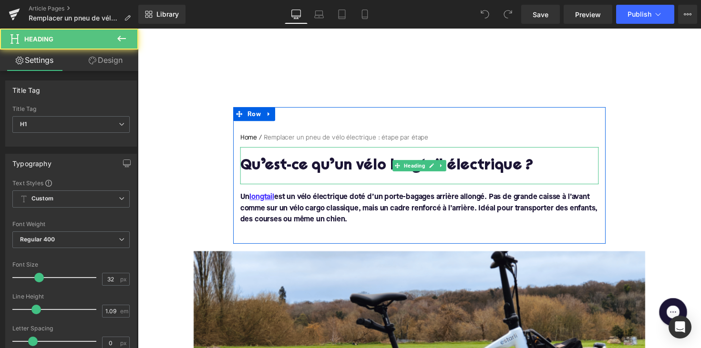
click at [338, 171] on h1 "Qu’est-ce qu’un vélo longtail électrique ?" at bounding box center [426, 170] width 367 height 17
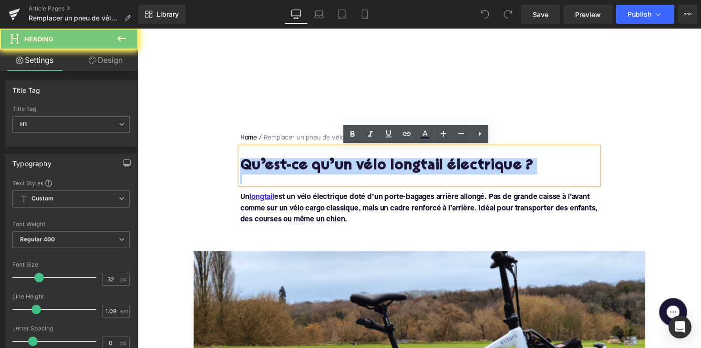
paste div
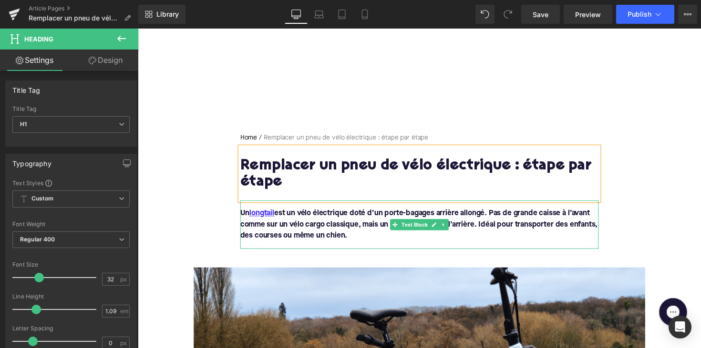
click at [357, 239] on p "Un longtail est un vélo électrique doté d’un porte-bagages arrière allongé. Pas…" at bounding box center [426, 230] width 367 height 34
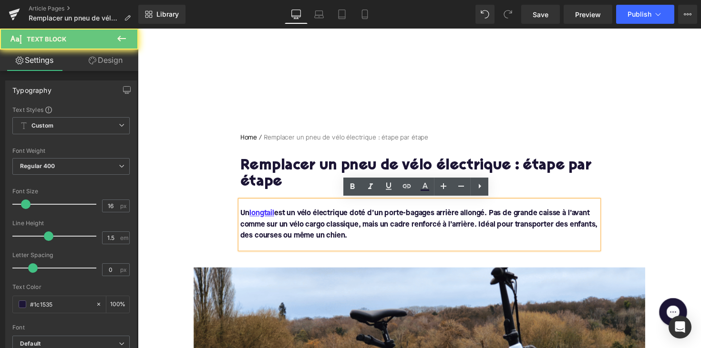
drag, startPoint x: 365, startPoint y: 239, endPoint x: 238, endPoint y: 207, distance: 130.3
click at [243, 207] on div "Un longtail est un vélo électrique doté d’un porte-bagages arrière allongé. Pas…" at bounding box center [426, 230] width 367 height 50
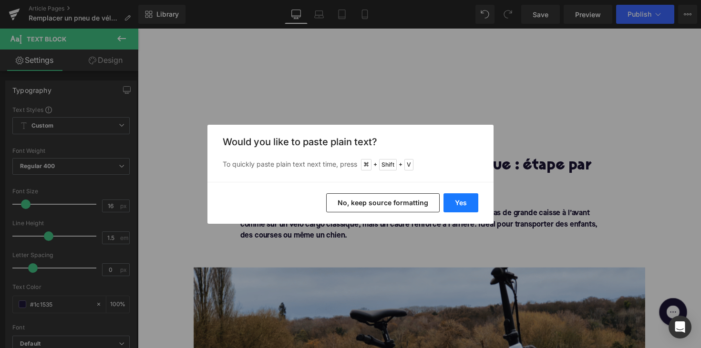
click at [445, 203] on button "Yes" at bounding box center [460, 203] width 35 height 19
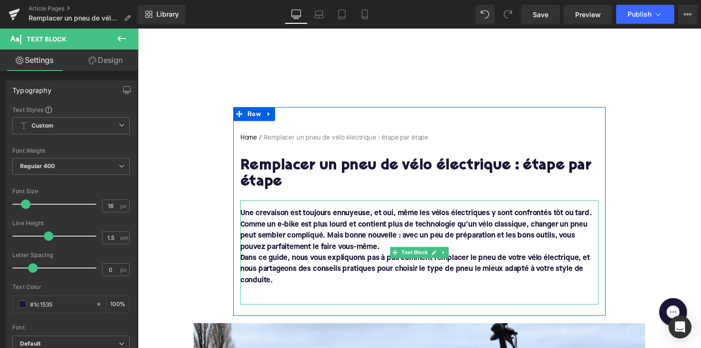
click at [243, 262] on font "Dans ce guide, nous vous expliquons pas à pas comment remplacer le pneu de votr…" at bounding box center [422, 275] width 358 height 31
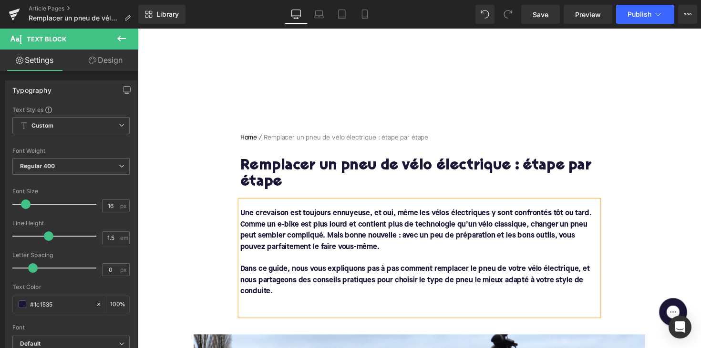
click at [245, 314] on p at bounding box center [426, 309] width 367 height 11
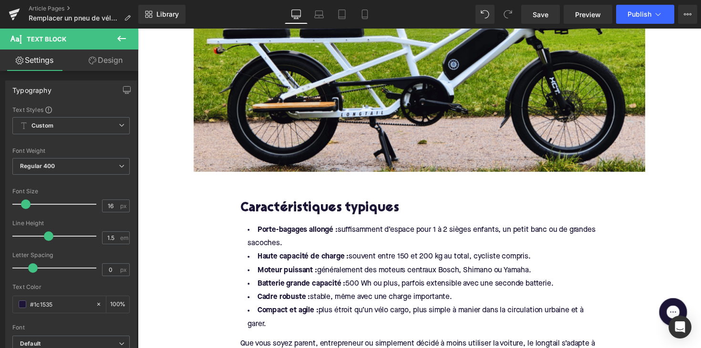
scroll to position [509, 0]
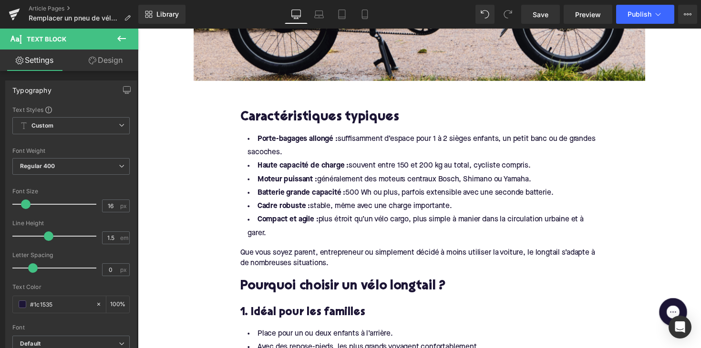
click at [334, 123] on h2 "Caractéristiques typiques" at bounding box center [426, 120] width 367 height 15
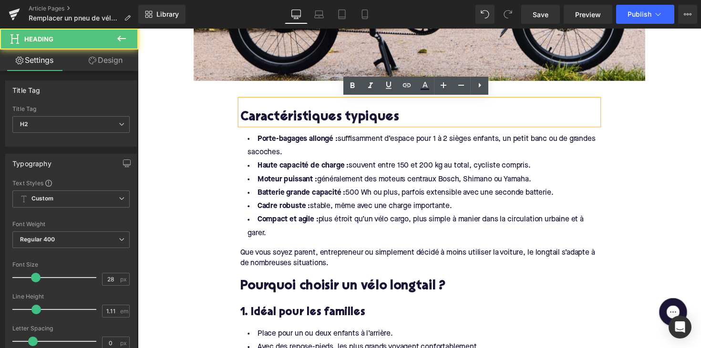
click at [334, 123] on h2 "Caractéristiques typiques" at bounding box center [426, 120] width 367 height 15
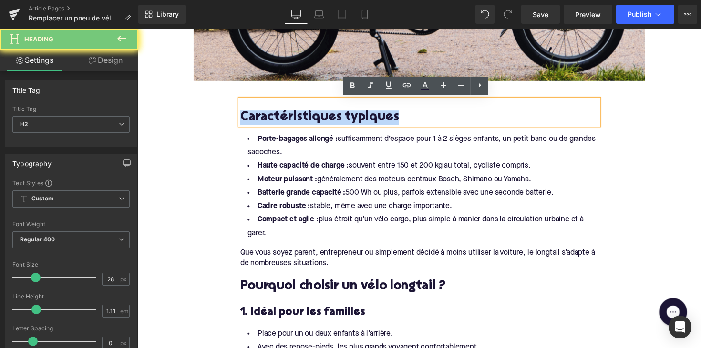
paste div
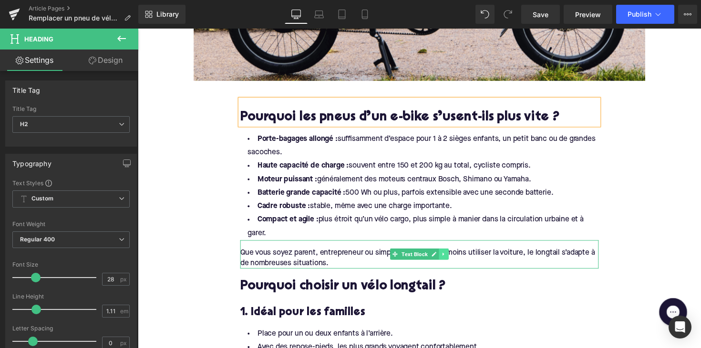
click at [449, 262] on icon at bounding box center [451, 260] width 5 height 6
click at [445, 259] on icon at bounding box center [445, 259] width 5 height 5
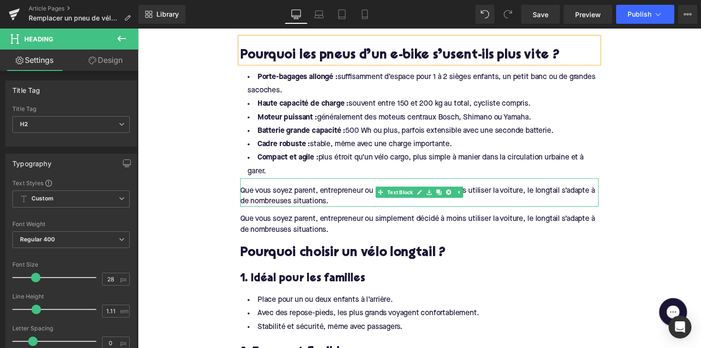
scroll to position [555, 0]
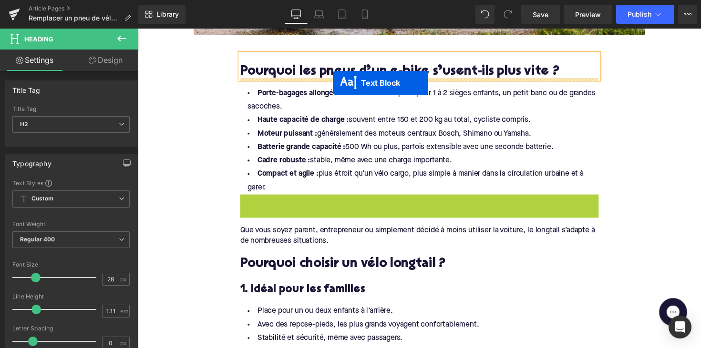
drag, startPoint x: 384, startPoint y: 210, endPoint x: 338, endPoint y: 84, distance: 133.8
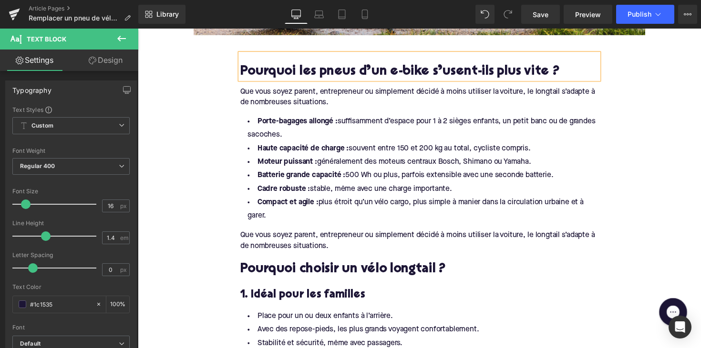
click at [316, 100] on div "Que vous soyez parent, entrepreneur ou simplement décidé à moins utiliser la vo…" at bounding box center [426, 95] width 367 height 29
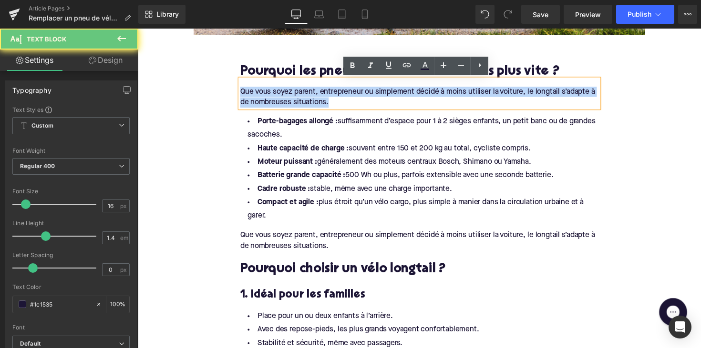
click at [316, 100] on div "Que vous soyez parent, entrepreneur ou simplement décidé à moins utiliser la vo…" at bounding box center [426, 95] width 367 height 29
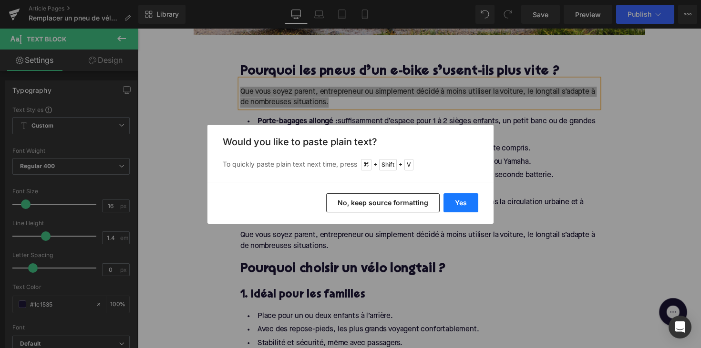
click at [461, 201] on button "Yes" at bounding box center [460, 203] width 35 height 19
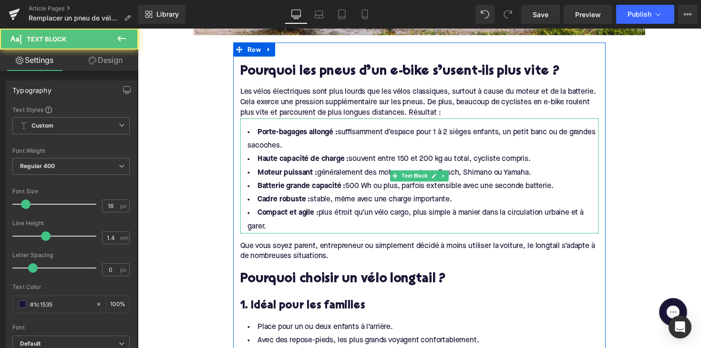
click at [279, 229] on li "Compact et agile : plus étroit qu’un vélo cargo, plus simple à manier dans la c…" at bounding box center [426, 225] width 367 height 28
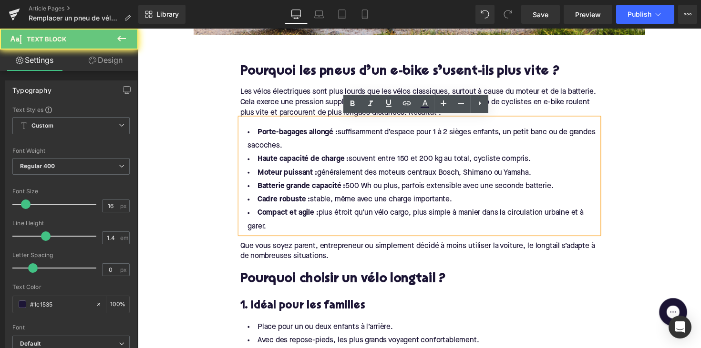
click at [272, 233] on li "Compact et agile : plus étroit qu’un vélo cargo, plus simple à manier dans la c…" at bounding box center [426, 225] width 367 height 28
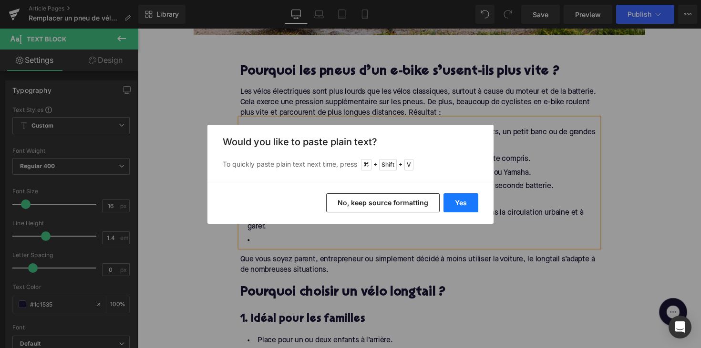
click at [445, 201] on button "Yes" at bounding box center [460, 203] width 35 height 19
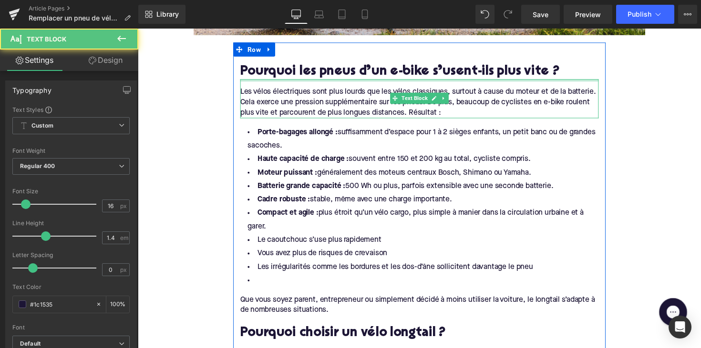
drag, startPoint x: 279, startPoint y: 228, endPoint x: 247, endPoint y: 99, distance: 132.6
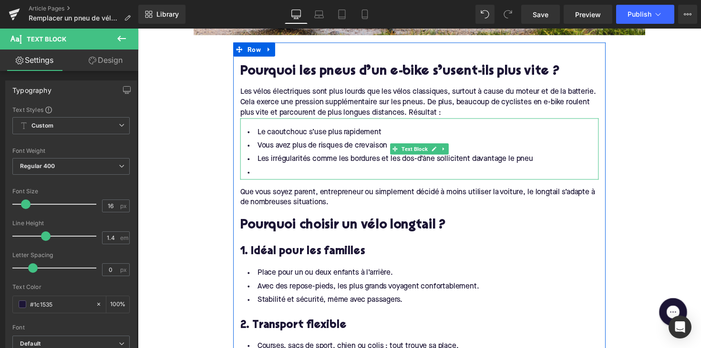
click at [265, 175] on li at bounding box center [426, 177] width 367 height 14
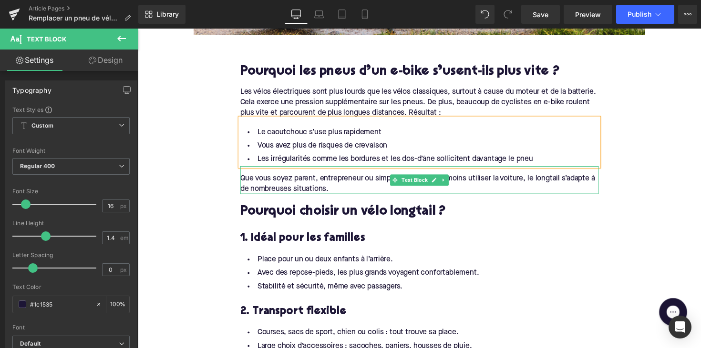
click at [300, 177] on div "Que vous soyez parent, entrepreneur ou simplement décidé à moins utiliser la vo…" at bounding box center [426, 184] width 367 height 29
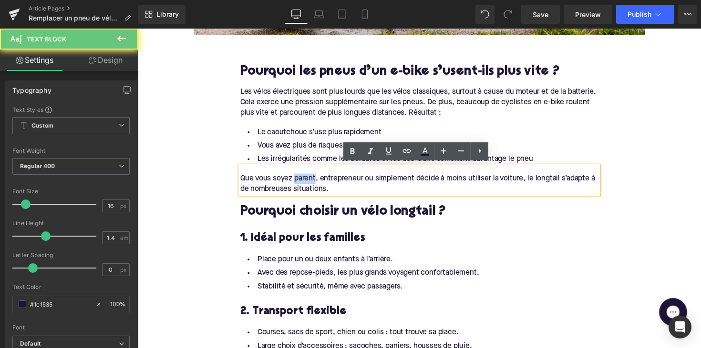
click at [300, 177] on div "Que vous soyez parent, entrepreneur ou simplement décidé à moins utiliser la vo…" at bounding box center [426, 184] width 367 height 29
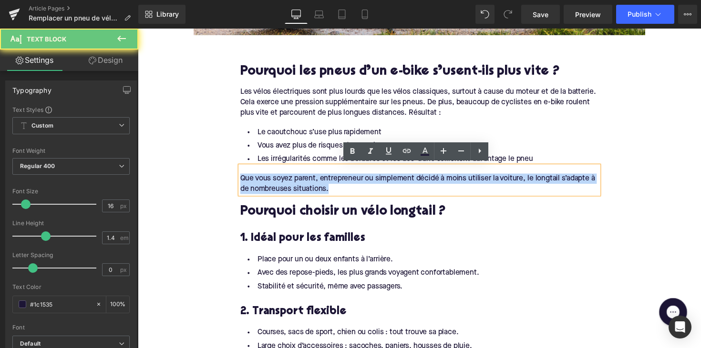
click at [300, 177] on div "Que vous soyez parent, entrepreneur ou simplement décidé à moins utiliser la vo…" at bounding box center [426, 184] width 367 height 29
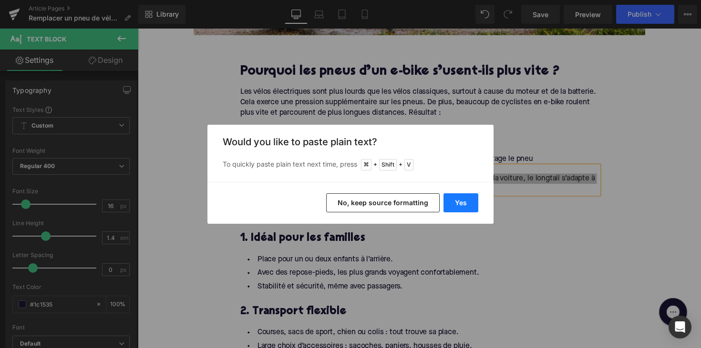
click at [450, 202] on button "Yes" at bounding box center [460, 203] width 35 height 19
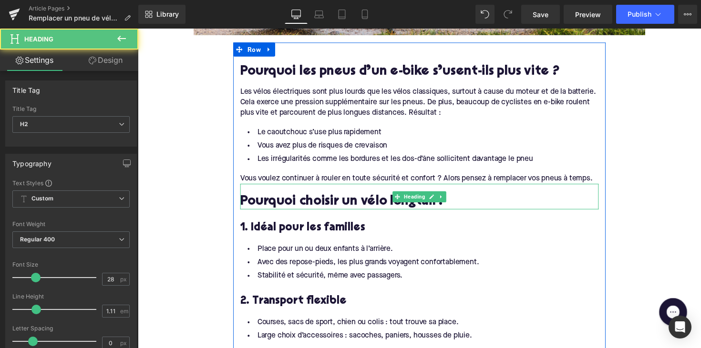
click at [300, 209] on h2 "Pourquoi choisir un vélo longtail ?" at bounding box center [426, 206] width 367 height 15
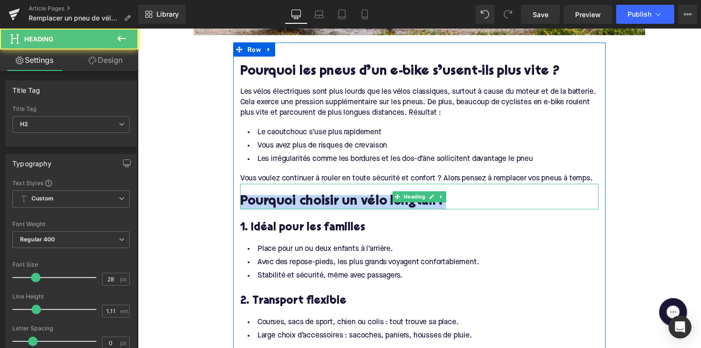
click at [300, 209] on h2 "Pourquoi choisir un vélo longtail ?" at bounding box center [426, 206] width 367 height 15
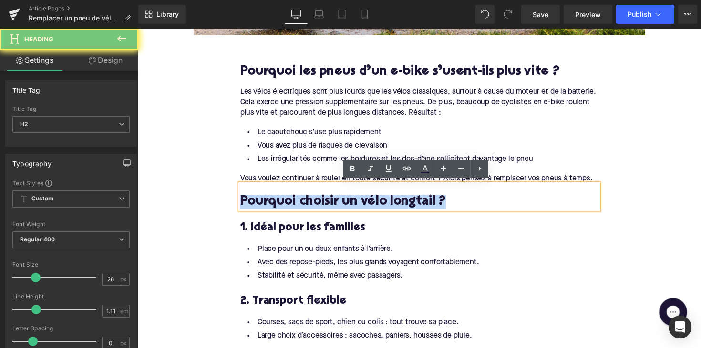
paste div
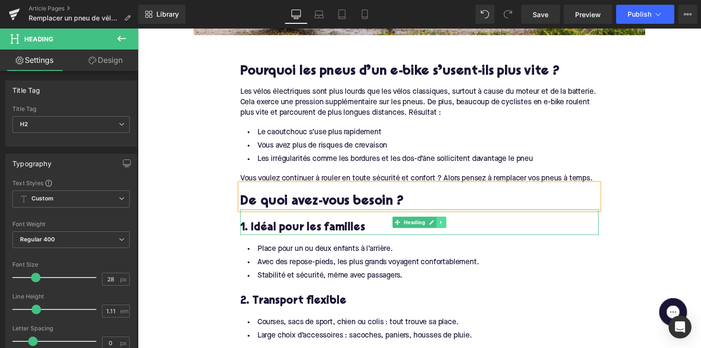
click at [450, 226] on link at bounding box center [449, 227] width 10 height 11
click at [451, 226] on icon at bounding box center [453, 227] width 5 height 5
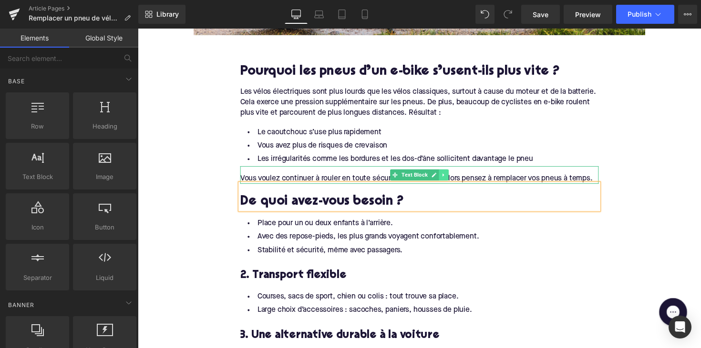
click at [446, 179] on link at bounding box center [451, 178] width 10 height 11
click at [441, 175] on link at bounding box center [446, 178] width 10 height 11
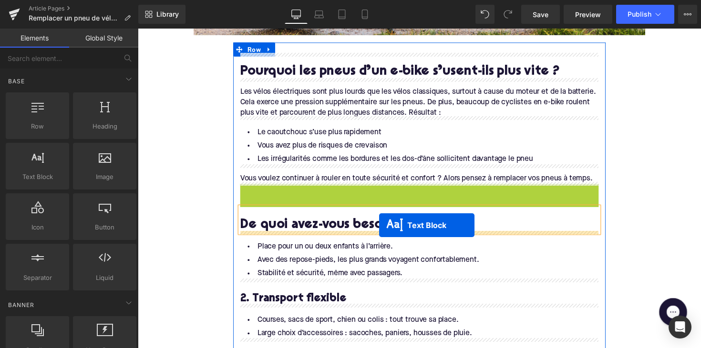
drag, startPoint x: 399, startPoint y: 193, endPoint x: 385, endPoint y: 230, distance: 39.8
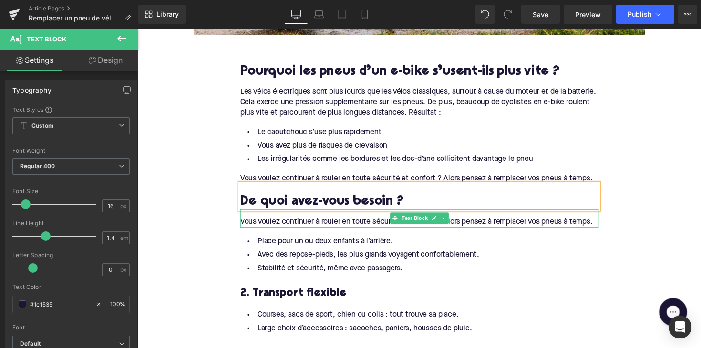
click at [327, 226] on div "Vous voulez continuer à rouler en toute sécurité et confort ? Alors pensez à re…" at bounding box center [426, 223] width 367 height 18
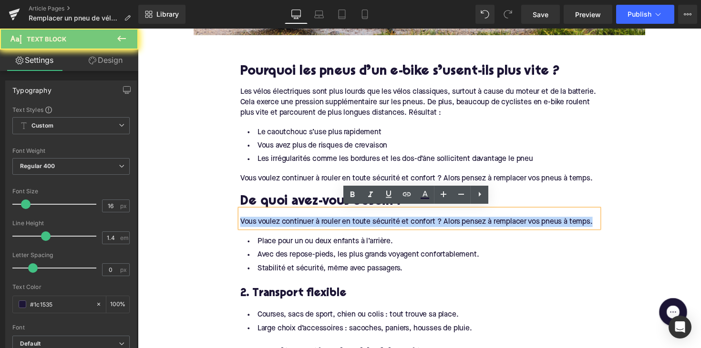
click at [327, 226] on div "Vous voulez continuer à rouler en toute sécurité et confort ? Alors pensez à re…" at bounding box center [426, 223] width 367 height 18
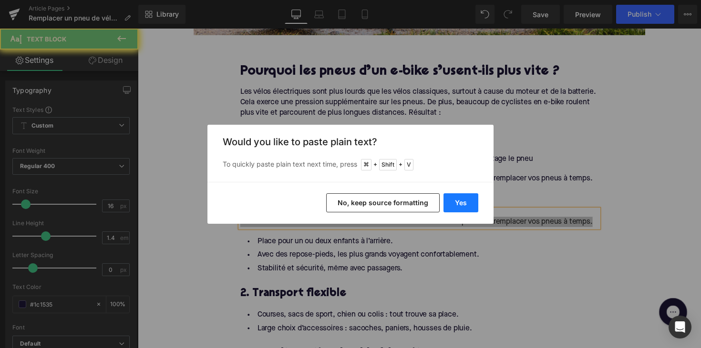
click at [473, 200] on button "Yes" at bounding box center [460, 203] width 35 height 19
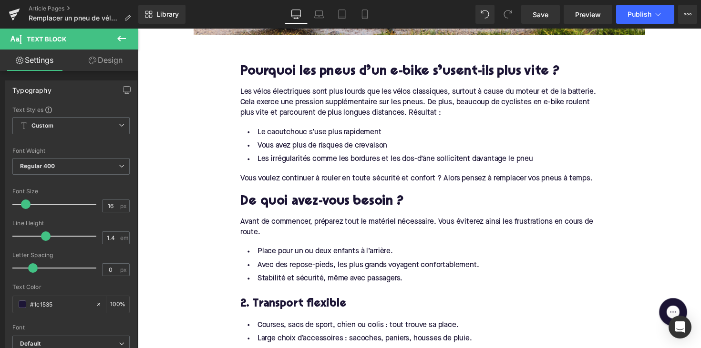
click at [331, 266] on li "Avec des repose-pieds, les plus grands voyagent confortablement." at bounding box center [426, 272] width 367 height 14
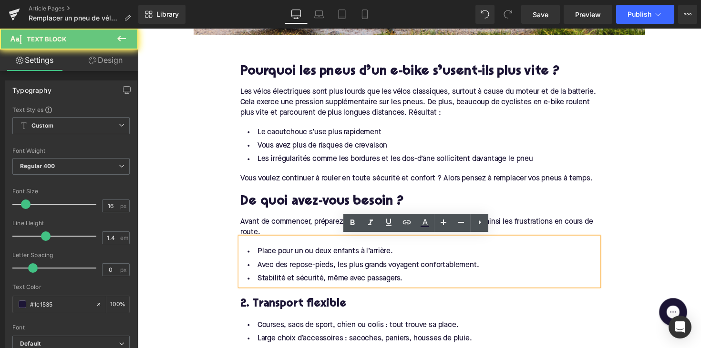
click at [424, 284] on li "Stabilité et sécurité, même avec passagers." at bounding box center [426, 285] width 367 height 14
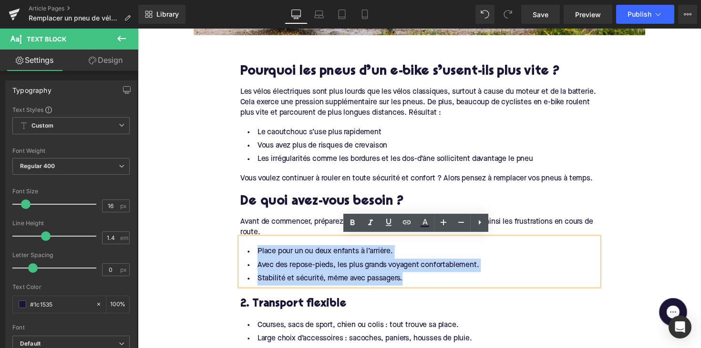
drag, startPoint x: 424, startPoint y: 284, endPoint x: 255, endPoint y: 246, distance: 173.6
click at [255, 246] on div "Place pour un ou deux enfants à l’arrière. Avec des repose-pieds, les plus gran…" at bounding box center [426, 267] width 367 height 49
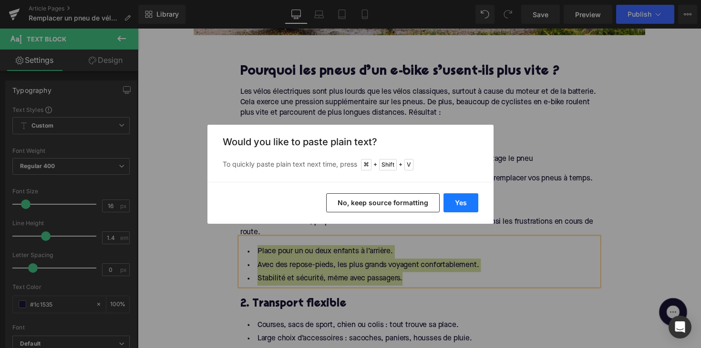
click at [460, 202] on button "Yes" at bounding box center [460, 203] width 35 height 19
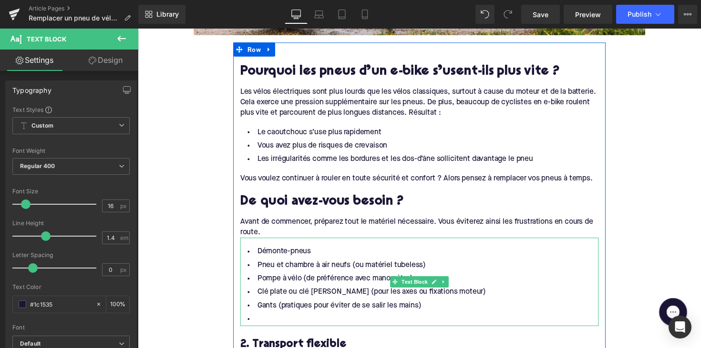
click at [268, 320] on li at bounding box center [426, 327] width 367 height 14
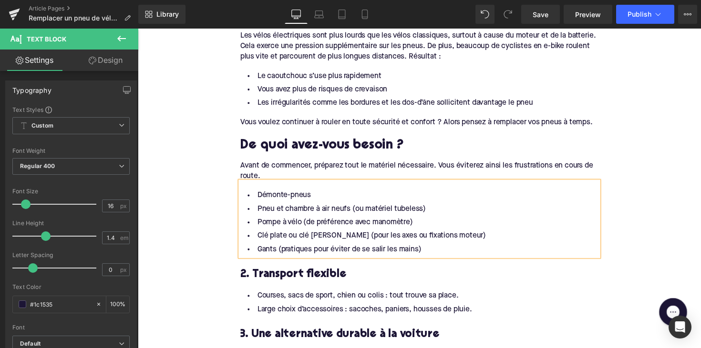
scroll to position [691, 0]
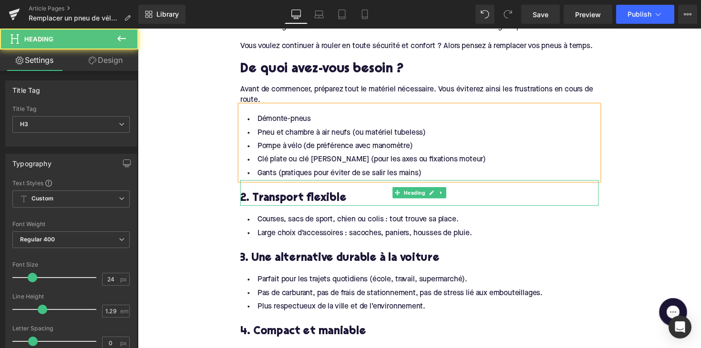
click at [303, 199] on h3 "2. Transport flexible" at bounding box center [426, 202] width 367 height 15
paste div
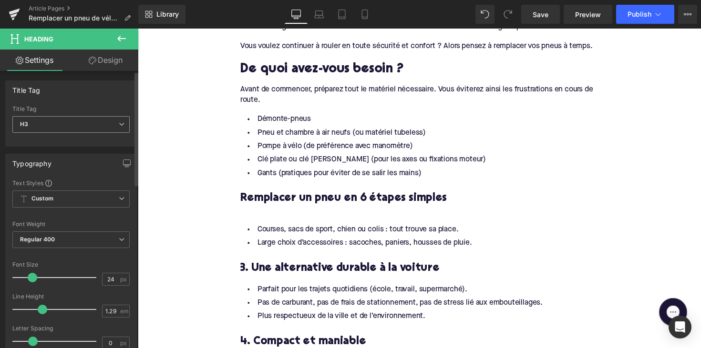
click at [98, 123] on span "H3" at bounding box center [70, 124] width 117 height 17
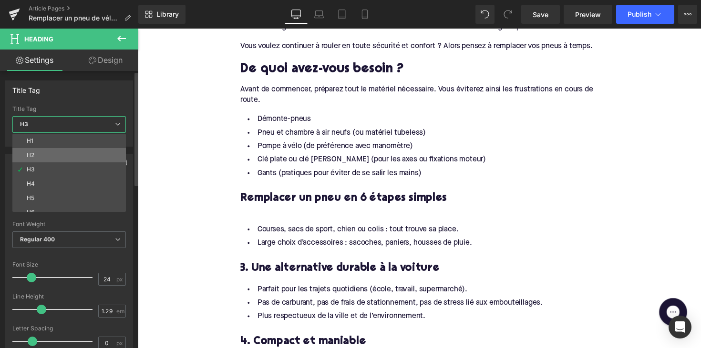
click at [85, 154] on li "H2" at bounding box center [71, 155] width 118 height 14
type input "28"
type input "1.11"
type input "100"
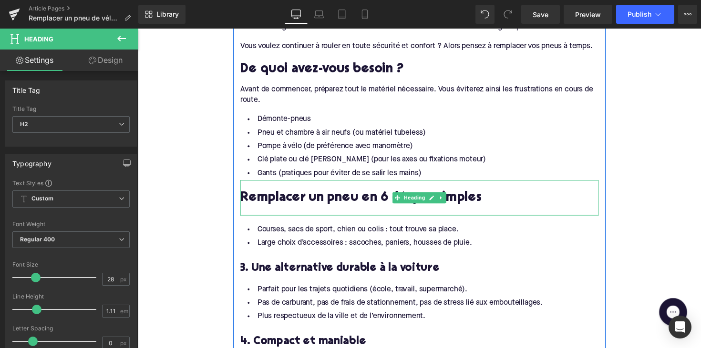
click at [247, 212] on div at bounding box center [426, 215] width 367 height 10
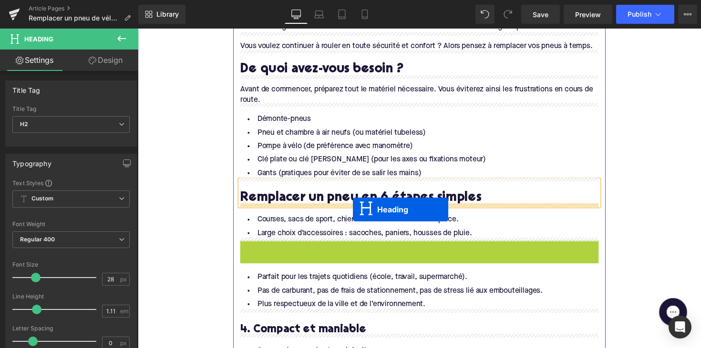
drag, startPoint x: 400, startPoint y: 256, endPoint x: 358, endPoint y: 214, distance: 59.0
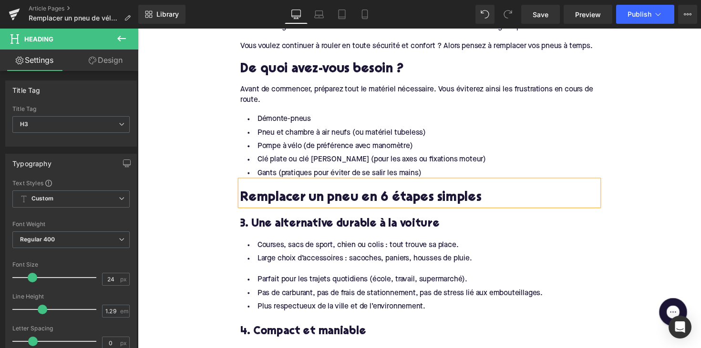
click at [350, 222] on h3 "3. Une alternative durable à la voiture" at bounding box center [426, 229] width 367 height 15
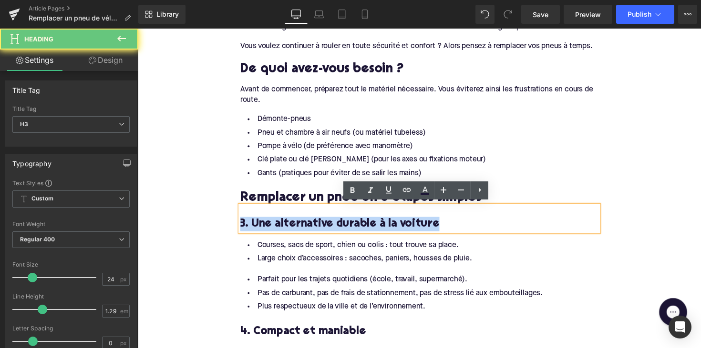
click at [350, 222] on h3 "3. Une alternative durable à la voiture" at bounding box center [426, 229] width 367 height 15
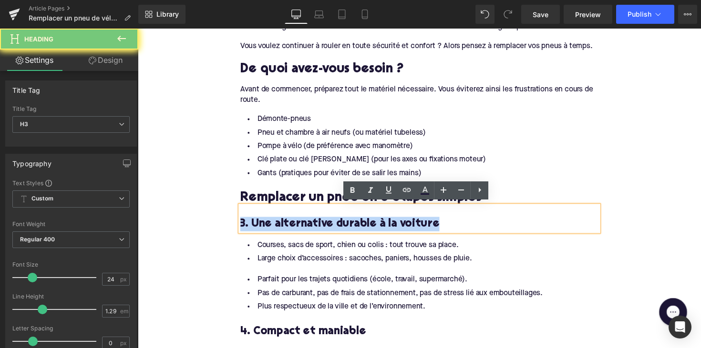
paste div
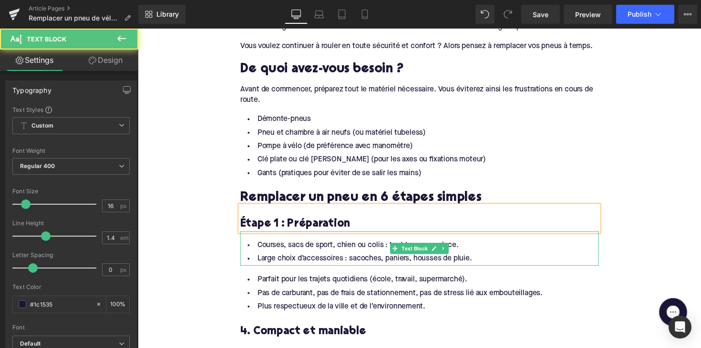
click at [303, 259] on li "Large choix d’accessoires : sacoches, paniers, housses de pluie." at bounding box center [426, 265] width 367 height 14
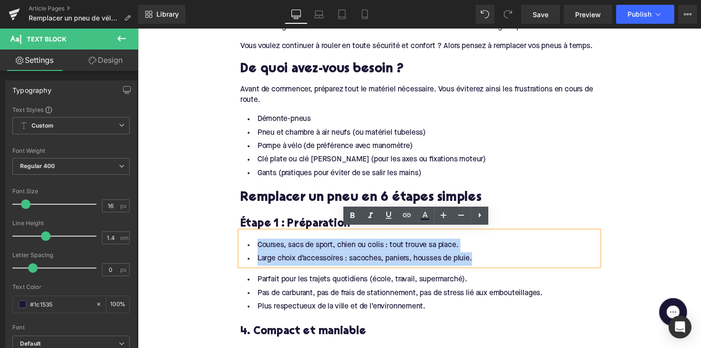
drag, startPoint x: 498, startPoint y: 267, endPoint x: 222, endPoint y: 230, distance: 279.0
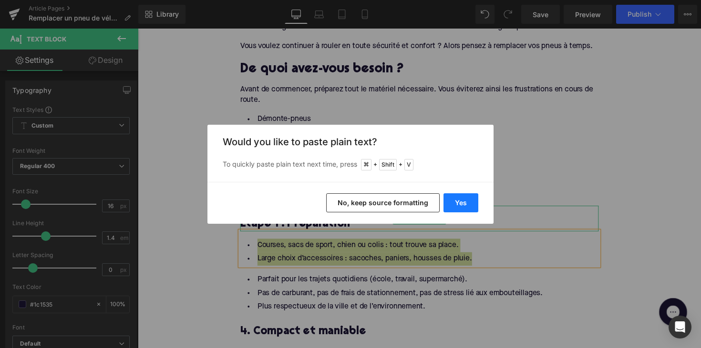
click at [465, 197] on button "Yes" at bounding box center [460, 203] width 35 height 19
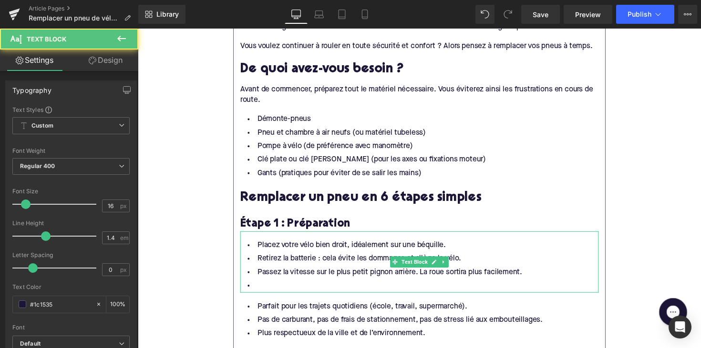
click at [276, 286] on li at bounding box center [426, 293] width 367 height 14
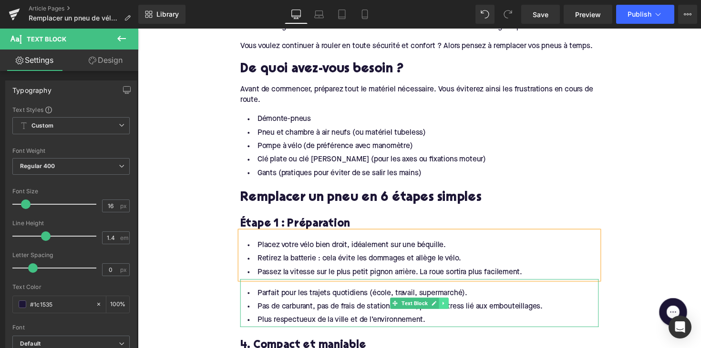
click at [452, 308] on icon at bounding box center [451, 310] width 5 height 6
click at [443, 308] on icon at bounding box center [445, 309] width 5 height 5
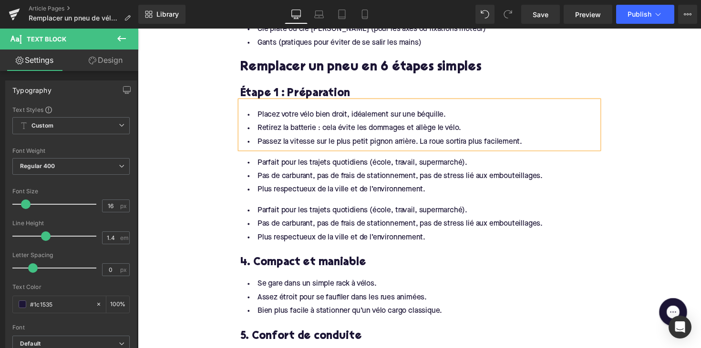
scroll to position [816, 0]
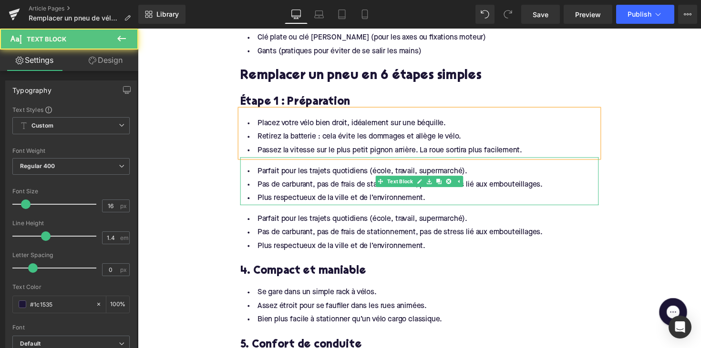
click at [478, 179] on li "Parfait pour les trajets quotidiens (école, travail, supermarché)." at bounding box center [426, 175] width 367 height 14
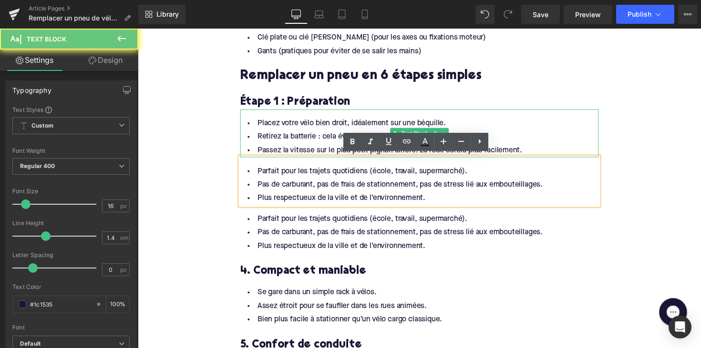
click at [502, 125] on li "Placez votre vélo bien droit, idéalement sur une béquille." at bounding box center [426, 126] width 367 height 14
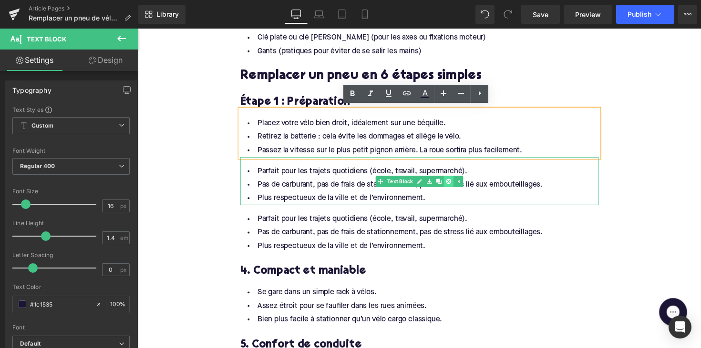
click at [451, 187] on link at bounding box center [456, 185] width 10 height 11
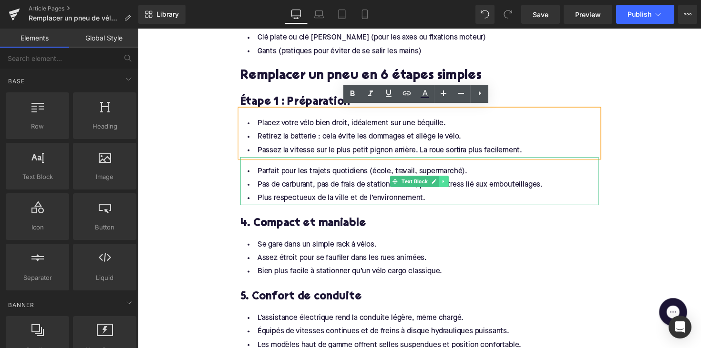
click at [450, 184] on icon at bounding box center [450, 185] width 1 height 3
click at [453, 183] on icon at bounding box center [455, 185] width 5 height 5
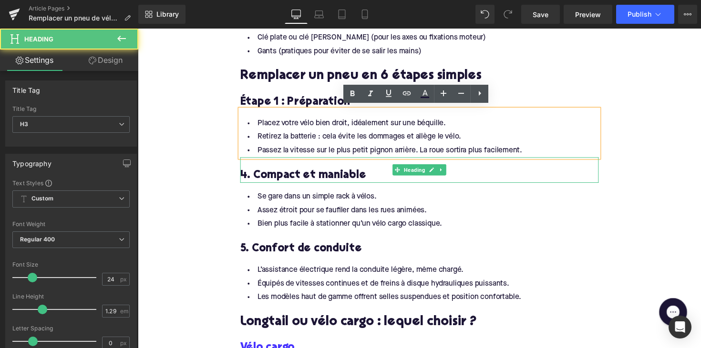
click at [299, 172] on h3 "4. Compact et maniable" at bounding box center [426, 179] width 367 height 15
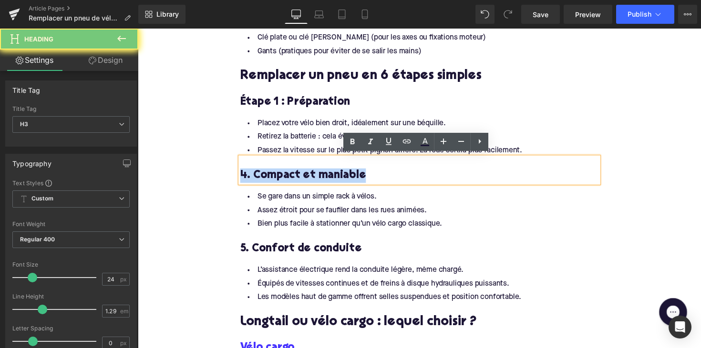
paste div
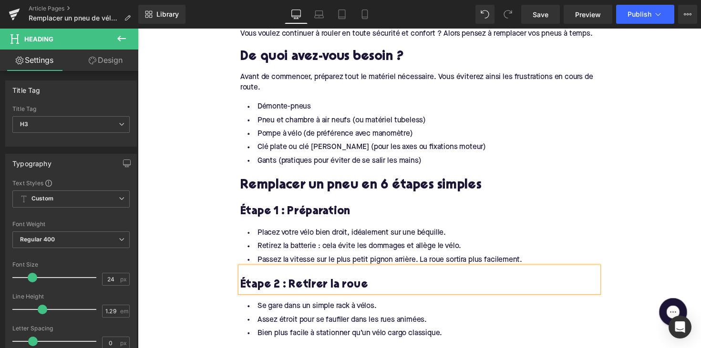
scroll to position [695, 0]
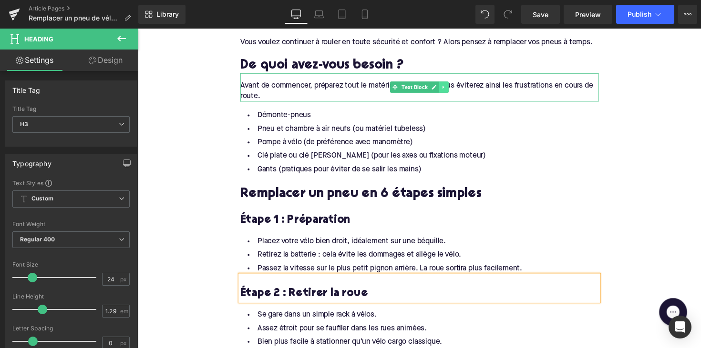
click at [451, 90] on link at bounding box center [451, 88] width 10 height 11
click at [445, 90] on icon at bounding box center [445, 88] width 5 height 5
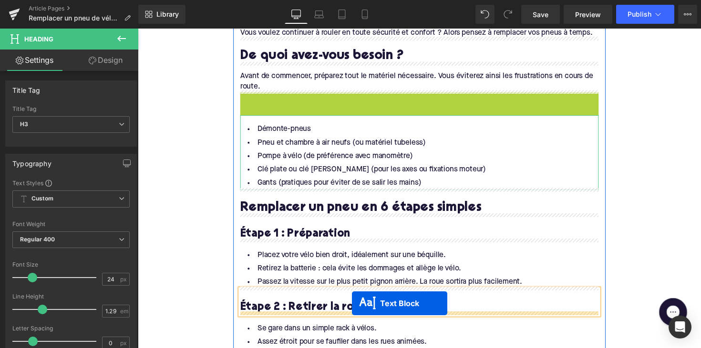
scroll to position [743, 0]
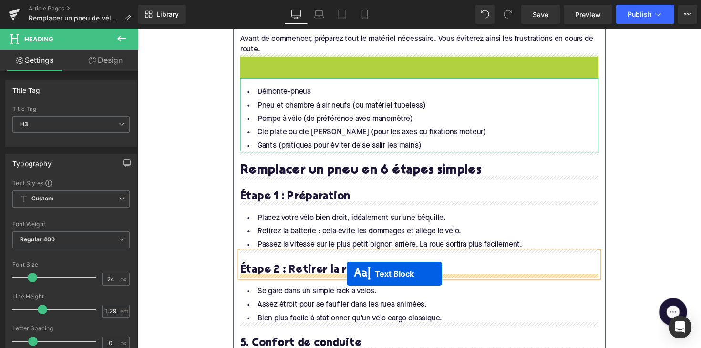
drag, startPoint x: 400, startPoint y: 116, endPoint x: 352, endPoint y: 280, distance: 171.5
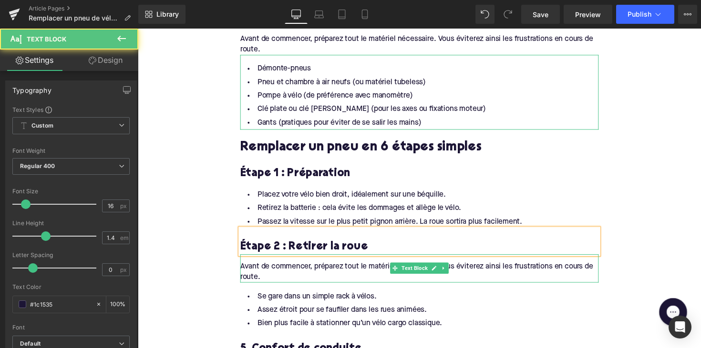
click at [299, 272] on div "Avant de commencer, préparez tout le matériel nécessaire. Vous éviterez ainsi l…" at bounding box center [426, 274] width 367 height 29
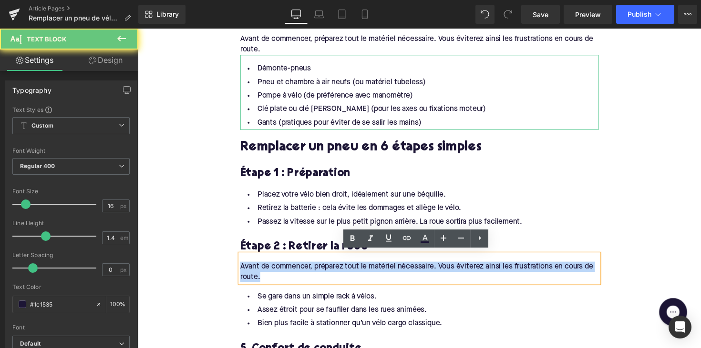
click at [299, 272] on div "Avant de commencer, préparez tout le matériel nécessaire. Vous éviterez ainsi l…" at bounding box center [426, 274] width 367 height 29
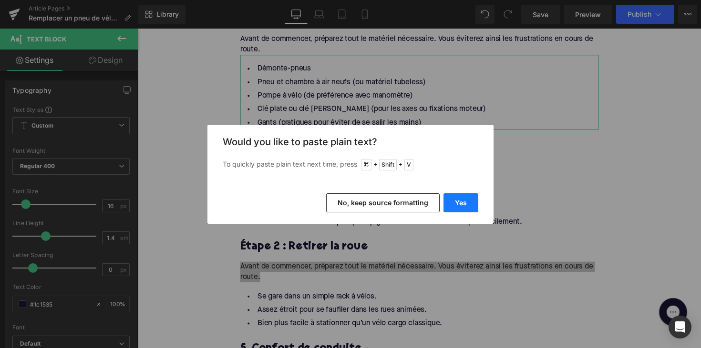
click at [466, 202] on button "Yes" at bounding box center [460, 203] width 35 height 19
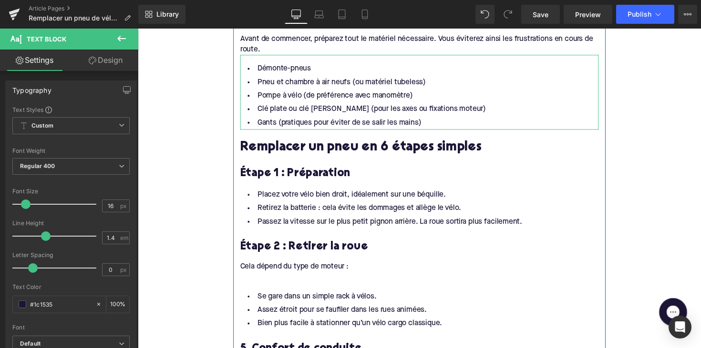
click at [264, 279] on div at bounding box center [426, 283] width 367 height 10
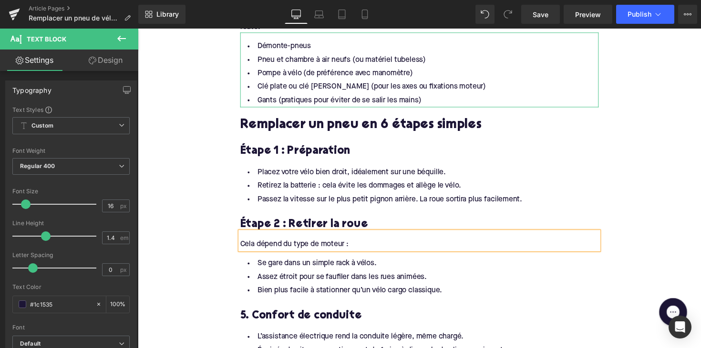
scroll to position [768, 0]
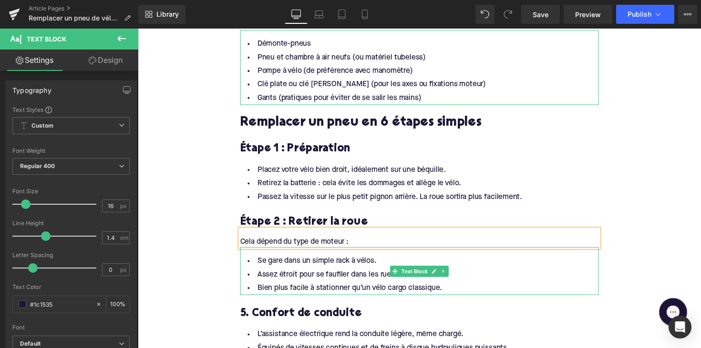
click at [447, 292] on li "Bien plus facile à stationner qu’un vélo cargo classique." at bounding box center [426, 295] width 367 height 14
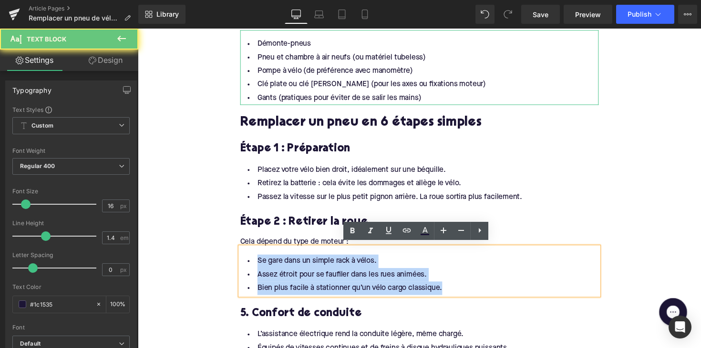
drag, startPoint x: 448, startPoint y: 292, endPoint x: 246, endPoint y: 253, distance: 205.0
click at [246, 253] on div "Se gare dans un simple rack à vélos. Assez étroit pour se faufiler dans les rue…" at bounding box center [426, 277] width 367 height 49
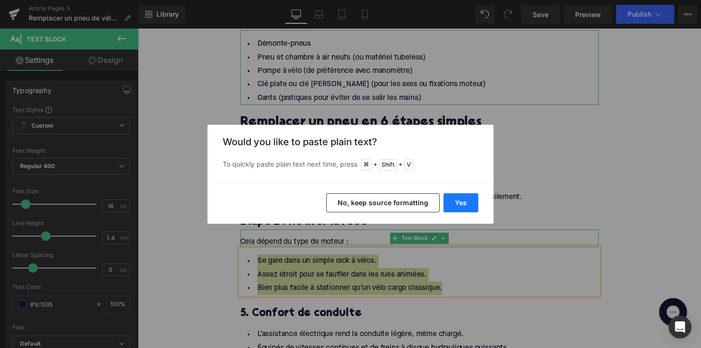
click at [459, 204] on button "Yes" at bounding box center [460, 203] width 35 height 19
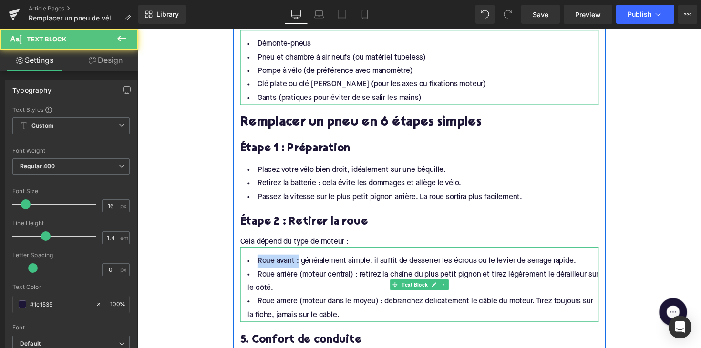
drag, startPoint x: 299, startPoint y: 266, endPoint x: 232, endPoint y: 266, distance: 66.7
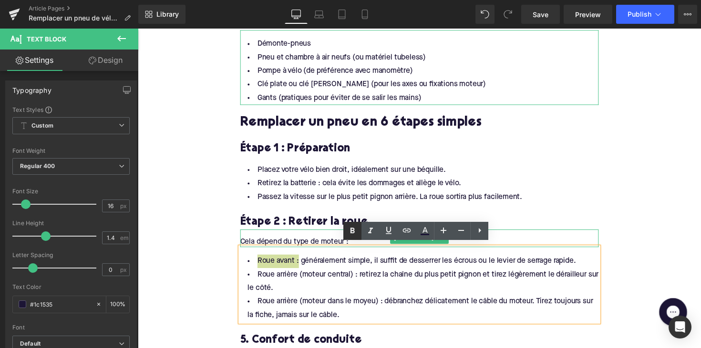
click at [349, 232] on icon at bounding box center [352, 230] width 11 height 11
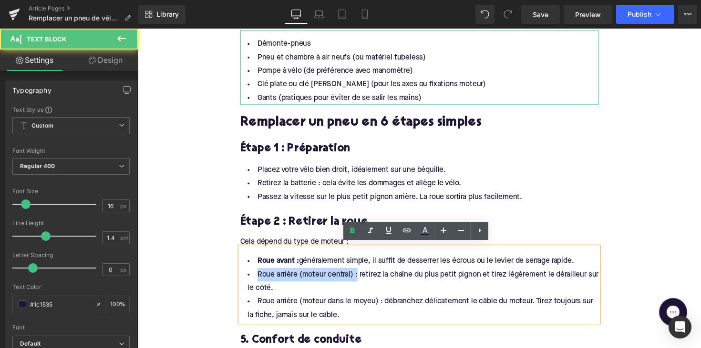
drag, startPoint x: 359, startPoint y: 279, endPoint x: 248, endPoint y: 278, distance: 111.1
click at [248, 278] on li "Roue arrière (moteur central) : retirez la chaîne du plus petit pignon et tirez…" at bounding box center [426, 288] width 367 height 28
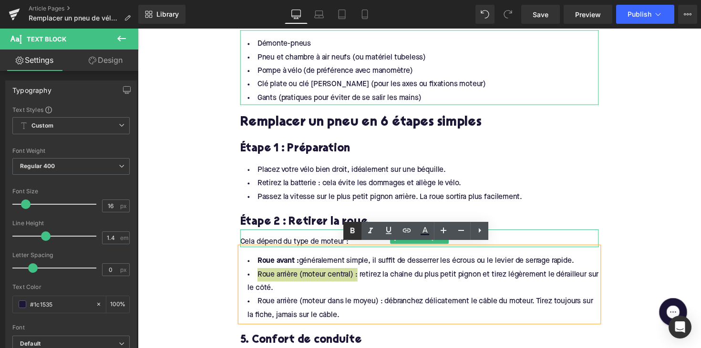
click at [352, 228] on icon at bounding box center [352, 231] width 4 height 6
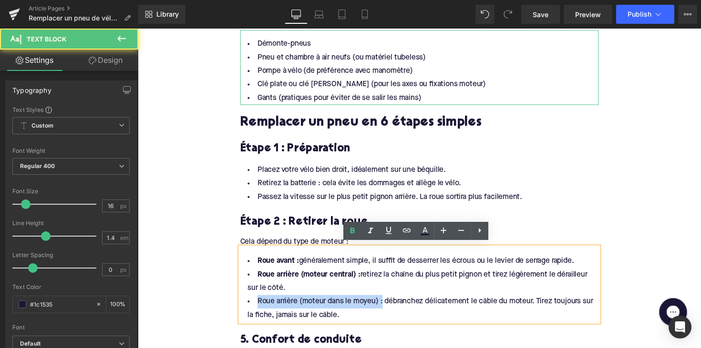
drag, startPoint x: 385, startPoint y: 307, endPoint x: 241, endPoint y: 307, distance: 144.4
click at [243, 307] on li "Roue arrière (moteur dans le moyeu) : débranchez délicatement le câble du moteu…" at bounding box center [426, 316] width 367 height 28
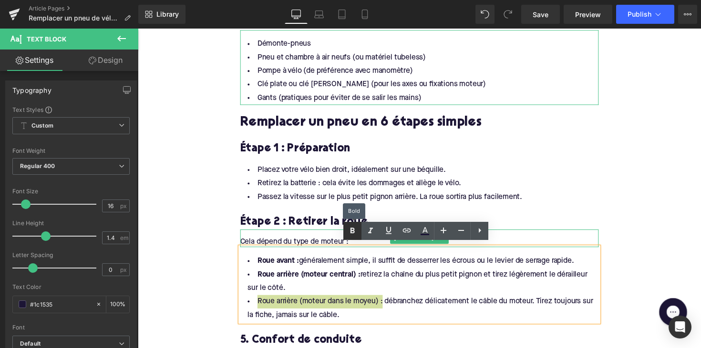
click at [353, 227] on icon at bounding box center [352, 230] width 11 height 11
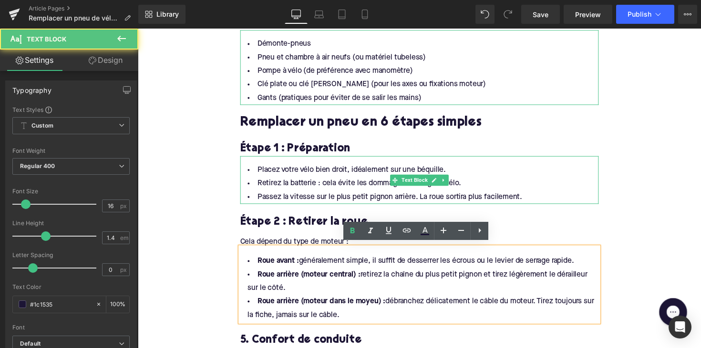
click at [335, 199] on li "Passez la vitesse sur le plus petit pignon arrière. La roue sortira plus facile…" at bounding box center [426, 202] width 367 height 14
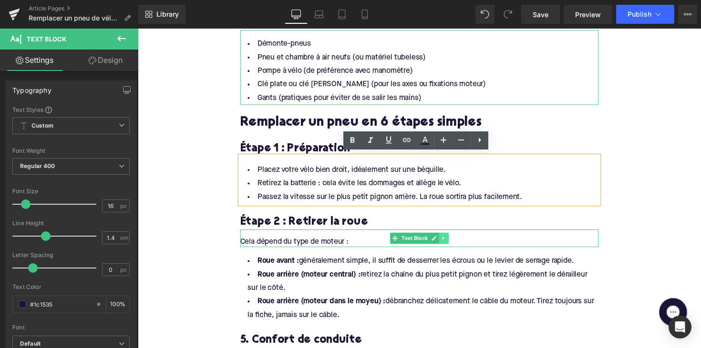
click at [451, 243] on icon at bounding box center [451, 244] width 5 height 6
click at [444, 243] on icon at bounding box center [445, 243] width 5 height 5
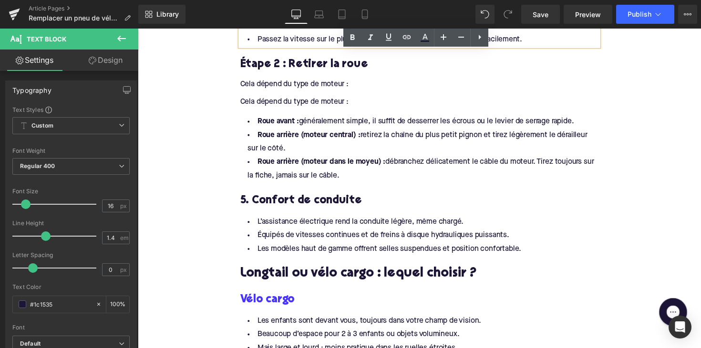
scroll to position [909, 0]
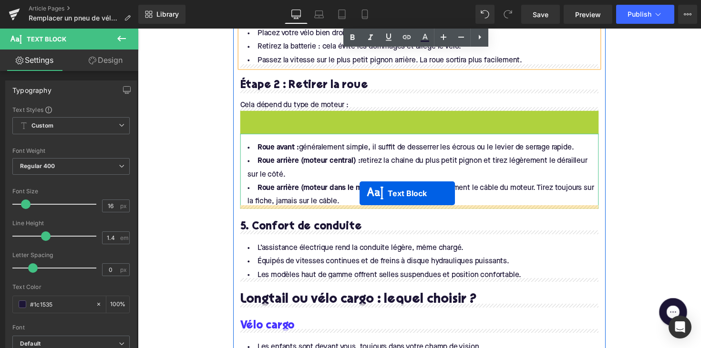
drag, startPoint x: 399, startPoint y: 119, endPoint x: 365, endPoint y: 198, distance: 86.5
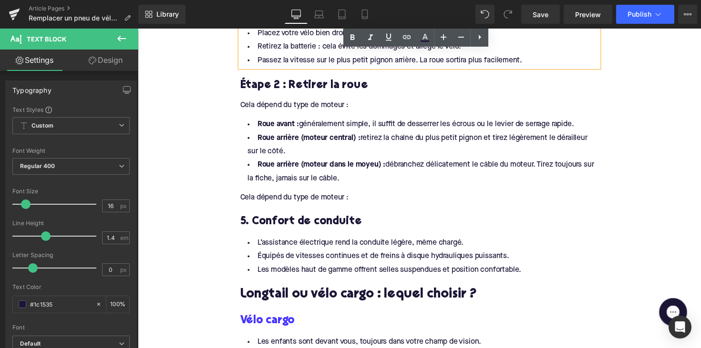
click at [291, 201] on div "Cela dépend du type de moteur :" at bounding box center [426, 198] width 367 height 18
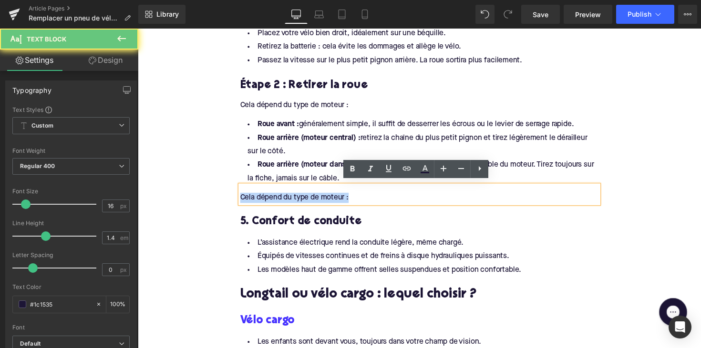
click at [291, 201] on div "Cela dépend du type de moteur :" at bounding box center [426, 198] width 367 height 18
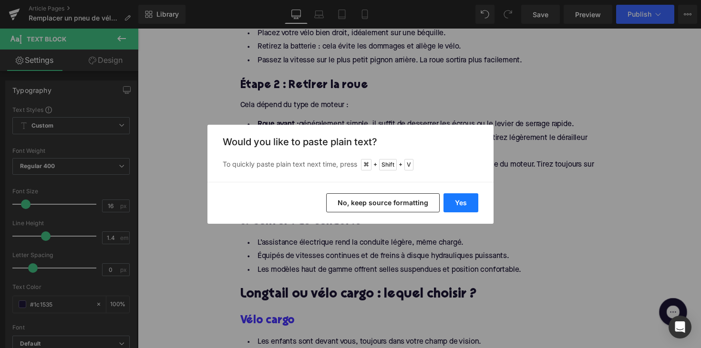
click at [457, 206] on button "Yes" at bounding box center [460, 203] width 35 height 19
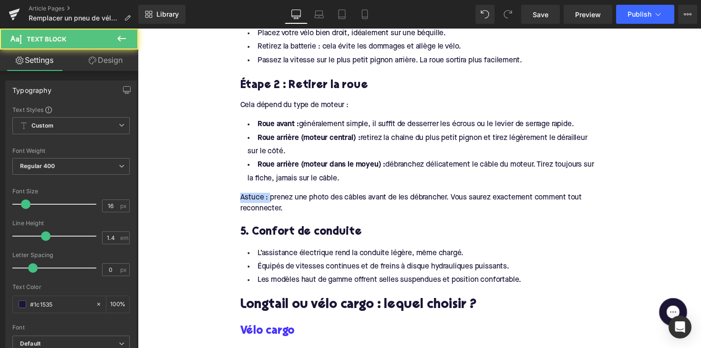
drag, startPoint x: 270, startPoint y: 199, endPoint x: 225, endPoint y: 199, distance: 44.8
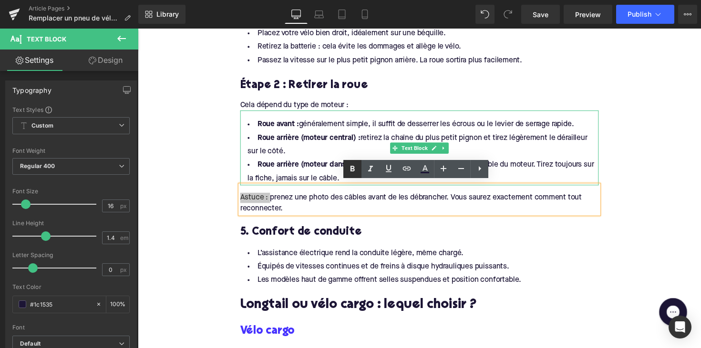
click at [346, 172] on link at bounding box center [352, 169] width 18 height 18
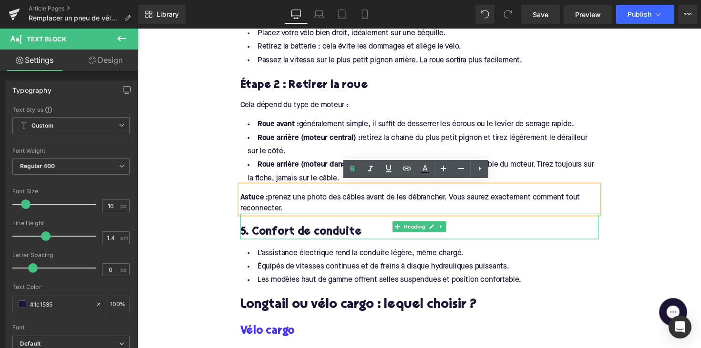
click at [305, 234] on h3 "5. Confort de conduite" at bounding box center [426, 237] width 367 height 15
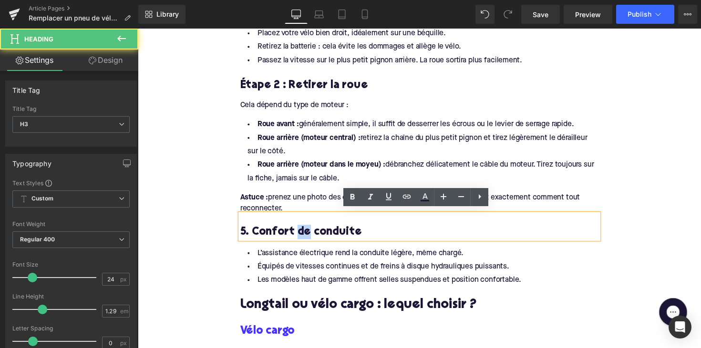
click at [305, 234] on h3 "5. Confort de conduite" at bounding box center [426, 237] width 367 height 15
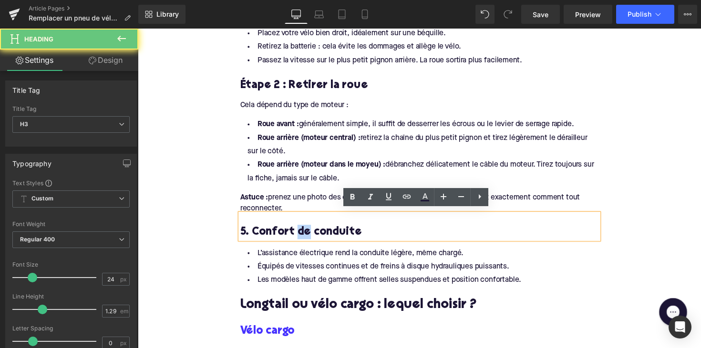
click at [305, 234] on h3 "5. Confort de conduite" at bounding box center [426, 237] width 367 height 15
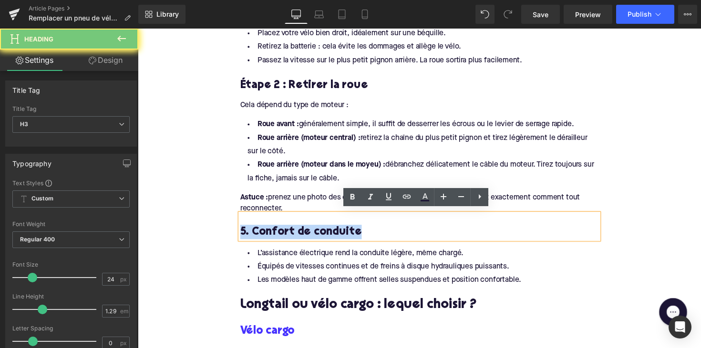
paste div
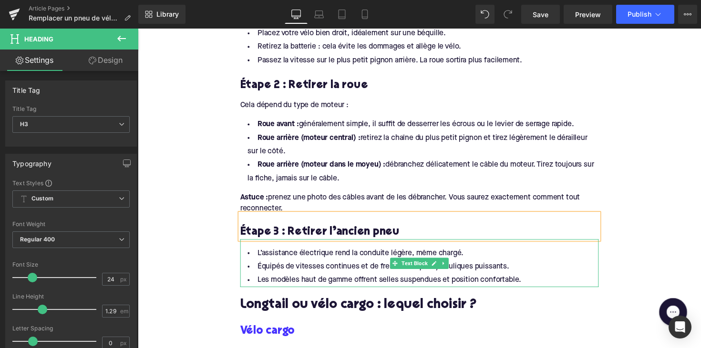
click at [322, 281] on li "Les modèles haut de gamme offrent selles suspendues et position confortable." at bounding box center [426, 287] width 367 height 14
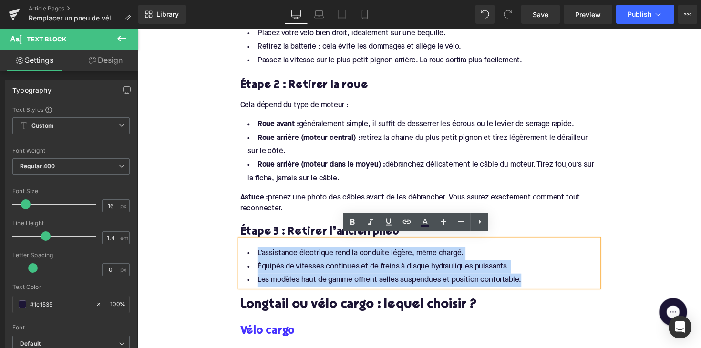
drag, startPoint x: 536, startPoint y: 278, endPoint x: 252, endPoint y: 239, distance: 286.3
click at [252, 245] on div "L’assistance électrique rend la conduite légère, même chargé. Équipés de vitess…" at bounding box center [426, 269] width 367 height 49
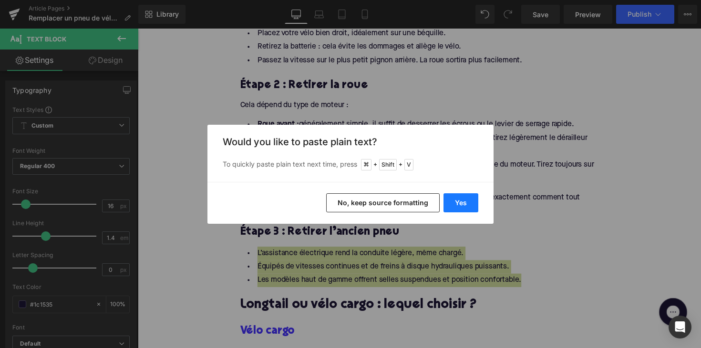
click at [459, 204] on button "Yes" at bounding box center [460, 203] width 35 height 19
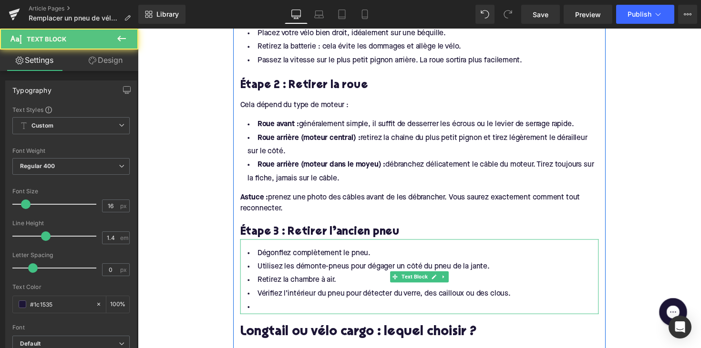
click at [275, 307] on li at bounding box center [426, 314] width 367 height 14
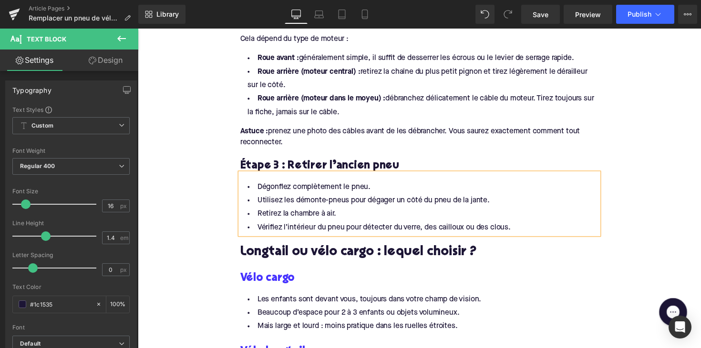
scroll to position [1060, 0]
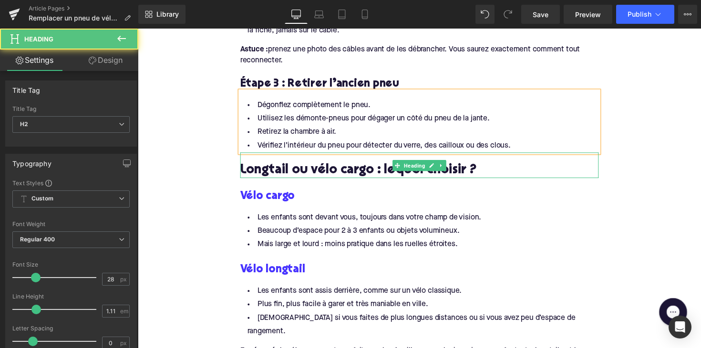
click at [330, 173] on h2 "Longtail ou vélo cargo : lequel choisir ?" at bounding box center [426, 174] width 367 height 15
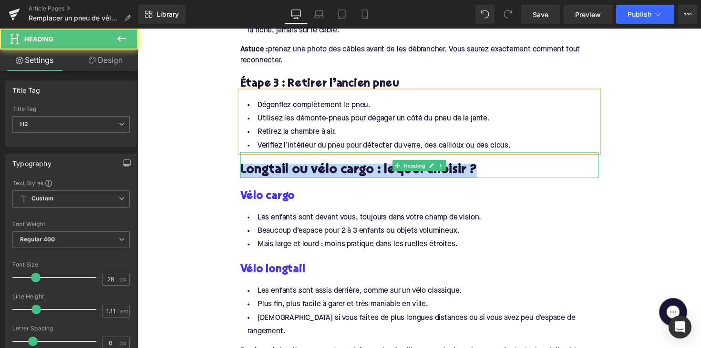
click at [330, 173] on h2 "Longtail ou vélo cargo : lequel choisir ?" at bounding box center [426, 174] width 367 height 15
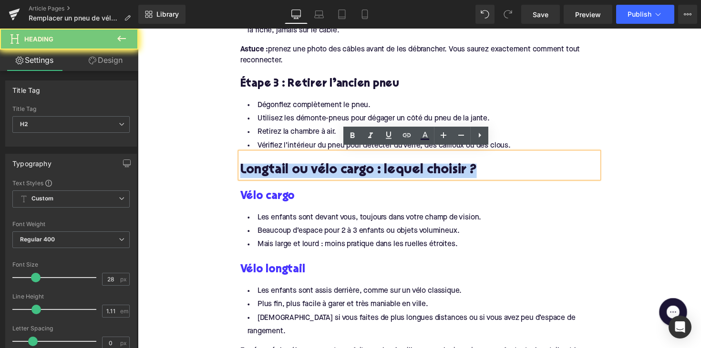
paste div
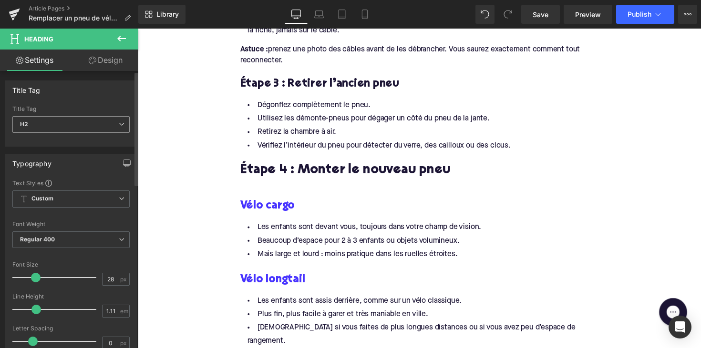
click at [110, 122] on span "H2" at bounding box center [70, 124] width 117 height 17
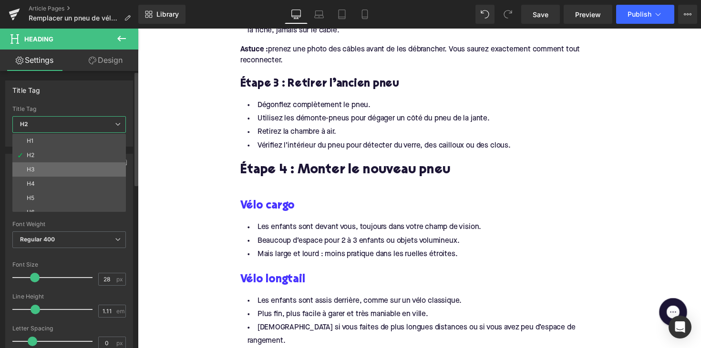
click at [99, 167] on li "H3" at bounding box center [71, 170] width 118 height 14
type input "24"
type input "1.29"
type input "100"
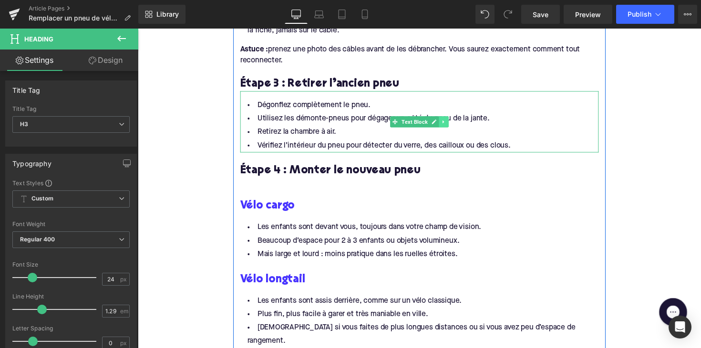
click at [450, 123] on icon at bounding box center [450, 124] width 1 height 3
click at [443, 122] on icon at bounding box center [445, 125] width 5 height 6
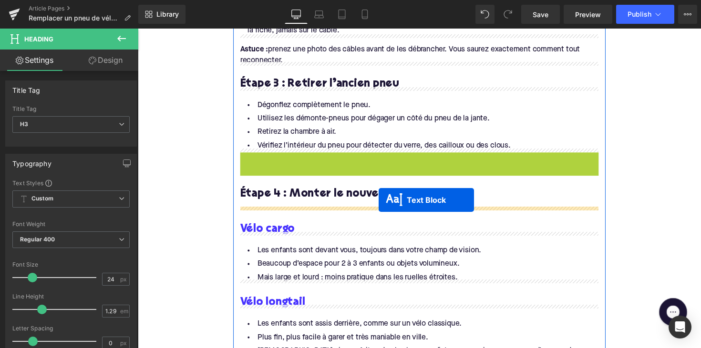
drag, startPoint x: 397, startPoint y: 182, endPoint x: 384, endPoint y: 205, distance: 25.6
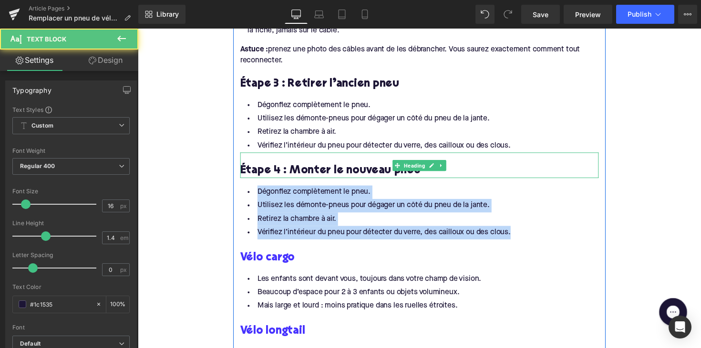
drag, startPoint x: 522, startPoint y: 233, endPoint x: 246, endPoint y: 170, distance: 283.5
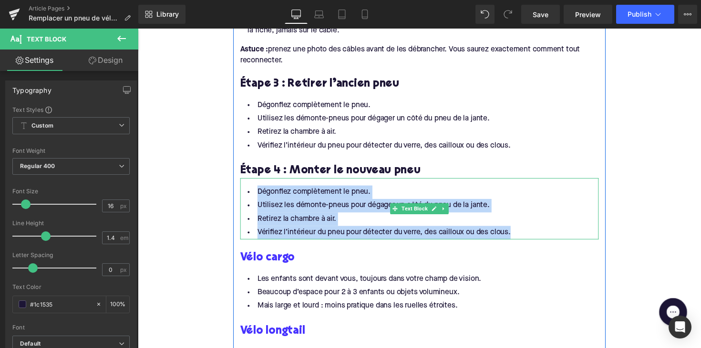
click at [494, 220] on li "Retirez la chambre à air." at bounding box center [426, 224] width 367 height 14
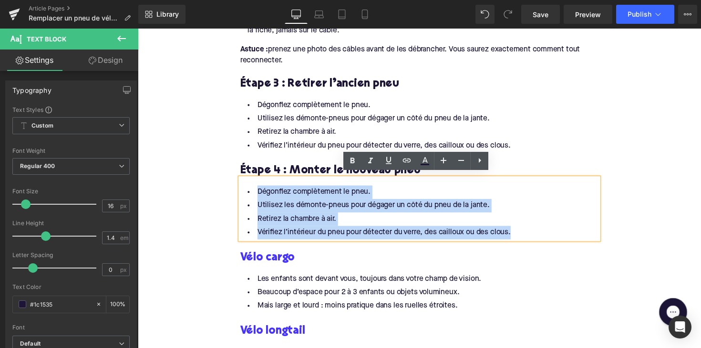
drag, startPoint x: 528, startPoint y: 236, endPoint x: 253, endPoint y: 189, distance: 279.4
click at [253, 190] on ul "Dégonflez complètement le pneu. Utilisez les démonte-pneus pour dégager un côté…" at bounding box center [426, 217] width 367 height 55
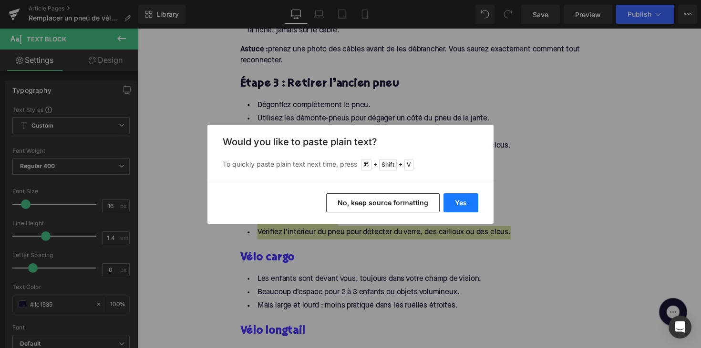
click at [459, 202] on button "Yes" at bounding box center [460, 203] width 35 height 19
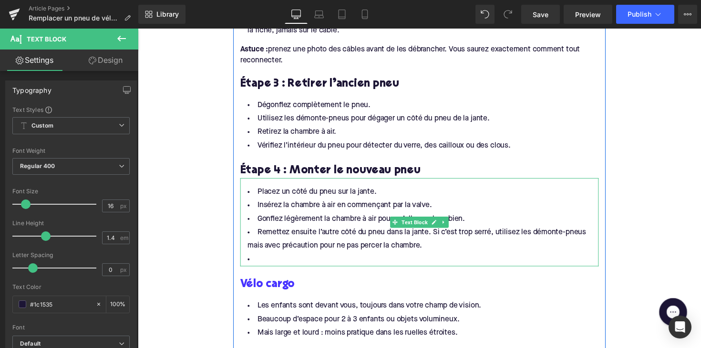
click at [276, 259] on li at bounding box center [426, 266] width 367 height 14
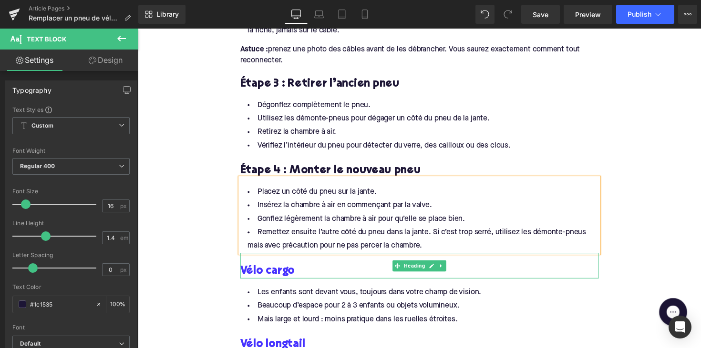
click at [301, 272] on h3 "Vélo cargo" at bounding box center [426, 277] width 367 height 15
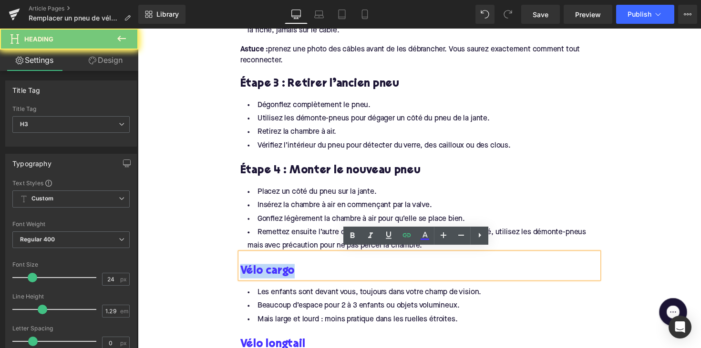
click at [301, 272] on h3 "Vélo cargo" at bounding box center [426, 277] width 367 height 15
paste div
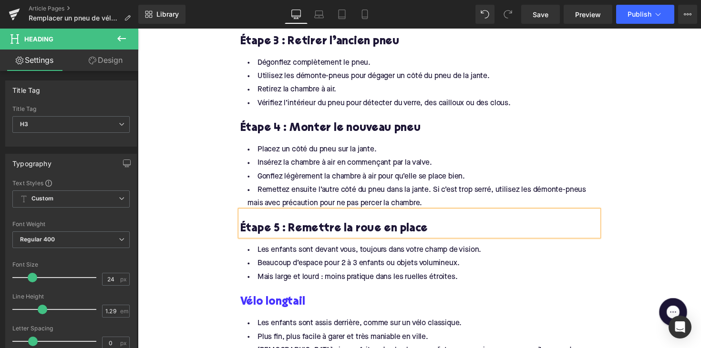
scroll to position [1150, 0]
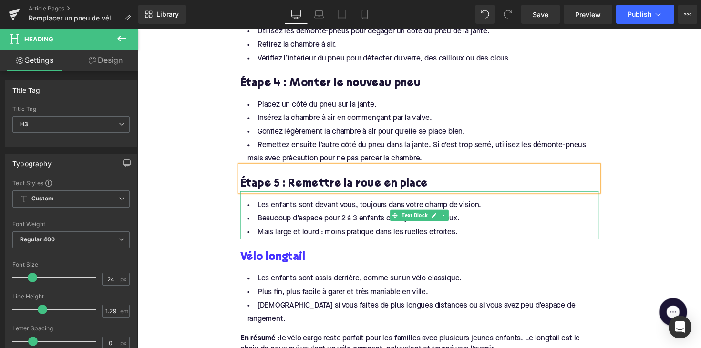
click at [469, 231] on li "Mais large et lourd : moins pratique dans les ruelles étroites." at bounding box center [426, 238] width 367 height 14
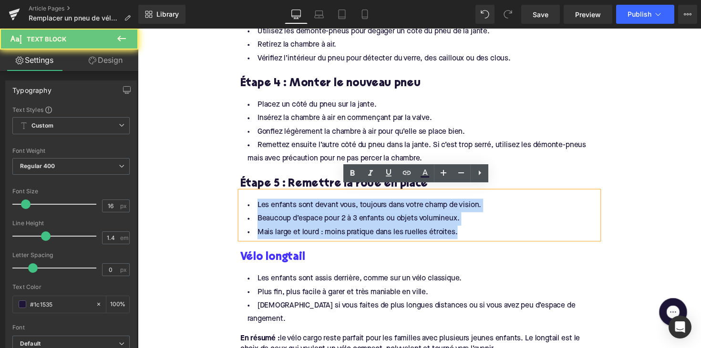
drag, startPoint x: 468, startPoint y: 234, endPoint x: 255, endPoint y: 185, distance: 218.9
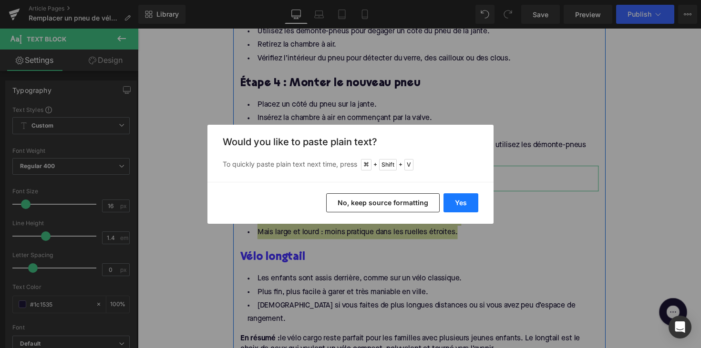
click at [470, 201] on button "Yes" at bounding box center [460, 203] width 35 height 19
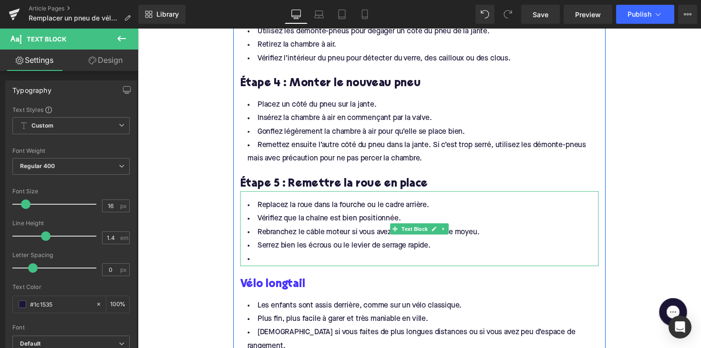
click at [292, 270] on div at bounding box center [426, 271] width 367 height 2
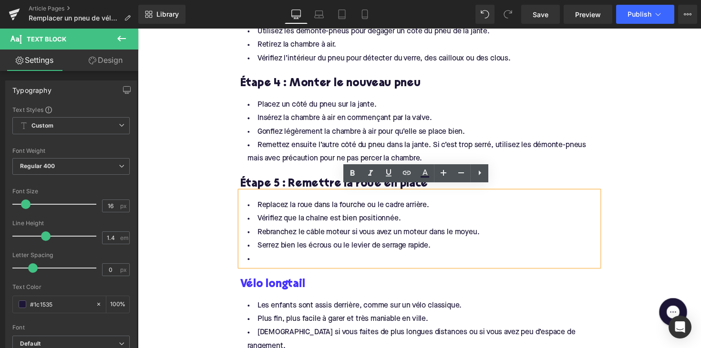
click at [285, 261] on li at bounding box center [426, 265] width 367 height 14
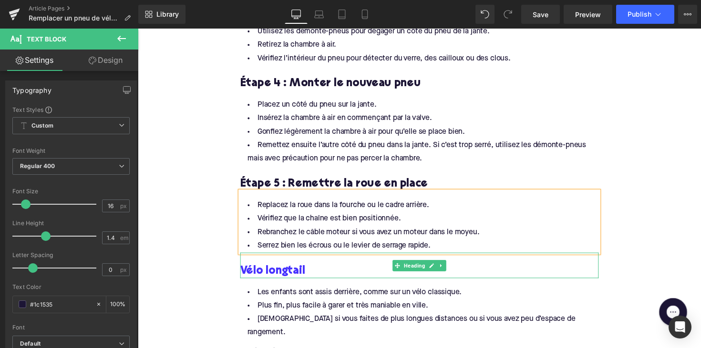
click at [322, 271] on h3 "Vélo longtail" at bounding box center [426, 277] width 367 height 15
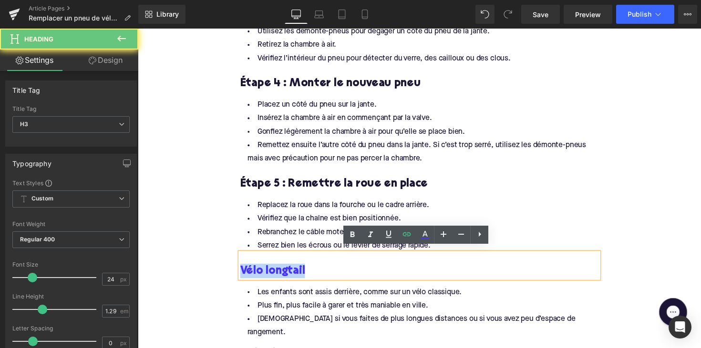
click at [322, 271] on h3 "Vélo longtail" at bounding box center [426, 277] width 367 height 15
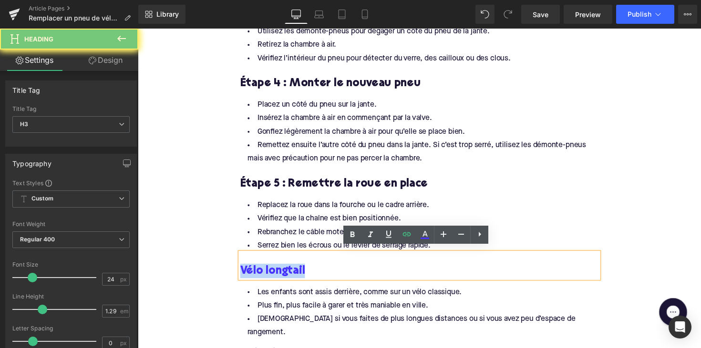
paste div
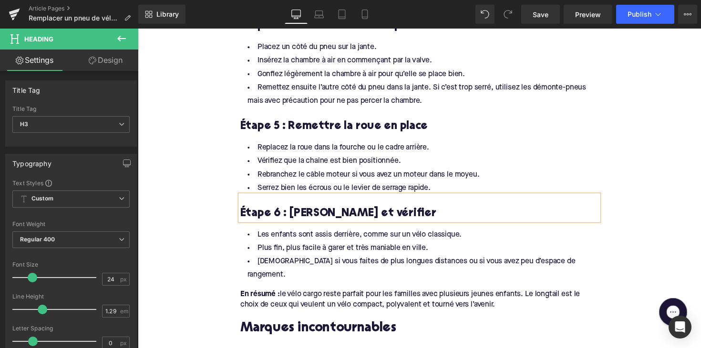
scroll to position [1233, 0]
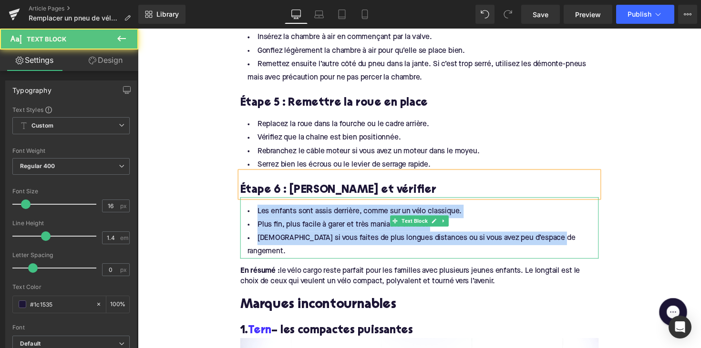
drag, startPoint x: 570, startPoint y: 236, endPoint x: 256, endPoint y: 202, distance: 315.6
click at [256, 202] on div "Les enfants sont assis derrière, comme sur un vélo classique. Plus fin, plus fa…" at bounding box center [426, 233] width 367 height 63
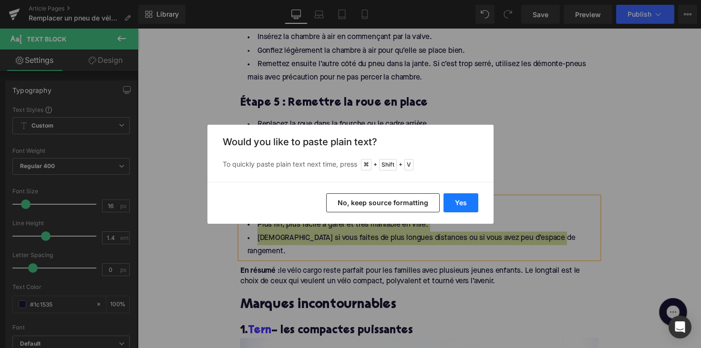
click at [462, 204] on button "Yes" at bounding box center [460, 203] width 35 height 19
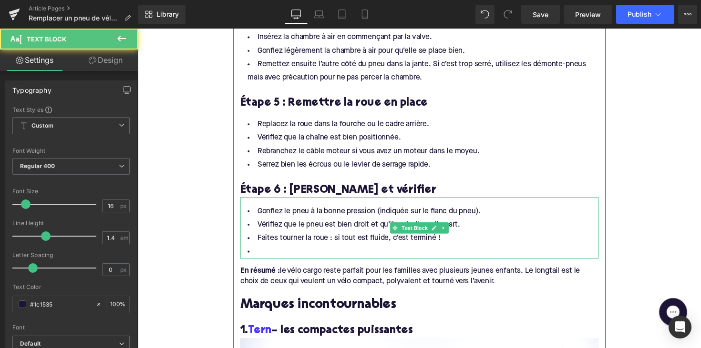
click at [272, 251] on li at bounding box center [426, 258] width 367 height 14
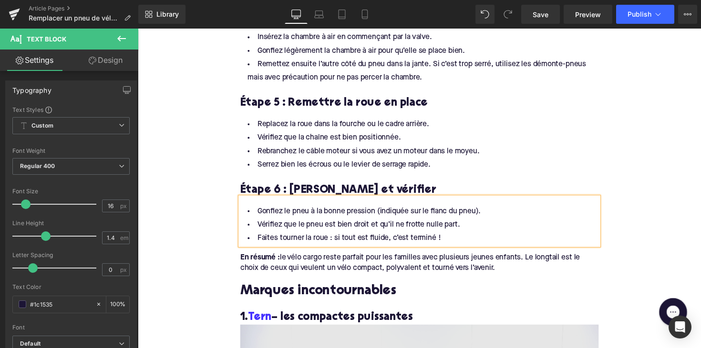
click at [310, 294] on h2 "Marques incontournables" at bounding box center [426, 298] width 367 height 15
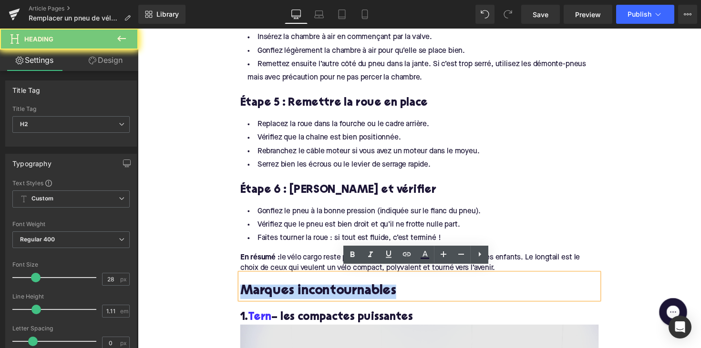
click at [310, 294] on h2 "Marques incontournables" at bounding box center [426, 298] width 367 height 15
paste div
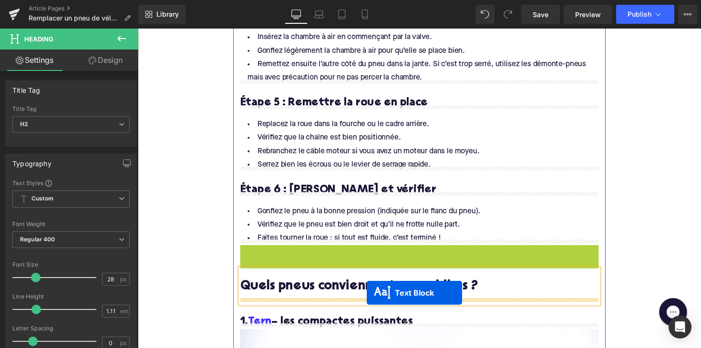
drag, startPoint x: 401, startPoint y: 259, endPoint x: 372, endPoint y: 300, distance: 50.0
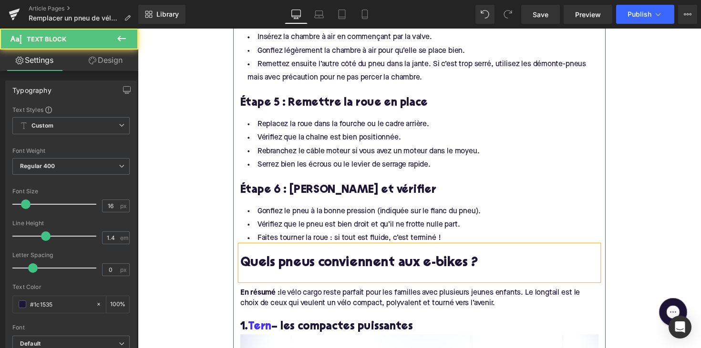
click at [285, 279] on div at bounding box center [426, 282] width 367 height 10
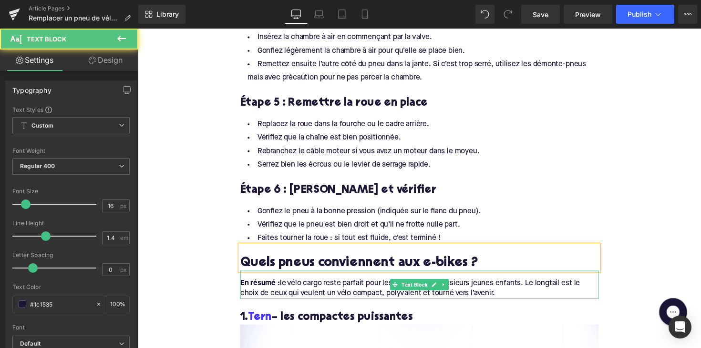
click at [515, 296] on div "En résumé : le vélo cargo reste parfait pour les familles avec plusieurs jeunes…" at bounding box center [426, 295] width 367 height 21
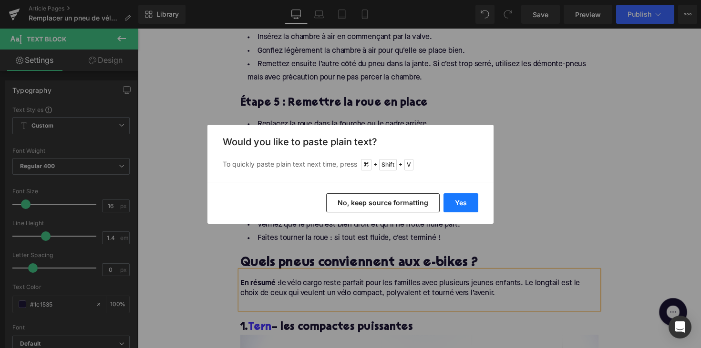
click at [464, 203] on button "Yes" at bounding box center [460, 203] width 35 height 19
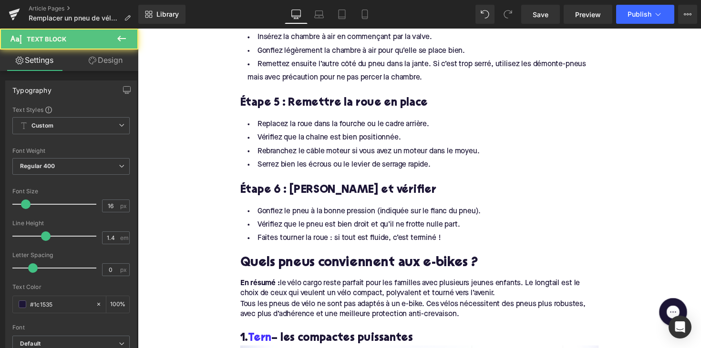
drag, startPoint x: 512, startPoint y: 296, endPoint x: 230, endPoint y: 285, distance: 281.5
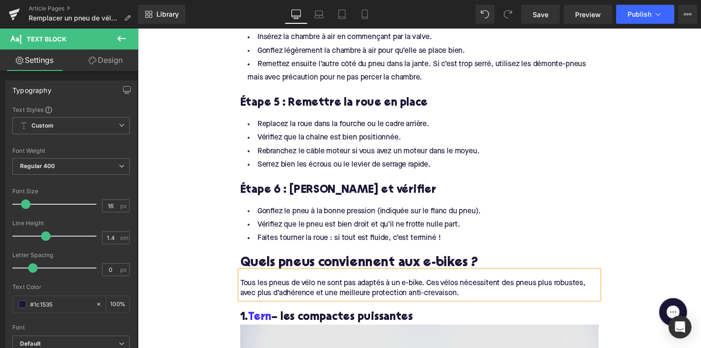
scroll to position [1306, 0]
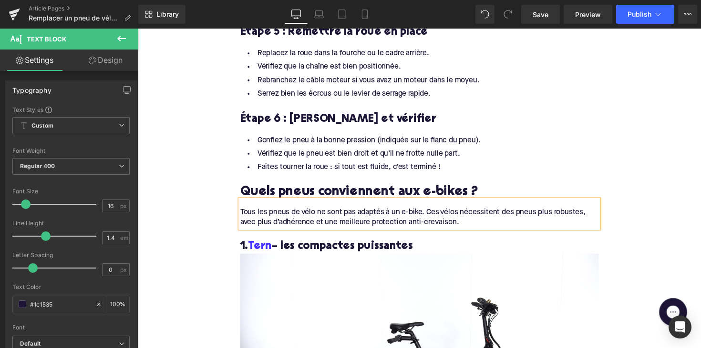
click at [333, 246] on h3 "1. Tern – les compactes puissantes" at bounding box center [426, 252] width 367 height 15
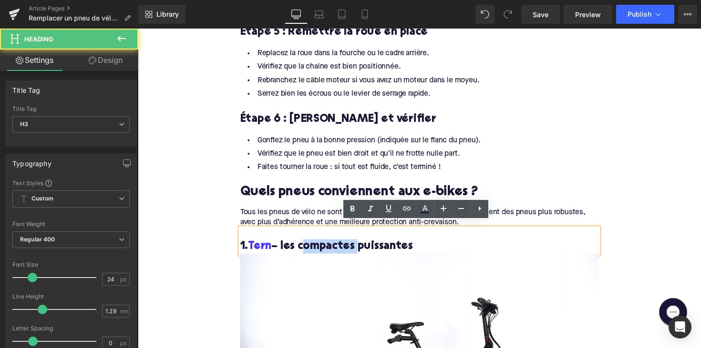
click at [333, 246] on h3 "1. Tern – les compactes puissantes" at bounding box center [426, 252] width 367 height 15
paste div
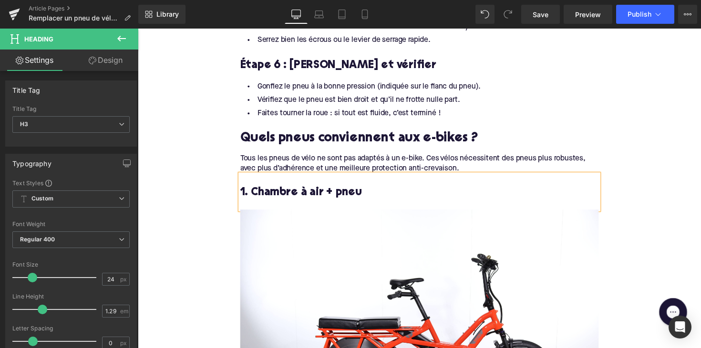
scroll to position [1411, 0]
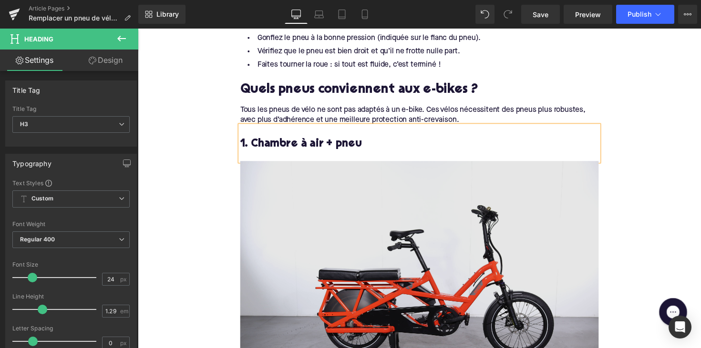
click at [424, 266] on img at bounding box center [426, 286] width 367 height 245
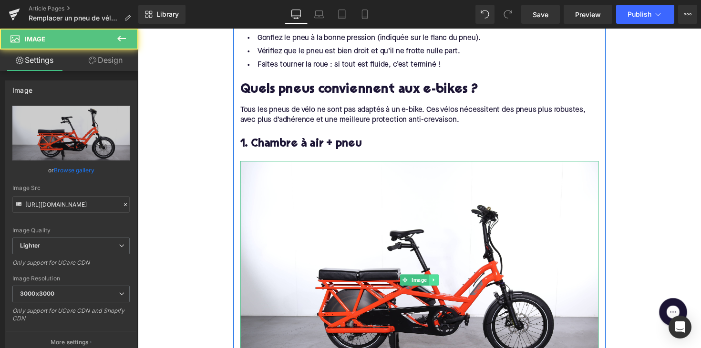
click at [440, 284] on icon at bounding box center [440, 287] width 5 height 6
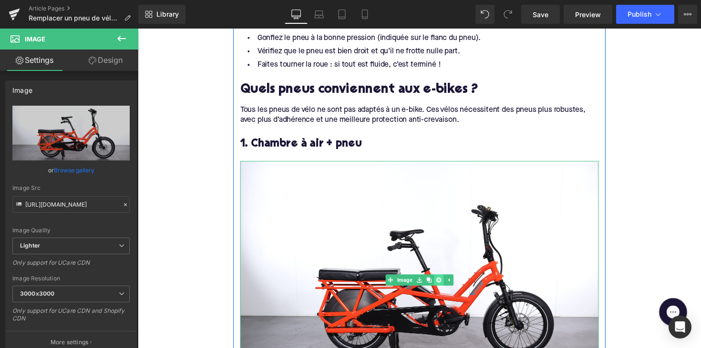
click at [445, 284] on icon at bounding box center [445, 287] width 5 height 6
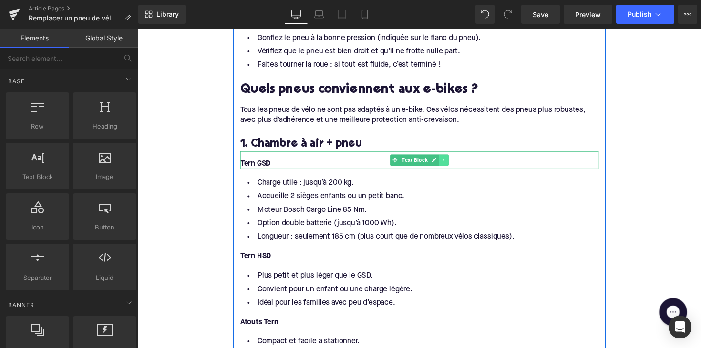
click at [453, 160] on link at bounding box center [451, 163] width 10 height 11
click at [451, 160] on link at bounding box center [456, 163] width 10 height 11
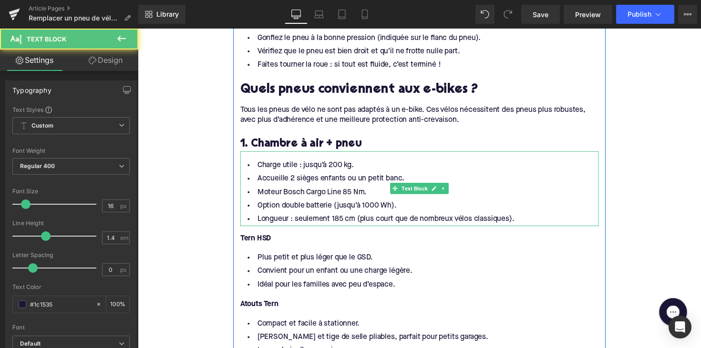
click at [538, 217] on li "Longueur : seulement 185 cm (plus court que de nombreux vélos classiques)." at bounding box center [426, 224] width 367 height 14
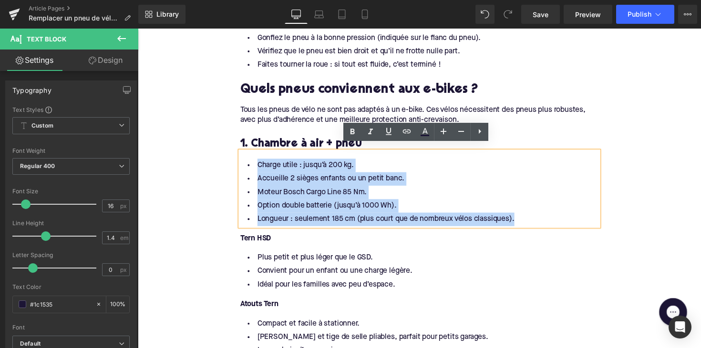
drag, startPoint x: 533, startPoint y: 217, endPoint x: 249, endPoint y: 162, distance: 289.0
click at [249, 162] on ul "Charge utile : jusqu’à 200 kg. Accueille 2 sièges enfants ou un petit banc. Mot…" at bounding box center [426, 196] width 367 height 69
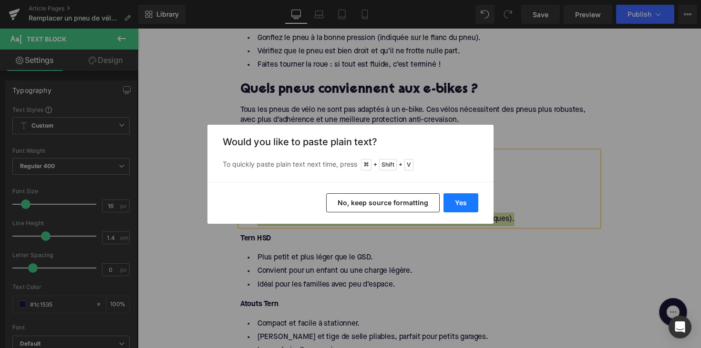
click at [470, 200] on button "Yes" at bounding box center [460, 203] width 35 height 19
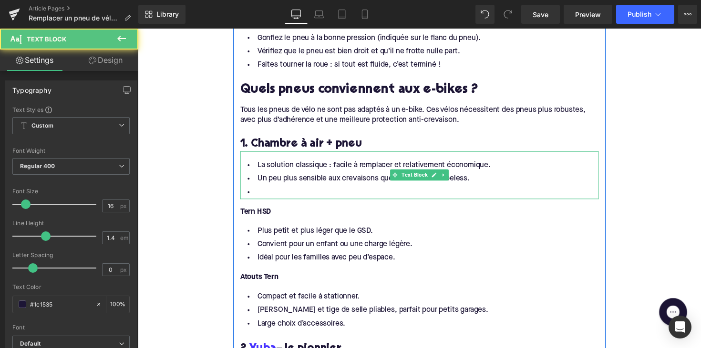
click at [298, 190] on li at bounding box center [426, 197] width 367 height 14
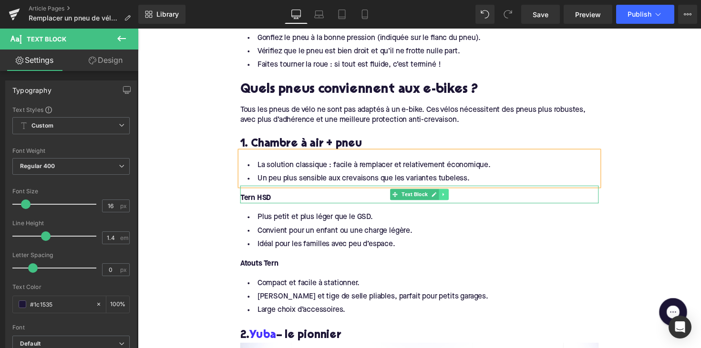
click at [449, 196] on icon at bounding box center [451, 199] width 5 height 6
click at [454, 196] on icon at bounding box center [455, 198] width 5 height 5
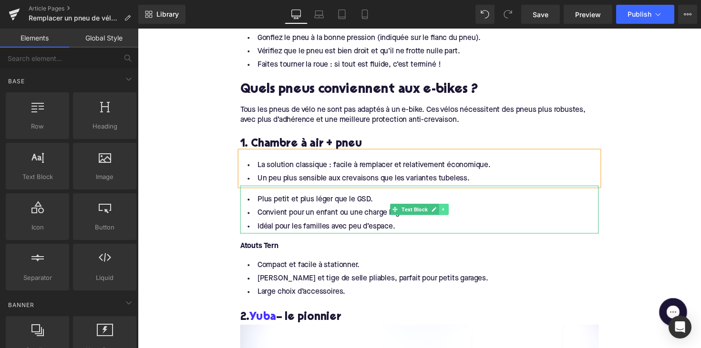
click at [450, 213] on icon at bounding box center [450, 214] width 1 height 3
click at [453, 212] on icon at bounding box center [455, 214] width 5 height 5
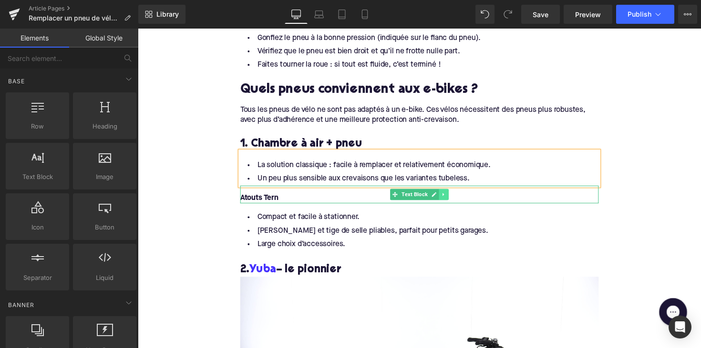
click at [450, 196] on icon at bounding box center [451, 199] width 5 height 6
click at [453, 196] on icon at bounding box center [455, 198] width 5 height 5
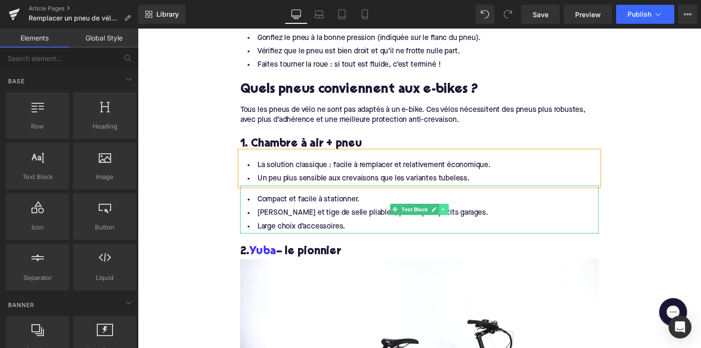
click at [449, 211] on icon at bounding box center [451, 214] width 5 height 6
click at [453, 211] on link at bounding box center [456, 213] width 10 height 11
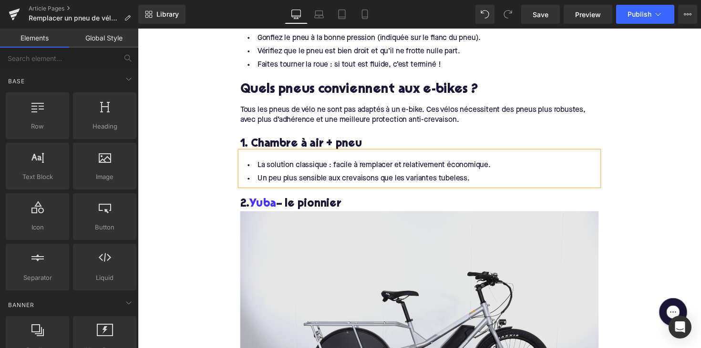
click at [324, 201] on h3 "2. Yuba – le pionnier" at bounding box center [426, 208] width 367 height 15
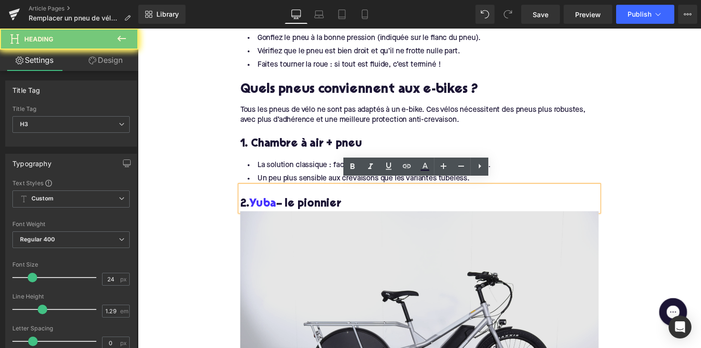
paste div
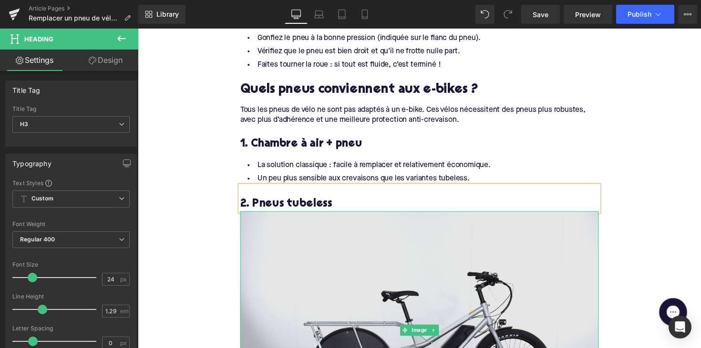
scroll to position [1556, 0]
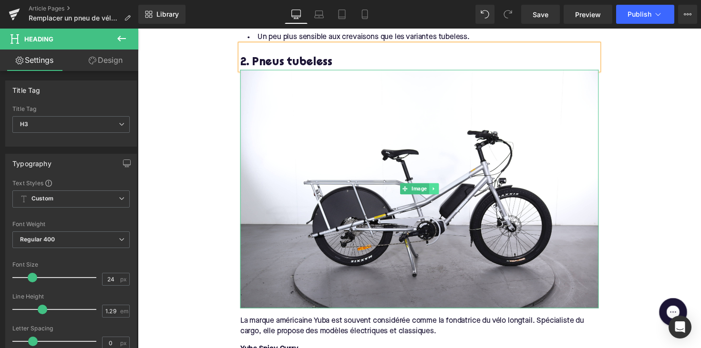
click at [439, 190] on icon at bounding box center [440, 193] width 5 height 6
click at [441, 187] on link at bounding box center [446, 192] width 10 height 11
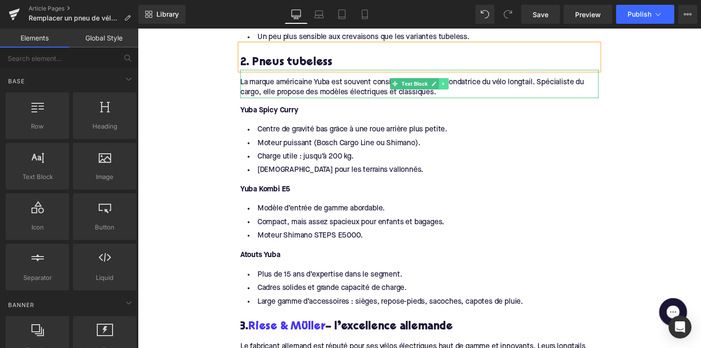
click at [446, 80] on link at bounding box center [451, 85] width 10 height 11
click at [448, 80] on link at bounding box center [446, 85] width 10 height 11
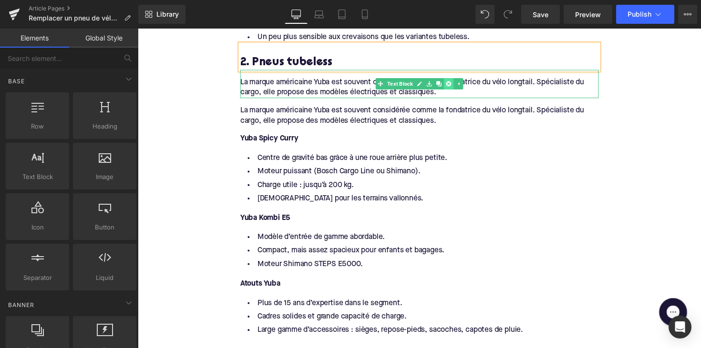
click at [455, 82] on icon at bounding box center [455, 85] width 5 height 6
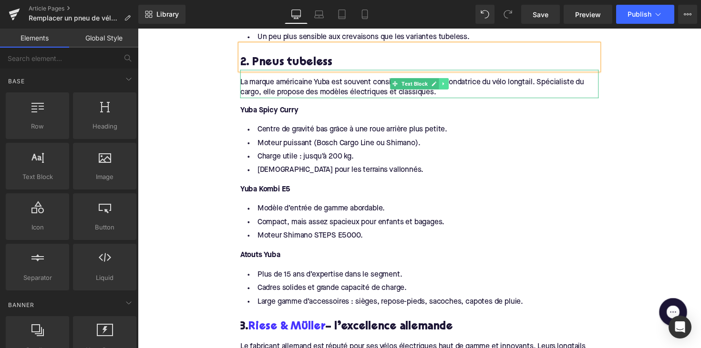
click at [452, 81] on link at bounding box center [451, 85] width 10 height 11
click at [454, 82] on icon at bounding box center [455, 84] width 5 height 5
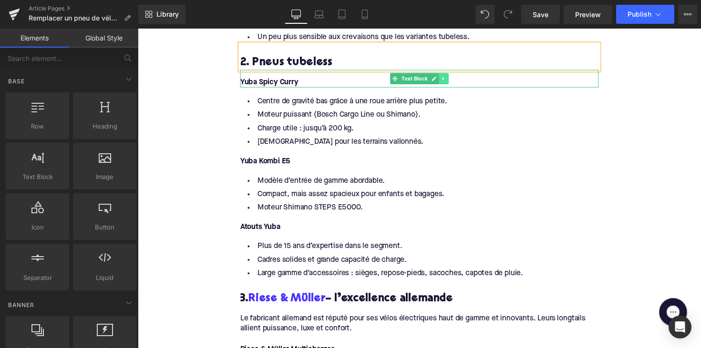
click at [449, 77] on icon at bounding box center [451, 80] width 5 height 6
click at [454, 77] on icon at bounding box center [455, 79] width 5 height 5
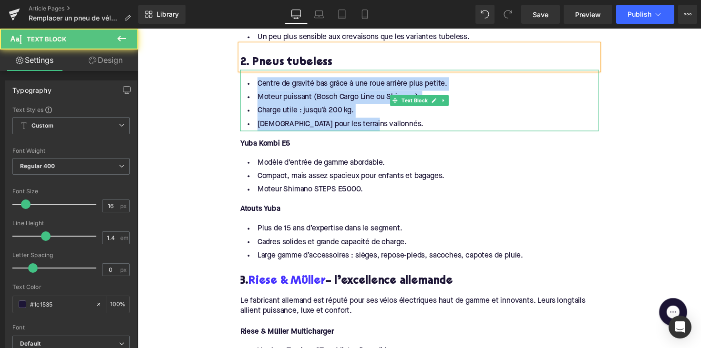
drag, startPoint x: 370, startPoint y: 117, endPoint x: 254, endPoint y: 71, distance: 125.2
click at [254, 71] on div "Centre de gravité bas grâce à une roue arrière plus petite. Moteur puissant (Bo…" at bounding box center [426, 102] width 367 height 63
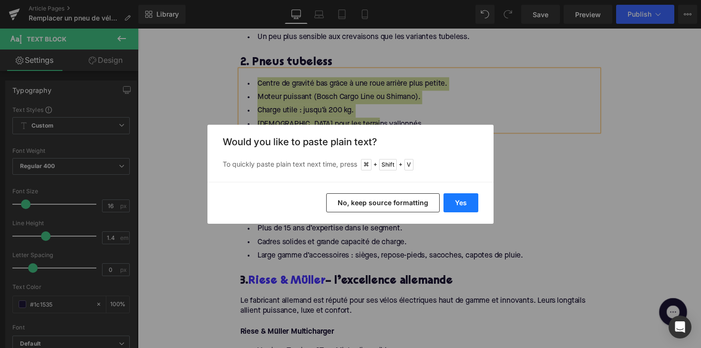
click at [463, 208] on button "Yes" at bounding box center [460, 203] width 35 height 19
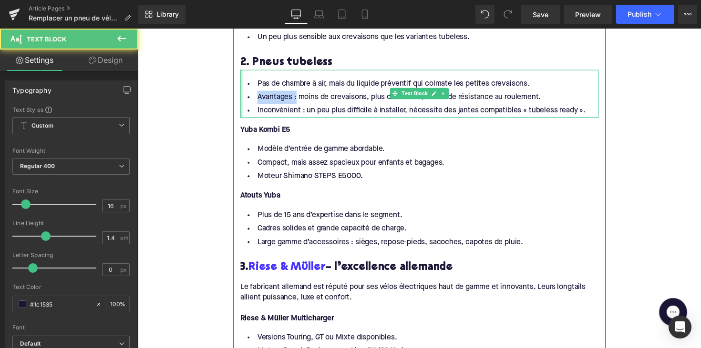
drag, startPoint x: 296, startPoint y: 93, endPoint x: 241, endPoint y: 93, distance: 54.8
click at [243, 93] on div "Pas de chambre à air, mais du liquide préventif qui colmate les petites crevais…" at bounding box center [426, 95] width 367 height 49
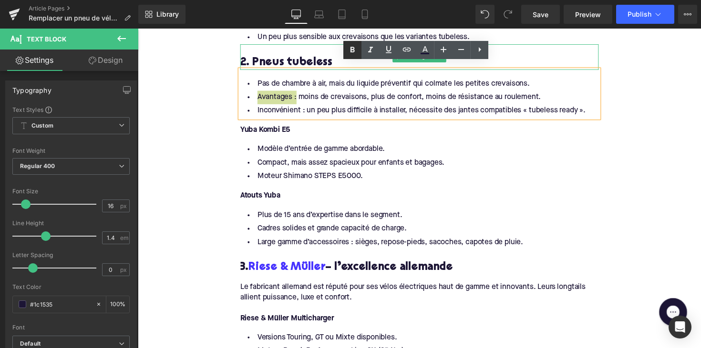
click at [349, 54] on icon at bounding box center [352, 49] width 11 height 11
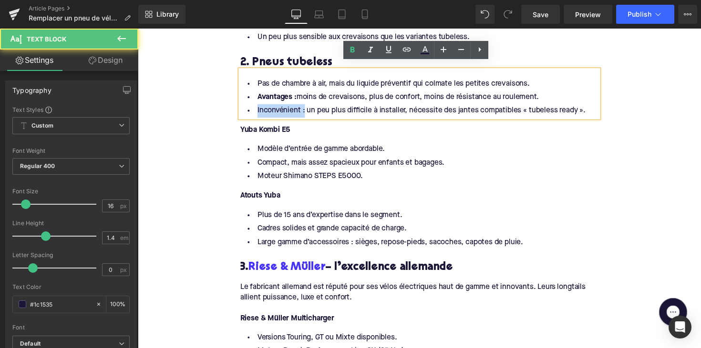
drag, startPoint x: 296, startPoint y: 105, endPoint x: 244, endPoint y: 105, distance: 52.0
click at [244, 106] on li "Inconvénient : un peu plus difficile à installer, nécessite des jantes compatib…" at bounding box center [426, 113] width 367 height 14
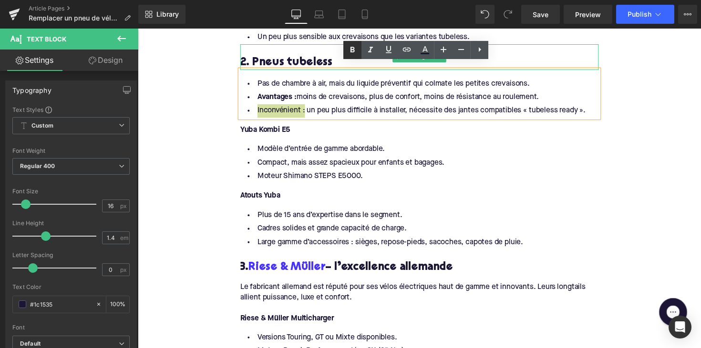
click at [356, 51] on icon at bounding box center [352, 49] width 11 height 11
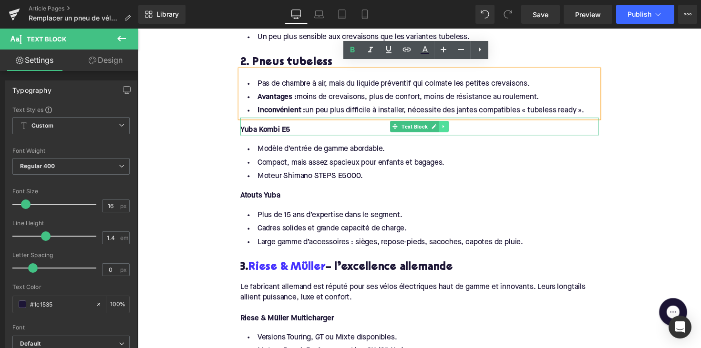
click at [450, 127] on icon at bounding box center [450, 128] width 1 height 3
click at [451, 123] on link at bounding box center [456, 128] width 10 height 11
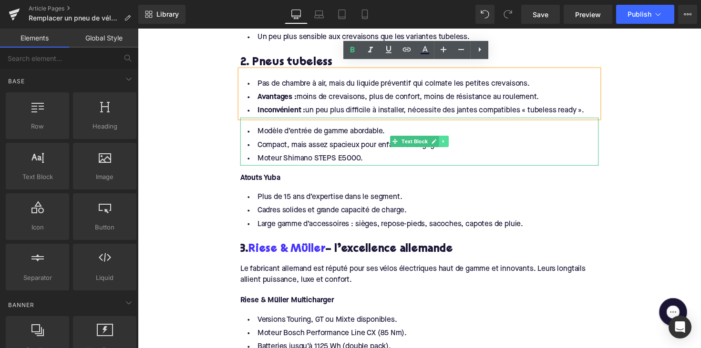
click at [451, 142] on icon at bounding box center [451, 145] width 5 height 6
click at [453, 142] on icon at bounding box center [455, 144] width 5 height 5
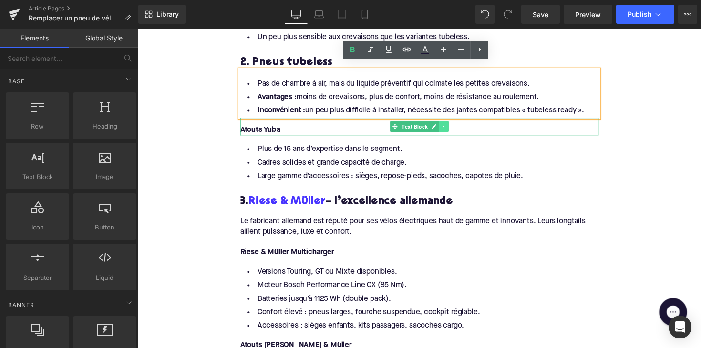
click at [454, 126] on link at bounding box center [451, 128] width 10 height 11
click at [453, 126] on icon at bounding box center [455, 129] width 5 height 6
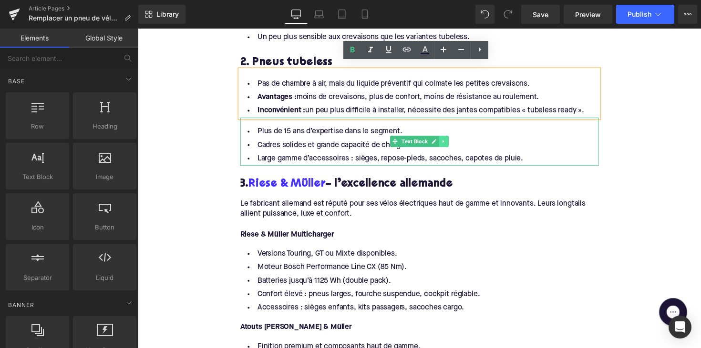
click at [451, 139] on link at bounding box center [451, 144] width 10 height 11
click at [453, 142] on icon at bounding box center [455, 144] width 5 height 5
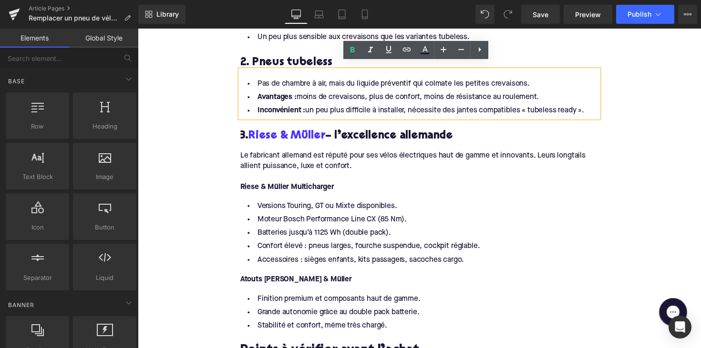
click at [371, 132] on h3 "3. Riese & Müller – l’excellence allemande" at bounding box center [426, 139] width 367 height 15
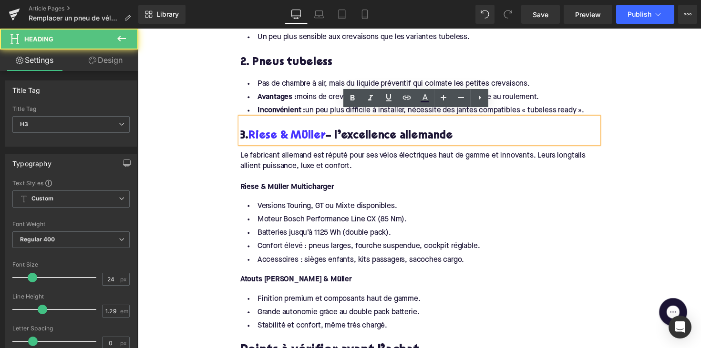
click at [371, 132] on h3 "3. Riese & Müller – l’excellence allemande" at bounding box center [426, 139] width 367 height 15
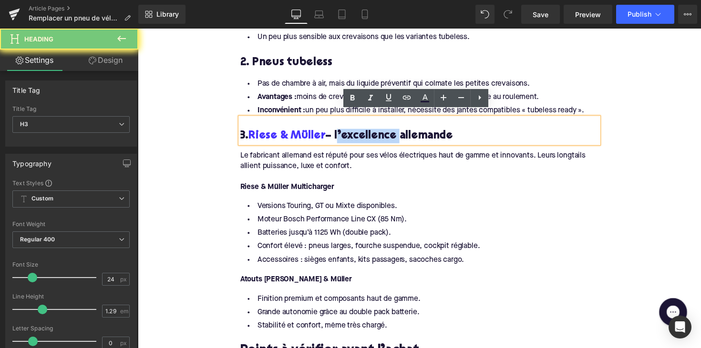
paste div
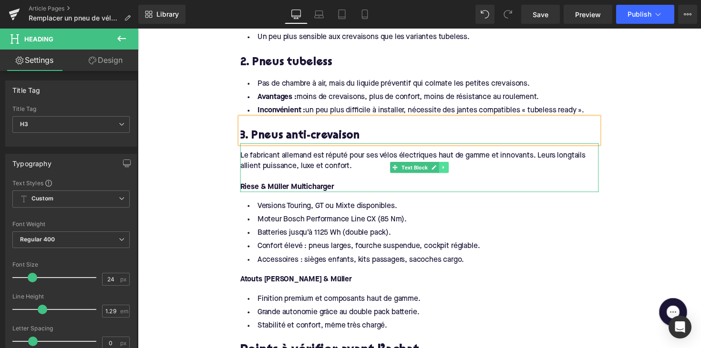
click at [450, 168] on icon at bounding box center [451, 171] width 5 height 6
click at [453, 168] on icon at bounding box center [455, 170] width 5 height 5
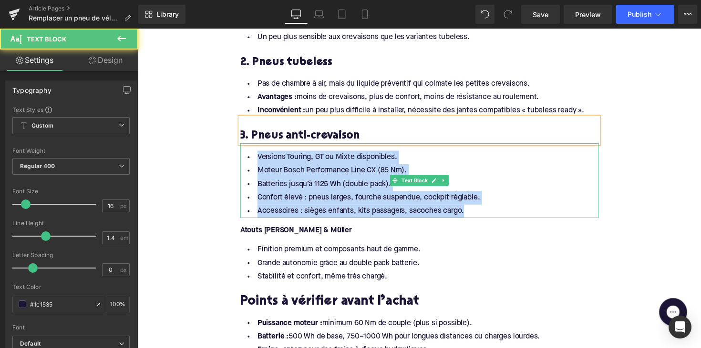
drag, startPoint x: 478, startPoint y: 208, endPoint x: 252, endPoint y: 155, distance: 231.5
click at [252, 155] on ul "Versions Touring, GT ou Mixte disponibles. Moteur Bosch Performance Line CX (85…" at bounding box center [426, 188] width 367 height 69
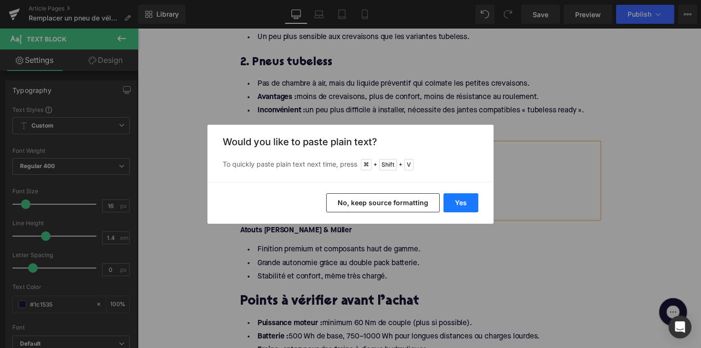
click at [454, 196] on button "Yes" at bounding box center [460, 203] width 35 height 19
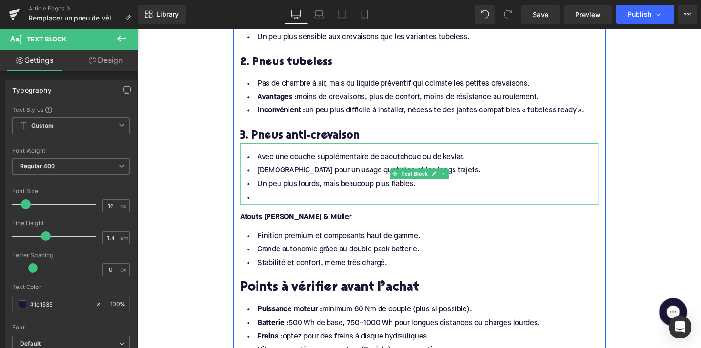
click at [303, 195] on li at bounding box center [426, 202] width 367 height 14
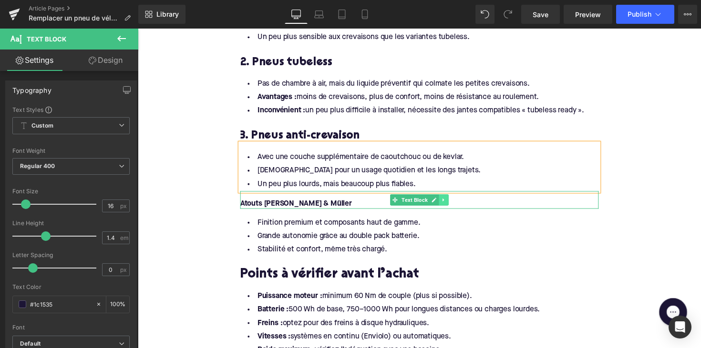
click at [450, 202] on icon at bounding box center [451, 205] width 5 height 6
click at [453, 202] on icon at bounding box center [455, 204] width 5 height 5
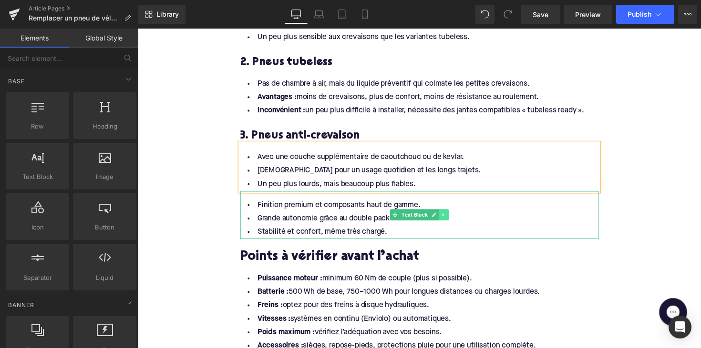
click at [450, 217] on icon at bounding box center [451, 220] width 5 height 6
click at [453, 217] on icon at bounding box center [455, 219] width 5 height 5
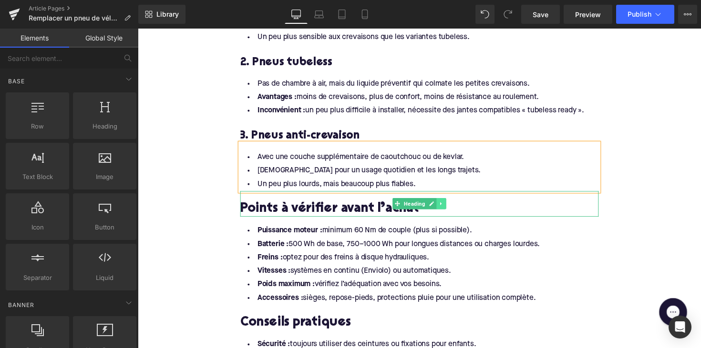
click at [451, 204] on link at bounding box center [449, 208] width 10 height 11
click at [451, 206] on icon at bounding box center [453, 208] width 5 height 5
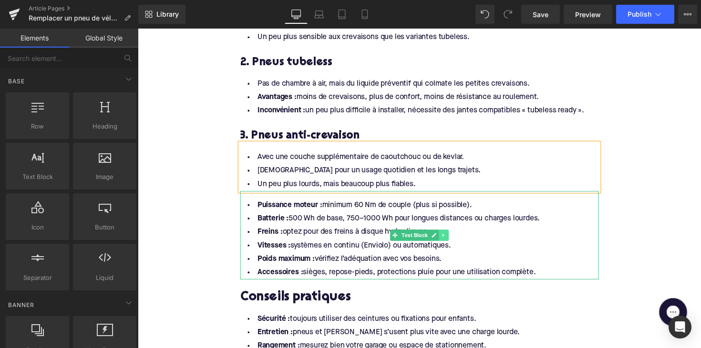
click at [450, 238] on icon at bounding box center [451, 241] width 5 height 6
click at [453, 238] on icon at bounding box center [455, 240] width 5 height 5
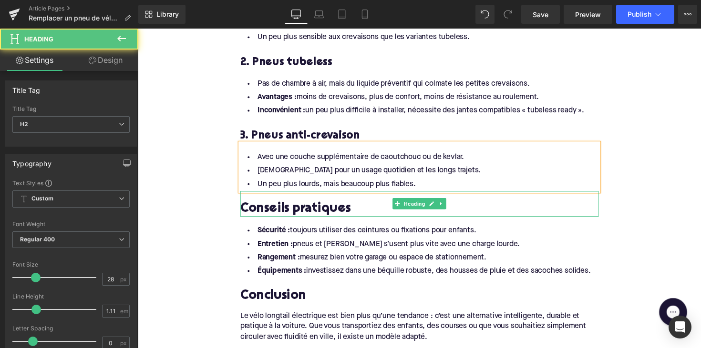
click at [293, 208] on h2 "Conseils pratiques" at bounding box center [426, 214] width 367 height 15
paste div
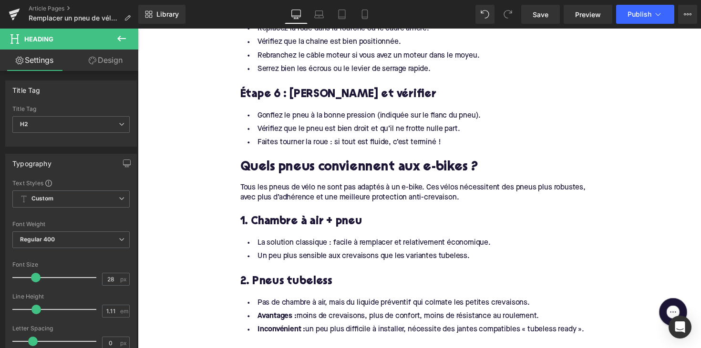
scroll to position [1304, 0]
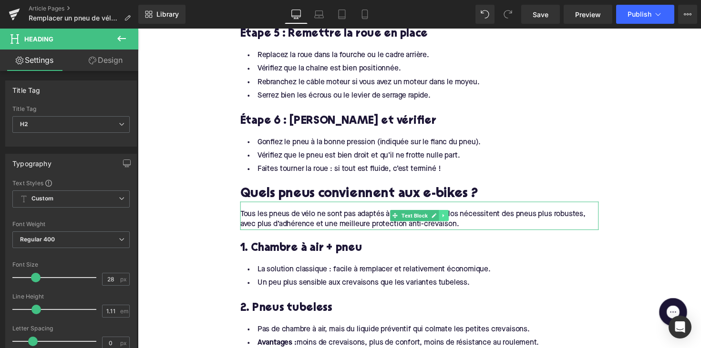
click at [450, 217] on icon at bounding box center [451, 220] width 5 height 6
click at [445, 217] on icon at bounding box center [445, 219] width 5 height 5
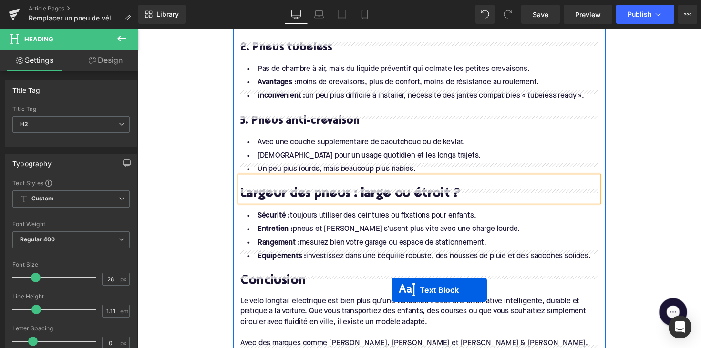
scroll to position [1600, 0]
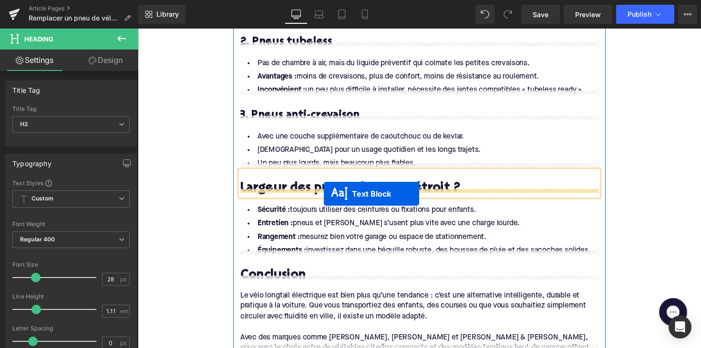
drag, startPoint x: 401, startPoint y: 245, endPoint x: 328, endPoint y: 198, distance: 86.0
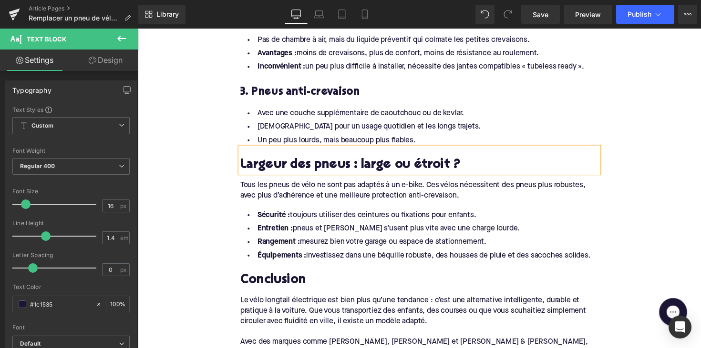
click at [342, 192] on span "Tous les pneus de vélo ne sont pas adaptés à un e-bike. Ces vélos nécessitent d…" at bounding box center [420, 195] width 354 height 18
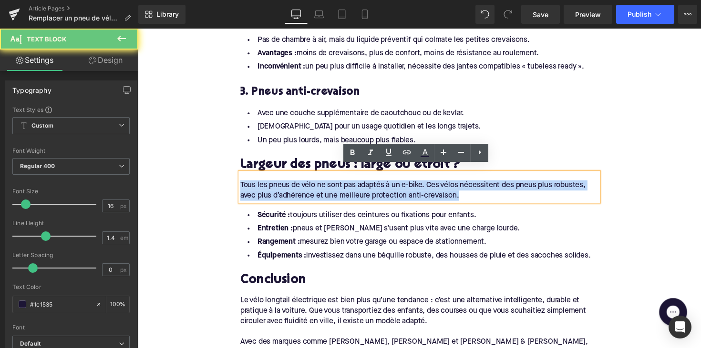
click at [342, 192] on span "Tous les pneus de vélo ne sont pas adaptés à un e-bike. Ces vélos nécessitent d…" at bounding box center [420, 195] width 354 height 18
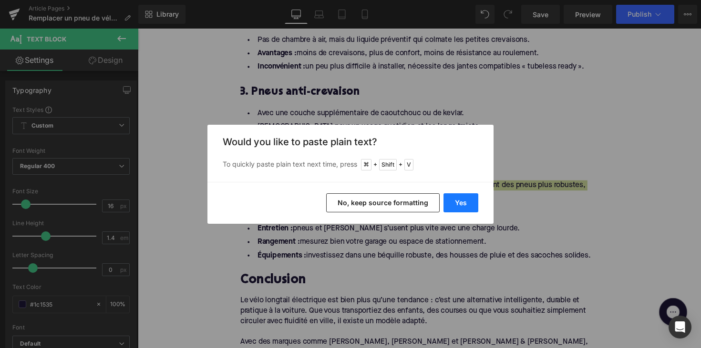
click at [456, 205] on button "Yes" at bounding box center [460, 203] width 35 height 19
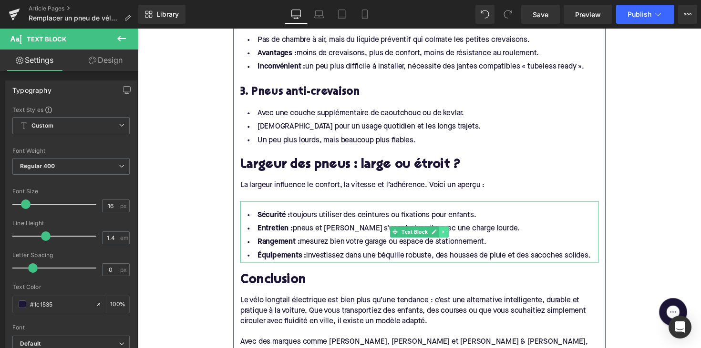
click at [450, 233] on link at bounding box center [451, 237] width 10 height 11
click at [453, 235] on icon at bounding box center [455, 238] width 5 height 6
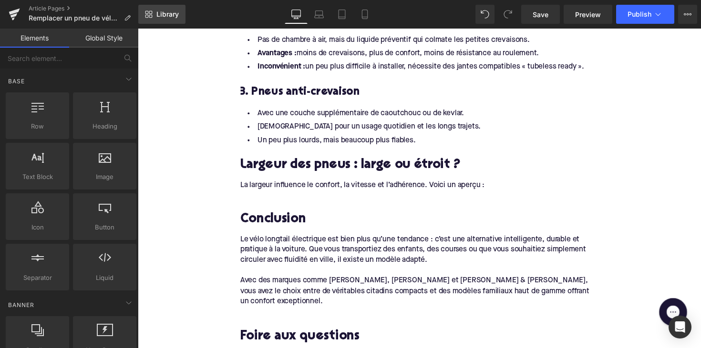
click at [146, 15] on icon at bounding box center [149, 14] width 8 height 8
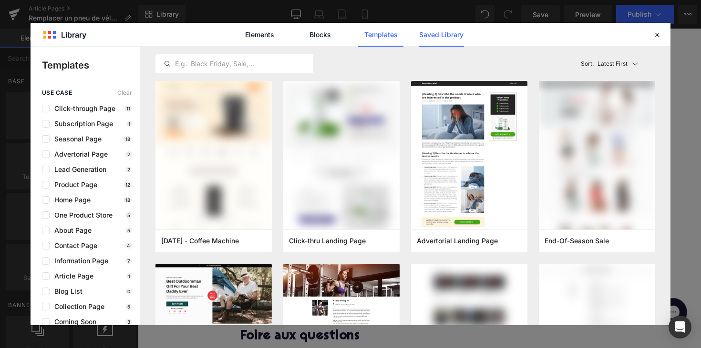
click at [425, 30] on link "Saved Library" at bounding box center [441, 35] width 45 height 24
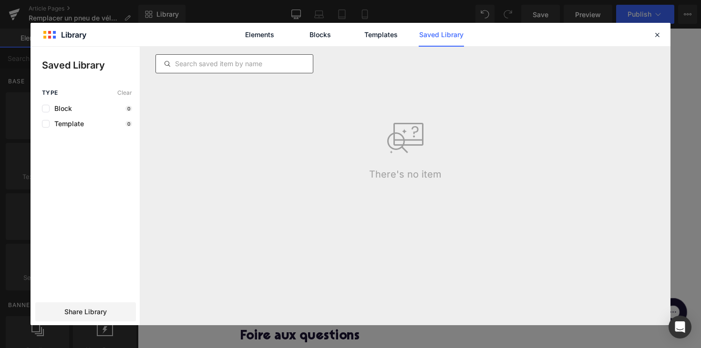
click at [224, 72] on div at bounding box center [234, 63] width 158 height 19
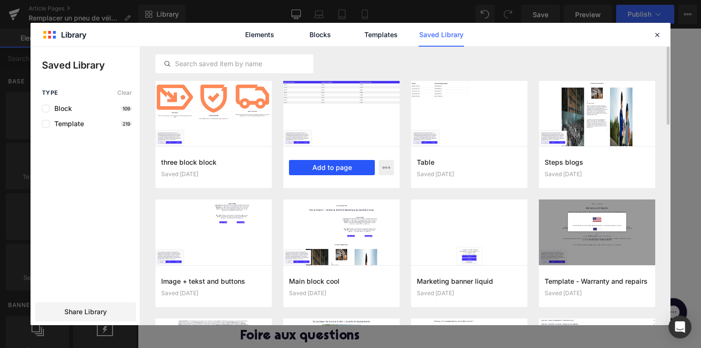
click at [320, 168] on button "Add to page" at bounding box center [332, 167] width 86 height 15
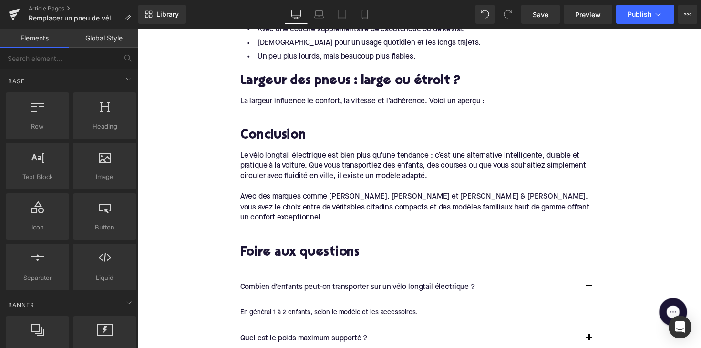
scroll to position [1683, 0]
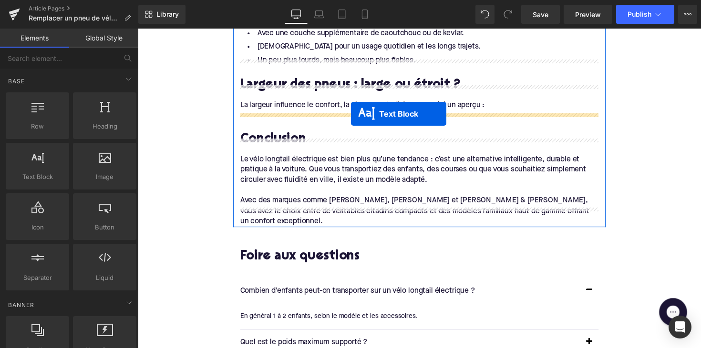
drag, startPoint x: 398, startPoint y: 168, endPoint x: 357, endPoint y: 115, distance: 67.3
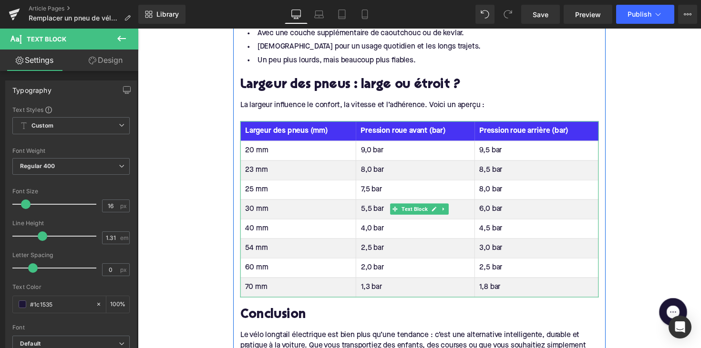
click at [291, 124] on th "Largeur des pneus (mm)" at bounding box center [302, 133] width 118 height 20
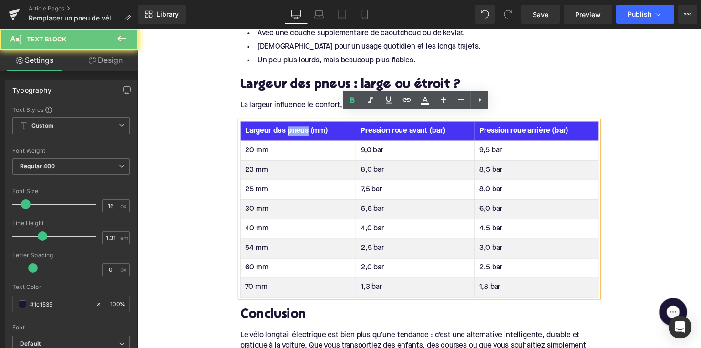
click at [291, 124] on th "Largeur des pneus (mm)" at bounding box center [302, 133] width 118 height 20
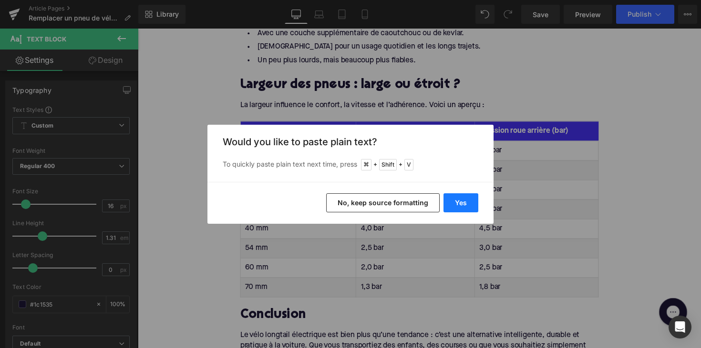
click at [468, 209] on button "Yes" at bounding box center [460, 203] width 35 height 19
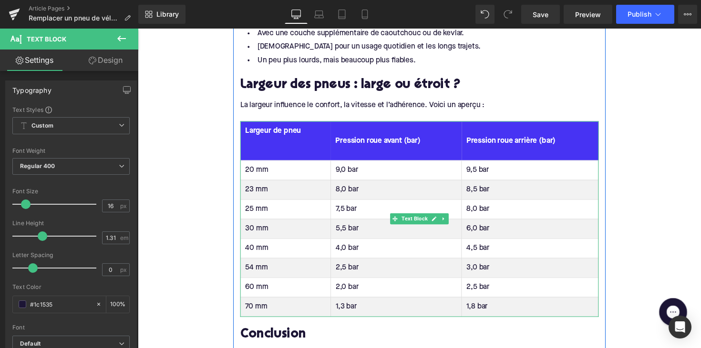
click at [293, 140] on th "Largeur de pneu" at bounding box center [289, 143] width 92 height 40
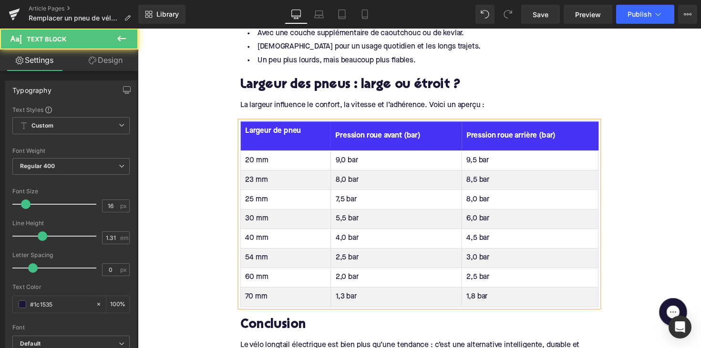
click at [285, 140] on th "Largeur de pneu" at bounding box center [289, 138] width 92 height 30
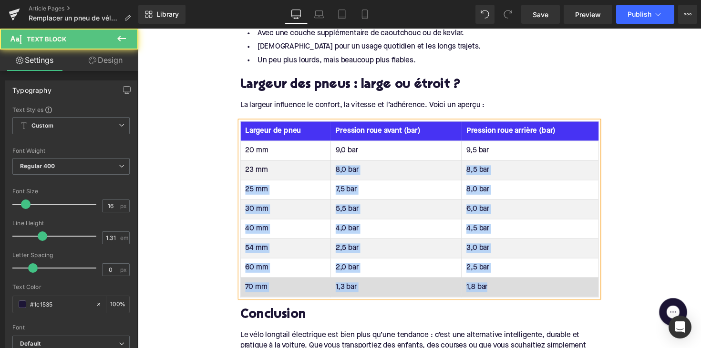
drag, startPoint x: 335, startPoint y: 166, endPoint x: 524, endPoint y: 288, distance: 224.8
click at [524, 288] on tbody "20 mm 9,0 bar 9,5 bar 23 mm 8,0 bar 8,5 bar 25 mm 7,5 bar 8,0 bar 30 mm 5,5 bar…" at bounding box center [426, 223] width 367 height 160
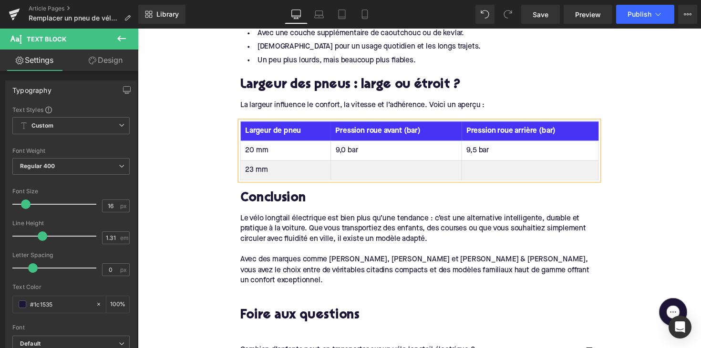
click at [366, 128] on th "Pression roue avant (bar)" at bounding box center [402, 133] width 134 height 20
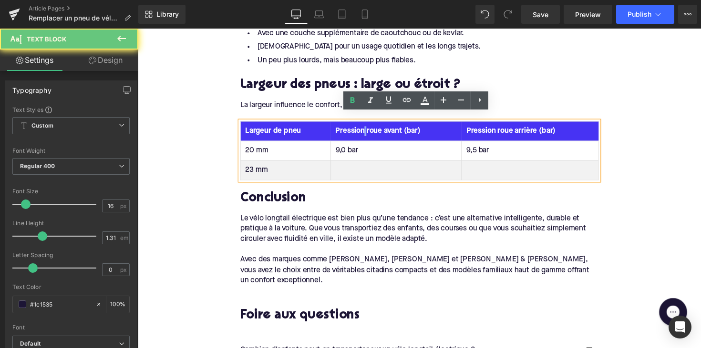
click at [366, 128] on th "Pression roue avant (bar)" at bounding box center [402, 133] width 134 height 20
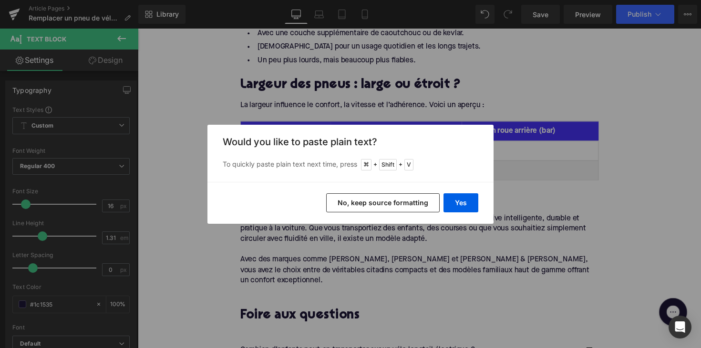
click at [460, 217] on div "Yes No, keep source formatting" at bounding box center [350, 203] width 286 height 42
click at [459, 208] on button "Yes" at bounding box center [460, 203] width 35 height 19
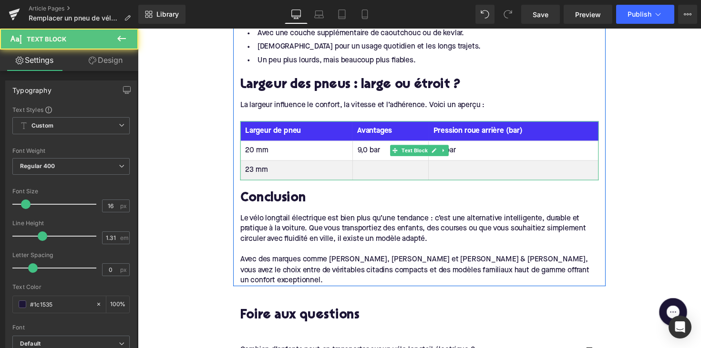
click at [483, 128] on th "Pression roue arrière (bar)" at bounding box center [523, 133] width 174 height 20
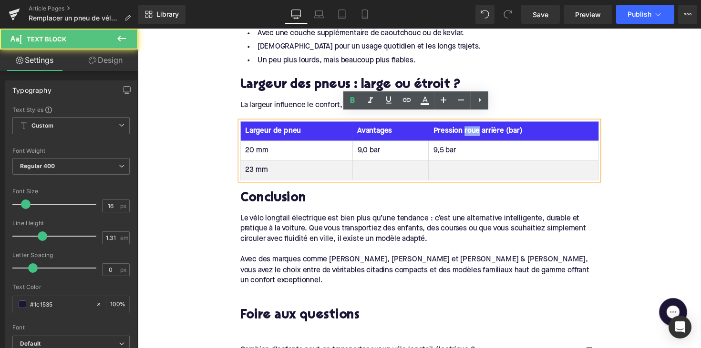
click at [483, 128] on th "Pression roue arrière (bar)" at bounding box center [523, 133] width 174 height 20
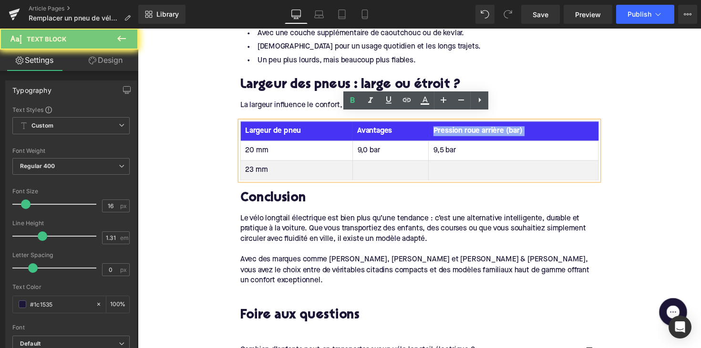
click at [483, 128] on th "Pression roue arrière (bar)" at bounding box center [523, 133] width 174 height 20
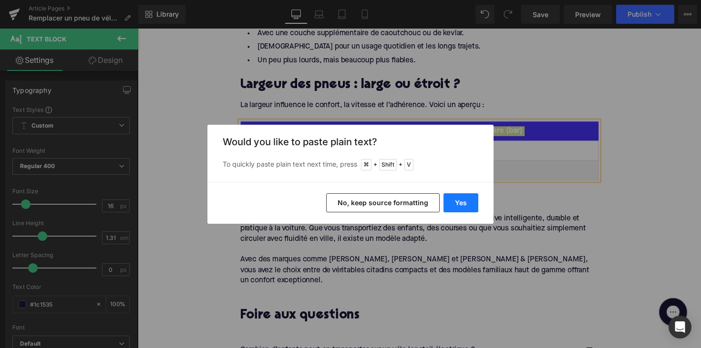
click at [461, 207] on button "Yes" at bounding box center [460, 203] width 35 height 19
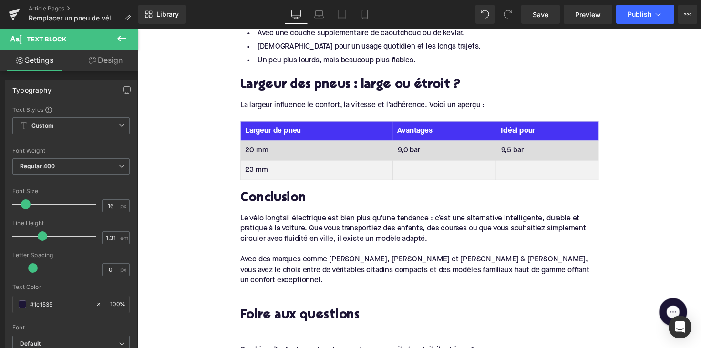
click at [264, 145] on td "20 mm" at bounding box center [321, 153] width 156 height 20
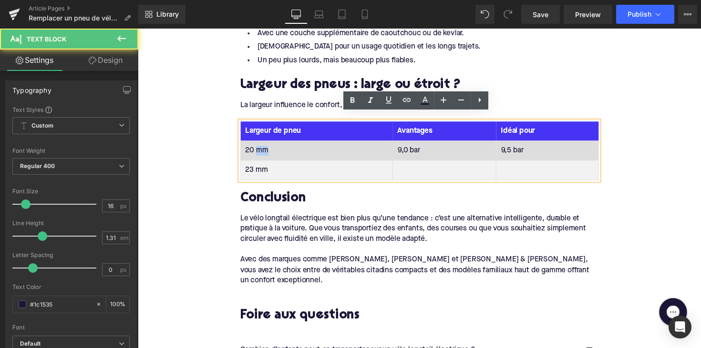
click at [264, 145] on td "20 mm" at bounding box center [321, 153] width 156 height 20
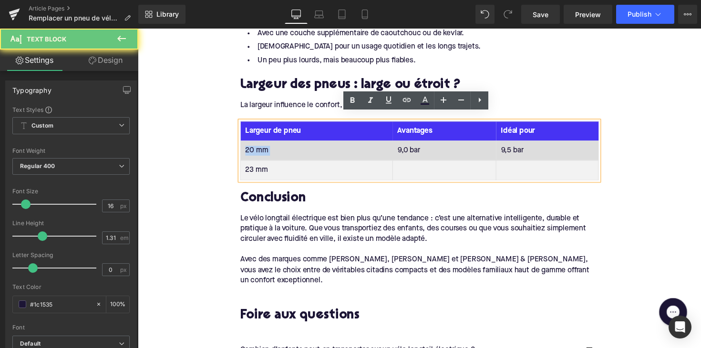
click at [264, 145] on td "20 mm" at bounding box center [321, 153] width 156 height 20
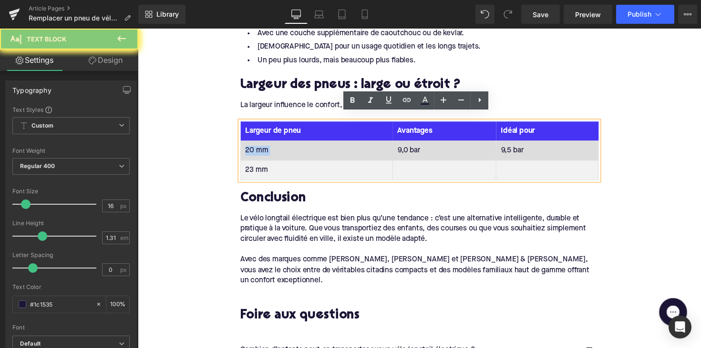
click at [264, 145] on td "20 mm" at bounding box center [321, 153] width 156 height 20
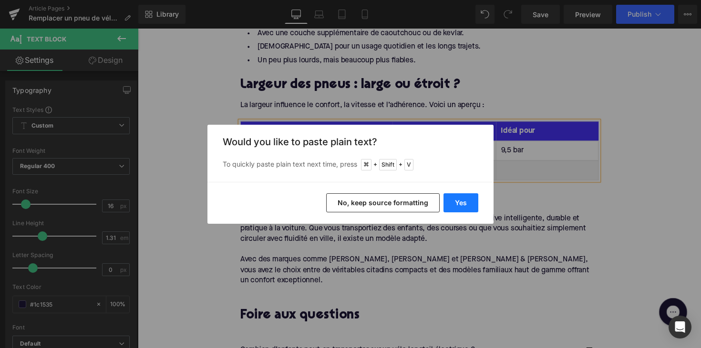
click at [454, 199] on button "Yes" at bounding box center [460, 203] width 35 height 19
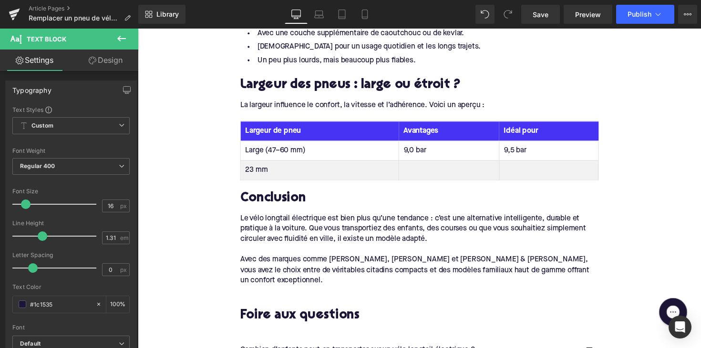
click at [422, 144] on div "Tableau des pressions de pneus Largeur de pneu Avantages Idéal pour Large (47–6…" at bounding box center [426, 153] width 367 height 61
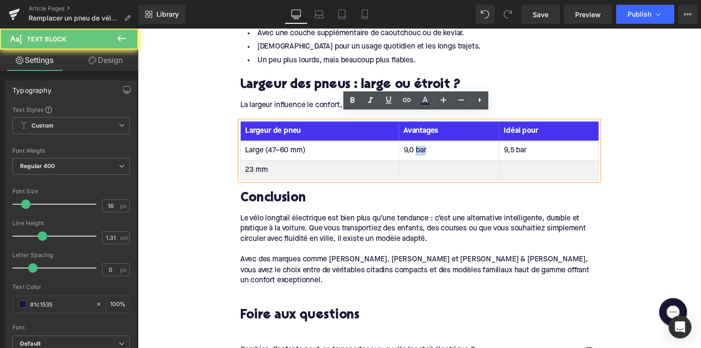
click at [422, 144] on td "9,0 bar" at bounding box center [456, 153] width 103 height 20
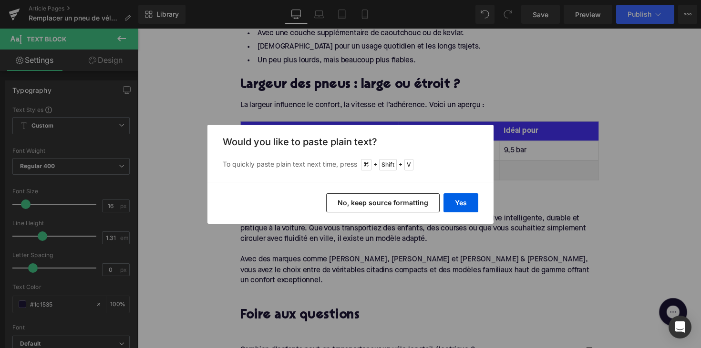
click at [466, 193] on div "Yes No, keep source formatting" at bounding box center [350, 203] width 286 height 42
click at [464, 203] on button "Yes" at bounding box center [460, 203] width 35 height 19
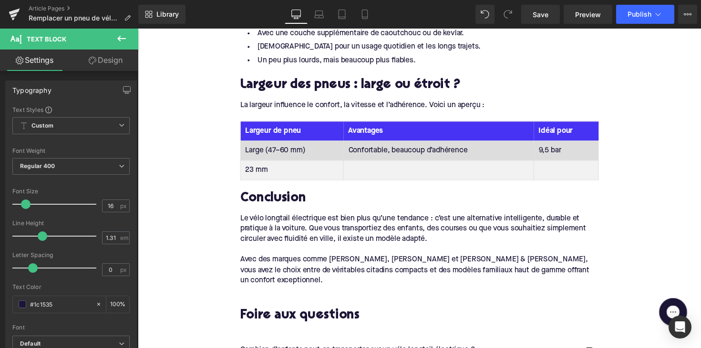
click at [556, 143] on td "9,5 bar" at bounding box center [576, 153] width 66 height 20
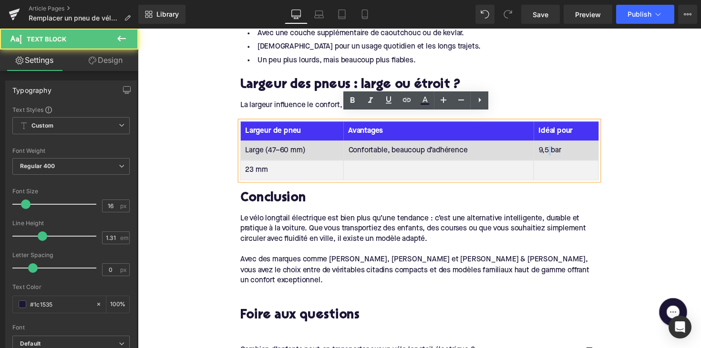
click at [556, 143] on td "9,5 bar" at bounding box center [576, 153] width 66 height 20
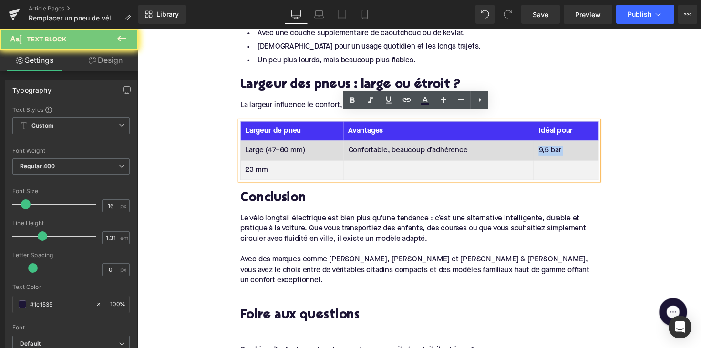
click at [556, 143] on td "9,5 bar" at bounding box center [576, 153] width 66 height 20
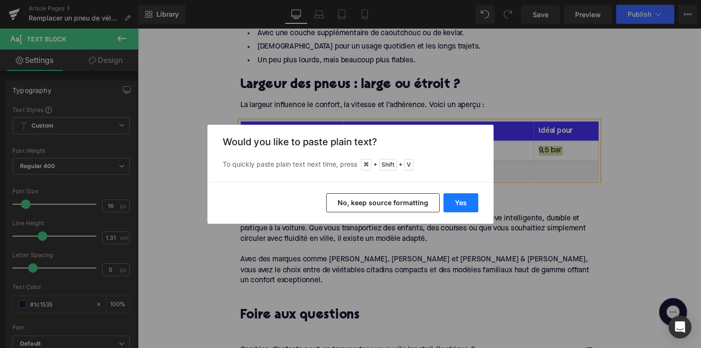
click at [463, 200] on button "Yes" at bounding box center [460, 203] width 35 height 19
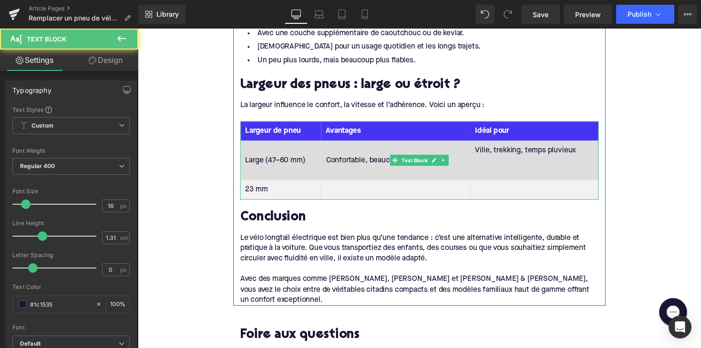
click at [496, 166] on td "Ville, trekking, temps pluvieux" at bounding box center [543, 163] width 131 height 40
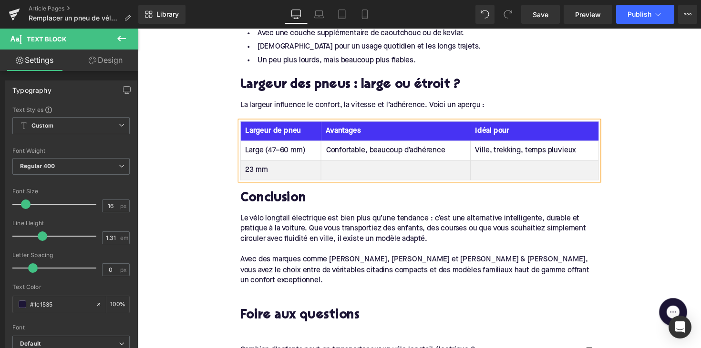
click at [262, 164] on td "23 mm" at bounding box center [284, 174] width 82 height 20
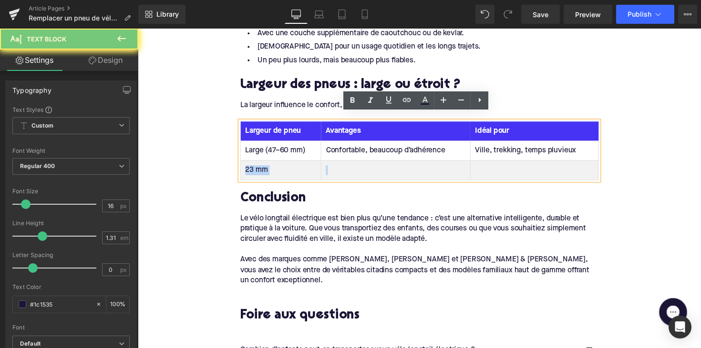
click at [262, 164] on td "23 mm" at bounding box center [284, 174] width 82 height 20
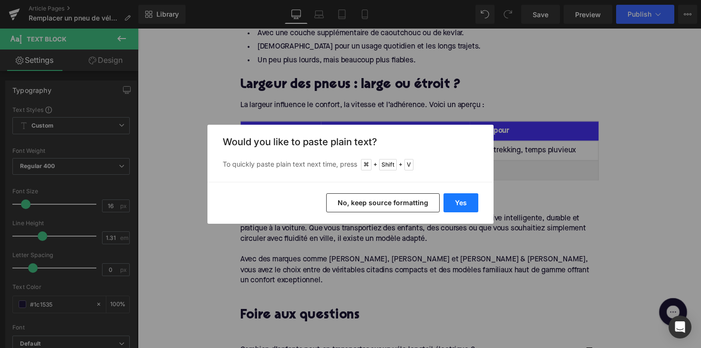
click at [451, 198] on button "Yes" at bounding box center [460, 203] width 35 height 19
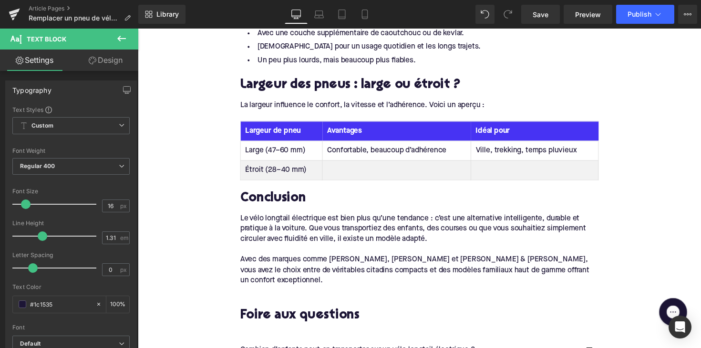
click at [365, 170] on td at bounding box center [403, 174] width 152 height 20
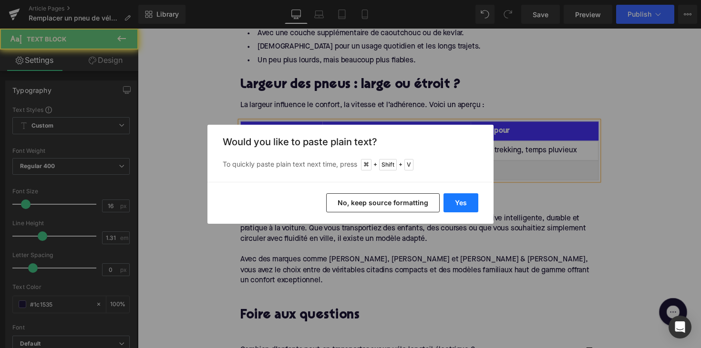
click at [457, 206] on button "Yes" at bounding box center [460, 203] width 35 height 19
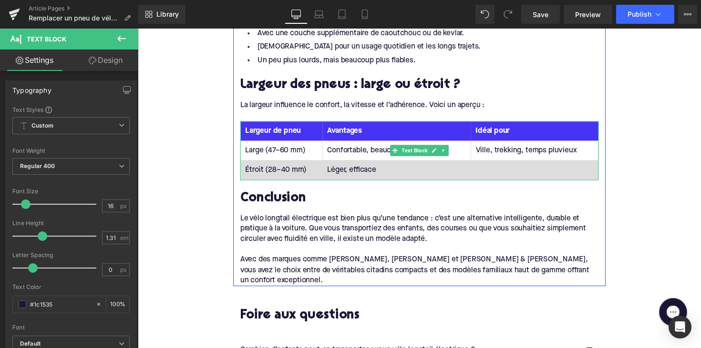
click at [504, 168] on td at bounding box center [544, 174] width 131 height 20
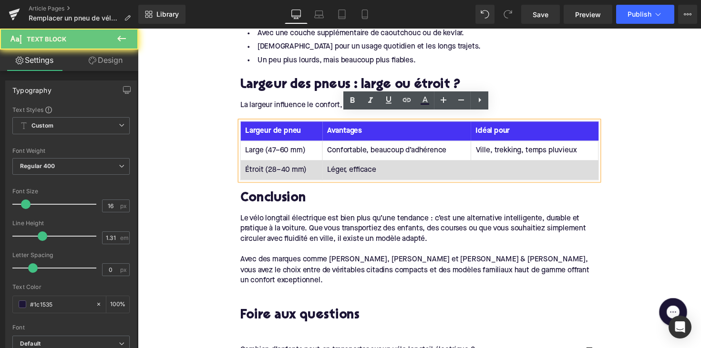
click at [504, 168] on td at bounding box center [544, 174] width 131 height 20
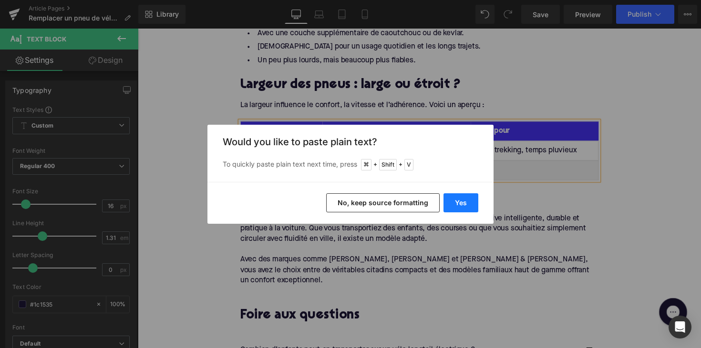
click at [459, 197] on button "Yes" at bounding box center [460, 203] width 35 height 19
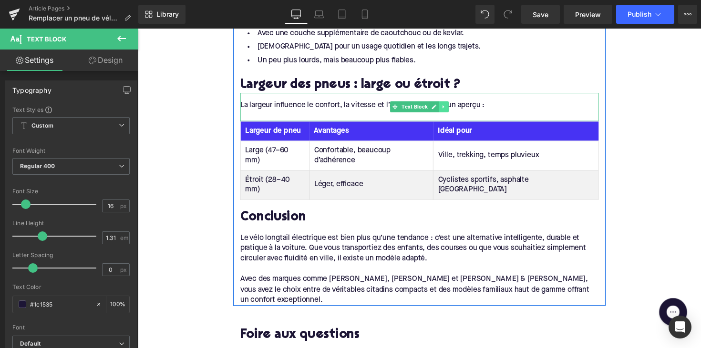
click at [450, 106] on icon at bounding box center [451, 109] width 5 height 6
click at [446, 106] on icon at bounding box center [445, 109] width 5 height 6
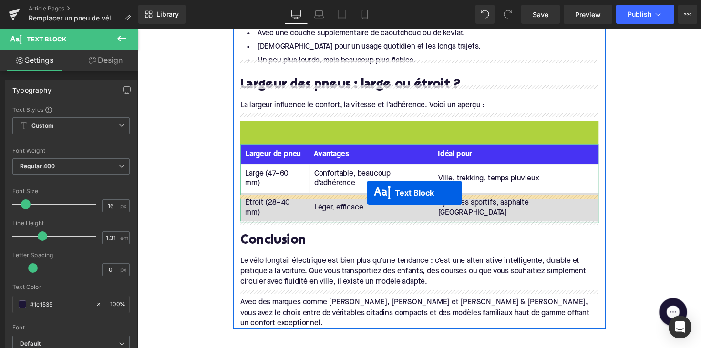
drag, startPoint x: 399, startPoint y: 131, endPoint x: 372, endPoint y: 197, distance: 71.0
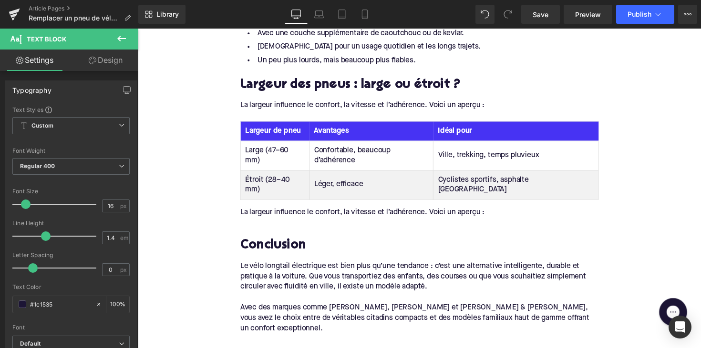
click at [315, 212] on div "La largeur influence le confort, la vitesse et l’adhérence. Voici un aperçu :" at bounding box center [426, 217] width 367 height 10
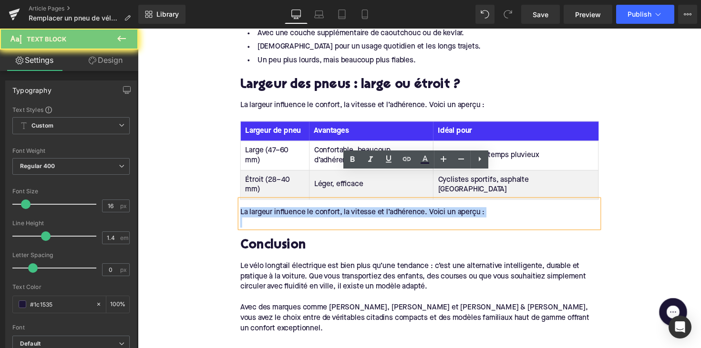
click at [315, 212] on div "La largeur influence le confort, la vitesse et l’adhérence. Voici un aperçu :" at bounding box center [426, 217] width 367 height 10
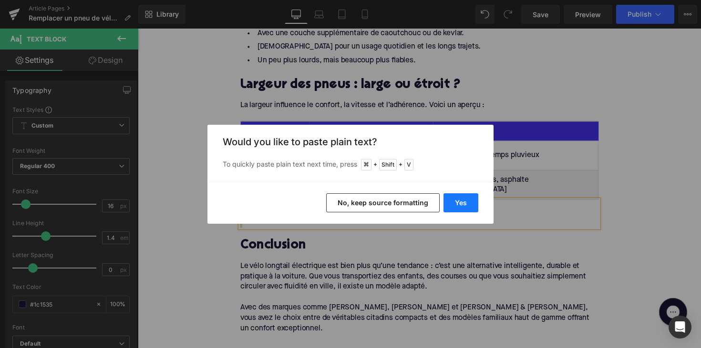
click at [464, 205] on button "Yes" at bounding box center [460, 203] width 35 height 19
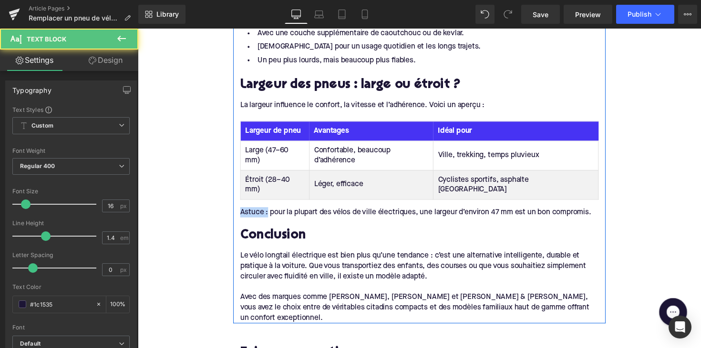
drag, startPoint x: 268, startPoint y: 190, endPoint x: 240, endPoint y: 190, distance: 28.1
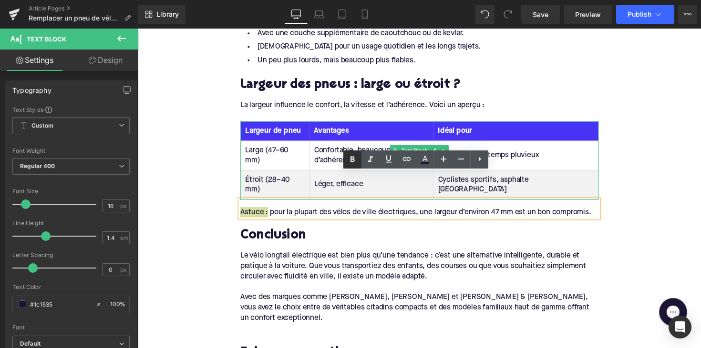
click at [350, 163] on icon at bounding box center [352, 159] width 11 height 11
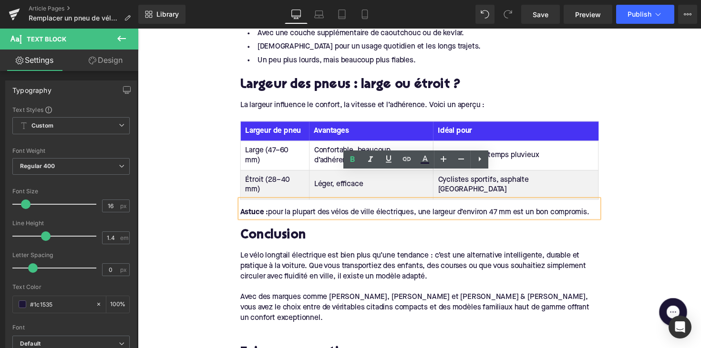
click at [279, 234] on h2 "Conclusion" at bounding box center [426, 241] width 367 height 15
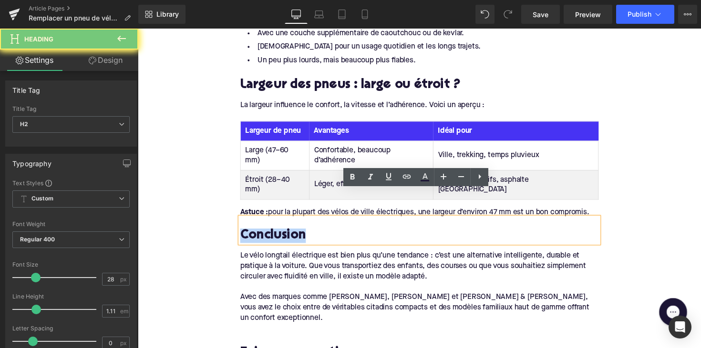
paste div
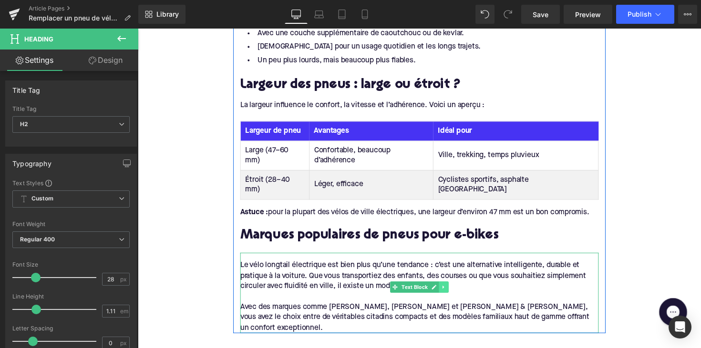
click at [448, 288] on link at bounding box center [451, 293] width 10 height 11
click at [453, 291] on icon at bounding box center [455, 293] width 5 height 5
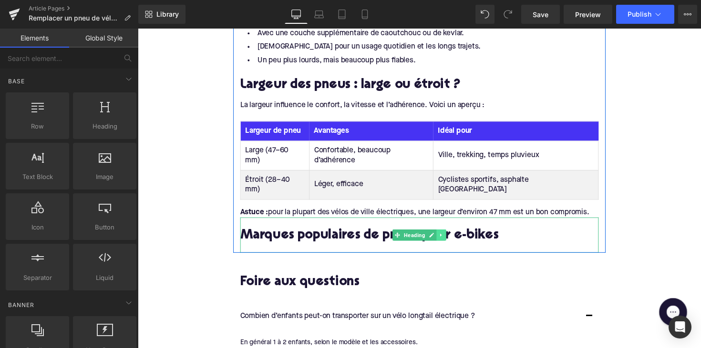
click at [447, 237] on icon at bounding box center [448, 240] width 5 height 6
click at [443, 237] on icon at bounding box center [443, 239] width 5 height 5
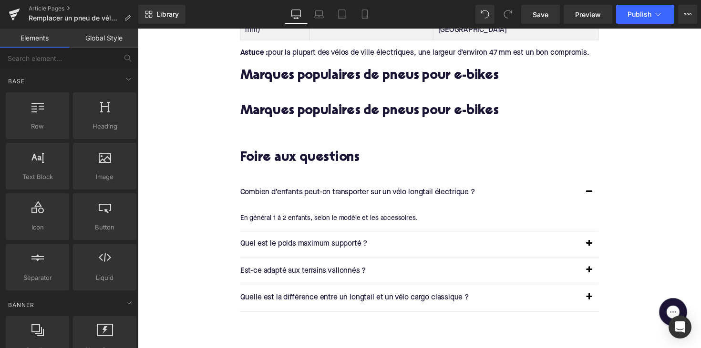
scroll to position [1785, 0]
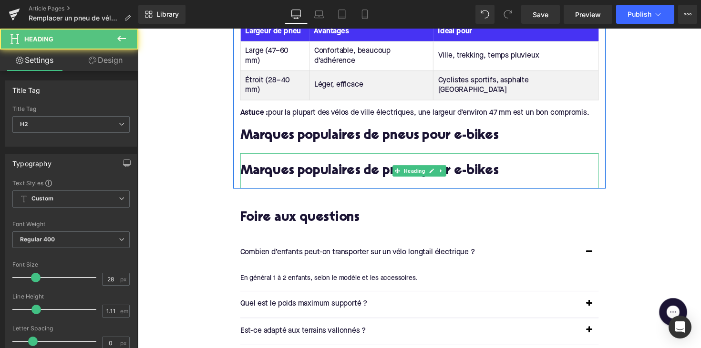
click at [317, 168] on h2 "Marques populaires de pneus pour e-bikes" at bounding box center [426, 175] width 367 height 15
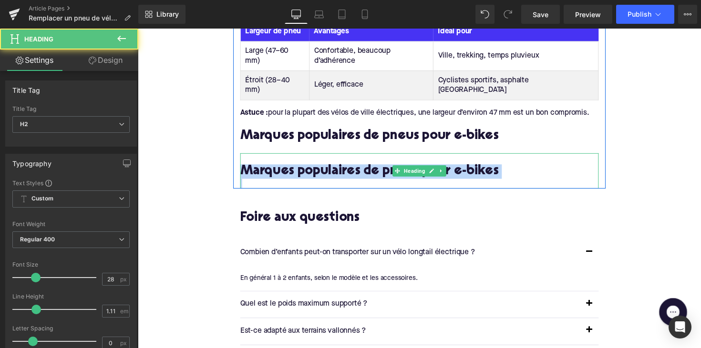
click at [317, 168] on h2 "Marques populaires de pneus pour e-bikes" at bounding box center [426, 175] width 367 height 15
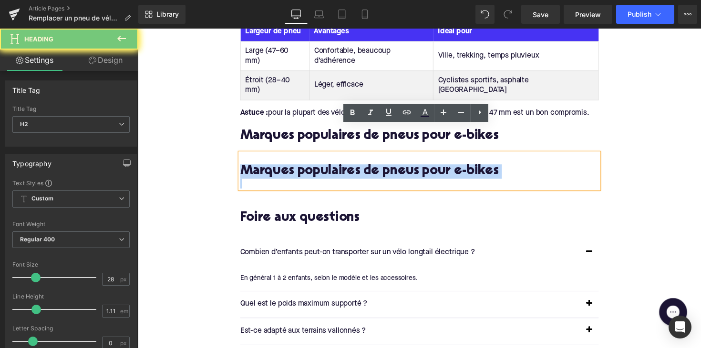
paste div
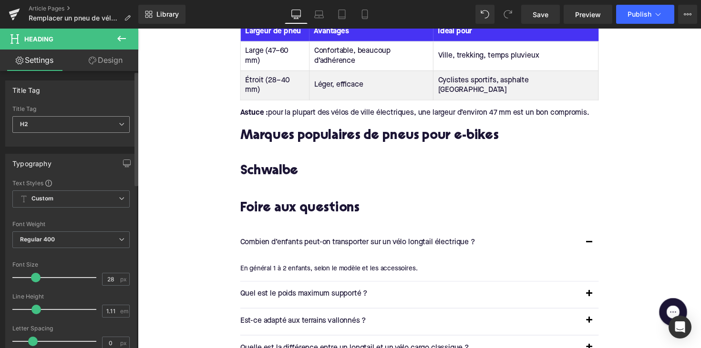
click at [116, 128] on span "H2" at bounding box center [70, 124] width 117 height 17
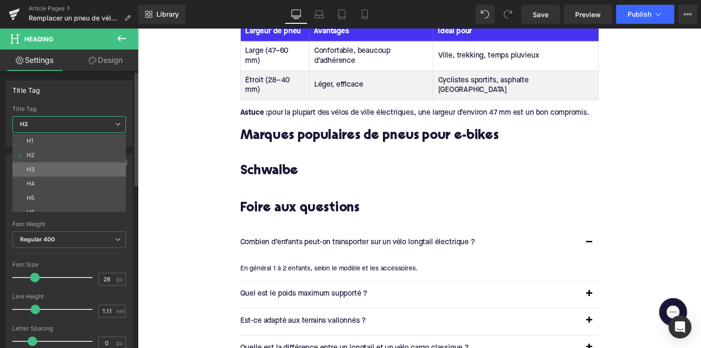
click at [102, 167] on li "H3" at bounding box center [71, 170] width 118 height 14
type input "24"
type input "1.29"
type input "100"
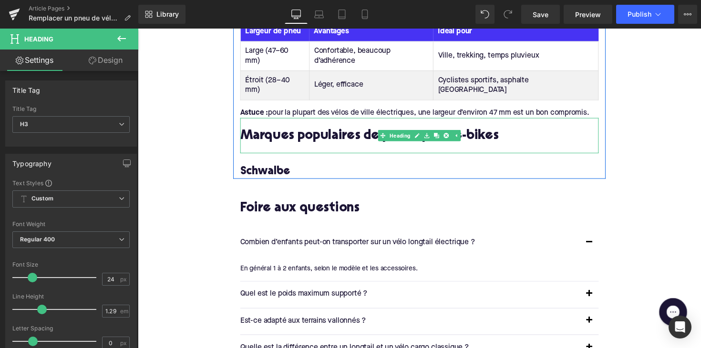
click at [254, 146] on div at bounding box center [426, 151] width 367 height 10
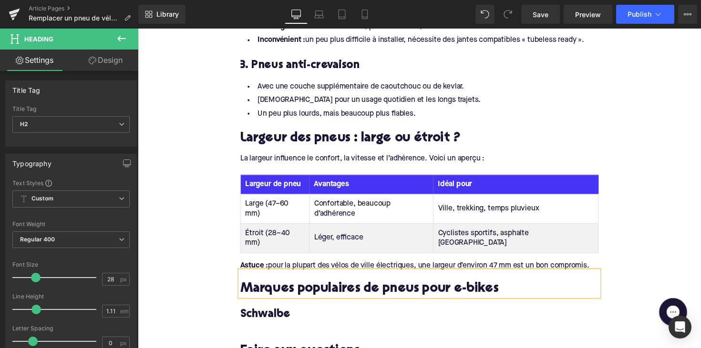
scroll to position [1613, 0]
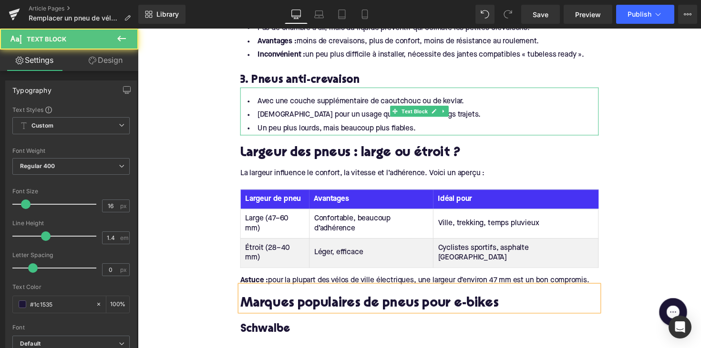
click at [415, 114] on li "Idéal pour un usage quotidien et les longs trajets." at bounding box center [426, 118] width 367 height 14
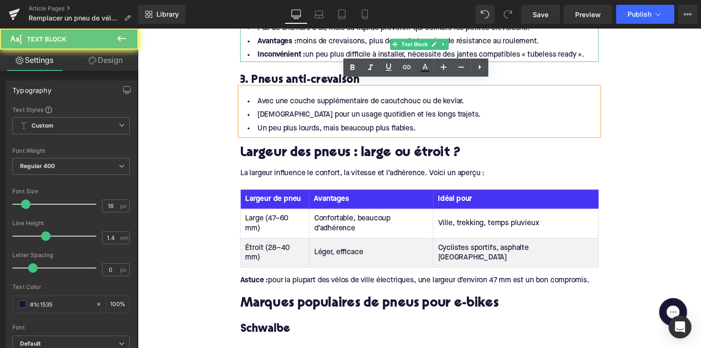
drag, startPoint x: 373, startPoint y: 53, endPoint x: 520, endPoint y: 95, distance: 152.7
click at [373, 53] on li "Inconvénient : un peu plus difficile à installer, nécessite des jantes compatib…" at bounding box center [426, 56] width 367 height 14
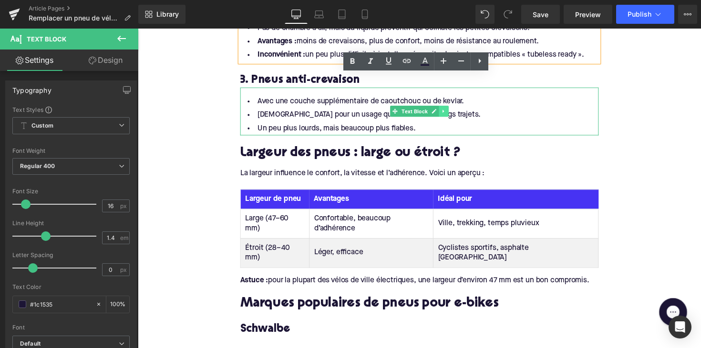
click at [449, 111] on icon at bounding box center [451, 114] width 5 height 6
click at [445, 111] on icon at bounding box center [445, 113] width 5 height 5
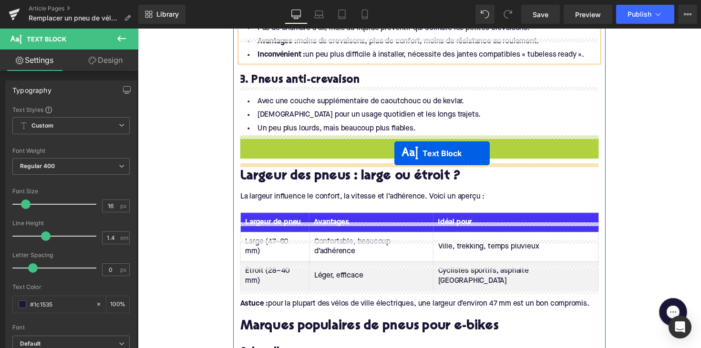
scroll to position [1689, 0]
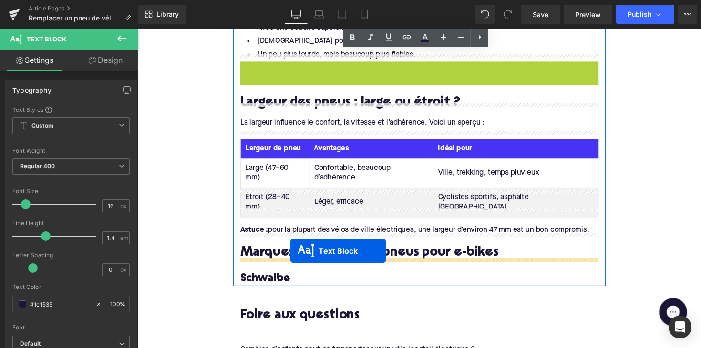
drag, startPoint x: 400, startPoint y: 154, endPoint x: 294, endPoint y: 258, distance: 149.0
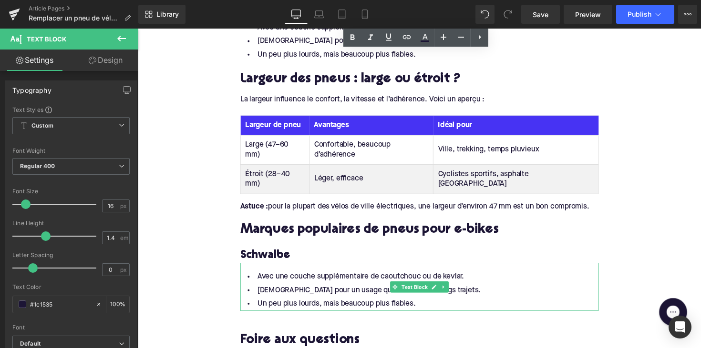
click at [300, 304] on li "Un peu plus lourds, mais beaucoup plus fiables." at bounding box center [426, 311] width 367 height 14
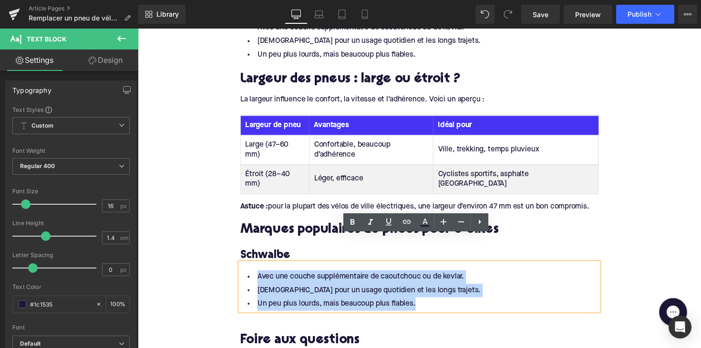
drag, startPoint x: 422, startPoint y: 282, endPoint x: 226, endPoint y: 256, distance: 197.2
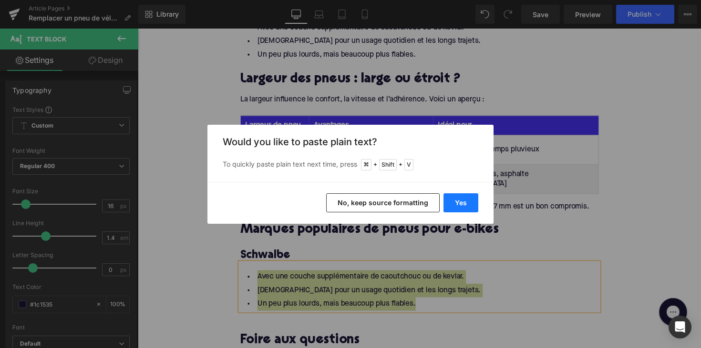
click at [461, 203] on button "Yes" at bounding box center [460, 203] width 35 height 19
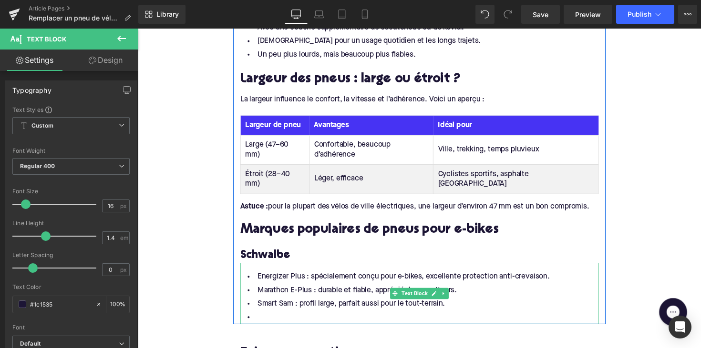
click at [269, 318] on li at bounding box center [426, 325] width 367 height 14
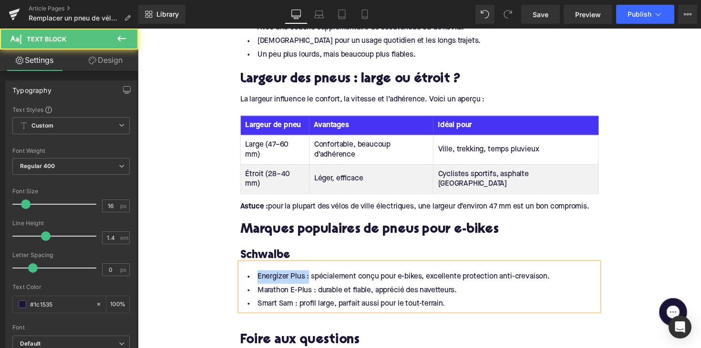
drag, startPoint x: 310, startPoint y: 256, endPoint x: 219, endPoint y: 256, distance: 90.6
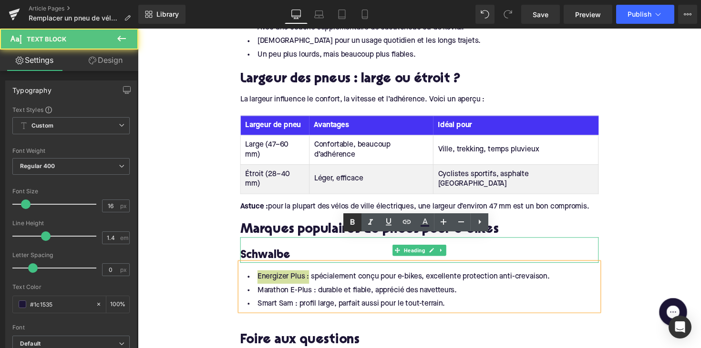
click at [356, 220] on icon at bounding box center [352, 222] width 11 height 11
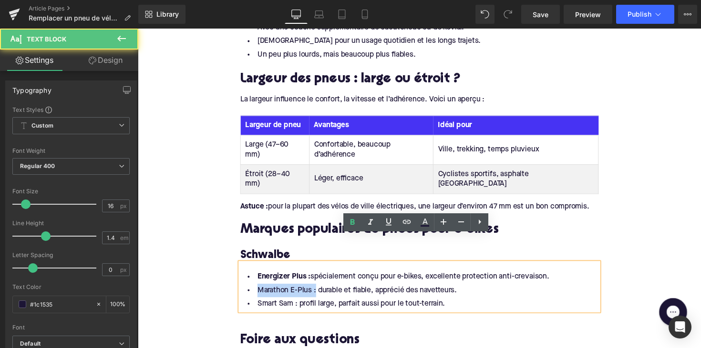
drag, startPoint x: 317, startPoint y: 270, endPoint x: 219, endPoint y: 270, distance: 97.3
click at [348, 221] on icon at bounding box center [352, 222] width 11 height 11
drag, startPoint x: 297, startPoint y: 283, endPoint x: 219, endPoint y: 283, distance: 78.2
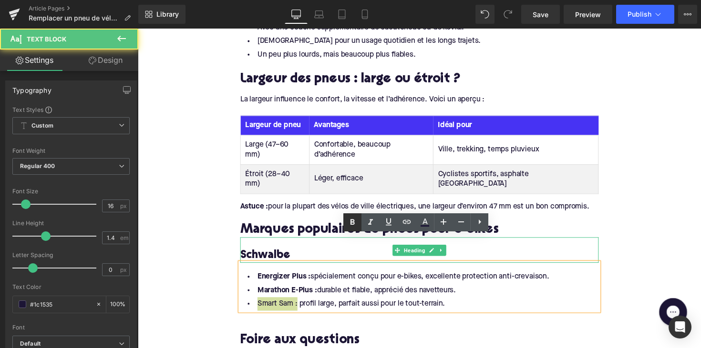
click at [358, 219] on icon at bounding box center [352, 222] width 11 height 11
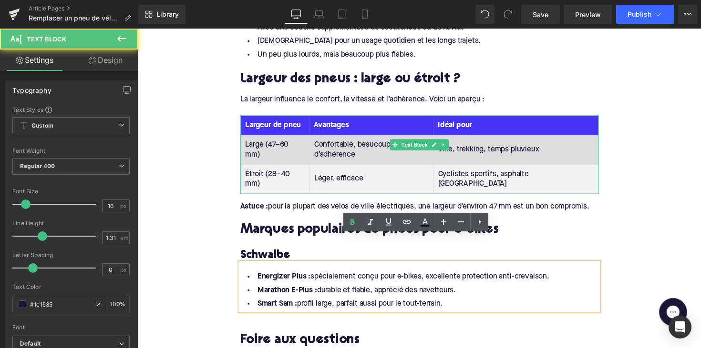
click at [360, 149] on td "Confortable, beaucoup d’adhérence" at bounding box center [376, 153] width 127 height 30
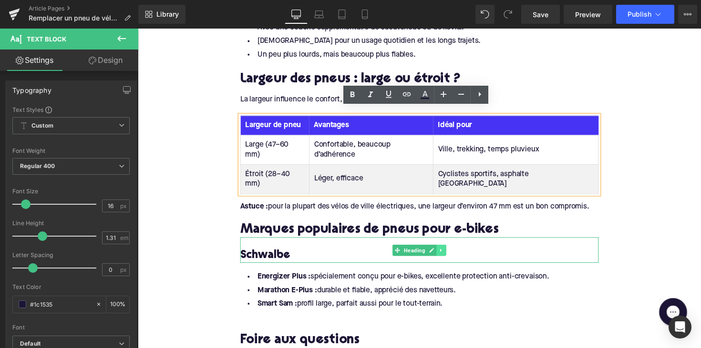
click at [444, 250] on link at bounding box center [449, 255] width 10 height 11
click at [441, 253] on icon at bounding box center [443, 255] width 5 height 5
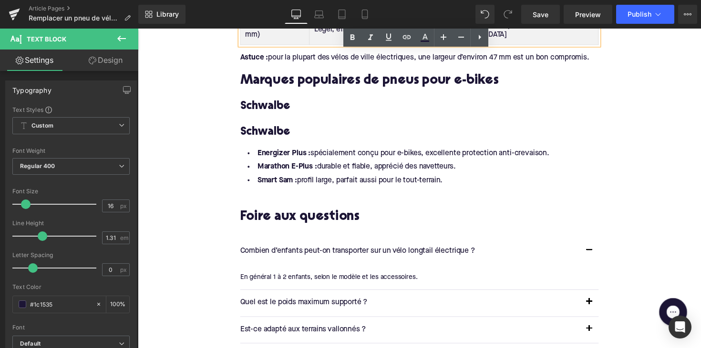
scroll to position [1805, 0]
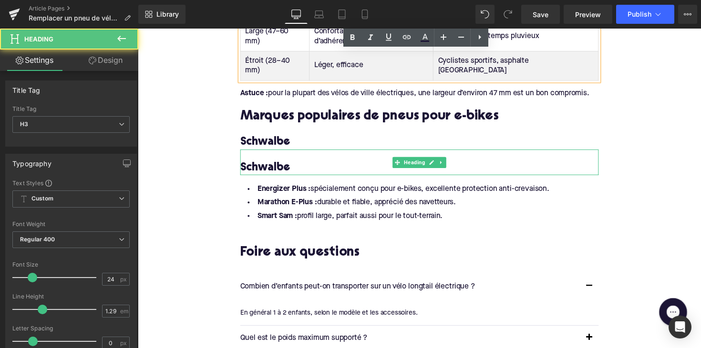
click at [381, 164] on h3 "Schwalbe" at bounding box center [426, 171] width 367 height 15
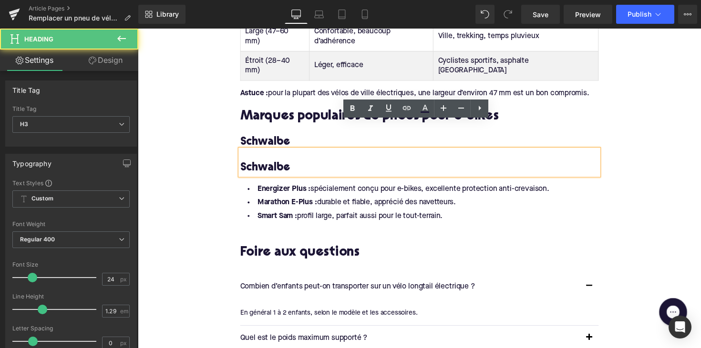
click at [297, 112] on h2 "Marques populaires de pneus pour e-bikes" at bounding box center [426, 119] width 367 height 15
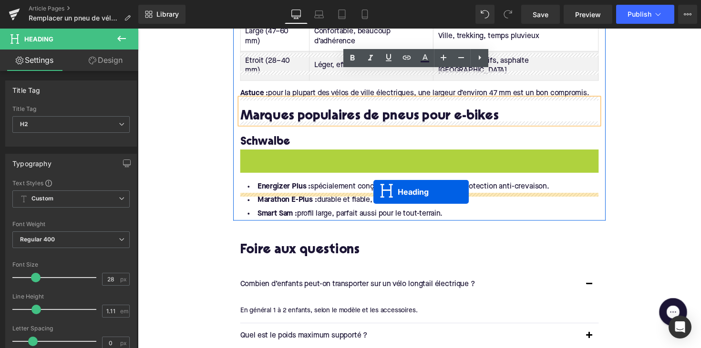
drag, startPoint x: 401, startPoint y: 141, endPoint x: 379, endPoint y: 196, distance: 59.7
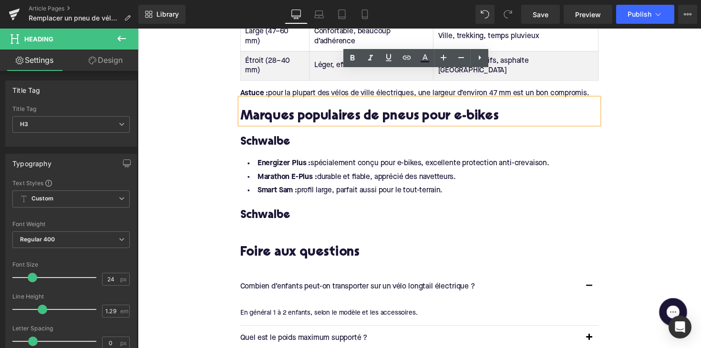
click at [264, 202] on div "Schwalbe Heading" at bounding box center [426, 215] width 367 height 26
click at [264, 213] on h3 "Schwalbe" at bounding box center [426, 220] width 367 height 15
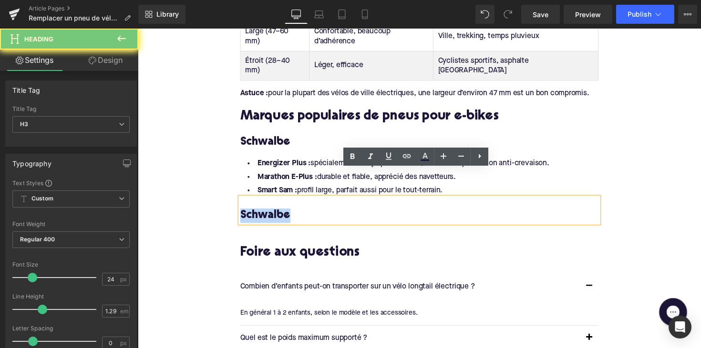
click at [264, 213] on h3 "Schwalbe" at bounding box center [426, 220] width 367 height 15
paste div
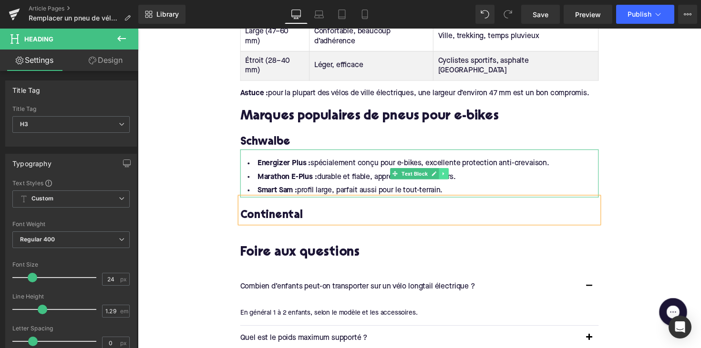
click at [452, 172] on link at bounding box center [451, 177] width 10 height 11
click at [447, 172] on link at bounding box center [446, 177] width 10 height 11
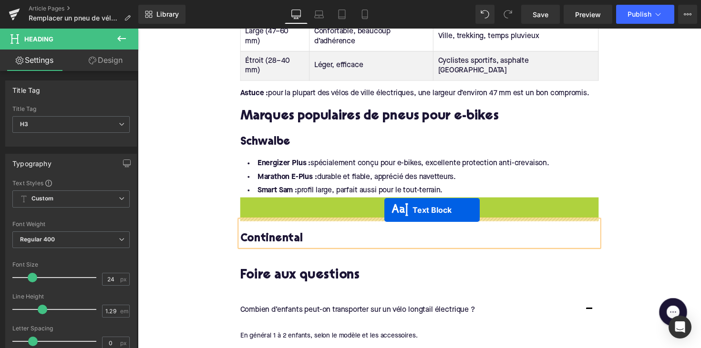
drag, startPoint x: 397, startPoint y: 196, endPoint x: 390, endPoint y: 215, distance: 19.1
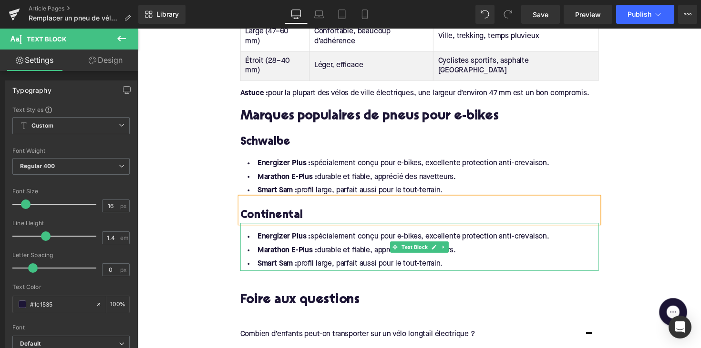
click at [399, 263] on li "Smart Sam : profil large, parfait aussi pour le tout-terrain." at bounding box center [426, 270] width 367 height 14
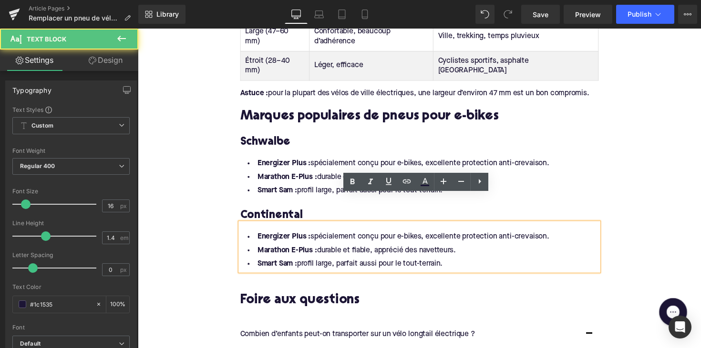
click at [461, 263] on li "Smart Sam : profil large, parfait aussi pour le tout-terrain." at bounding box center [426, 270] width 367 height 14
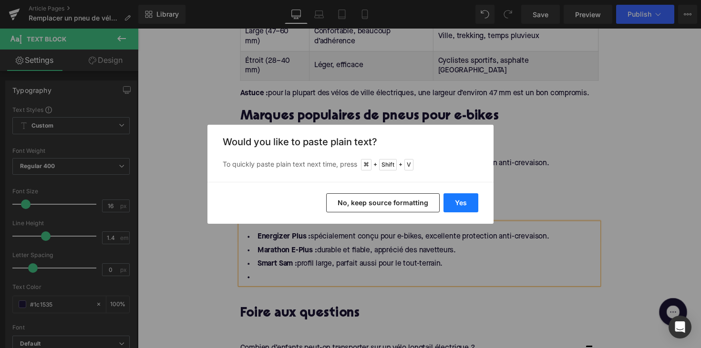
click at [458, 195] on button "Yes" at bounding box center [460, 203] width 35 height 19
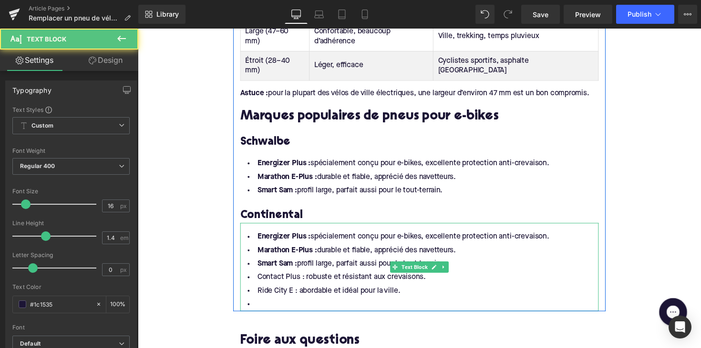
click at [460, 263] on li "Smart Sam : profil large, parfait aussi pour le tout-terrain." at bounding box center [426, 270] width 367 height 14
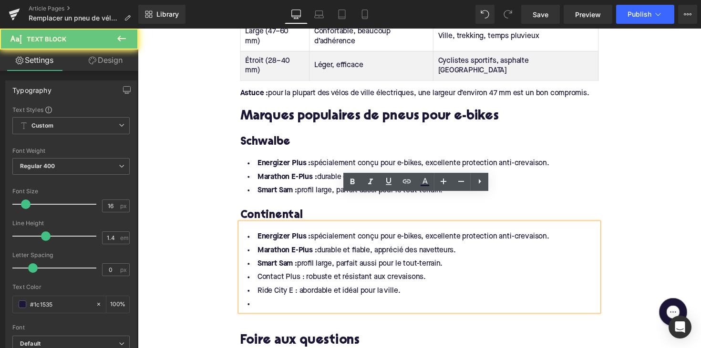
drag, startPoint x: 470, startPoint y: 239, endPoint x: 236, endPoint y: 213, distance: 235.5
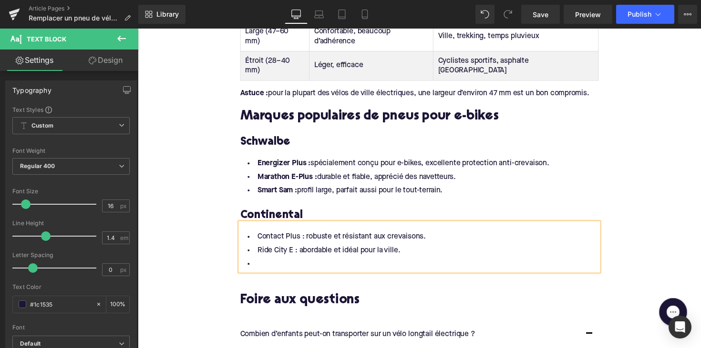
click at [259, 263] on li at bounding box center [426, 270] width 367 height 14
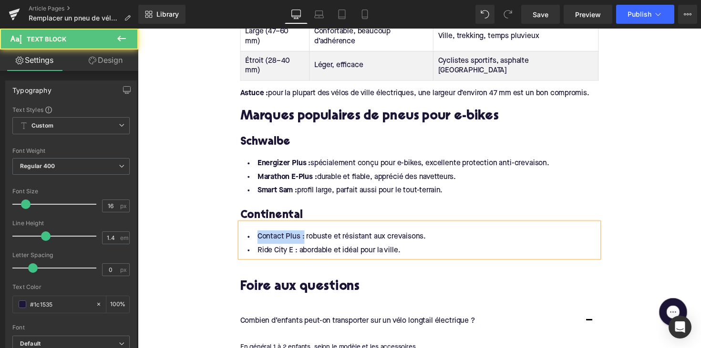
drag, startPoint x: 304, startPoint y: 217, endPoint x: 220, endPoint y: 217, distance: 84.4
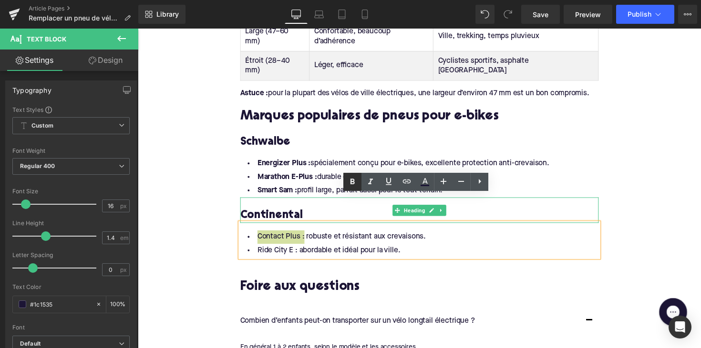
click at [350, 185] on icon at bounding box center [352, 181] width 11 height 11
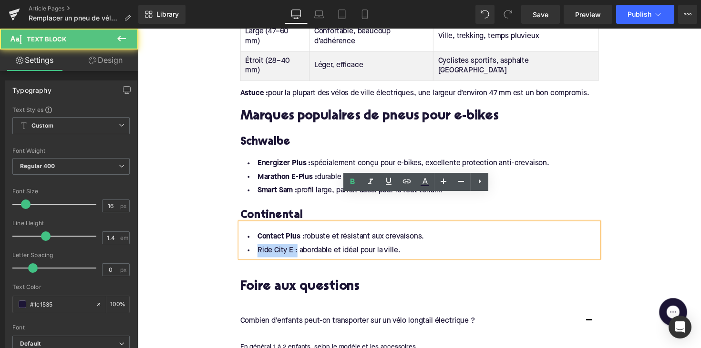
drag, startPoint x: 297, startPoint y: 228, endPoint x: 229, endPoint y: 226, distance: 68.7
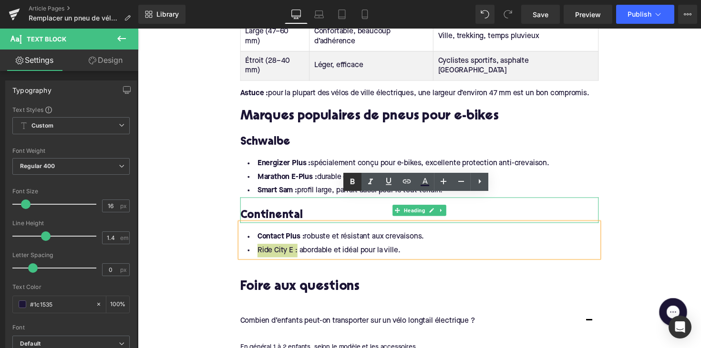
click at [348, 181] on icon at bounding box center [352, 181] width 11 height 11
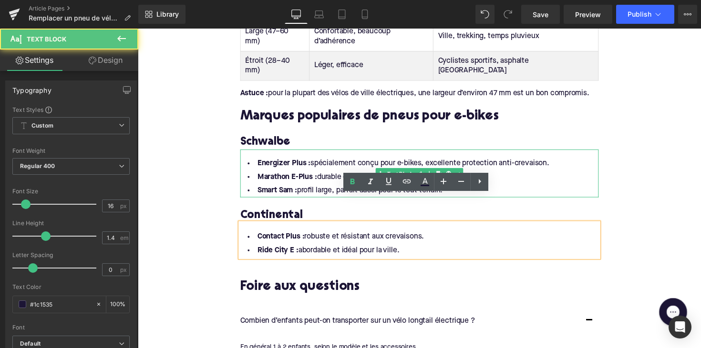
click at [335, 174] on li "Marathon E-Plus : durable et fiable, apprécié des navetteurs." at bounding box center [426, 181] width 367 height 14
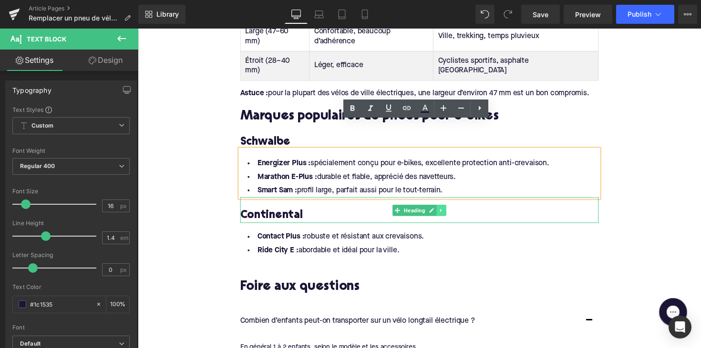
click at [448, 212] on icon at bounding box center [448, 215] width 5 height 6
click at [442, 212] on icon at bounding box center [443, 214] width 5 height 5
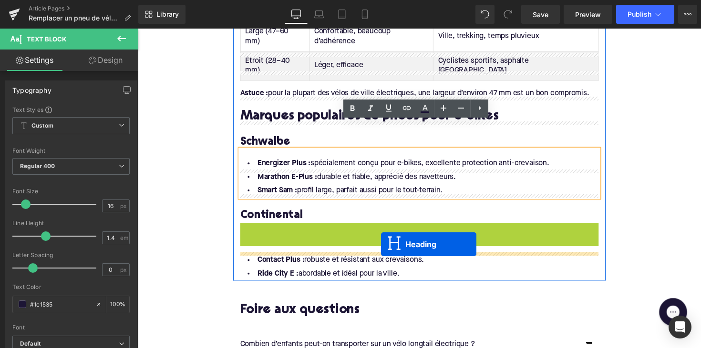
drag, startPoint x: 401, startPoint y: 211, endPoint x: 387, endPoint y: 250, distance: 41.2
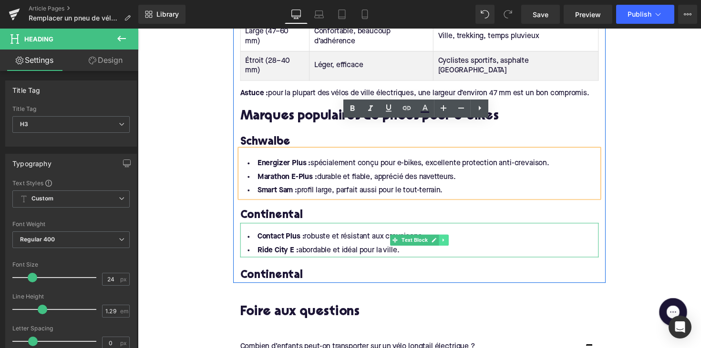
click at [450, 243] on icon at bounding box center [451, 246] width 5 height 6
click at [444, 243] on icon at bounding box center [445, 245] width 5 height 5
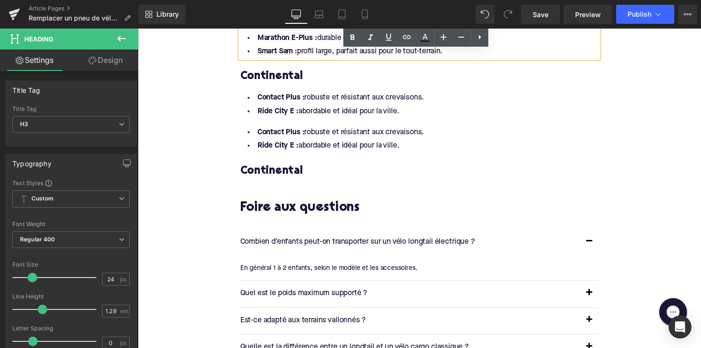
scroll to position [1922, 0]
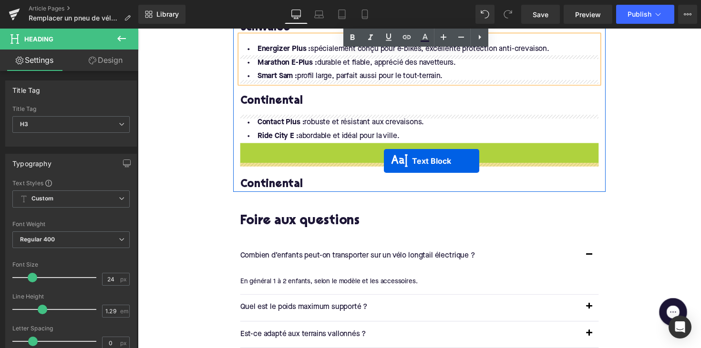
drag, startPoint x: 399, startPoint y: 132, endPoint x: 390, endPoint y: 164, distance: 33.8
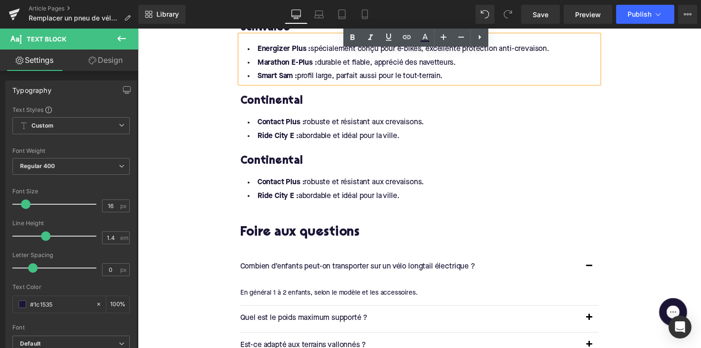
click at [275, 157] on h3 "Continental" at bounding box center [426, 164] width 367 height 15
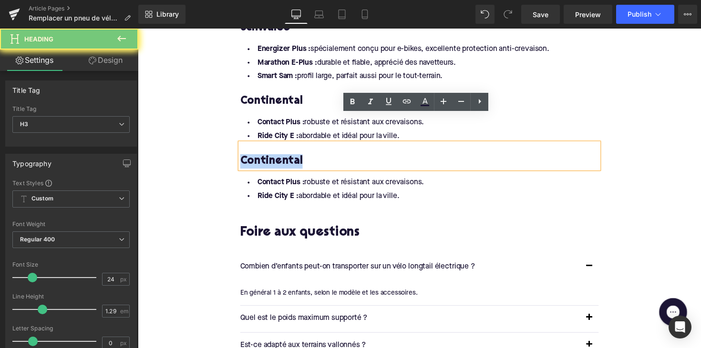
click at [275, 157] on h3 "Continental" at bounding box center [426, 164] width 367 height 15
paste div
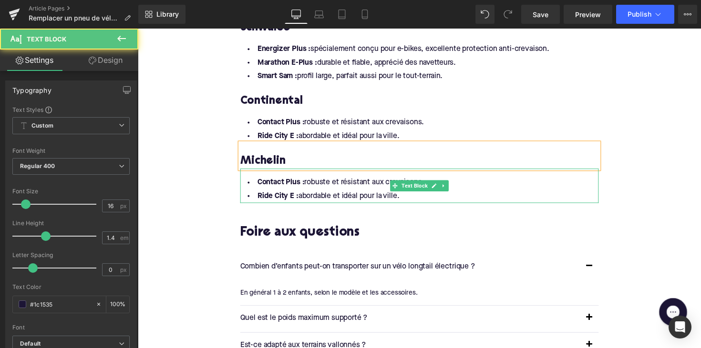
click at [409, 194] on li "Ride City E : abordable et idéal pour la ville." at bounding box center [426, 201] width 367 height 14
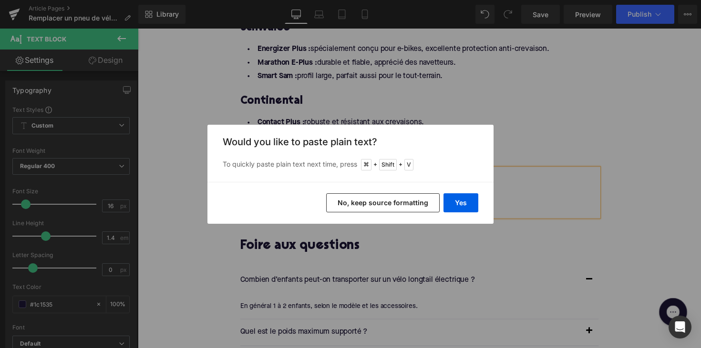
click at [458, 217] on div "Yes No, keep source formatting" at bounding box center [350, 203] width 286 height 42
click at [458, 206] on button "Yes" at bounding box center [460, 203] width 35 height 19
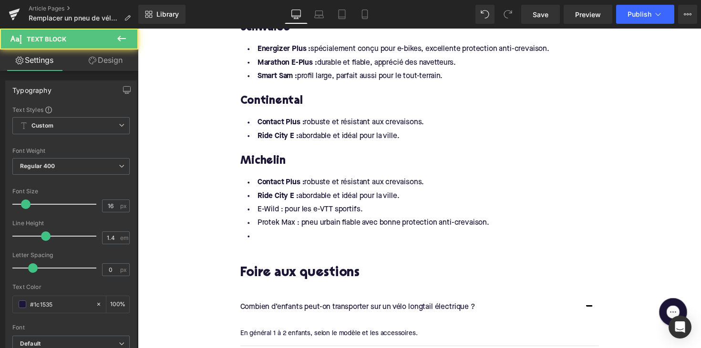
drag, startPoint x: 423, startPoint y: 172, endPoint x: 230, endPoint y: 152, distance: 193.7
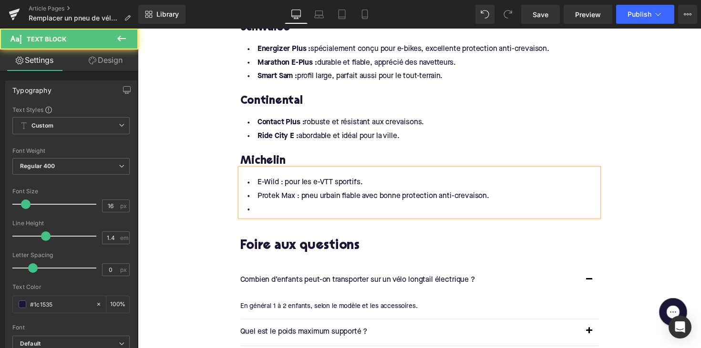
click at [262, 207] on li at bounding box center [426, 214] width 367 height 14
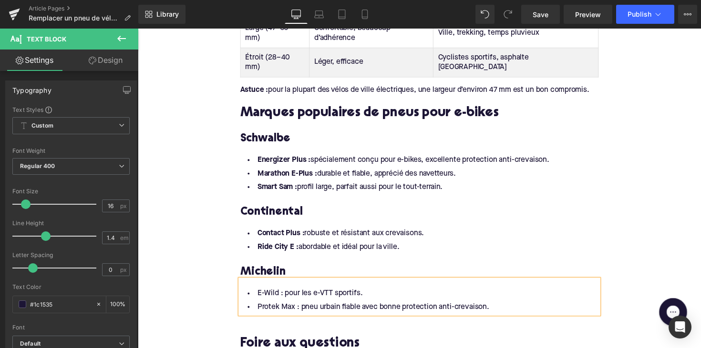
scroll to position [1790, 0]
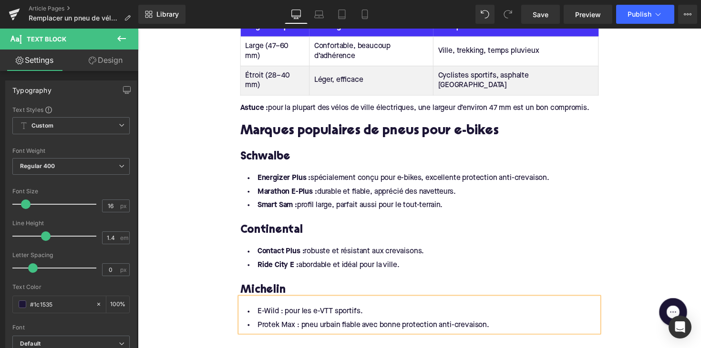
click at [368, 127] on h2 "Marques populaires de pneus pour e-bikes" at bounding box center [426, 134] width 367 height 15
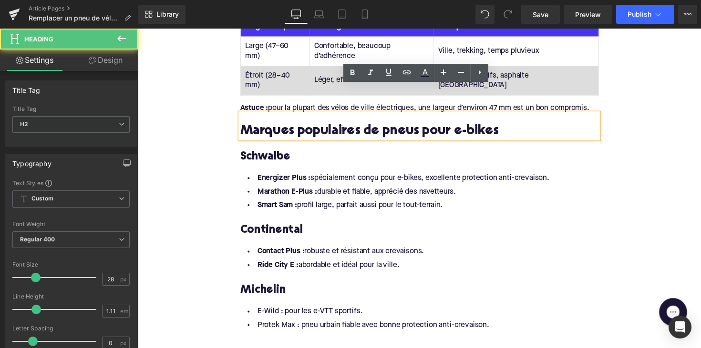
click at [308, 69] on div "Tableau des pressions de pneus Largeur de pneu Avantages Idéal pour Large (47–6…" at bounding box center [426, 57] width 367 height 81
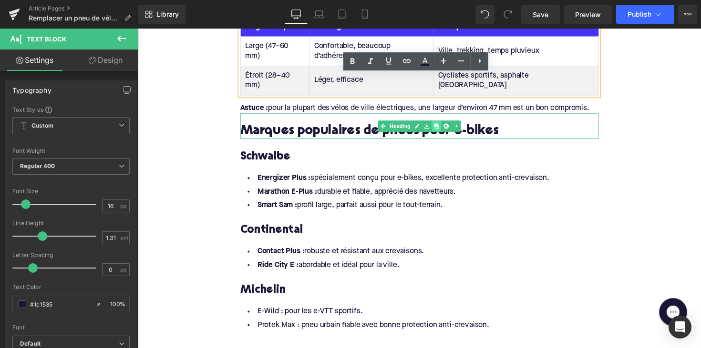
click at [442, 126] on icon at bounding box center [443, 128] width 5 height 5
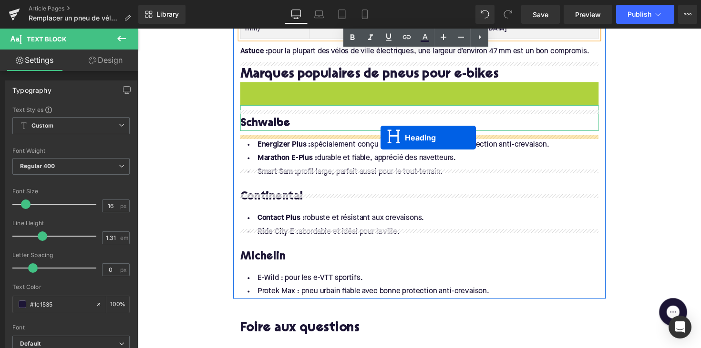
scroll to position [1890, 0]
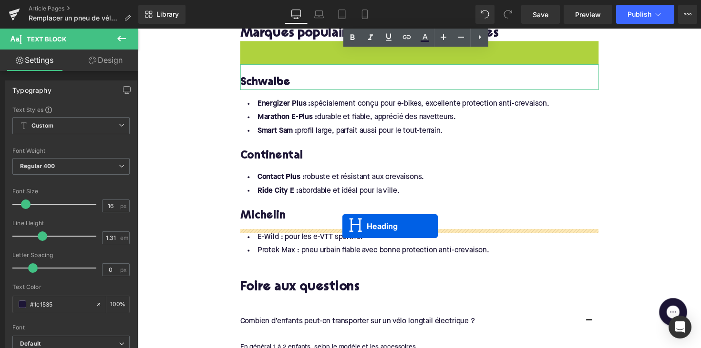
drag, startPoint x: 401, startPoint y: 128, endPoint x: 348, endPoint y: 231, distance: 116.6
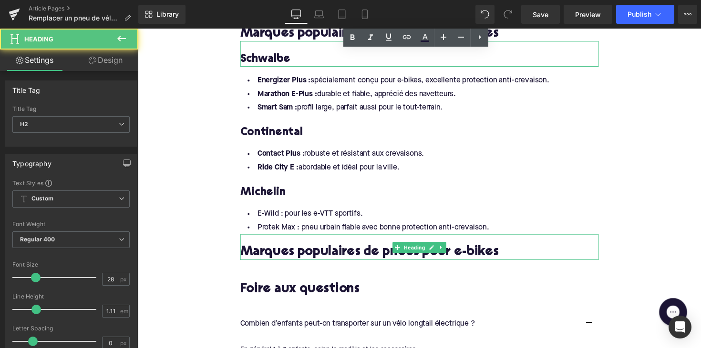
click at [316, 251] on h2 "Marques populaires de pneus pour e-bikes" at bounding box center [426, 258] width 367 height 15
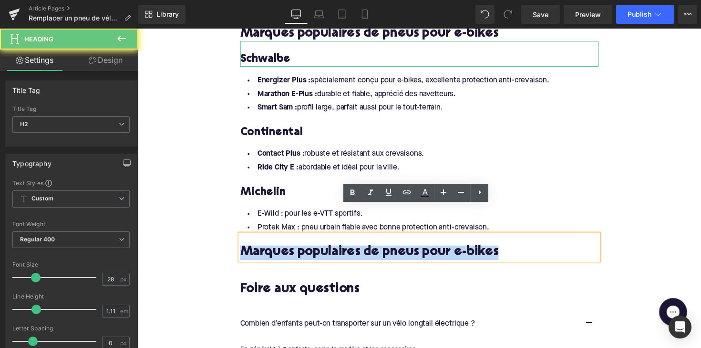
click at [316, 251] on h2 "Marques populaires de pneus pour e-bikes" at bounding box center [426, 258] width 367 height 15
paste div
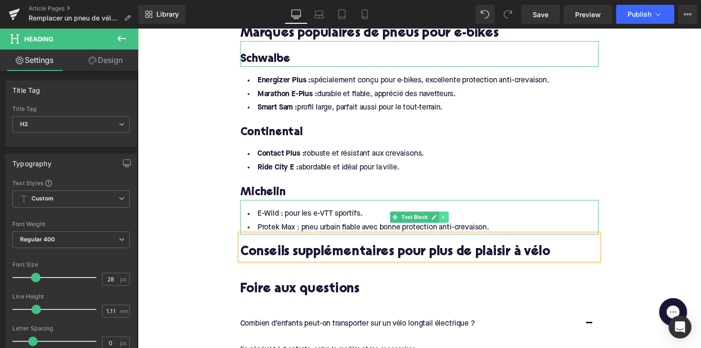
click at [451, 216] on link at bounding box center [451, 221] width 10 height 11
click at [444, 219] on icon at bounding box center [445, 221] width 5 height 5
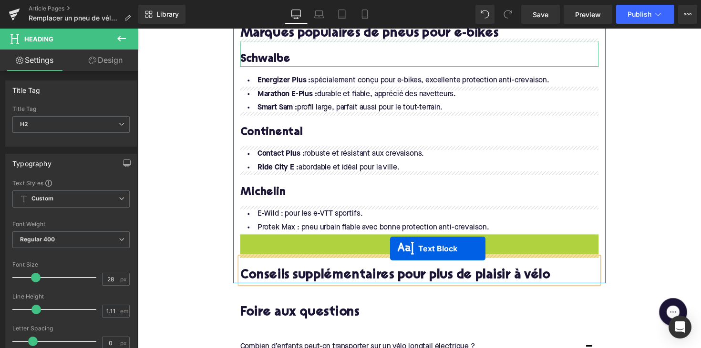
drag, startPoint x: 399, startPoint y: 229, endPoint x: 396, endPoint y: 254, distance: 24.9
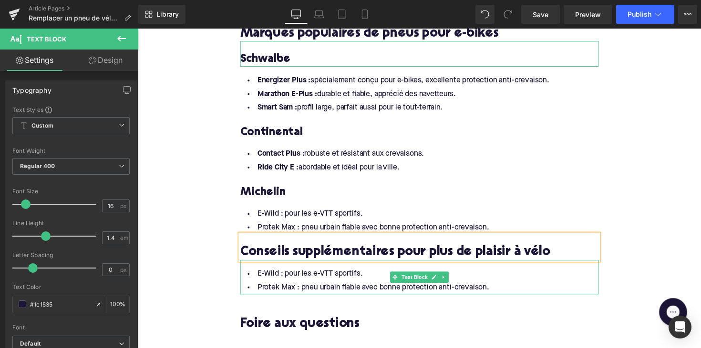
click at [318, 287] on li "Protek Max : pneu urbain fiable avec bonne protection anti-crevaison." at bounding box center [426, 294] width 367 height 14
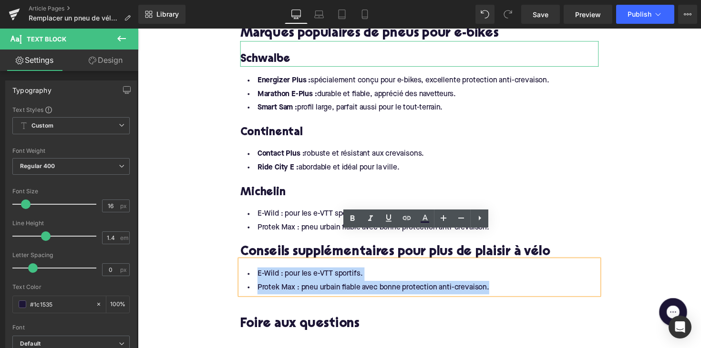
drag, startPoint x: 511, startPoint y: 266, endPoint x: 246, endPoint y: 243, distance: 266.6
click at [246, 266] on div "E-Wild : pour les e-VTT sportifs. Protek Max : pneu urbain fiable avec bonne pr…" at bounding box center [426, 283] width 367 height 35
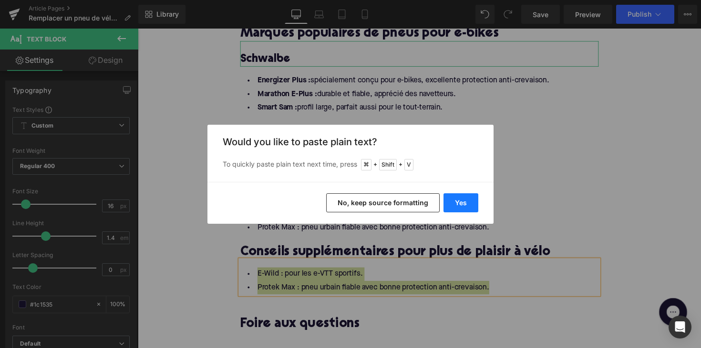
click at [472, 212] on button "Yes" at bounding box center [460, 203] width 35 height 19
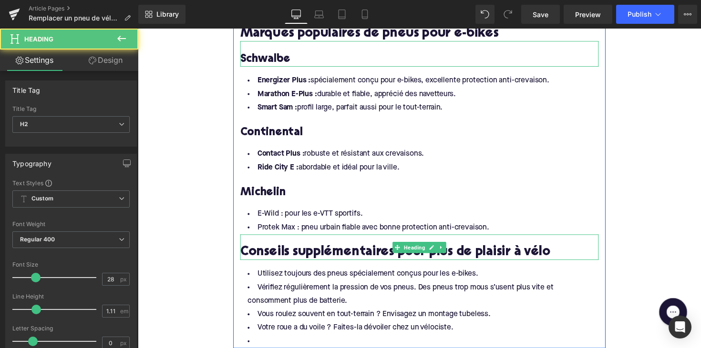
click at [345, 251] on h2 "Conseils supplémentaires pour plus de plaisir à vélo" at bounding box center [426, 258] width 367 height 15
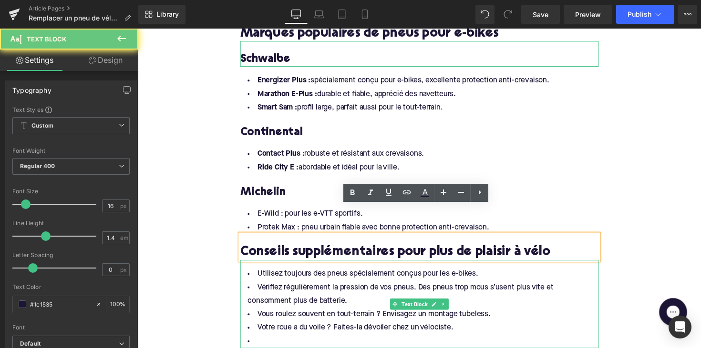
click at [269, 343] on li at bounding box center [426, 350] width 367 height 14
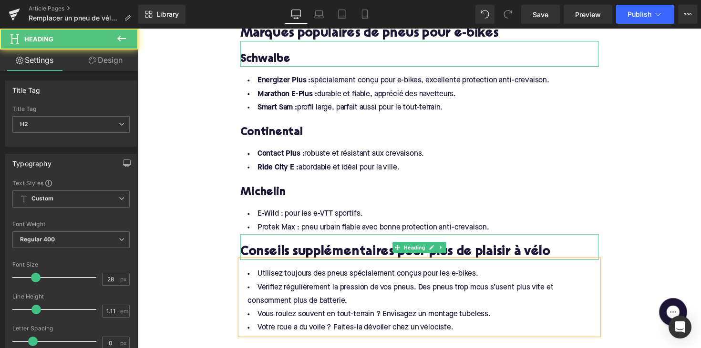
click at [279, 251] on h2 "Conseils supplémentaires pour plus de plaisir à vélo" at bounding box center [426, 258] width 367 height 15
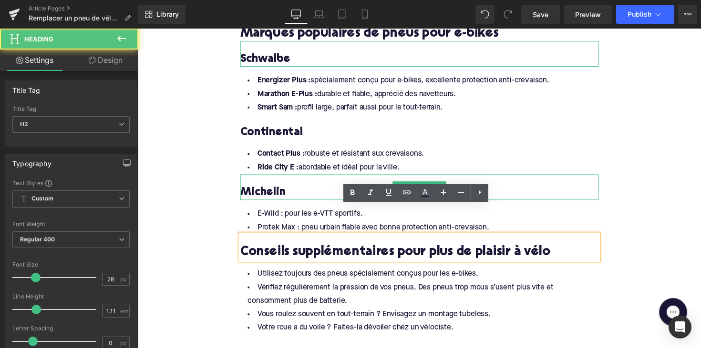
click at [273, 190] on h3 "Michelin" at bounding box center [426, 197] width 367 height 15
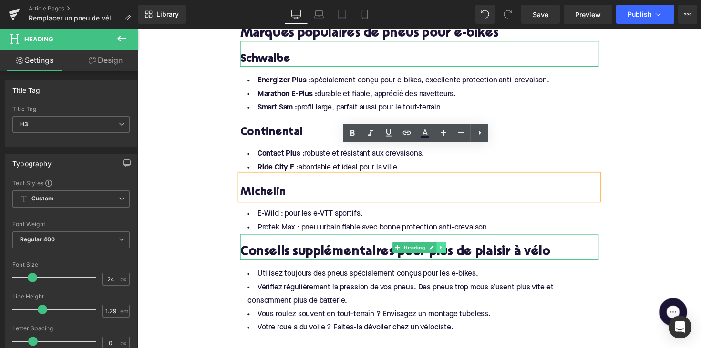
click at [448, 250] on icon at bounding box center [448, 253] width 5 height 6
click at [442, 250] on icon at bounding box center [443, 252] width 5 height 5
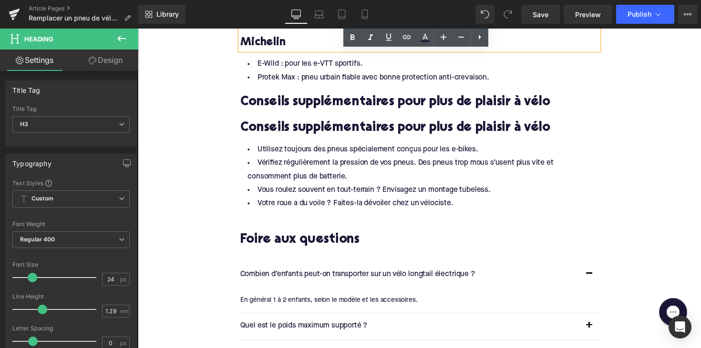
scroll to position [2025, 0]
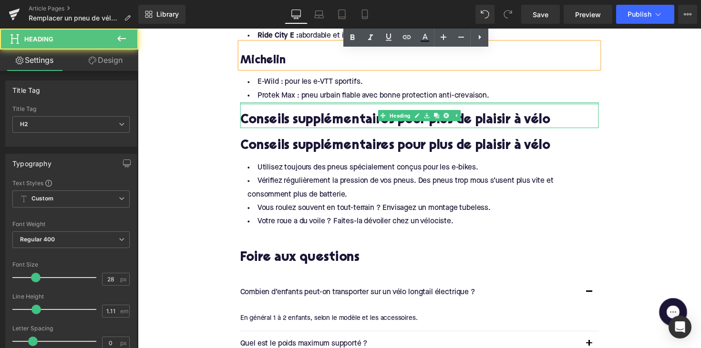
click at [337, 104] on div at bounding box center [426, 105] width 367 height 2
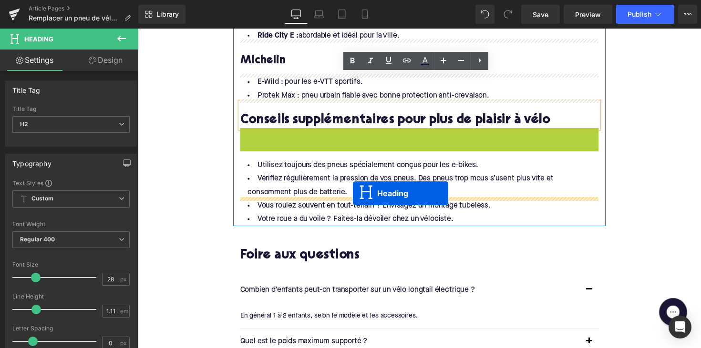
drag, startPoint x: 401, startPoint y: 113, endPoint x: 358, endPoint y: 198, distance: 96.2
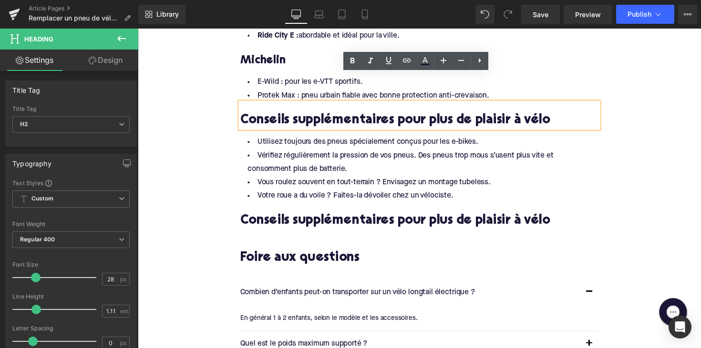
click at [324, 219] on h2 "Conseils supplémentaires pour plus de plaisir à vélo" at bounding box center [426, 226] width 367 height 15
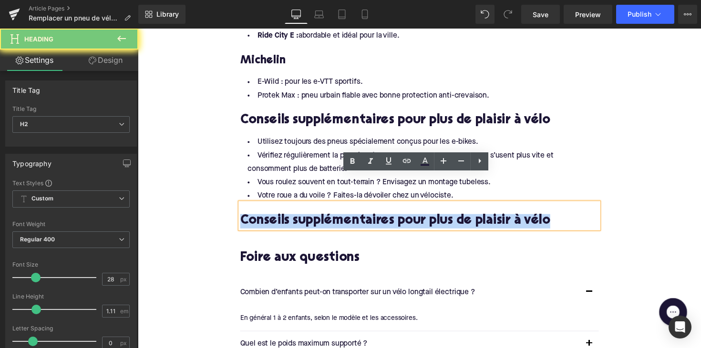
click at [324, 219] on h2 "Conseils supplémentaires pour plus de plaisir à vélo" at bounding box center [426, 226] width 367 height 15
paste div
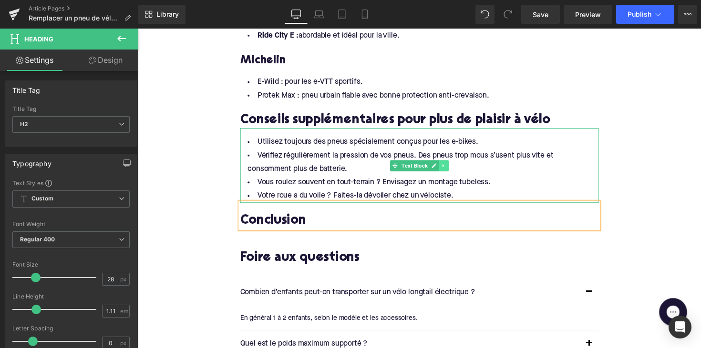
click at [451, 166] on icon at bounding box center [451, 169] width 5 height 6
click at [441, 164] on link at bounding box center [446, 169] width 10 height 11
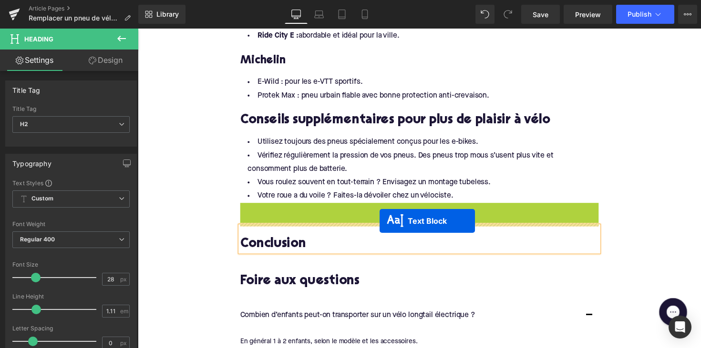
drag, startPoint x: 396, startPoint y: 214, endPoint x: 385, endPoint y: 226, distance: 16.2
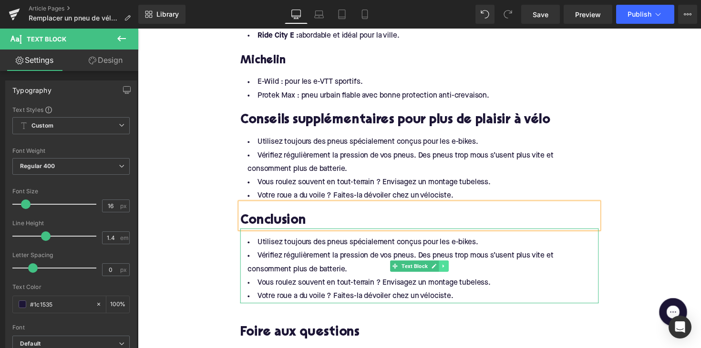
click at [451, 266] on link at bounding box center [451, 271] width 10 height 11
click at [451, 266] on link at bounding box center [456, 271] width 10 height 11
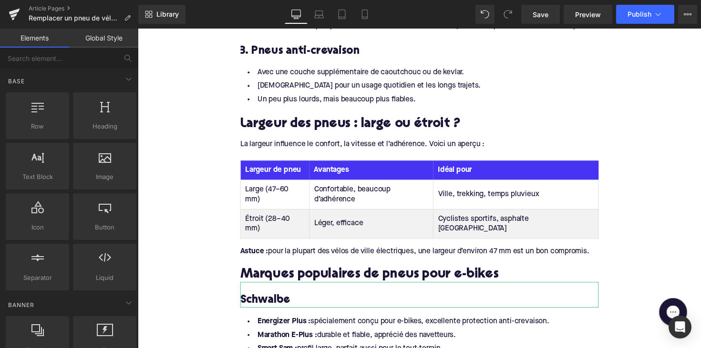
scroll to position [1640, 0]
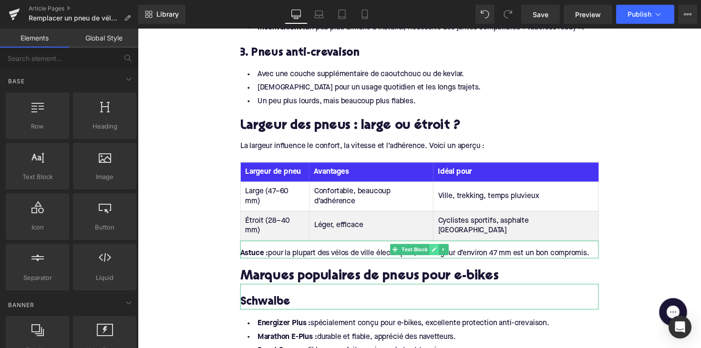
click at [436, 250] on link at bounding box center [441, 255] width 10 height 11
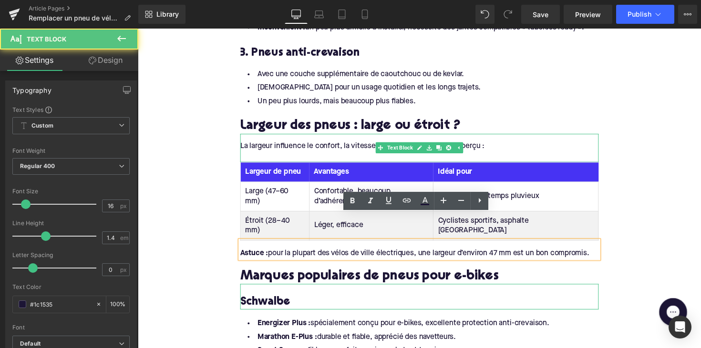
click at [498, 145] on div "La largeur influence le confort, la vitesse et l’adhérence. Voici un aperçu :" at bounding box center [426, 149] width 367 height 10
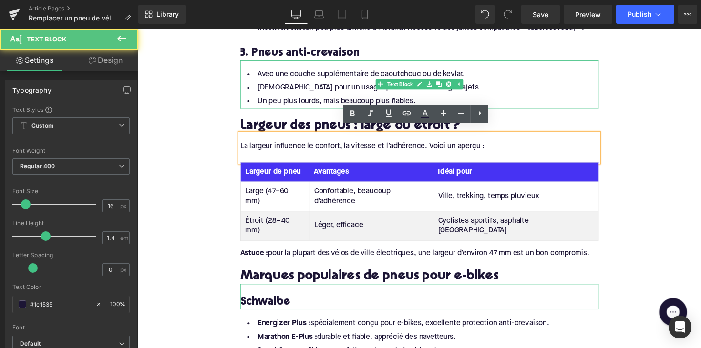
click at [495, 83] on li "Idéal pour un usage quotidien et les longs trajets." at bounding box center [426, 90] width 367 height 14
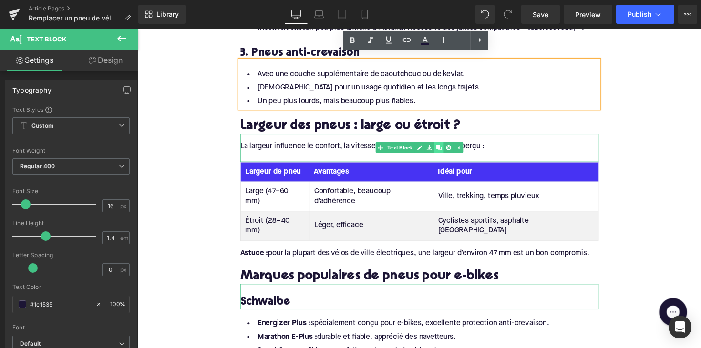
click at [446, 148] on icon at bounding box center [445, 150] width 5 height 5
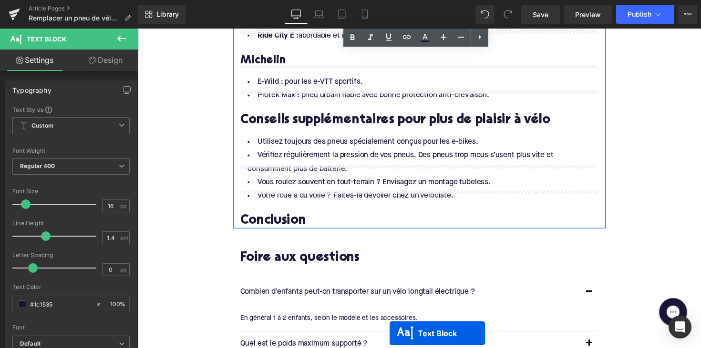
scroll to position [2087, 0]
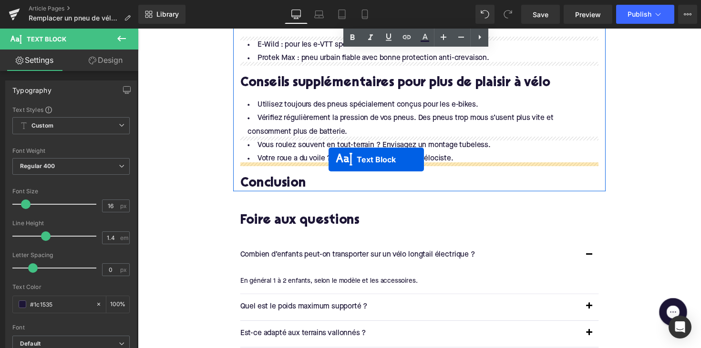
drag, startPoint x: 399, startPoint y: 171, endPoint x: 333, endPoint y: 163, distance: 66.8
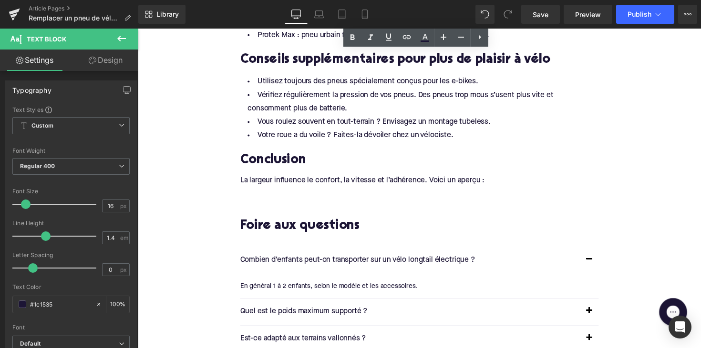
click at [323, 179] on div "La largeur influence le confort, la vitesse et l’adhérence. Voici un aperçu :" at bounding box center [426, 184] width 367 height 10
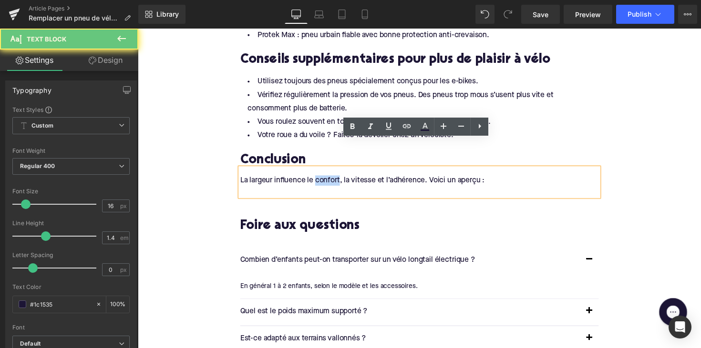
click at [323, 179] on div "La largeur influence le confort, la vitesse et l’adhérence. Voici un aperçu :" at bounding box center [426, 184] width 367 height 10
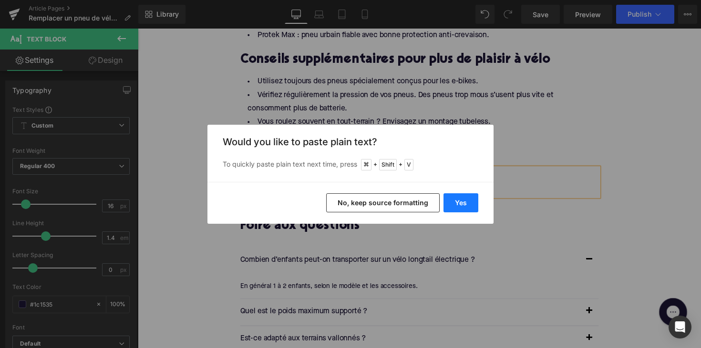
click at [457, 208] on button "Yes" at bounding box center [460, 203] width 35 height 19
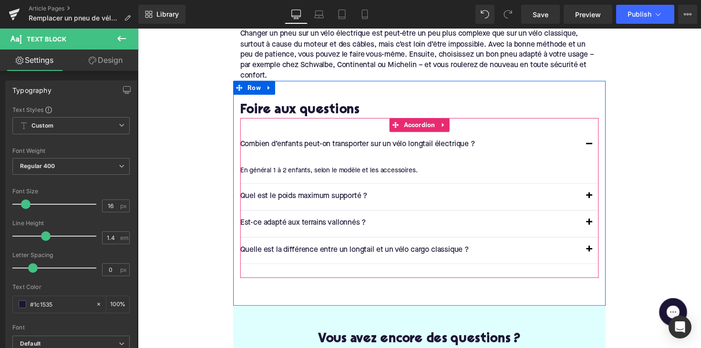
scroll to position [2242, 0]
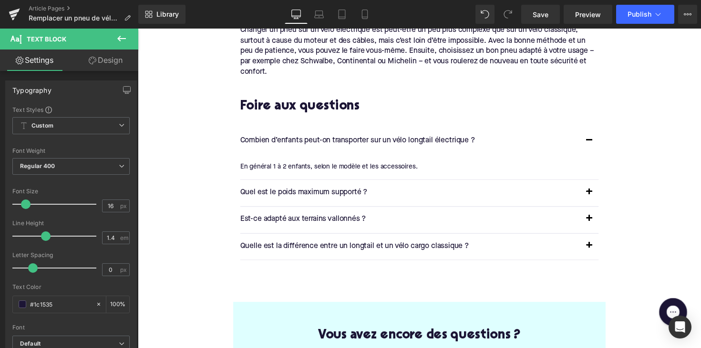
click at [341, 138] on p "Combien d’enfants peut-on transporter sur un vélo longtail électrique ?" at bounding box center [417, 144] width 348 height 12
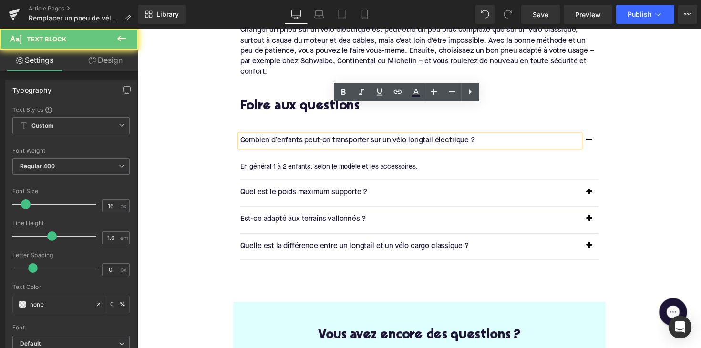
click at [341, 138] on p "Combien d’enfants peut-on transporter sur un vélo longtail électrique ?" at bounding box center [417, 144] width 348 height 12
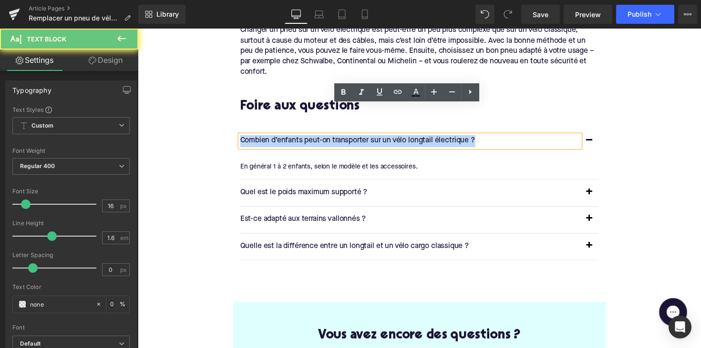
click at [341, 138] on p "Combien d’enfants peut-on transporter sur un vélo longtail électrique ?" at bounding box center [417, 144] width 348 height 12
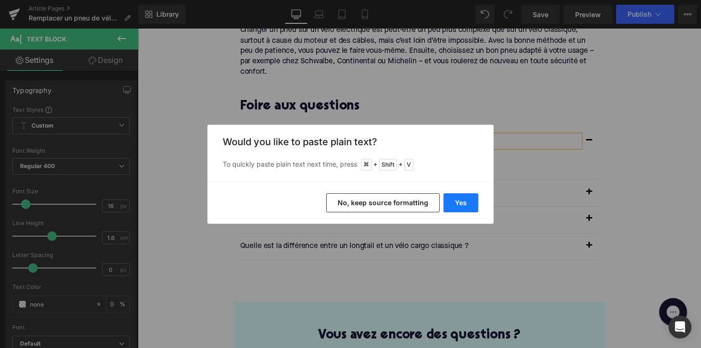
click at [450, 196] on button "Yes" at bounding box center [460, 203] width 35 height 19
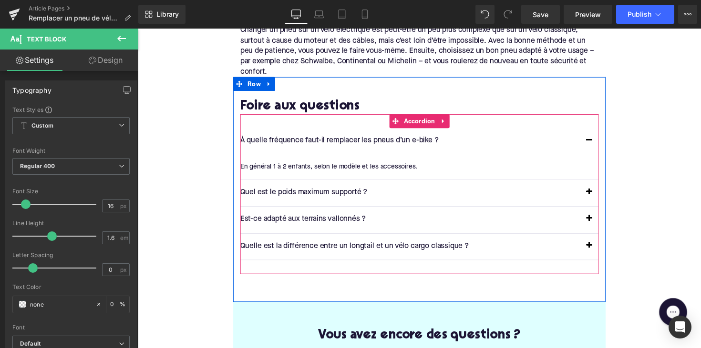
click at [246, 131] on div "À quelle fréquence faut-il remplacer les pneus d’un e-bike ? Text Block" at bounding box center [426, 144] width 367 height 27
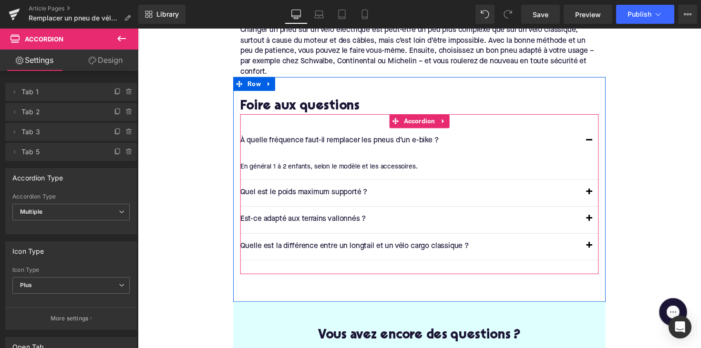
click at [268, 158] on article "En général 1 à 2 enfants, selon le modèle et les accessoires. Text Block" at bounding box center [426, 170] width 367 height 25
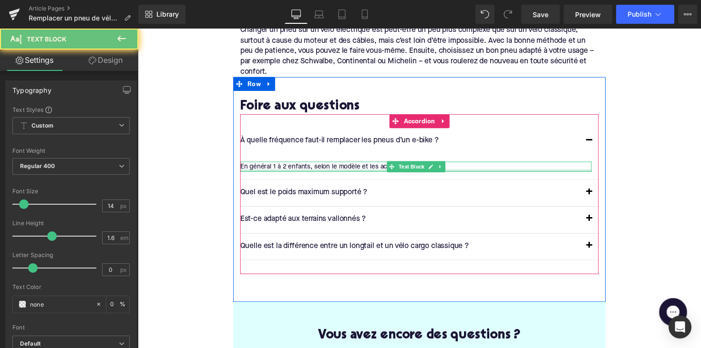
click at [259, 173] on div at bounding box center [423, 174] width 360 height 2
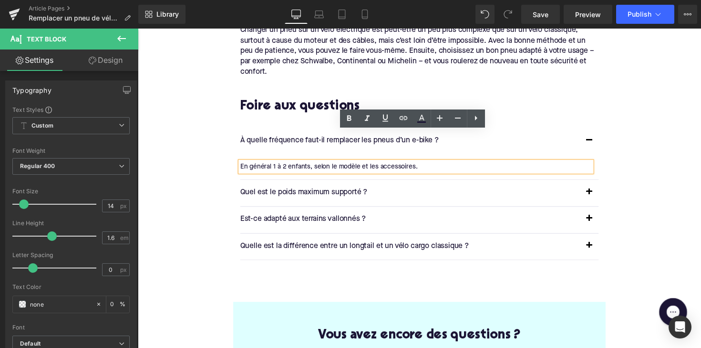
click at [297, 165] on div "En général 1 à 2 enfants, selon le modèle et les accessoires." at bounding box center [423, 170] width 360 height 10
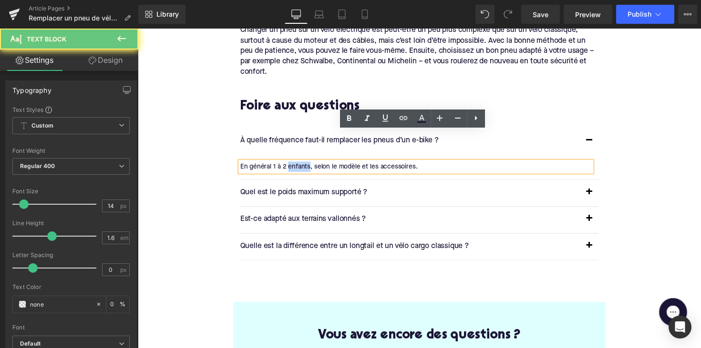
click at [297, 165] on div "En général 1 à 2 enfants, selon le modèle et les accessoires." at bounding box center [423, 170] width 360 height 10
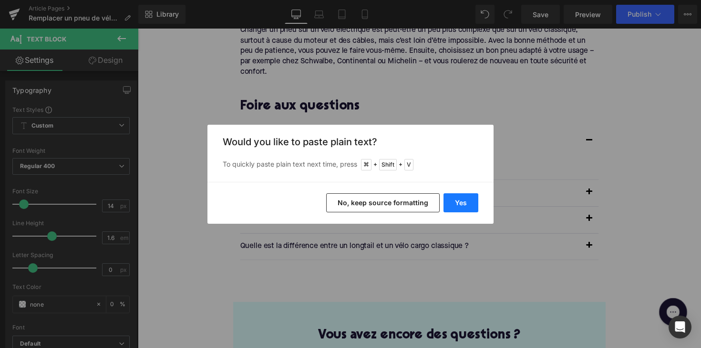
drag, startPoint x: 460, startPoint y: 207, endPoint x: 329, endPoint y: 183, distance: 132.9
click at [460, 207] on button "Yes" at bounding box center [460, 203] width 35 height 19
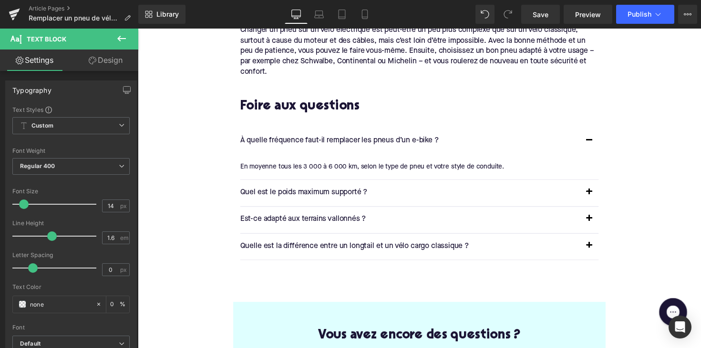
click at [322, 191] on p "Quel est le poids maximum supporté ?" at bounding box center [417, 197] width 348 height 12
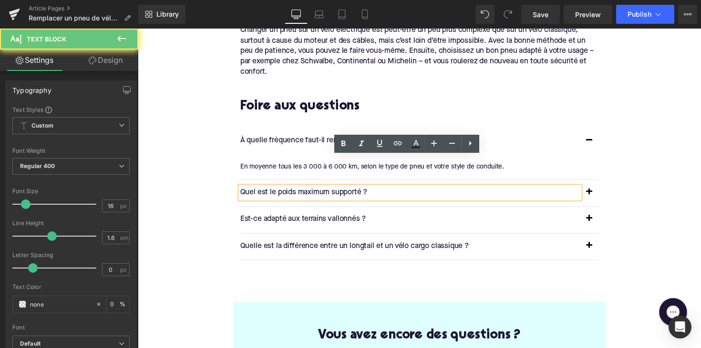
click at [322, 191] on p "Quel est le poids maximum supporté ?" at bounding box center [417, 197] width 348 height 12
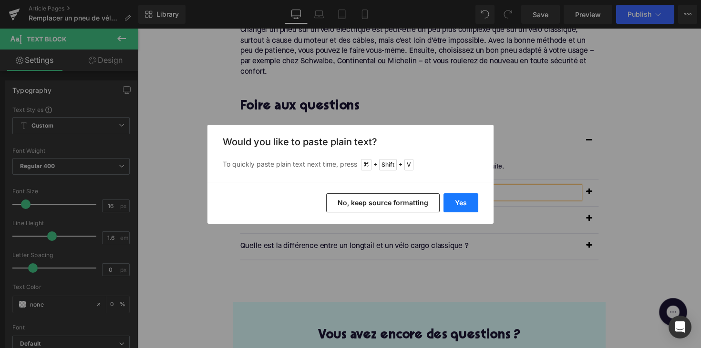
click at [457, 202] on button "Yes" at bounding box center [460, 203] width 35 height 19
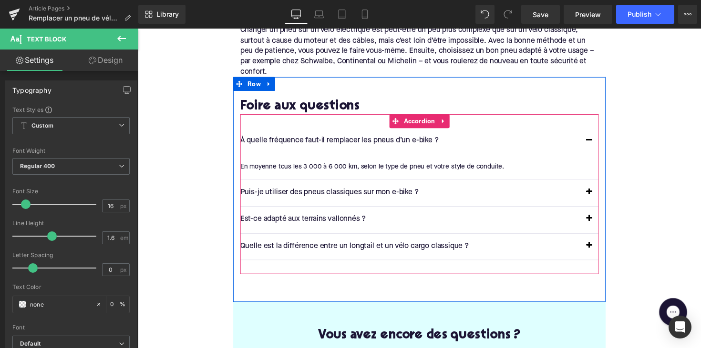
click at [594, 184] on button "button" at bounding box center [600, 197] width 19 height 27
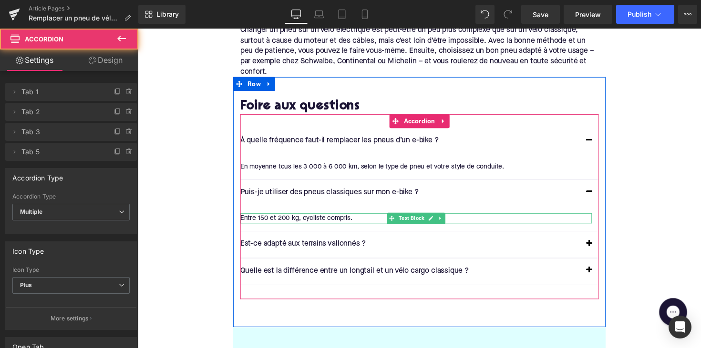
click at [324, 218] on div "Entre 150 et 200 kg, cycliste compris." at bounding box center [423, 223] width 360 height 10
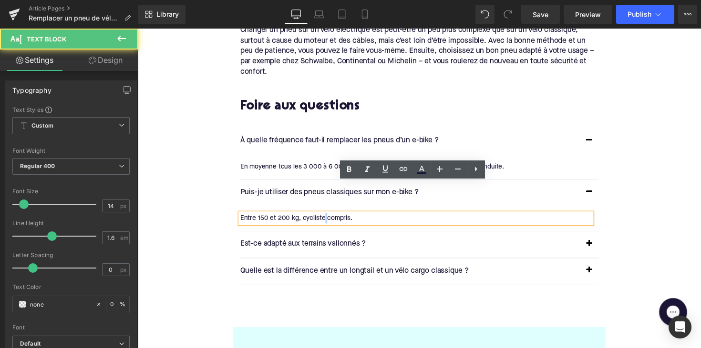
click at [324, 218] on div "Entre 150 et 200 kg, cycliste compris." at bounding box center [423, 223] width 360 height 10
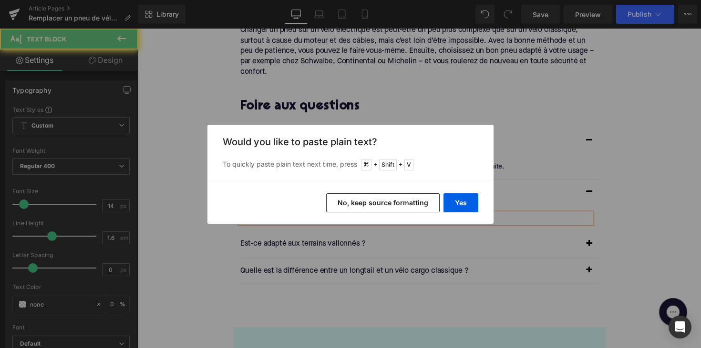
click at [463, 193] on div "Yes No, keep source formatting" at bounding box center [350, 203] width 286 height 42
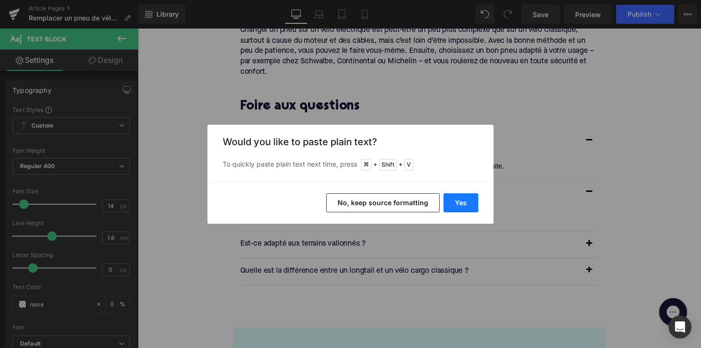
click at [463, 200] on button "Yes" at bounding box center [460, 203] width 35 height 19
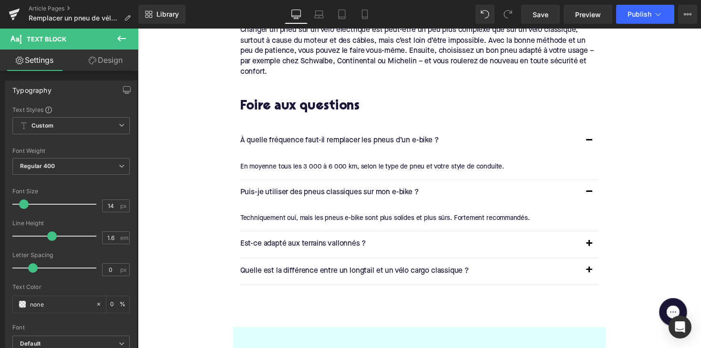
click at [322, 244] on div "Est-ce adapté aux terrains vallonnés ? Text Block" at bounding box center [417, 250] width 348 height 12
click at [322, 244] on p "Est-ce adapté aux terrains vallonnés ?" at bounding box center [417, 250] width 348 height 12
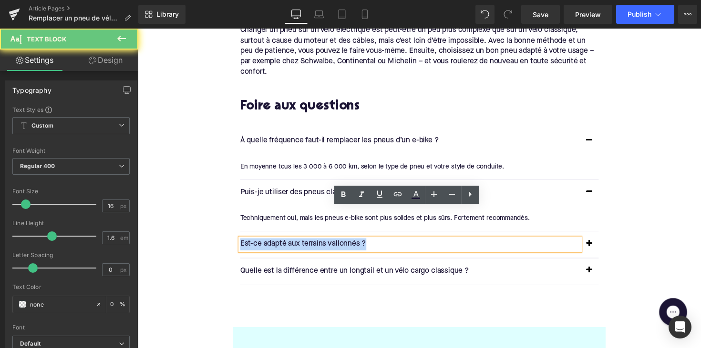
click at [322, 244] on p "Est-ce adapté aux terrains vallonnés ?" at bounding box center [417, 250] width 348 height 12
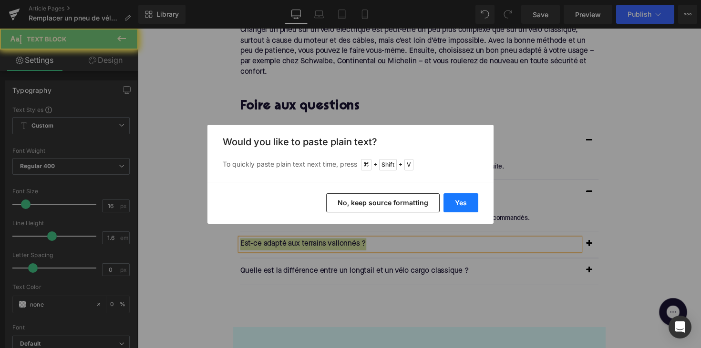
click at [464, 208] on button "Yes" at bounding box center [460, 203] width 35 height 19
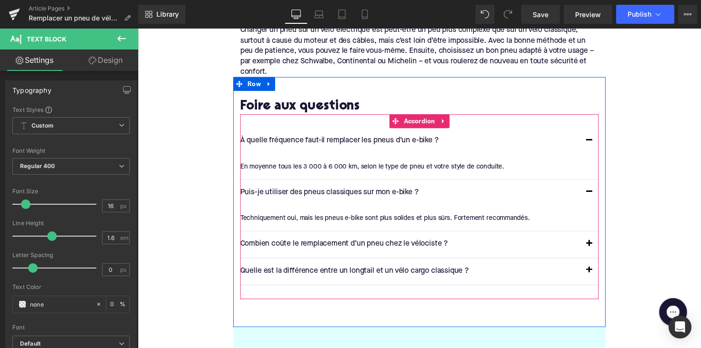
click at [597, 236] on button "button" at bounding box center [600, 249] width 19 height 27
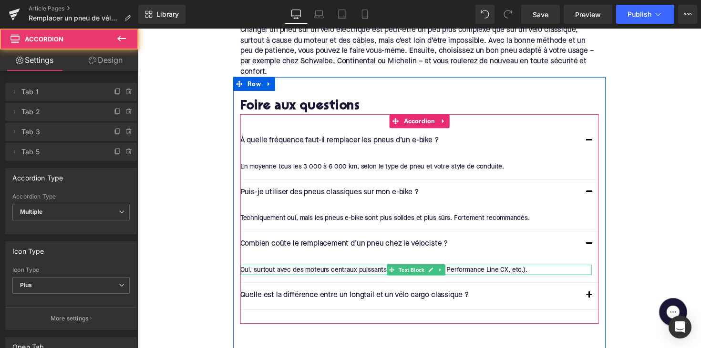
click at [315, 279] on div at bounding box center [423, 280] width 360 height 2
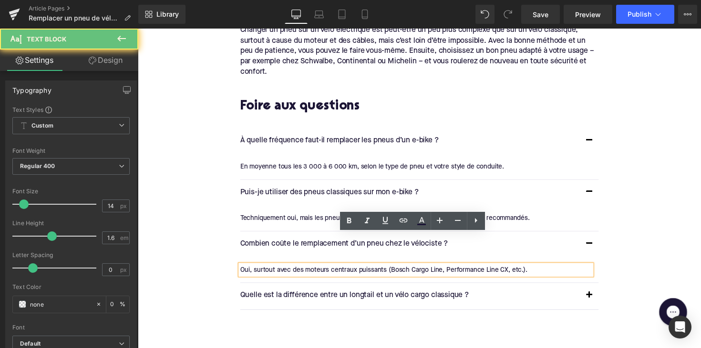
click at [315, 271] on div "Oui, surtout avec des moteurs centraux puissants (Bosch Cargo Line, Performance…" at bounding box center [423, 276] width 360 height 10
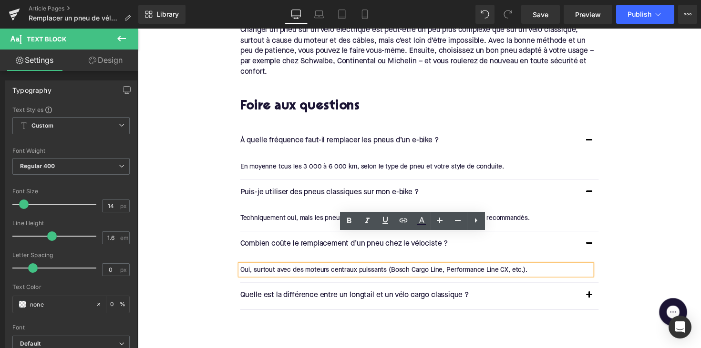
click at [318, 271] on div "Oui, surtout avec des moteurs centraux puissants (Bosch Cargo Line, Performance…" at bounding box center [423, 276] width 360 height 10
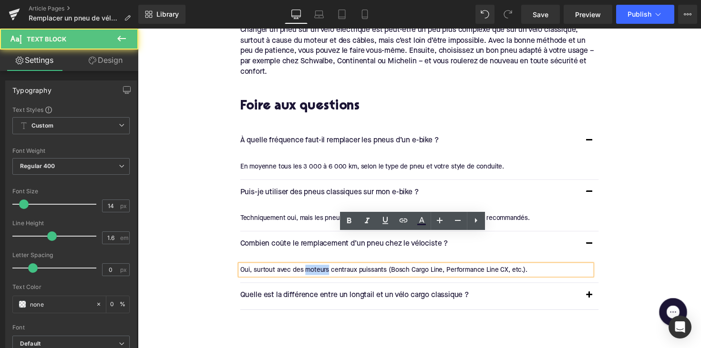
click at [318, 271] on div "Oui, surtout avec des moteurs centraux puissants (Bosch Cargo Line, Performance…" at bounding box center [423, 276] width 360 height 10
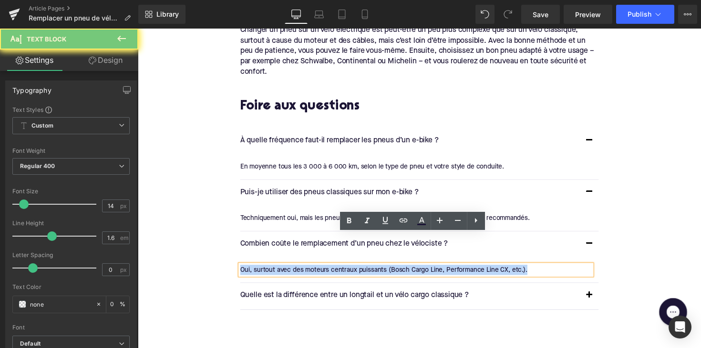
click at [318, 271] on div "Oui, surtout avec des moteurs centraux puissants (Bosch Cargo Line, Performance…" at bounding box center [423, 276] width 360 height 10
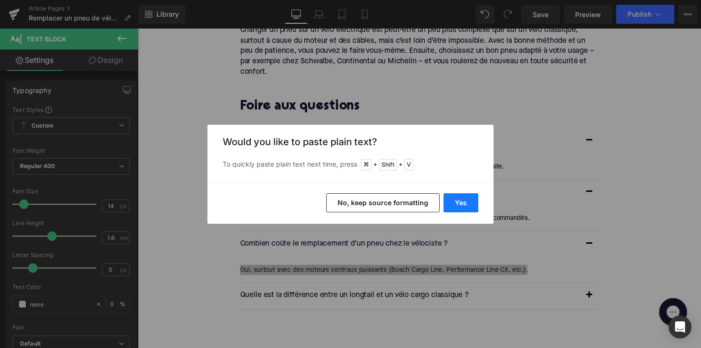
click at [449, 202] on button "Yes" at bounding box center [460, 203] width 35 height 19
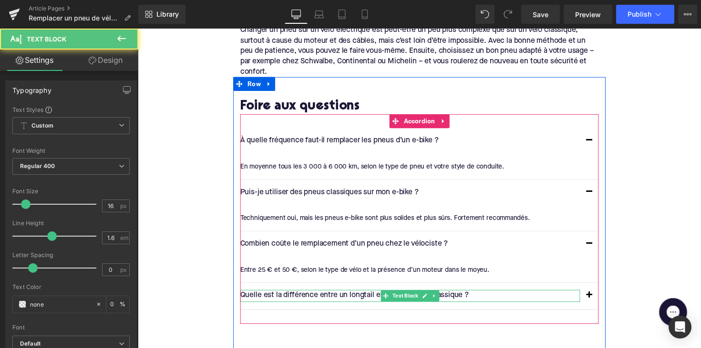
click at [346, 297] on p "Quelle est la différence entre un longtail et un vélo cargo classique ?" at bounding box center [417, 303] width 348 height 12
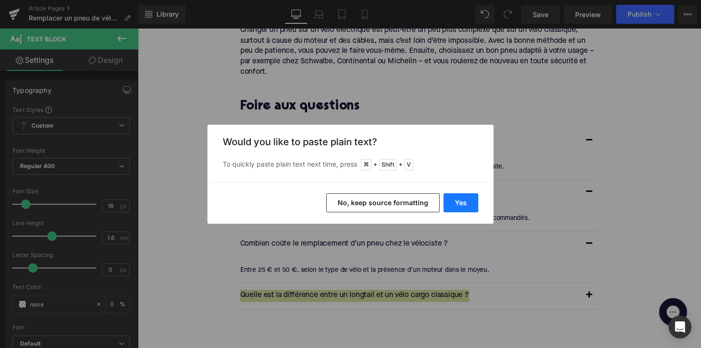
click at [458, 204] on button "Yes" at bounding box center [460, 203] width 35 height 19
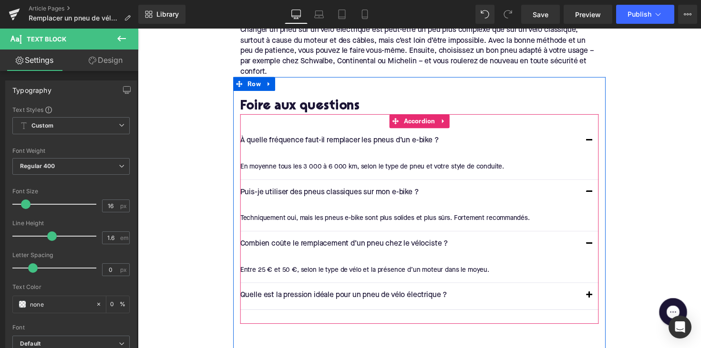
click at [600, 289] on button "button" at bounding box center [600, 302] width 19 height 27
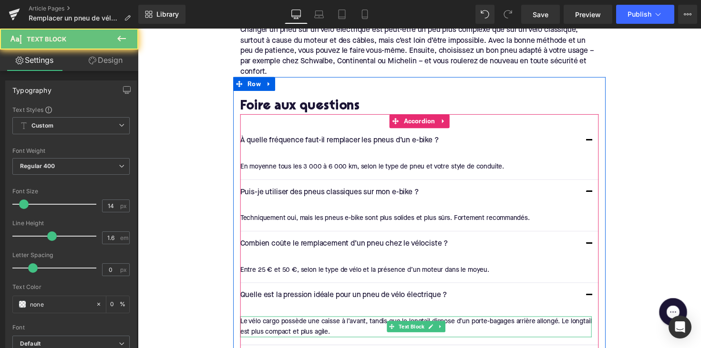
click at [303, 324] on div "Le vélo cargo possède une caisse à l’avant, tandis que le longtail dispose d’un…" at bounding box center [423, 334] width 360 height 21
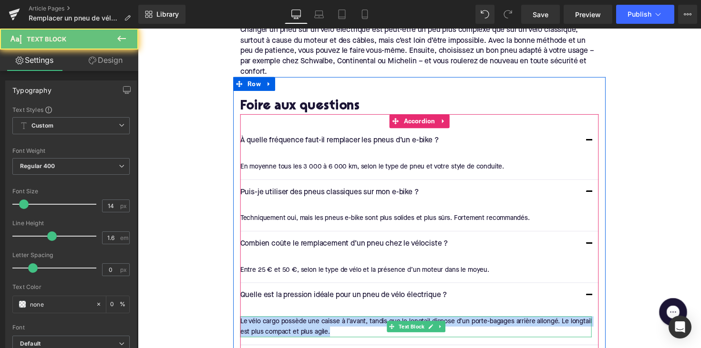
click at [303, 324] on div "Le vélo cargo possède une caisse à l’avant, tandis que le longtail dispose d’un…" at bounding box center [423, 334] width 360 height 21
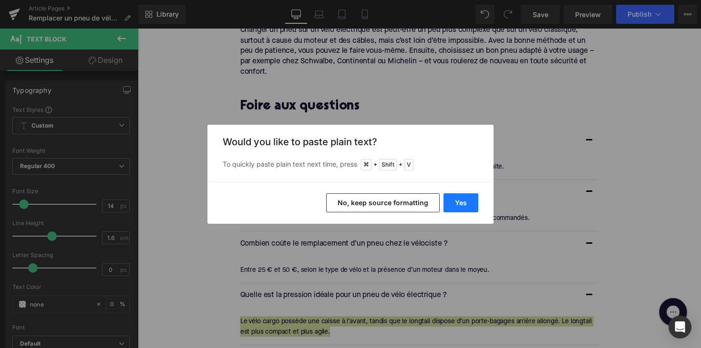
click at [476, 198] on button "Yes" at bounding box center [460, 203] width 35 height 19
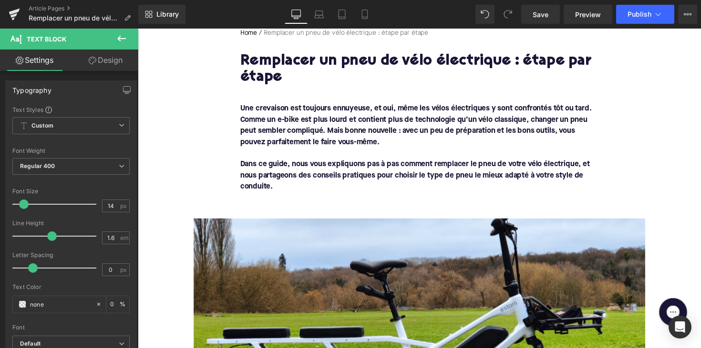
scroll to position [245, 0]
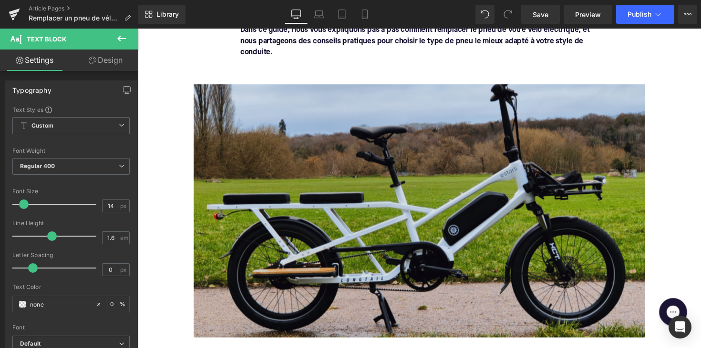
click at [309, 219] on img at bounding box center [426, 216] width 462 height 260
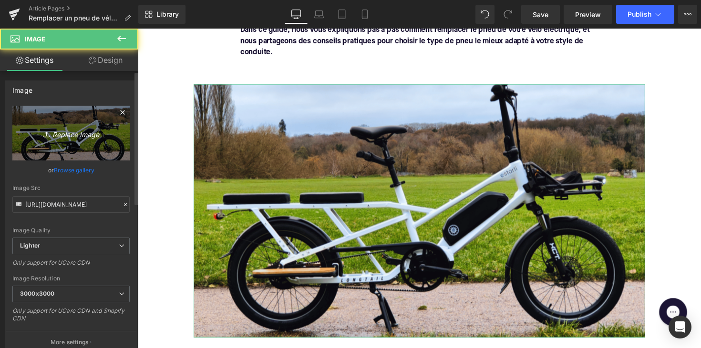
click at [69, 127] on icon "Replace Image" at bounding box center [71, 133] width 76 height 12
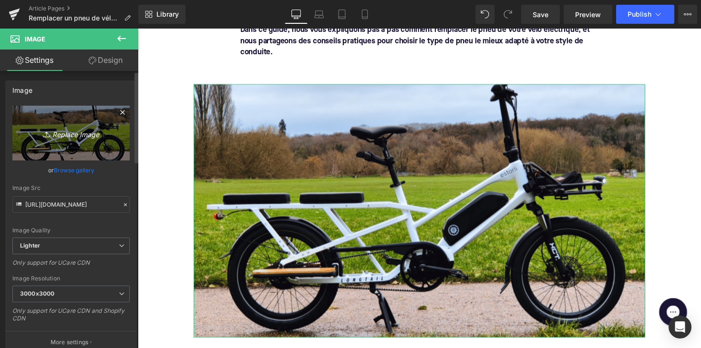
type input "C:\fakepath\fietsband_vervangen.png"
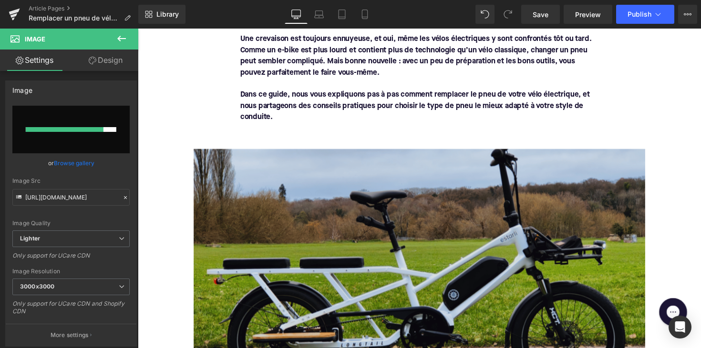
scroll to position [236, 0]
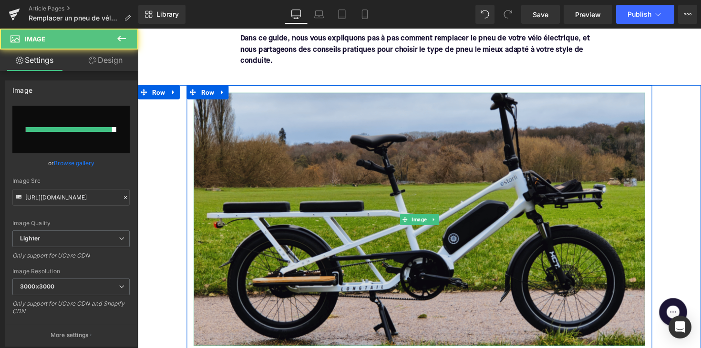
click at [240, 180] on img at bounding box center [426, 224] width 462 height 260
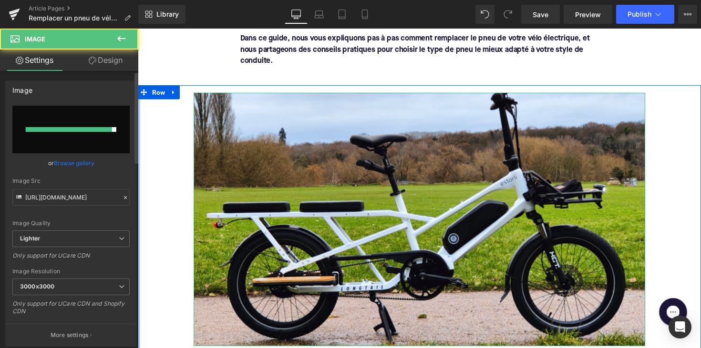
click at [78, 139] on input "file" at bounding box center [70, 130] width 117 height 48
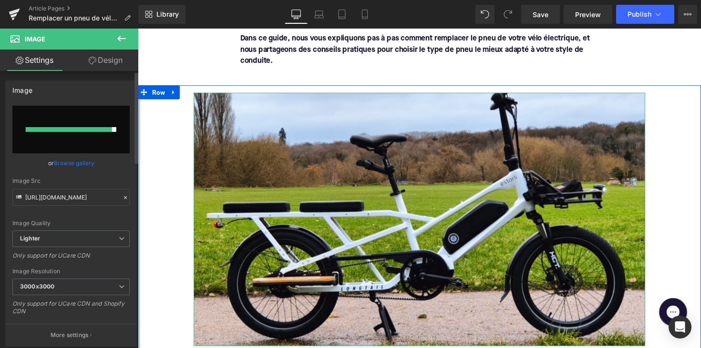
type input "C:\fakepath\fietsband_vervangen.png"
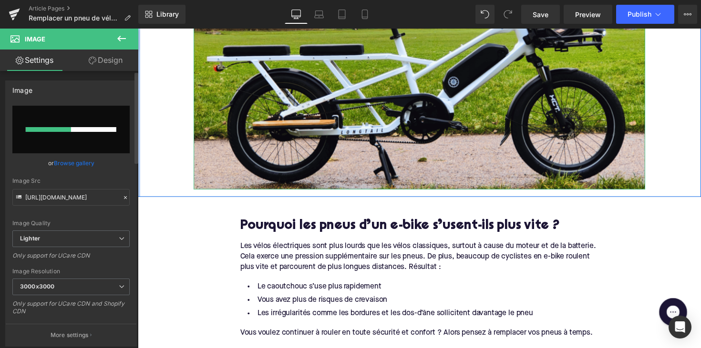
scroll to position [448, 0]
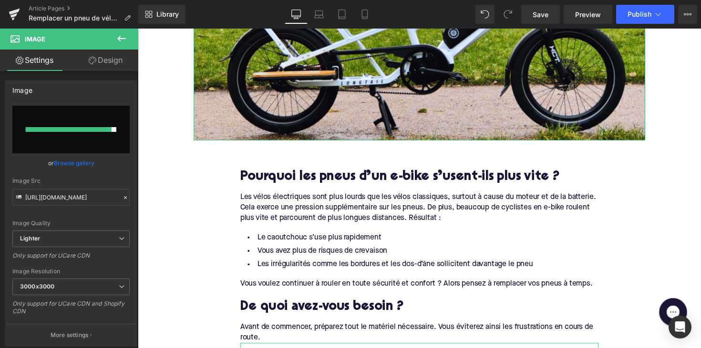
type input "https://ucarecdn.com/7df2fad5-7c7b-489f-be37-cfc91e213e2a/-/format/auto/-/previ…"
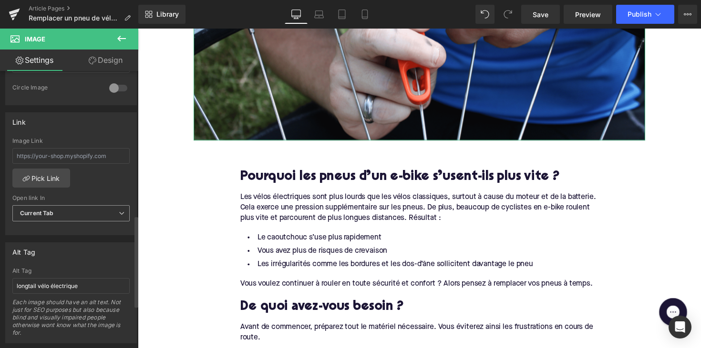
scroll to position [473, 0]
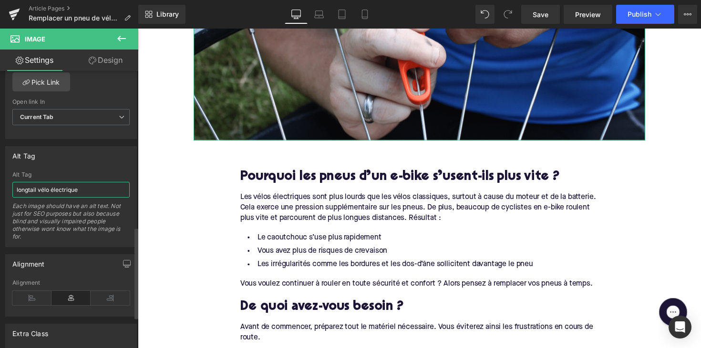
click at [61, 189] on input "longtail vélo électrique" at bounding box center [70, 190] width 117 height 16
paste input "homme changeant un pneu"
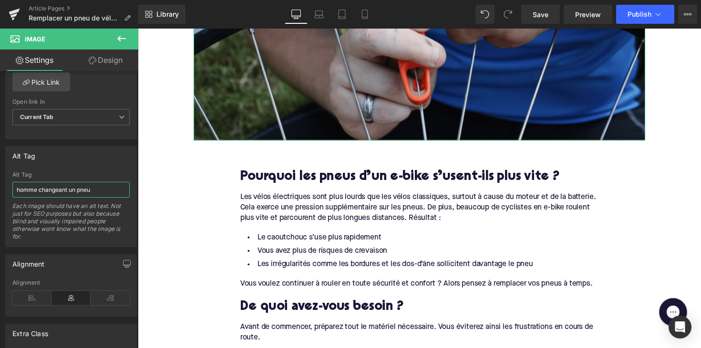
type input "homme changeant un pneu"
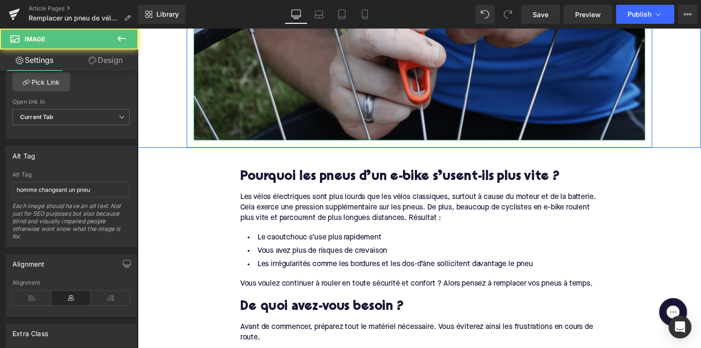
click at [313, 50] on img at bounding box center [426, 13] width 462 height 260
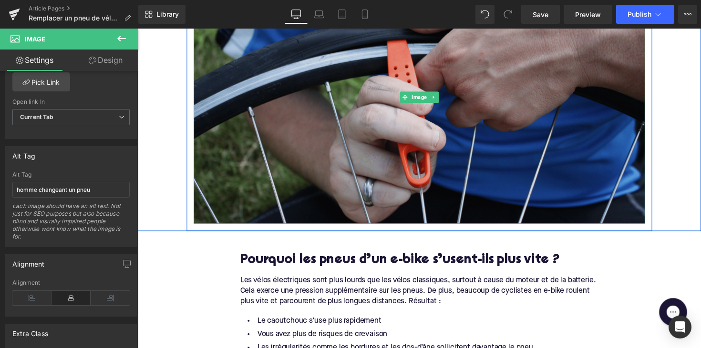
scroll to position [289, 0]
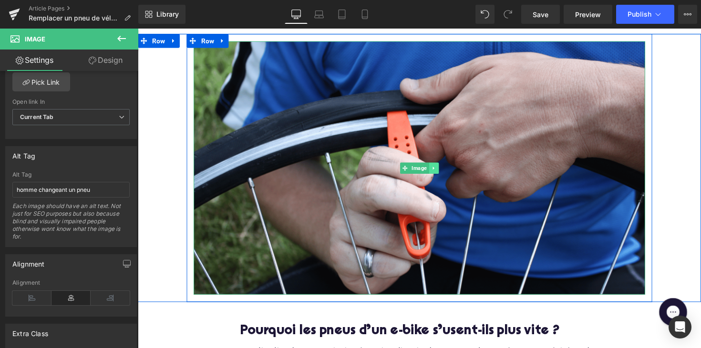
click at [440, 170] on icon at bounding box center [440, 171] width 1 height 3
click at [434, 170] on icon at bounding box center [435, 171] width 5 height 5
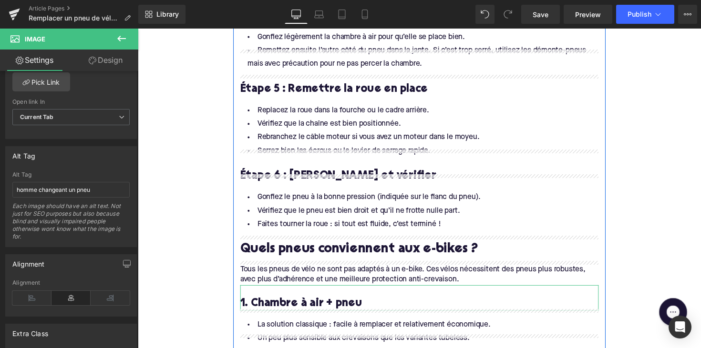
scroll to position [1319, 0]
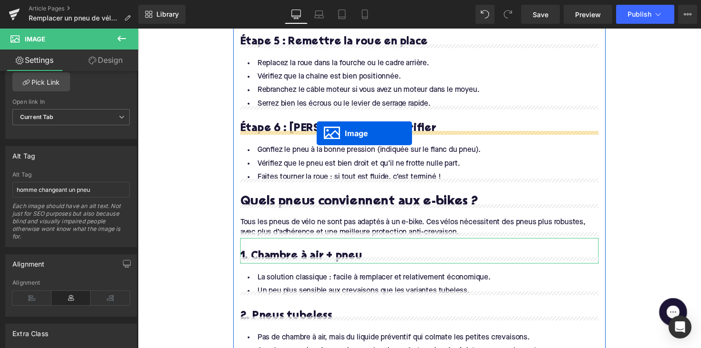
drag, startPoint x: 407, startPoint y: 194, endPoint x: 321, endPoint y: 136, distance: 103.8
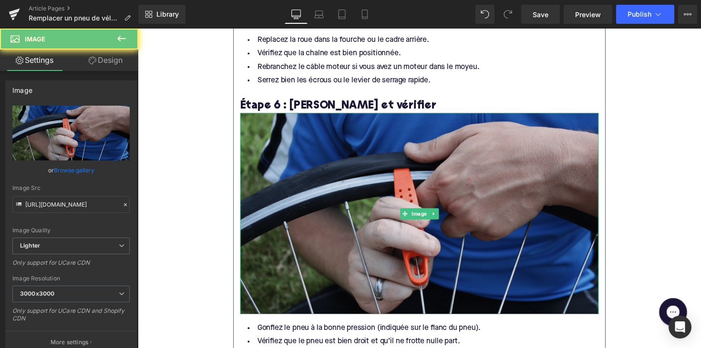
drag, startPoint x: 305, startPoint y: 185, endPoint x: 252, endPoint y: 174, distance: 54.1
click at [305, 185] on img at bounding box center [426, 218] width 367 height 206
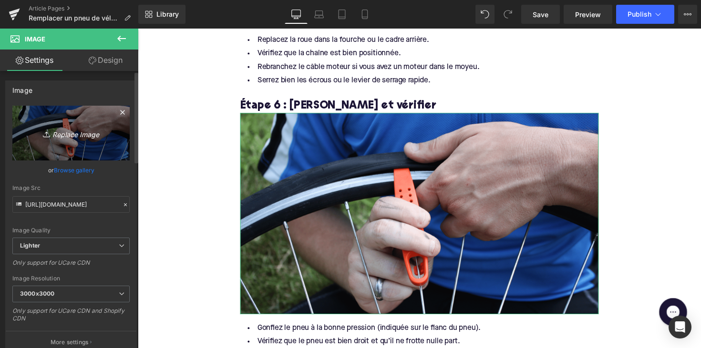
click at [63, 135] on icon "Replace Image" at bounding box center [71, 133] width 76 height 12
type input "C:\fakepath\Ontwerp zonder titel-73.png"
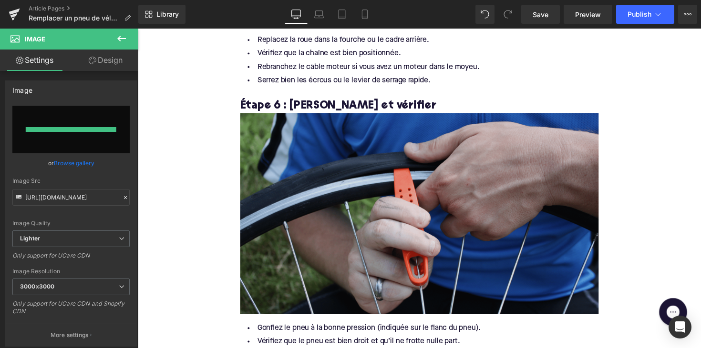
type input "https://ucarecdn.com/93d038a3-81b6-4e6a-9f94-690b82ac4afc/-/format/auto/-/previ…"
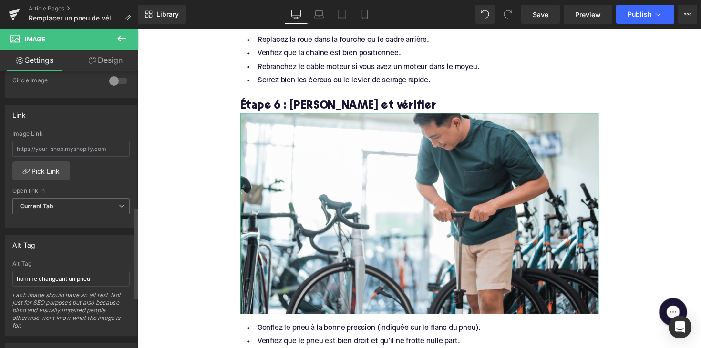
scroll to position [414, 0]
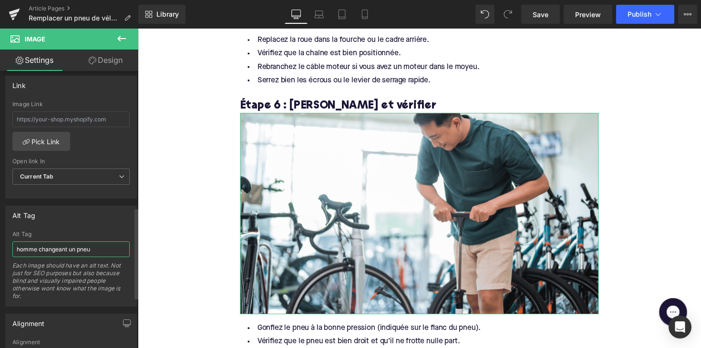
click at [79, 248] on input "homme changeant un pneu" at bounding box center [70, 250] width 117 height 16
paste input "un homme gonfle un pneu de vélo"
type input "un homme gonfle un pneu de vélo"
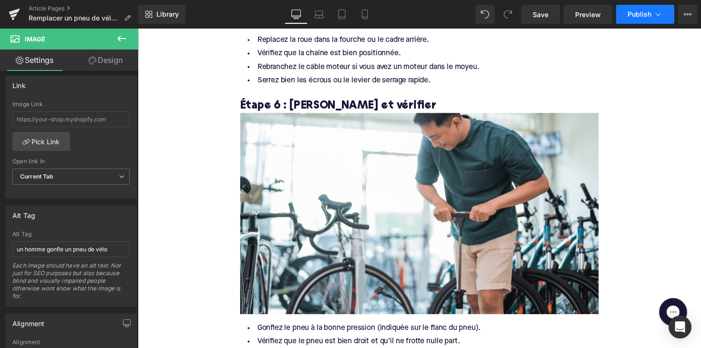
click at [630, 14] on span "Publish" at bounding box center [639, 14] width 24 height 8
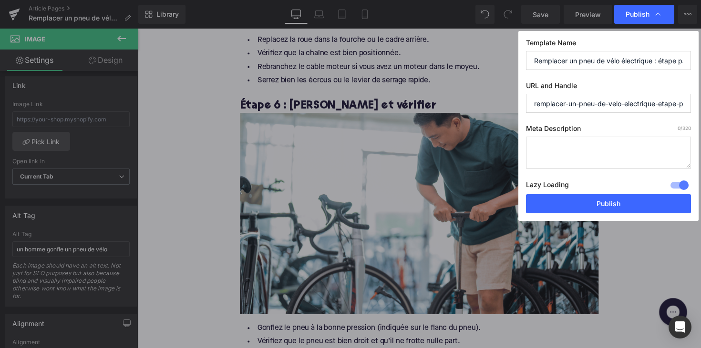
click at [566, 141] on textarea at bounding box center [608, 153] width 165 height 32
paste textarea "Remplacez facilement le pneu de votre vélo électrique grâce à ce guide étape pa…"
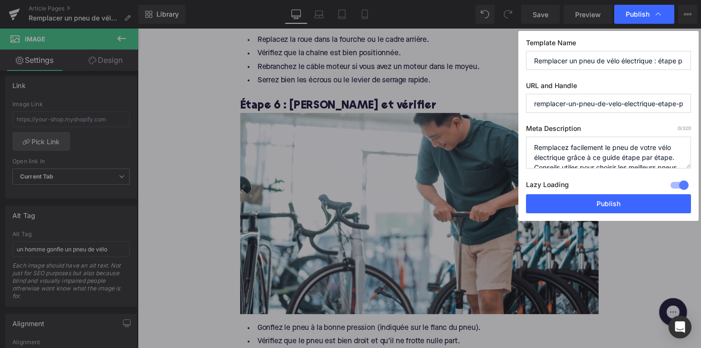
scroll to position [20, 0]
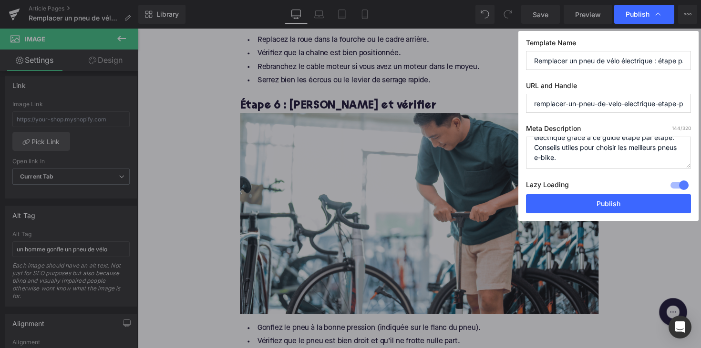
type textarea "Remplacez facilement le pneu de votre vélo électrique grâce à ce guide étape pa…"
drag, startPoint x: 656, startPoint y: 104, endPoint x: 756, endPoint y: 113, distance: 100.0
click at [700, 113] on html "Image You are previewing how the will restyle your page. You can not edit Eleme…" at bounding box center [350, 174] width 701 height 348
type input "remplacer-un-pneu-de-velo-electrique"
click at [650, 204] on button "Publish" at bounding box center [608, 204] width 165 height 19
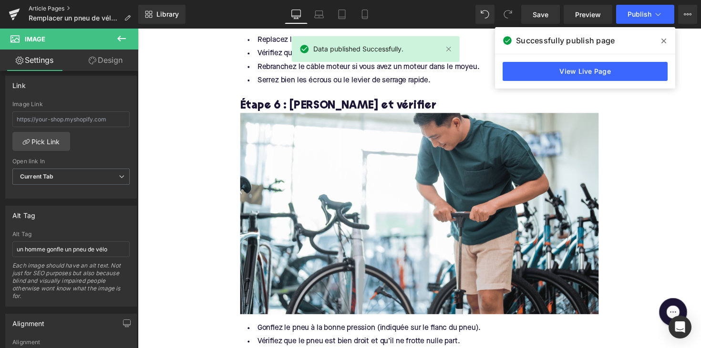
click at [42, 9] on link "Article Pages" at bounding box center [84, 9] width 110 height 8
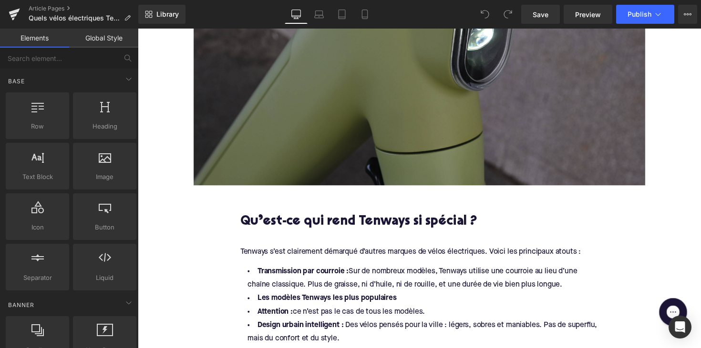
scroll to position [572, 0]
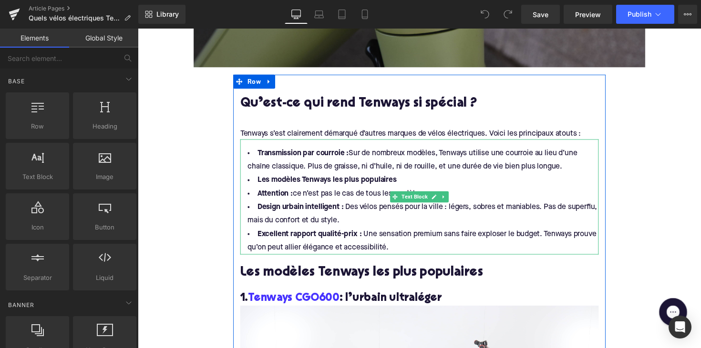
click at [308, 187] on strong "Les modèles Tenways les plus populaires" at bounding box center [331, 184] width 143 height 8
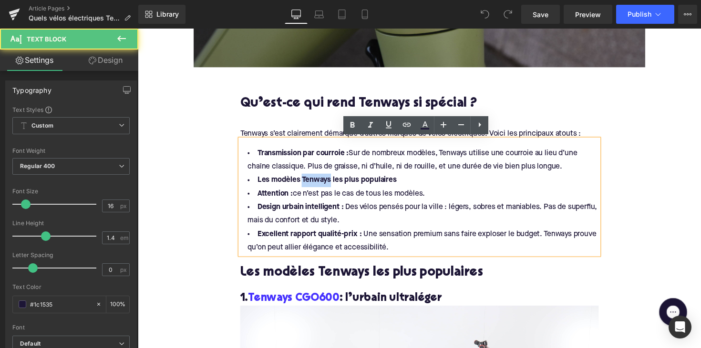
click at [308, 187] on strong "Les modèles Tenways les plus populaires" at bounding box center [331, 184] width 143 height 8
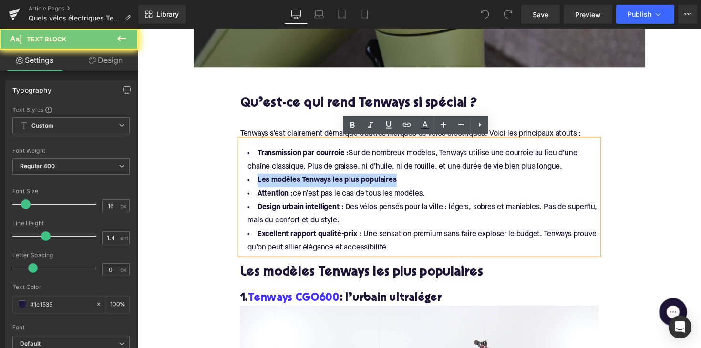
click at [308, 187] on strong "Les modèles Tenways les plus populaires" at bounding box center [331, 184] width 143 height 8
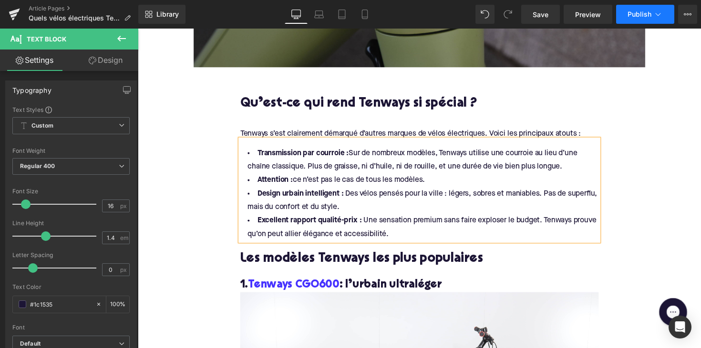
click at [636, 16] on span "Publish" at bounding box center [639, 14] width 24 height 8
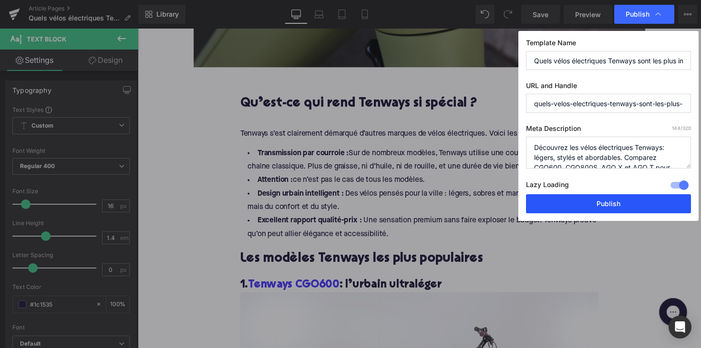
click at [592, 196] on button "Publish" at bounding box center [608, 204] width 165 height 19
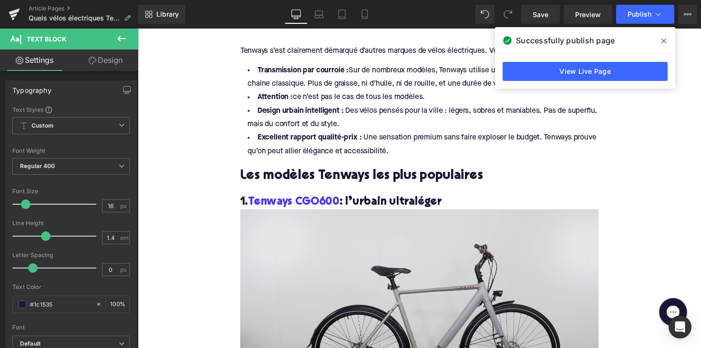
scroll to position [730, 0]
